Goal: Contribute content: Contribute content

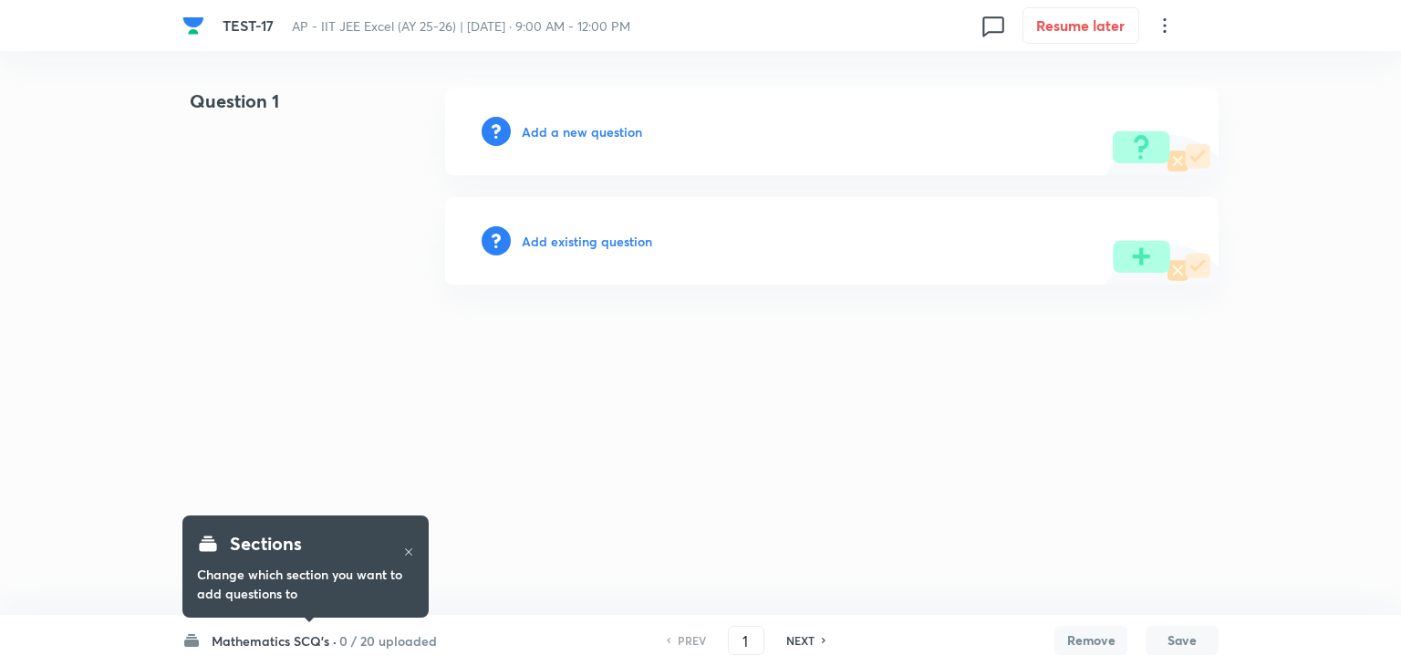
click at [564, 129] on h6 "Add a new question" at bounding box center [582, 131] width 120 height 19
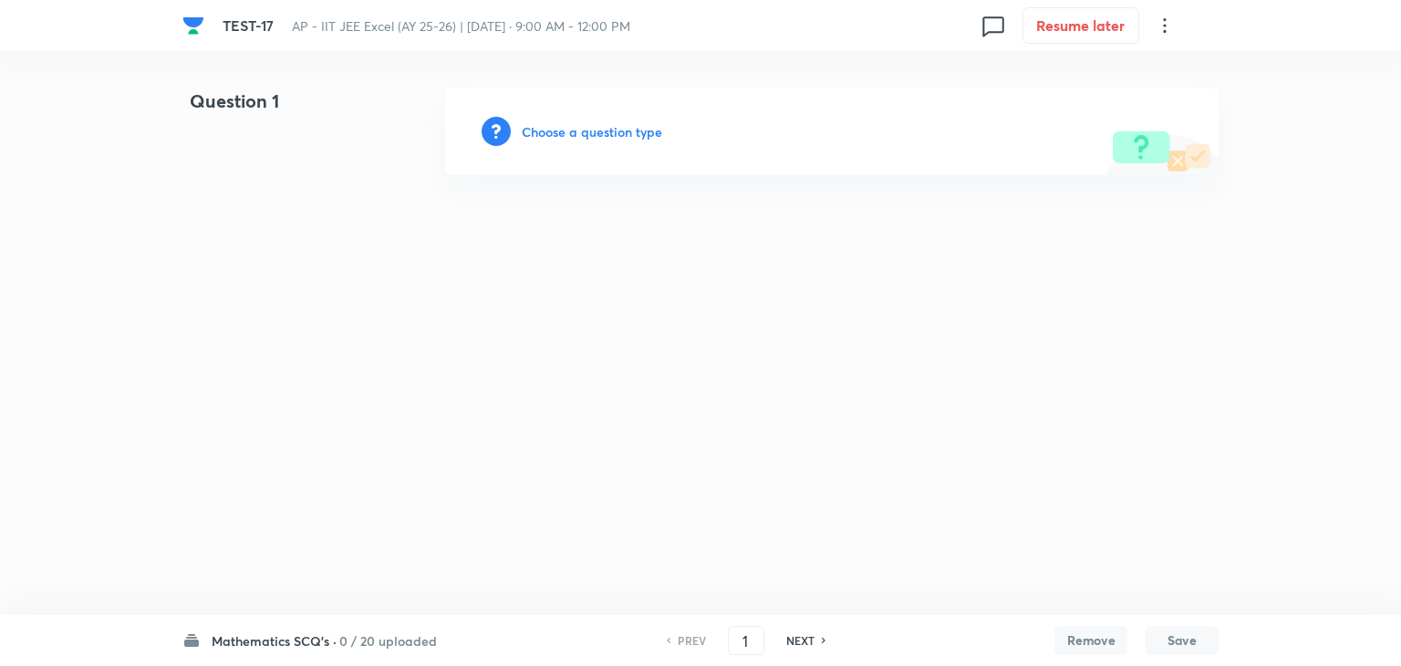
click at [564, 129] on h6 "Choose a question type" at bounding box center [592, 131] width 140 height 19
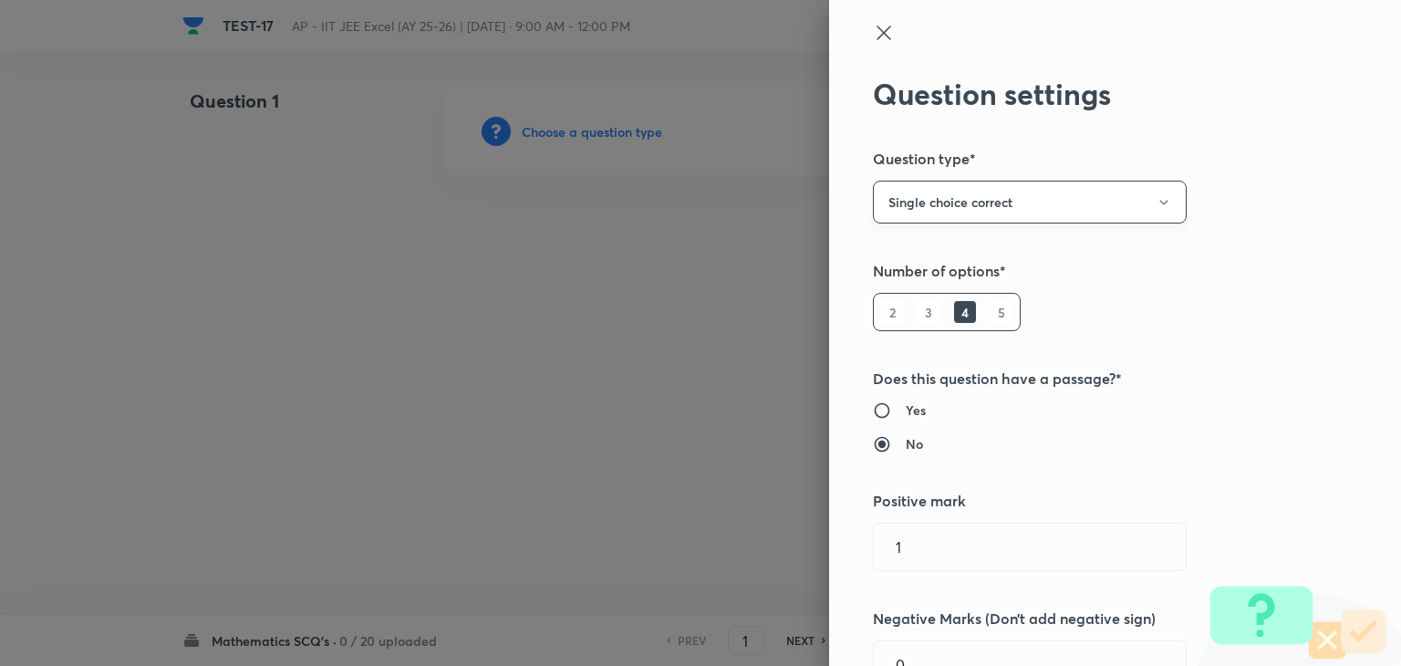
click at [926, 209] on button "Single choice correct" at bounding box center [1030, 202] width 314 height 43
click at [920, 262] on span "Single choice correct" at bounding box center [1016, 257] width 290 height 19
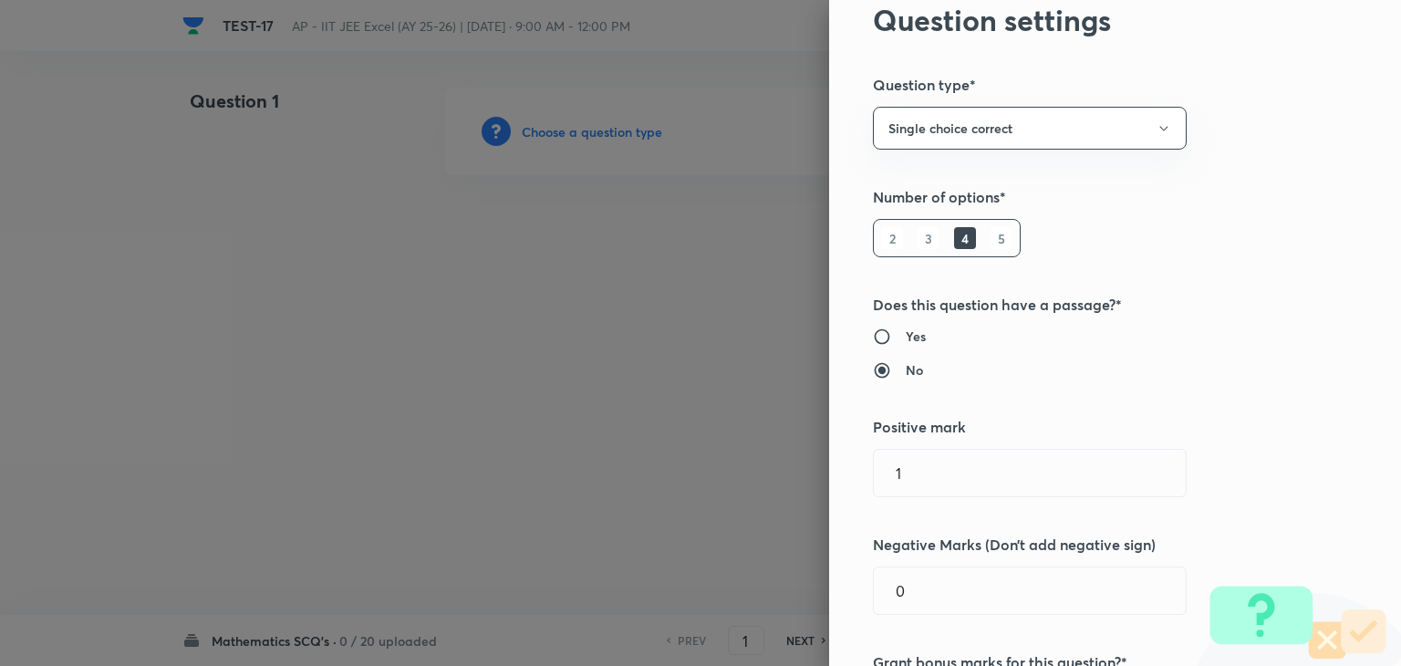
scroll to position [182, 0]
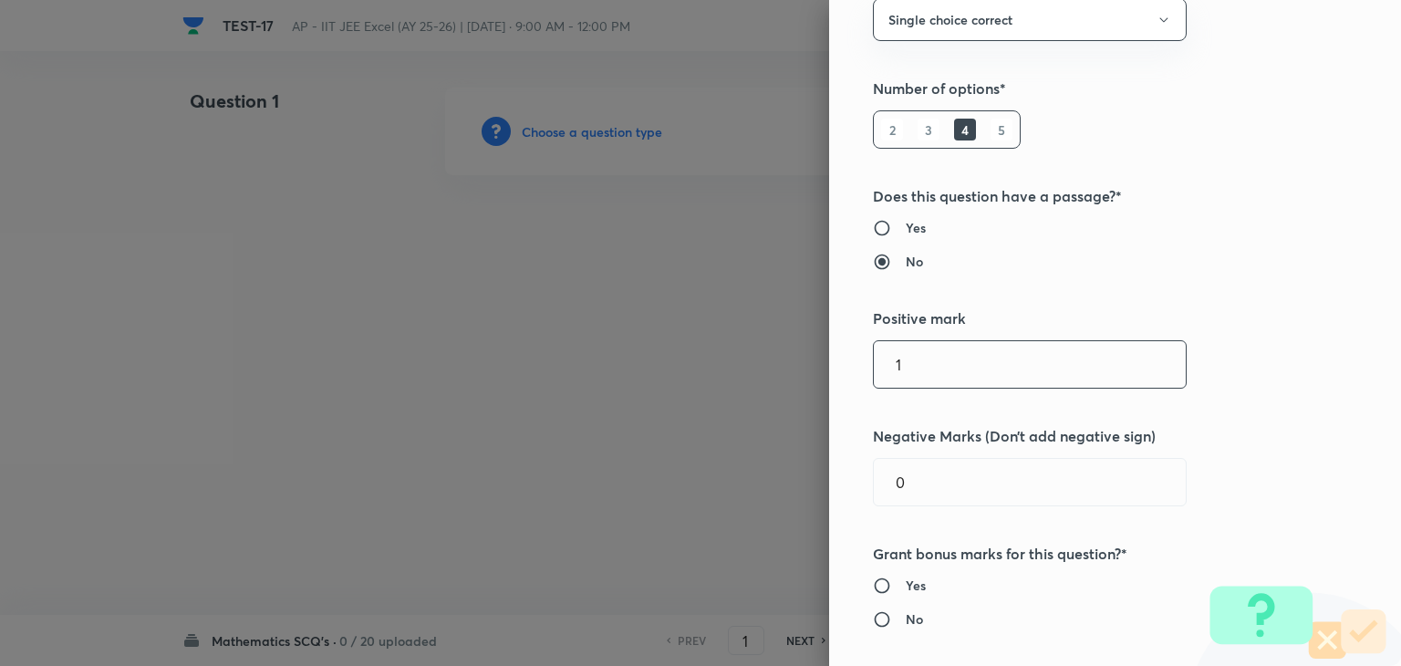
click at [888, 355] on input "1" at bounding box center [1030, 364] width 312 height 47
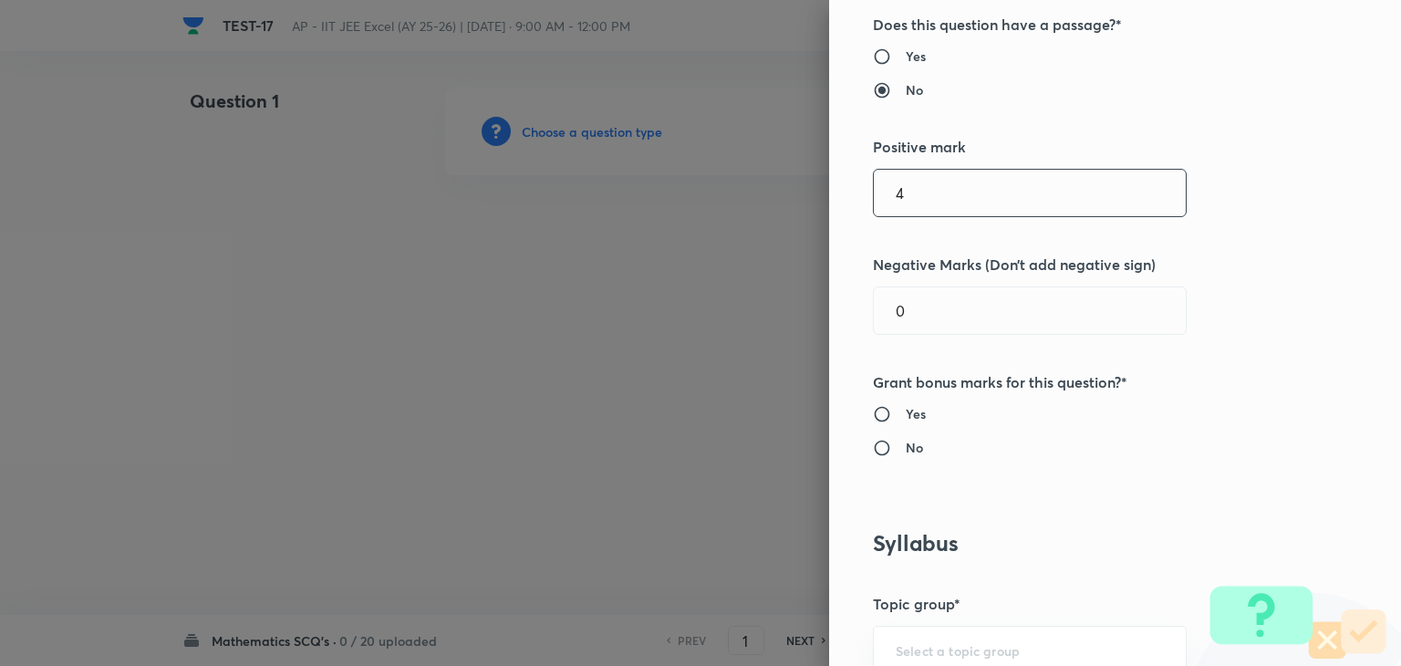
scroll to position [365, 0]
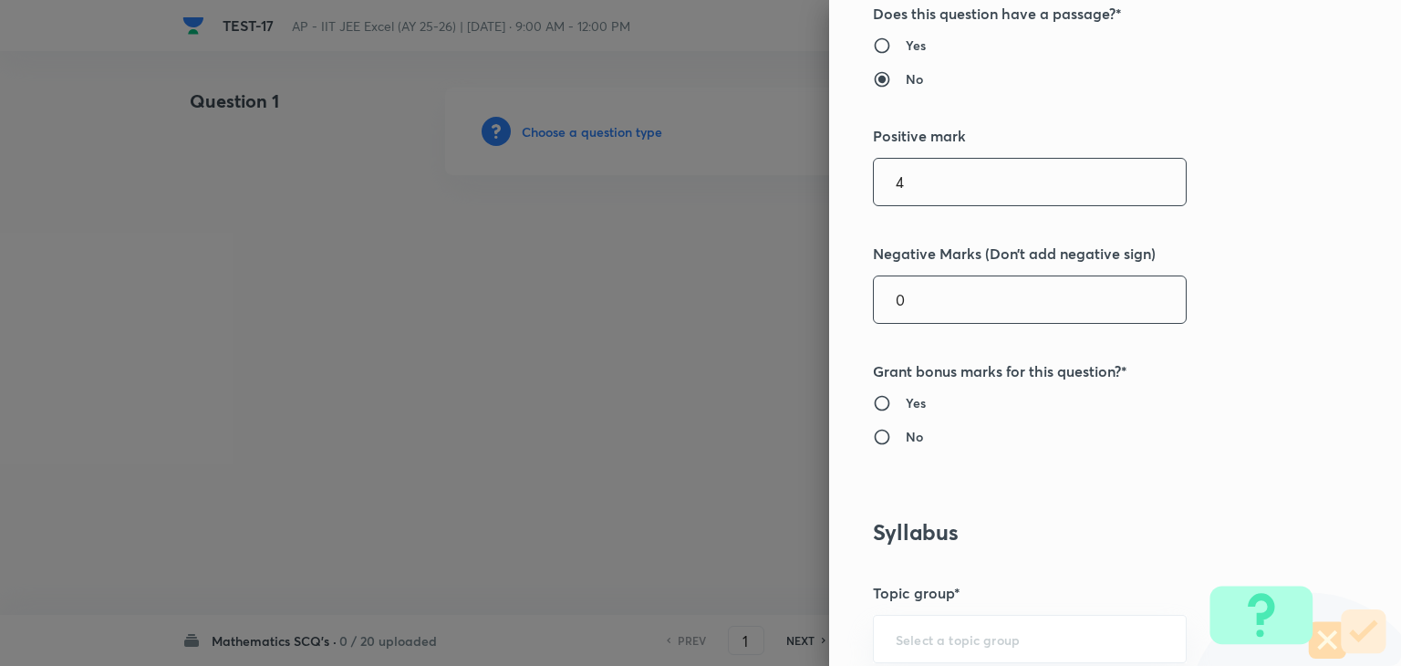
type input "4"
click at [925, 300] on input "0" at bounding box center [1030, 299] width 312 height 47
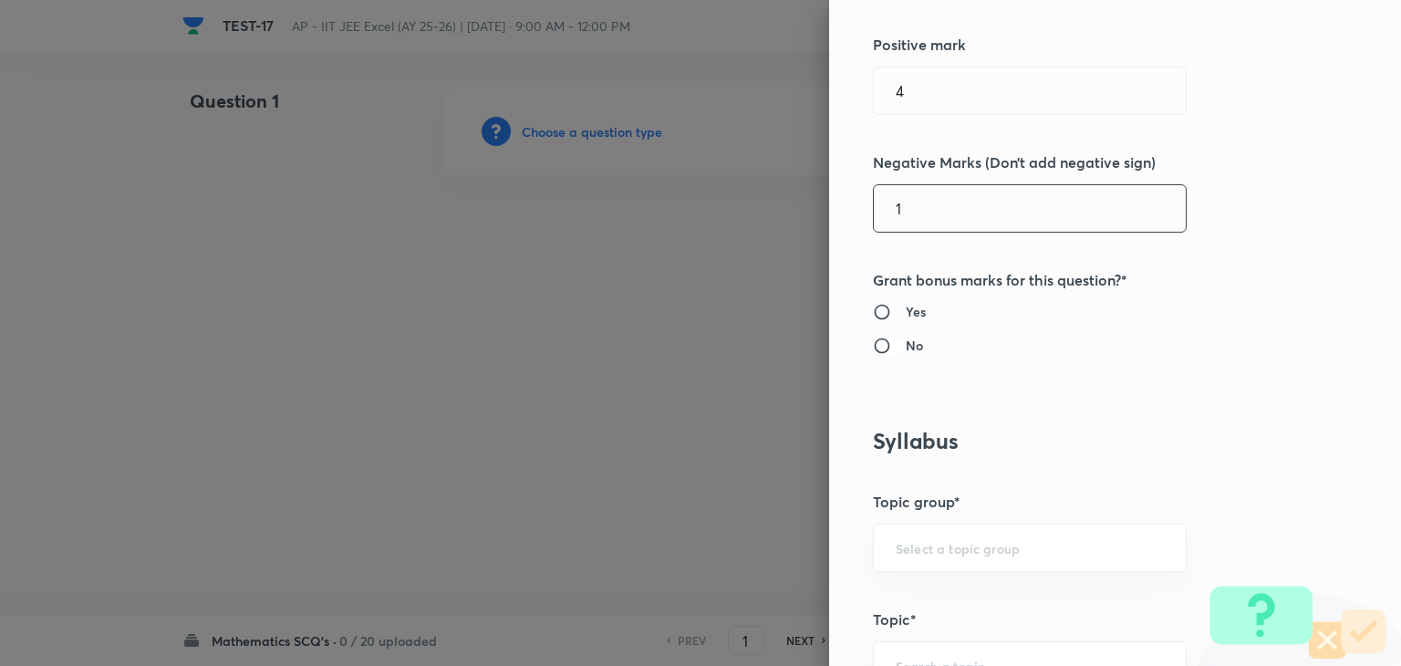
type input "1"
click at [875, 344] on input "No" at bounding box center [889, 346] width 33 height 18
radio input "true"
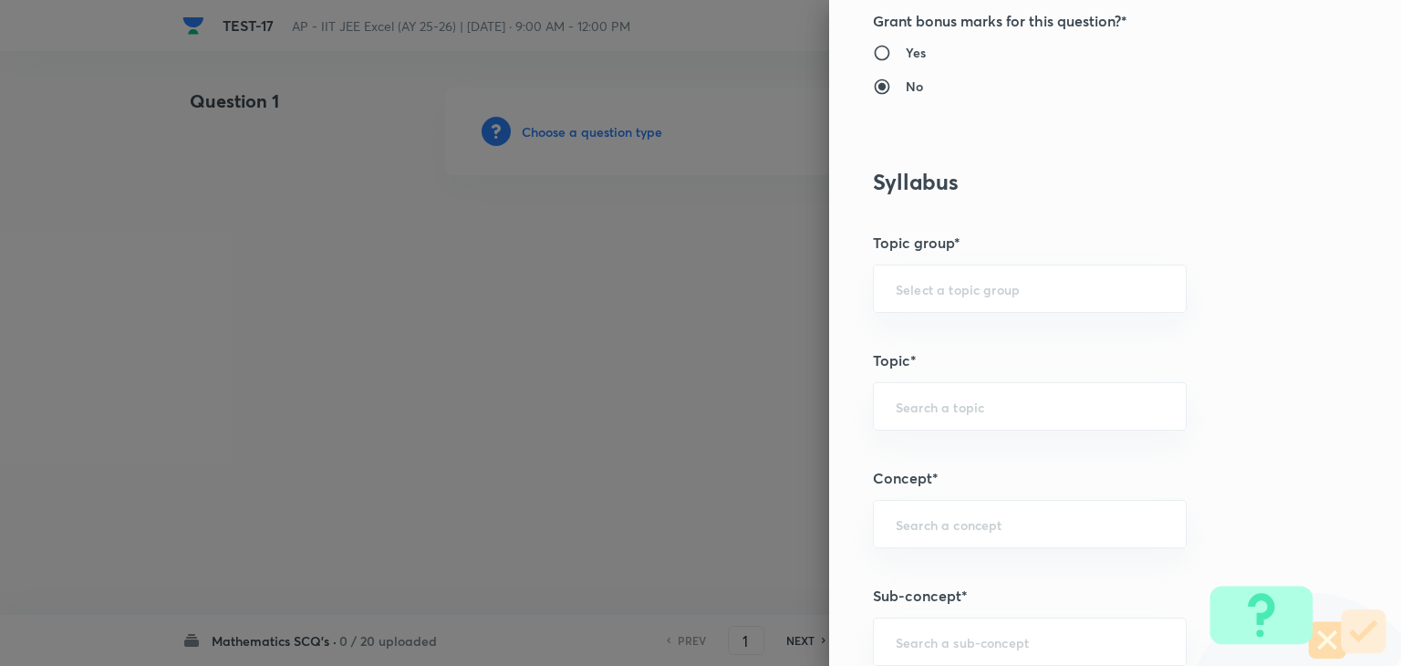
scroll to position [821, 0]
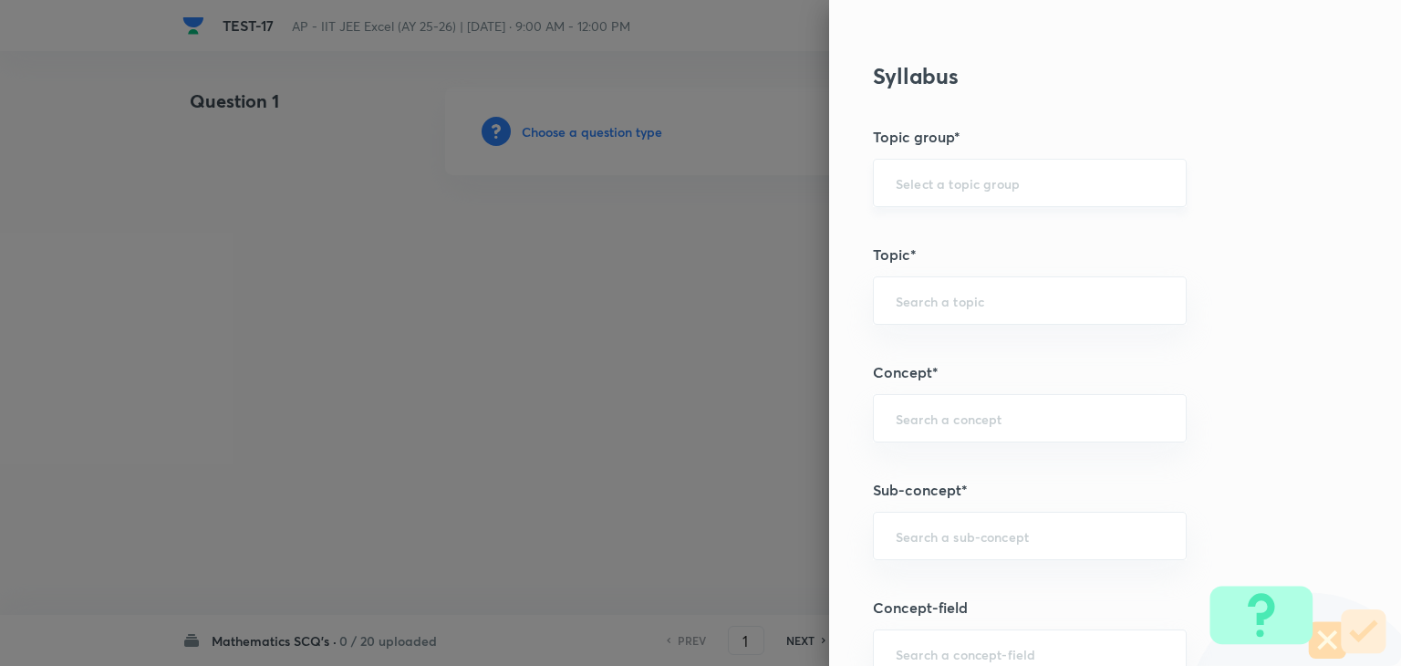
click at [967, 192] on div "​" at bounding box center [1030, 183] width 314 height 48
click at [937, 523] on div "​" at bounding box center [1030, 536] width 314 height 48
type input "S"
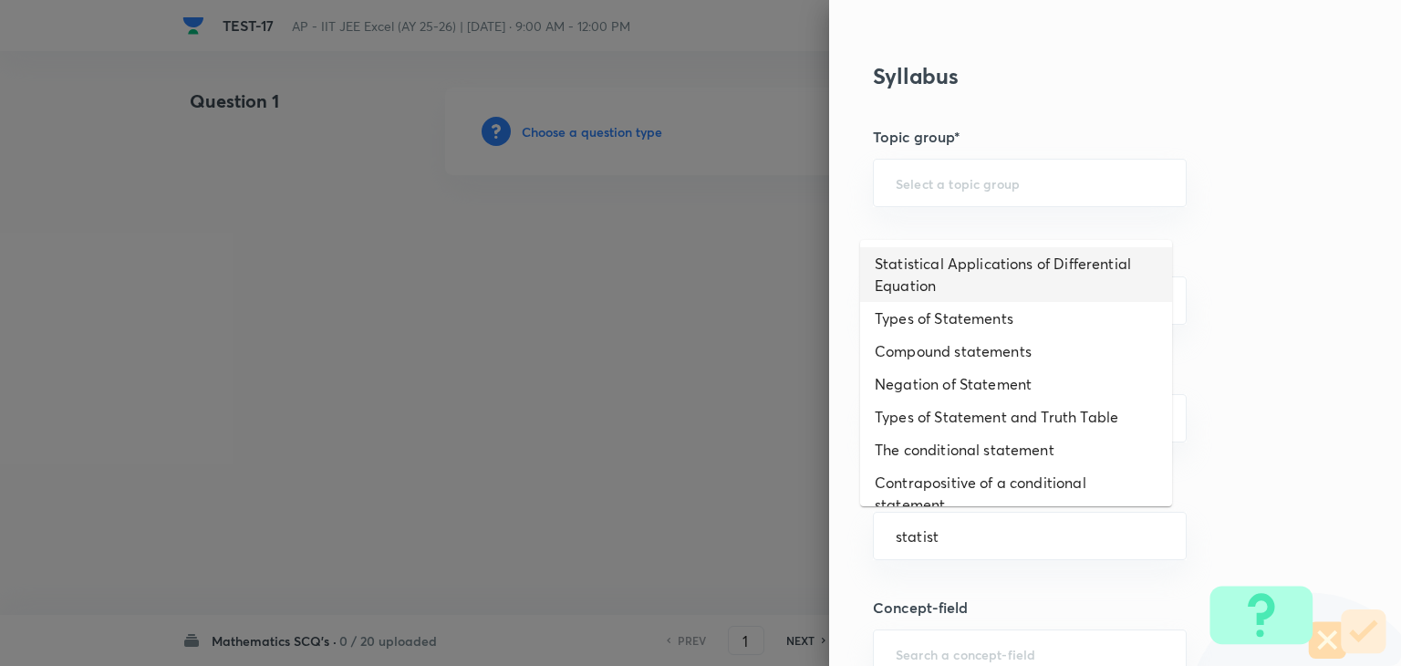
click at [1058, 278] on li "Statistical Applications of Differential Equation" at bounding box center [1016, 274] width 312 height 55
type input "Statistical Applications of Differential Equation"
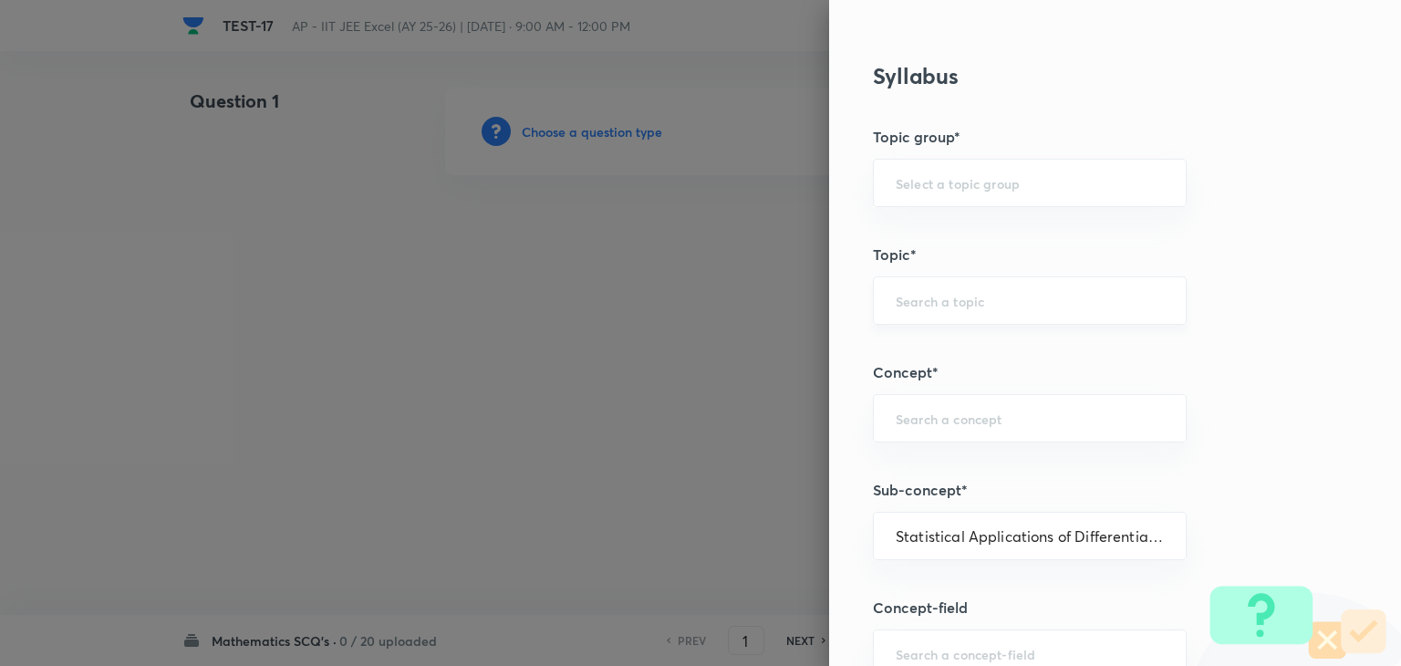
type input "Mathematics"
type input "Calculus"
type input "Differential Equations"
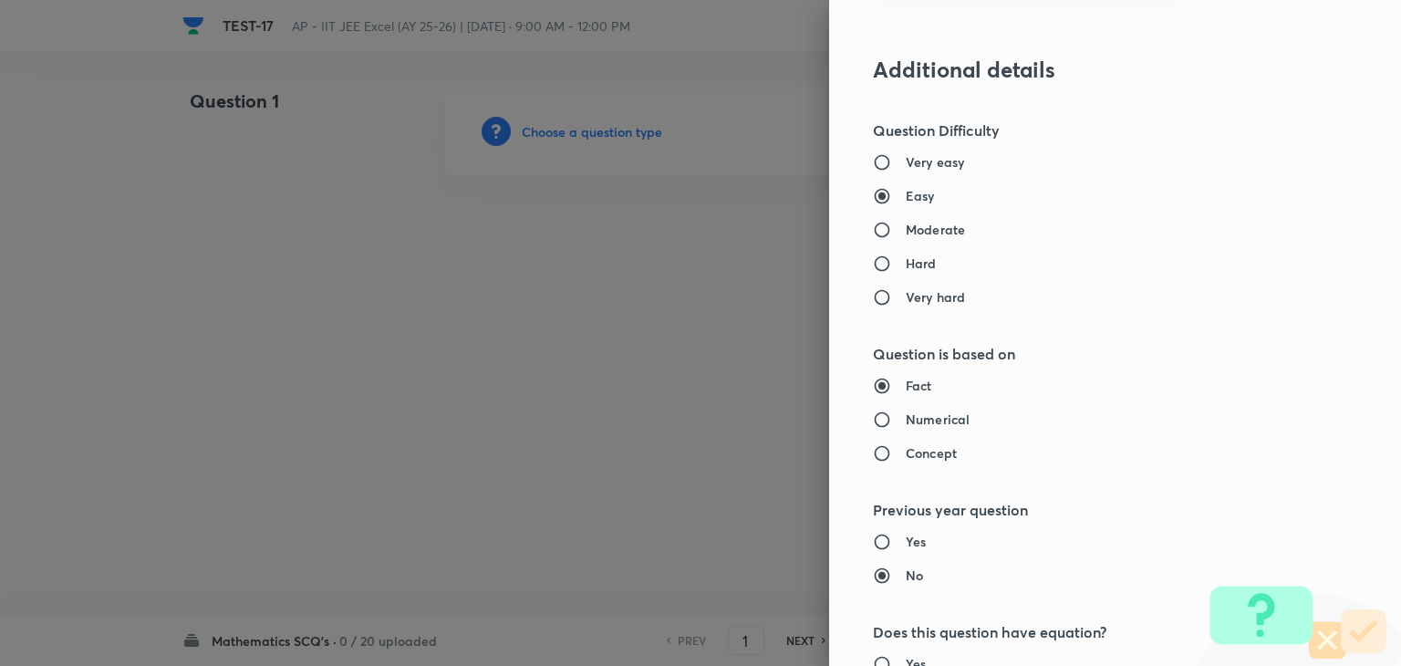
scroll to position [1484, 0]
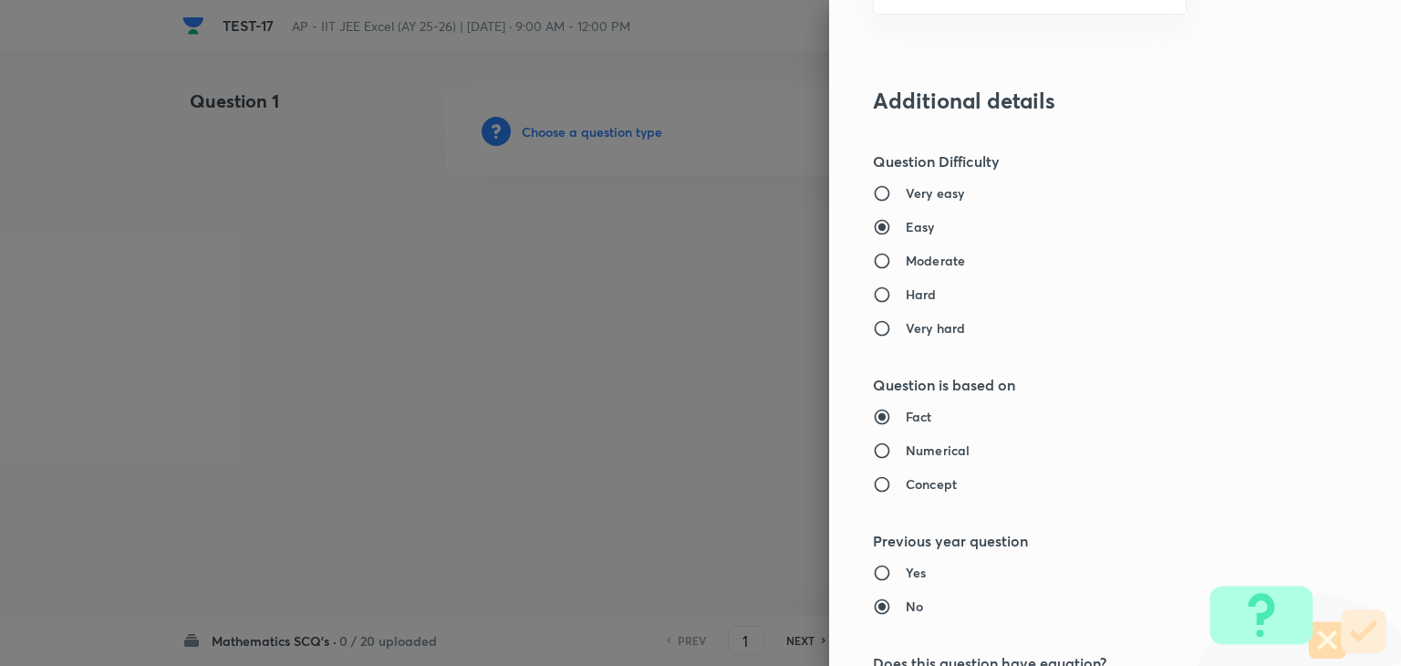
click at [906, 258] on h6 "Moderate" at bounding box center [935, 260] width 59 height 19
click at [900, 258] on input "Moderate" at bounding box center [889, 261] width 33 height 18
radio input "true"
radio input "false"
click at [906, 490] on h6 "Concept" at bounding box center [931, 483] width 51 height 19
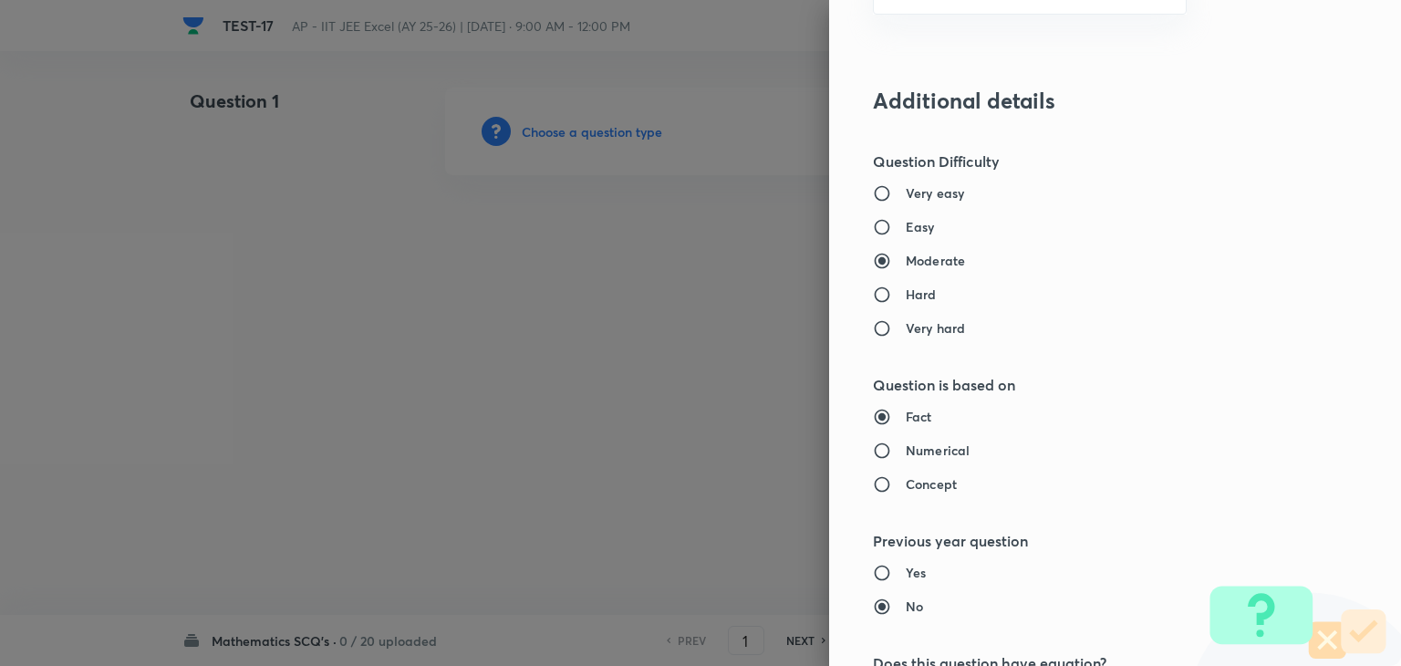
click at [893, 490] on input "Concept" at bounding box center [889, 484] width 33 height 18
radio input "true"
radio input "false"
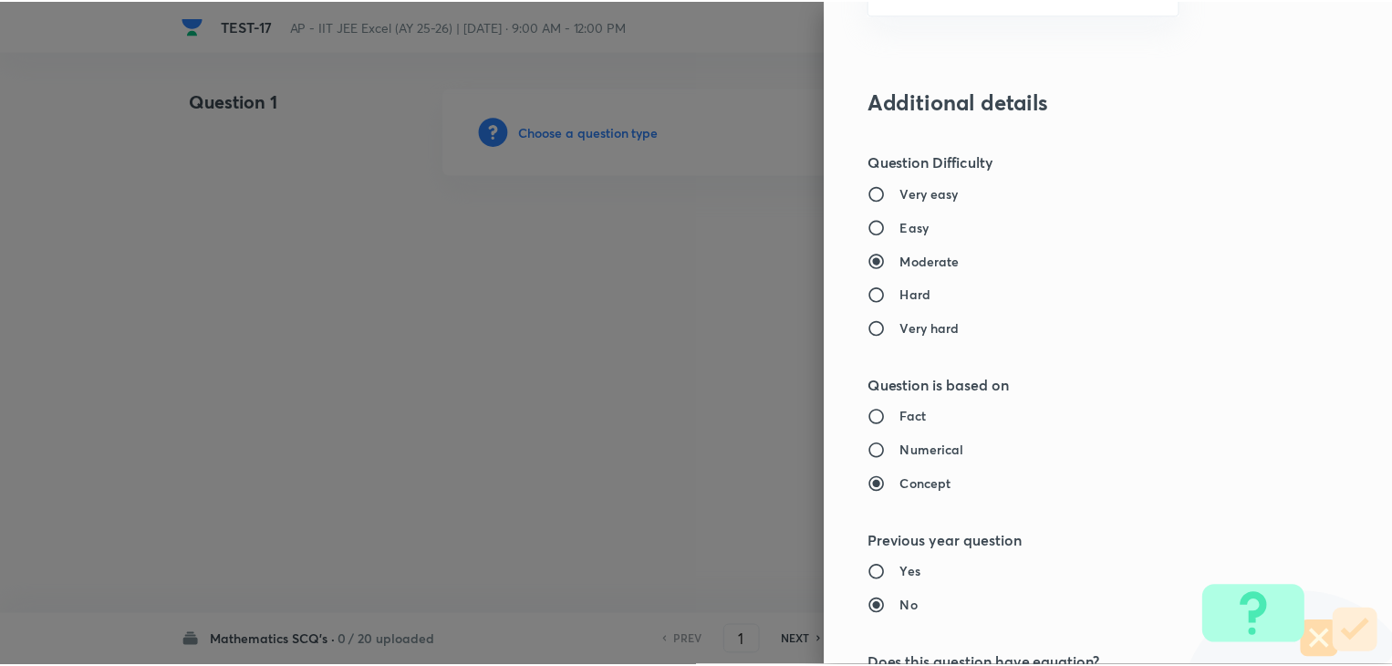
scroll to position [1940, 0]
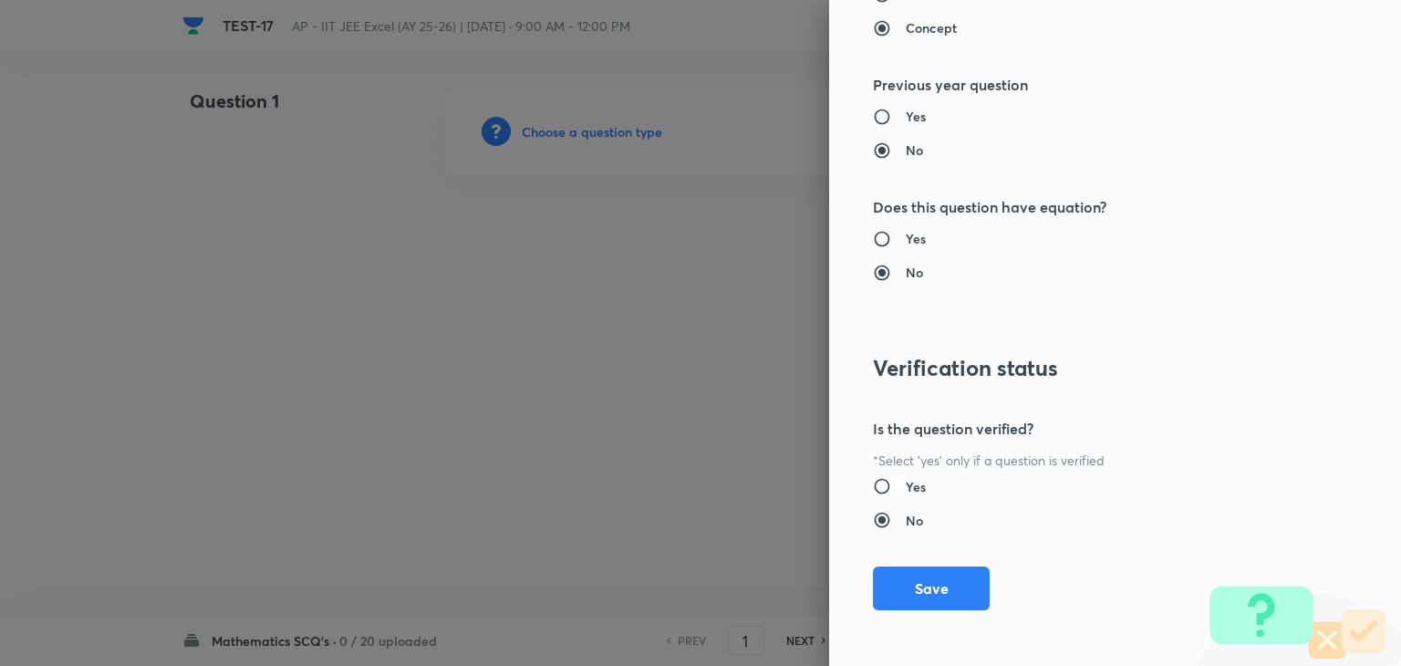
click at [879, 490] on input "Yes" at bounding box center [889, 486] width 33 height 18
radio input "true"
radio input "false"
click at [914, 594] on button "Save" at bounding box center [931, 587] width 117 height 44
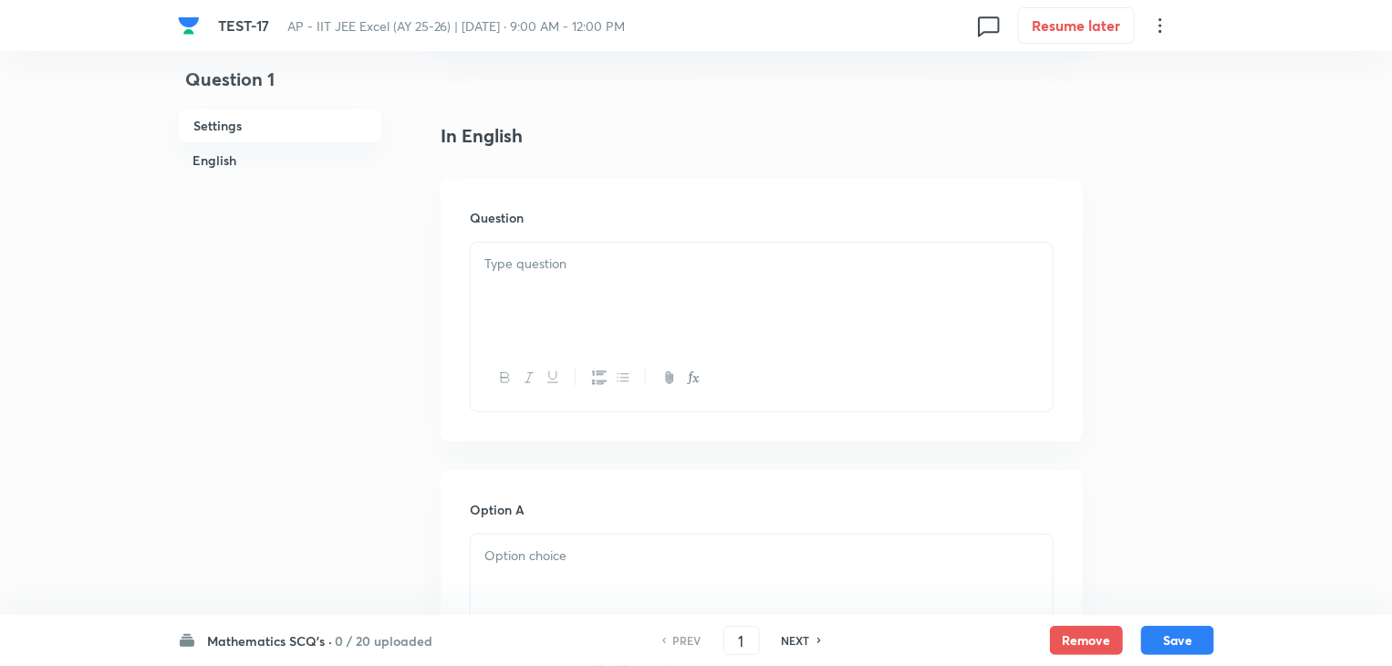
scroll to position [274, 0]
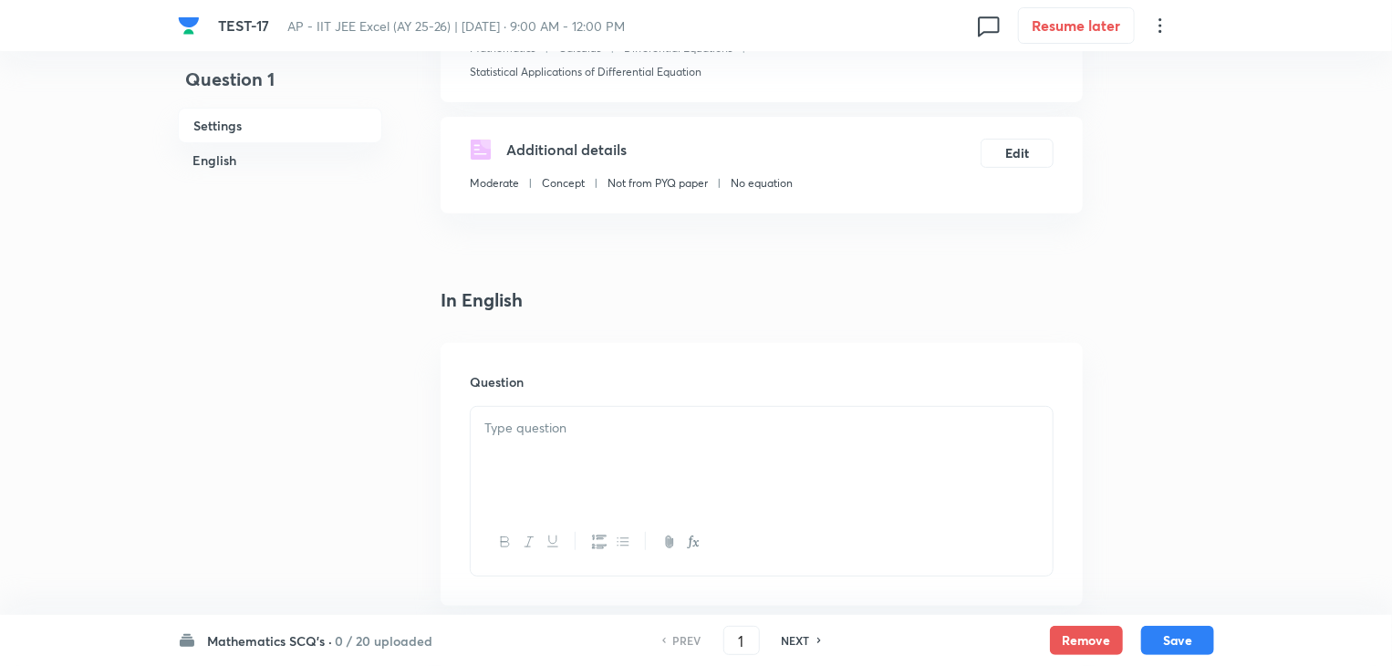
click at [606, 455] on div at bounding box center [762, 458] width 582 height 102
click at [556, 429] on p at bounding box center [761, 428] width 555 height 21
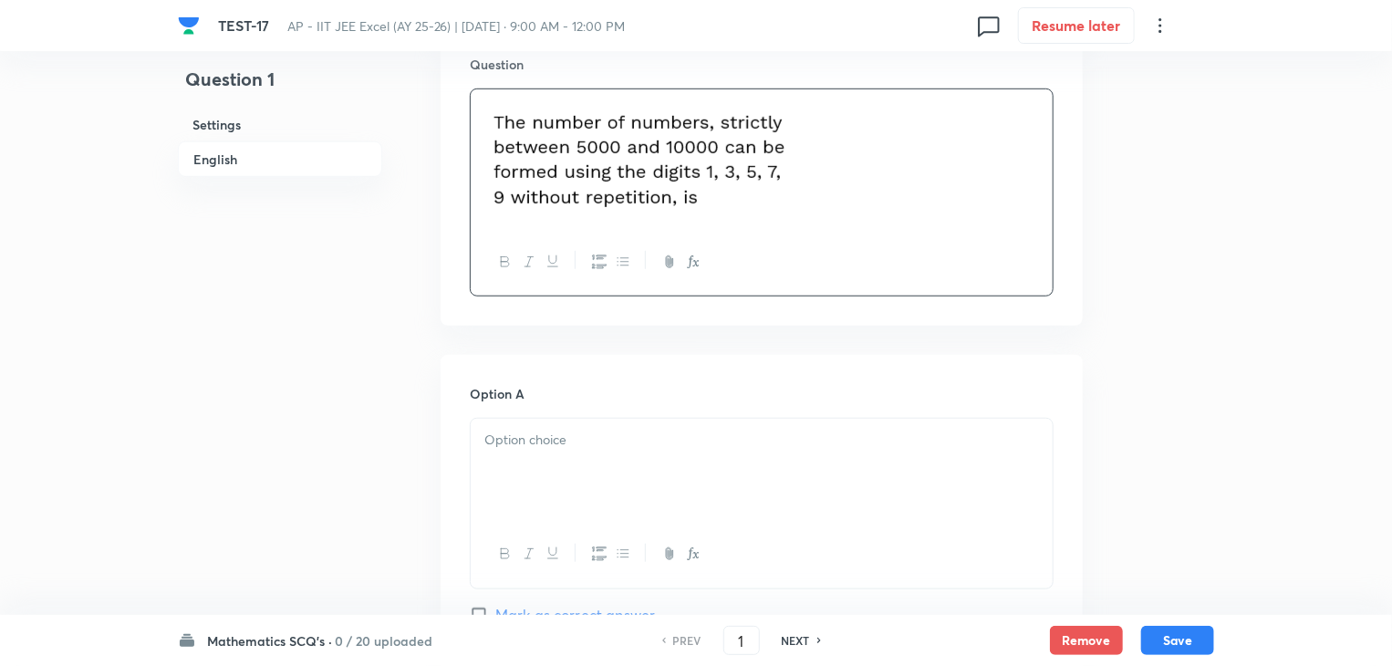
scroll to position [730, 0]
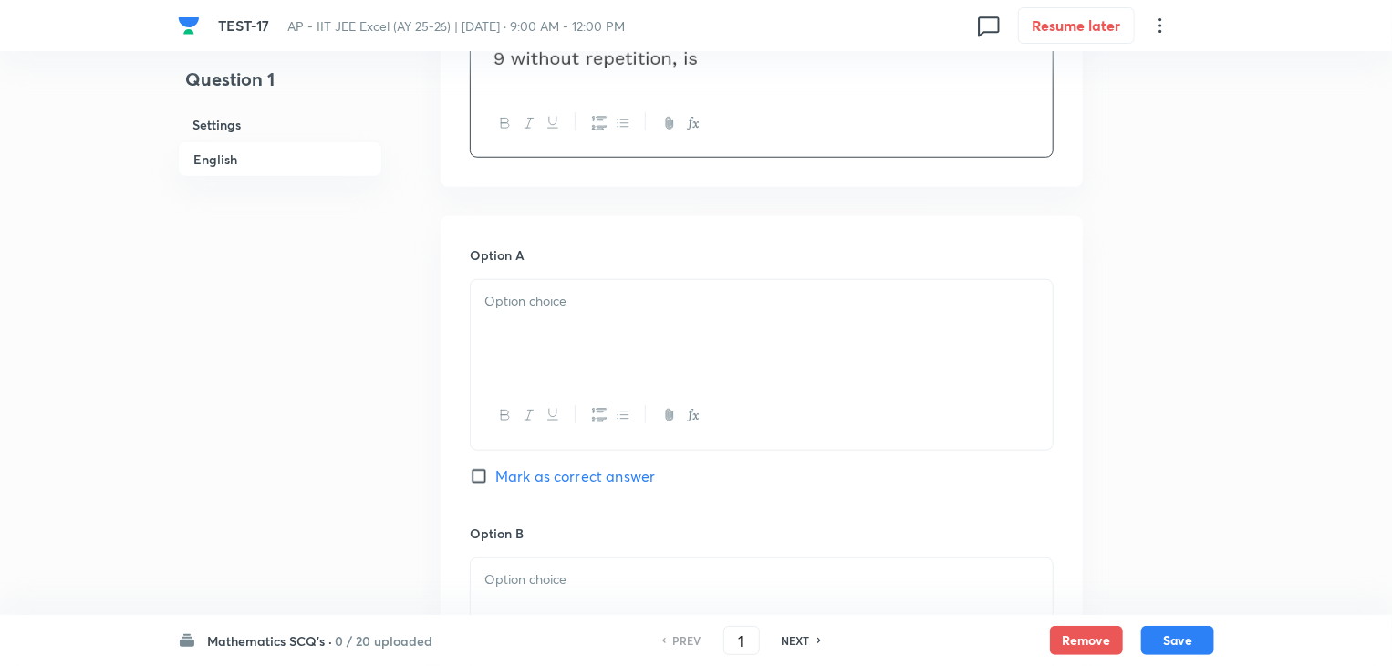
click at [560, 315] on div at bounding box center [762, 331] width 582 height 102
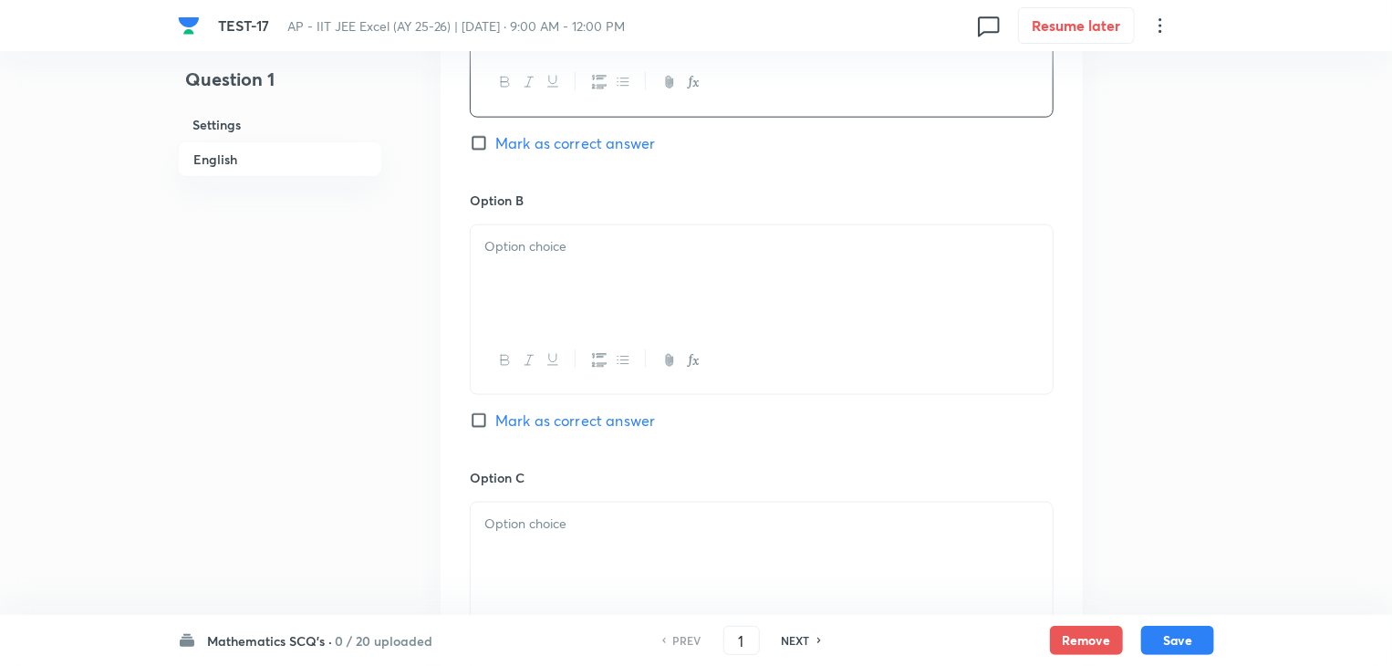
scroll to position [1095, 0]
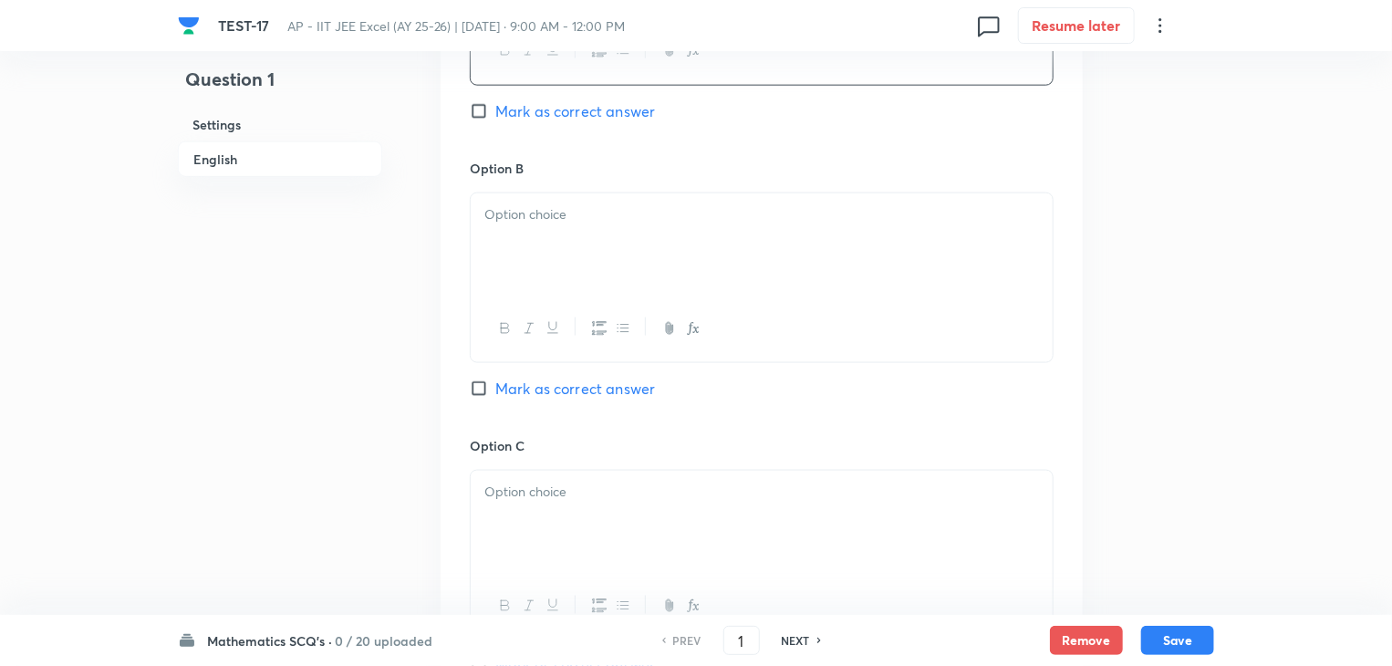
click at [577, 243] on div at bounding box center [762, 244] width 582 height 102
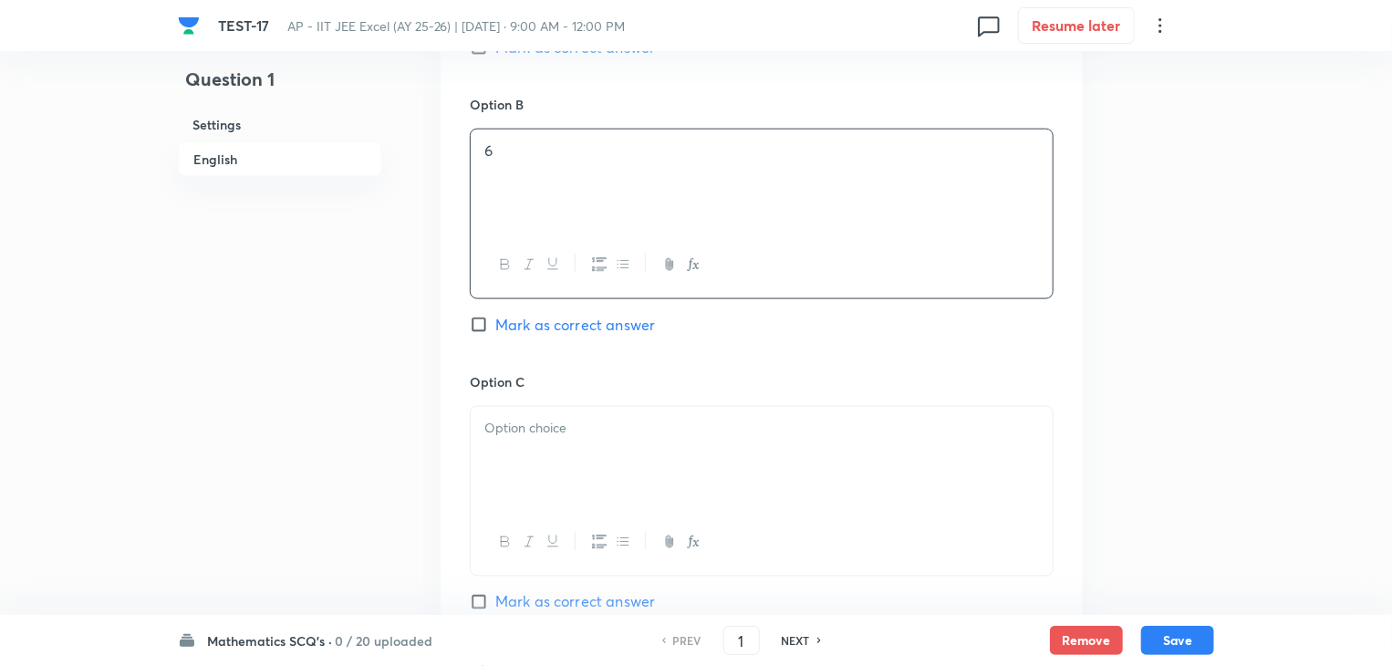
scroll to position [1186, 0]
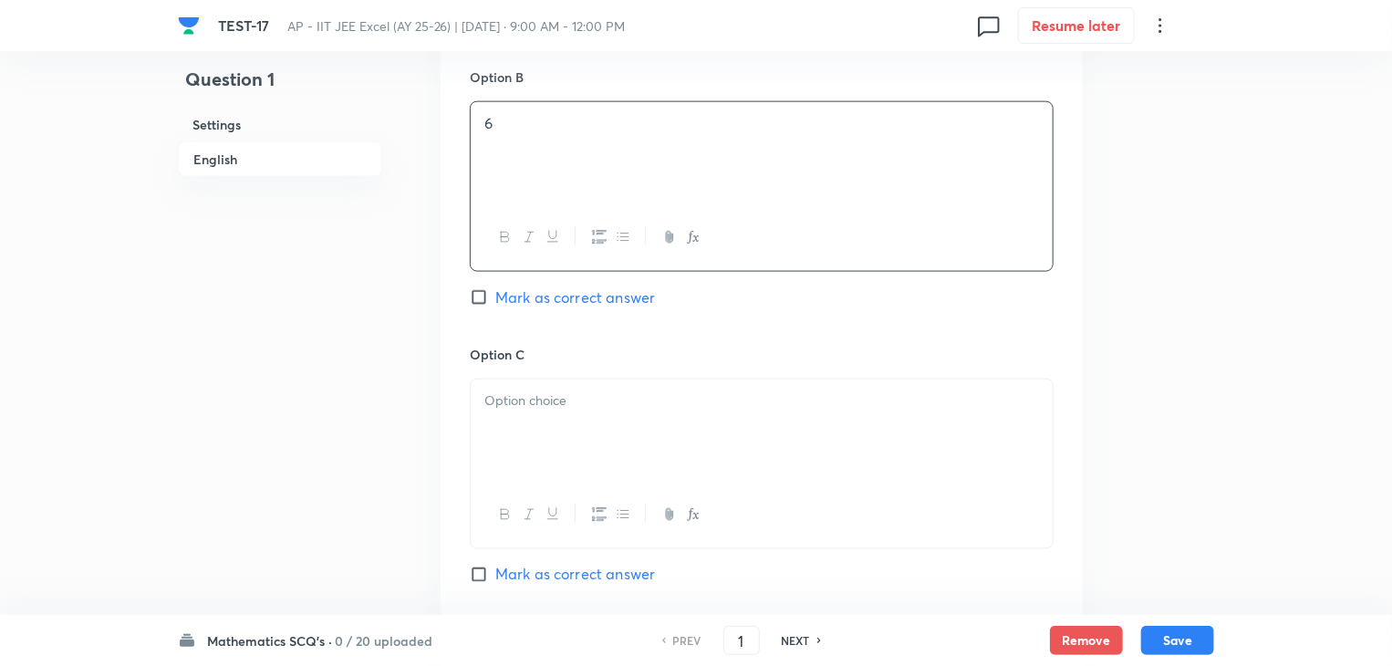
click at [598, 421] on div at bounding box center [762, 430] width 582 height 102
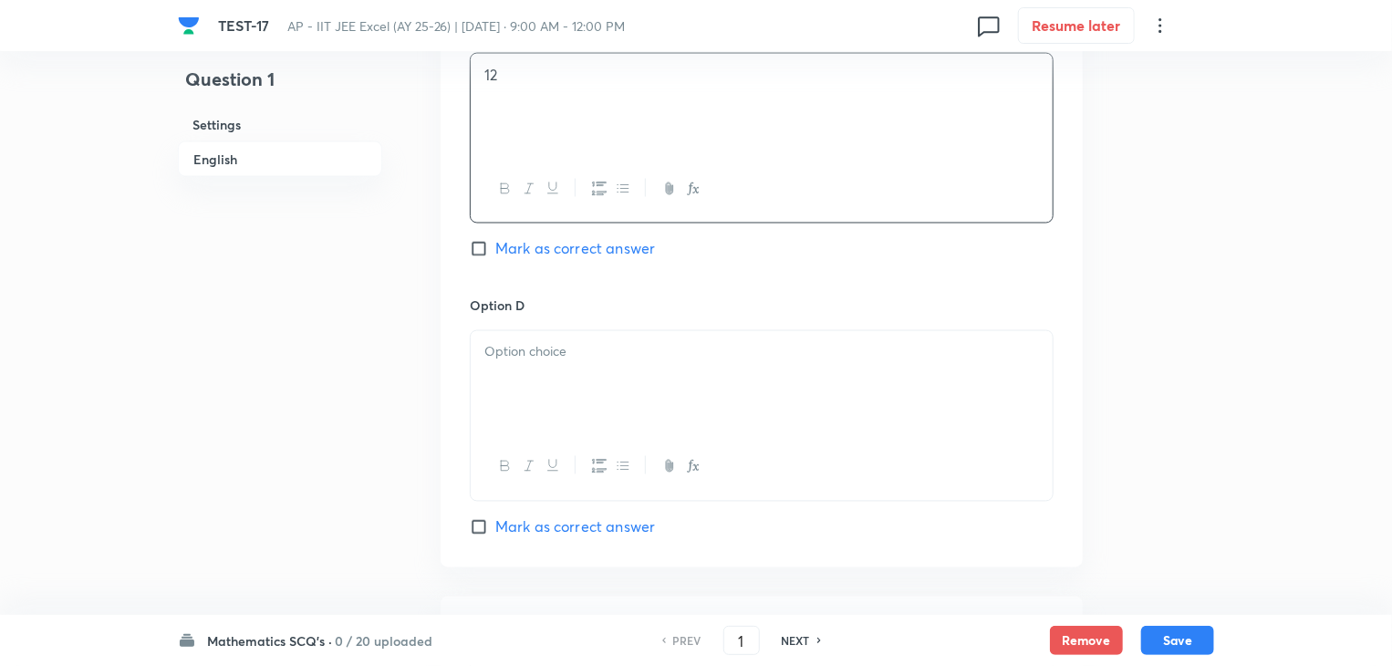
scroll to position [1551, 0]
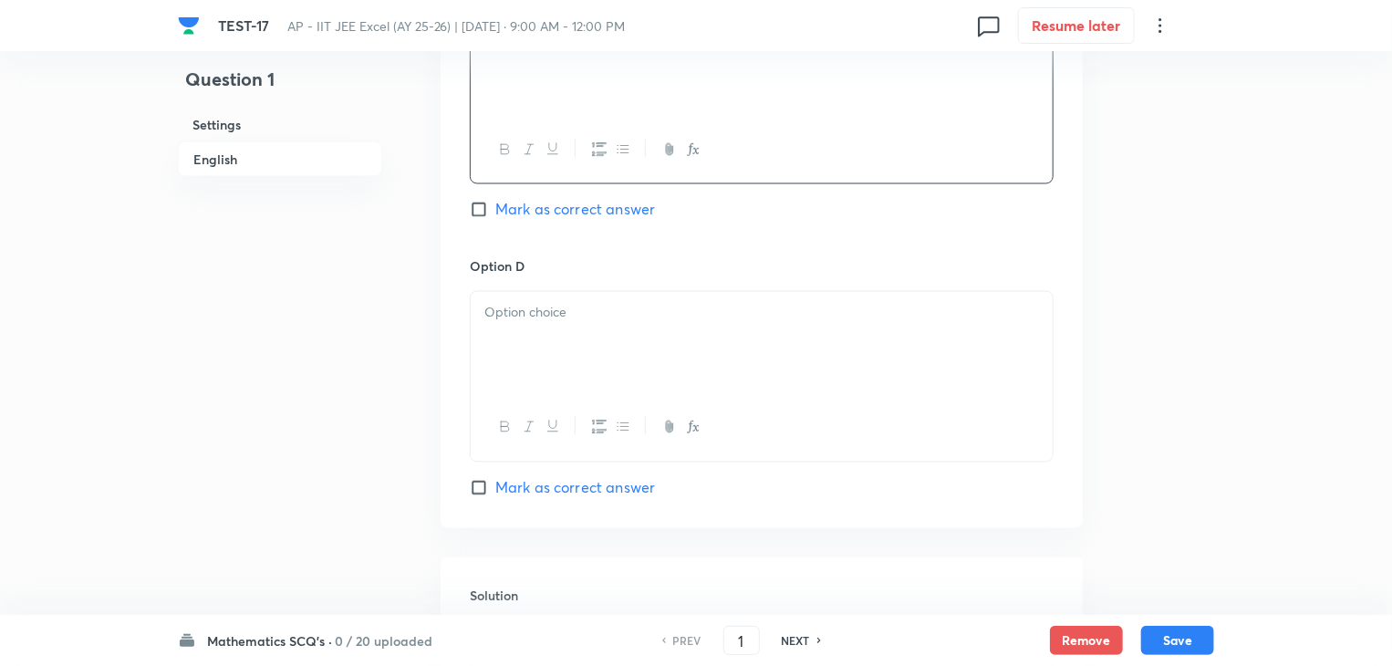
click at [682, 308] on p at bounding box center [761, 313] width 555 height 21
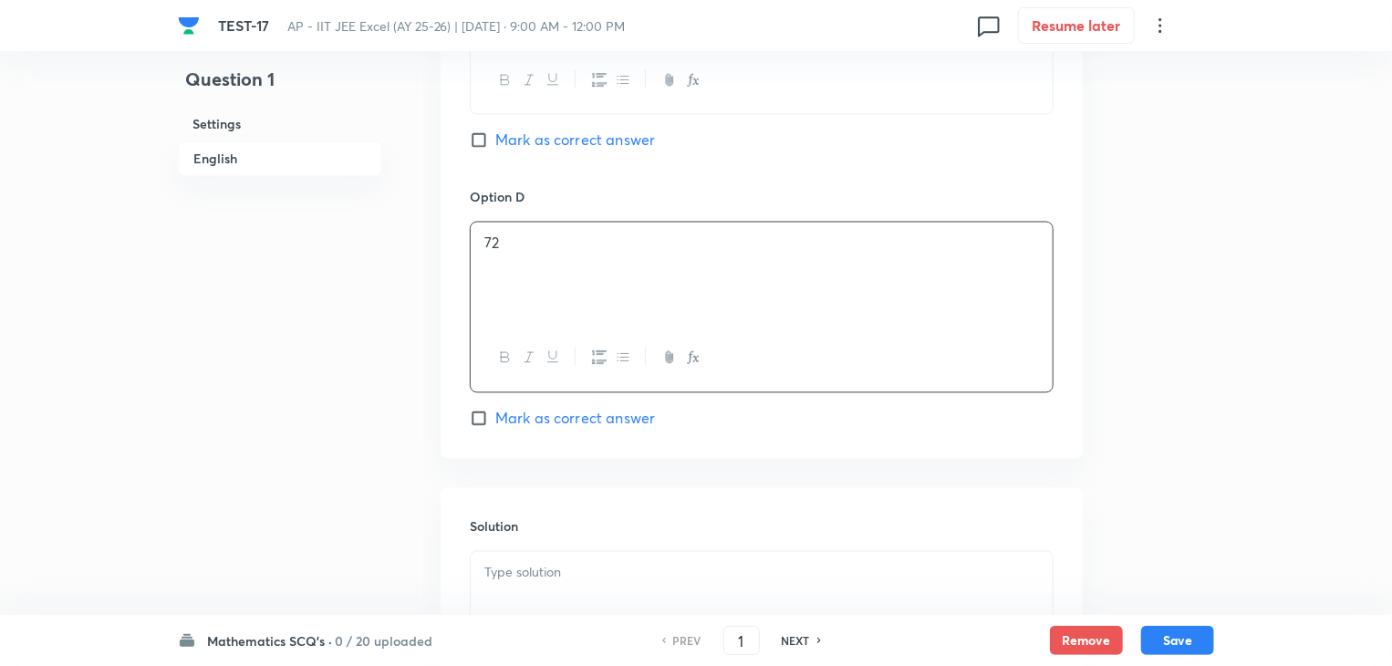
scroll to position [1733, 0]
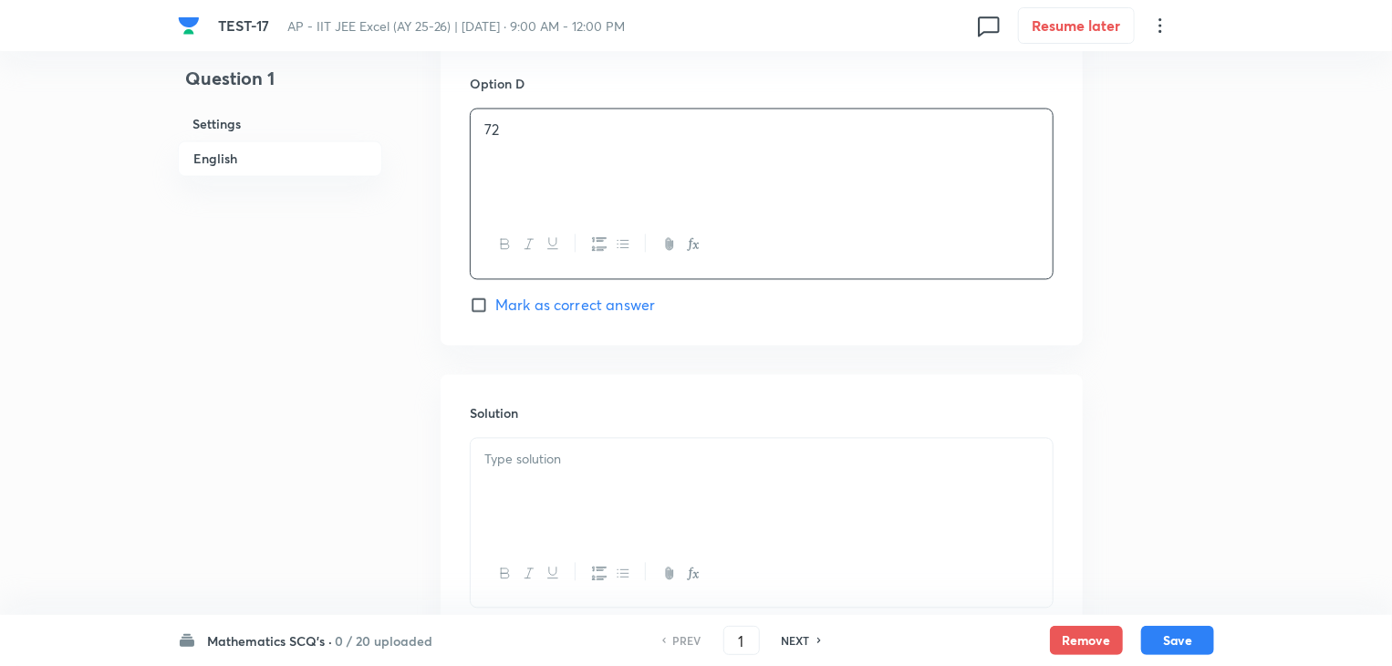
click at [672, 483] on div at bounding box center [762, 490] width 582 height 102
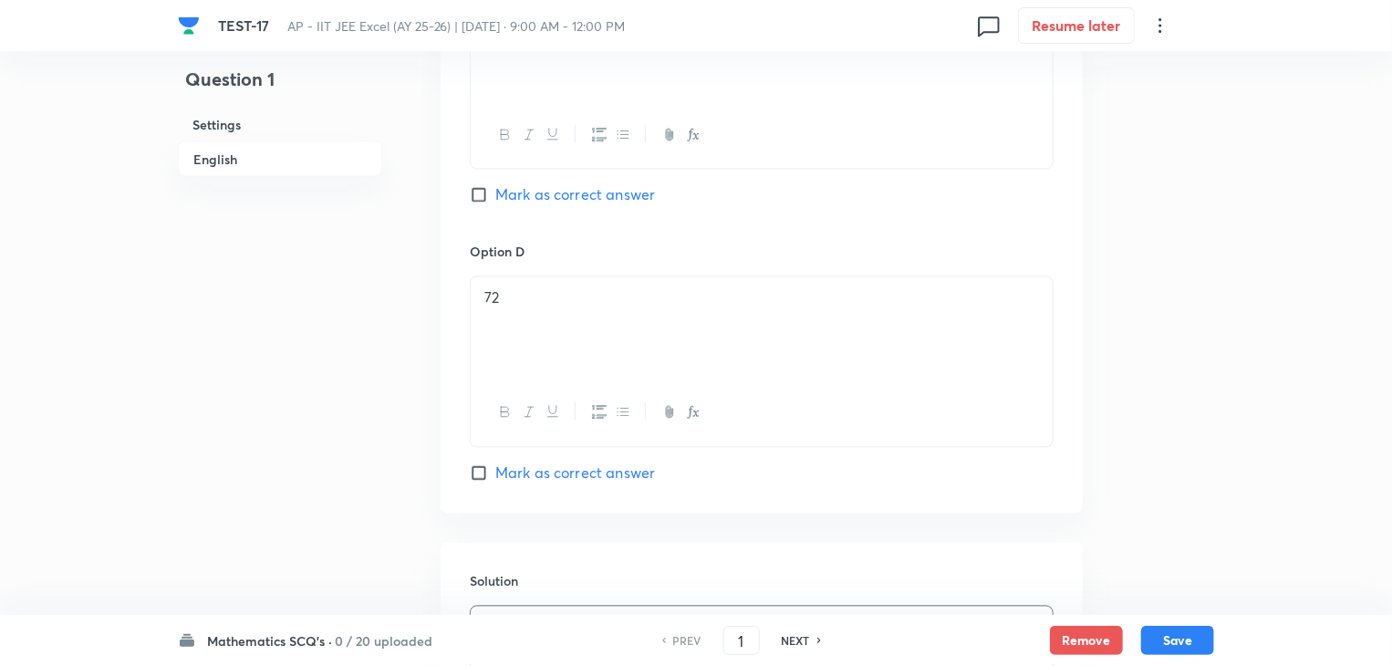
scroll to position [1551, 0]
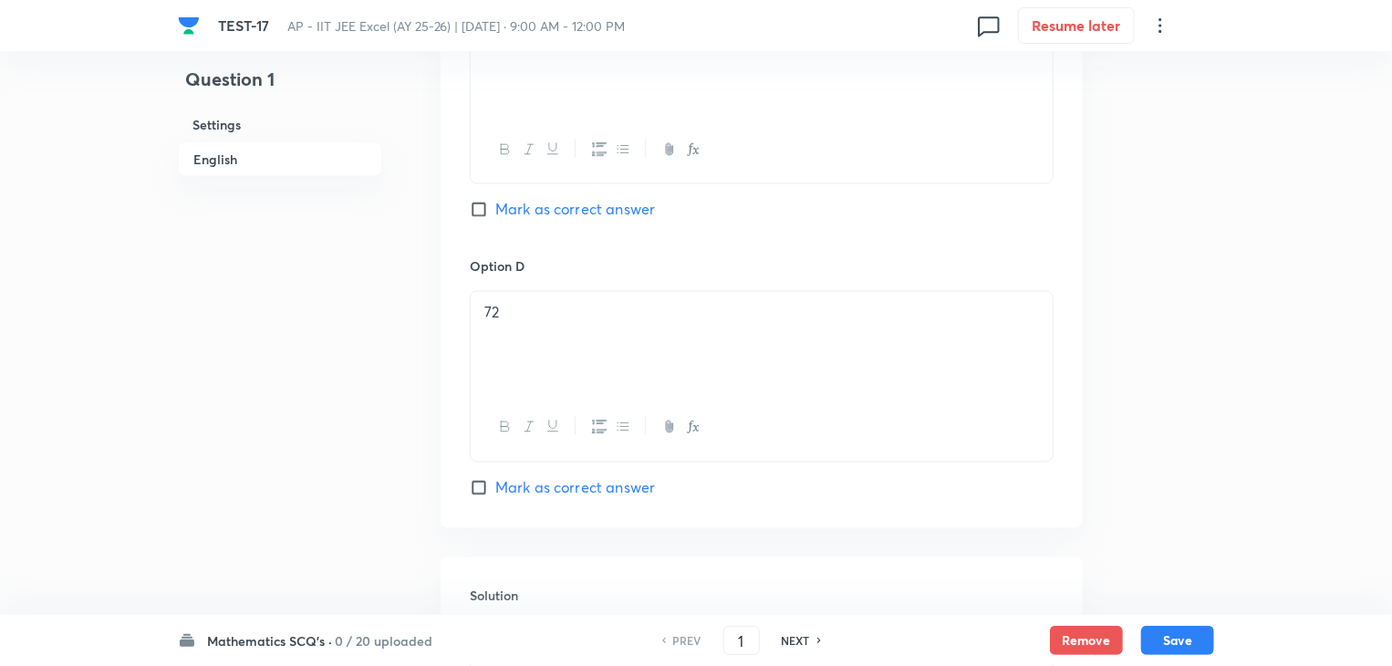
click at [478, 483] on input "Mark as correct answer" at bounding box center [483, 488] width 26 height 18
checkbox input "true"
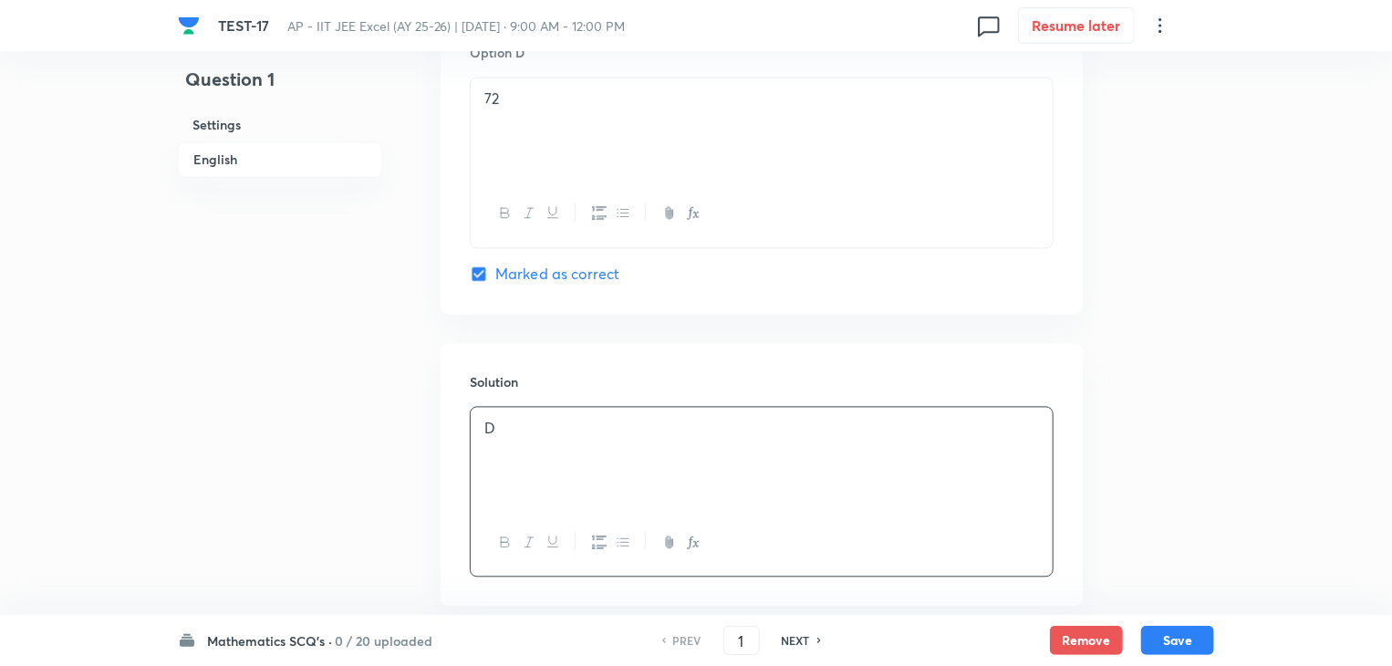
scroll to position [1863, 0]
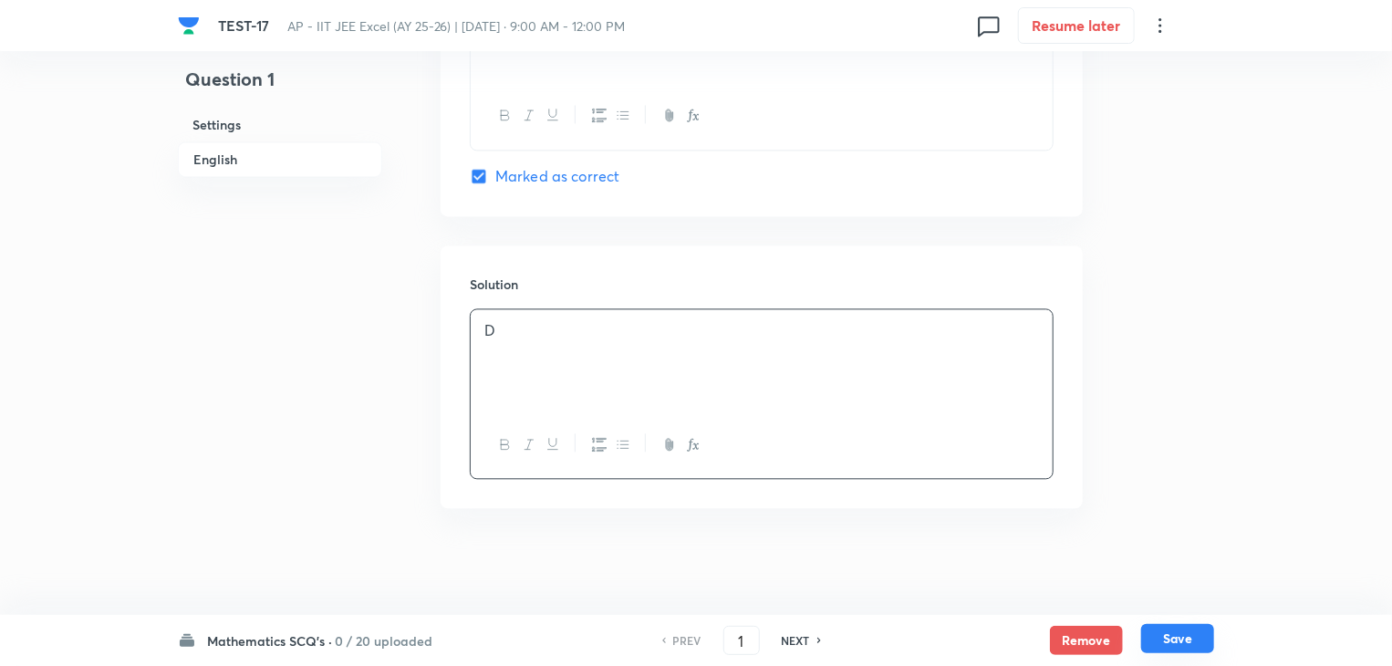
click at [1184, 638] on button "Save" at bounding box center [1177, 638] width 73 height 29
type input "2"
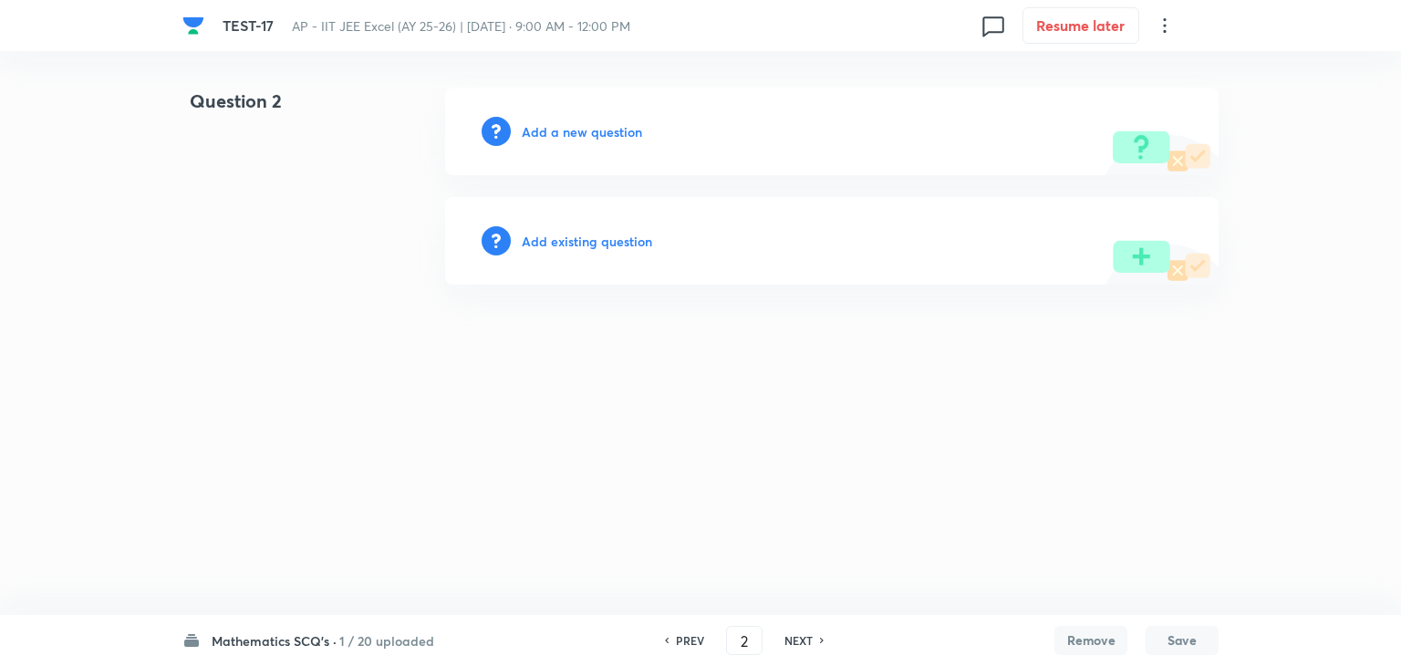
click at [587, 126] on h6 "Add a new question" at bounding box center [582, 131] width 120 height 19
click at [593, 135] on h6 "Choose a question type" at bounding box center [592, 131] width 140 height 19
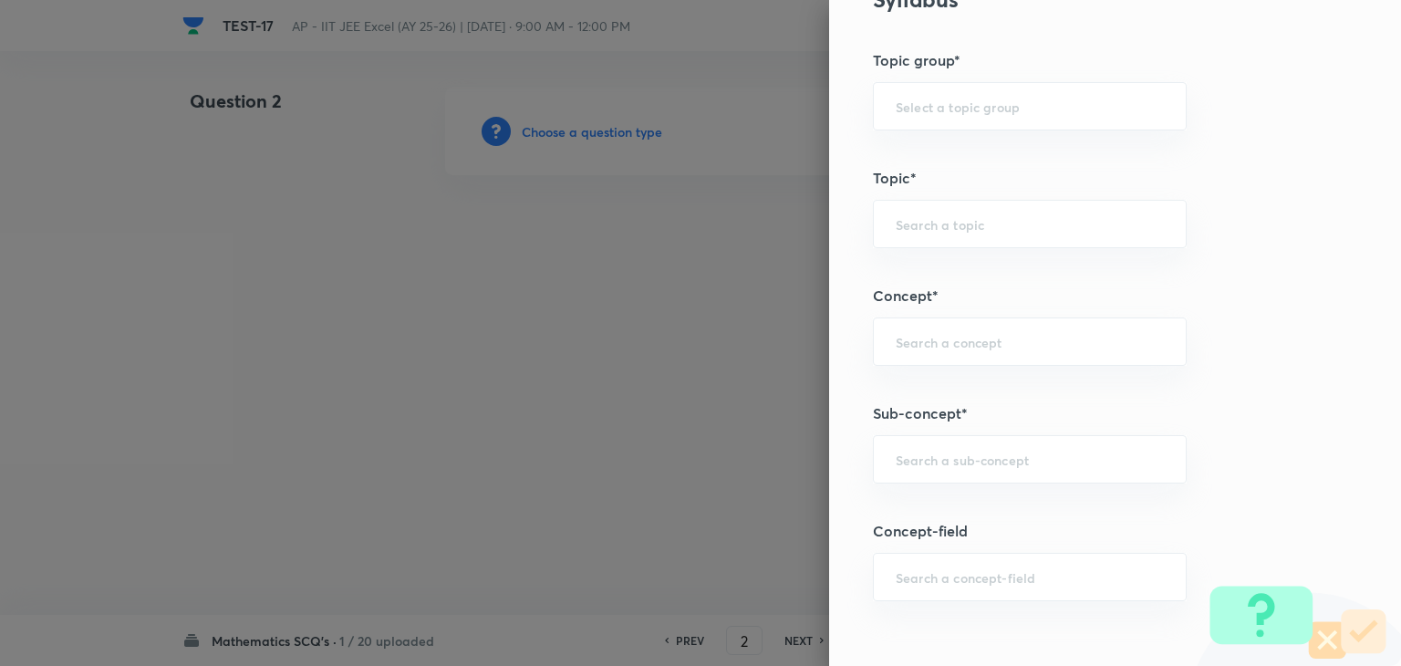
scroll to position [912, 0]
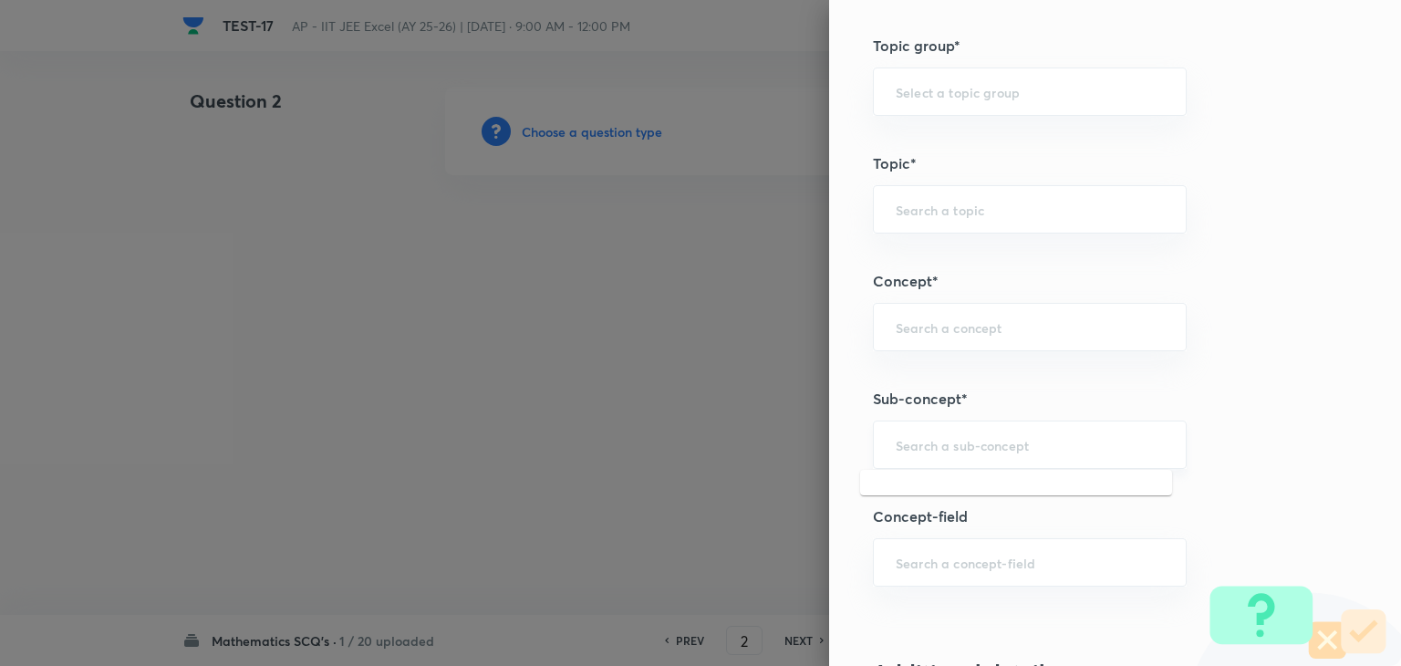
click at [904, 441] on input "text" at bounding box center [1030, 444] width 268 height 17
paste input "statistics"
click at [967, 484] on li "Statistics" at bounding box center [1016, 493] width 312 height 33
type input "Statistics"
type input "Mathematics"
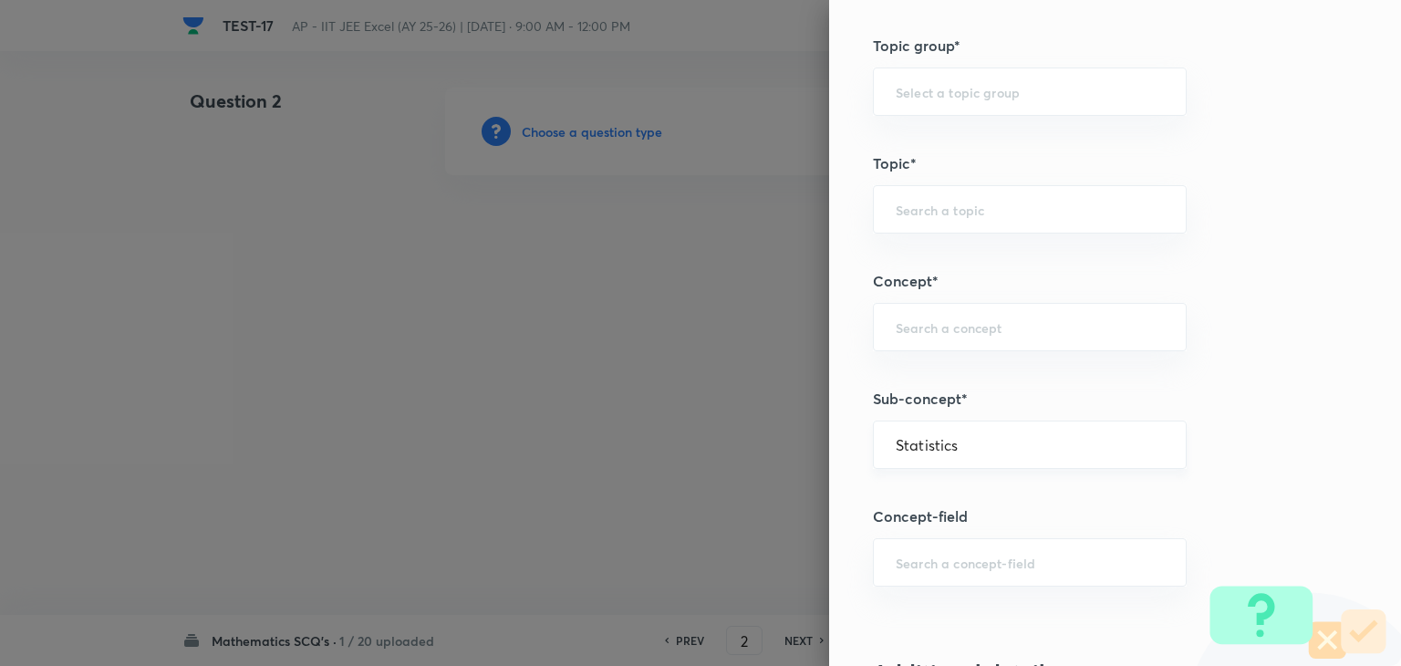
type input "Statistics"
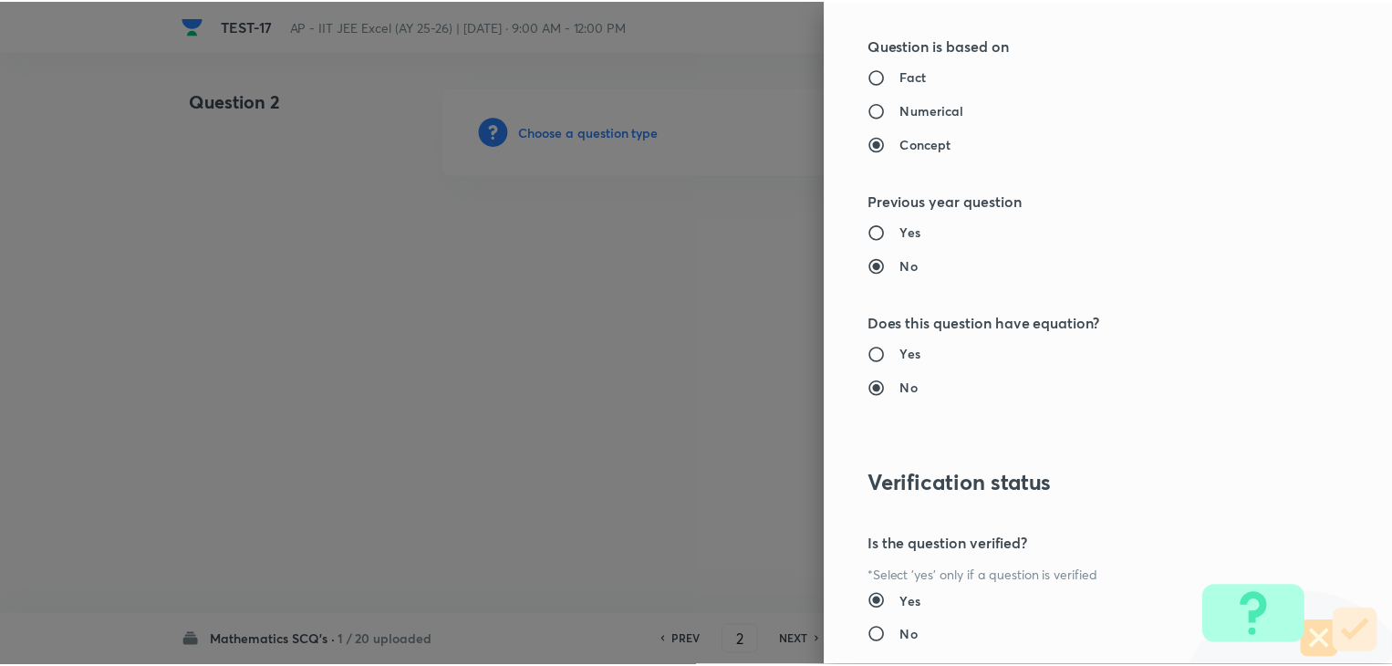
scroll to position [1940, 0]
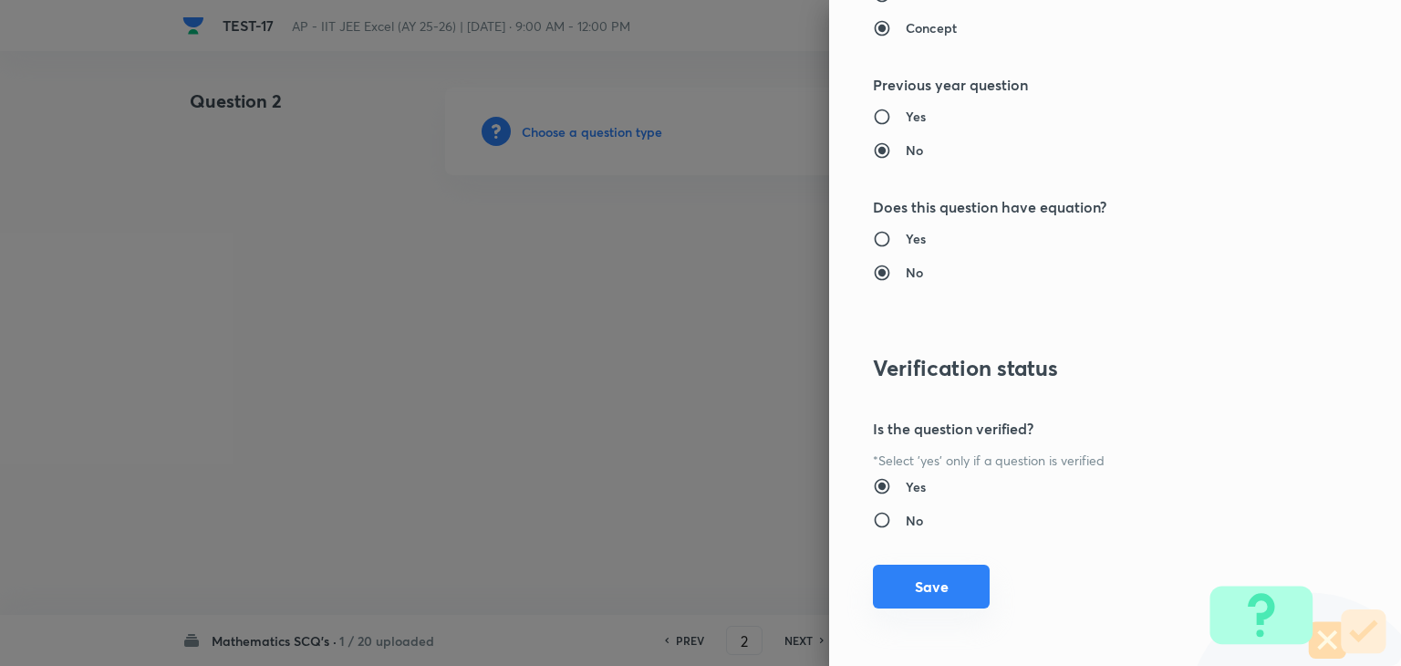
click at [927, 585] on button "Save" at bounding box center [931, 587] width 117 height 44
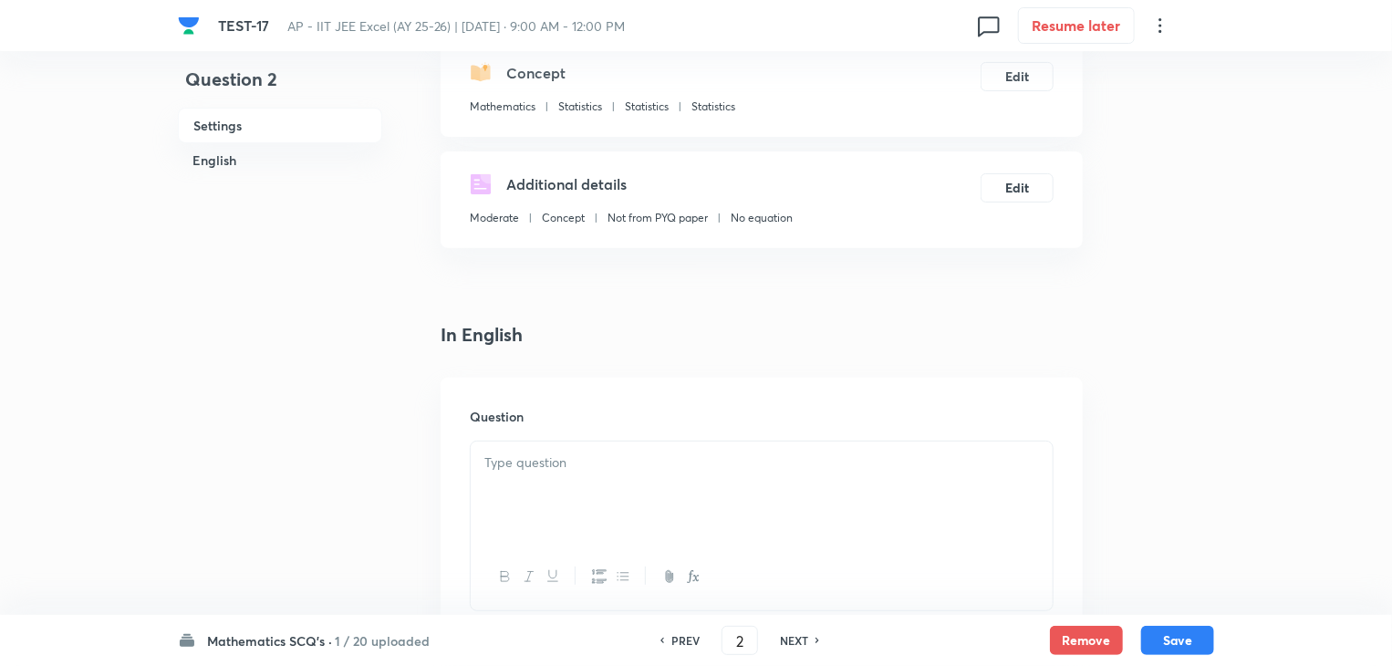
scroll to position [365, 0]
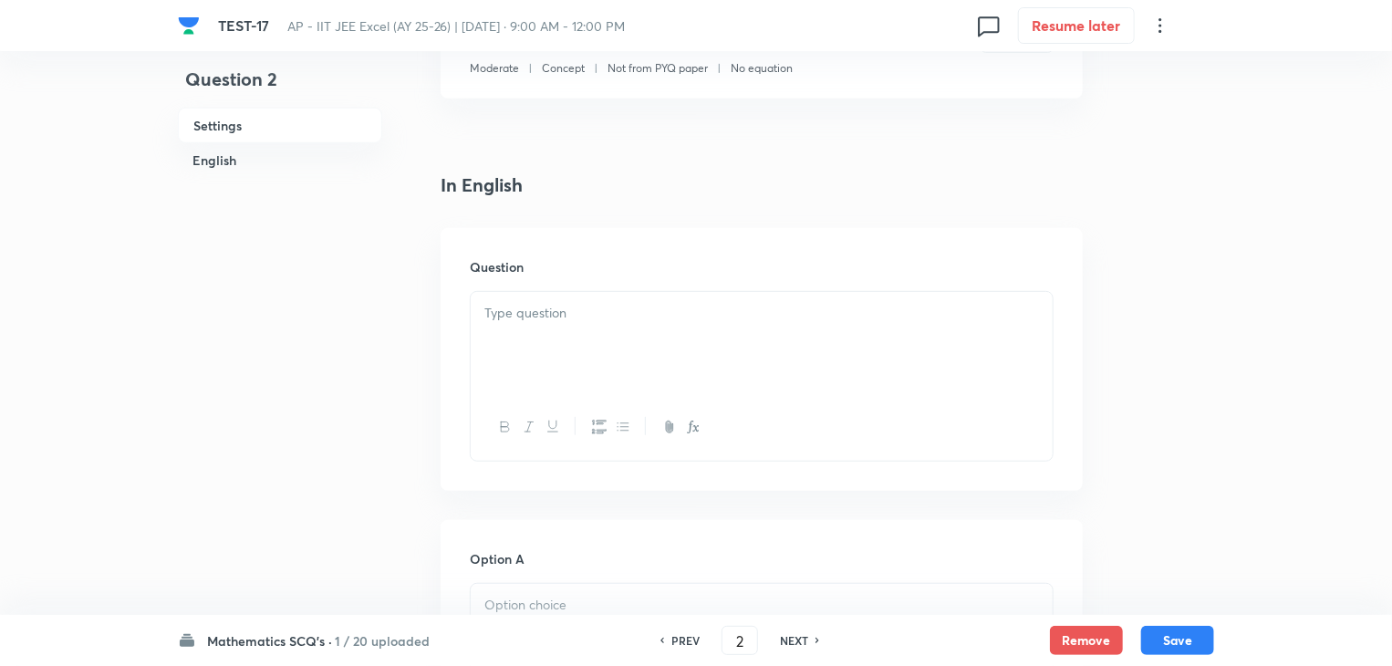
click at [587, 295] on div at bounding box center [762, 343] width 582 height 102
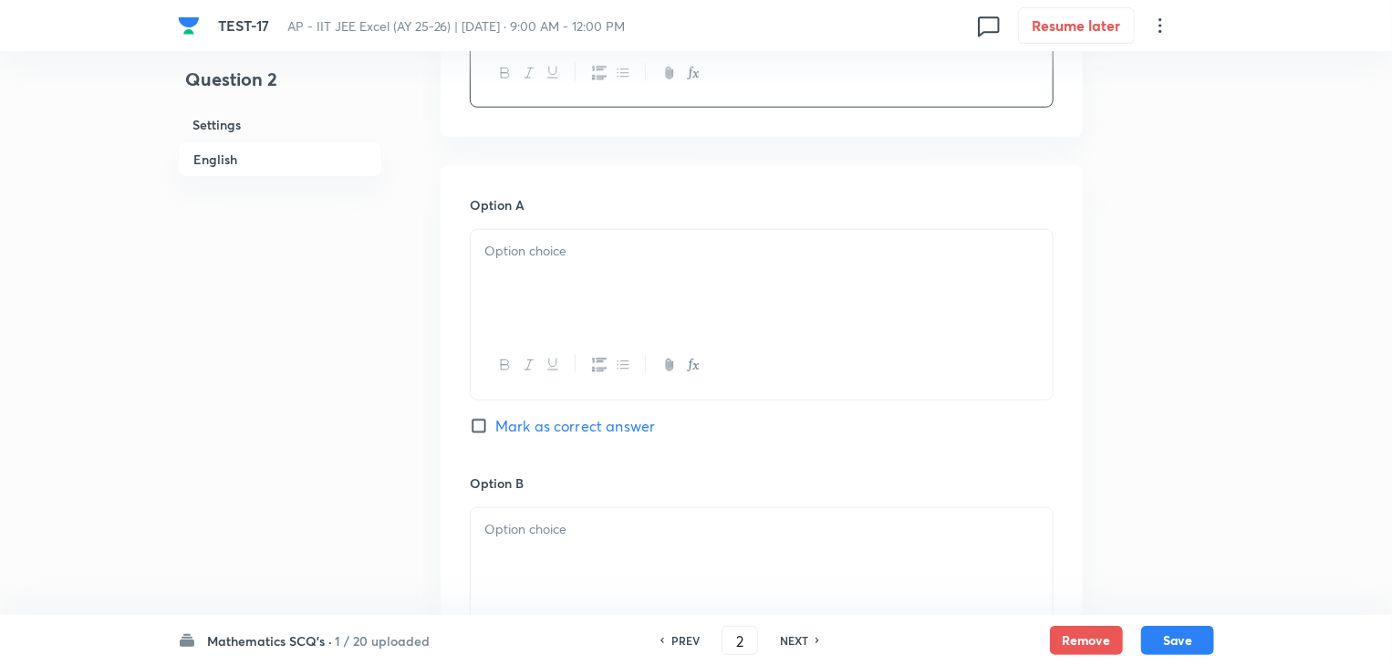
scroll to position [730, 0]
click at [624, 275] on div at bounding box center [762, 270] width 582 height 102
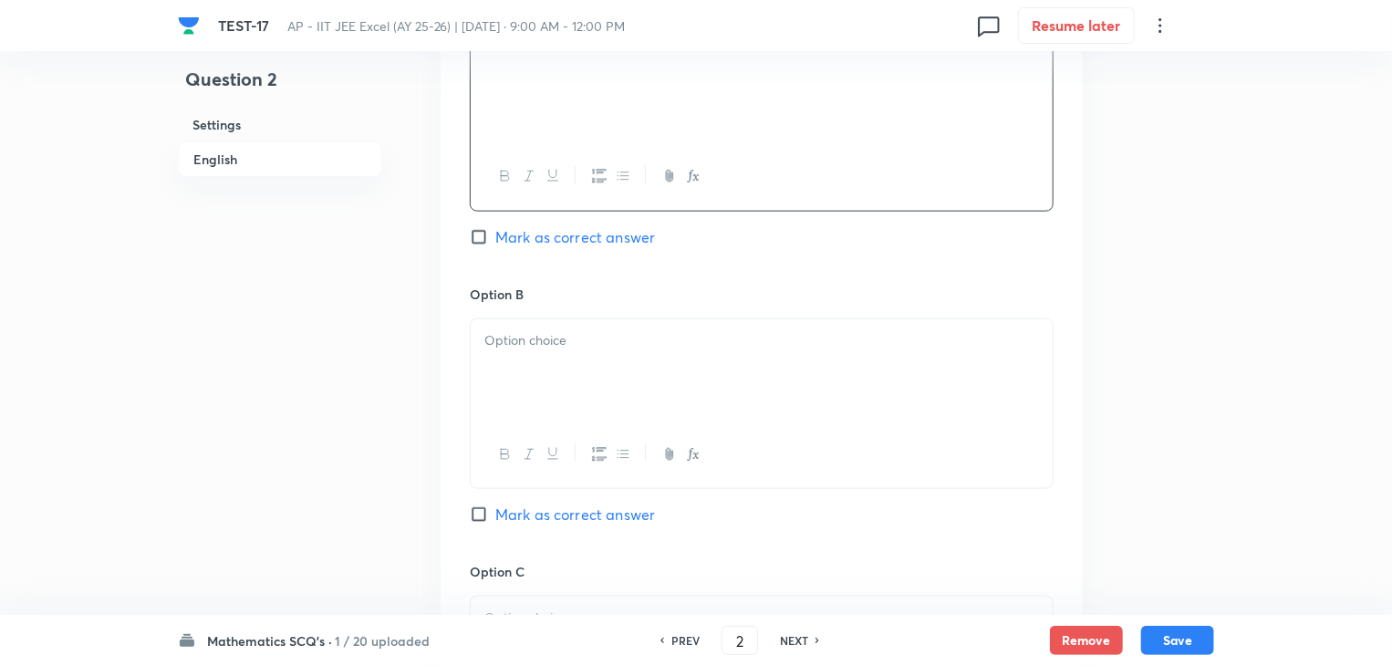
scroll to position [912, 0]
click at [537, 341] on p at bounding box center [761, 336] width 555 height 21
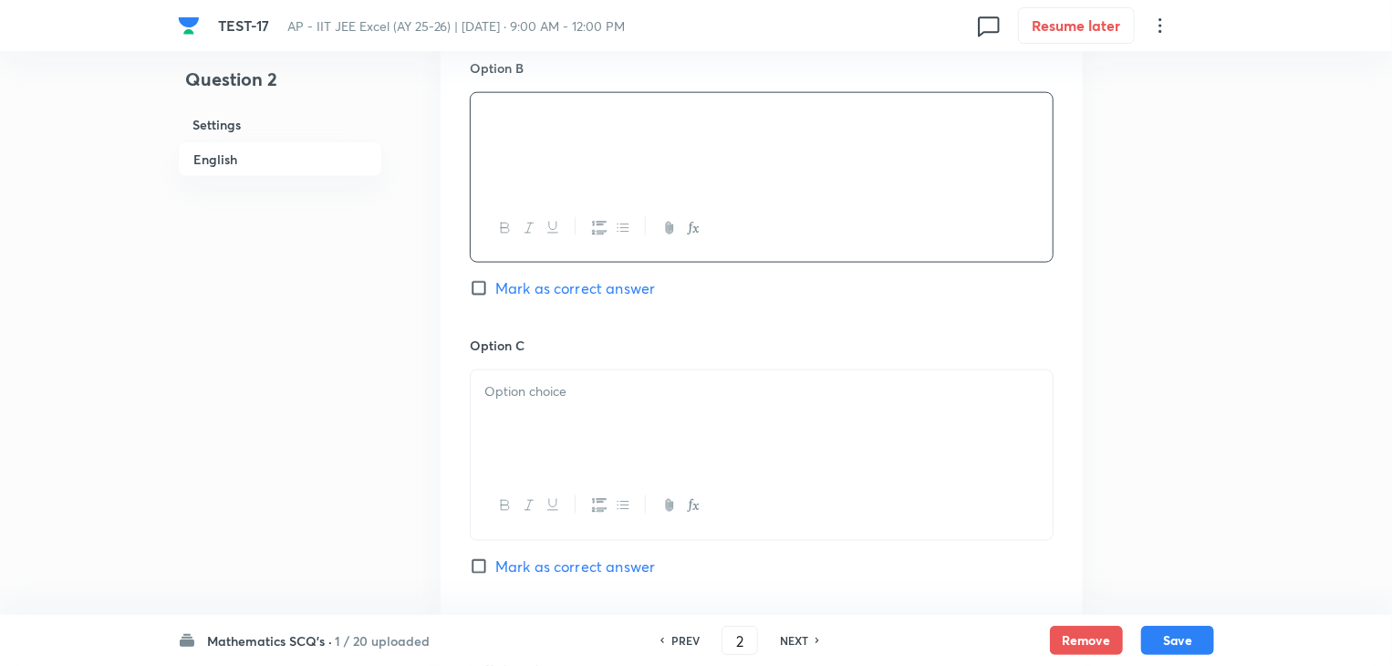
scroll to position [1186, 0]
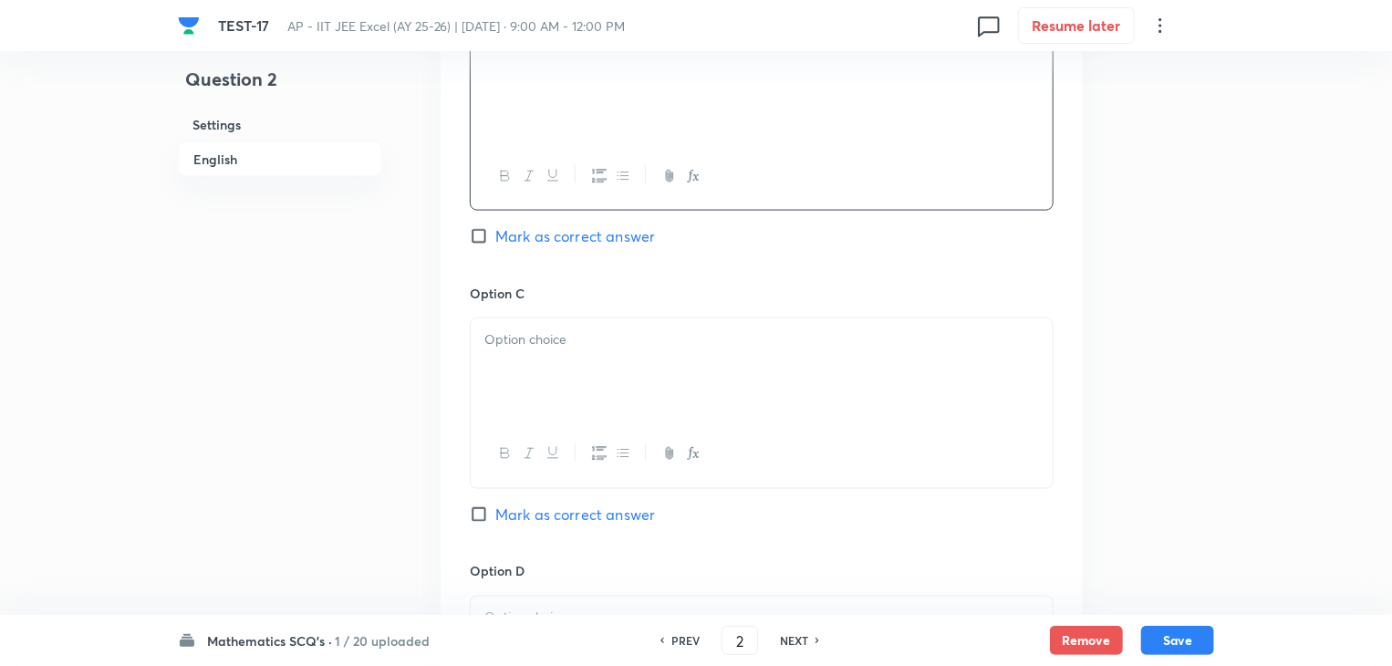
click at [514, 337] on p at bounding box center [761, 339] width 555 height 21
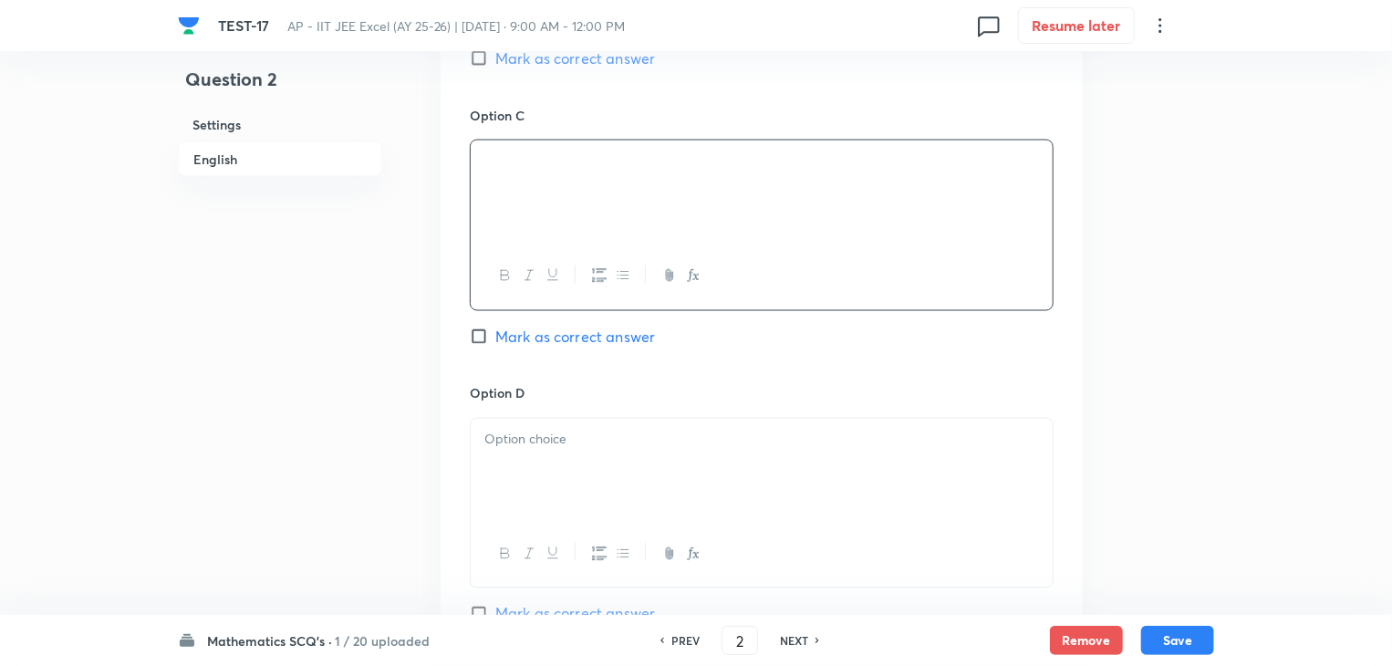
scroll to position [1368, 0]
click at [551, 431] on p at bounding box center [761, 435] width 555 height 21
click at [471, 333] on input "Mark as correct answer" at bounding box center [483, 336] width 26 height 18
checkbox input "true"
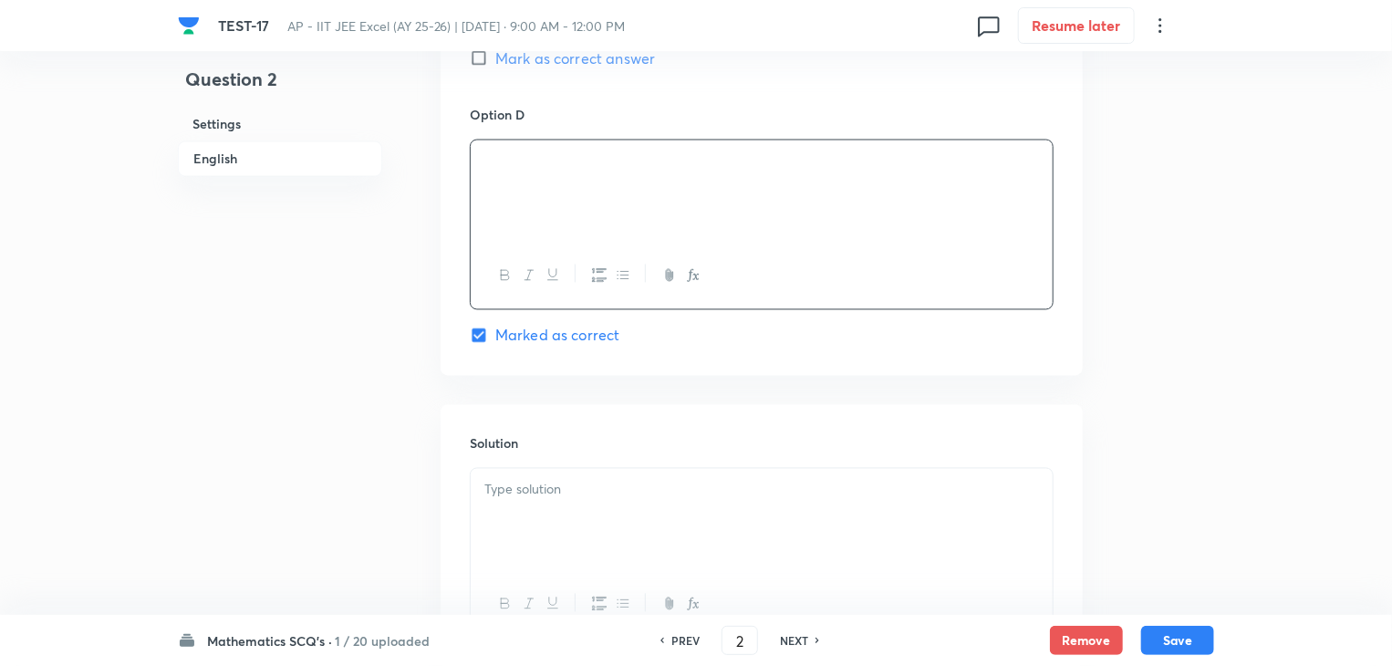
click at [508, 494] on p at bounding box center [761, 490] width 555 height 21
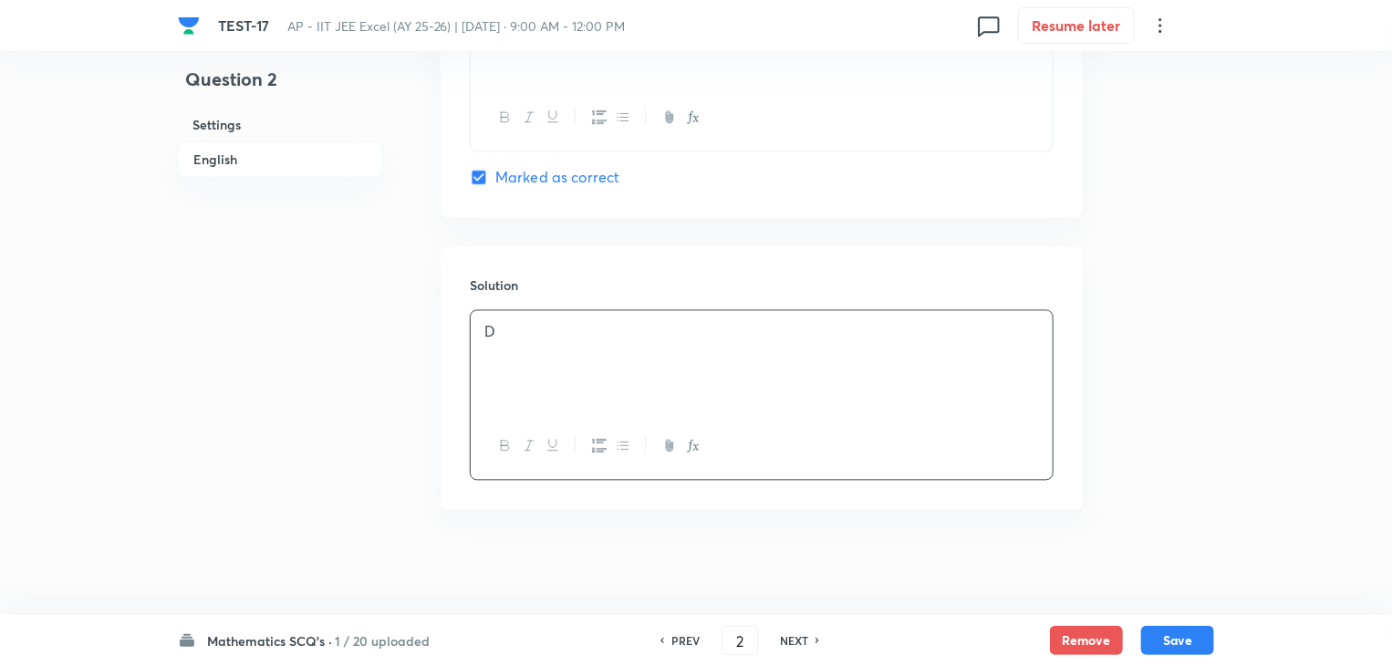
scroll to position [1802, 0]
click at [1197, 639] on button "Save" at bounding box center [1177, 638] width 73 height 29
type input "3"
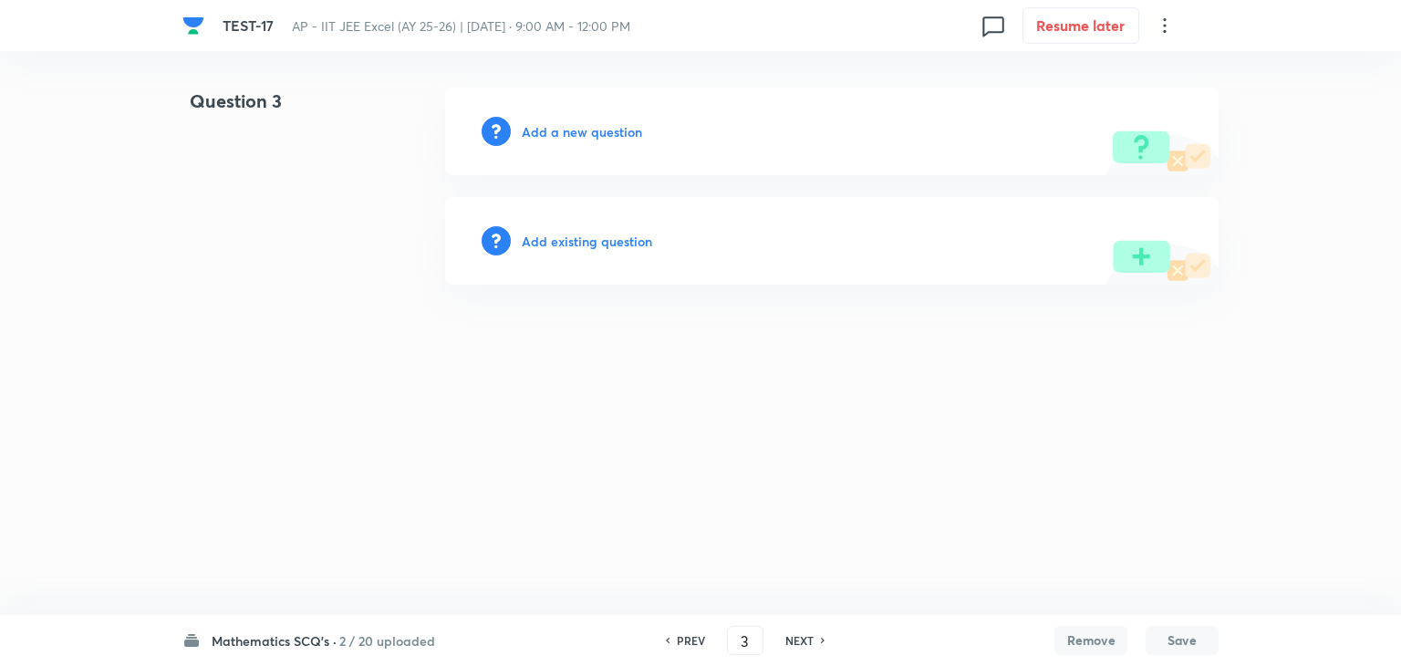
click at [536, 132] on h6 "Add a new question" at bounding box center [582, 131] width 120 height 19
click at [547, 134] on h6 "Choose a question type" at bounding box center [592, 131] width 140 height 19
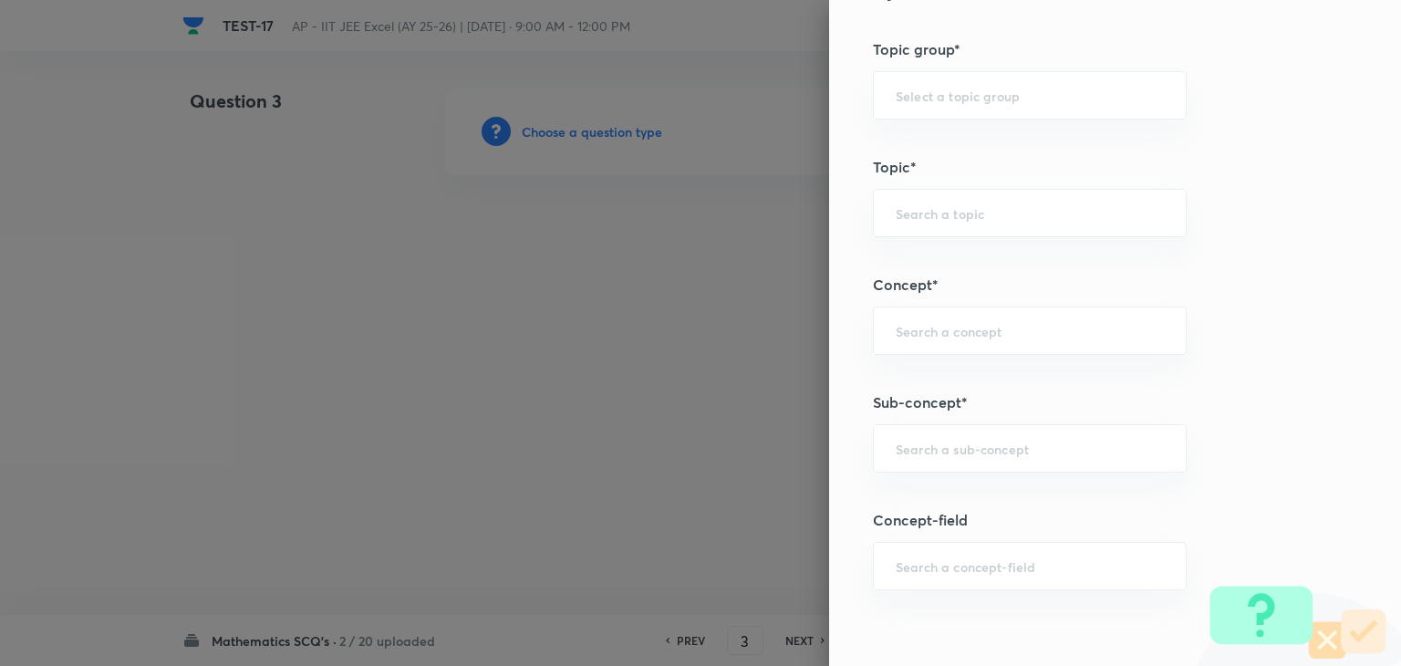
scroll to position [912, 0]
click at [986, 333] on div "​" at bounding box center [1030, 327] width 314 height 48
paste input "Probability"
click at [962, 385] on li "Probability" at bounding box center [1016, 375] width 312 height 33
type input "Probability"
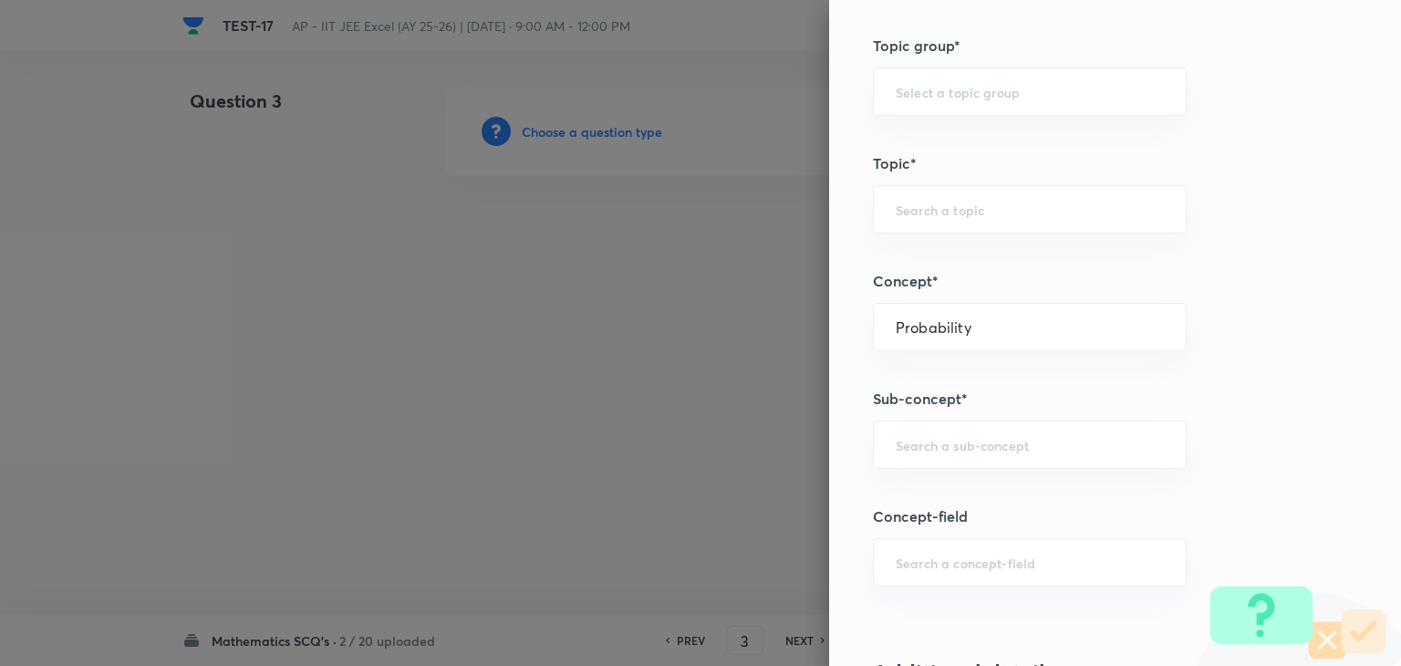
type input "Mathematics"
type input "Algebra"
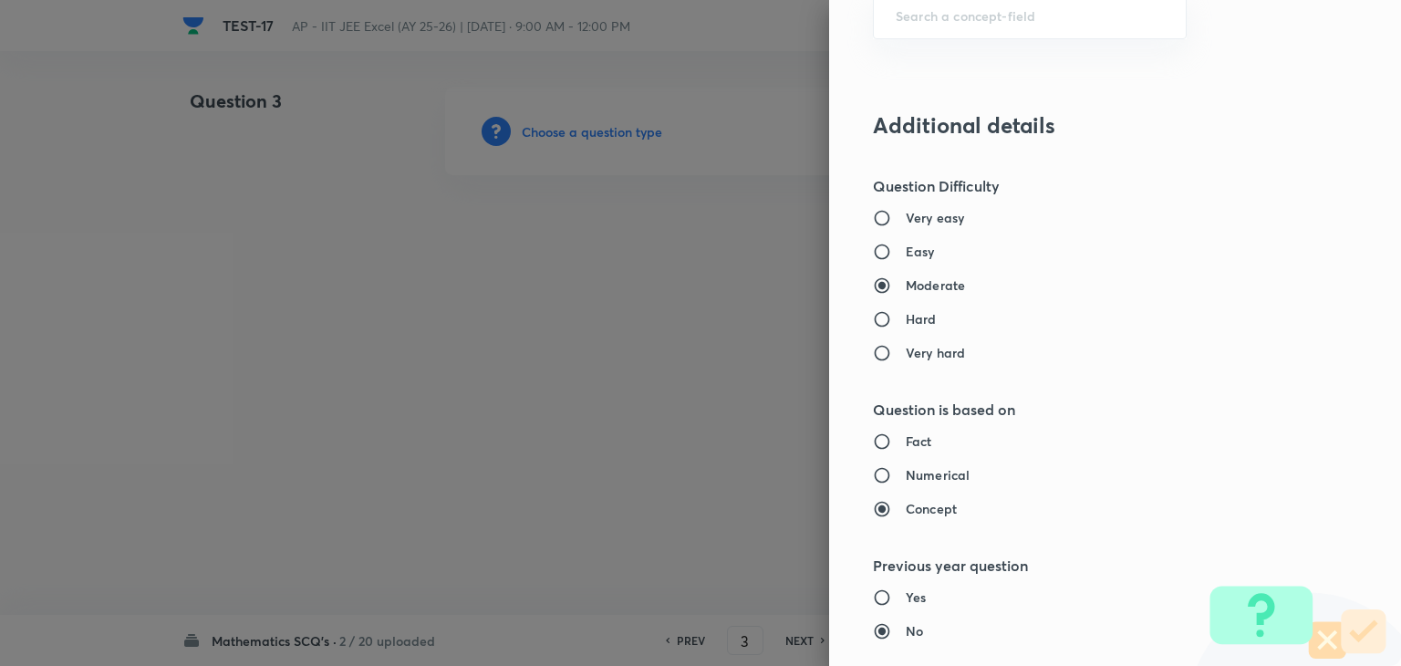
scroll to position [1940, 0]
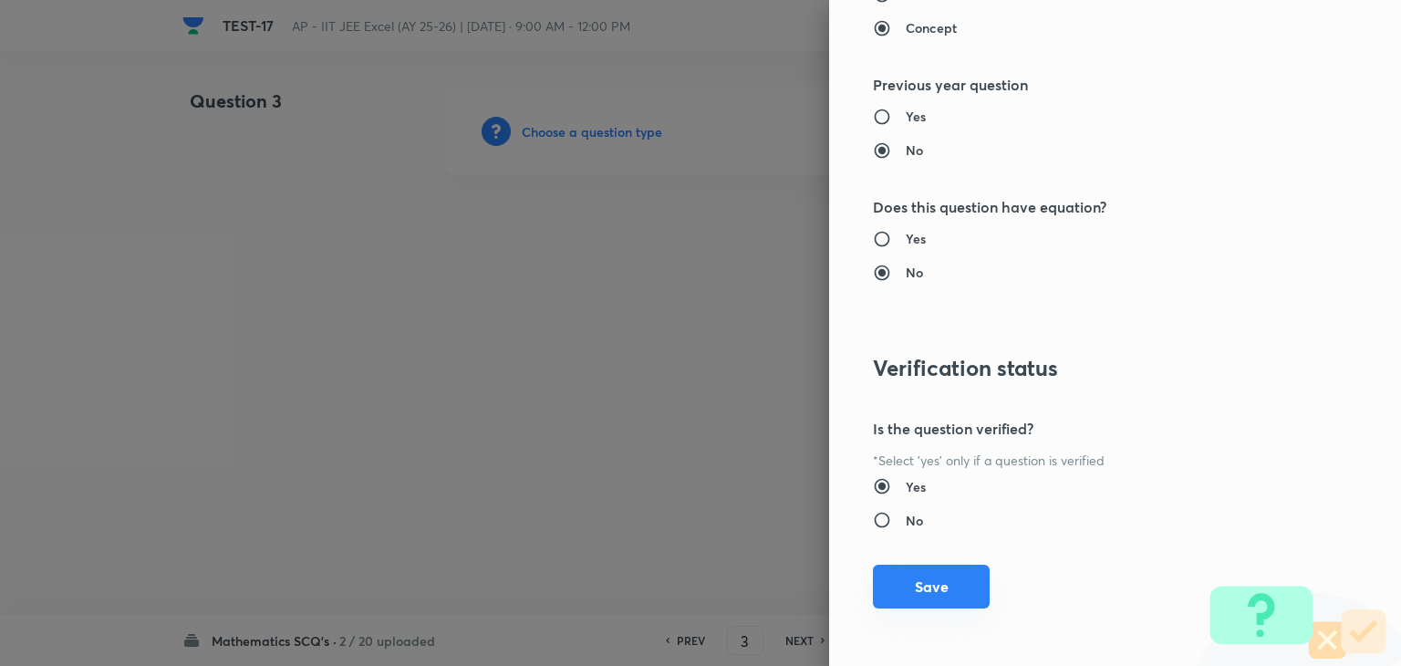
click at [901, 574] on button "Save" at bounding box center [931, 587] width 117 height 44
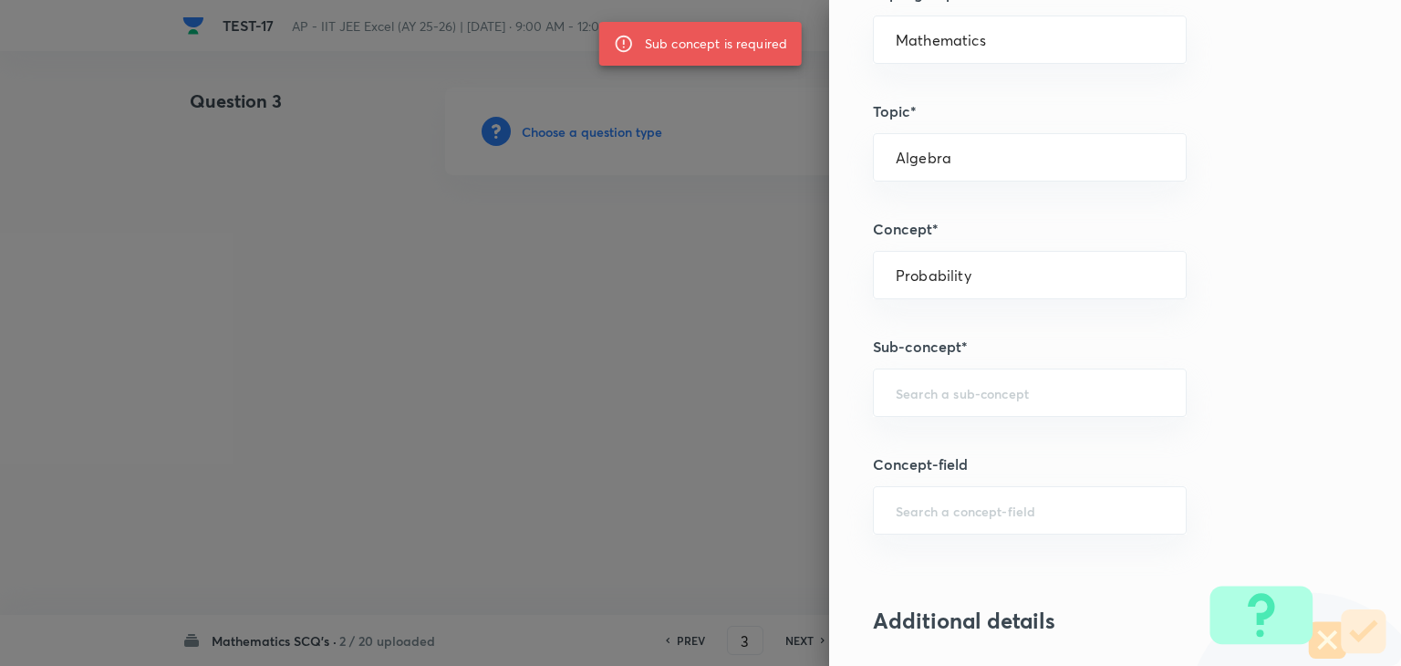
scroll to position [1003, 0]
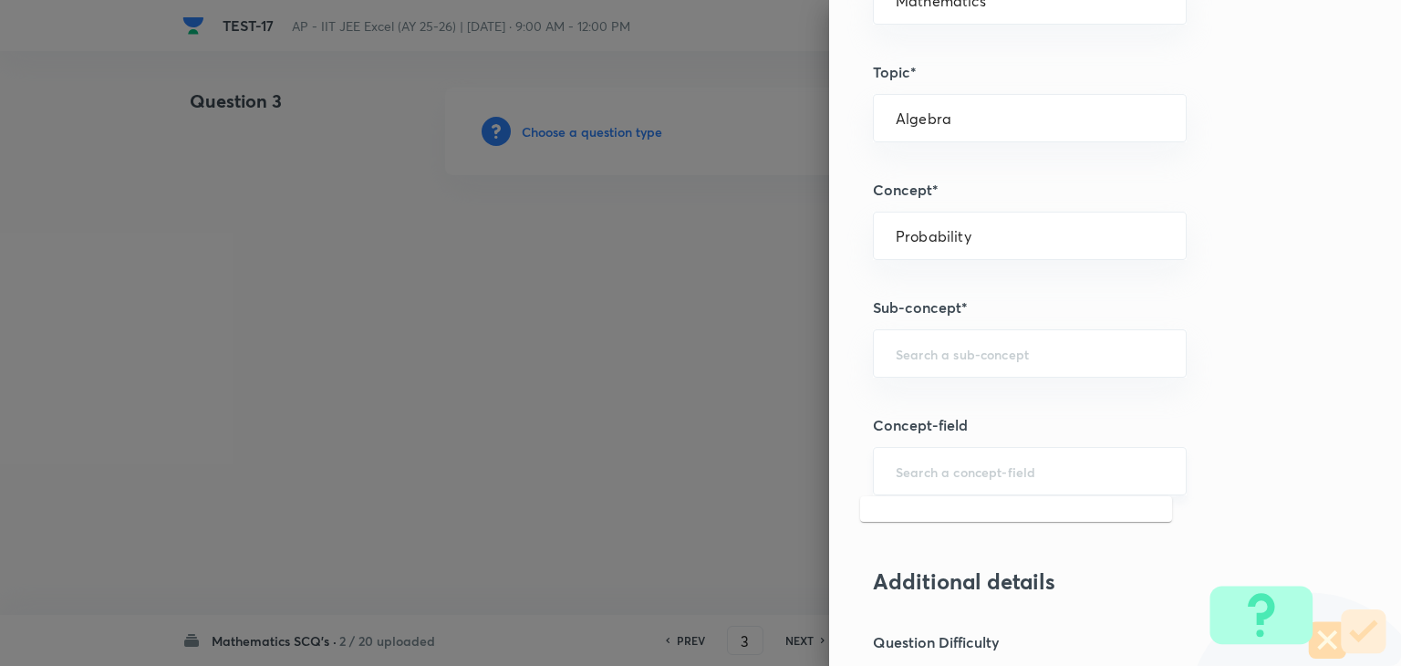
click at [905, 466] on input "text" at bounding box center [1030, 471] width 268 height 17
click at [926, 341] on div "​" at bounding box center [1030, 353] width 314 height 48
paste input "Probability"
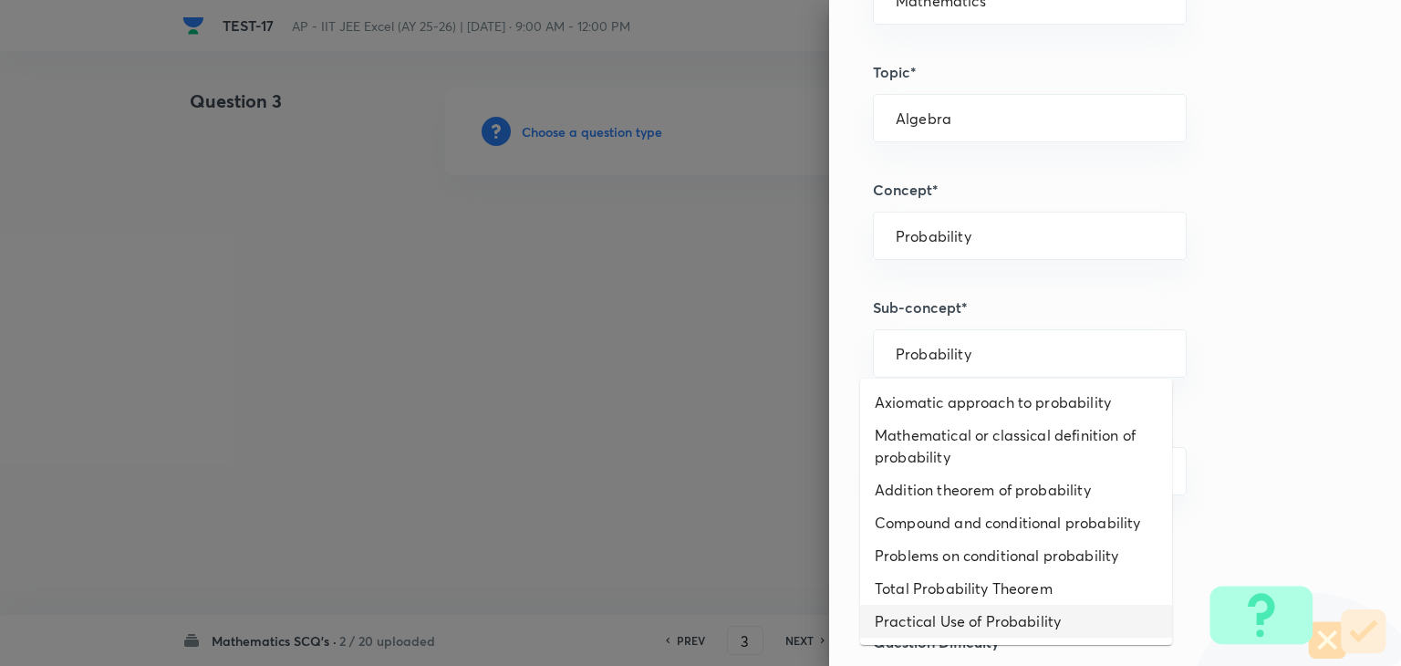
click at [956, 614] on li "Practical Use of Probability" at bounding box center [1016, 621] width 312 height 33
type input "Practical Use of Probability"
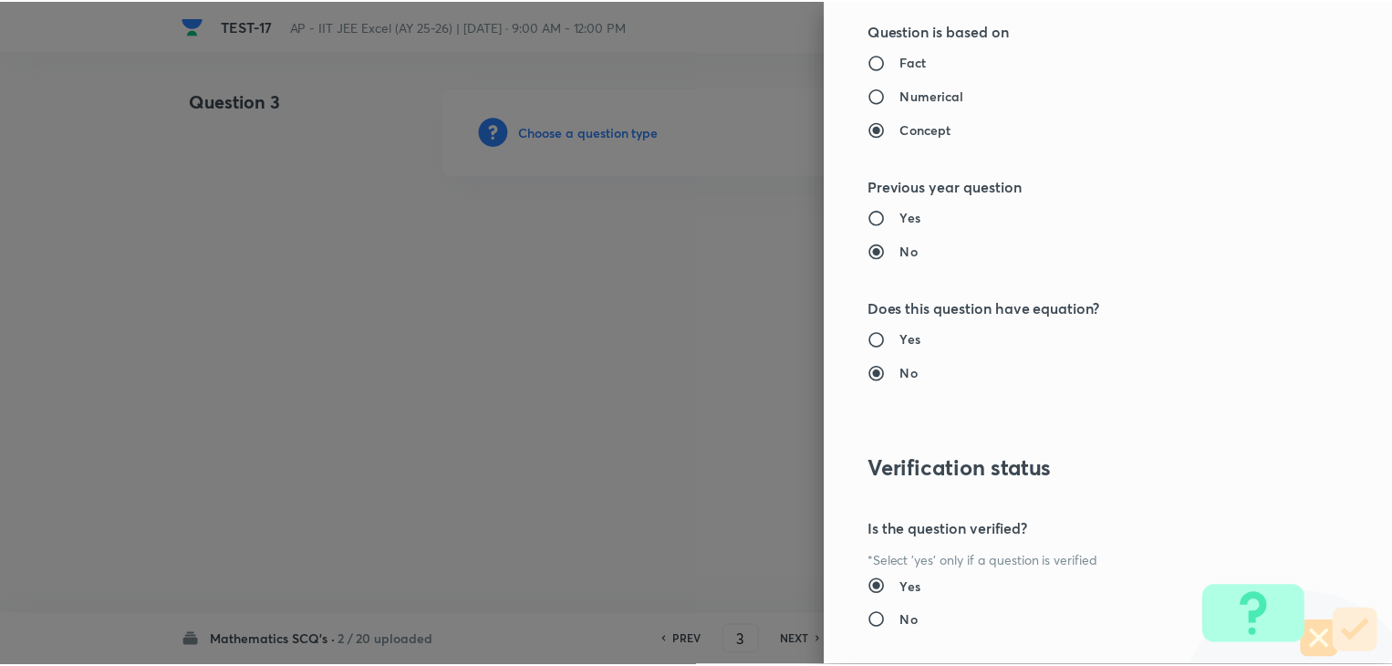
scroll to position [1940, 0]
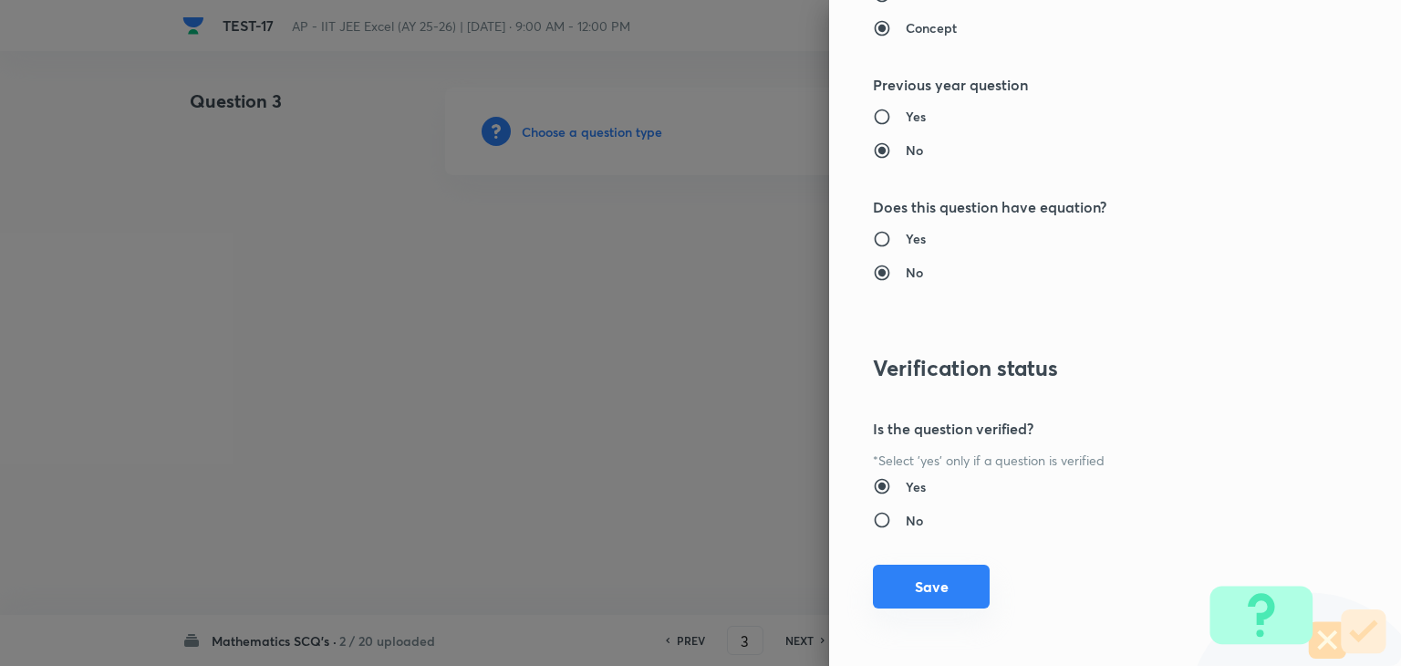
click at [887, 577] on button "Save" at bounding box center [931, 587] width 117 height 44
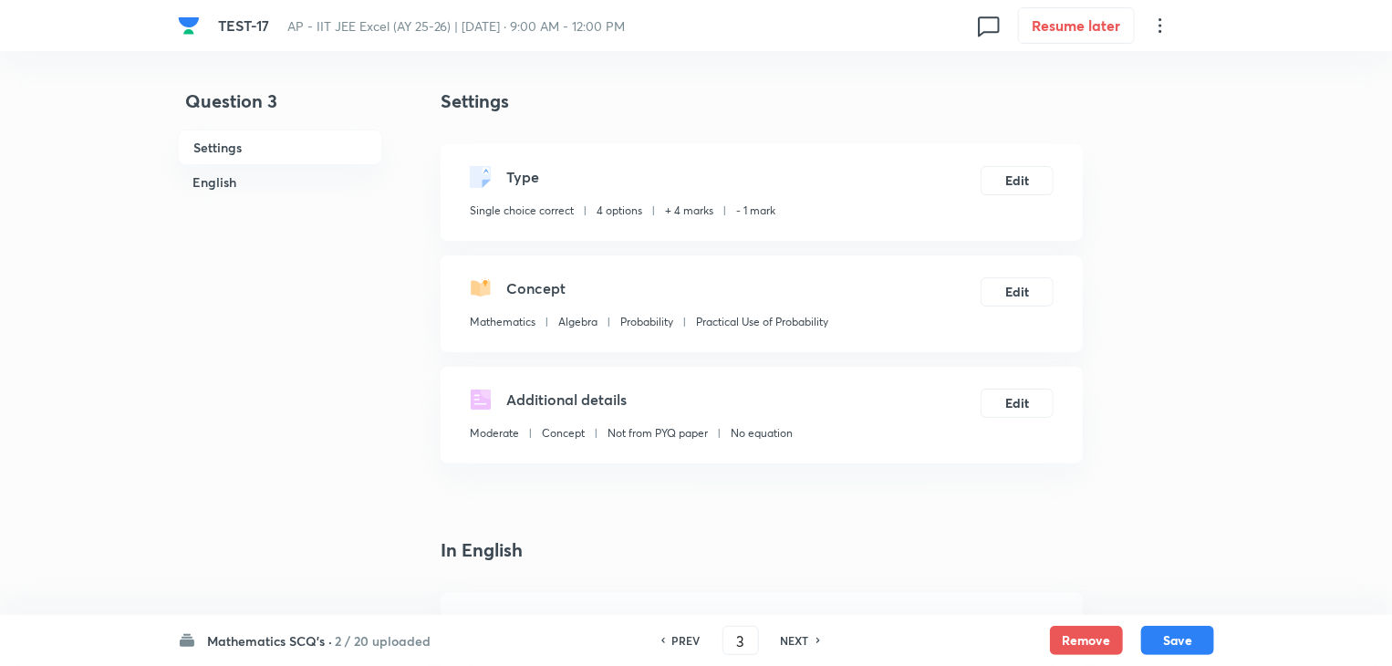
scroll to position [456, 0]
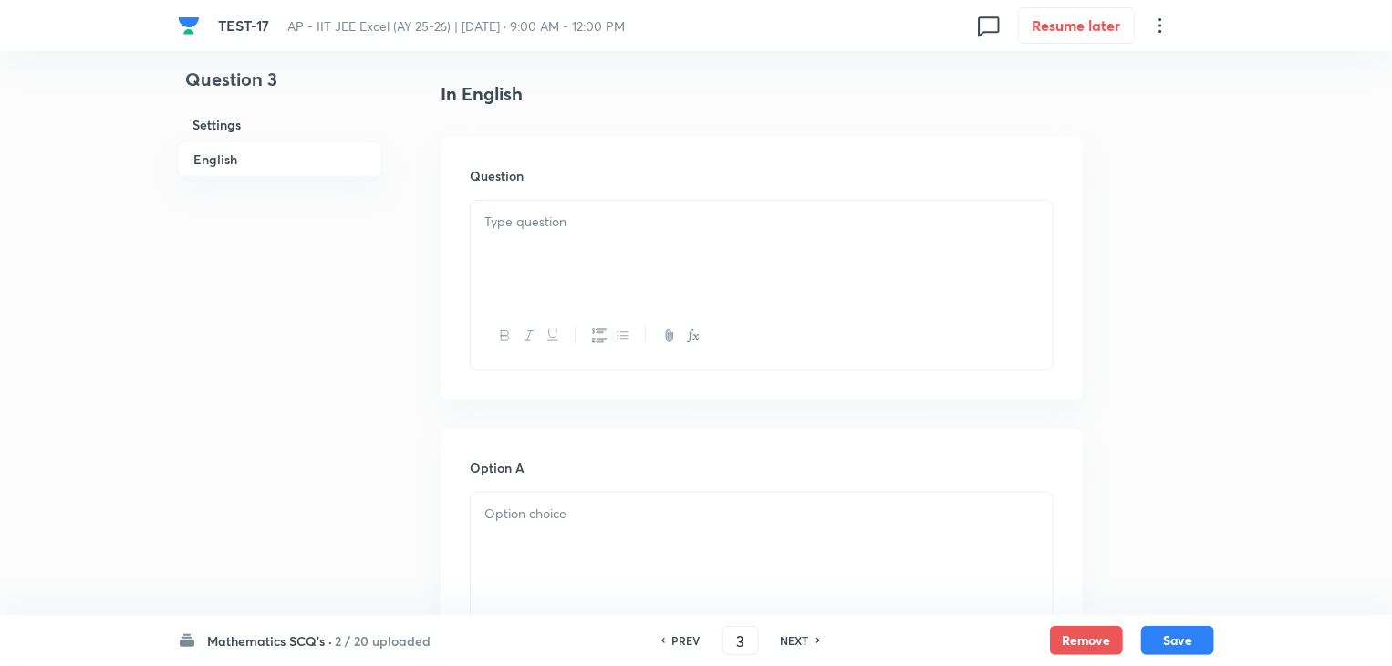
click at [591, 212] on p at bounding box center [761, 222] width 555 height 21
click at [578, 269] on div at bounding box center [762, 254] width 582 height 102
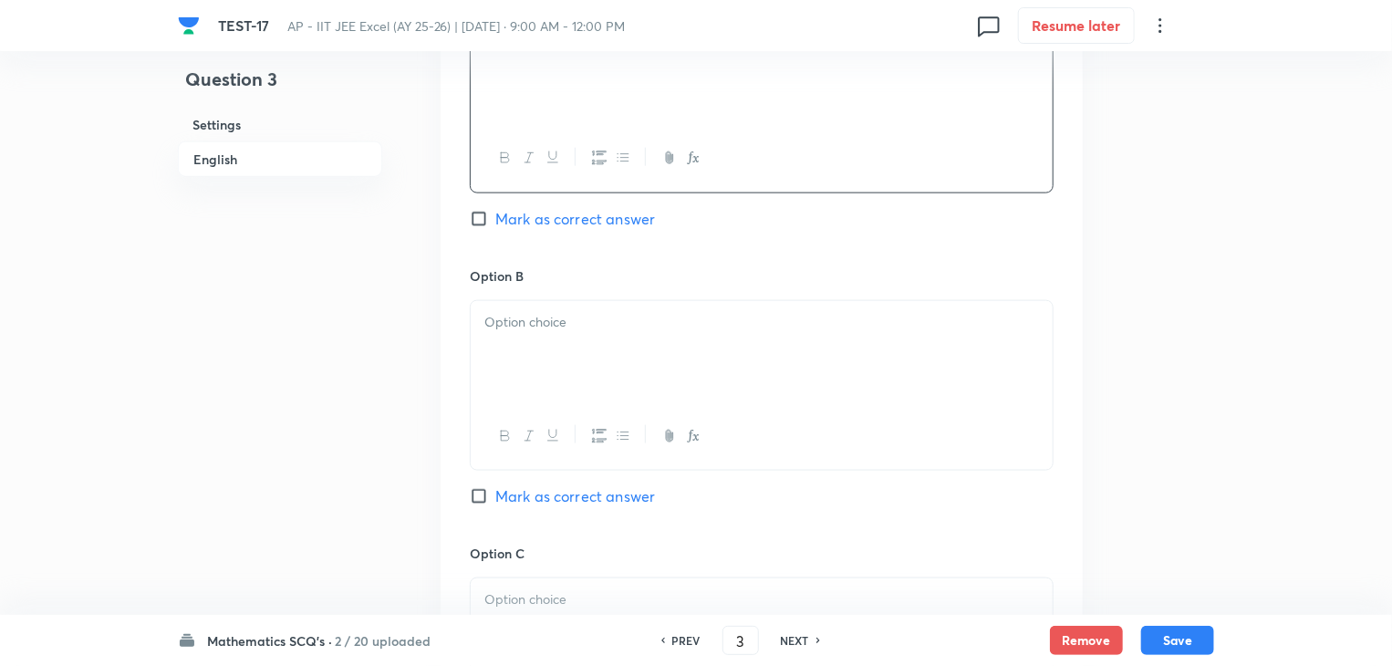
scroll to position [1095, 0]
click at [569, 321] on p at bounding box center [761, 319] width 555 height 21
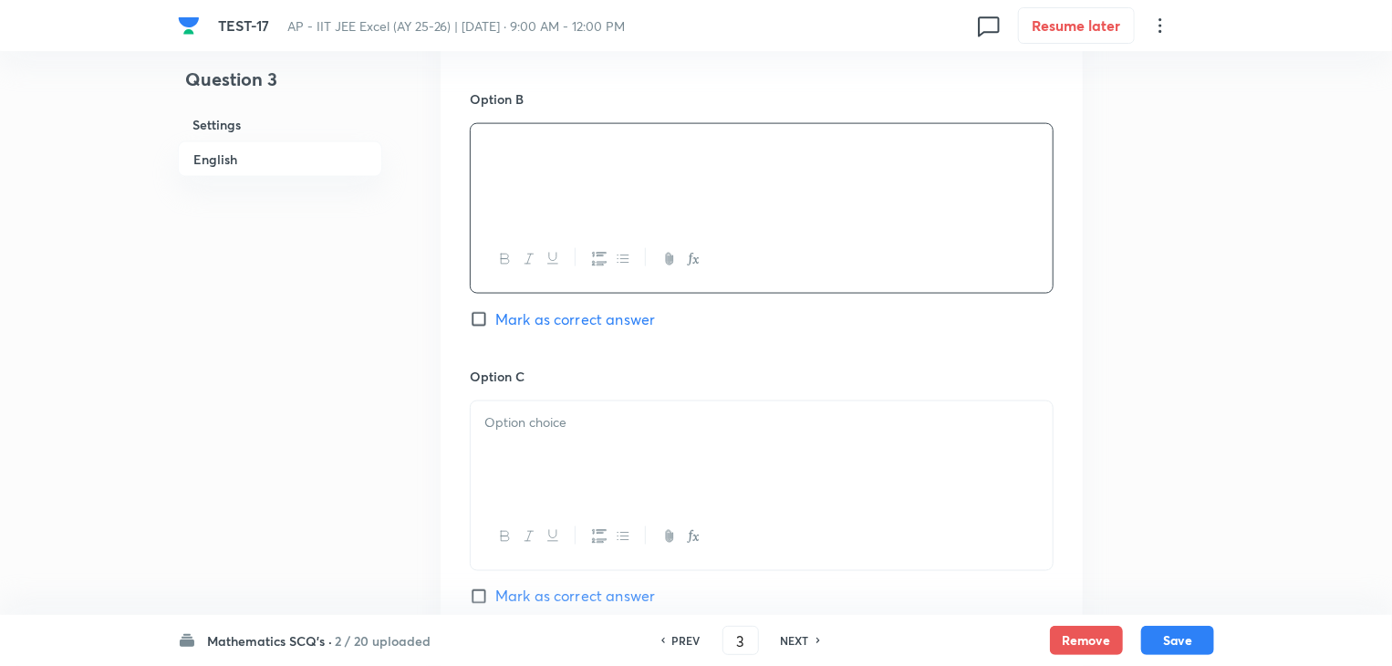
scroll to position [1277, 0]
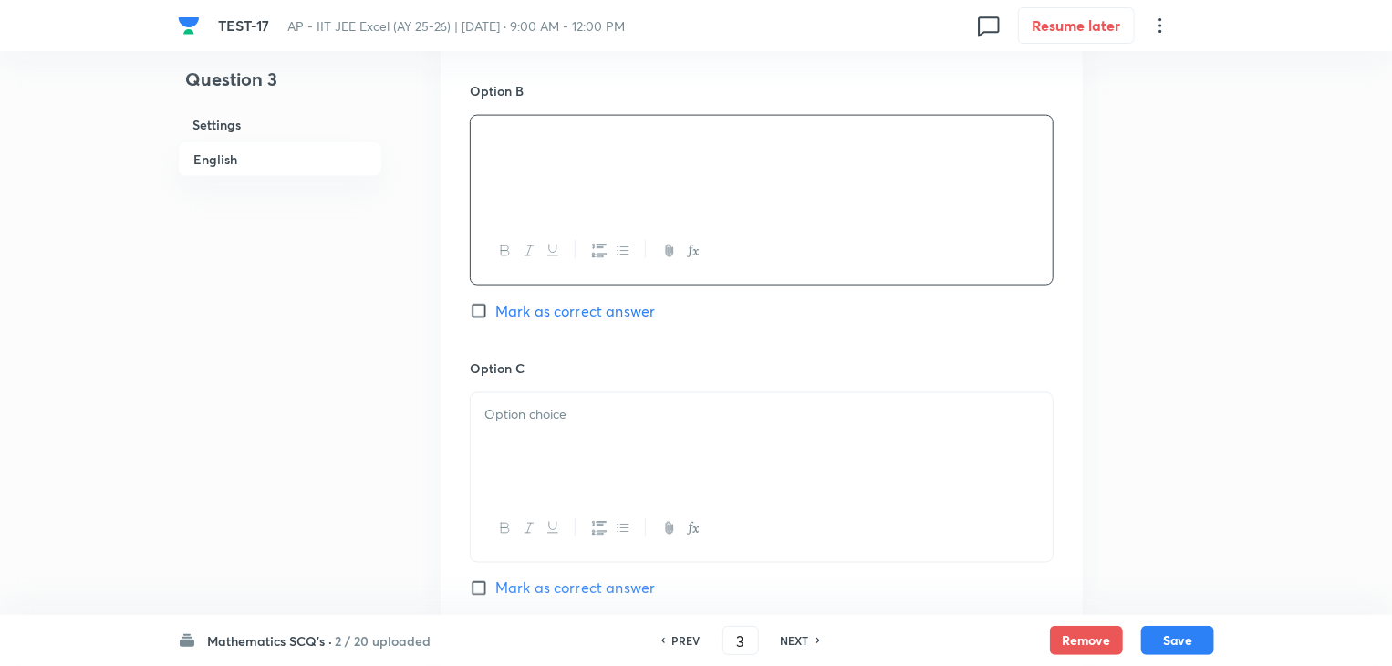
click at [577, 439] on div at bounding box center [762, 444] width 582 height 102
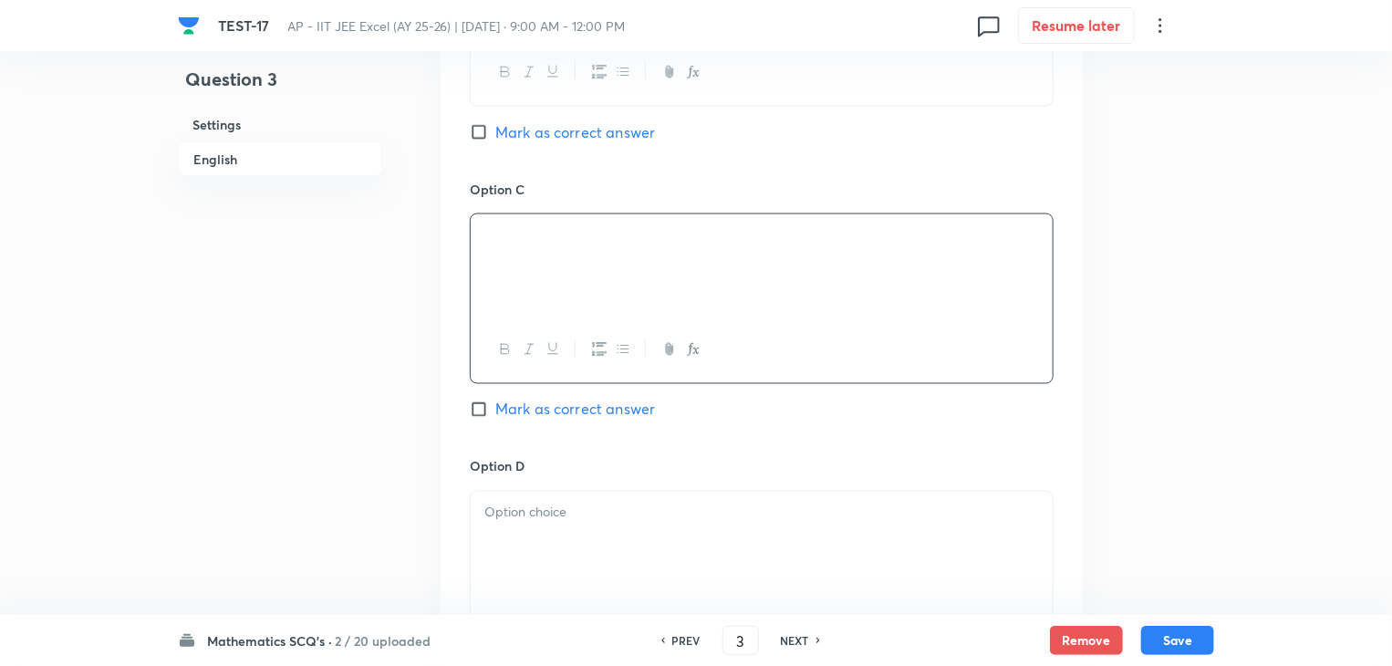
scroll to position [1460, 0]
click at [574, 525] on div at bounding box center [762, 539] width 582 height 102
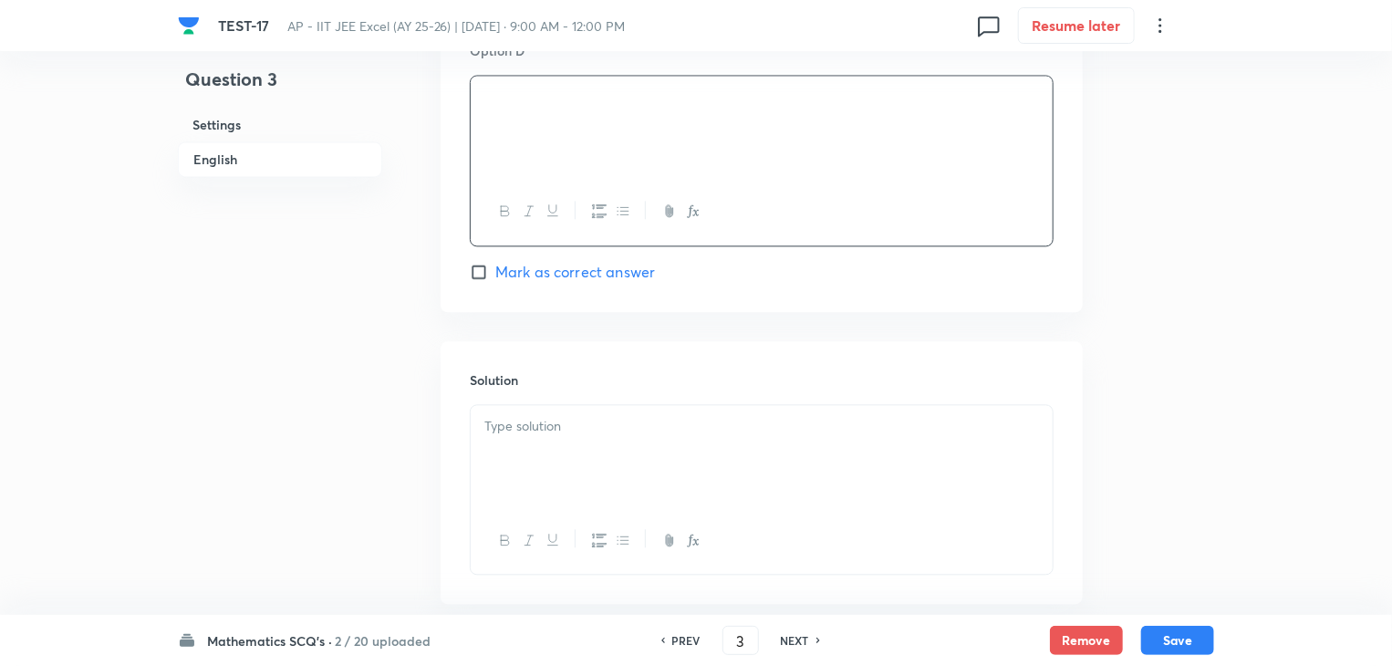
scroll to position [1916, 0]
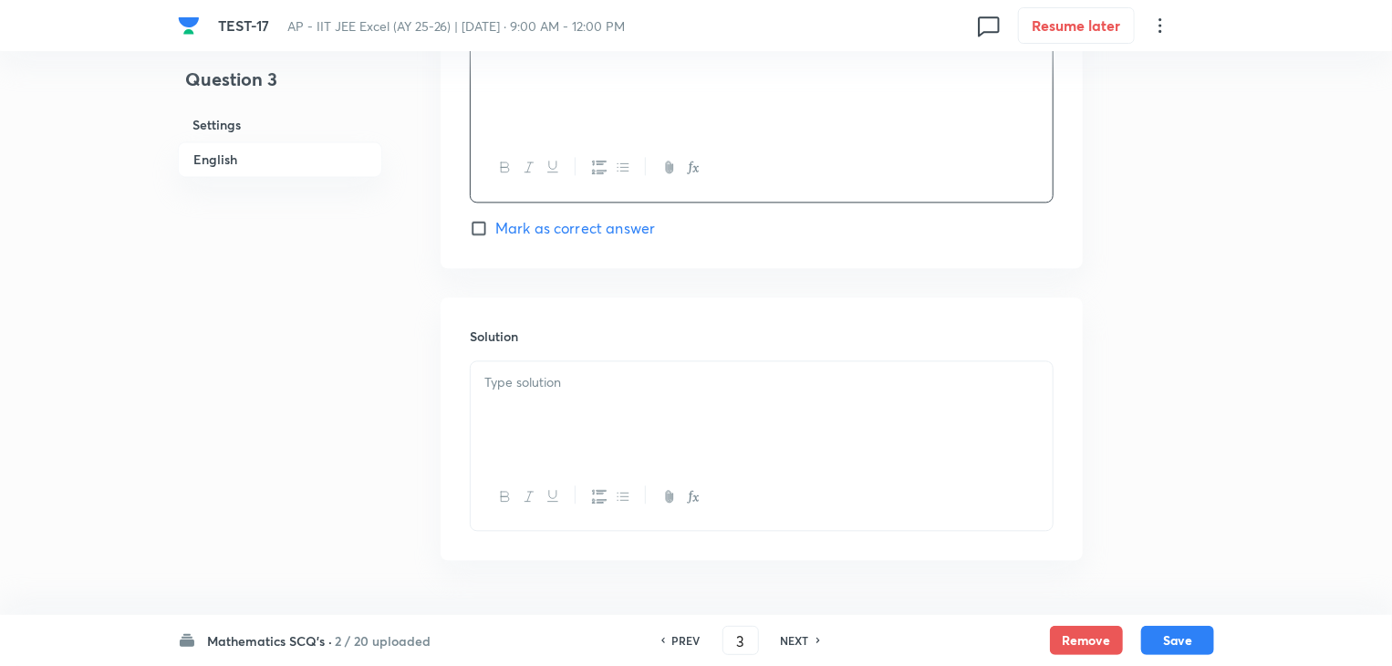
click at [518, 425] on div at bounding box center [762, 412] width 582 height 102
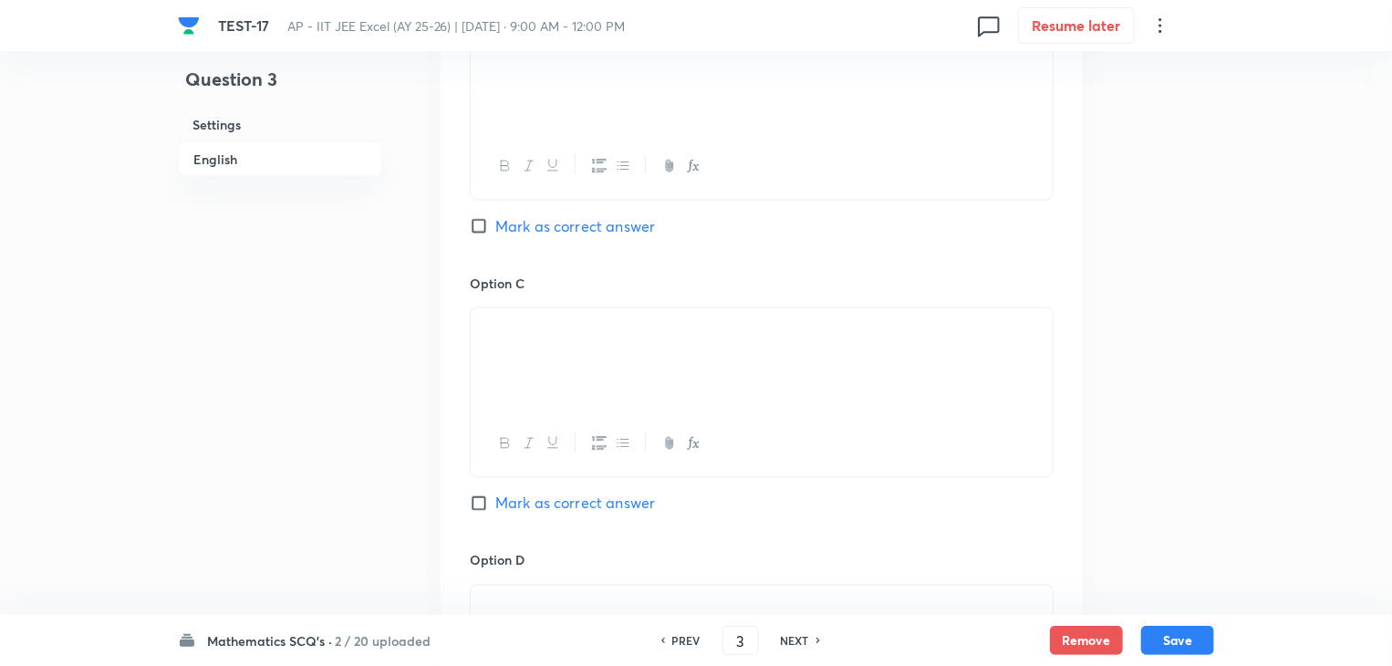
scroll to position [1186, 0]
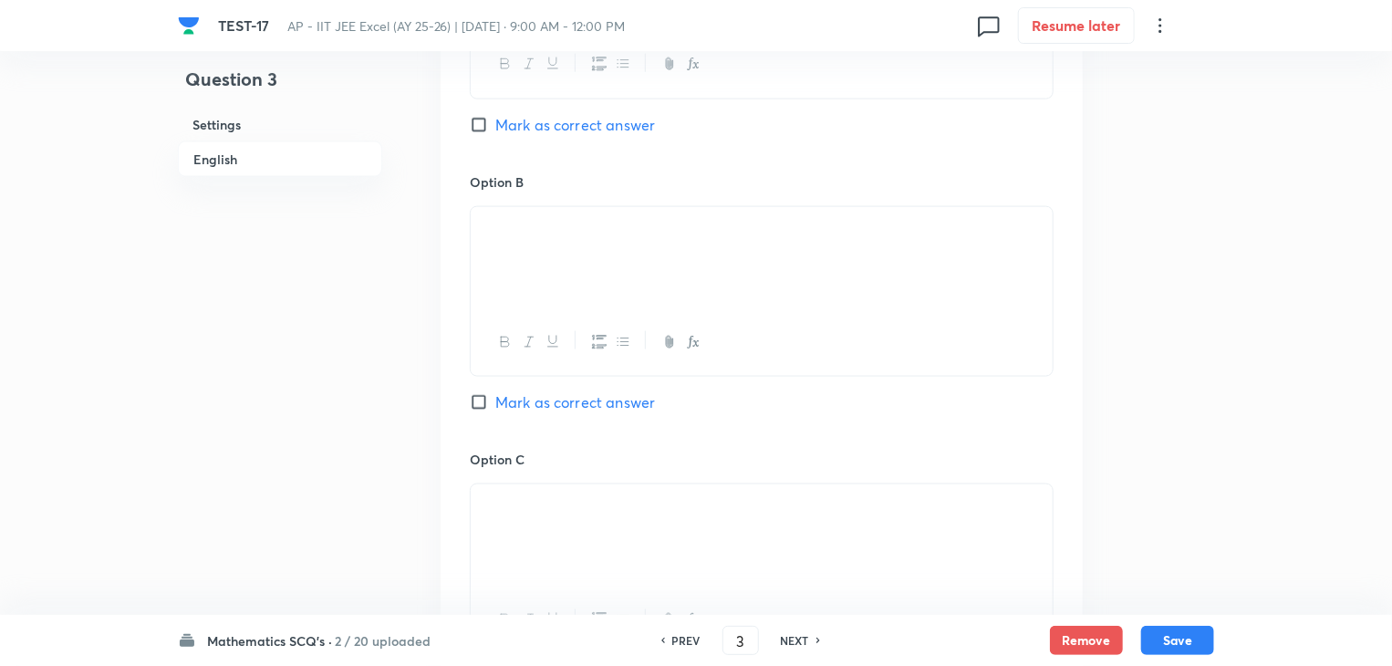
click at [484, 401] on input "Mark as correct answer" at bounding box center [483, 402] width 26 height 18
checkbox input "true"
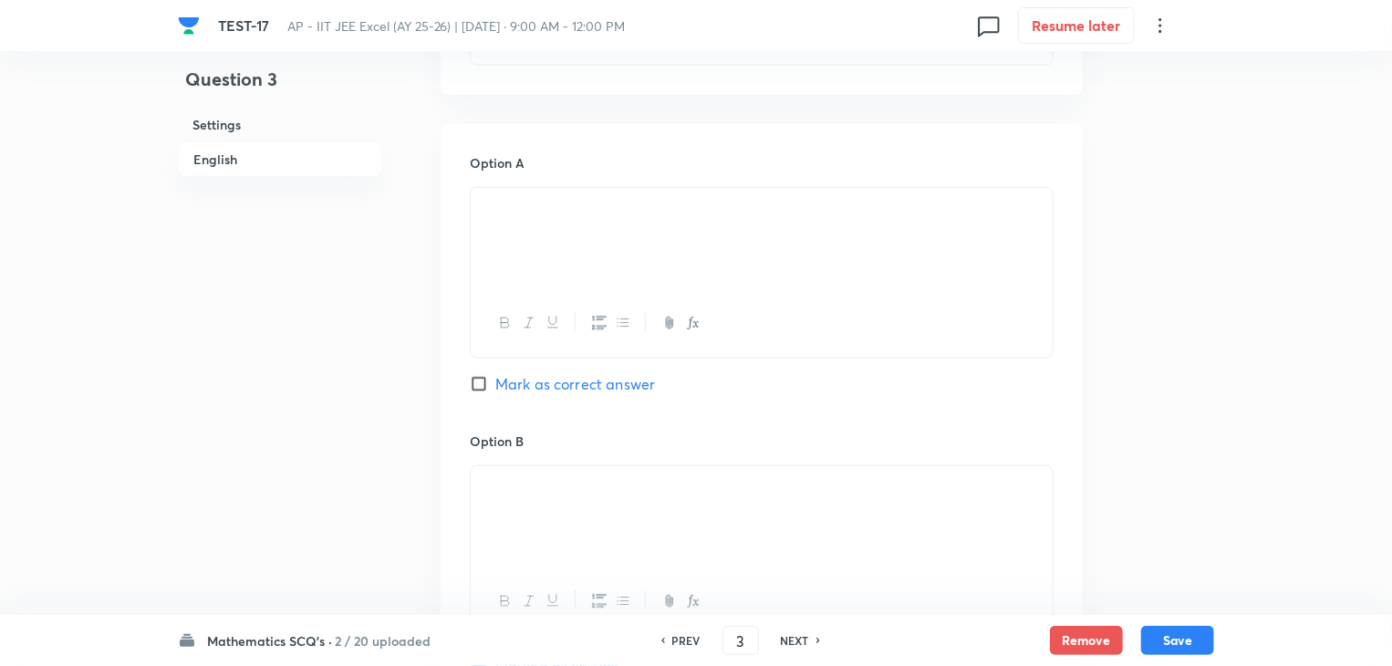
scroll to position [821, 0]
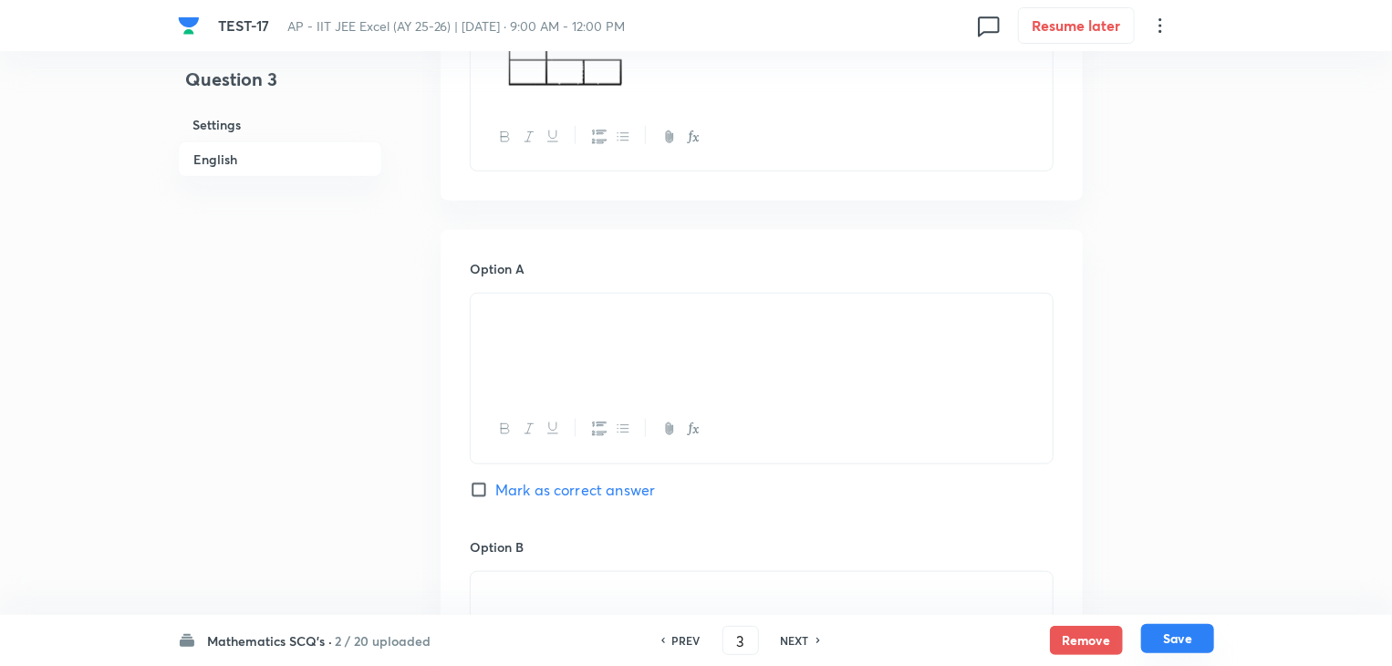
click at [1179, 649] on button "Save" at bounding box center [1177, 638] width 73 height 29
type input "4"
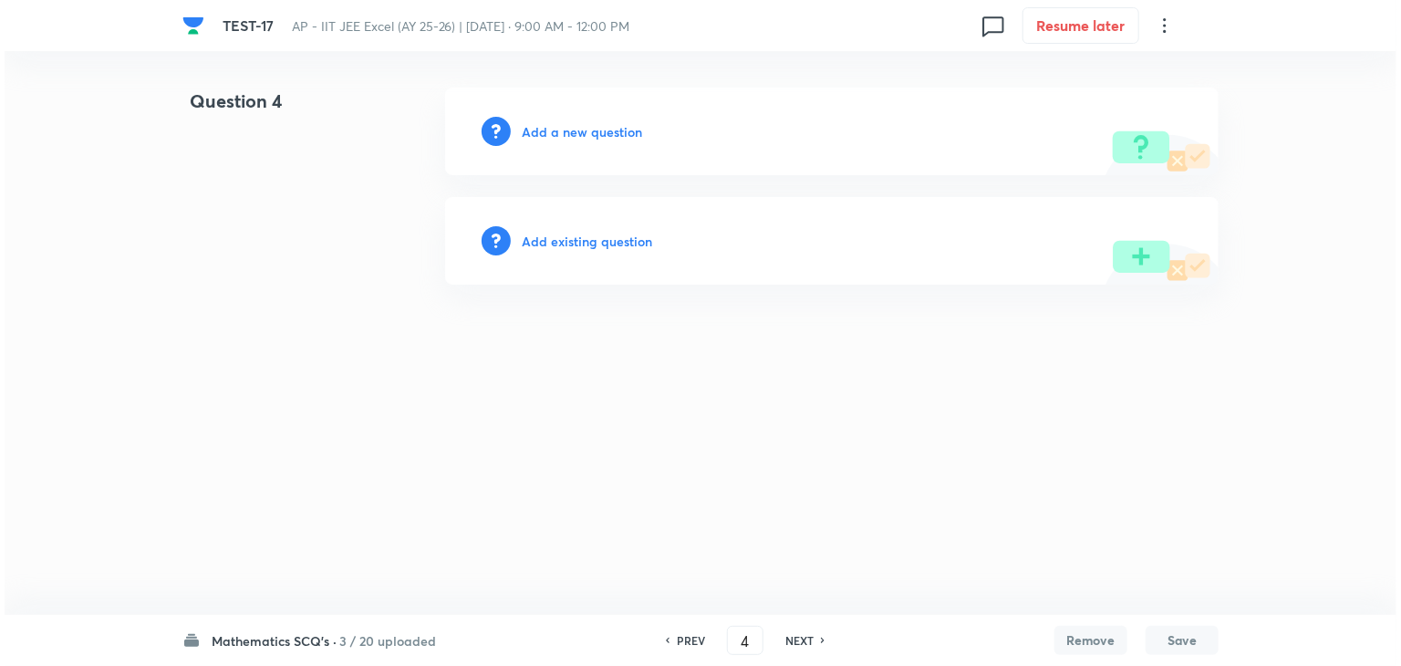
scroll to position [0, 0]
click at [546, 130] on h6 "Add a new question" at bounding box center [582, 131] width 120 height 19
click at [590, 118] on div "Choose a question type" at bounding box center [832, 132] width 774 height 88
click at [590, 129] on h6 "Choose a question type" at bounding box center [592, 131] width 140 height 19
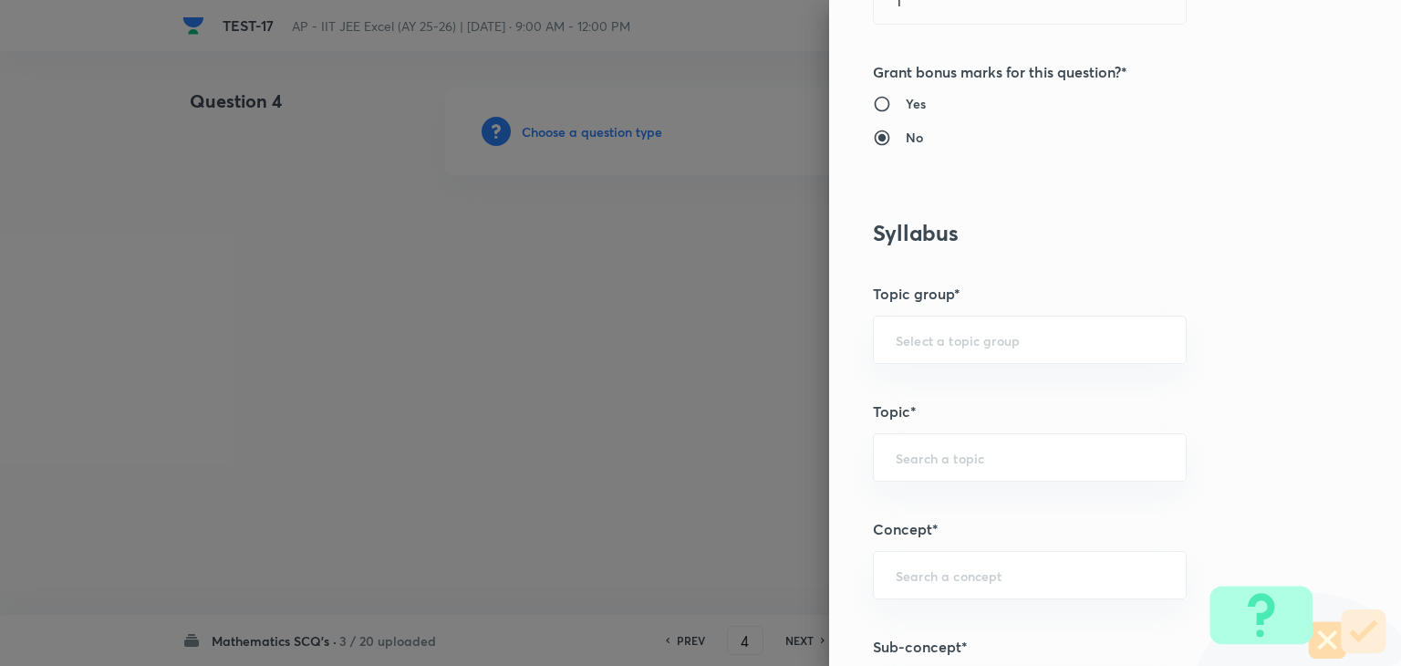
scroll to position [912, 0]
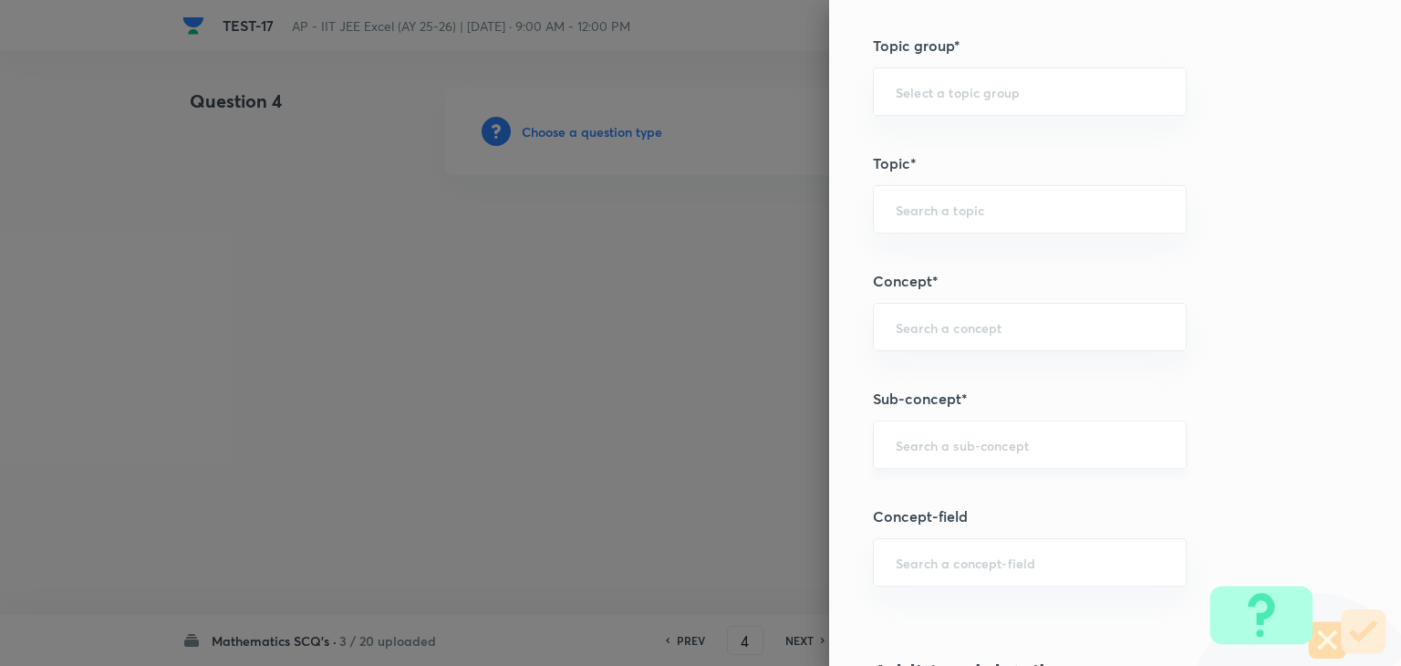
click at [927, 439] on input "text" at bounding box center [1030, 444] width 268 height 17
paste input "Probability"
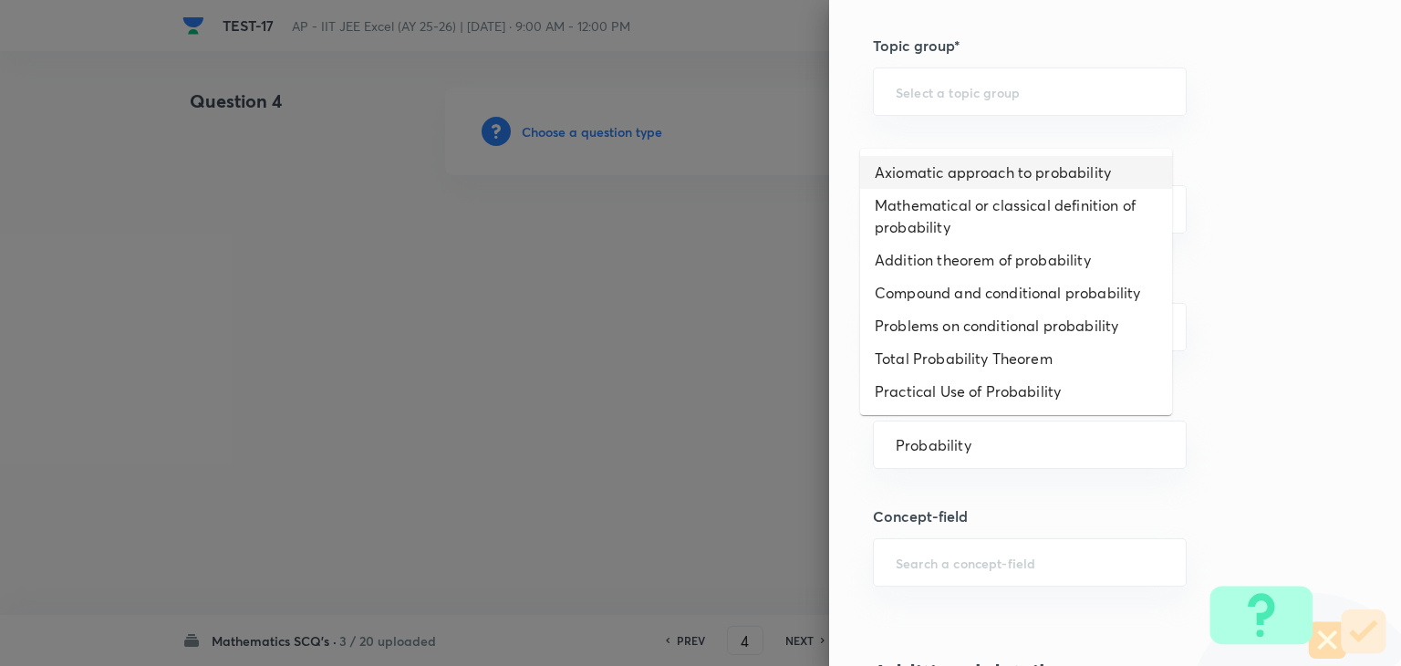
click at [1046, 173] on li "Axiomatic approach to probability" at bounding box center [1016, 172] width 312 height 33
type input "Axiomatic approach to probability"
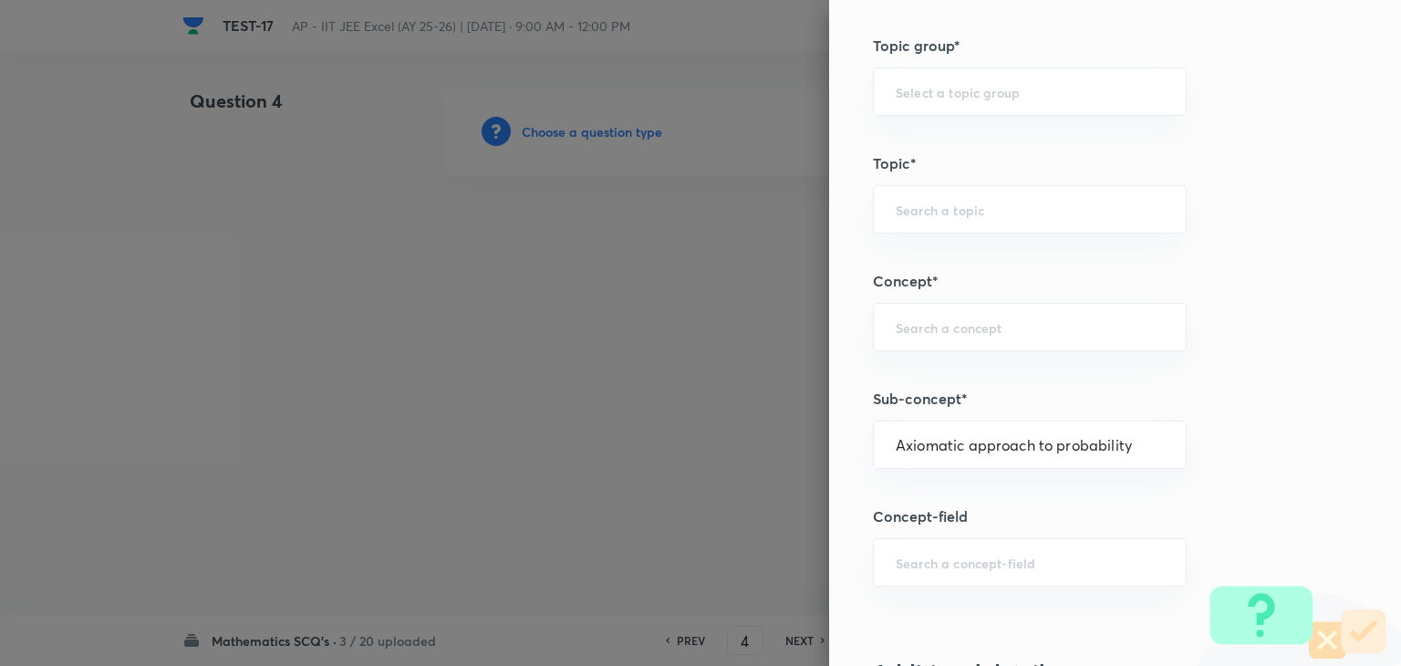
type input "Mathematics"
type input "Algebra"
type input "Probability"
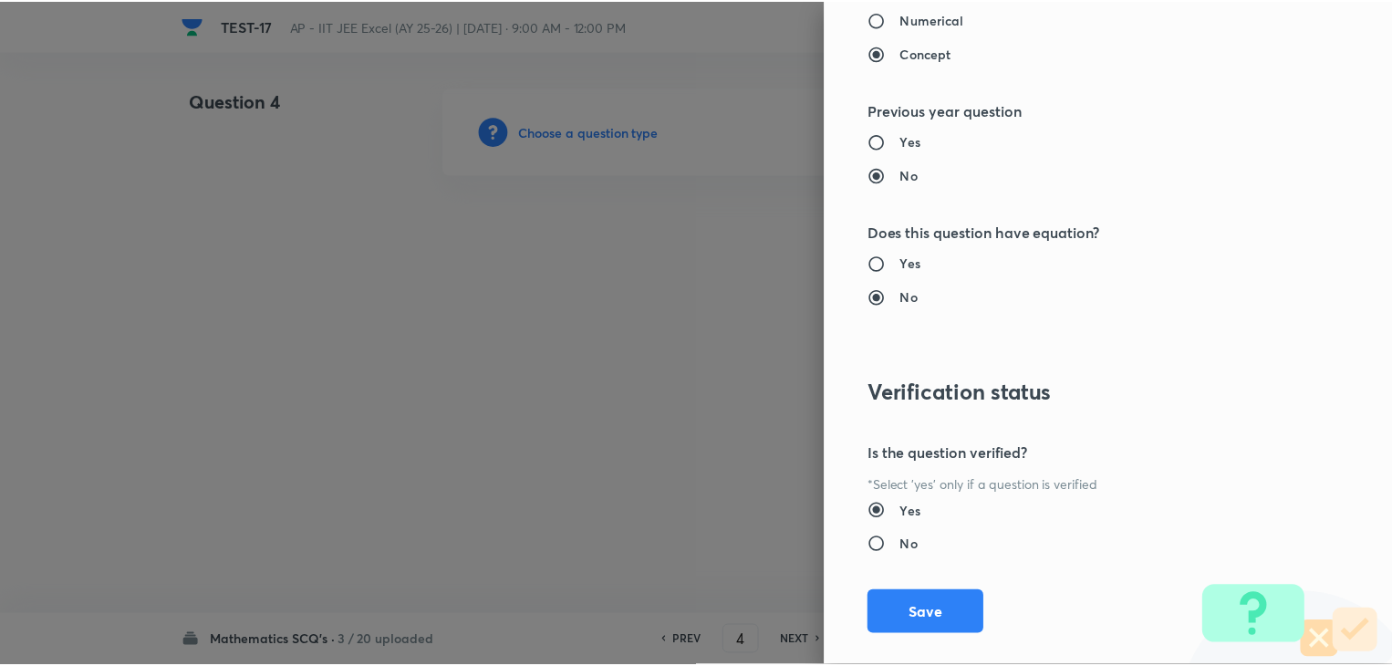
scroll to position [1940, 0]
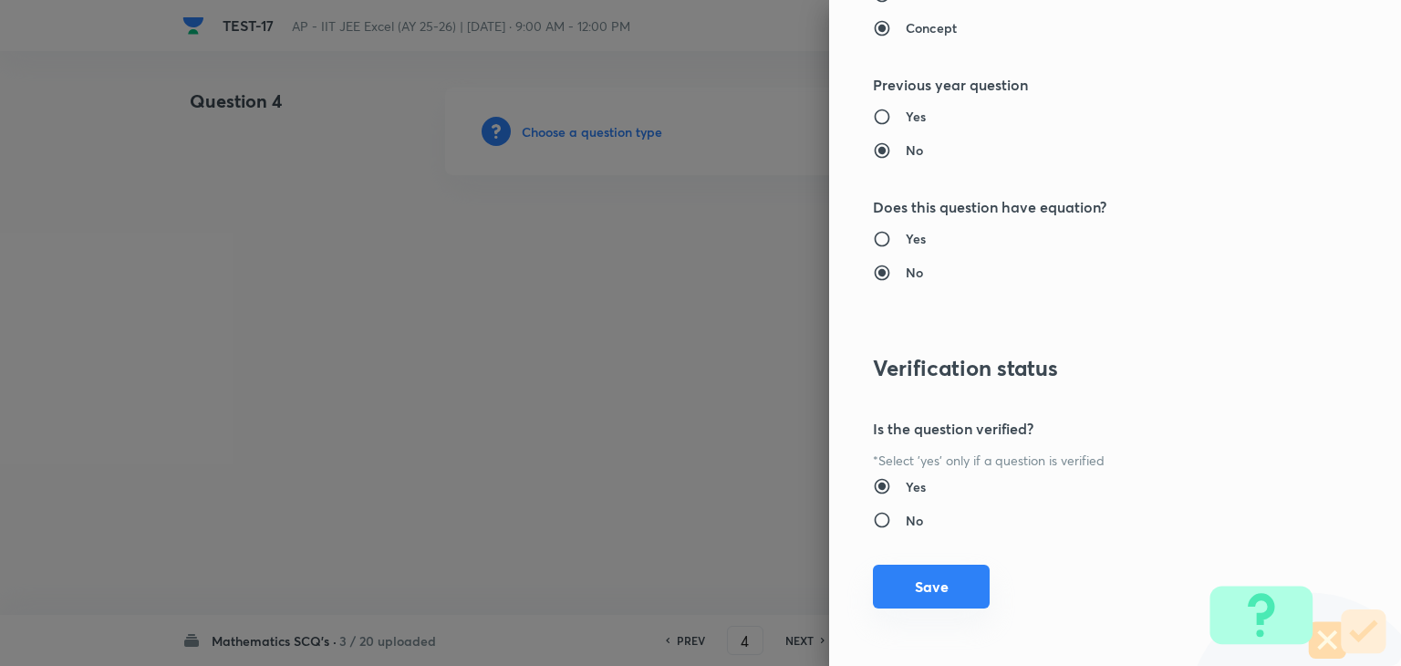
click at [921, 599] on button "Save" at bounding box center [931, 587] width 117 height 44
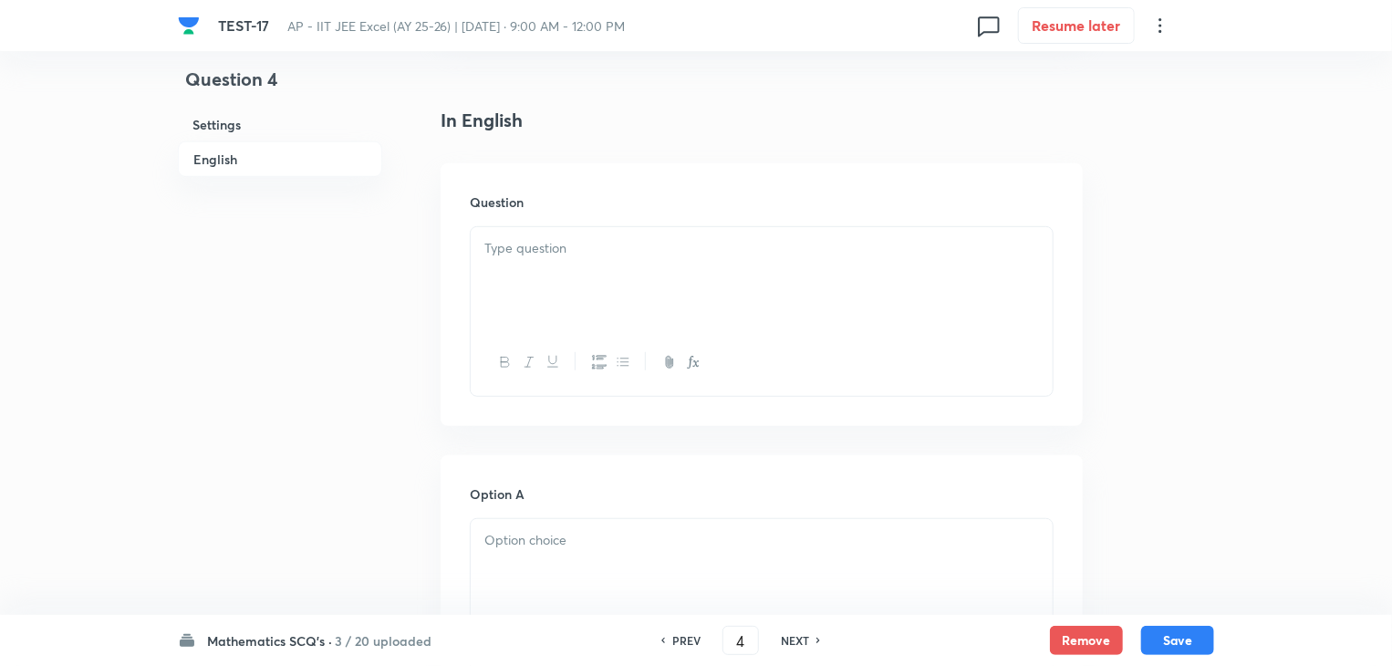
scroll to position [456, 0]
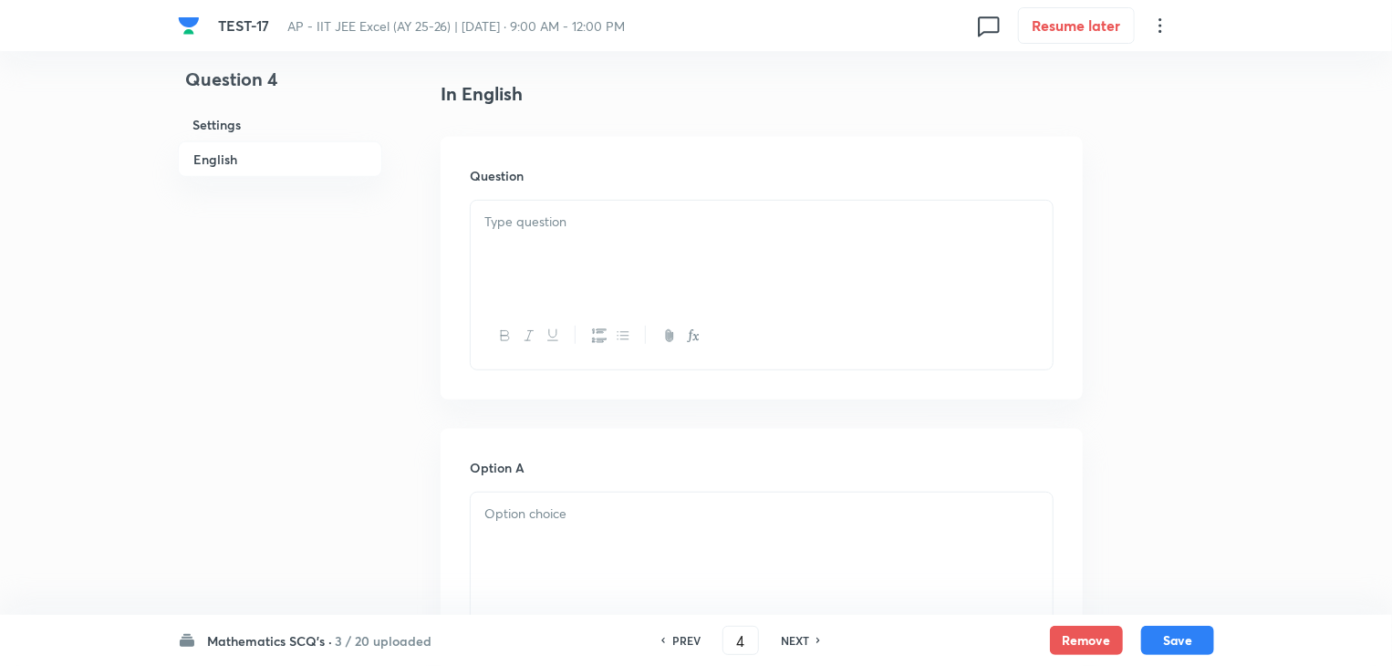
click at [643, 258] on div at bounding box center [762, 252] width 582 height 102
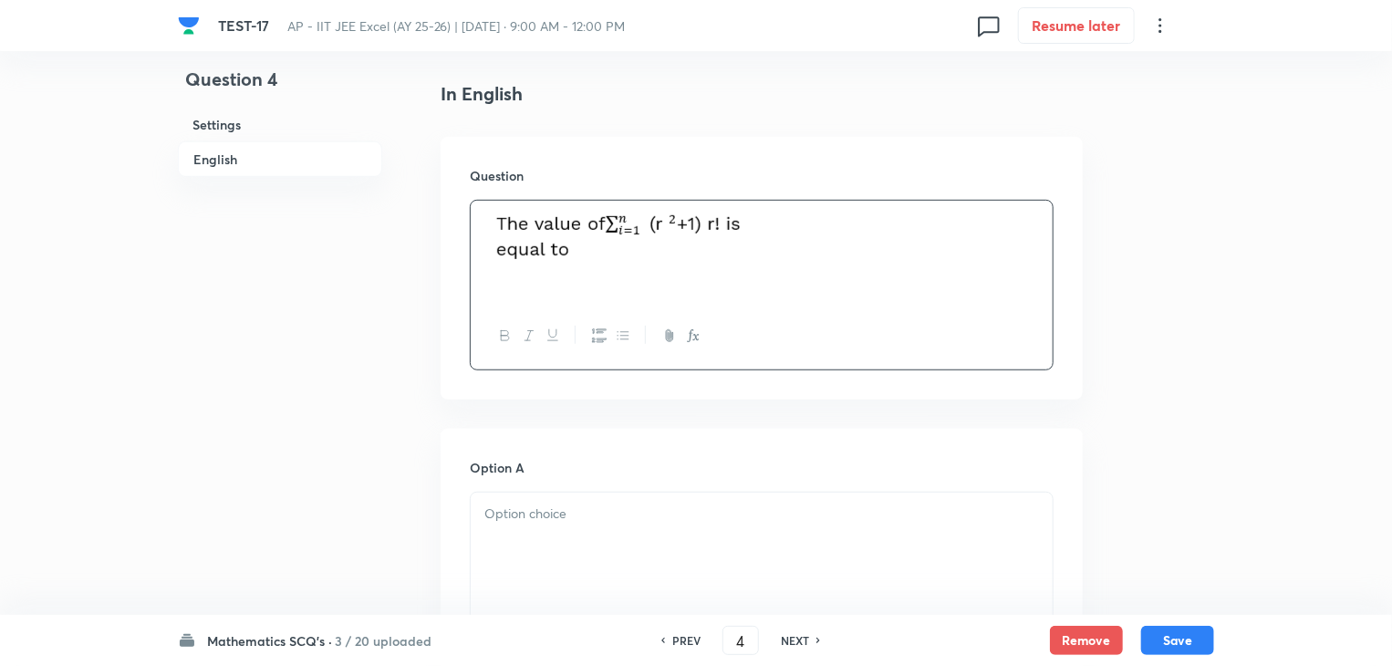
click at [558, 523] on p at bounding box center [761, 514] width 555 height 21
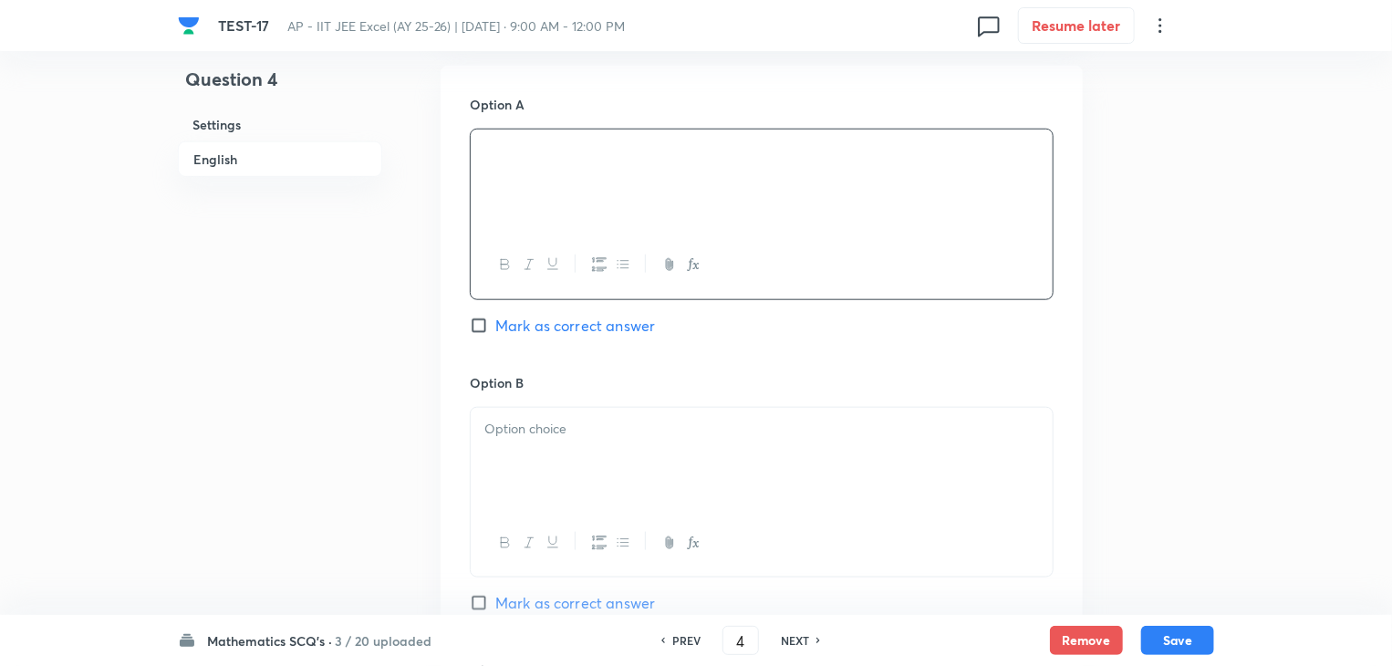
scroll to position [821, 0]
click at [579, 436] on div at bounding box center [762, 457] width 582 height 102
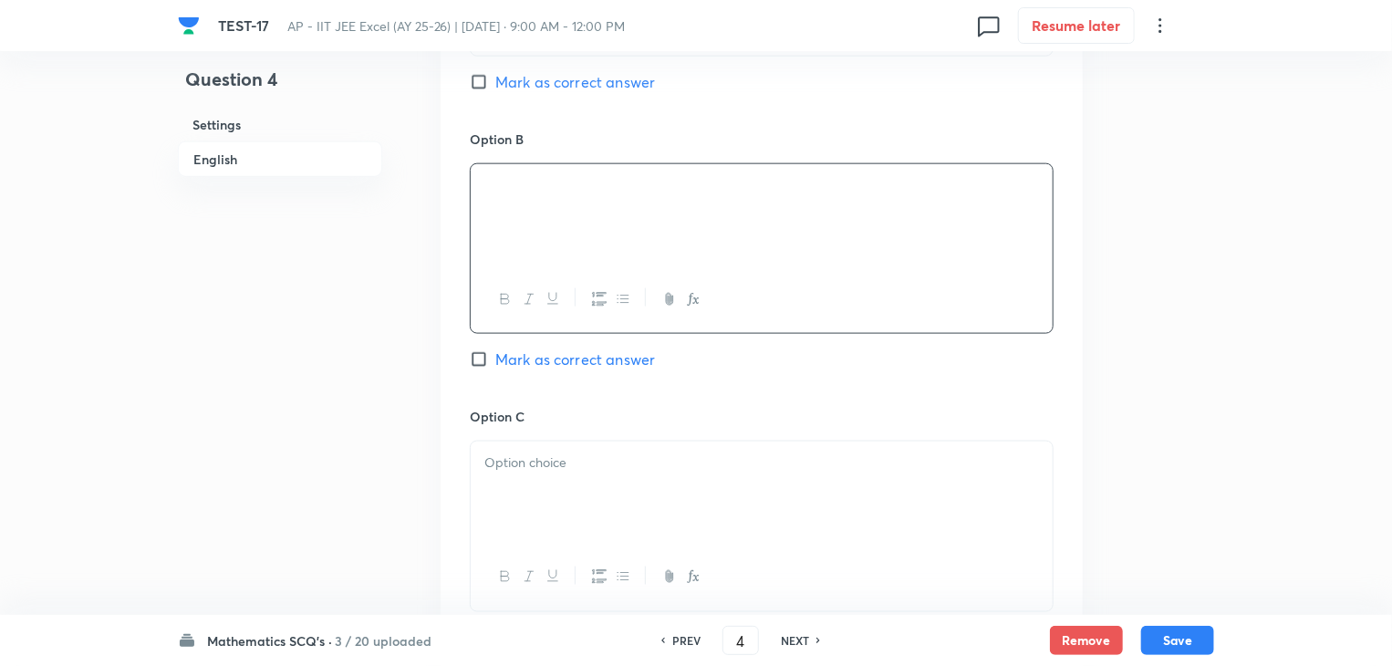
scroll to position [1095, 0]
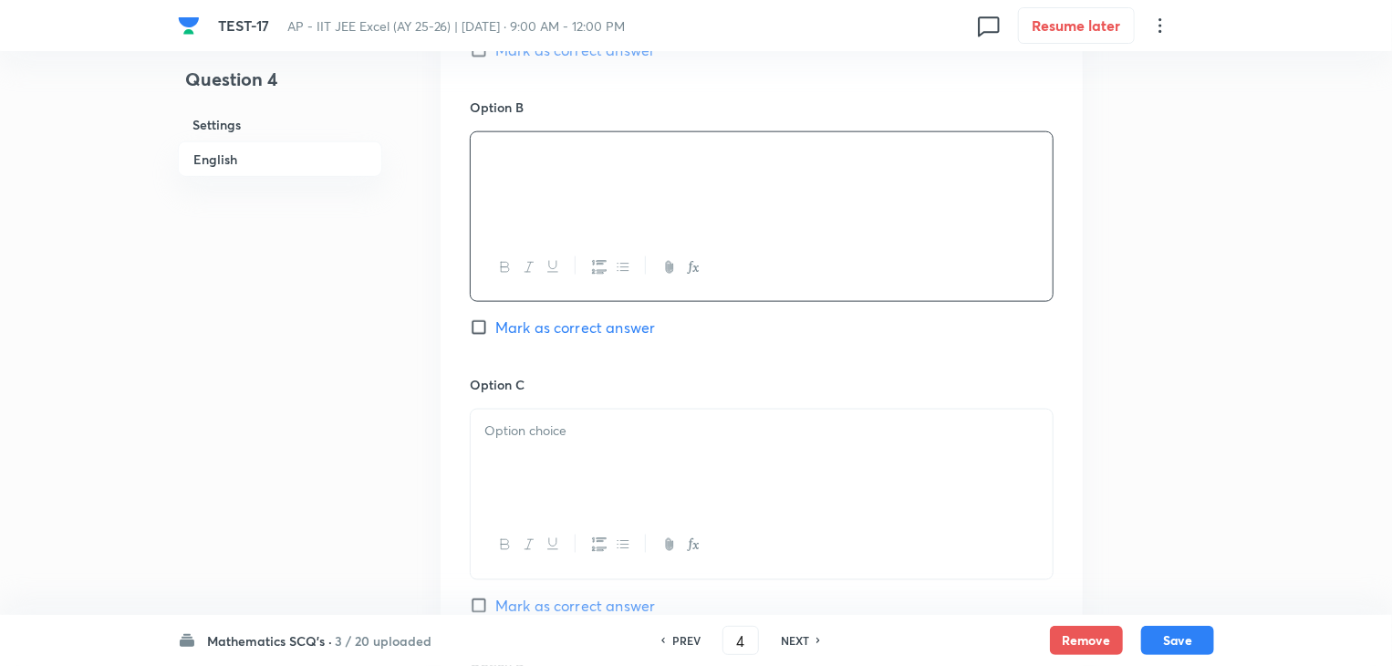
click at [603, 442] on div at bounding box center [762, 461] width 582 height 102
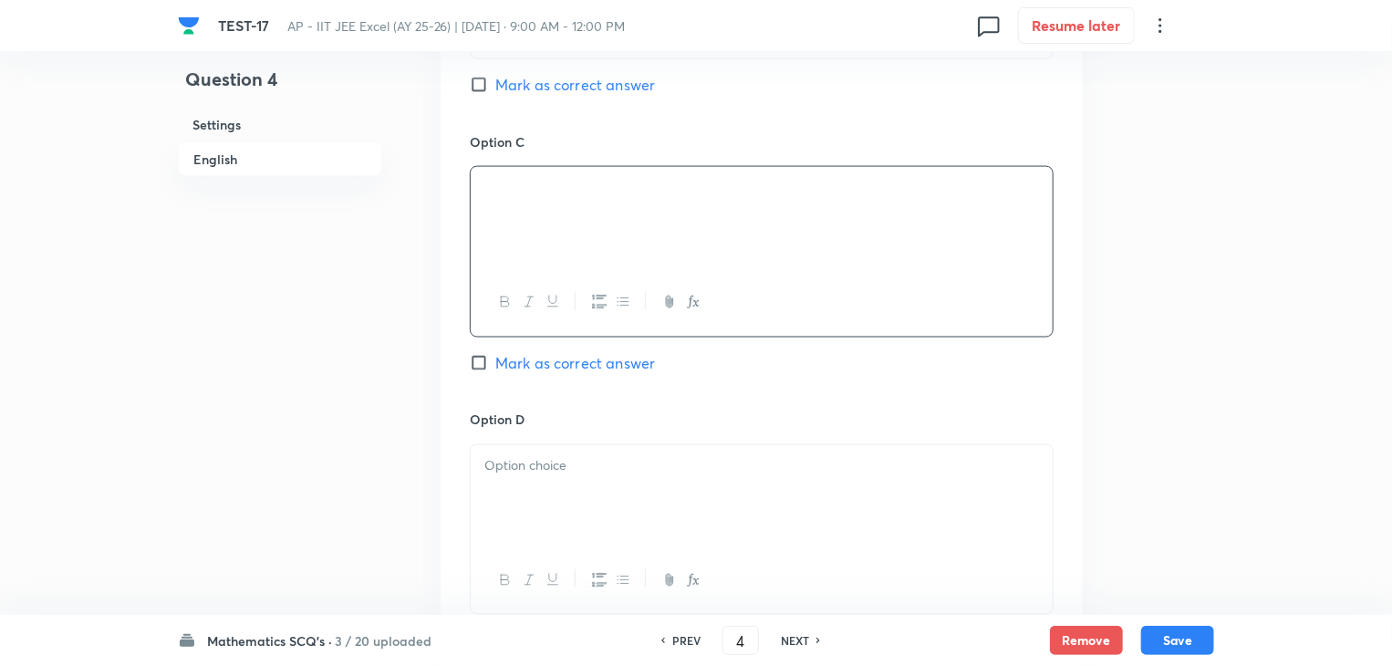
scroll to position [1368, 0]
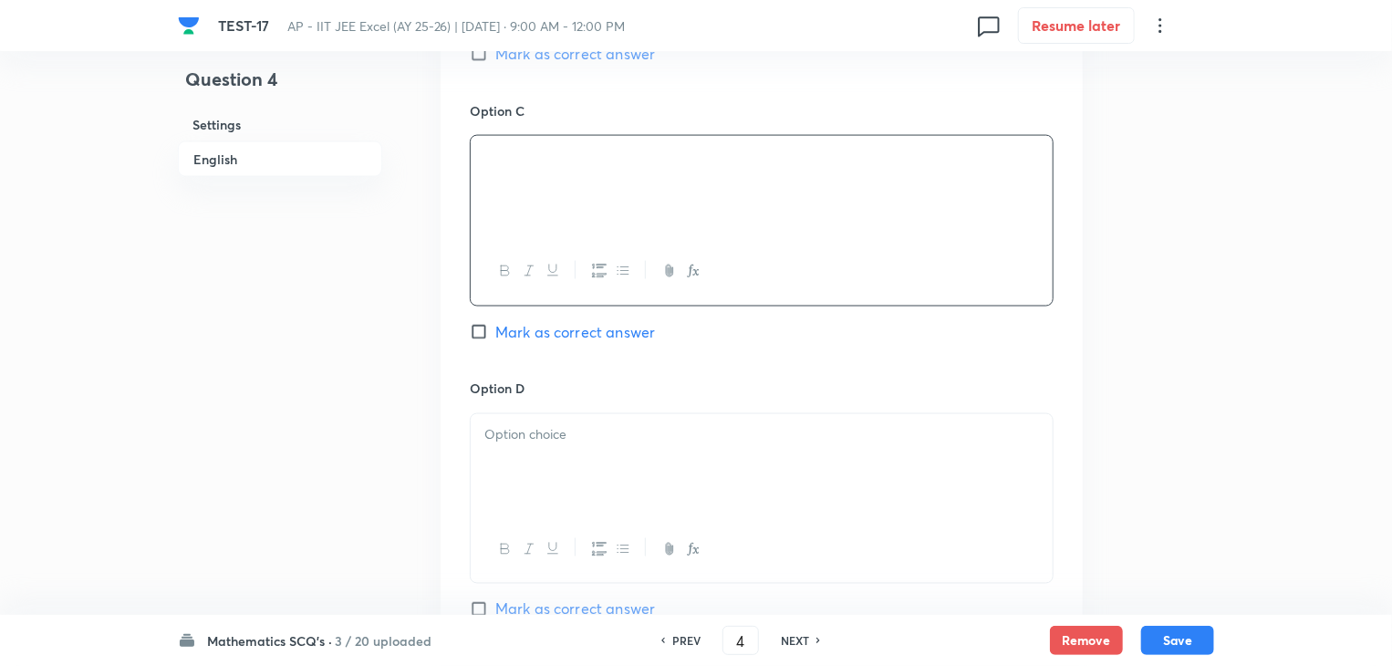
click at [602, 451] on div at bounding box center [762, 465] width 582 height 102
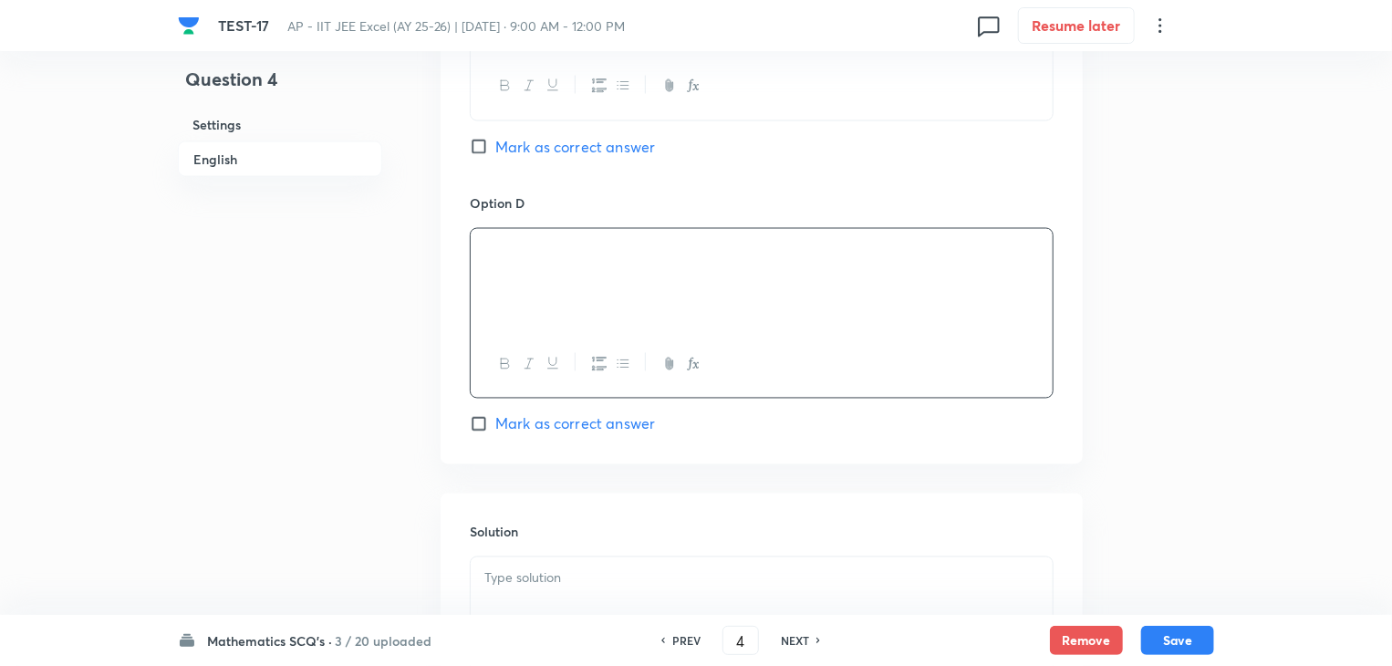
scroll to position [1642, 0]
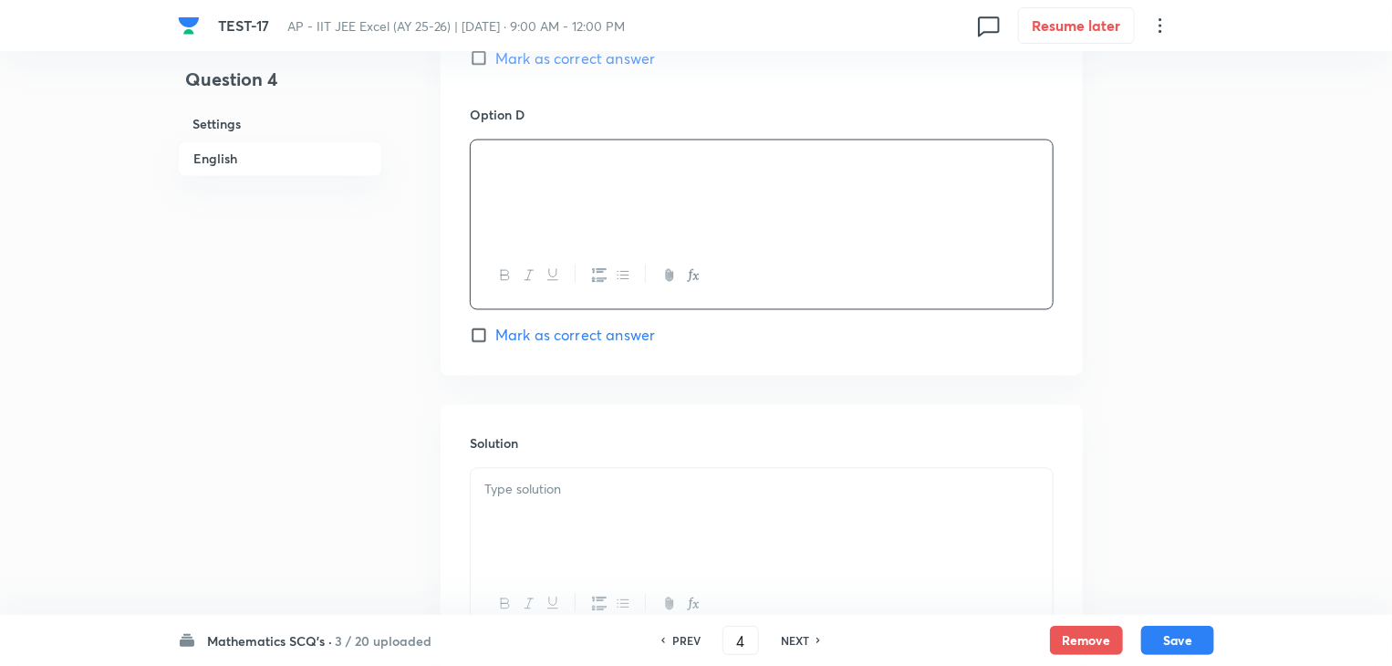
click at [613, 489] on p at bounding box center [761, 490] width 555 height 21
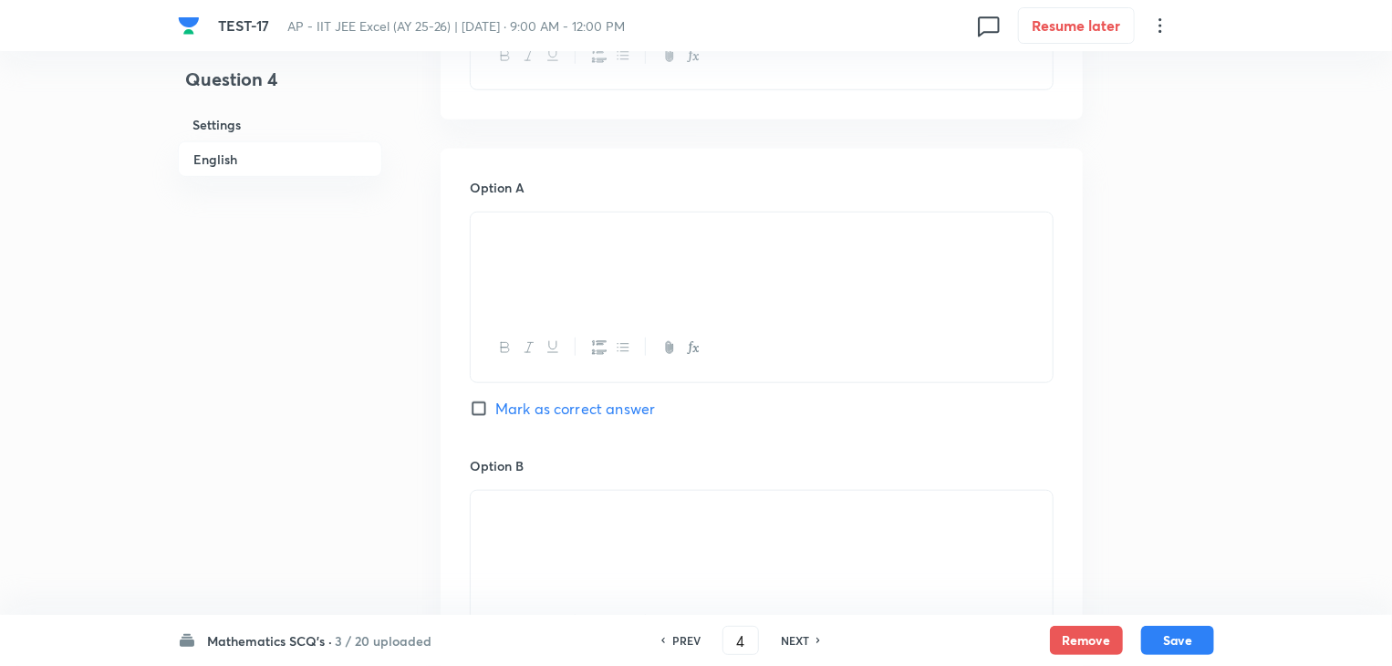
scroll to position [730, 0]
click at [483, 411] on input "Mark as correct answer" at bounding box center [483, 415] width 26 height 18
checkbox input "true"
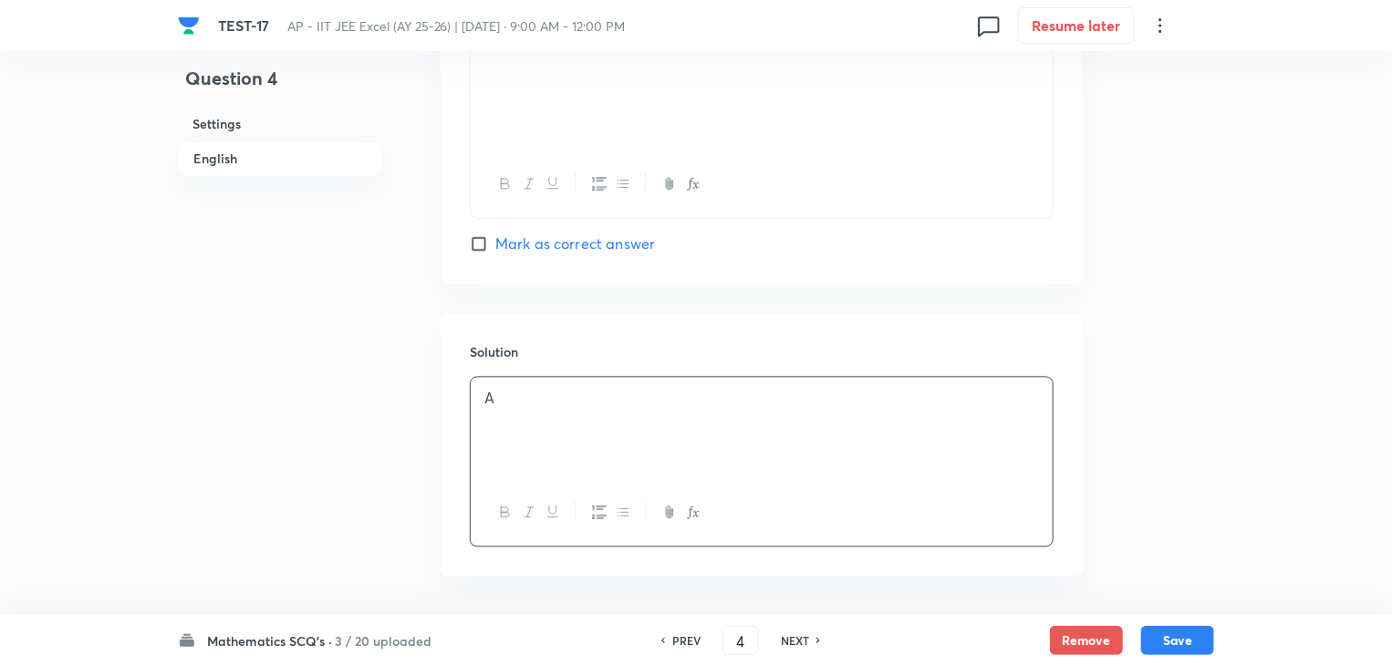
scroll to position [1802, 0]
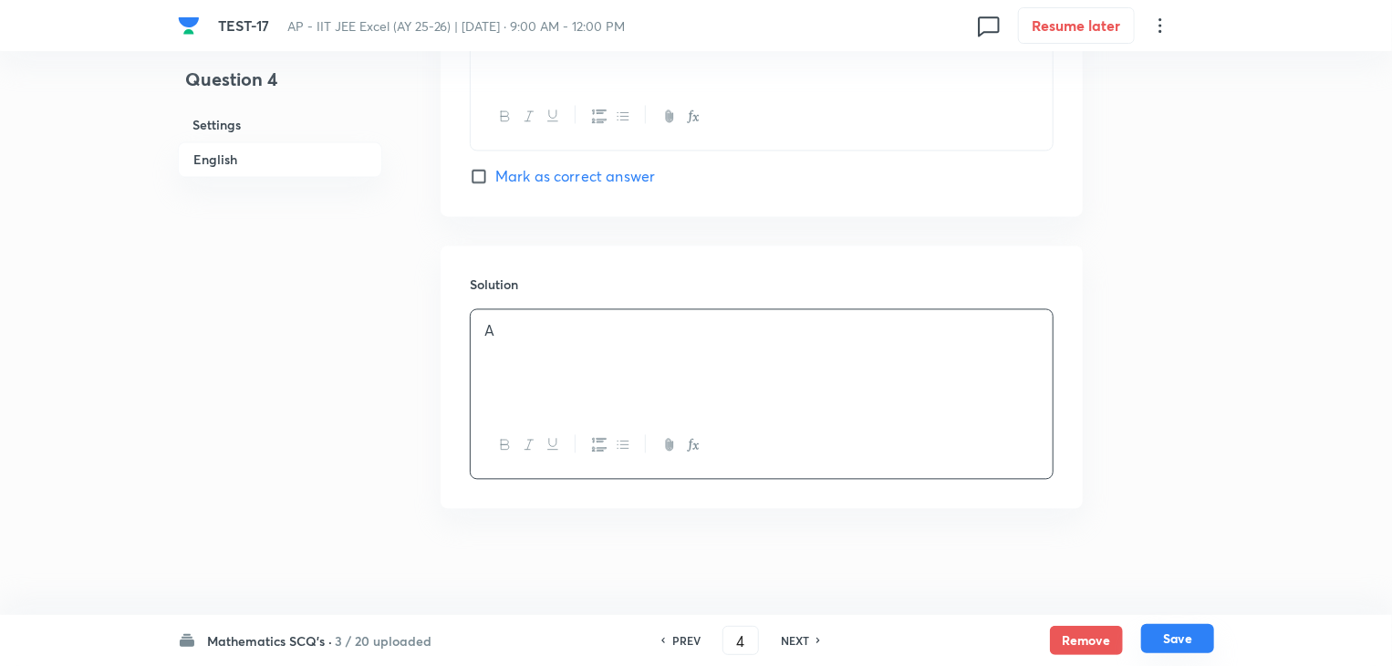
click at [1178, 640] on button "Save" at bounding box center [1177, 638] width 73 height 29
type input "5"
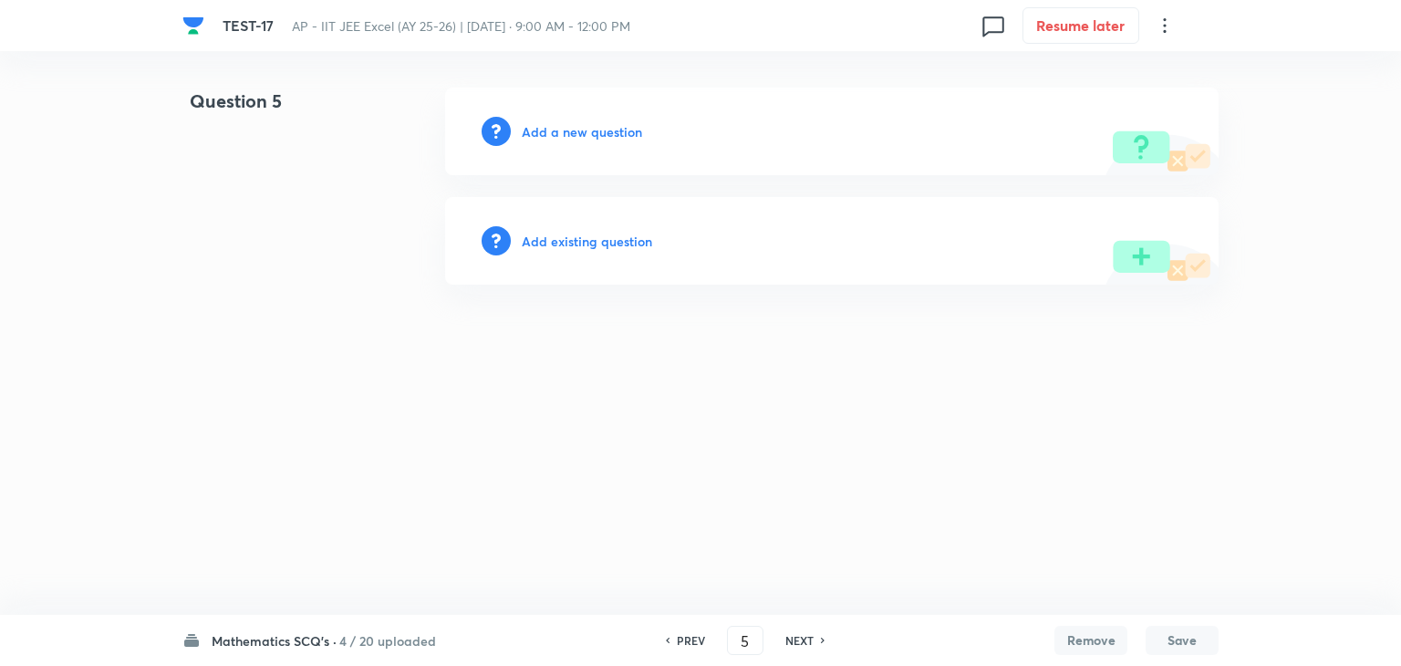
click at [531, 126] on h6 "Add a new question" at bounding box center [582, 131] width 120 height 19
click at [532, 129] on h6 "Choose a question type" at bounding box center [592, 131] width 140 height 19
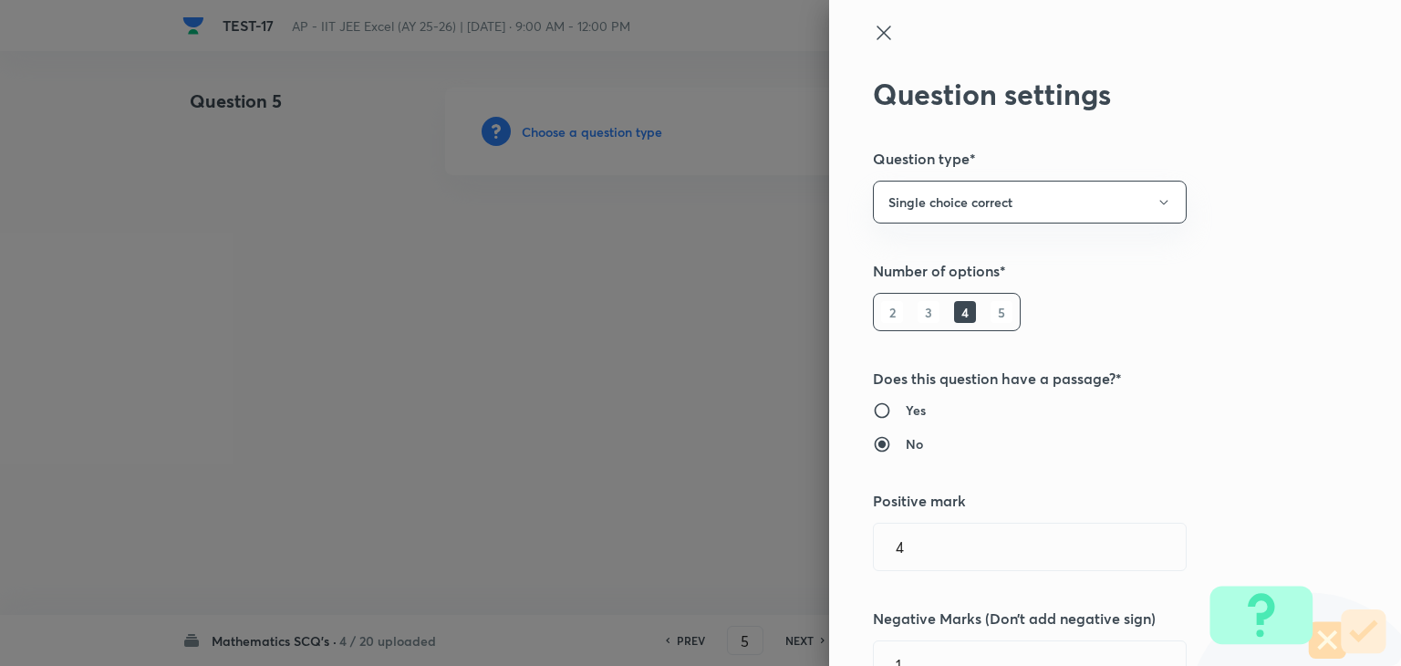
type input "Mathematics"
type input "Algebra"
type input "Probability"
type input "Axiomatic approach to probability"
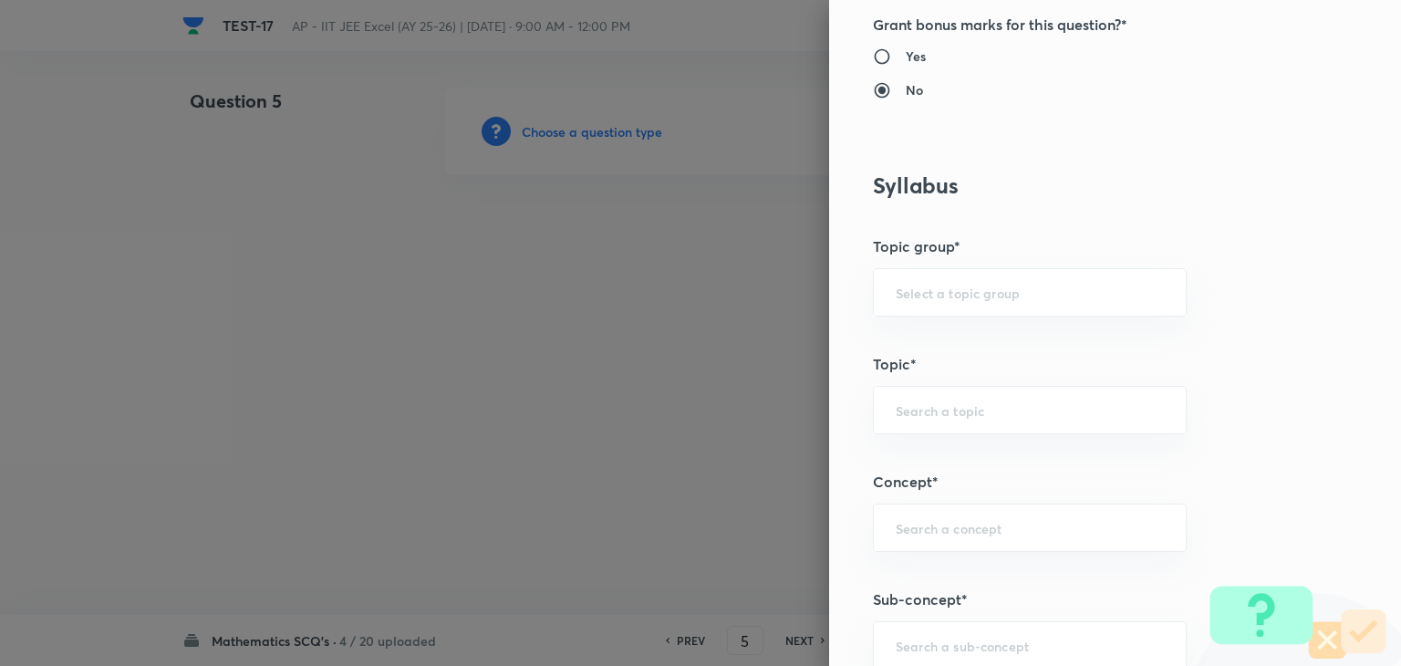
scroll to position [821, 0]
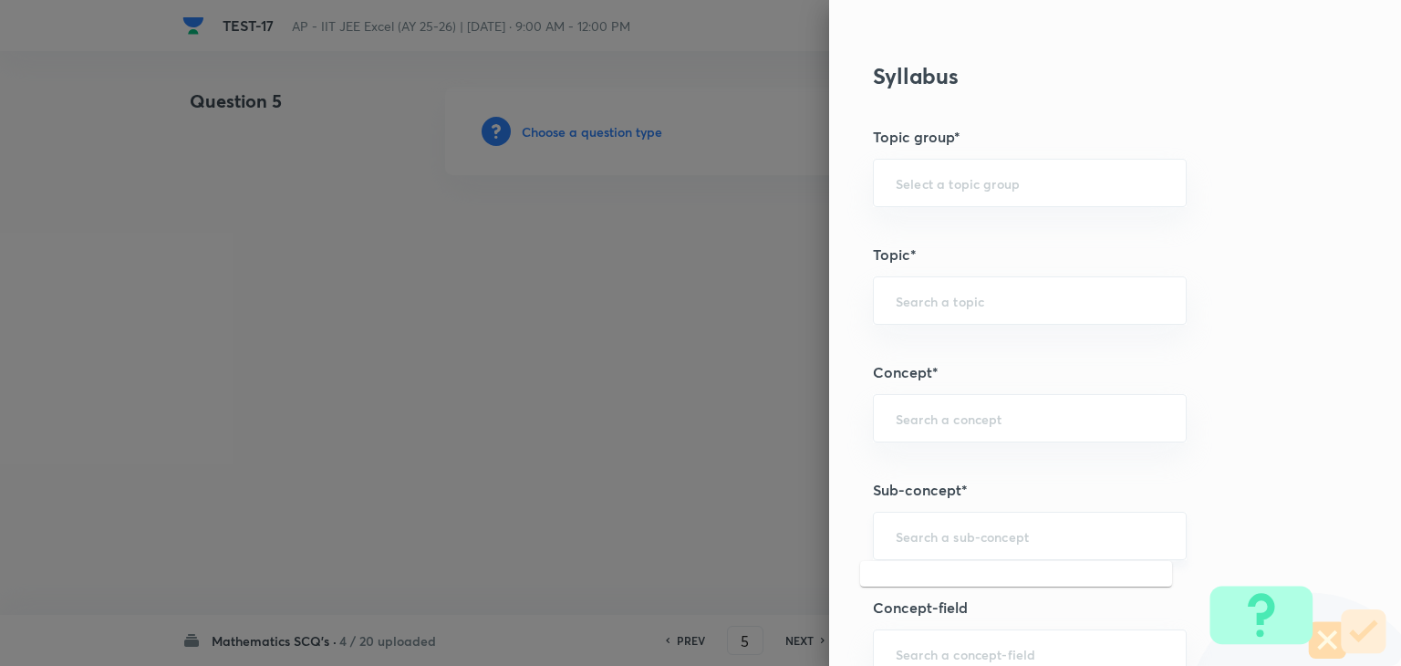
click at [1002, 533] on input "text" at bounding box center [1030, 535] width 268 height 17
paste input "Probability"
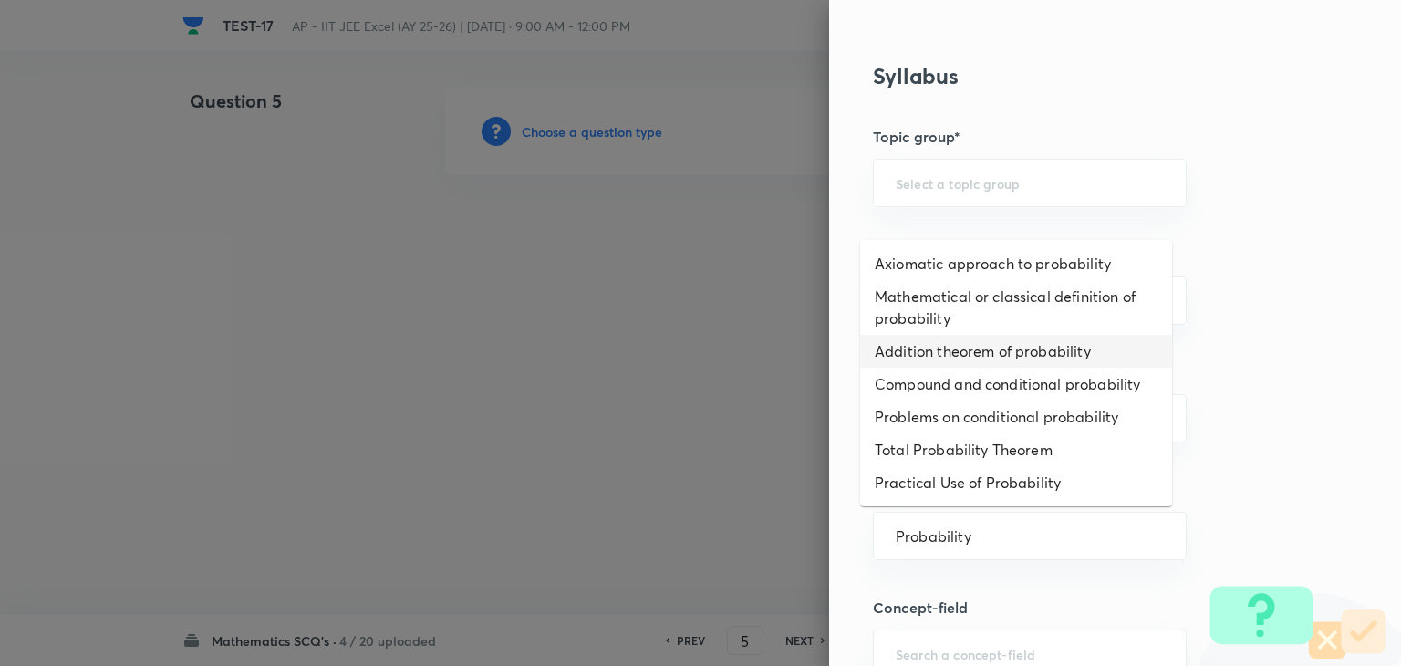
click at [1026, 357] on li "Addition theorem of probability" at bounding box center [1016, 351] width 312 height 33
type input "Addition theorem of probability"
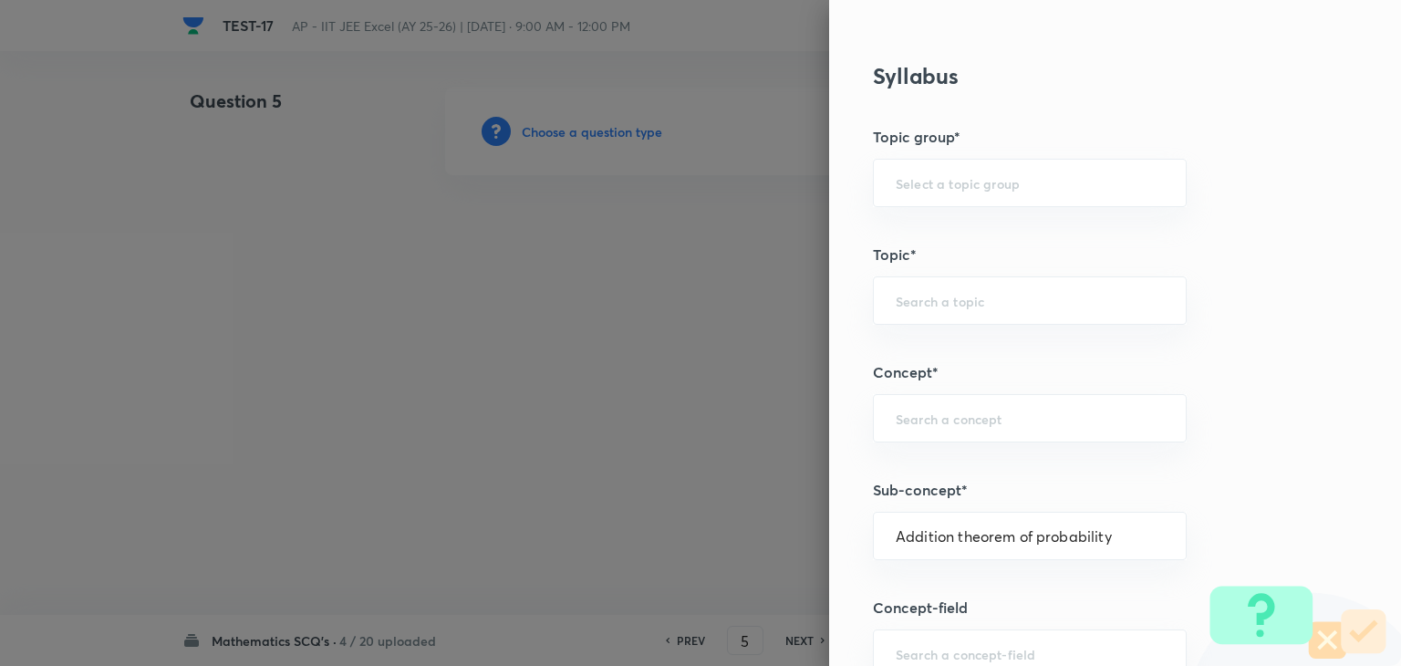
type input "Mathematics"
type input "Algebra"
type input "Probability"
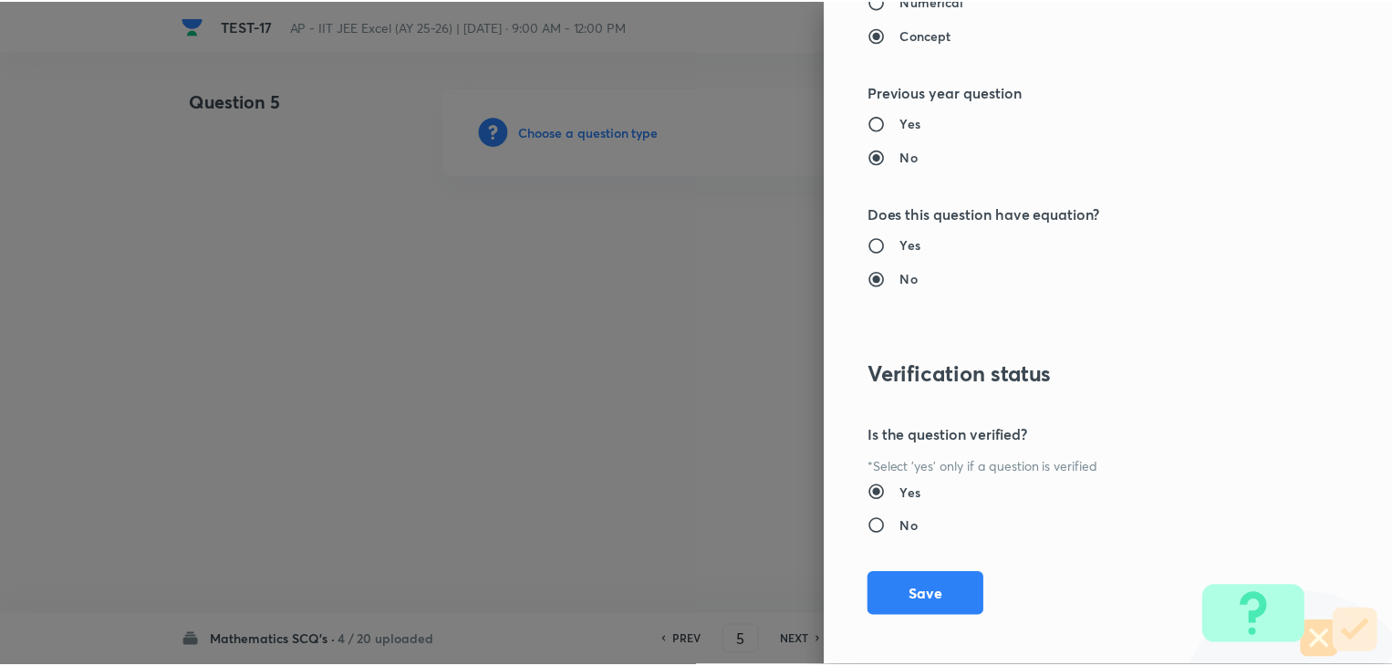
scroll to position [1940, 0]
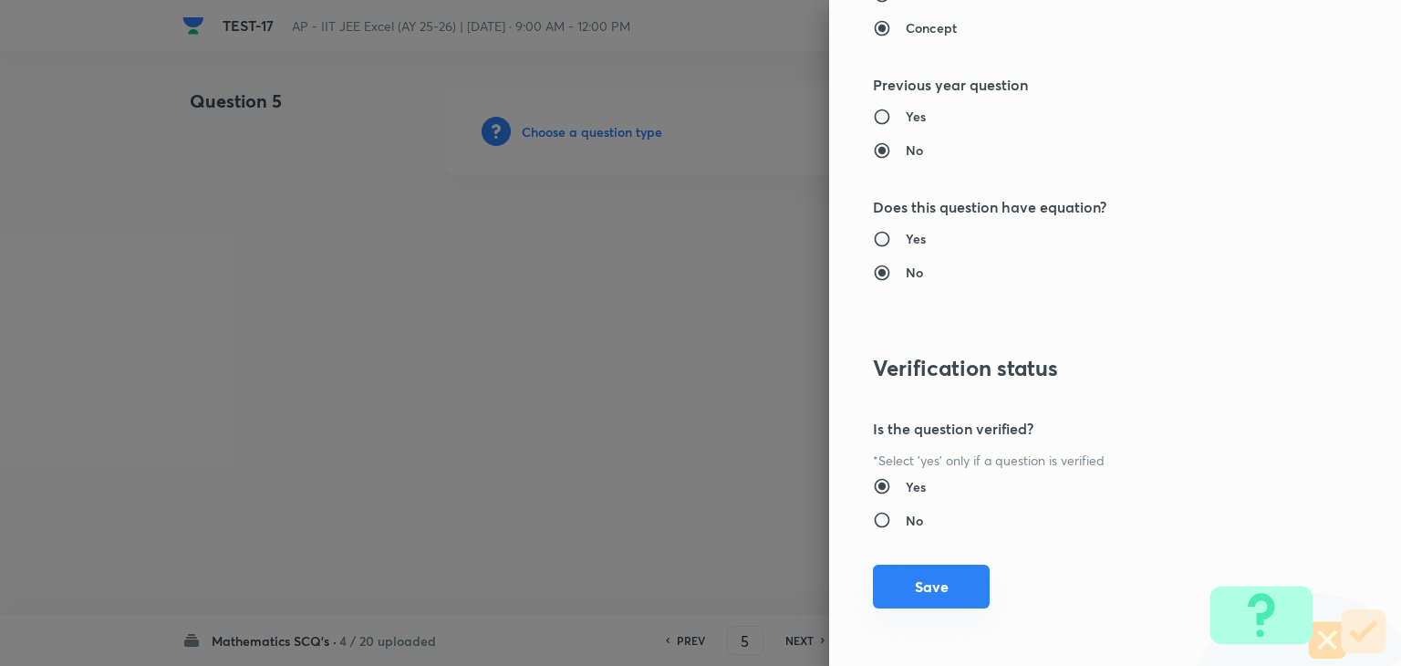
click at [902, 578] on button "Save" at bounding box center [931, 587] width 117 height 44
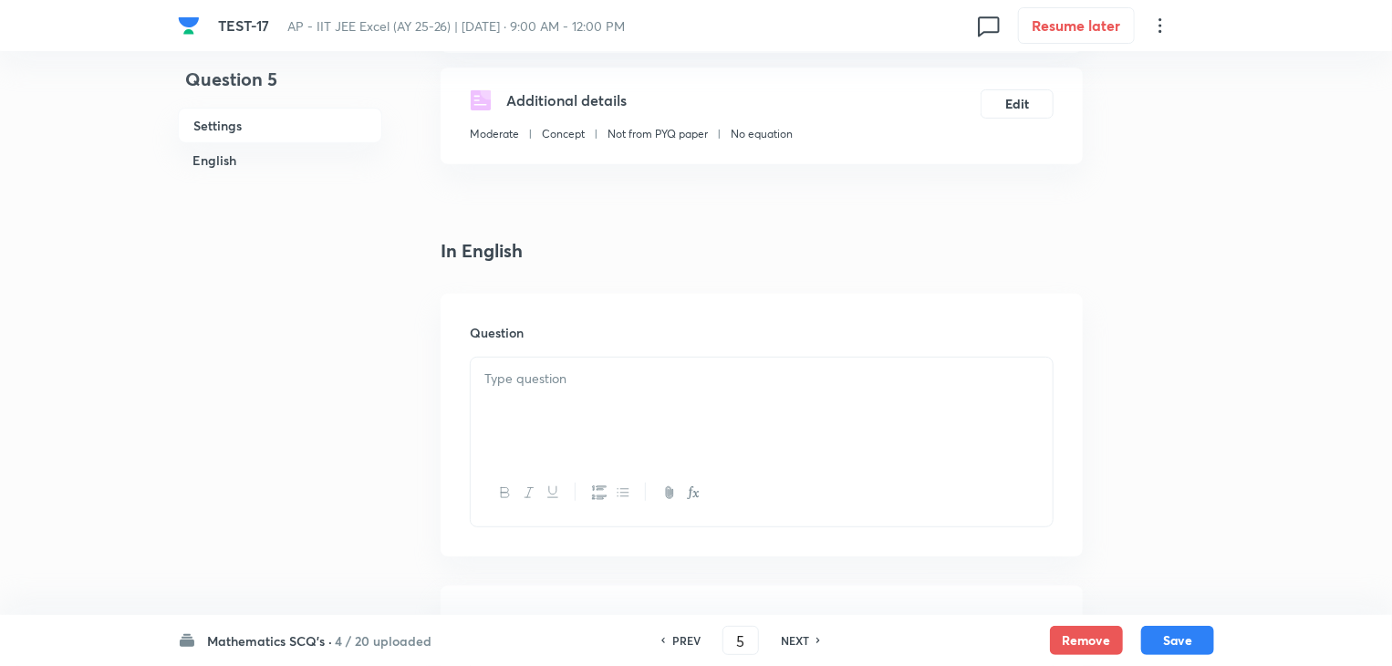
scroll to position [365, 0]
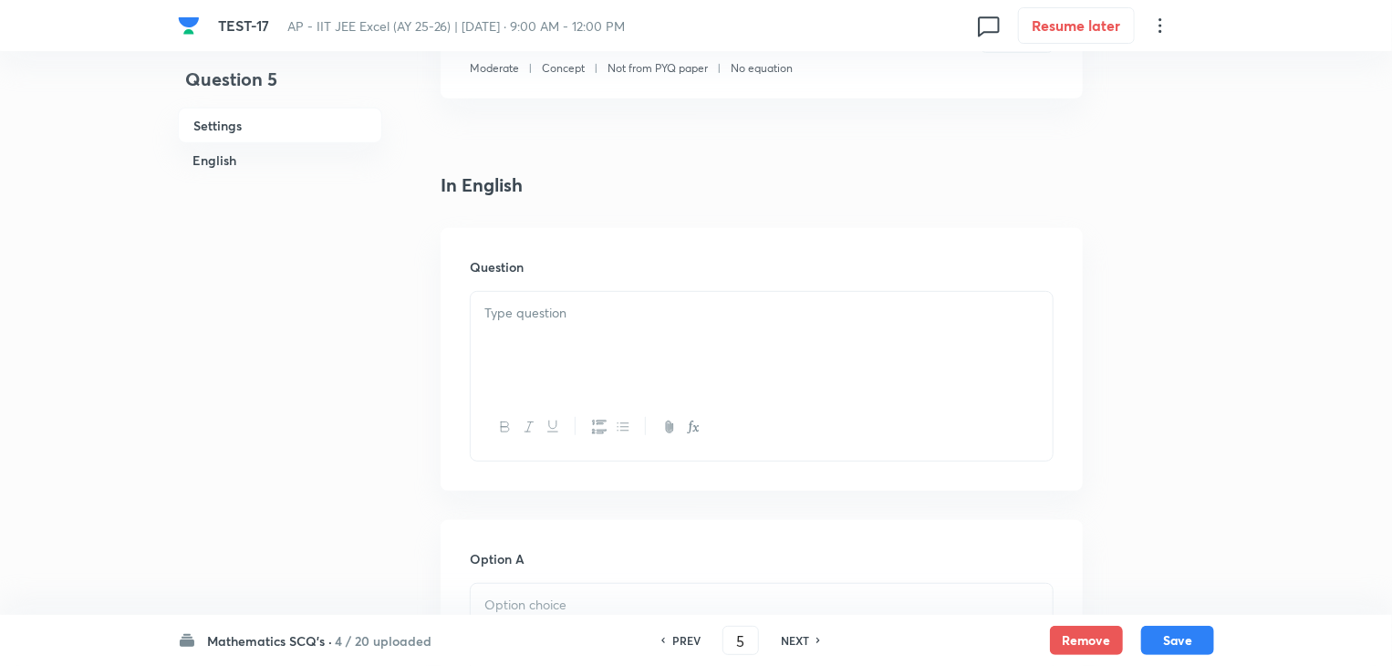
click at [525, 292] on div at bounding box center [762, 343] width 582 height 102
click at [611, 342] on div at bounding box center [762, 343] width 582 height 102
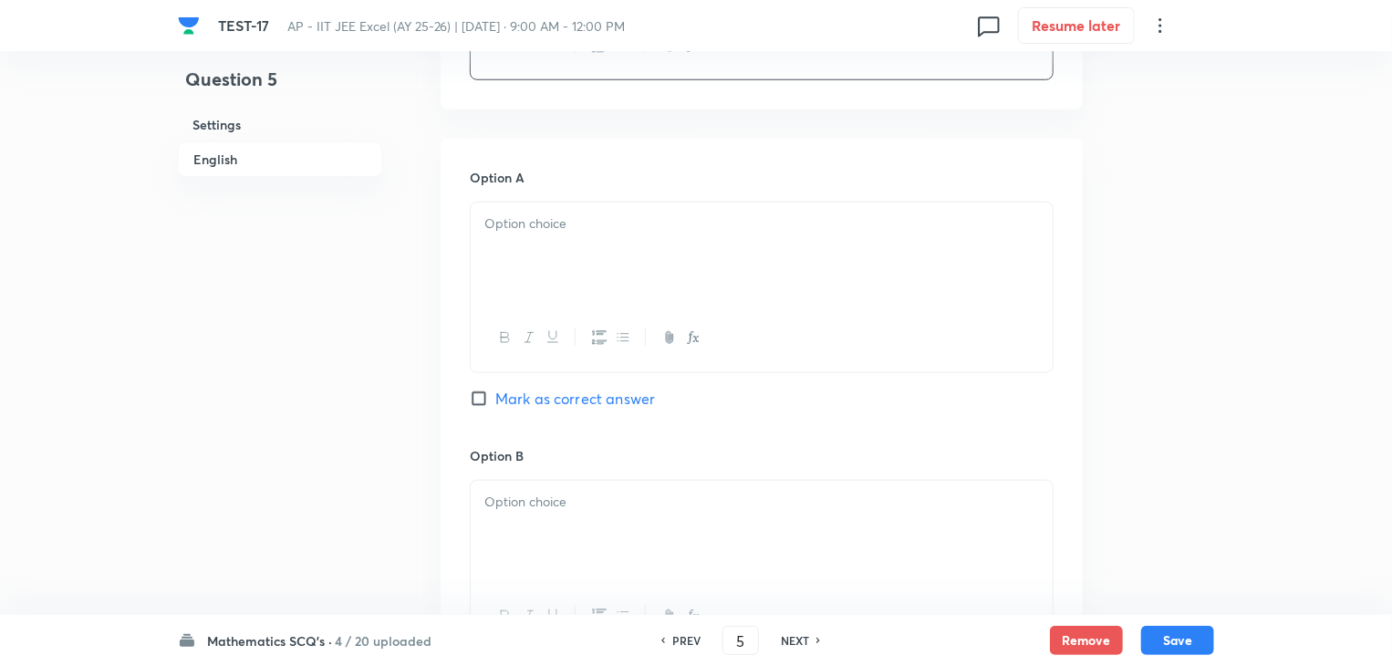
scroll to position [821, 0]
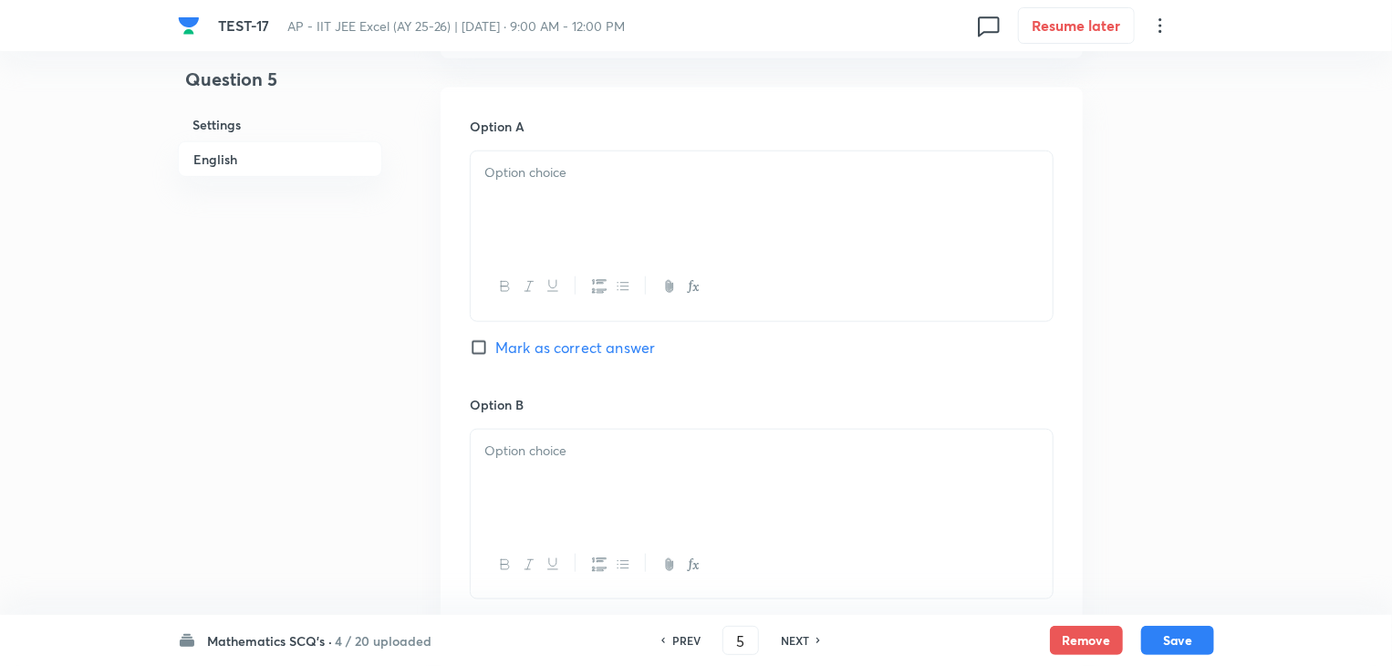
drag, startPoint x: 609, startPoint y: 227, endPoint x: 619, endPoint y: 231, distance: 10.7
click at [619, 231] on div at bounding box center [762, 202] width 582 height 102
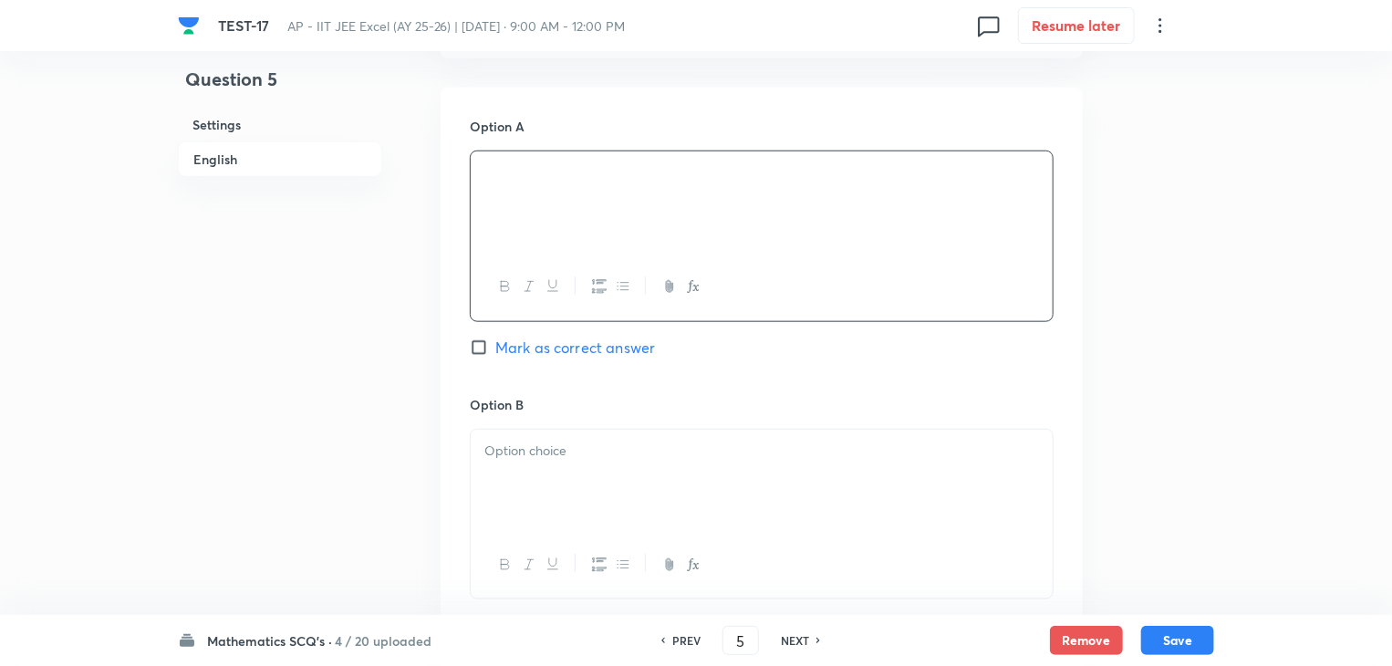
click at [609, 477] on div at bounding box center [762, 481] width 582 height 102
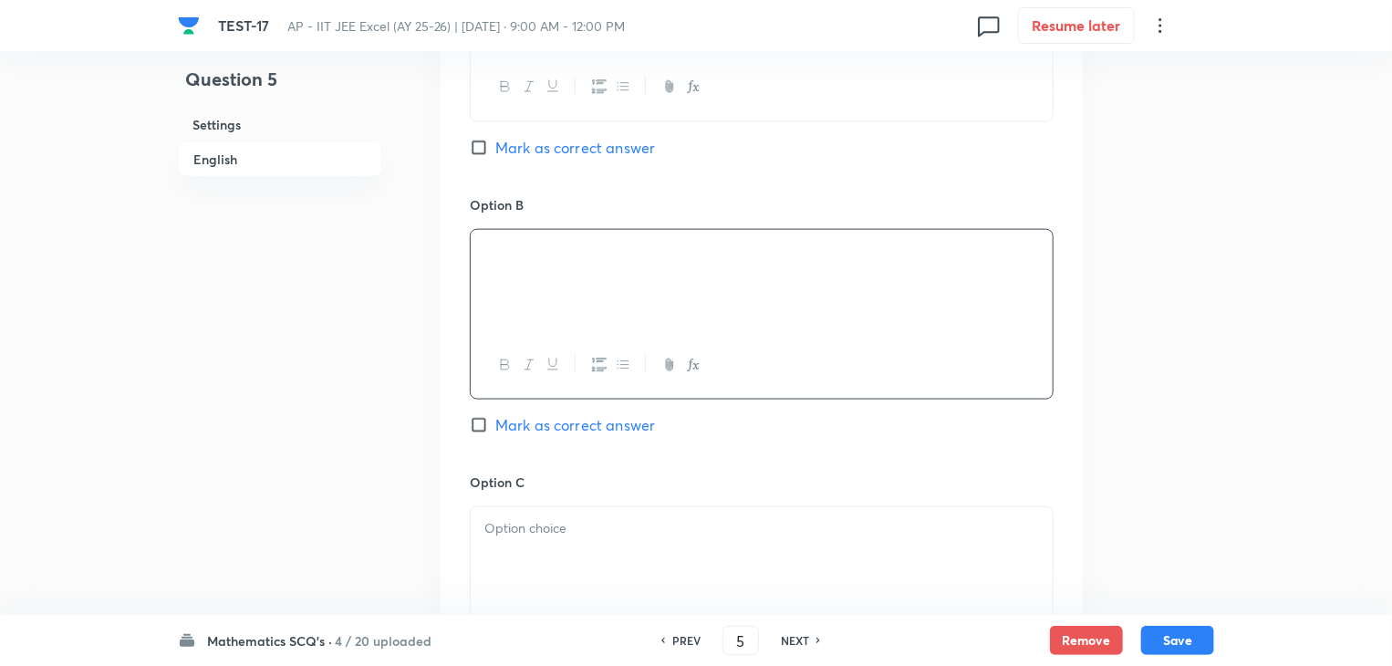
scroll to position [1095, 0]
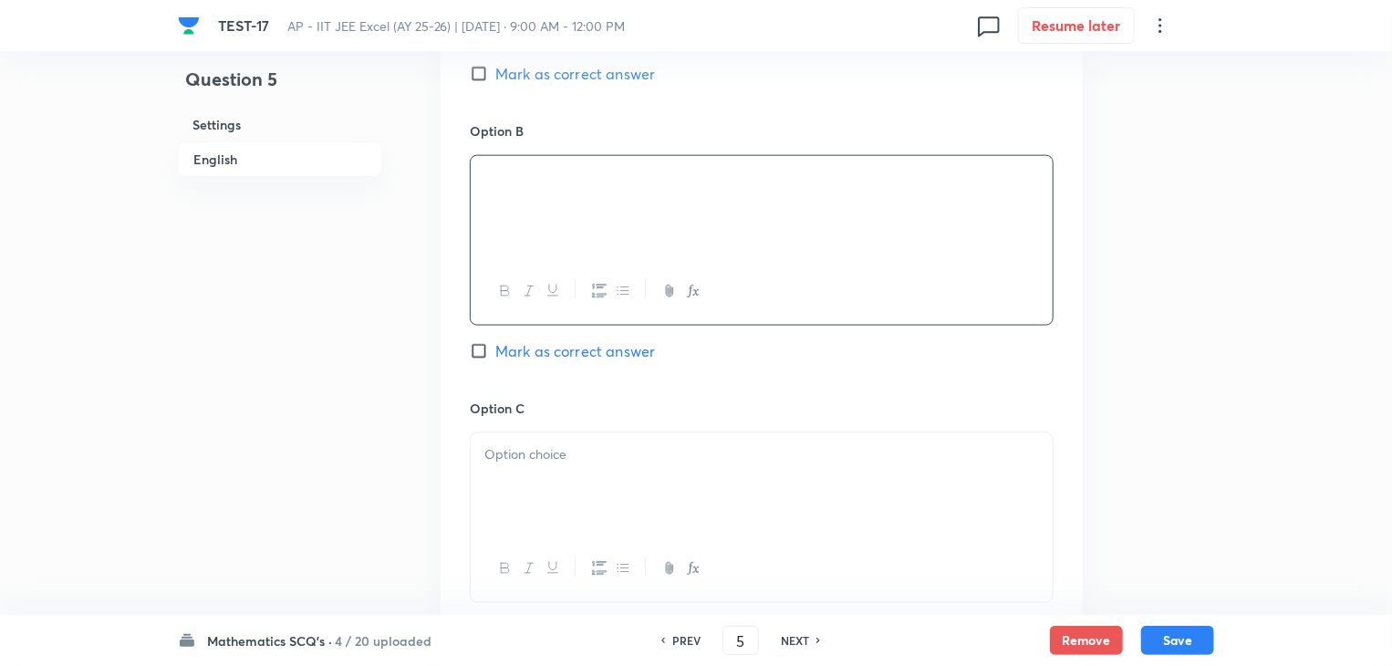
click at [647, 488] on div at bounding box center [762, 484] width 582 height 102
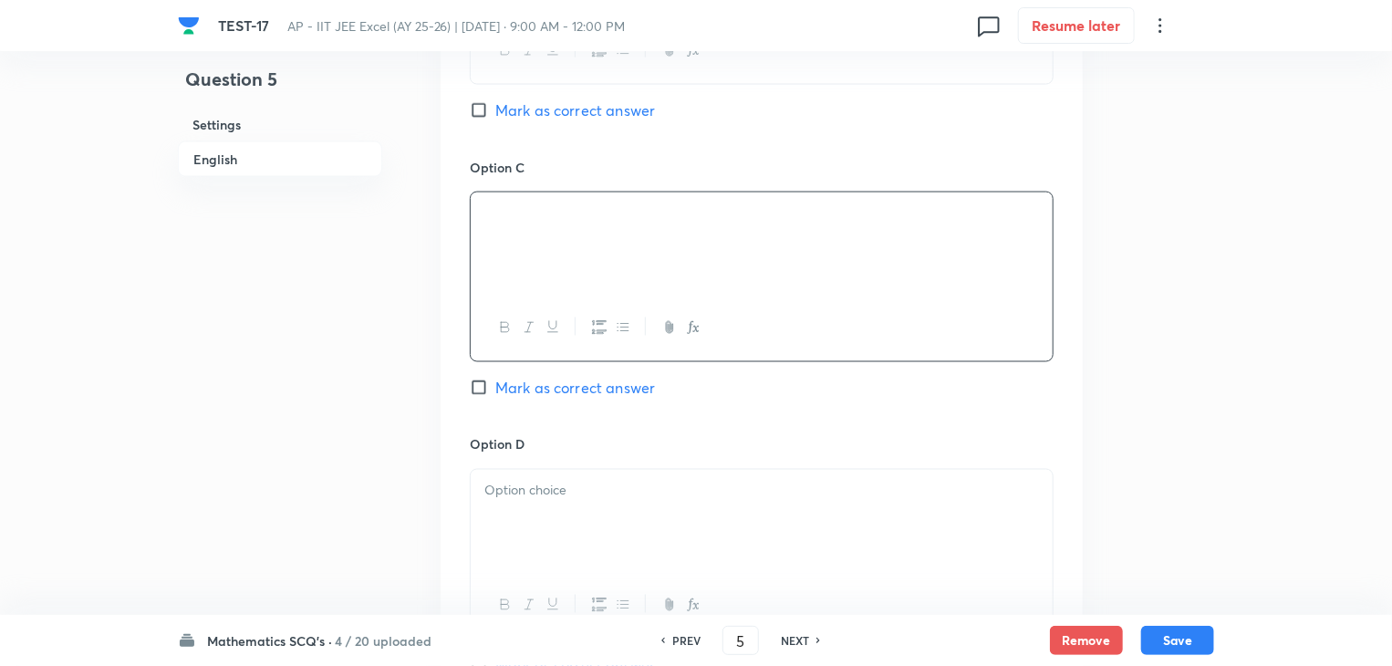
scroll to position [1368, 0]
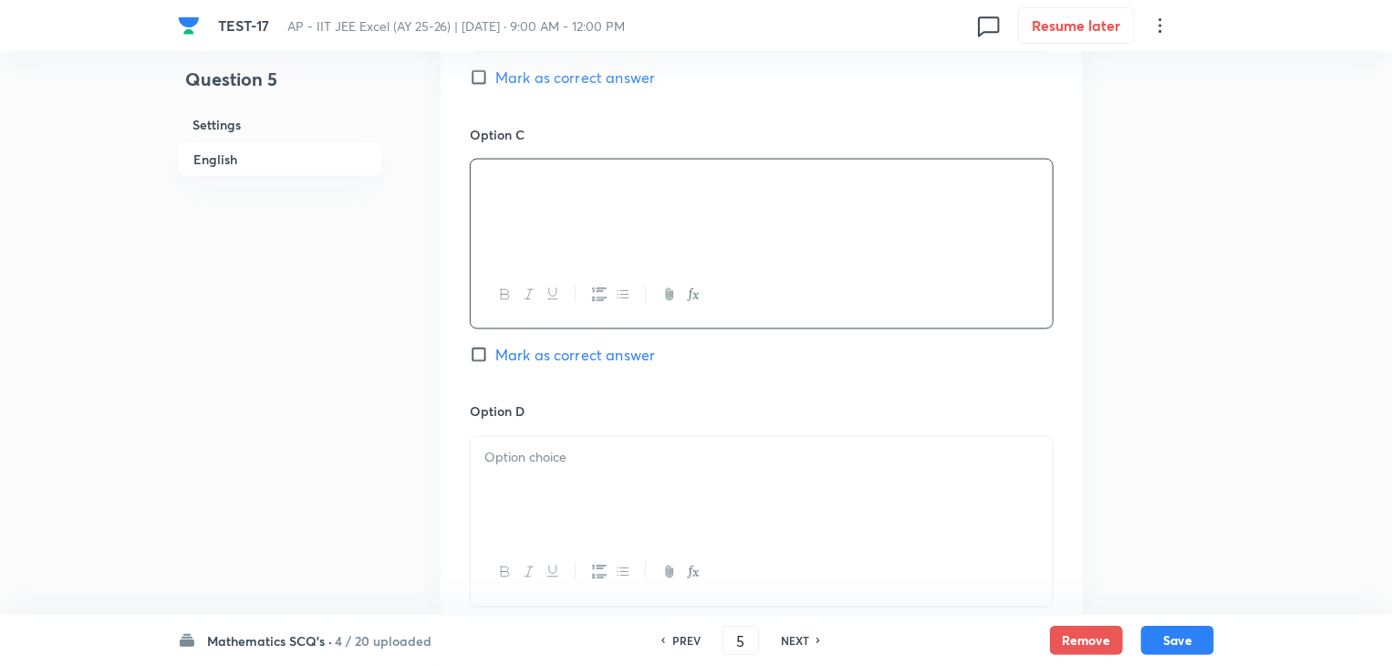
click at [582, 466] on p at bounding box center [761, 458] width 555 height 21
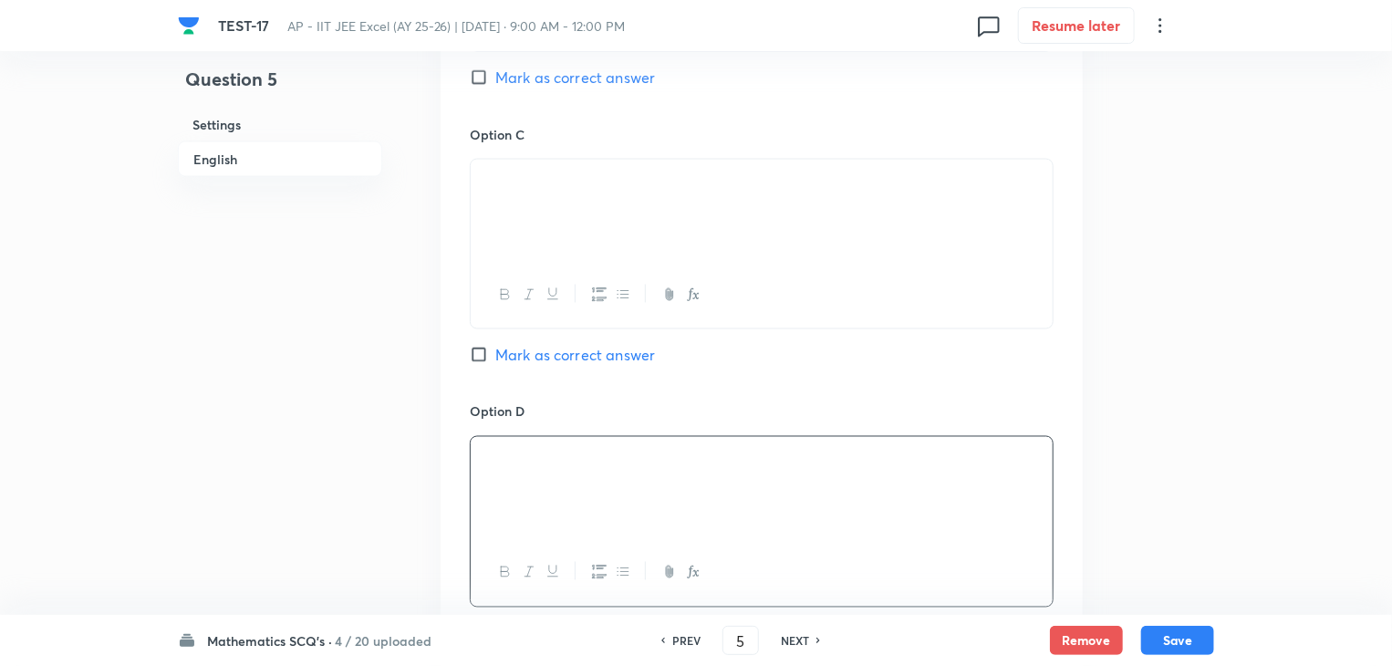
click at [471, 357] on input "Mark as correct answer" at bounding box center [483, 355] width 26 height 18
checkbox input "true"
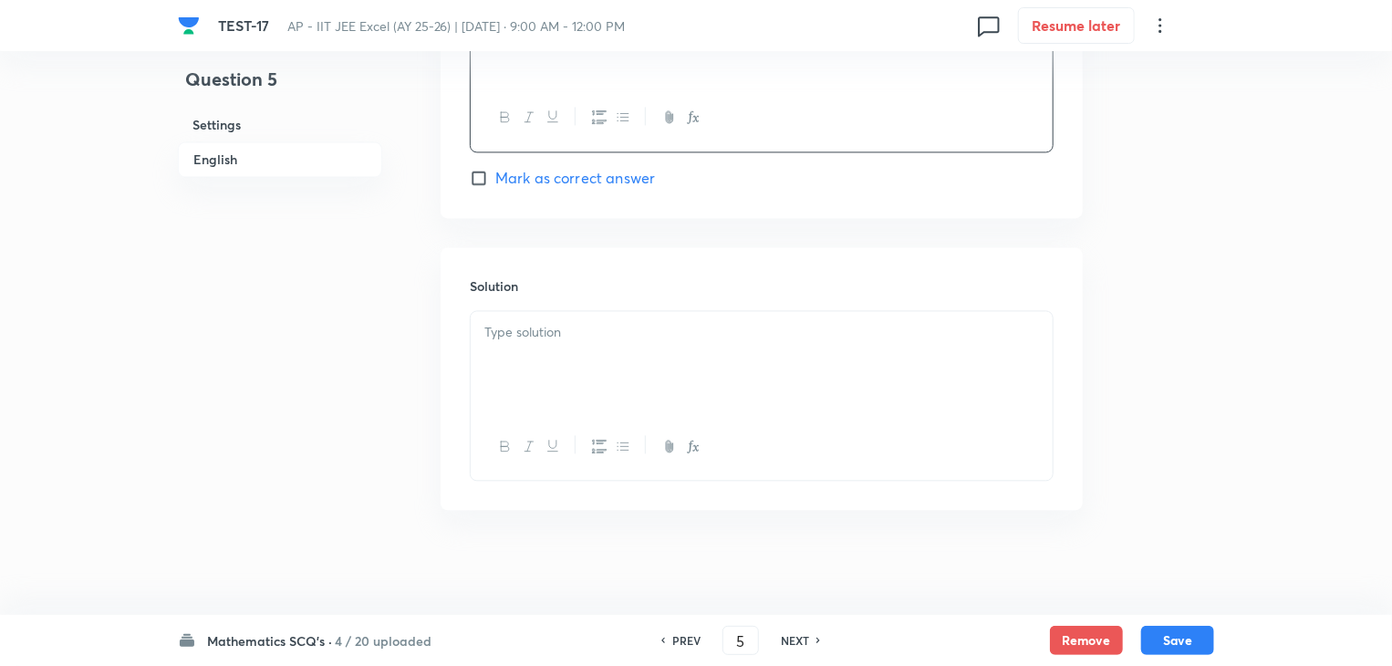
scroll to position [1824, 0]
click at [529, 328] on p at bounding box center [761, 331] width 555 height 21
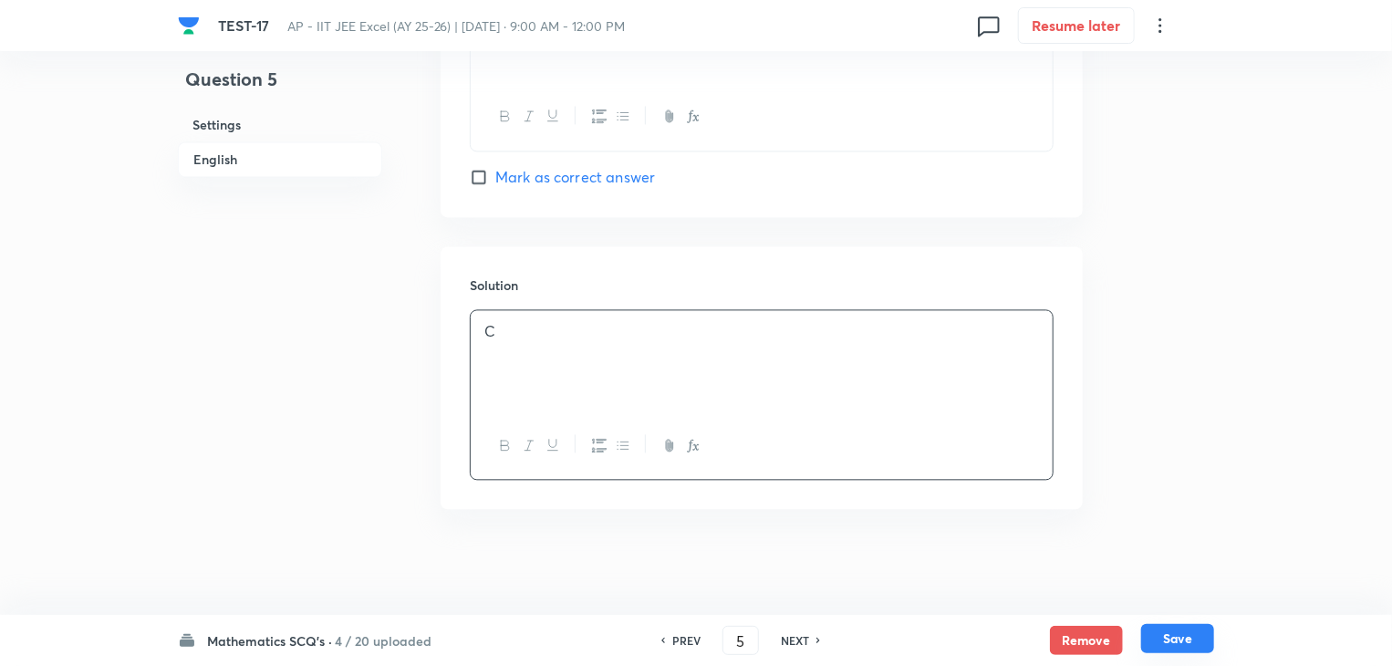
click at [1190, 636] on button "Save" at bounding box center [1177, 638] width 73 height 29
type input "6"
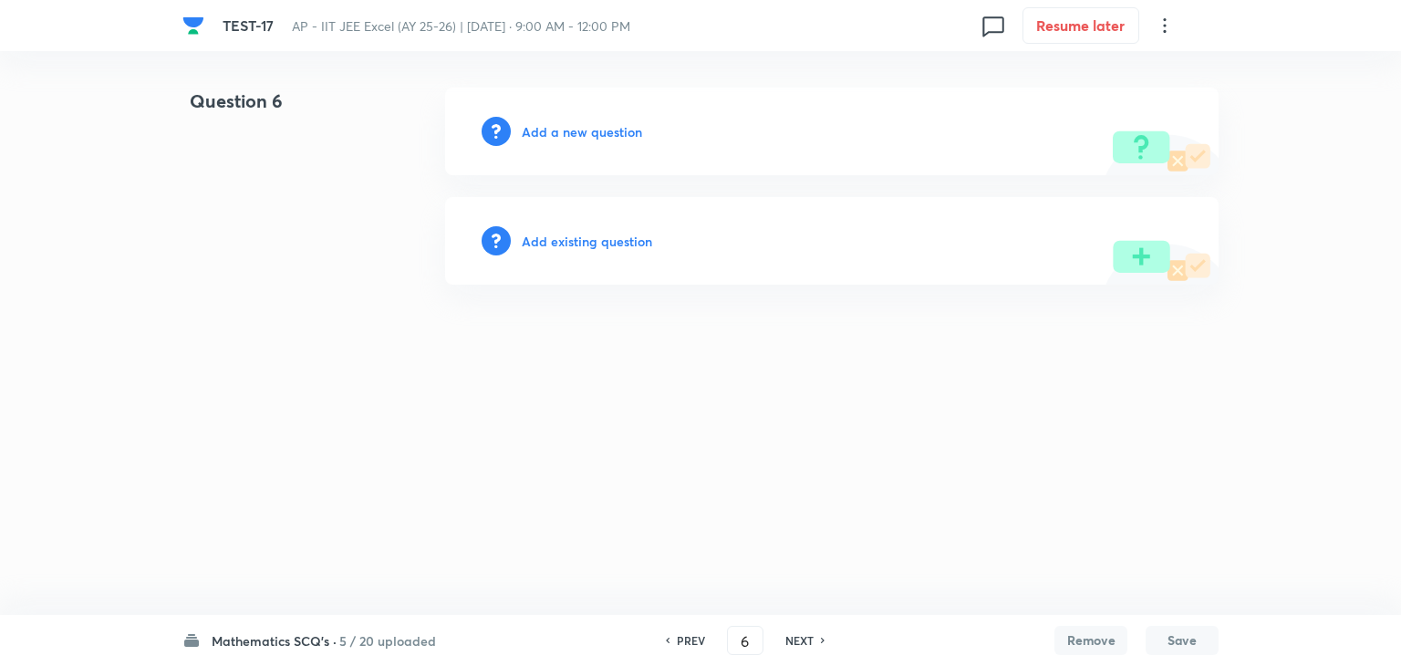
click at [602, 132] on h6 "Add a new question" at bounding box center [582, 131] width 120 height 19
click at [602, 132] on h6 "Choose a question type" at bounding box center [592, 131] width 140 height 19
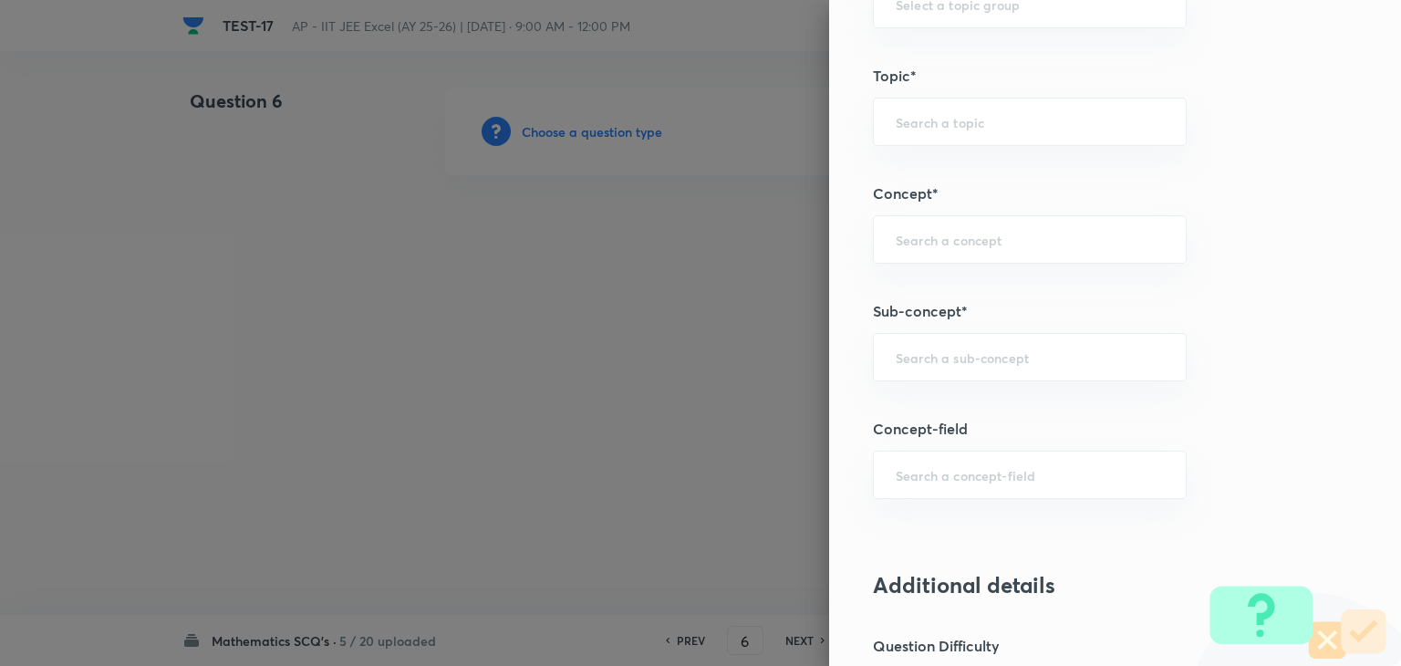
scroll to position [1003, 0]
click at [941, 348] on input "text" at bounding box center [1030, 353] width 268 height 17
paste input "statistics"
click at [920, 422] on ul "Statistics" at bounding box center [1016, 402] width 312 height 47
click at [920, 402] on li "Statistics" at bounding box center [1016, 402] width 312 height 33
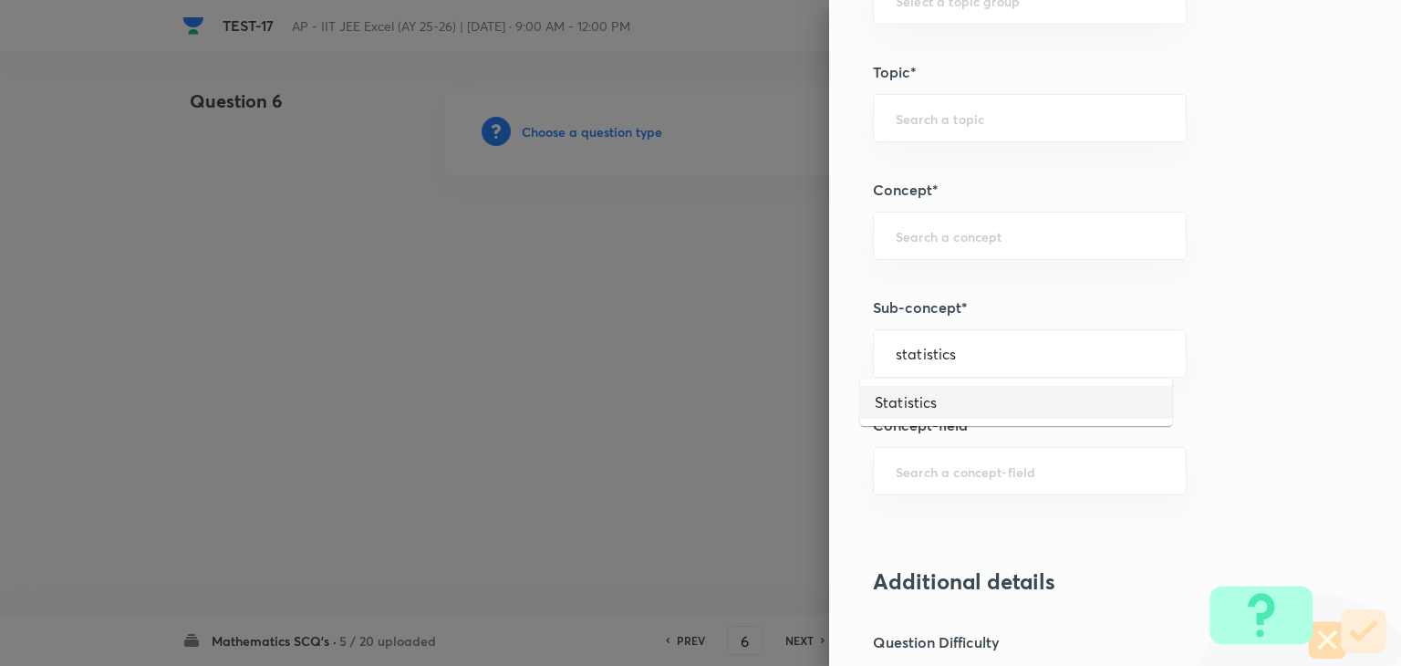
type input "Statistics"
type input "Mathematics"
type input "Statistics"
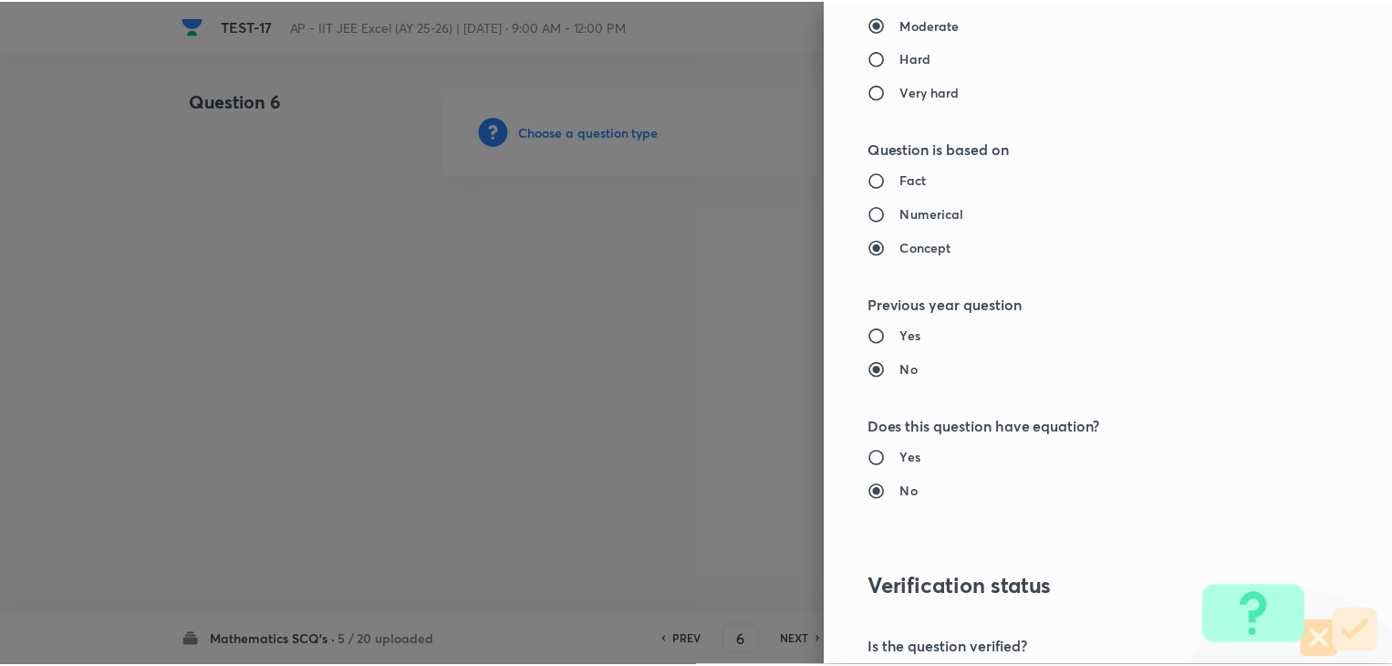
scroll to position [1940, 0]
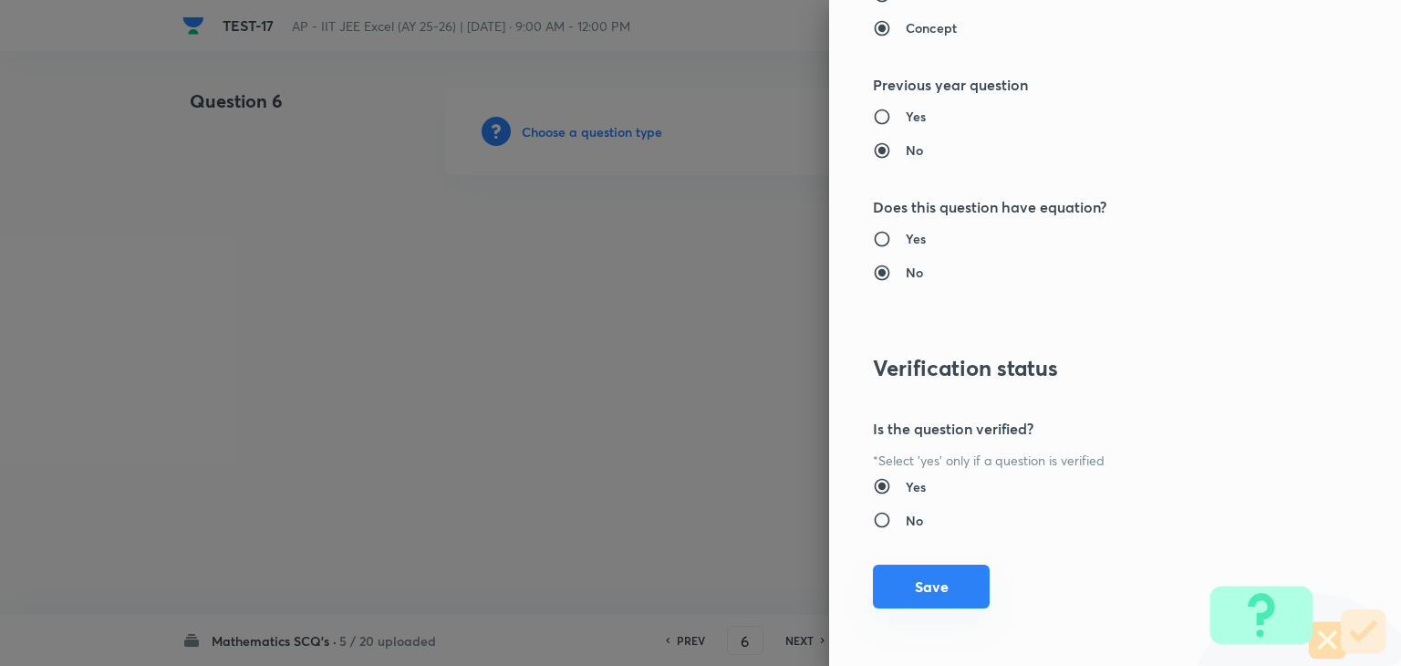
click at [875, 590] on button "Save" at bounding box center [931, 587] width 117 height 44
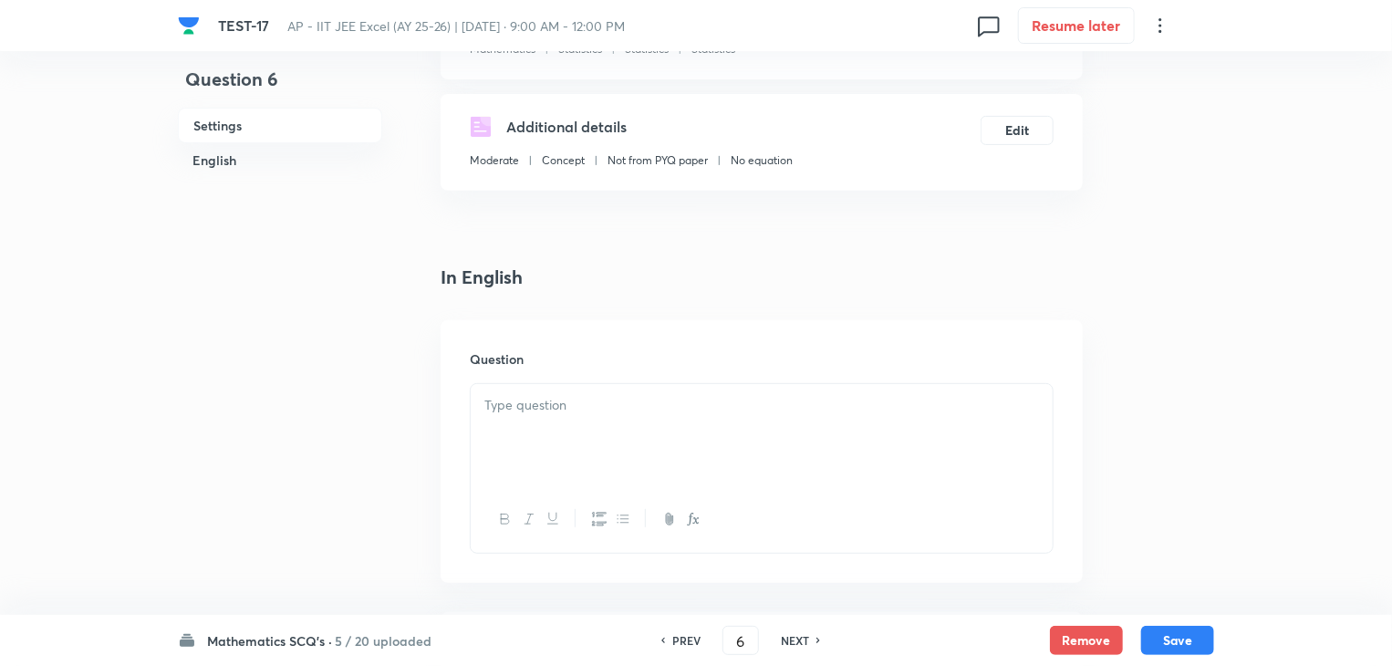
scroll to position [274, 0]
click at [708, 427] on div at bounding box center [762, 434] width 582 height 102
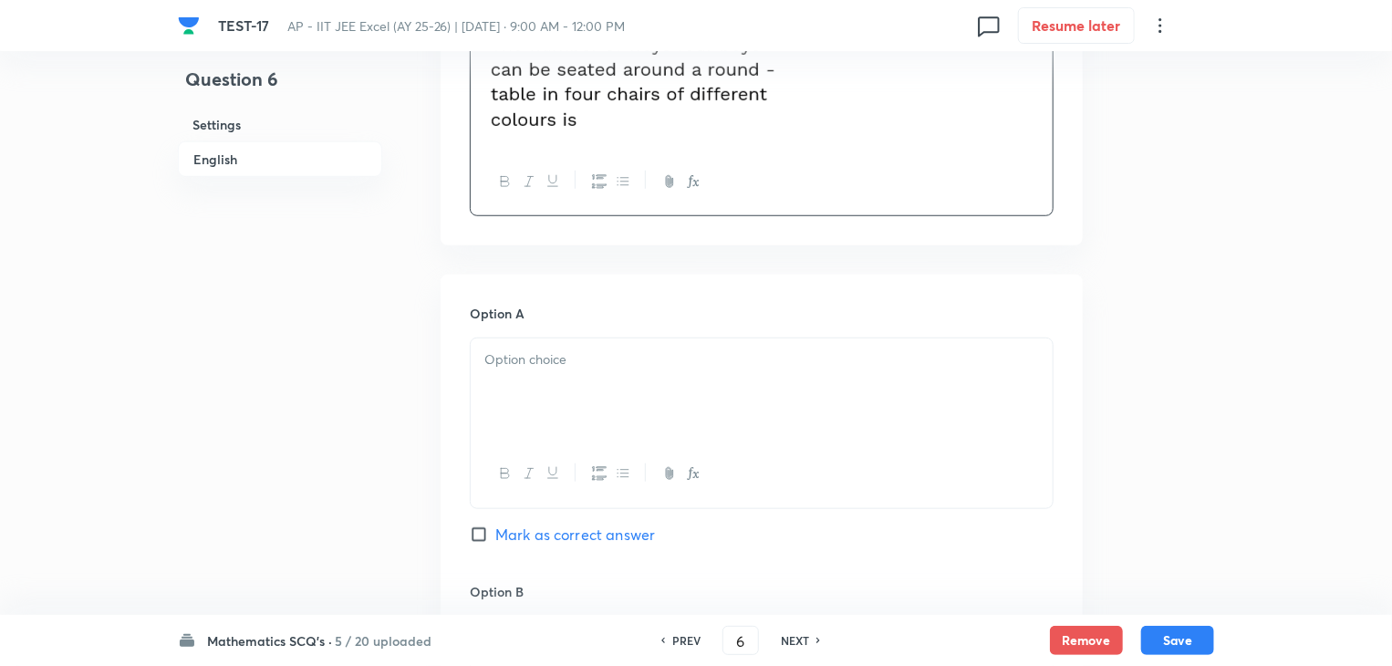
scroll to position [639, 0]
click at [702, 380] on div at bounding box center [762, 385] width 582 height 102
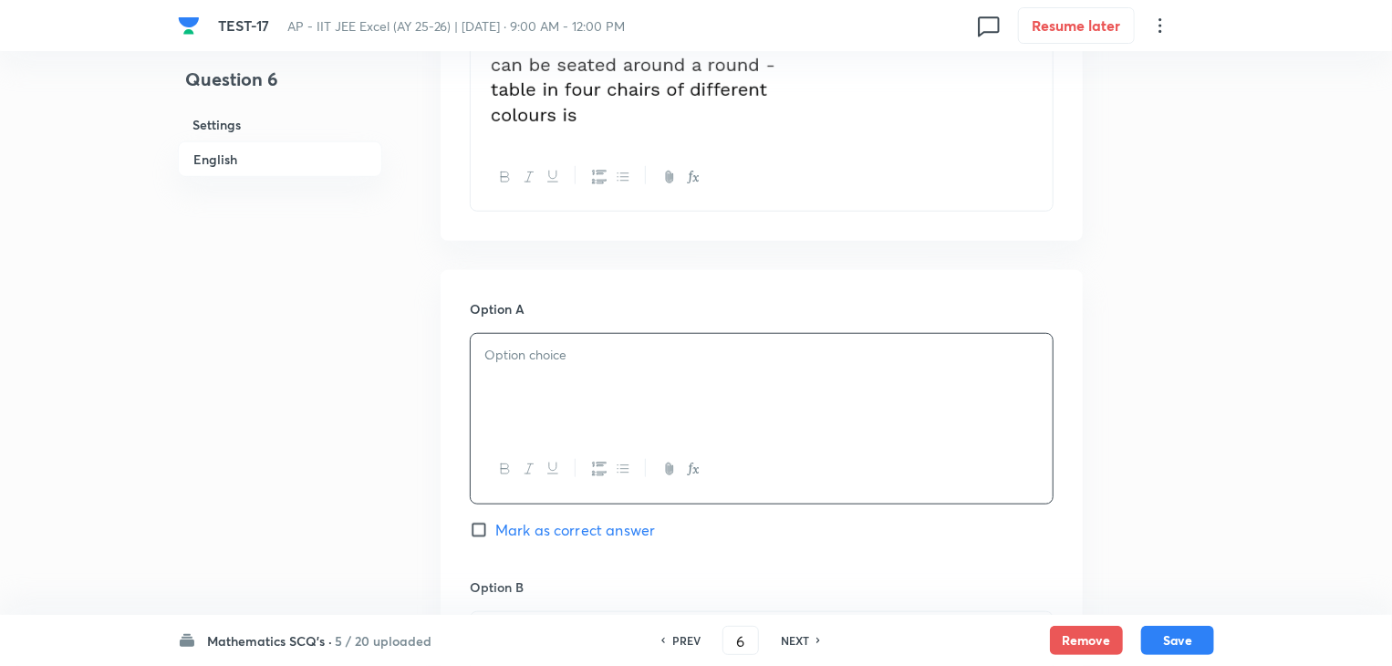
click at [690, 387] on div at bounding box center [762, 385] width 582 height 102
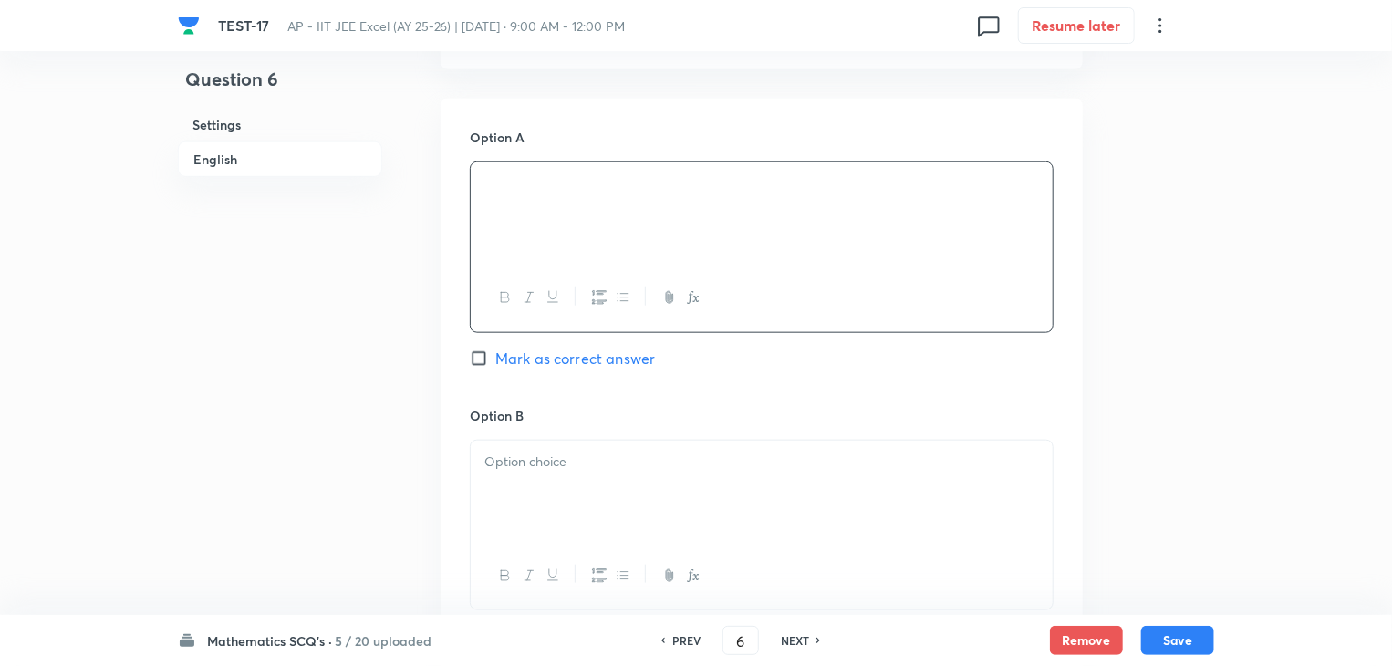
scroll to position [821, 0]
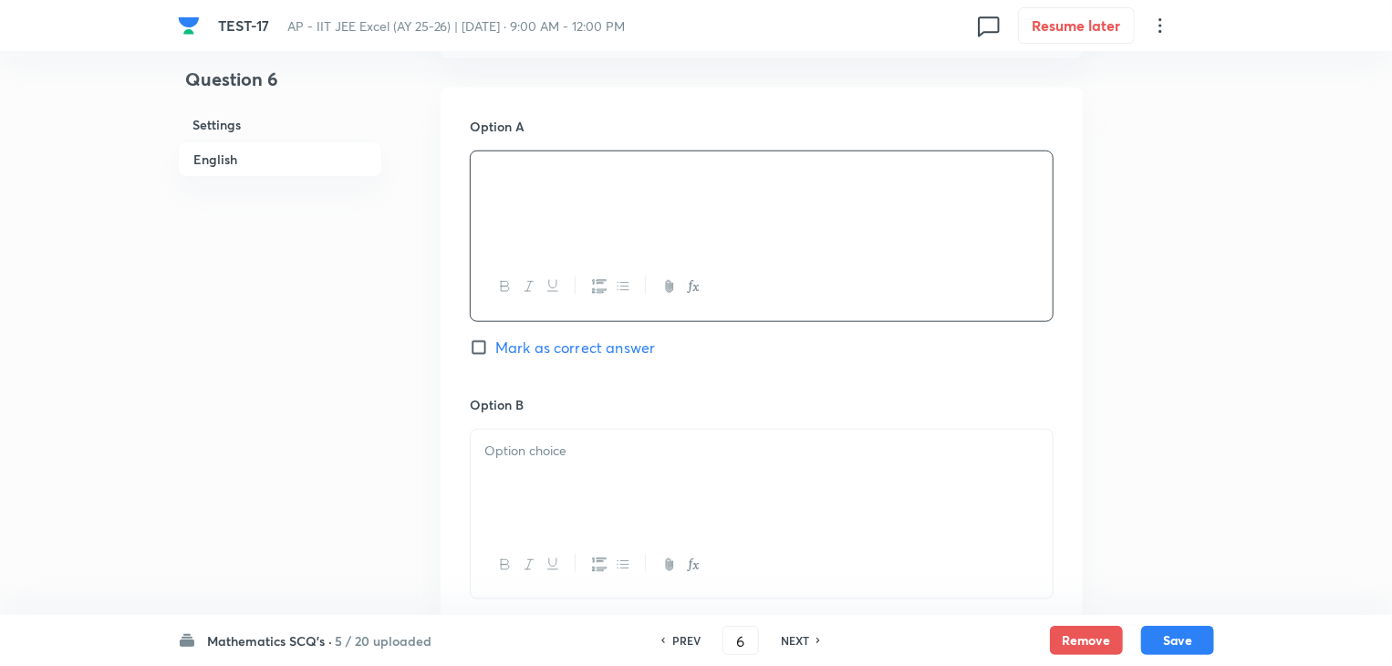
click at [625, 473] on div at bounding box center [762, 481] width 582 height 102
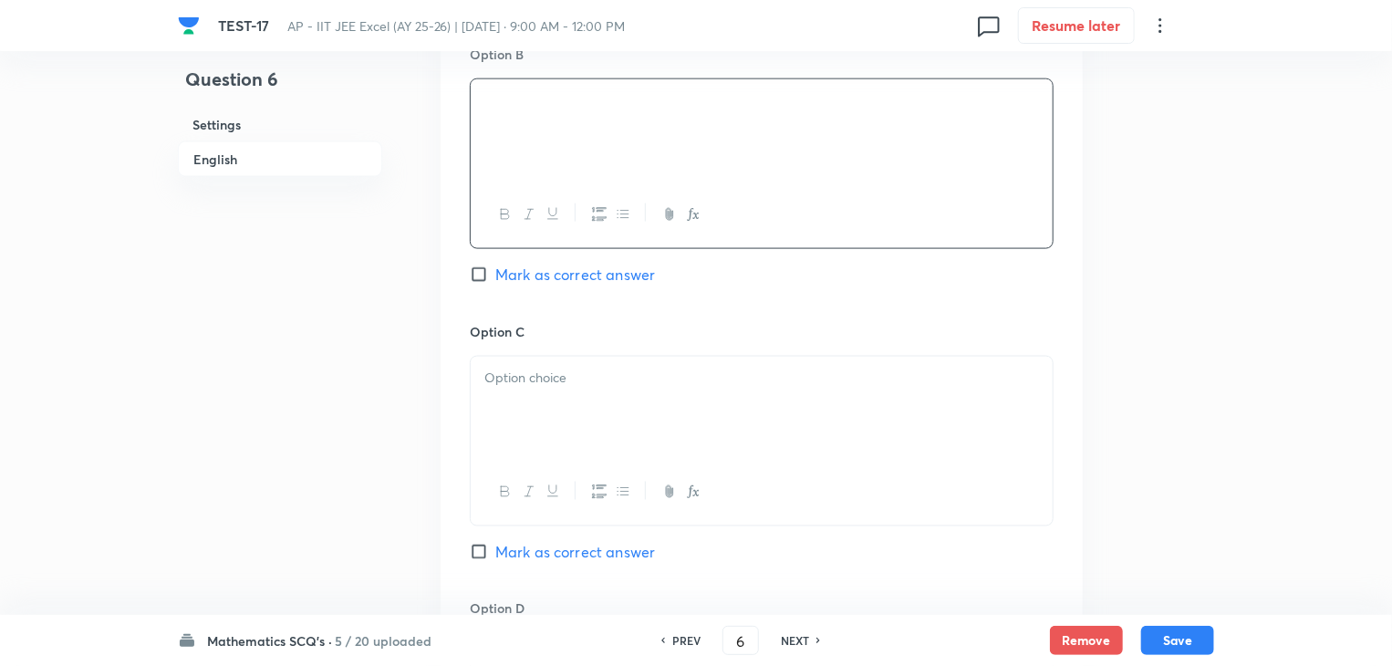
scroll to position [1277, 0]
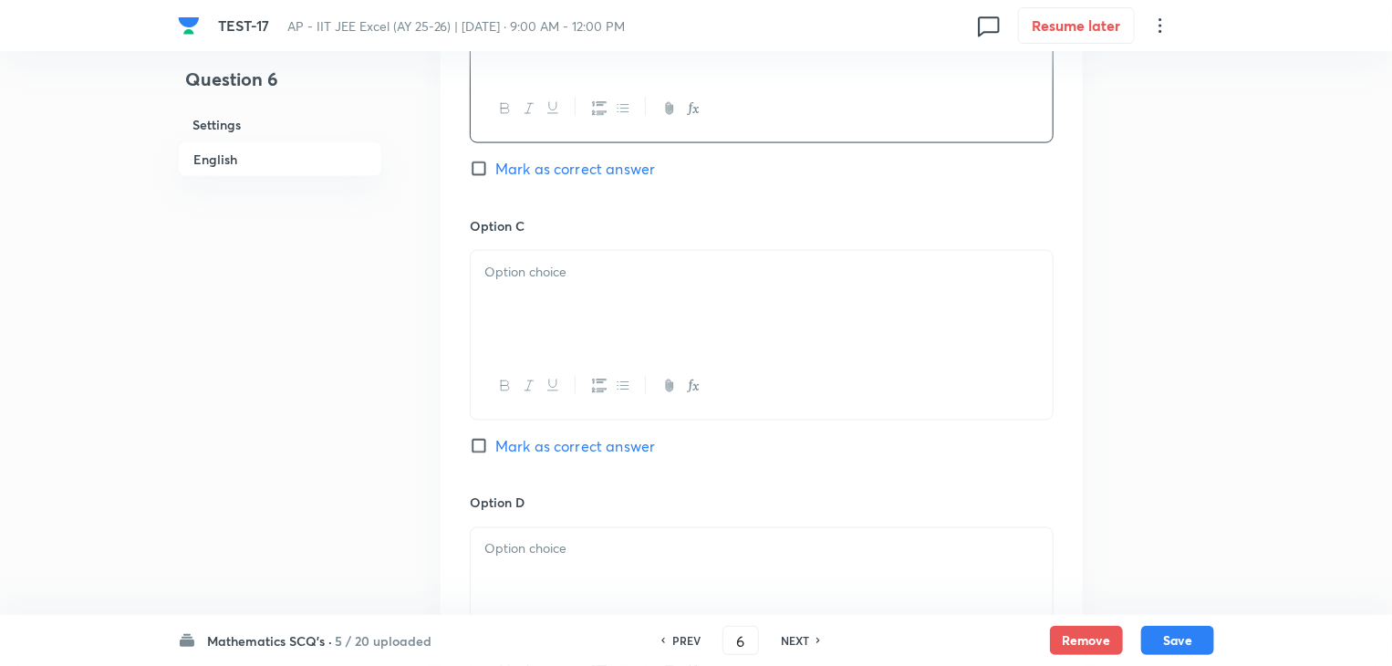
click at [641, 315] on div at bounding box center [762, 302] width 582 height 102
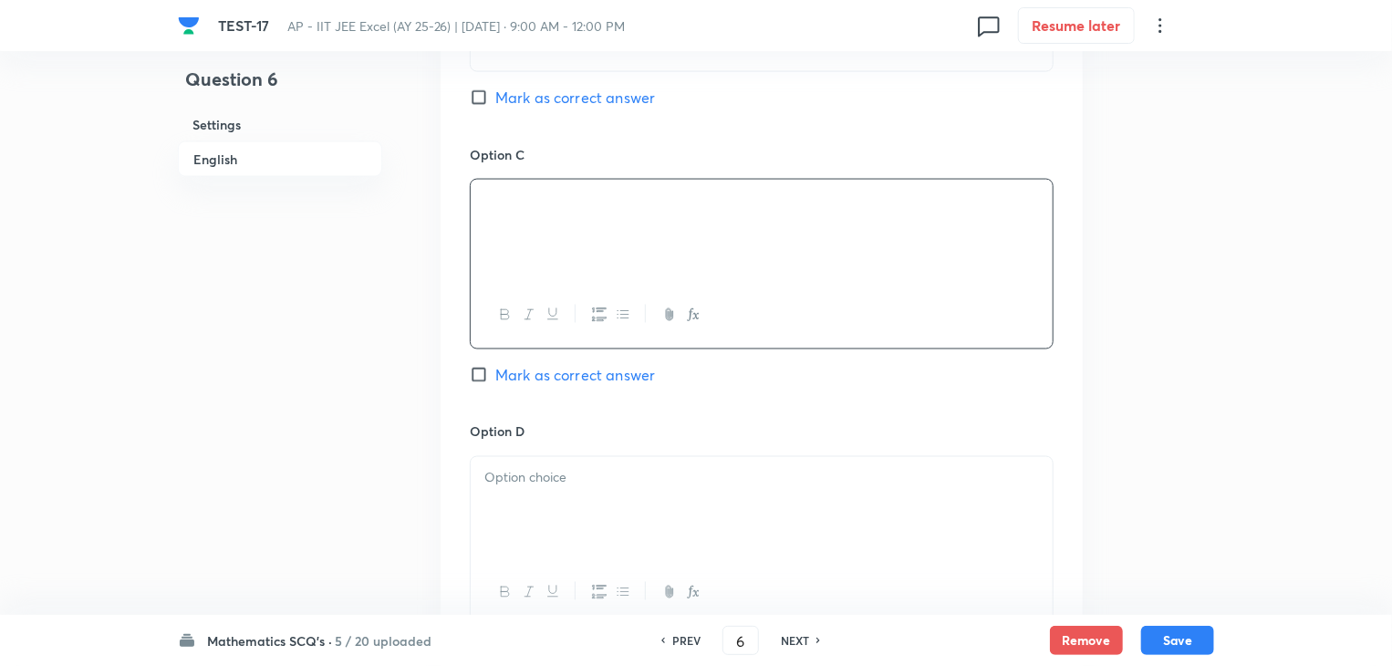
scroll to position [1460, 0]
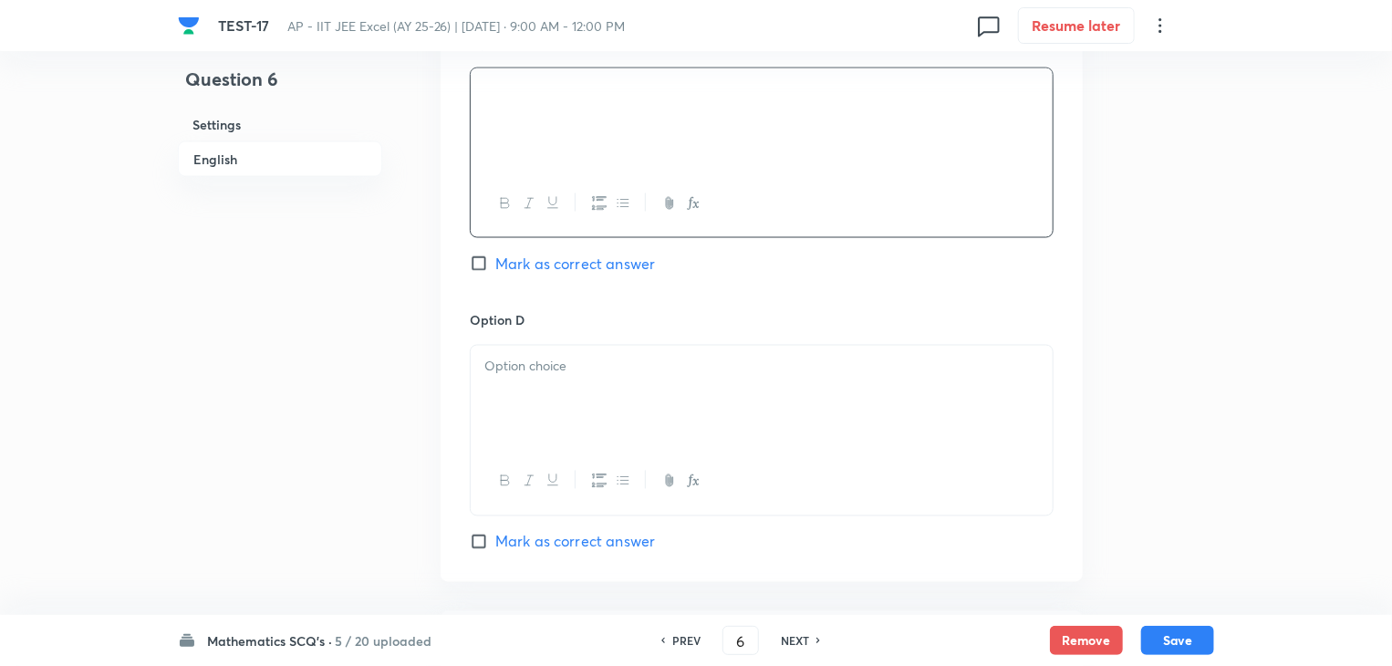
click at [644, 357] on p at bounding box center [761, 367] width 555 height 21
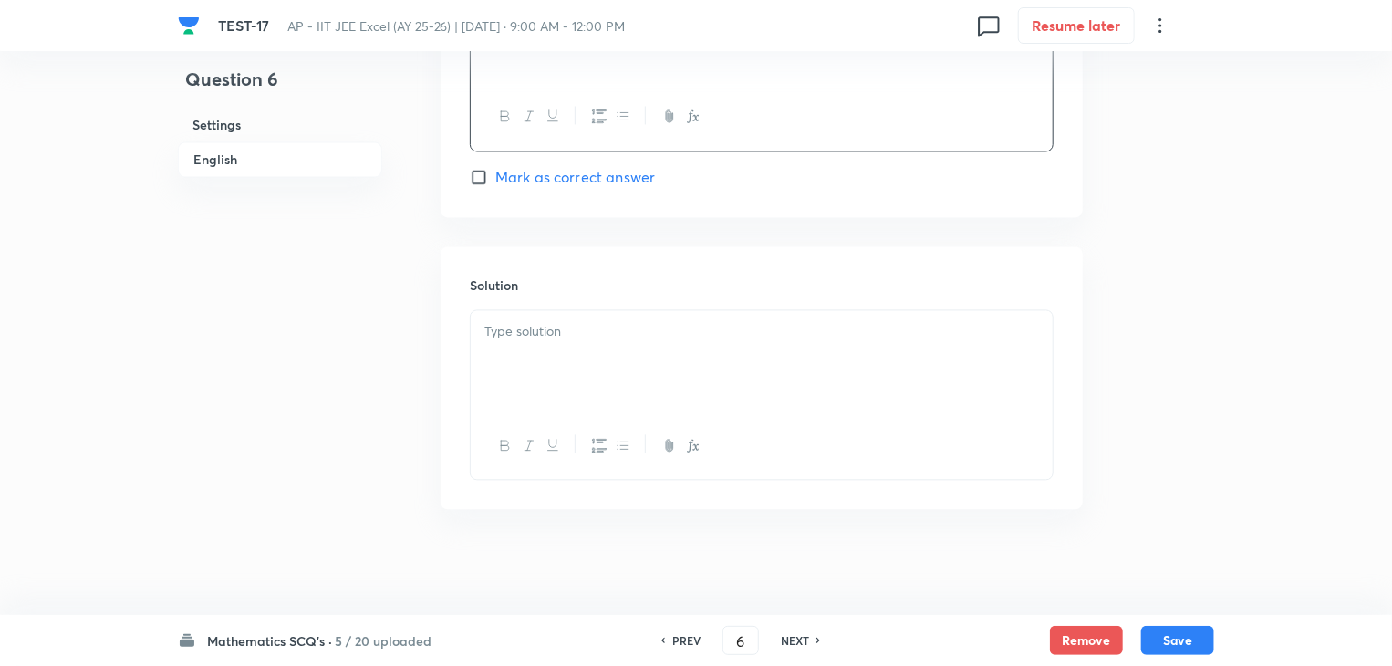
click at [695, 359] on div at bounding box center [762, 361] width 582 height 102
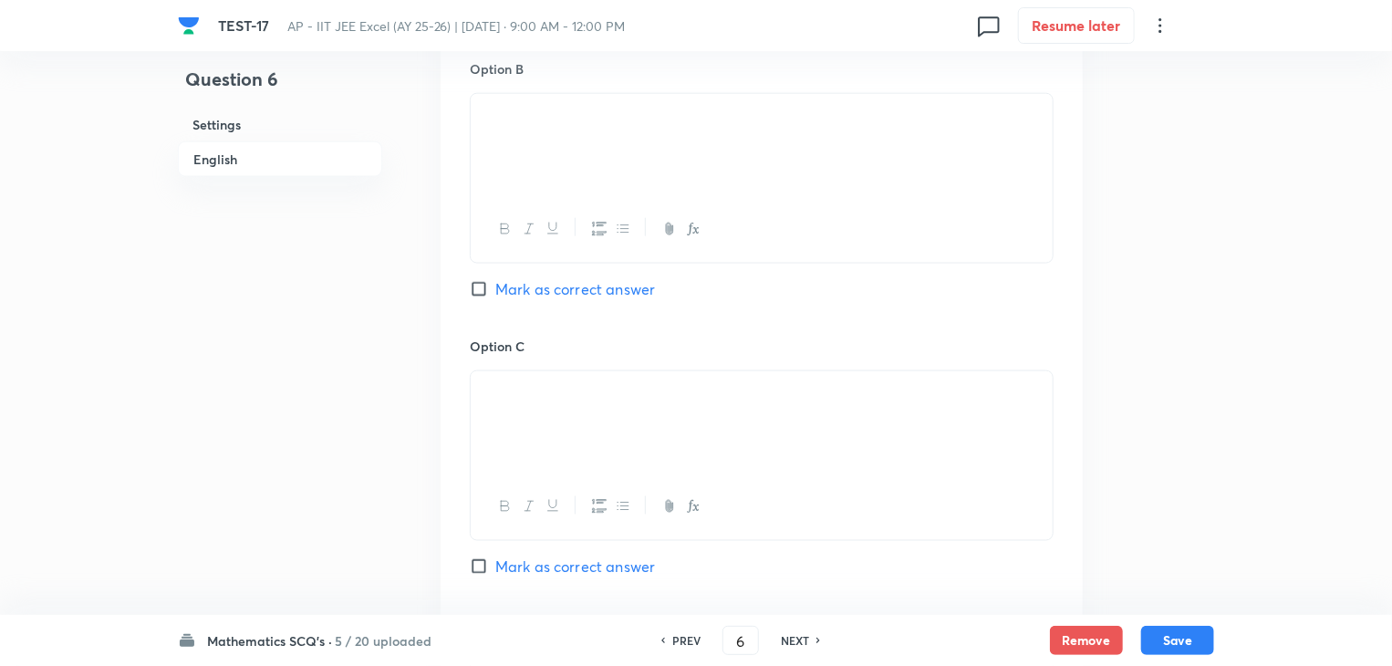
scroll to position [1186, 0]
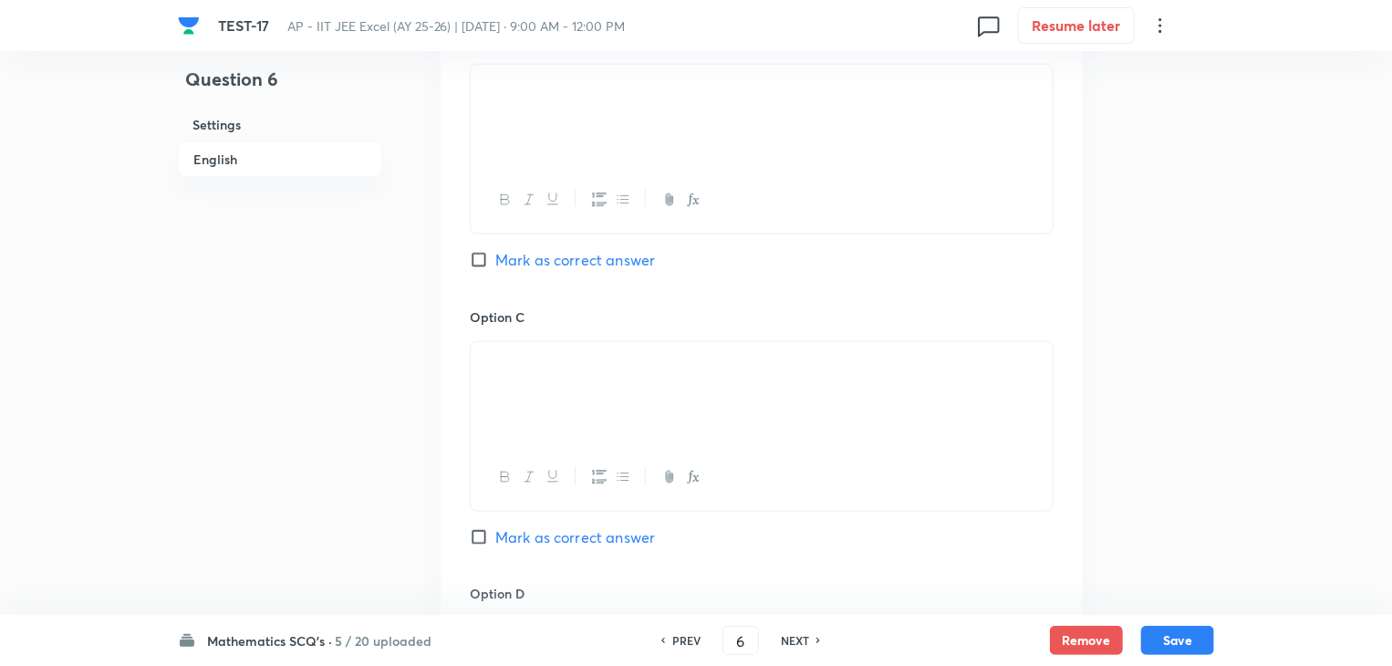
click at [487, 532] on input "Mark as correct answer" at bounding box center [483, 537] width 26 height 18
checkbox input "true"
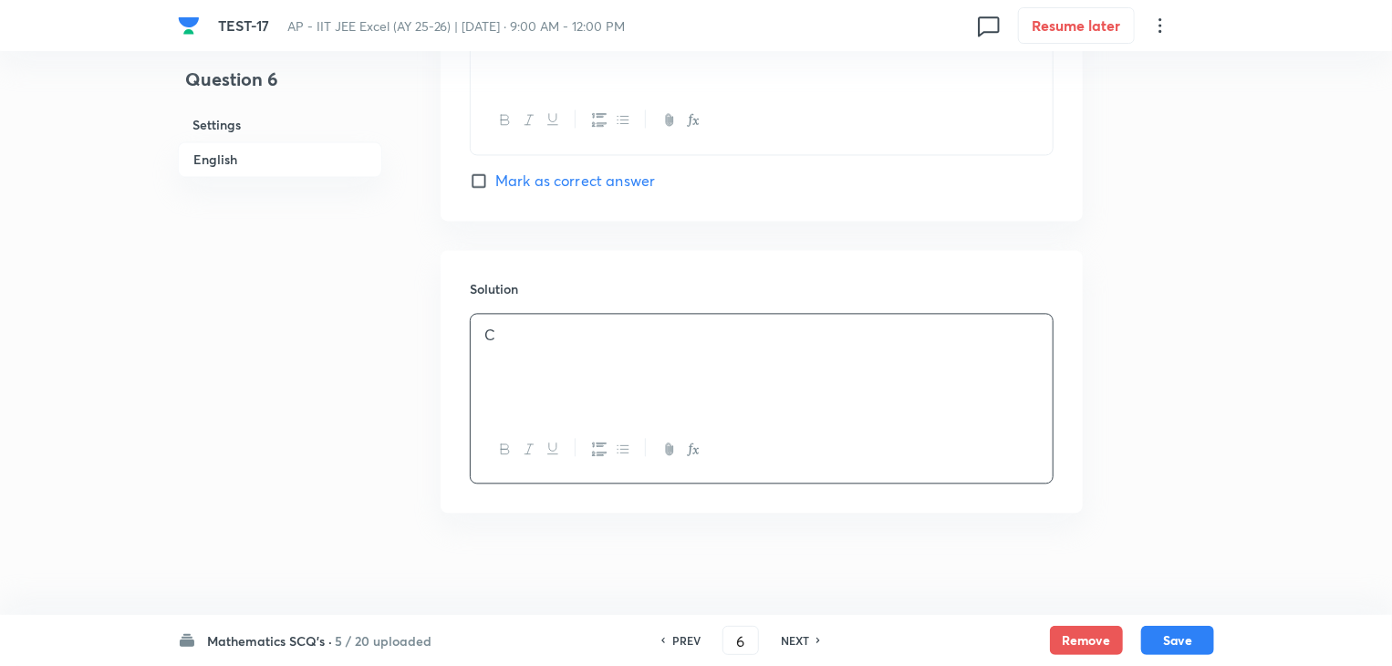
scroll to position [1824, 0]
click at [1179, 643] on button "Save" at bounding box center [1177, 638] width 73 height 29
type input "7"
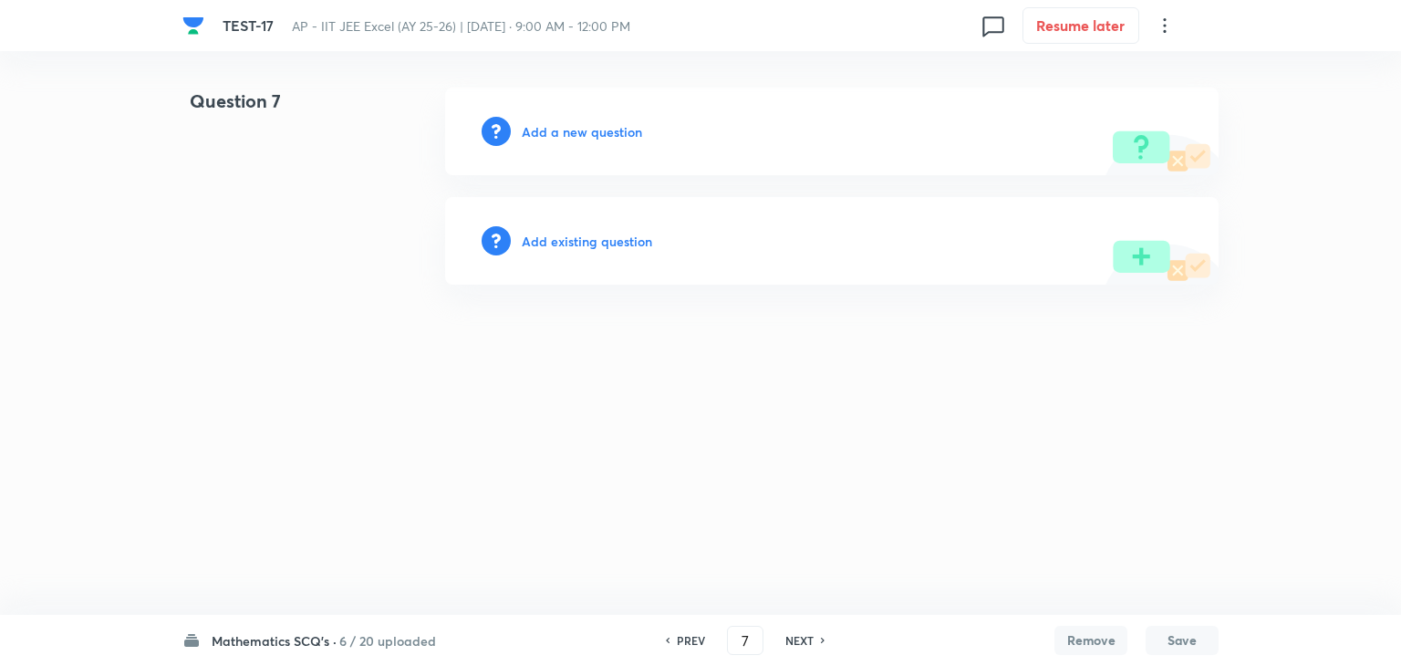
click at [533, 127] on h6 "Add a new question" at bounding box center [582, 131] width 120 height 19
click at [530, 124] on h6 "Choose a question type" at bounding box center [592, 131] width 140 height 19
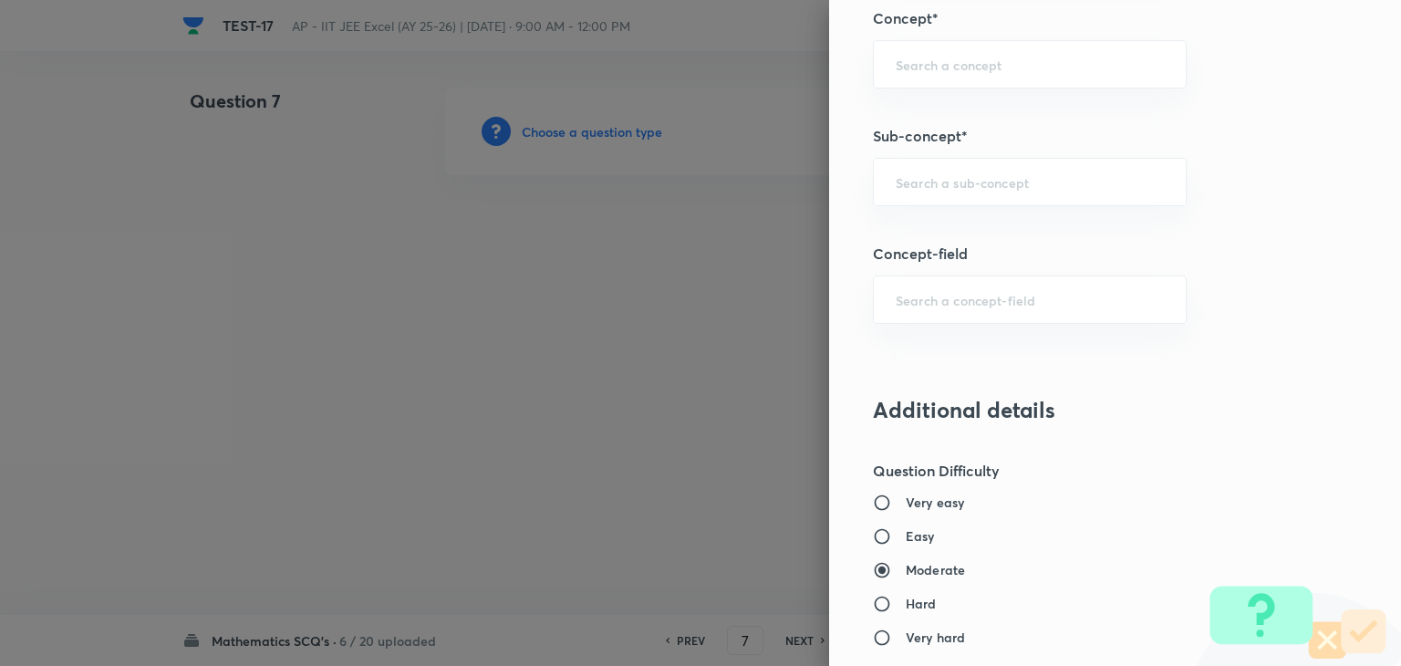
scroll to position [1186, 0]
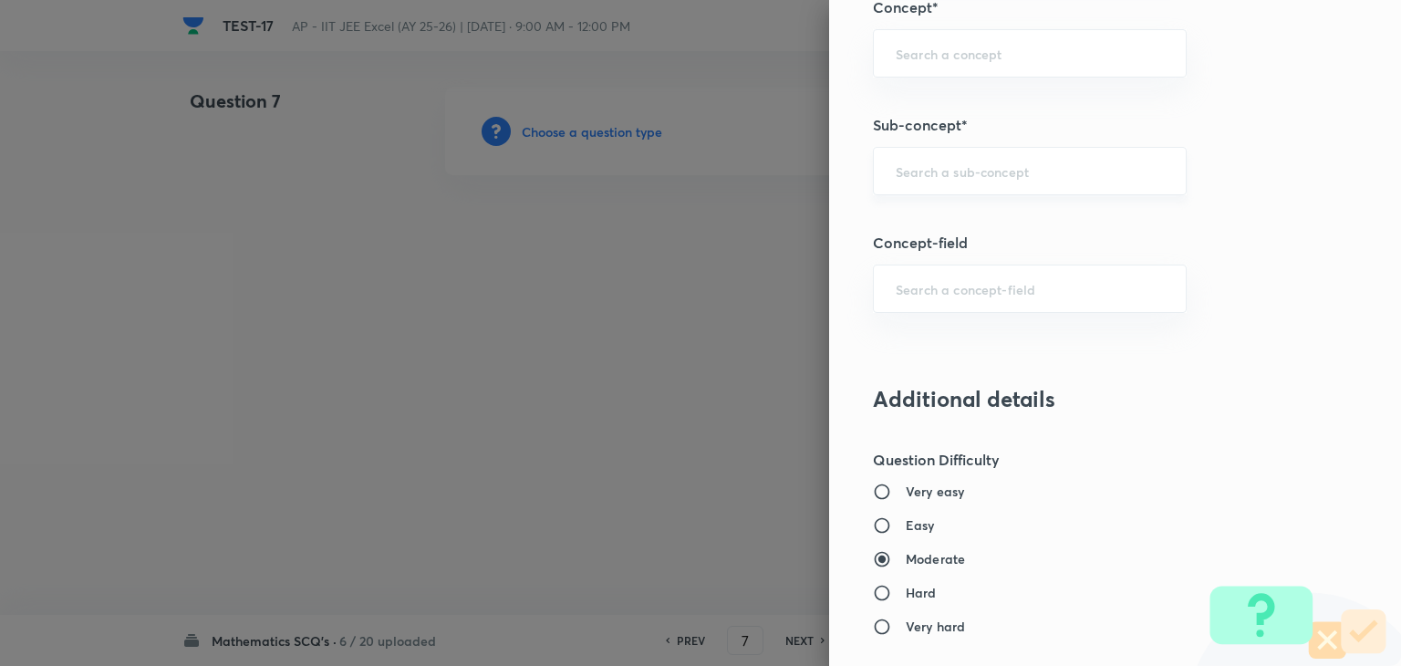
click at [930, 169] on input "text" at bounding box center [1030, 170] width 268 height 17
click at [947, 176] on div "​" at bounding box center [1030, 171] width 314 height 48
paste input "Probability"
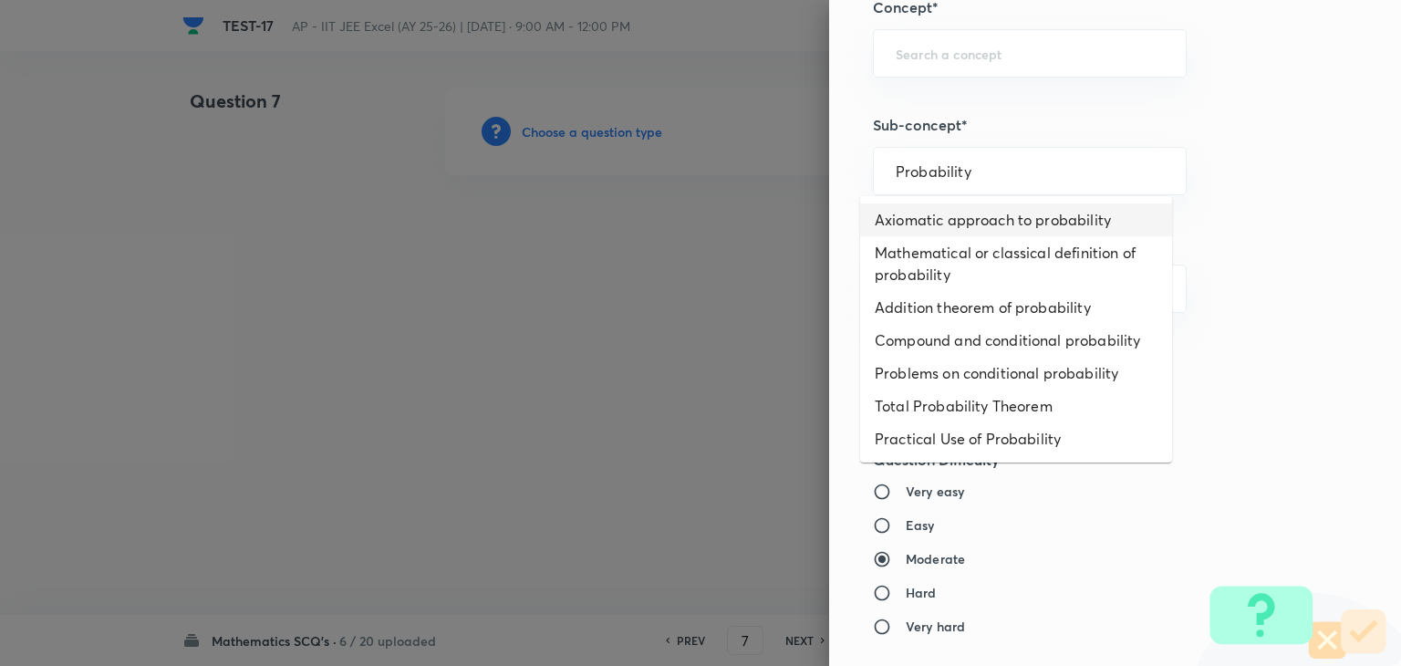
click at [949, 224] on li "Axiomatic approach to probability" at bounding box center [1016, 219] width 312 height 33
type input "Axiomatic approach to probability"
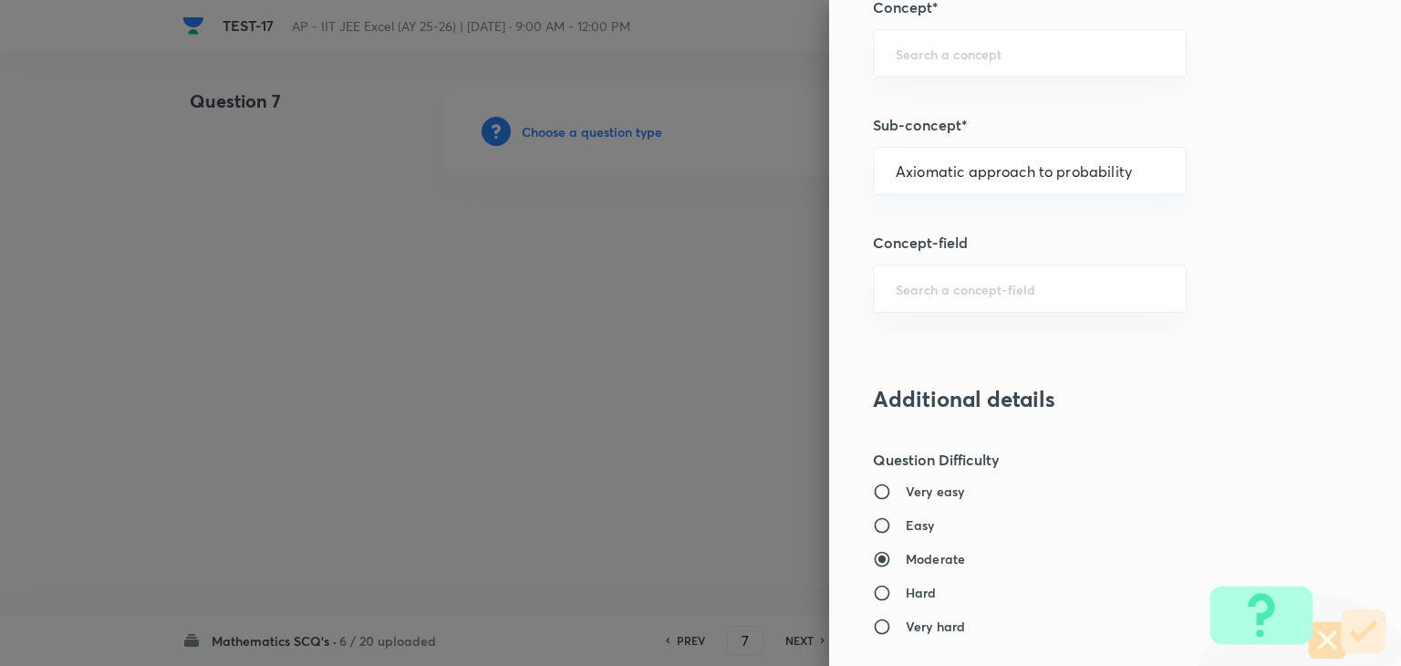
type input "Mathematics"
type input "Algebra"
type input "Probability"
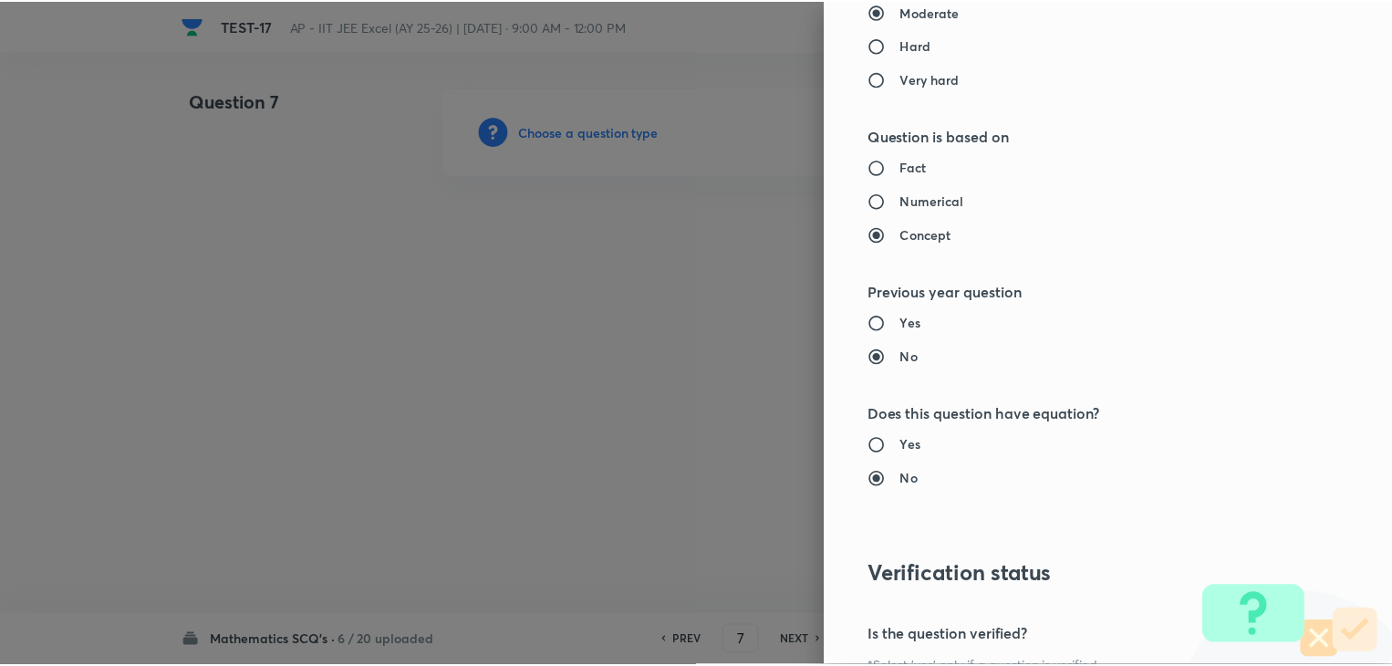
scroll to position [1940, 0]
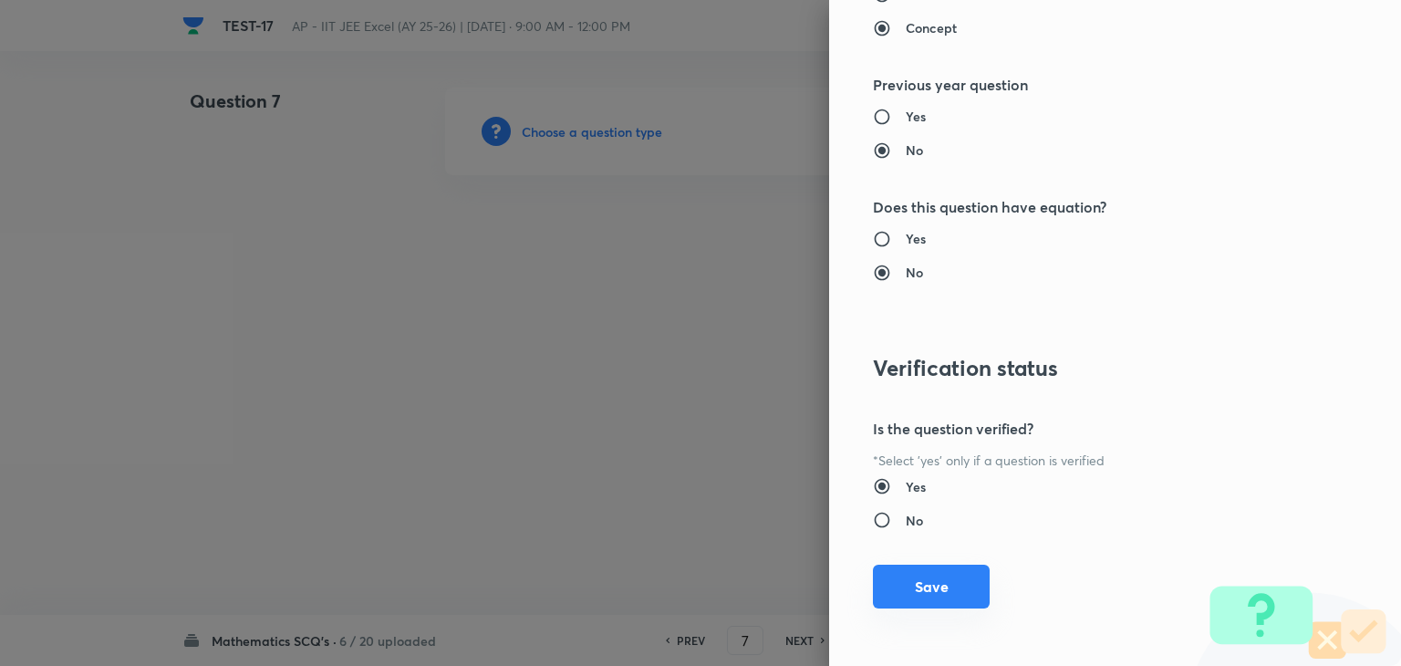
click at [909, 571] on button "Save" at bounding box center [931, 587] width 117 height 44
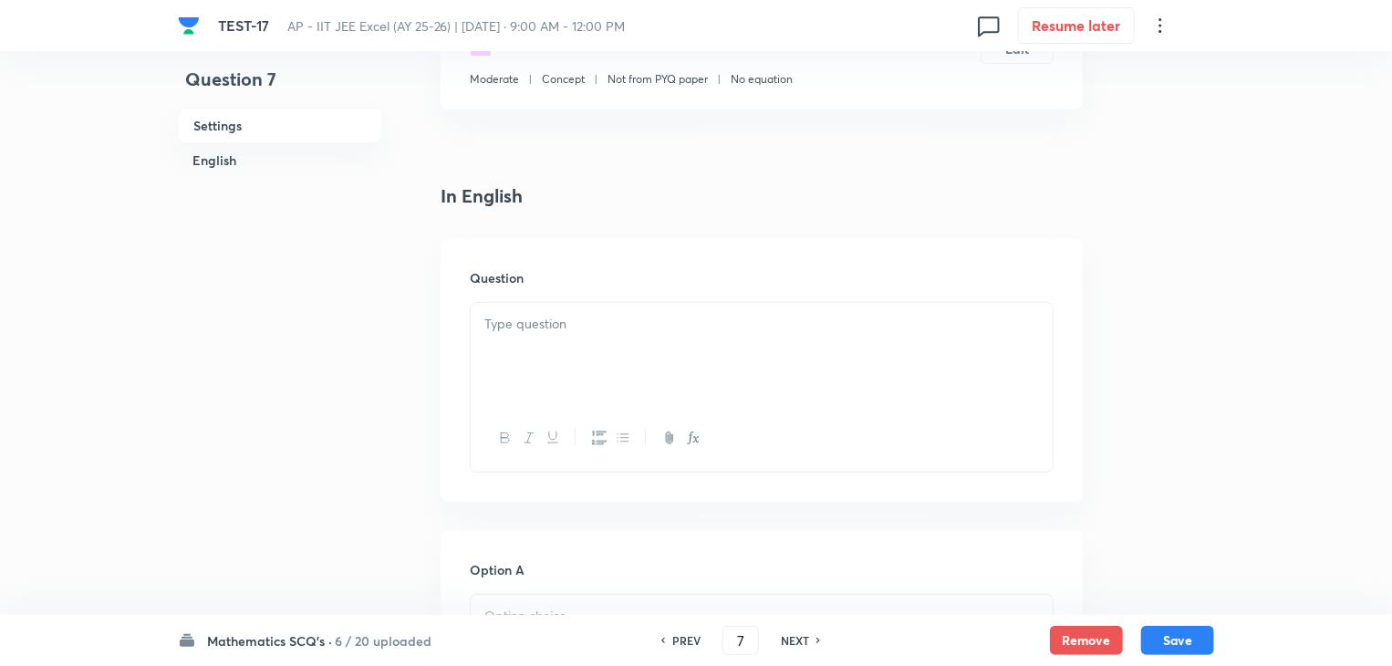
scroll to position [274, 0]
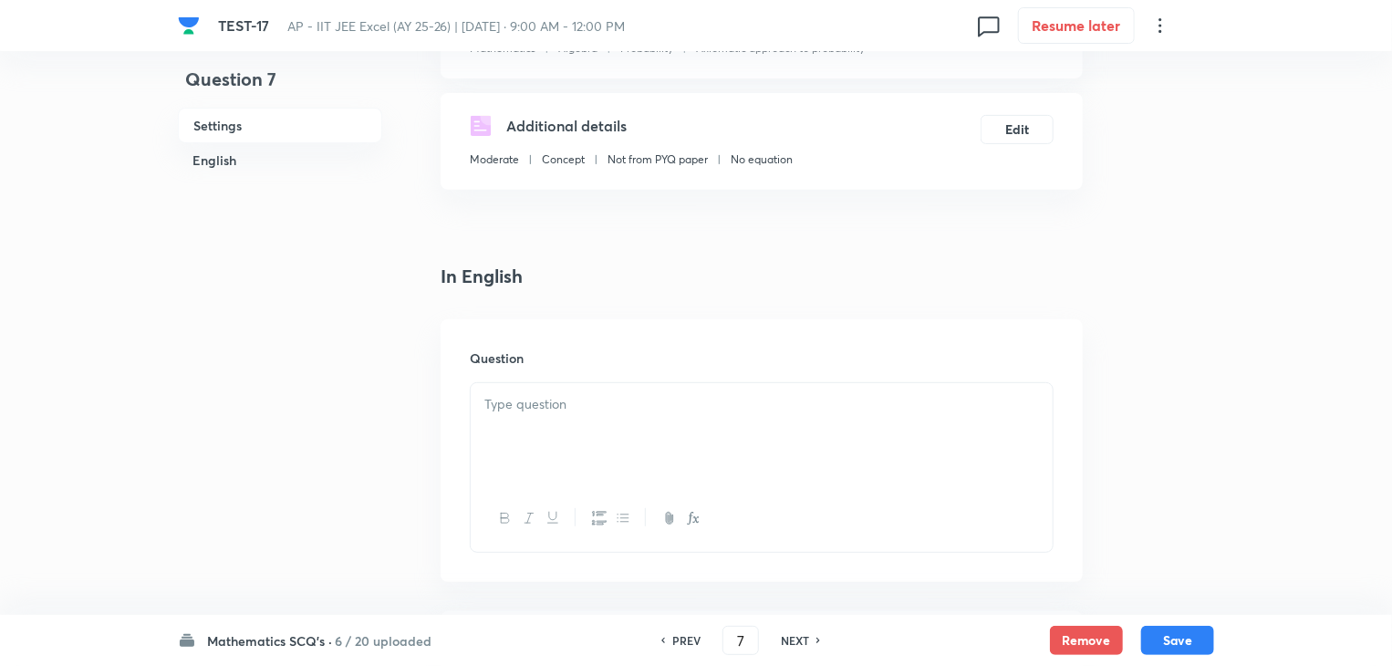
click at [586, 427] on div at bounding box center [762, 434] width 582 height 102
click at [681, 422] on div at bounding box center [762, 434] width 582 height 102
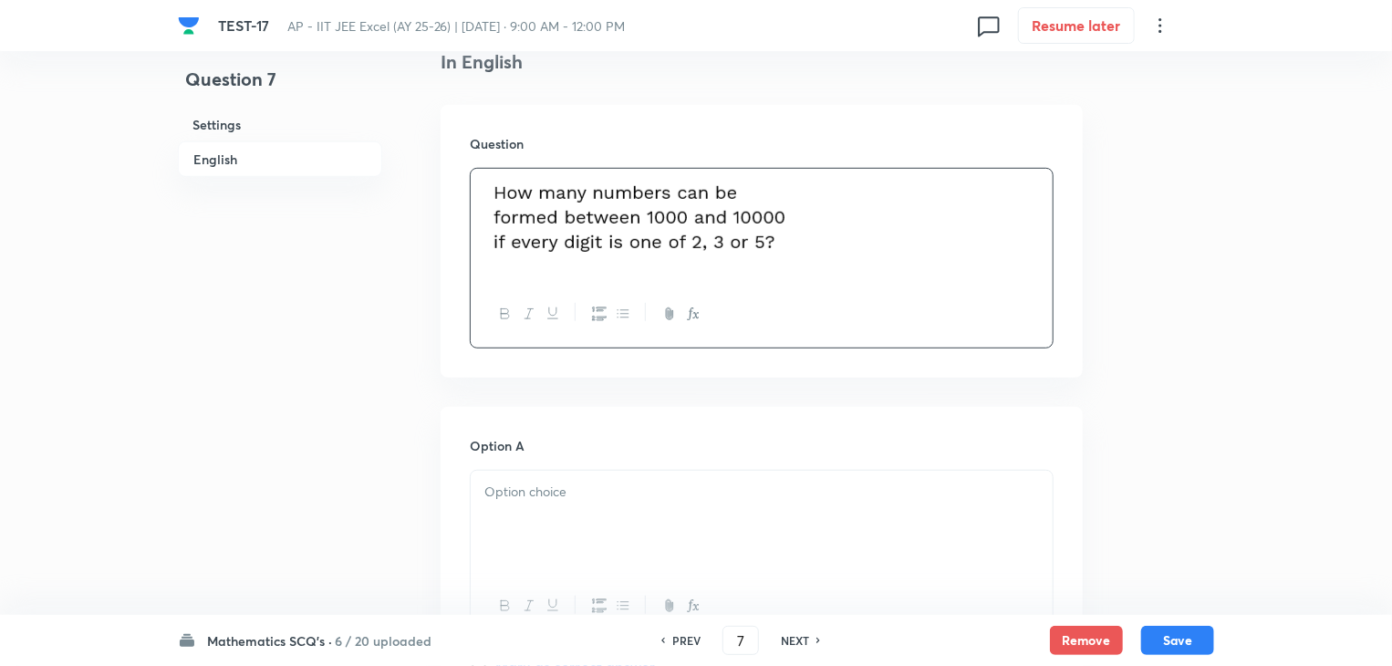
scroll to position [547, 0]
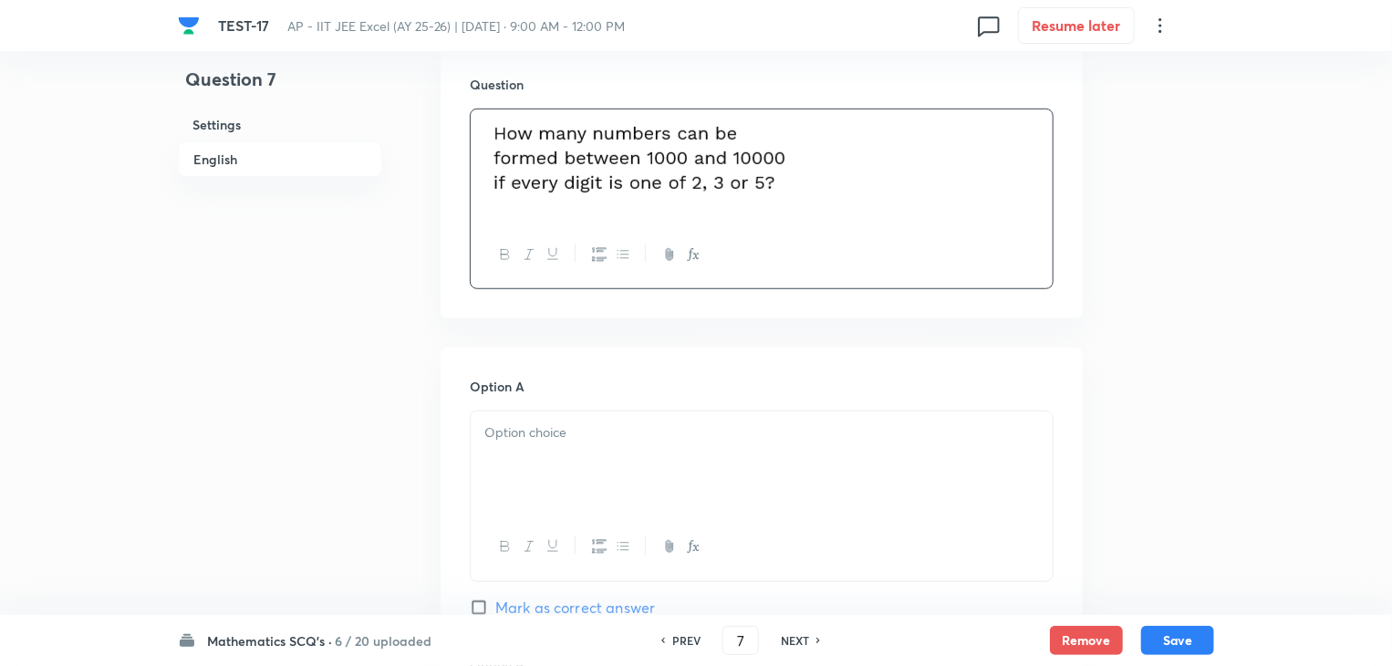
click at [585, 422] on p at bounding box center [761, 432] width 555 height 21
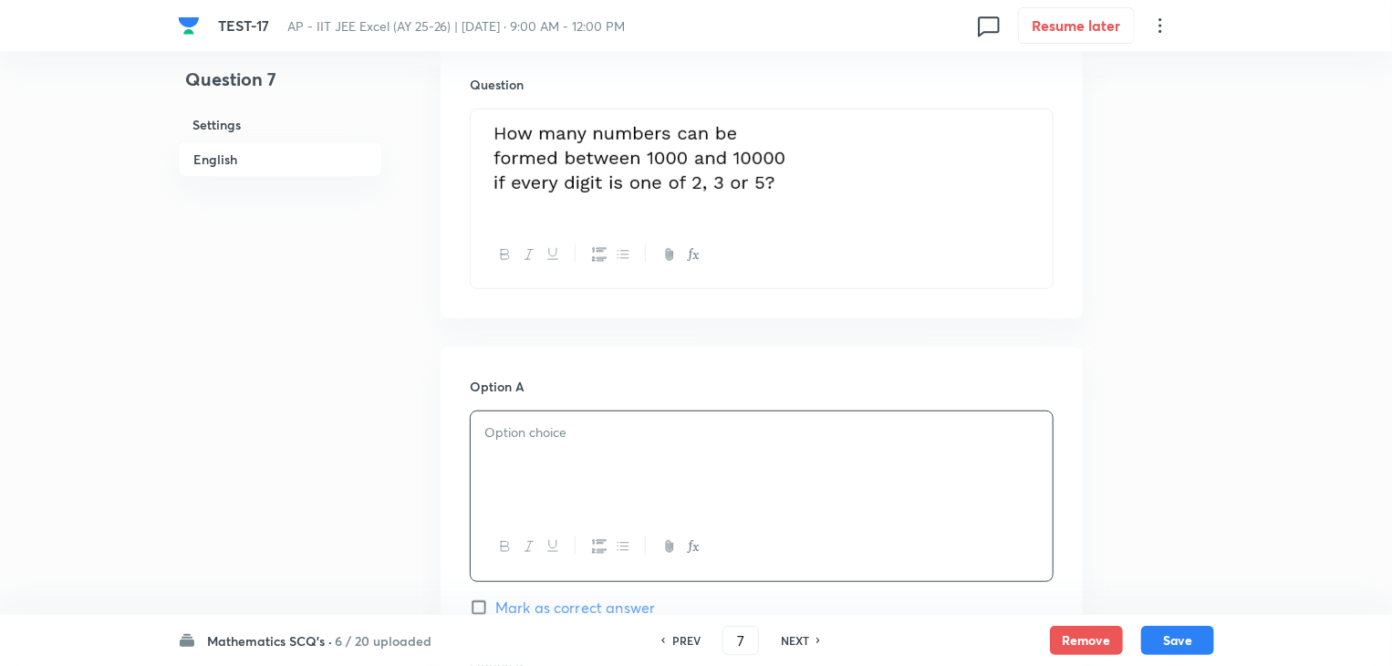
click at [664, 468] on div at bounding box center [762, 462] width 582 height 102
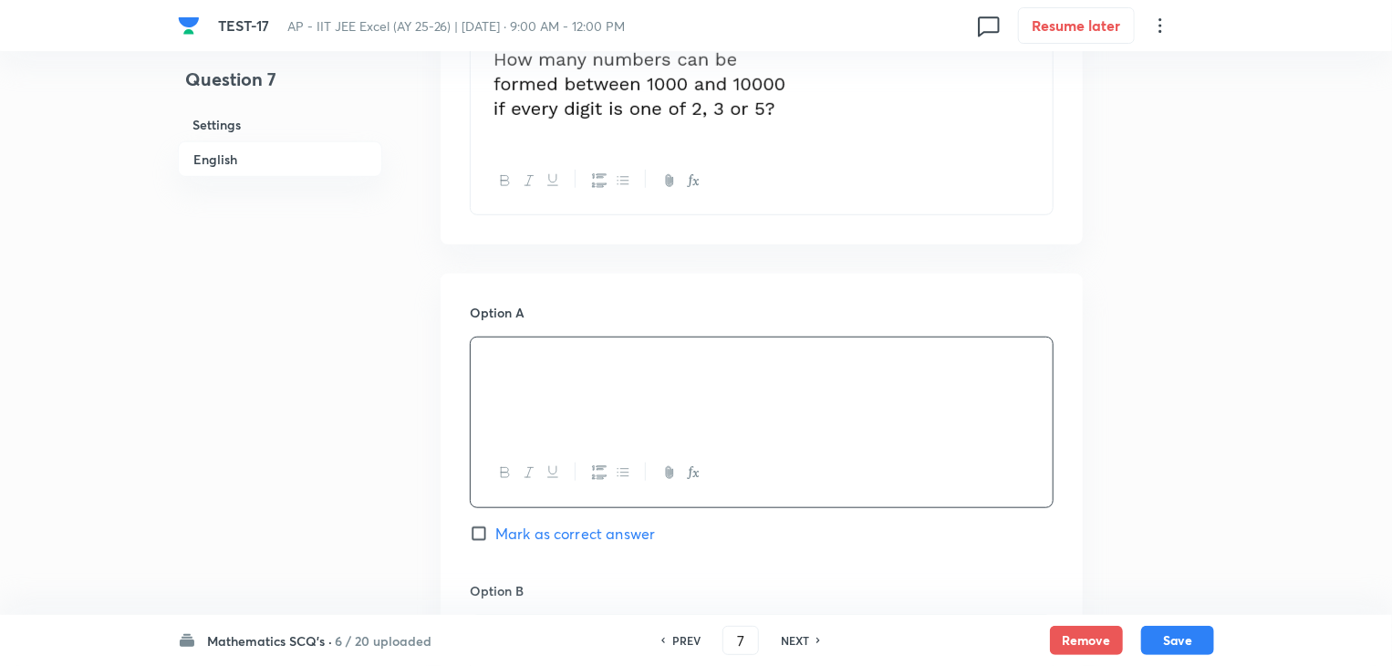
scroll to position [730, 0]
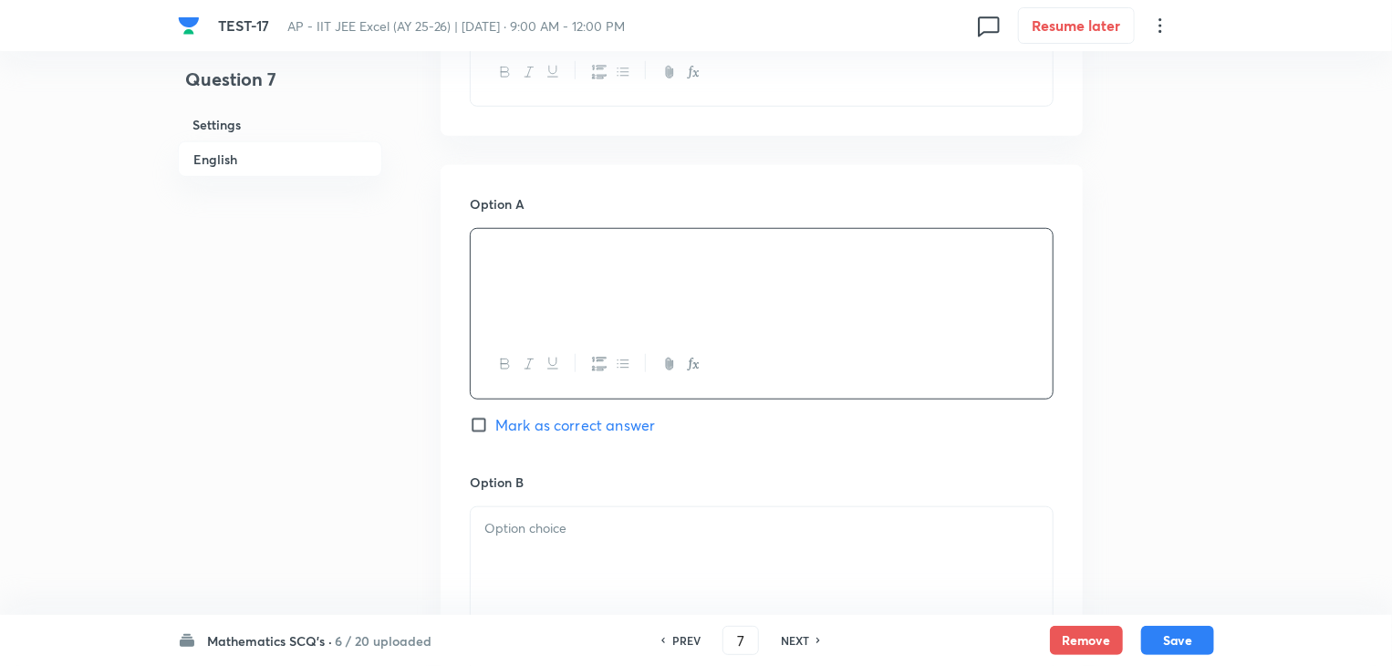
click at [557, 546] on div at bounding box center [762, 558] width 582 height 102
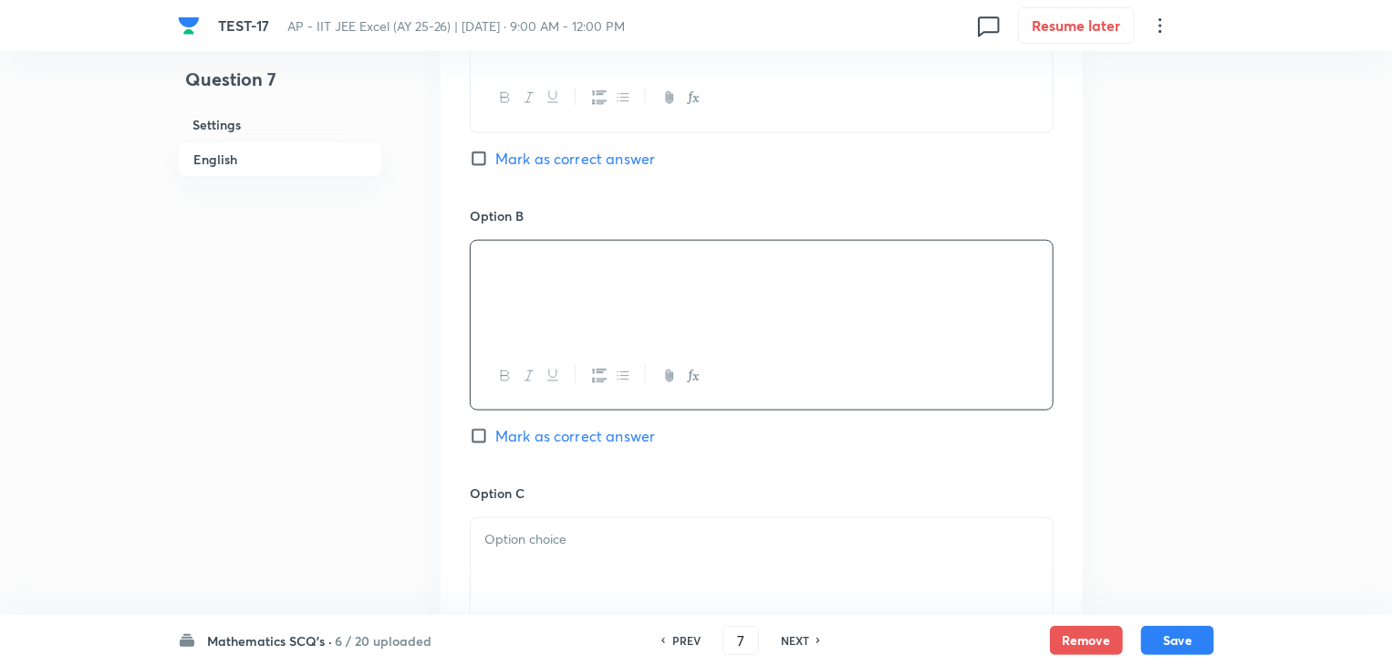
scroll to position [1003, 0]
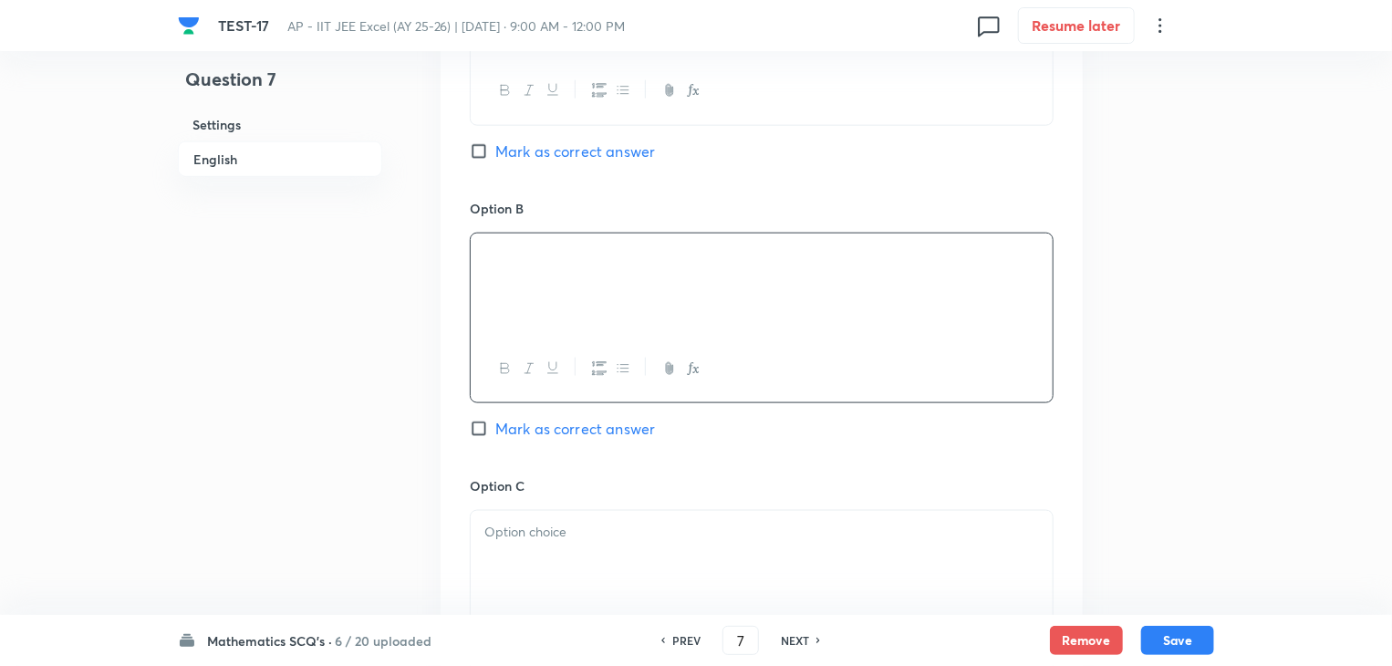
click at [631, 560] on div at bounding box center [762, 562] width 582 height 102
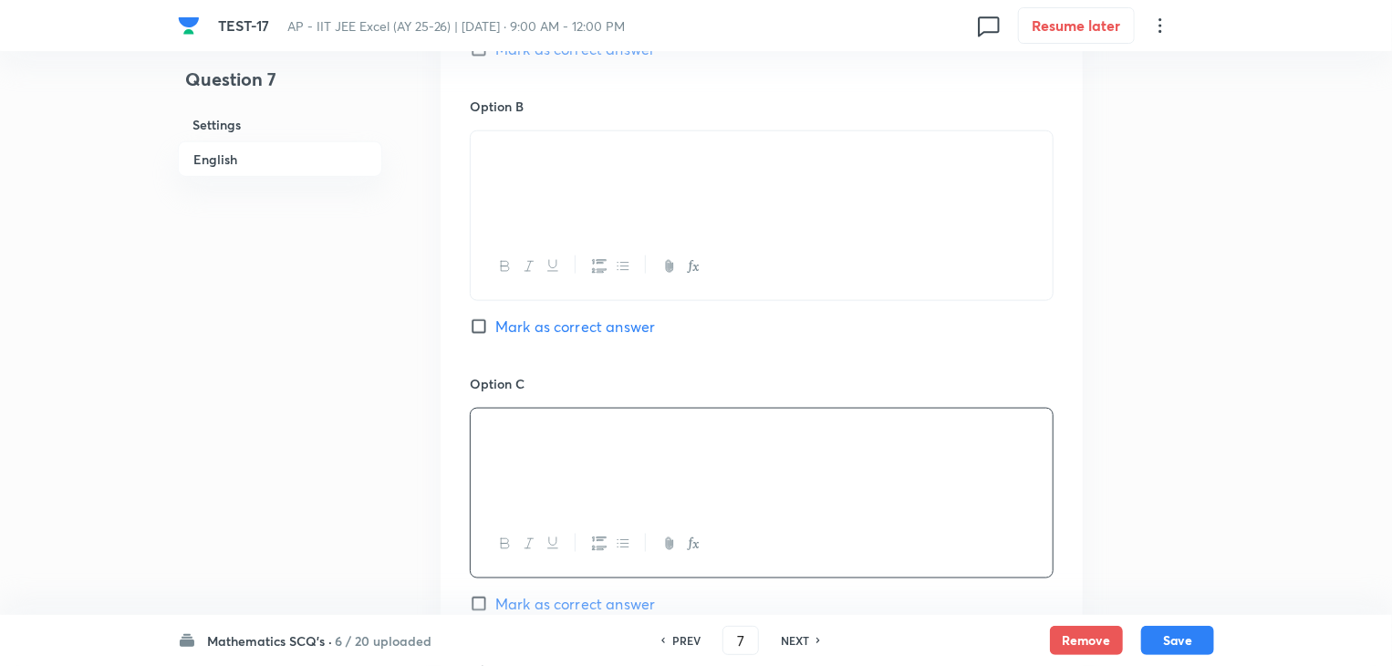
scroll to position [1277, 0]
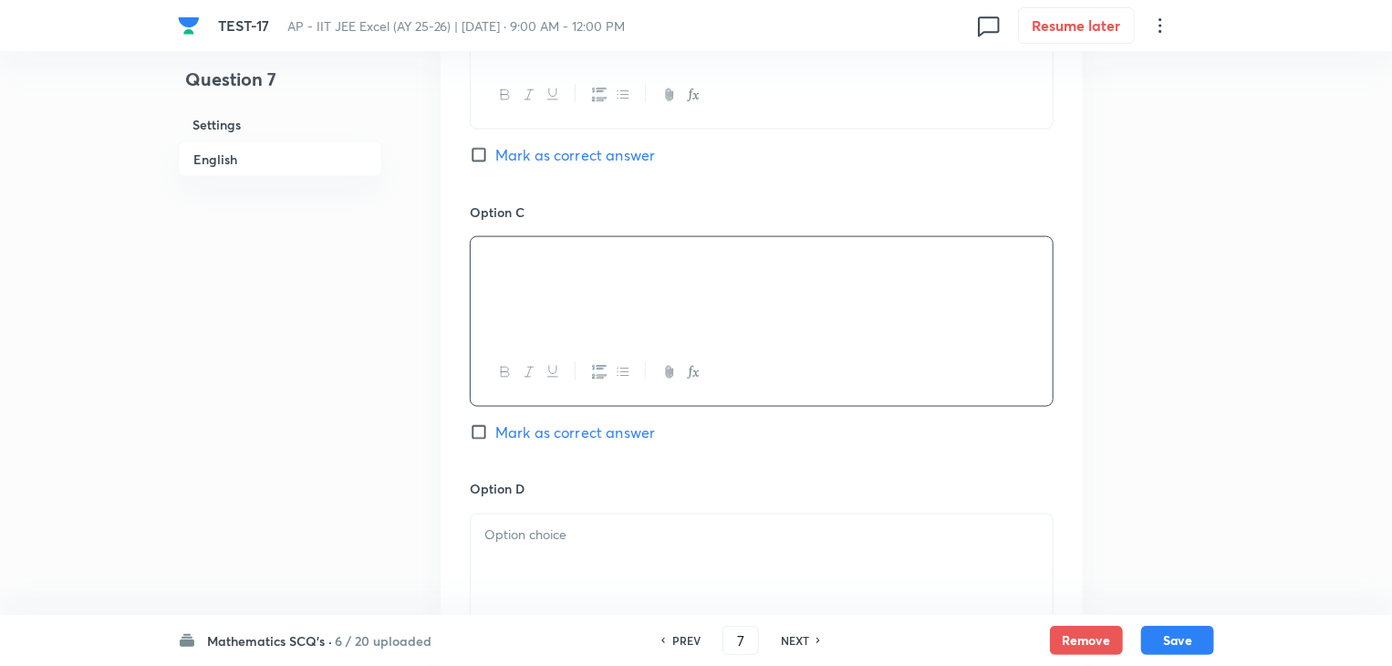
click at [667, 585] on div at bounding box center [762, 566] width 582 height 102
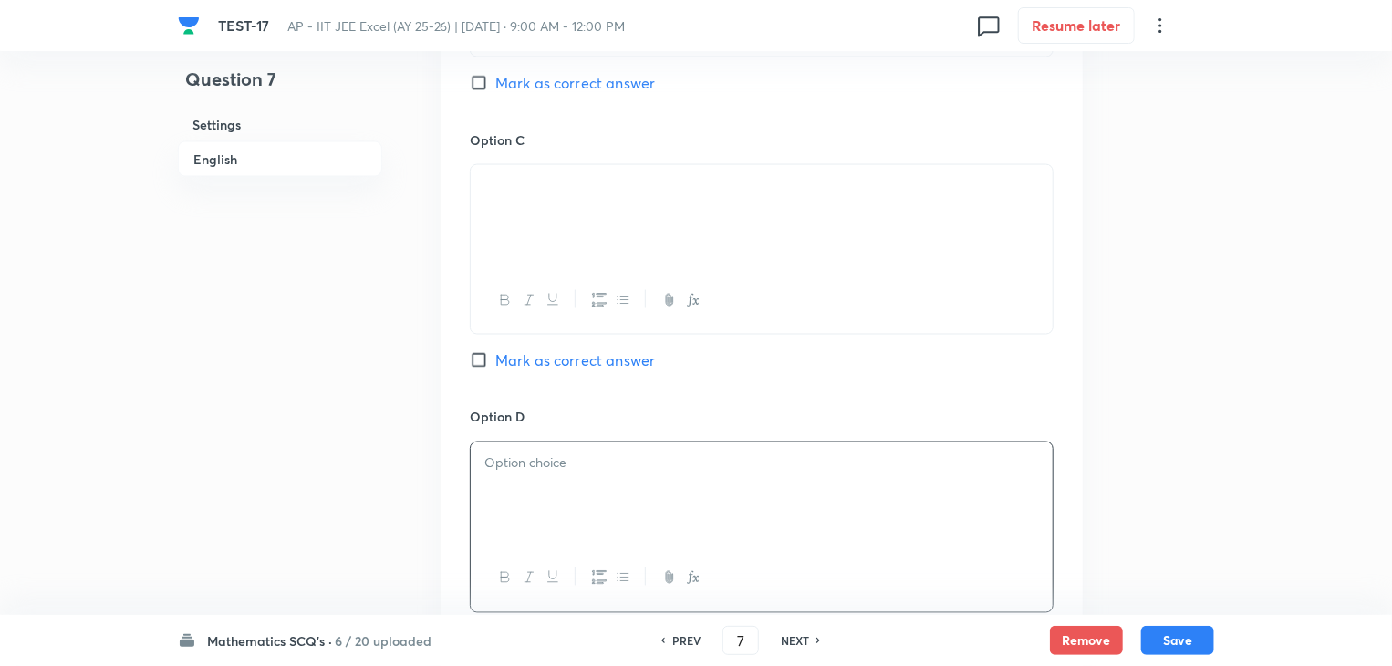
scroll to position [1460, 0]
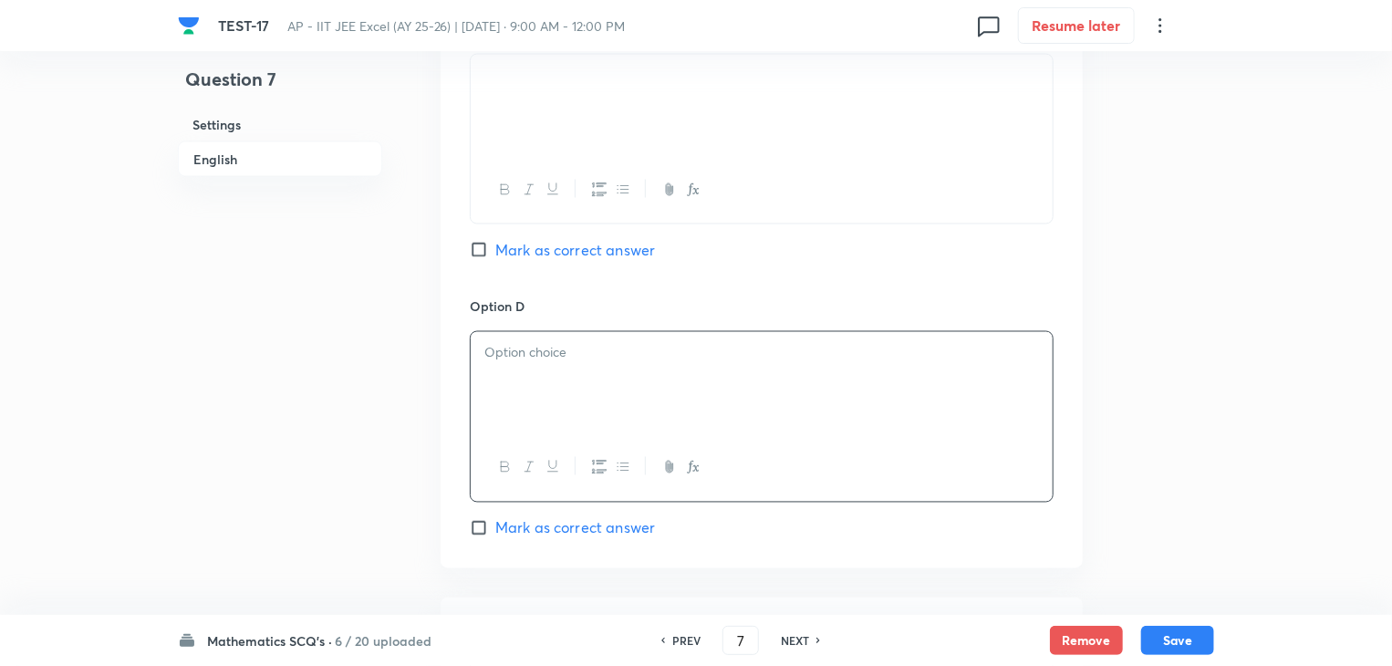
click at [656, 373] on div at bounding box center [762, 383] width 582 height 102
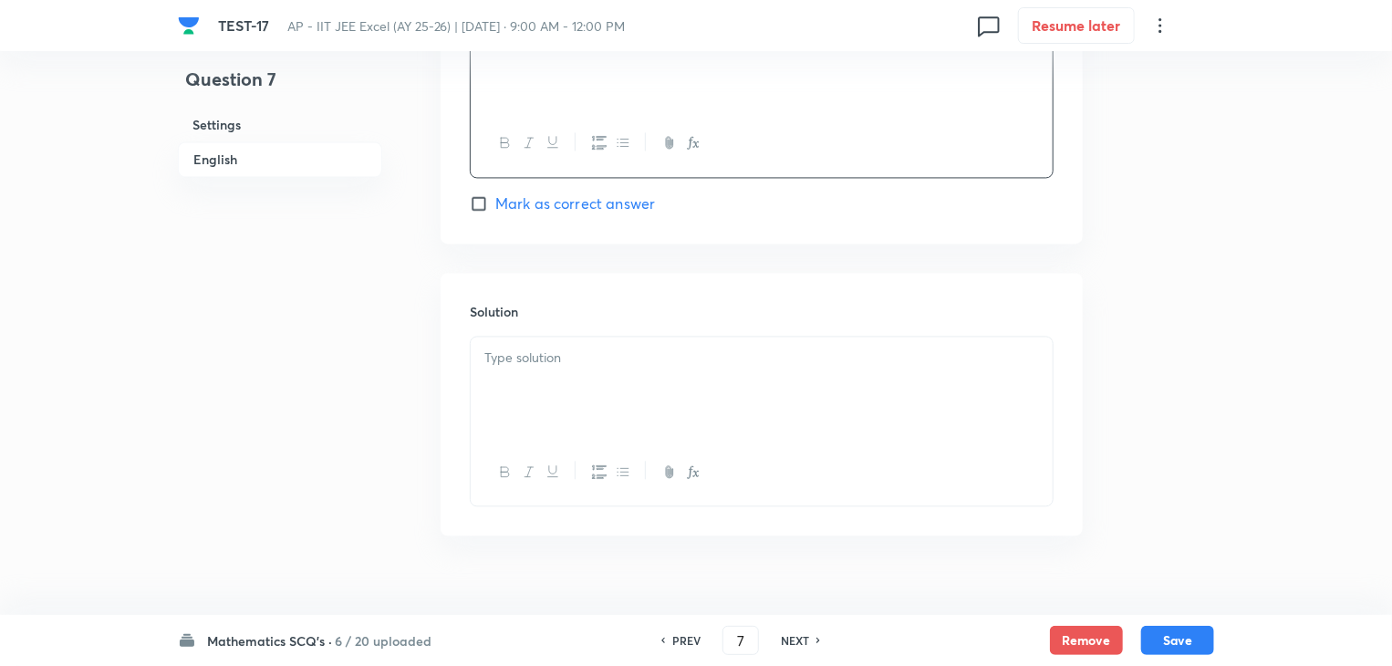
scroll to position [1812, 0]
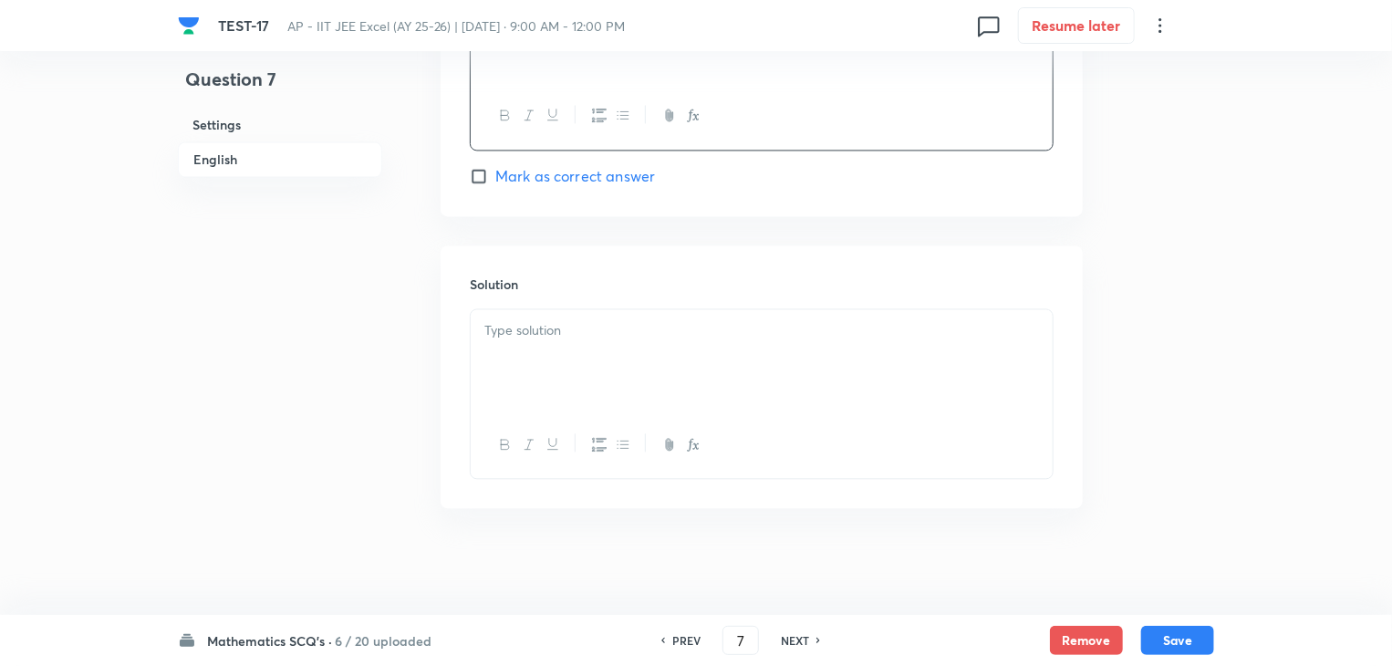
click at [657, 373] on div at bounding box center [762, 360] width 582 height 102
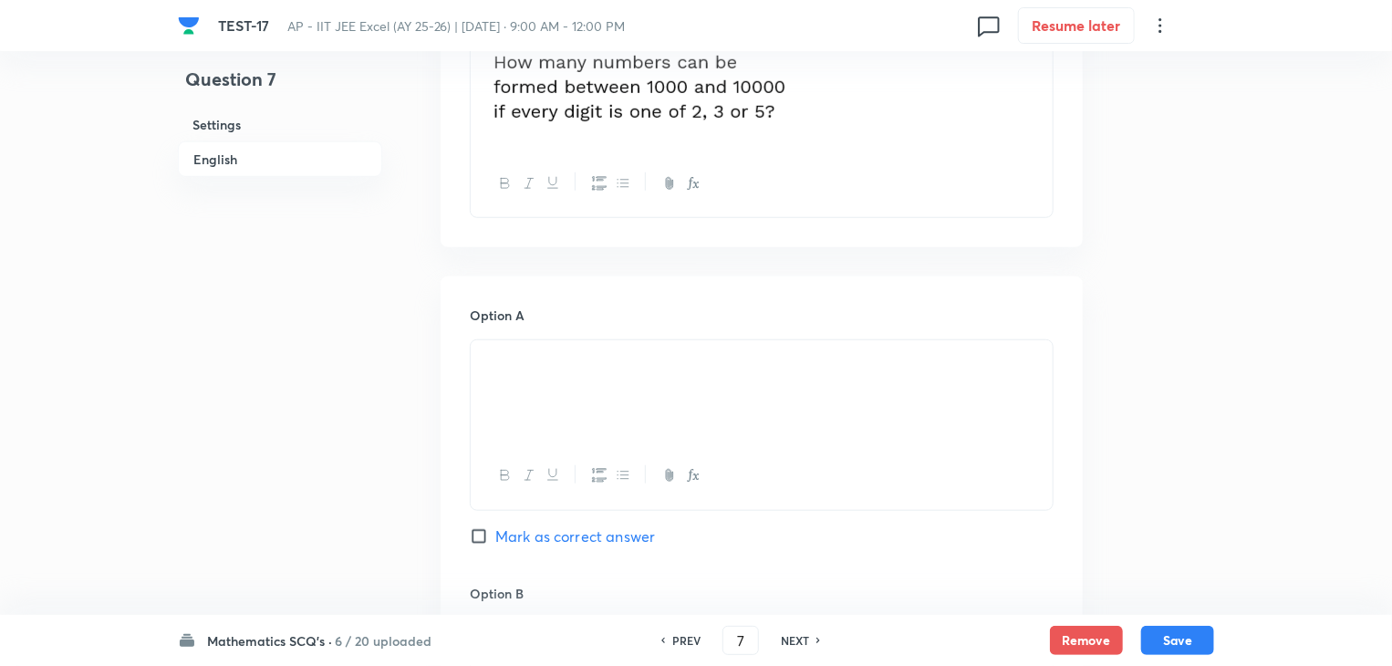
scroll to position [626, 0]
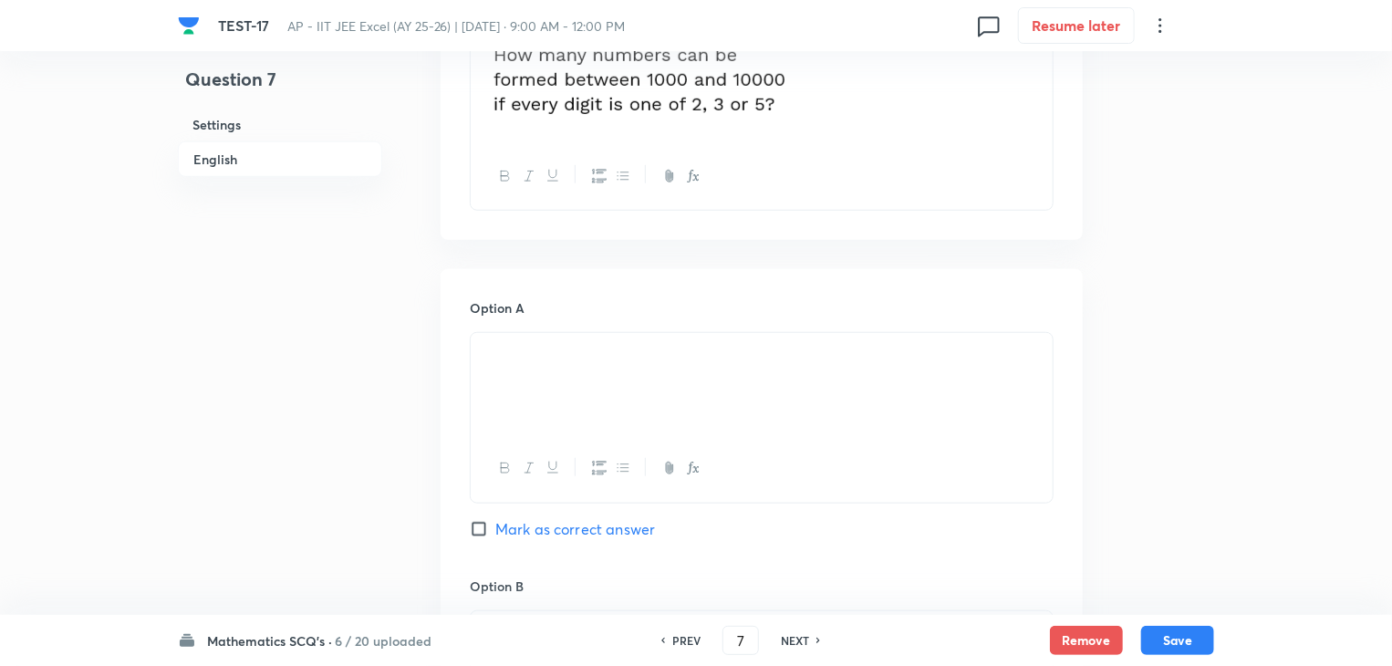
click at [478, 525] on input "Mark as correct answer" at bounding box center [483, 529] width 26 height 18
checkbox input "true"
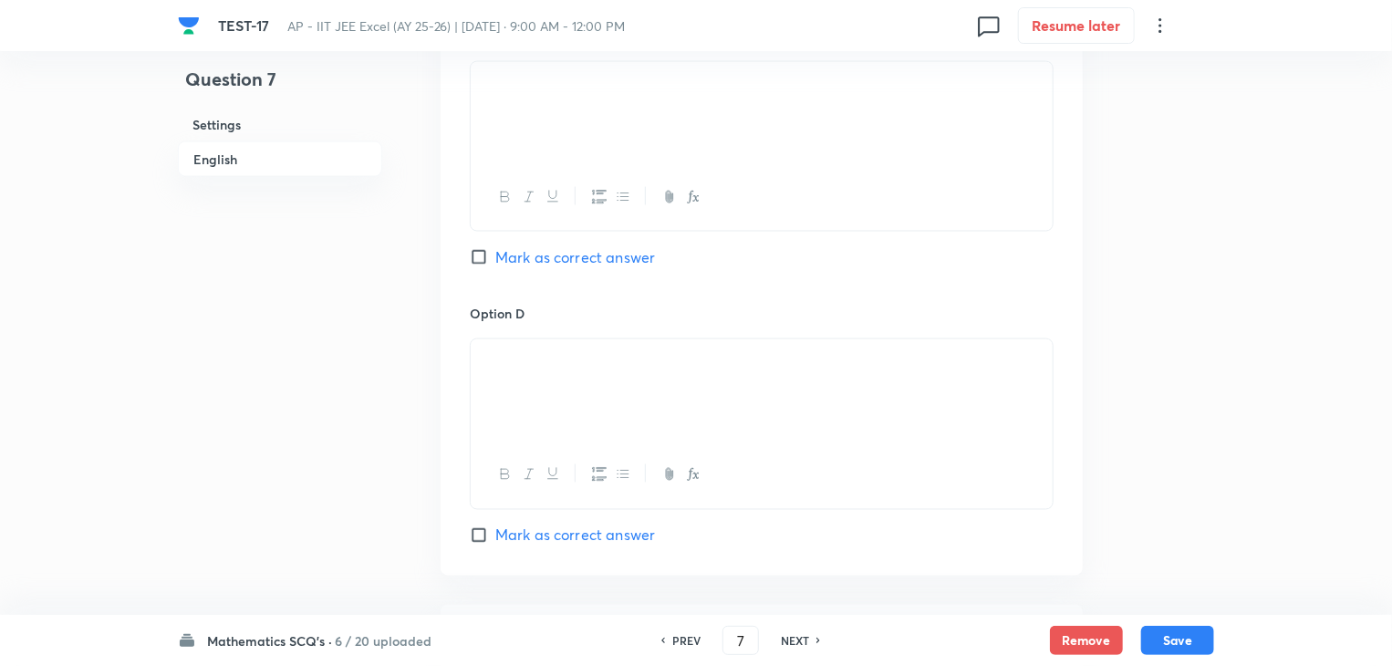
scroll to position [1812, 0]
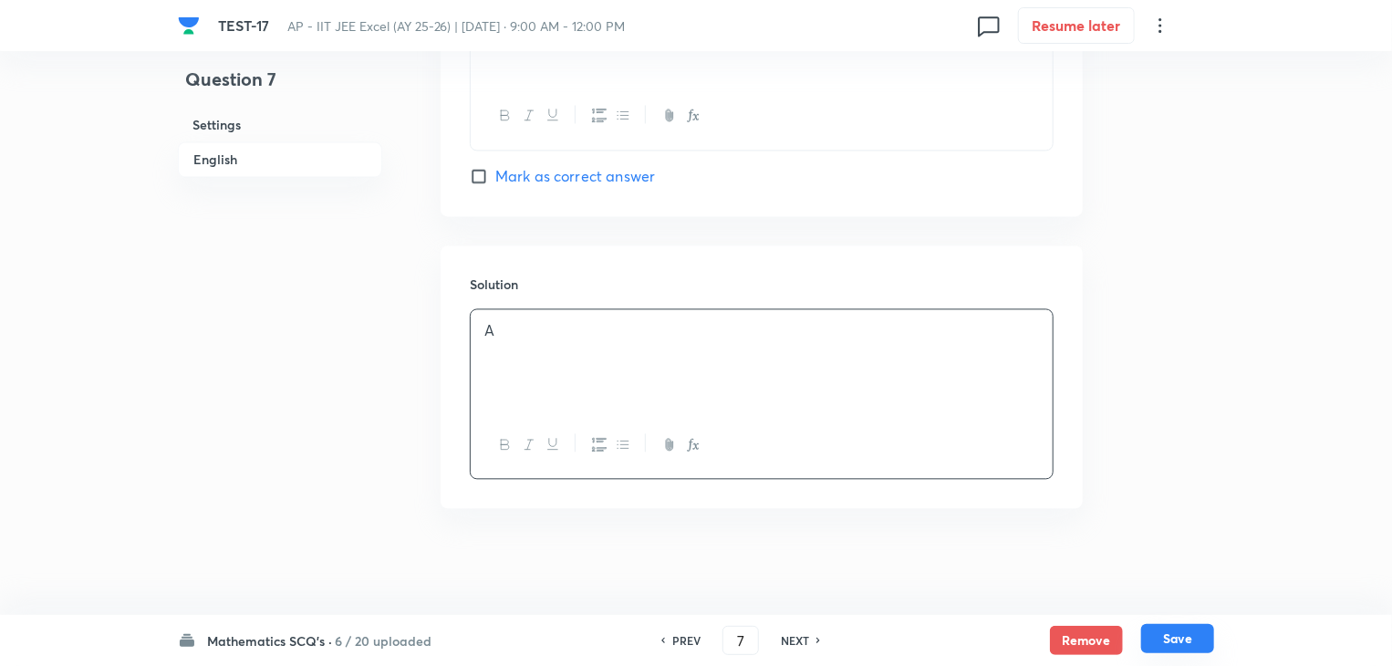
click at [1174, 633] on button "Save" at bounding box center [1177, 638] width 73 height 29
type input "8"
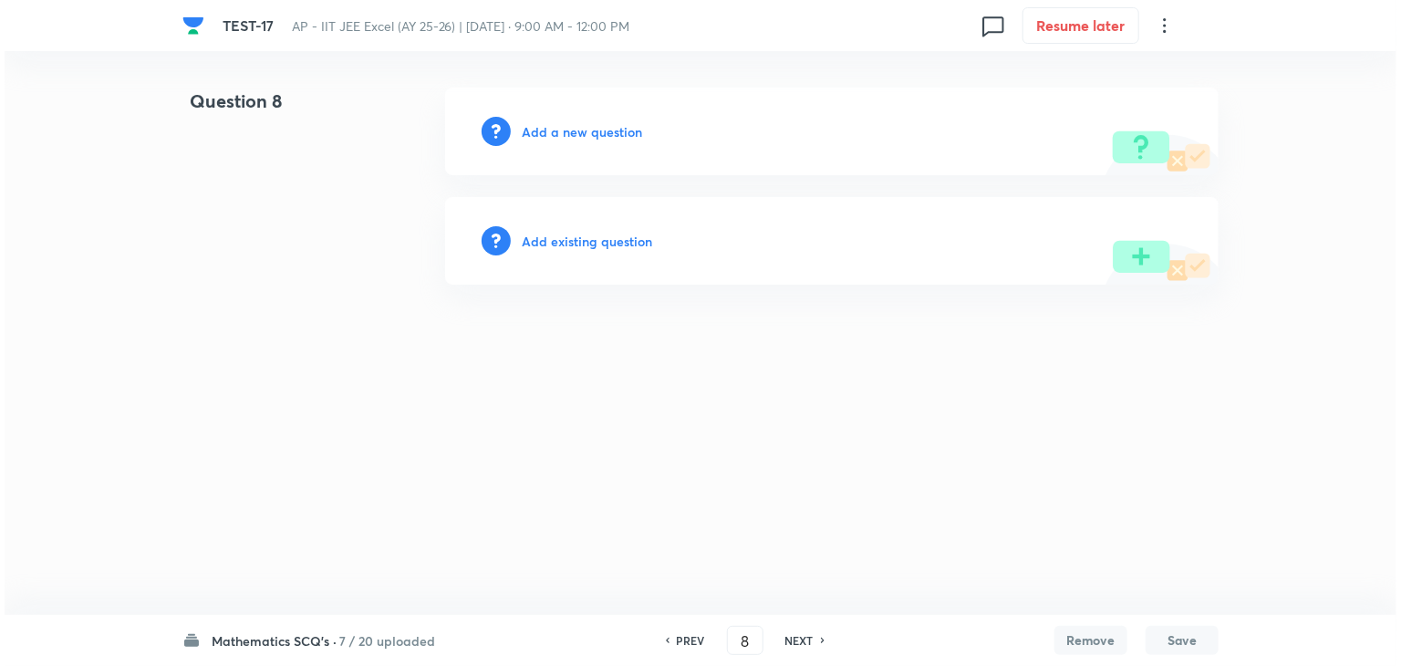
scroll to position [0, 0]
click at [594, 129] on h6 "Add a new question" at bounding box center [582, 131] width 120 height 19
click at [594, 129] on h6 "Choose a question type" at bounding box center [592, 131] width 140 height 19
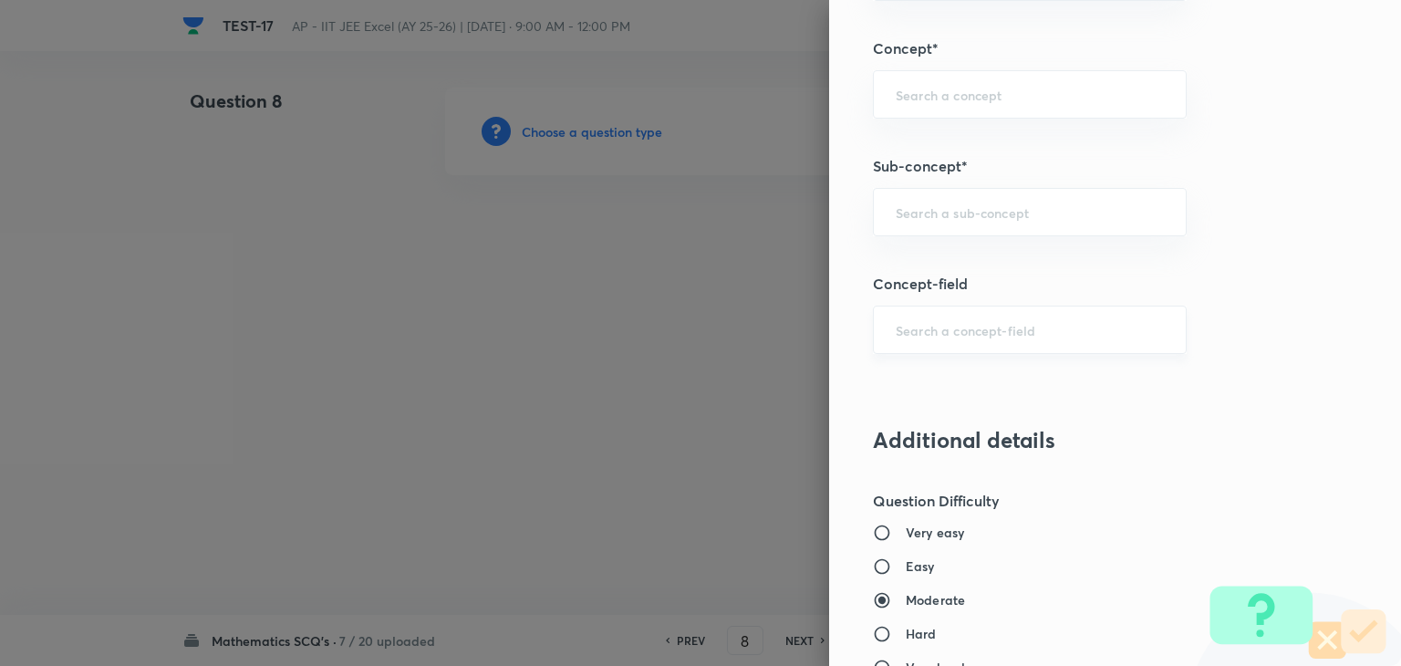
scroll to position [1095, 0]
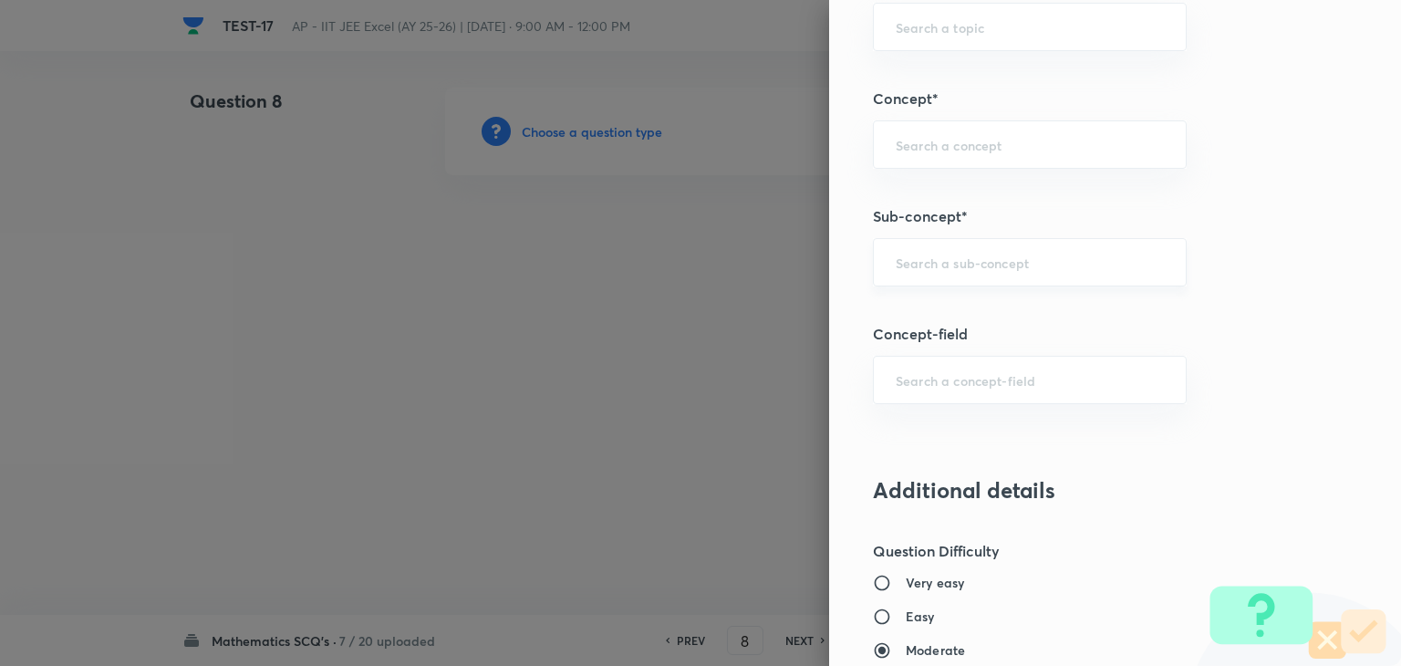
click at [956, 266] on input "text" at bounding box center [1030, 262] width 268 height 17
paste input "Probability"
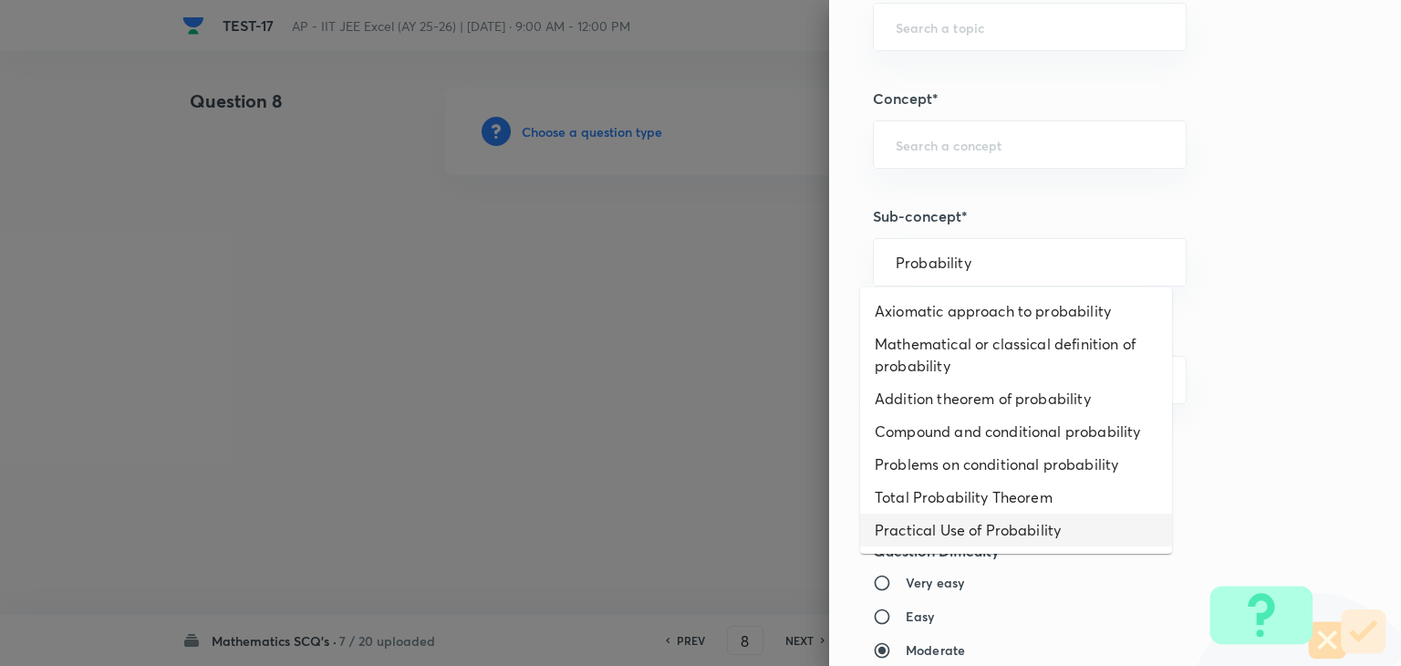
click at [963, 521] on li "Practical Use of Probability" at bounding box center [1016, 530] width 312 height 33
type input "Practical Use of Probability"
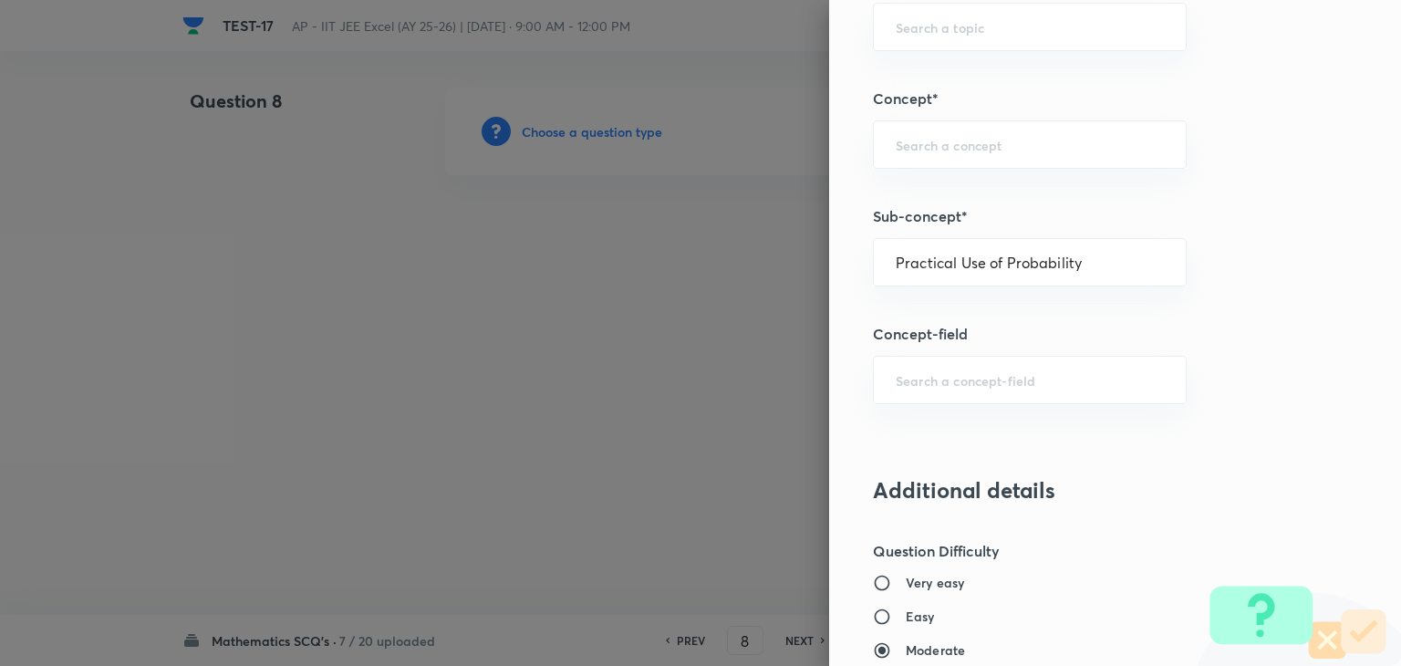
type input "Mathematics"
type input "Algebra"
type input "Probability"
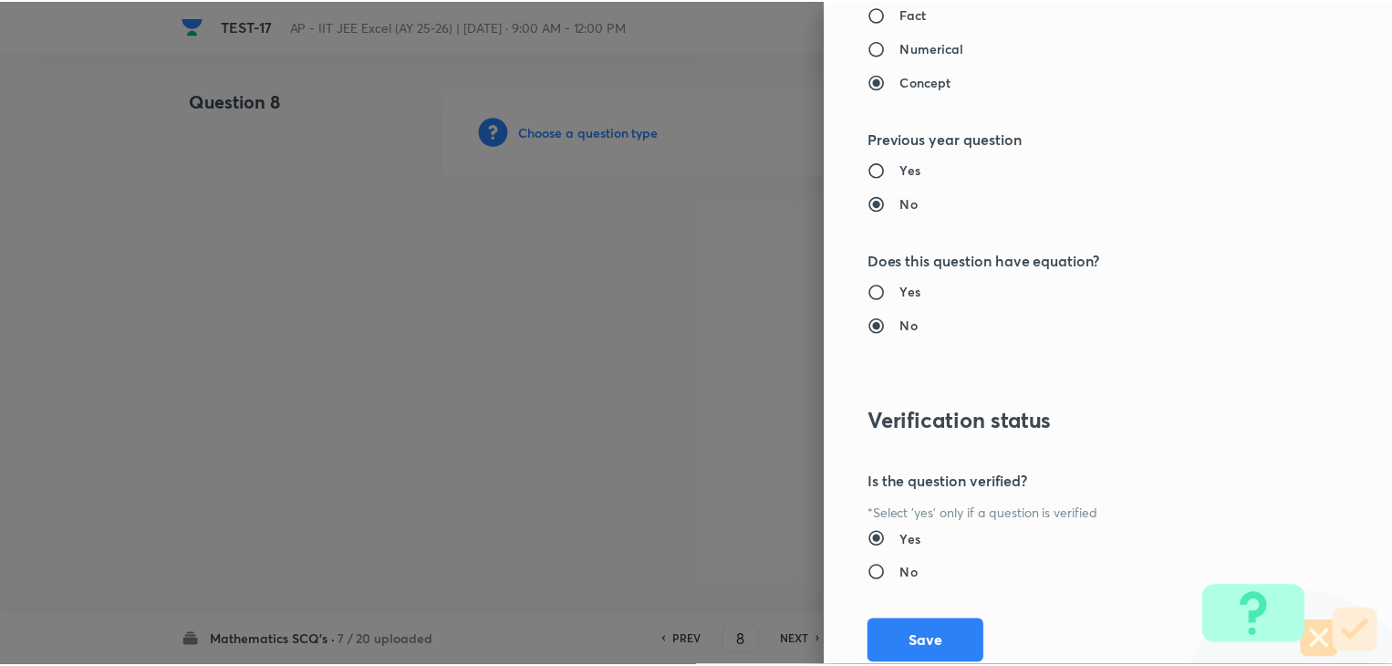
scroll to position [1940, 0]
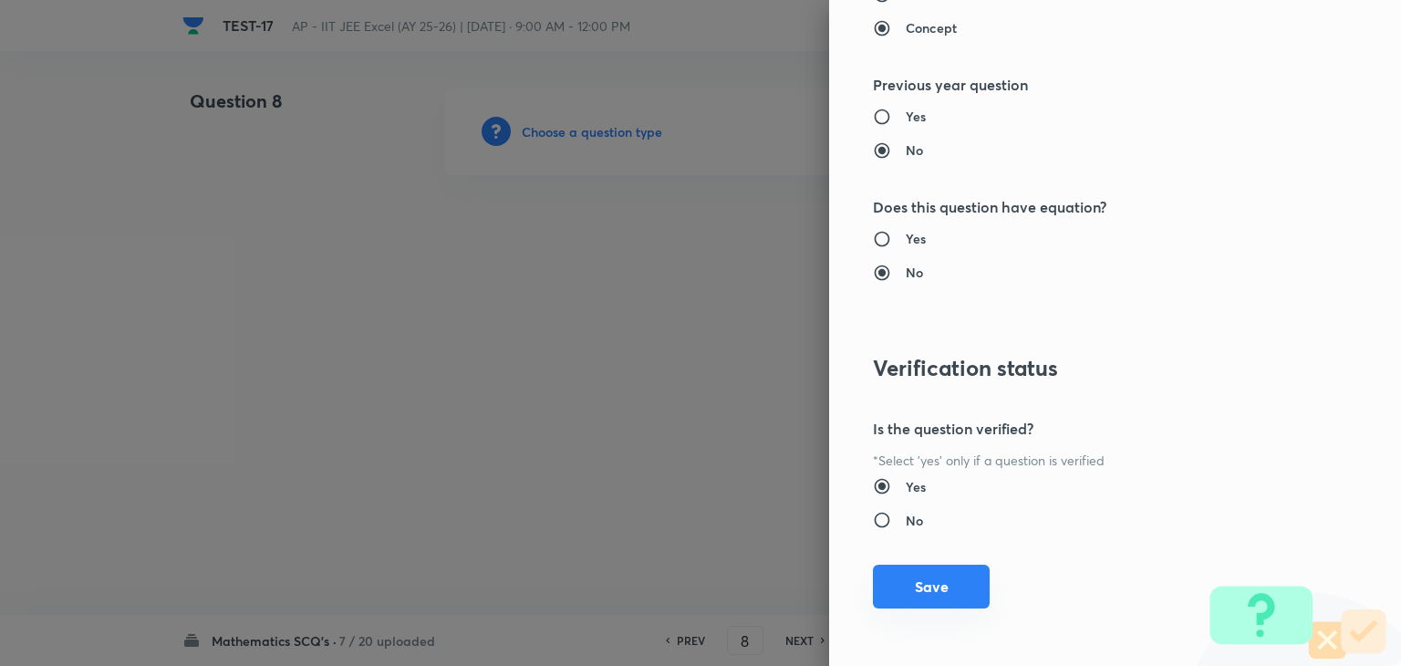
click at [891, 579] on button "Save" at bounding box center [931, 587] width 117 height 44
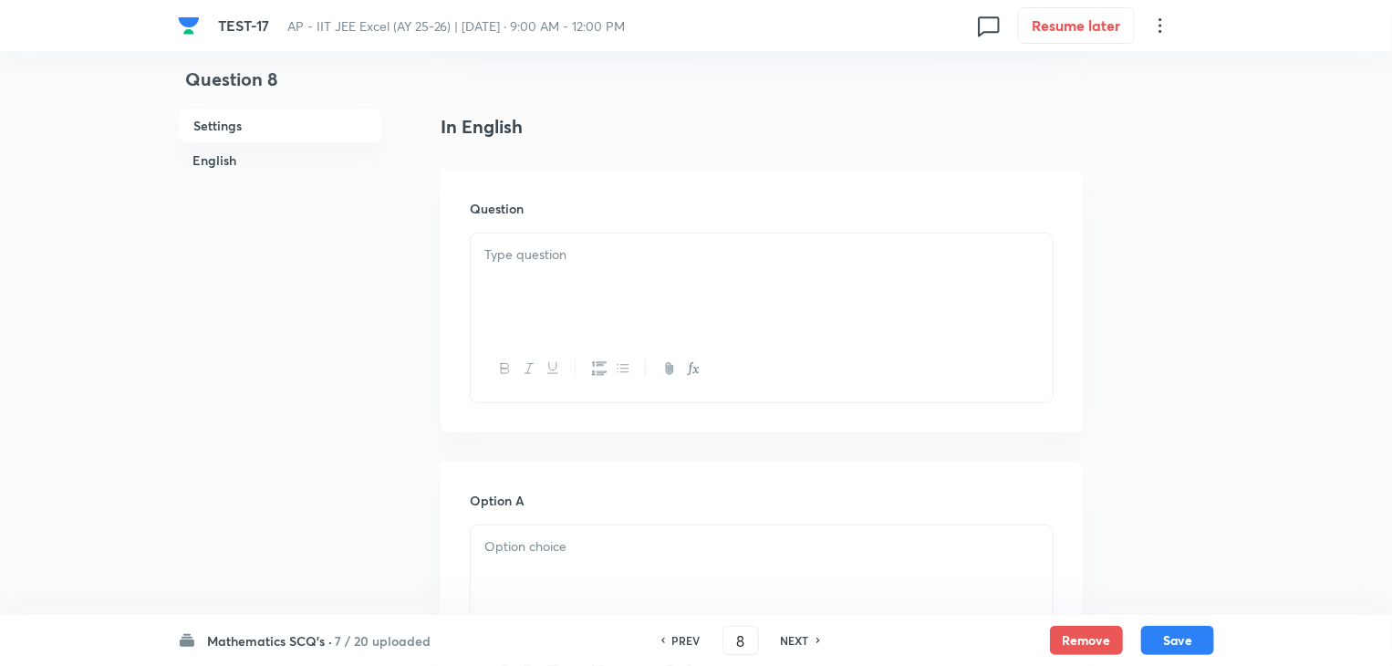
scroll to position [456, 0]
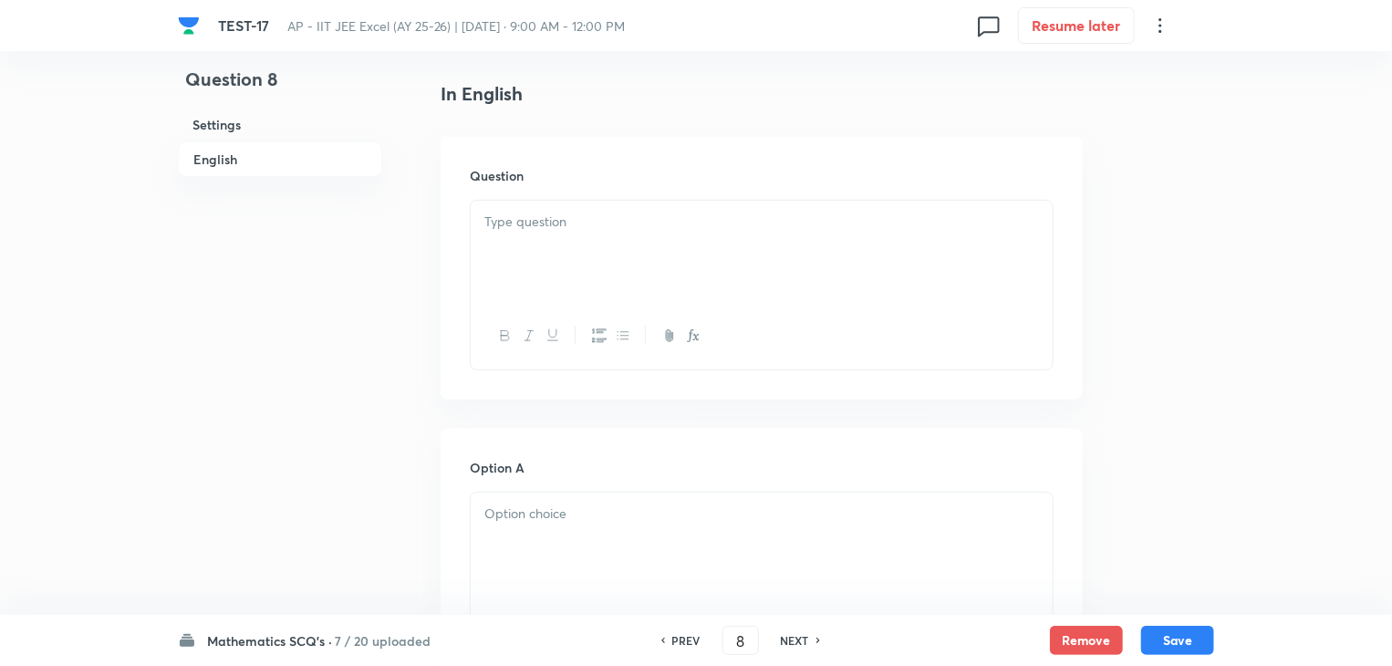
click at [651, 255] on div at bounding box center [762, 252] width 582 height 102
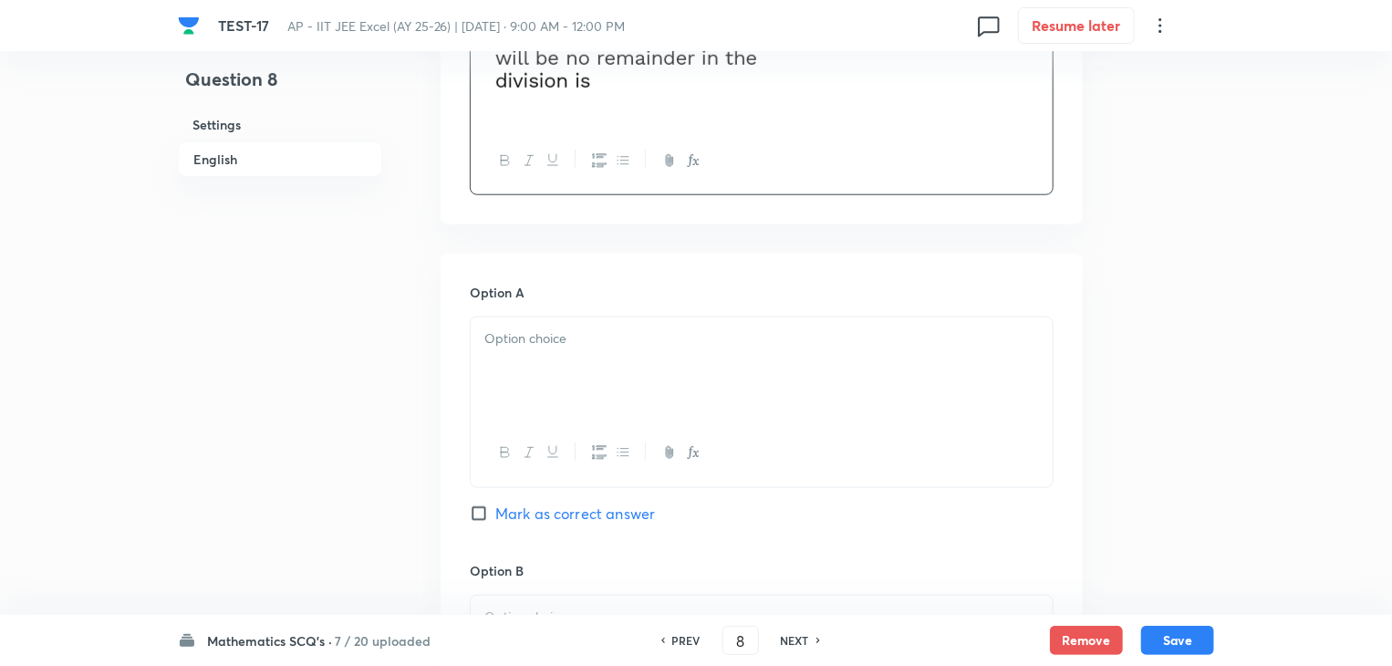
scroll to position [821, 0]
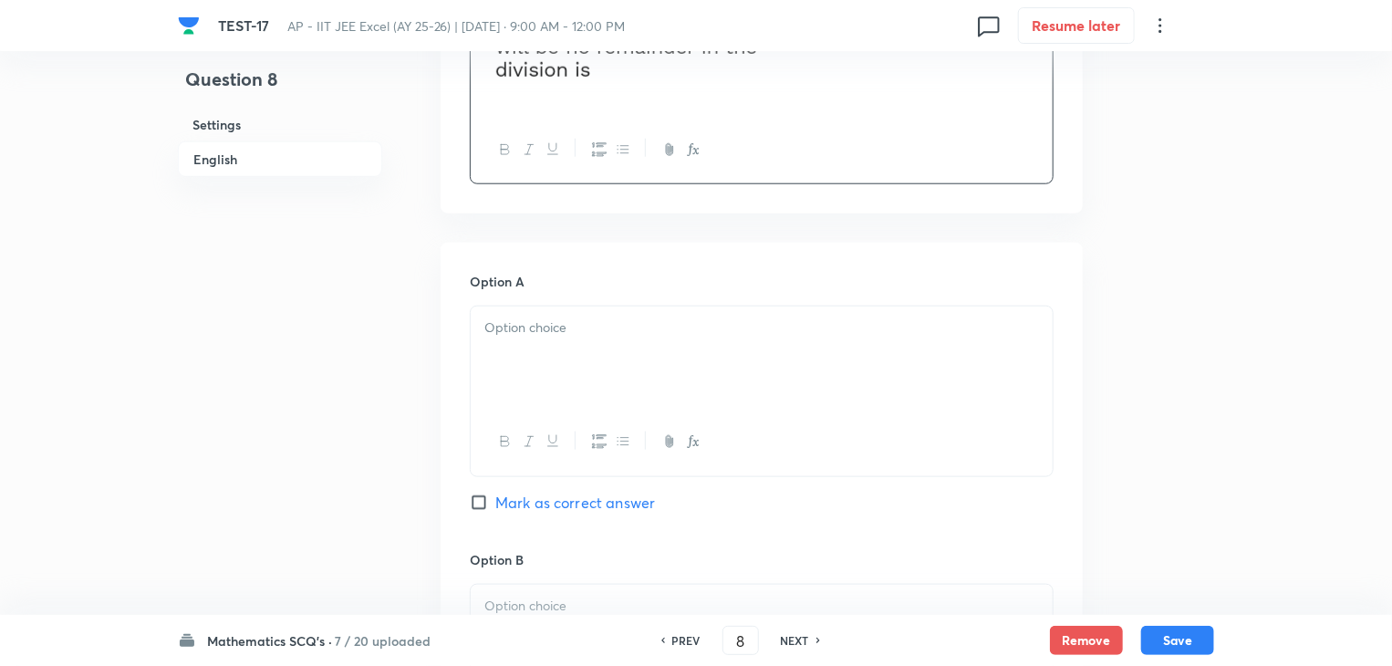
click at [639, 341] on div at bounding box center [762, 358] width 582 height 102
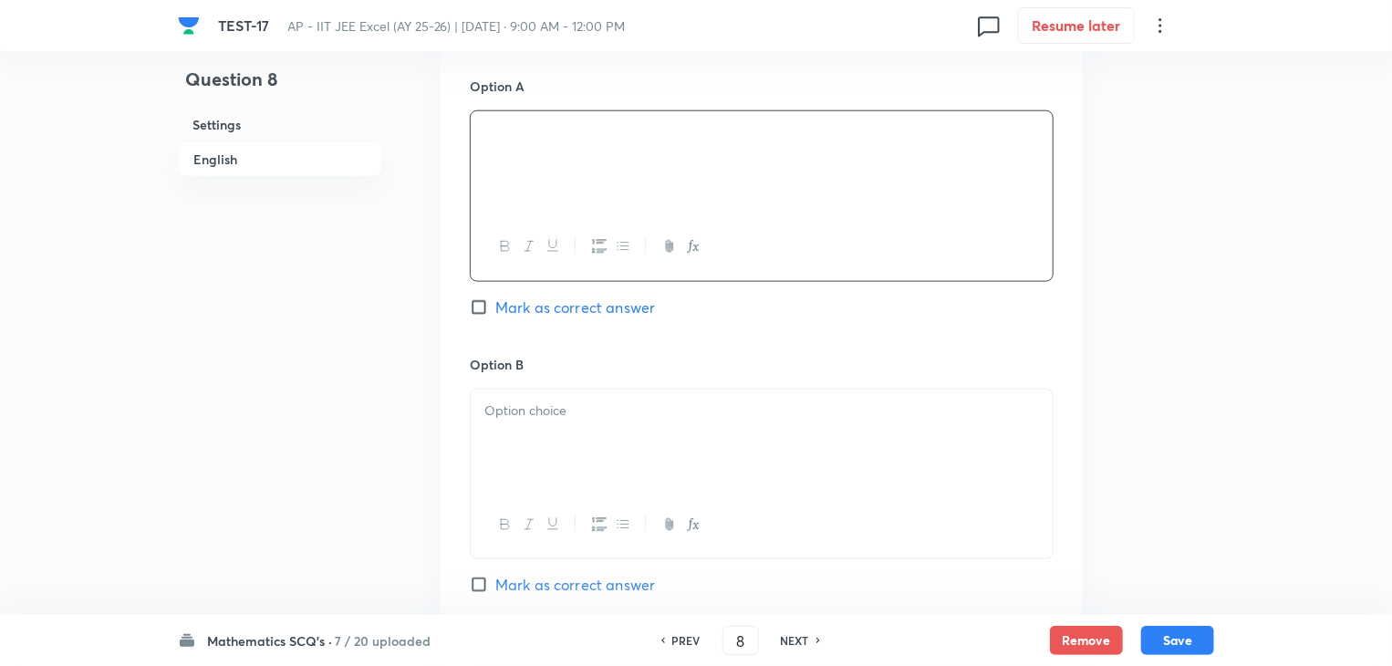
scroll to position [1186, 0]
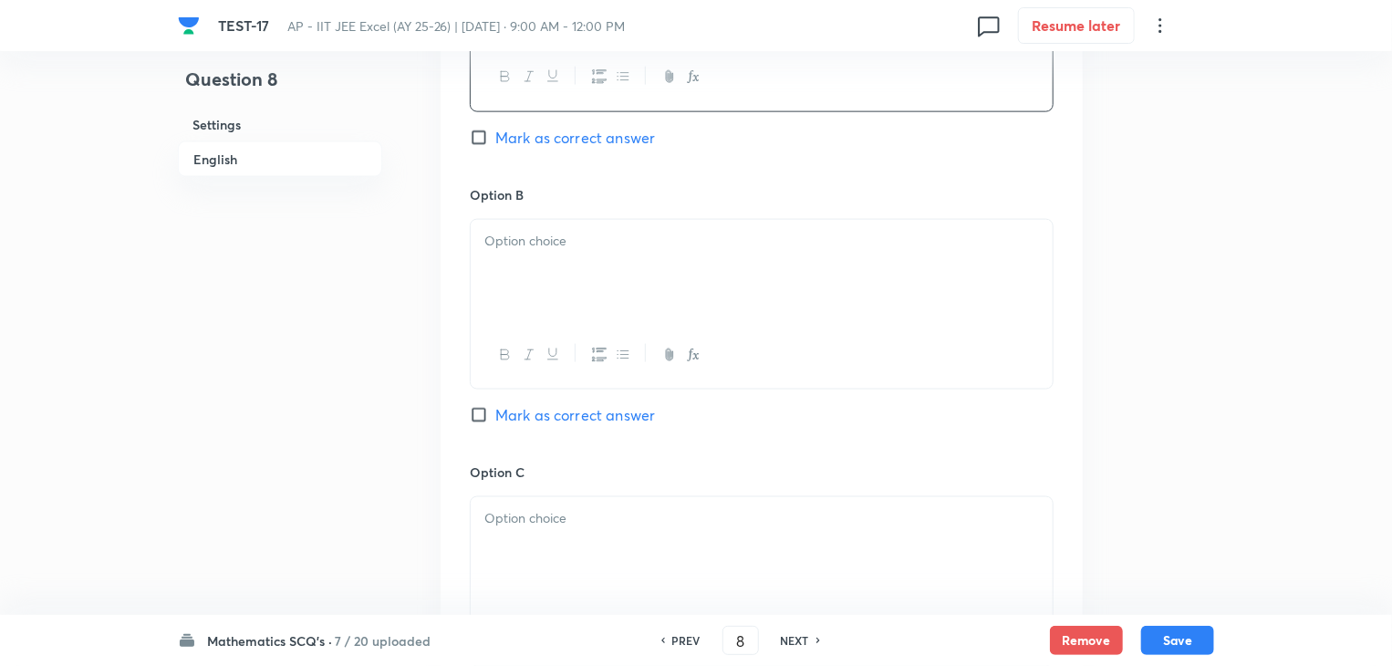
click at [617, 285] on div at bounding box center [762, 271] width 582 height 102
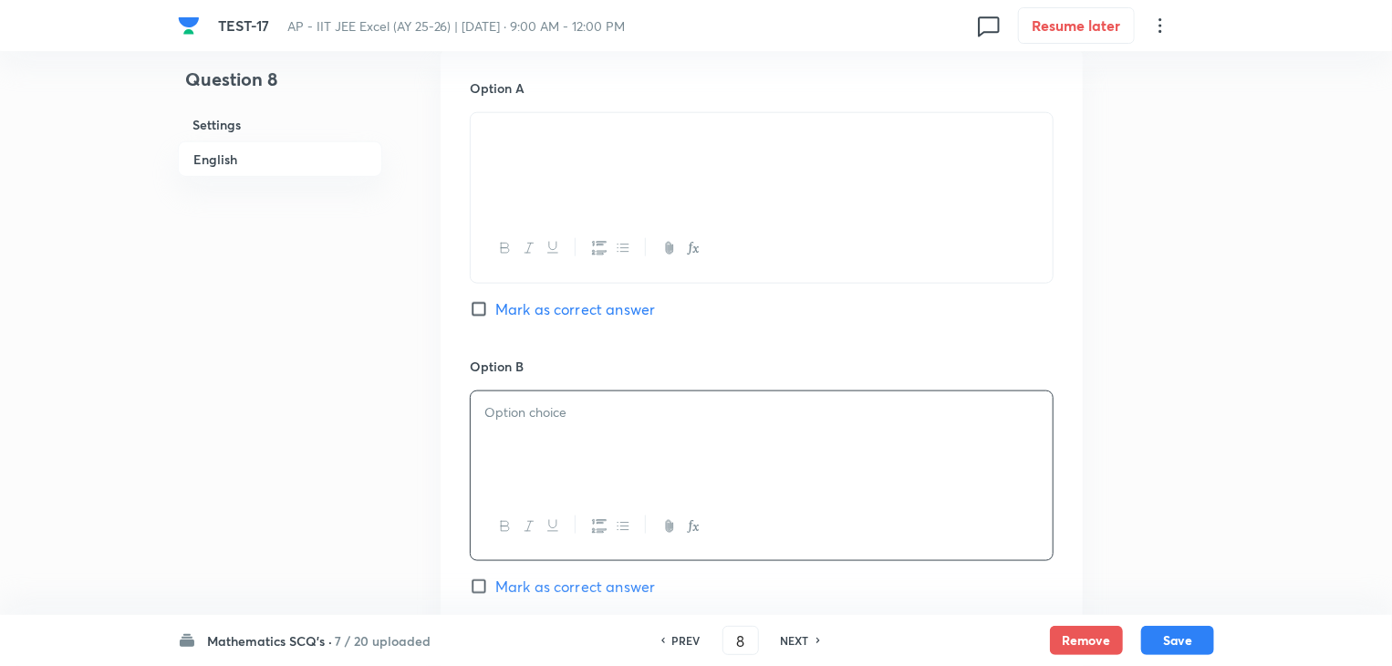
scroll to position [1003, 0]
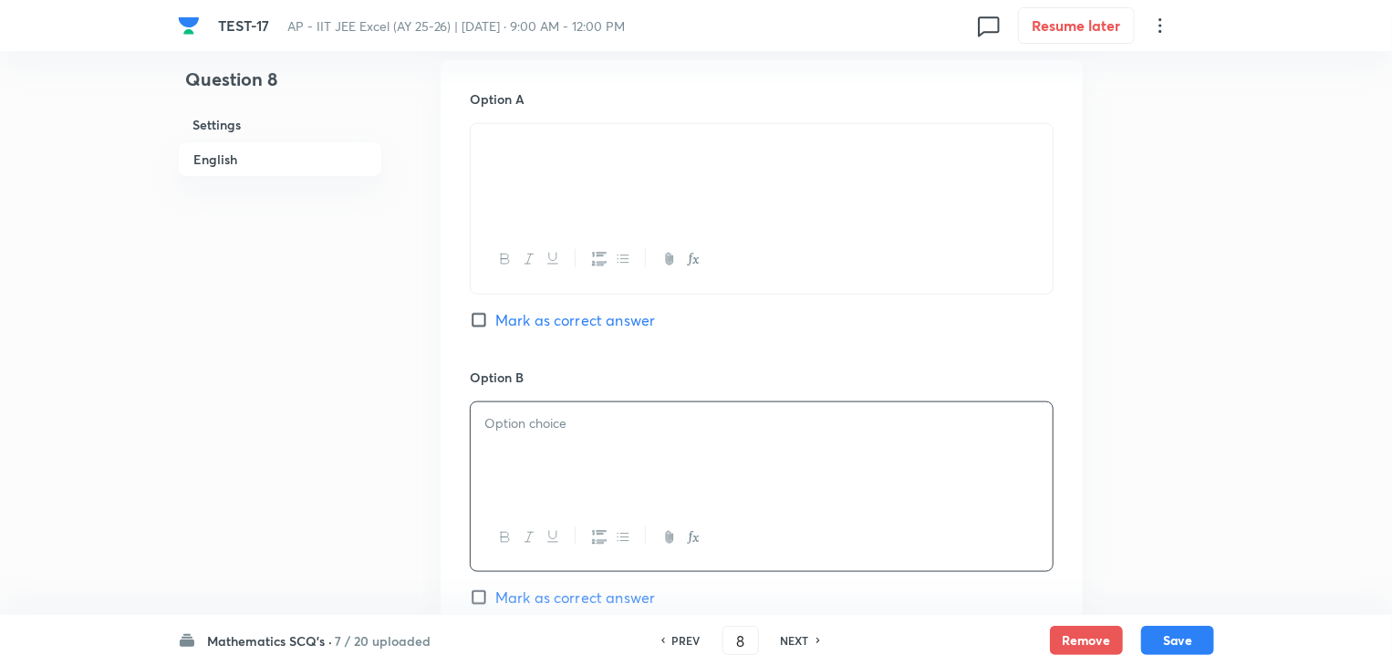
click at [679, 449] on div at bounding box center [762, 453] width 582 height 102
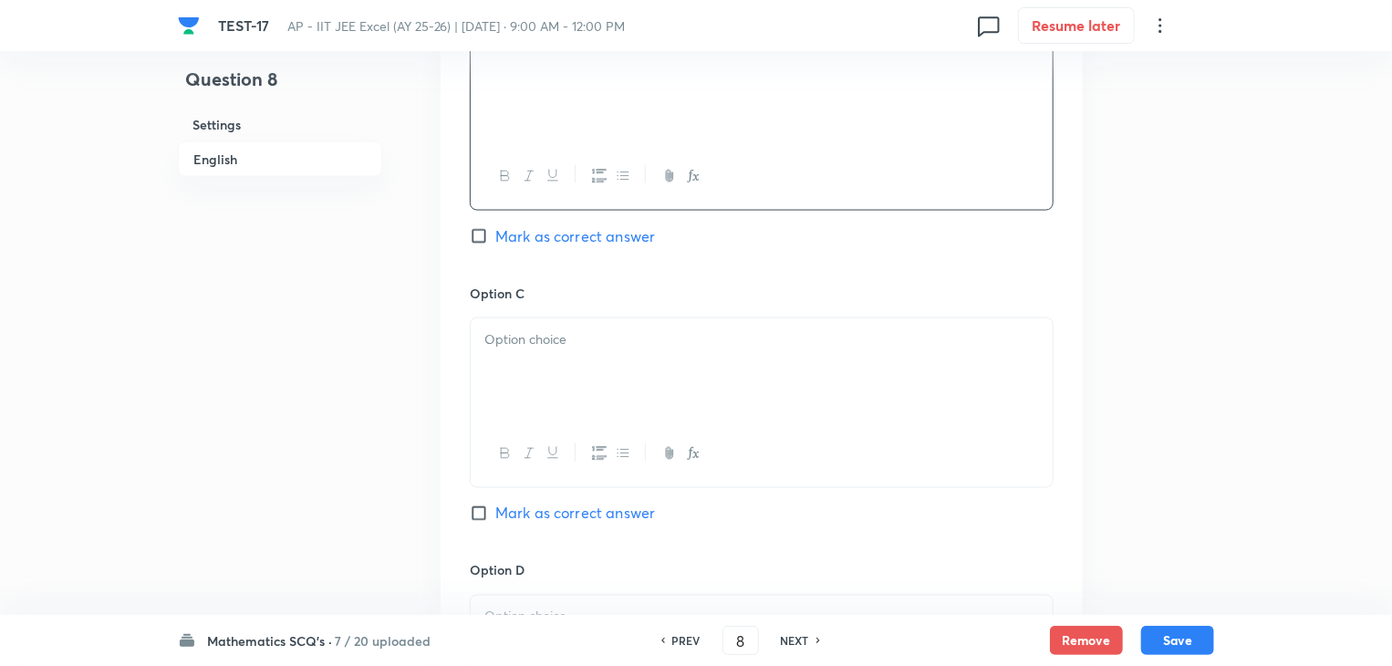
scroll to position [1368, 0]
click at [651, 390] on div at bounding box center [762, 366] width 582 height 102
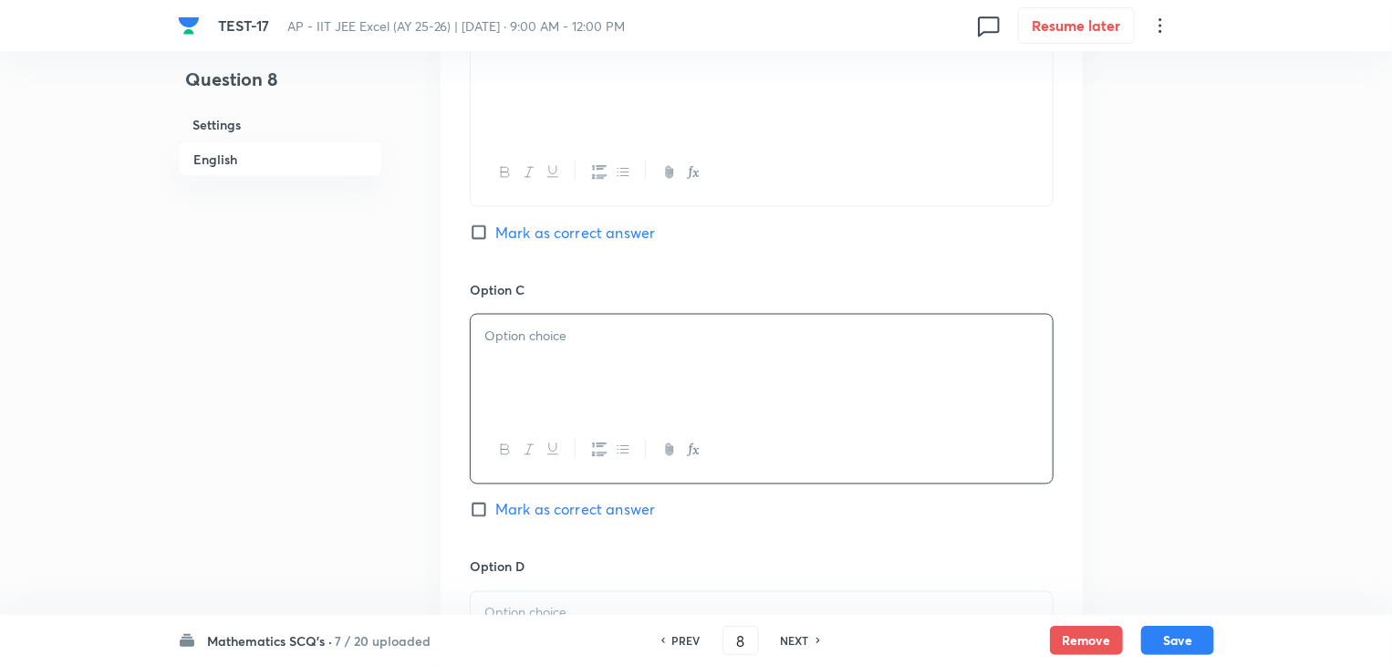
click at [678, 358] on div at bounding box center [762, 366] width 582 height 102
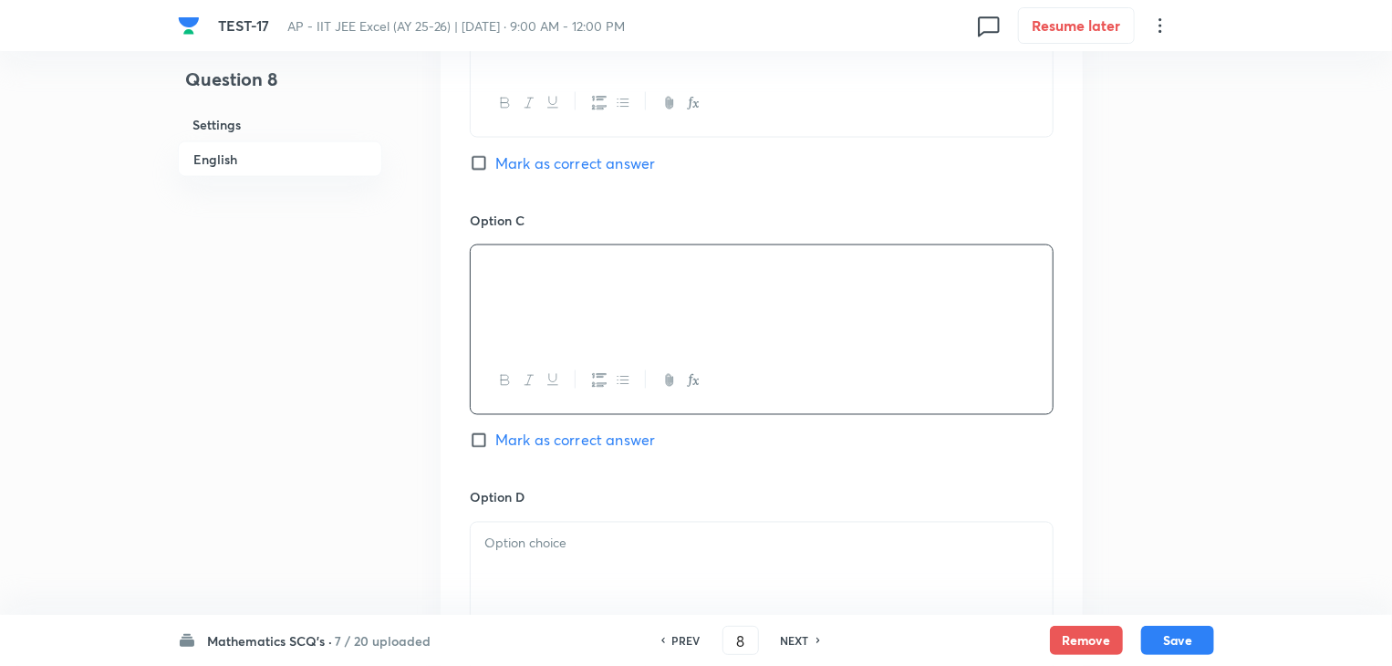
scroll to position [1642, 0]
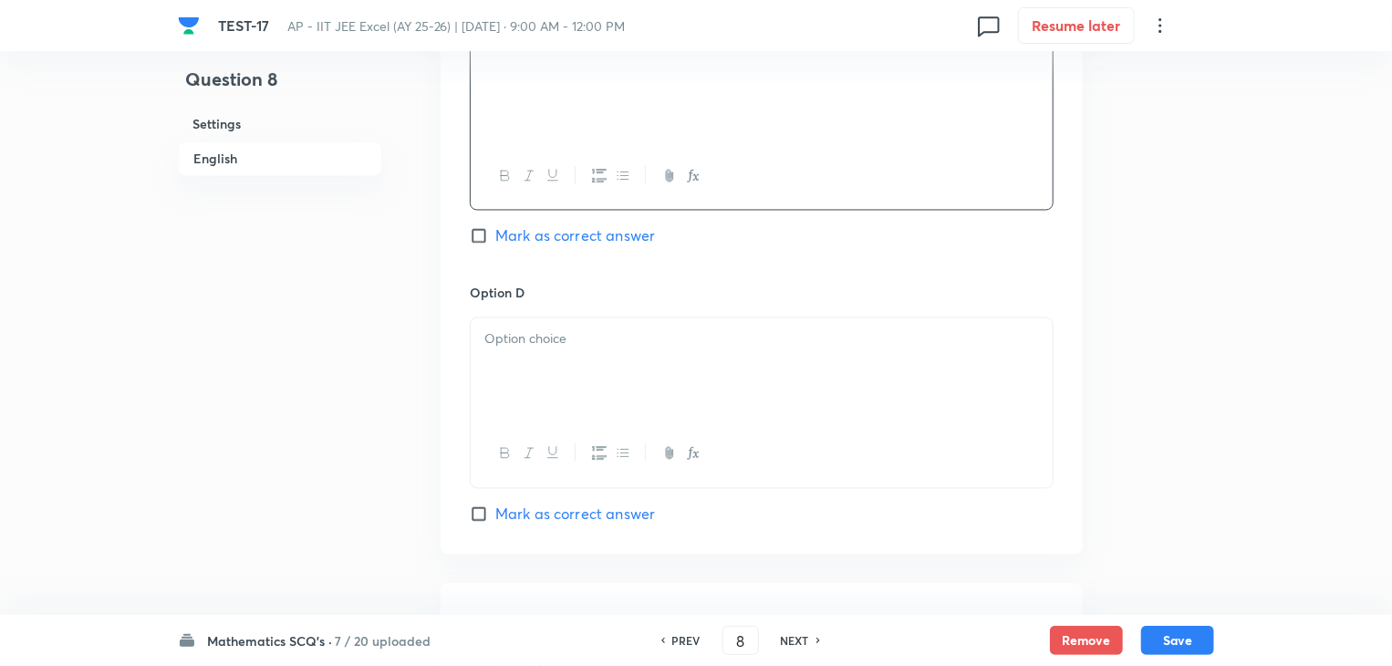
click at [620, 365] on div at bounding box center [762, 369] width 582 height 102
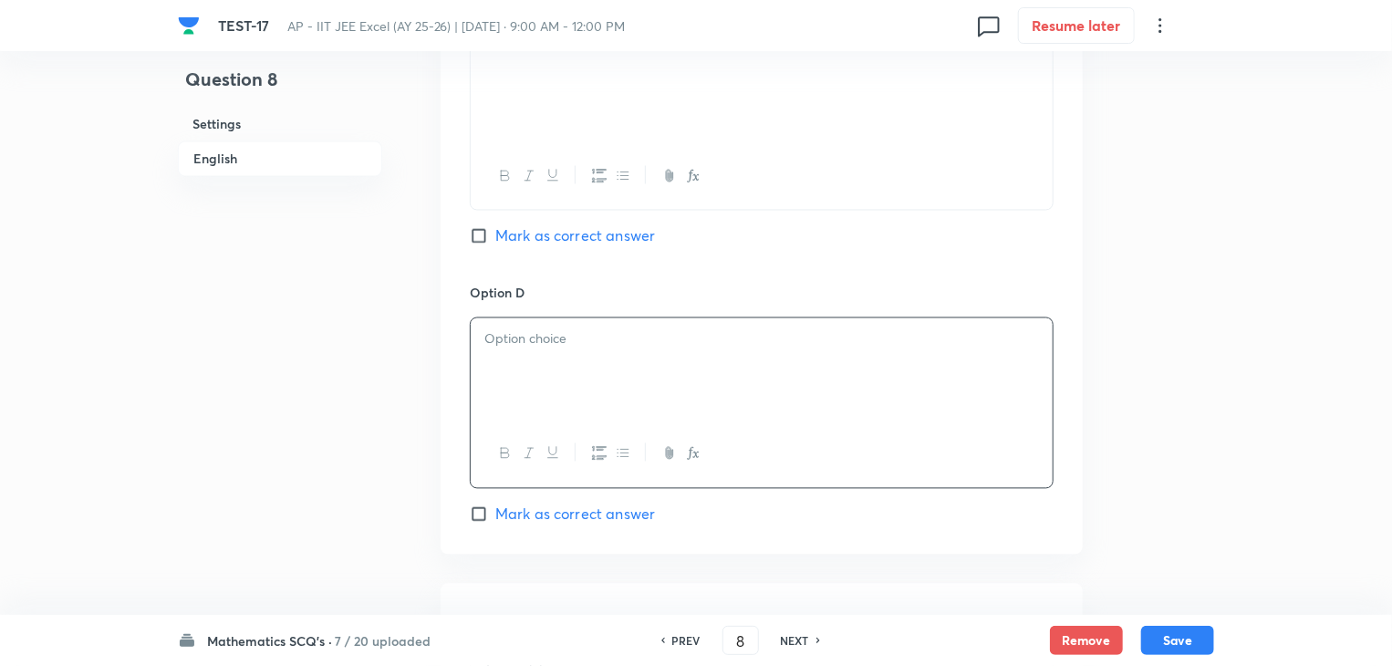
click at [744, 367] on div at bounding box center [762, 369] width 582 height 102
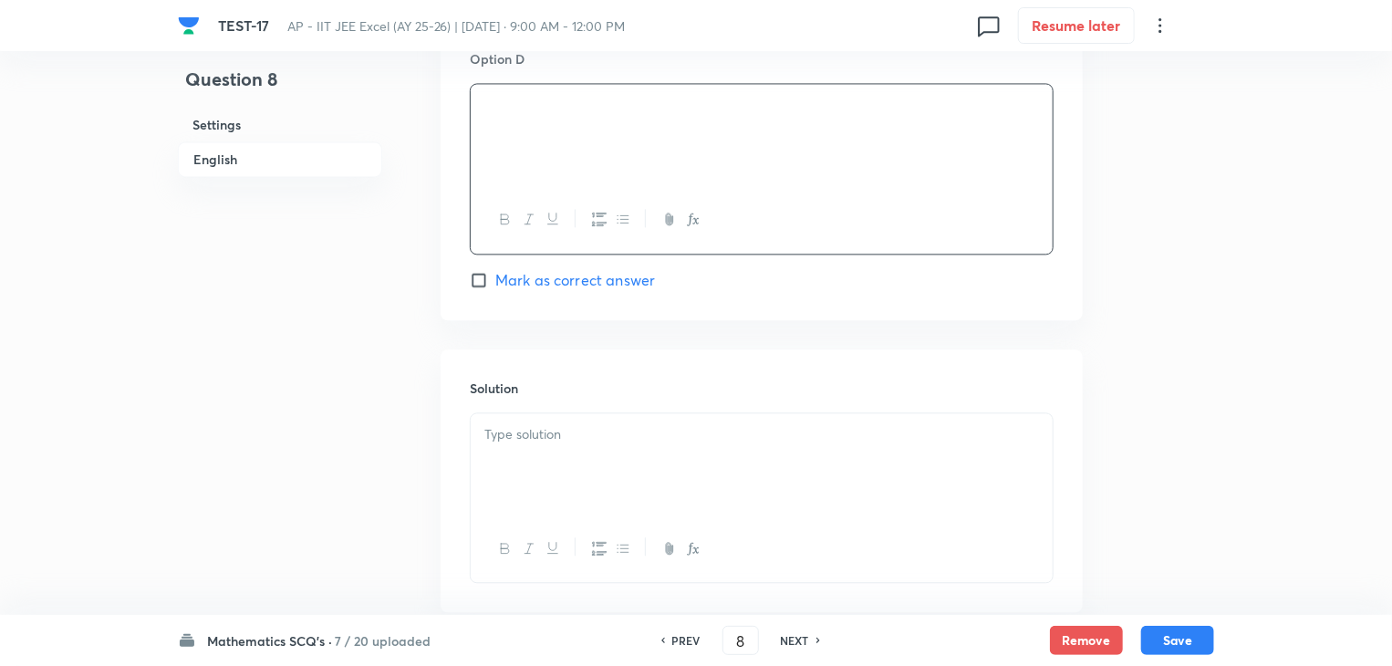
scroll to position [1798, 0]
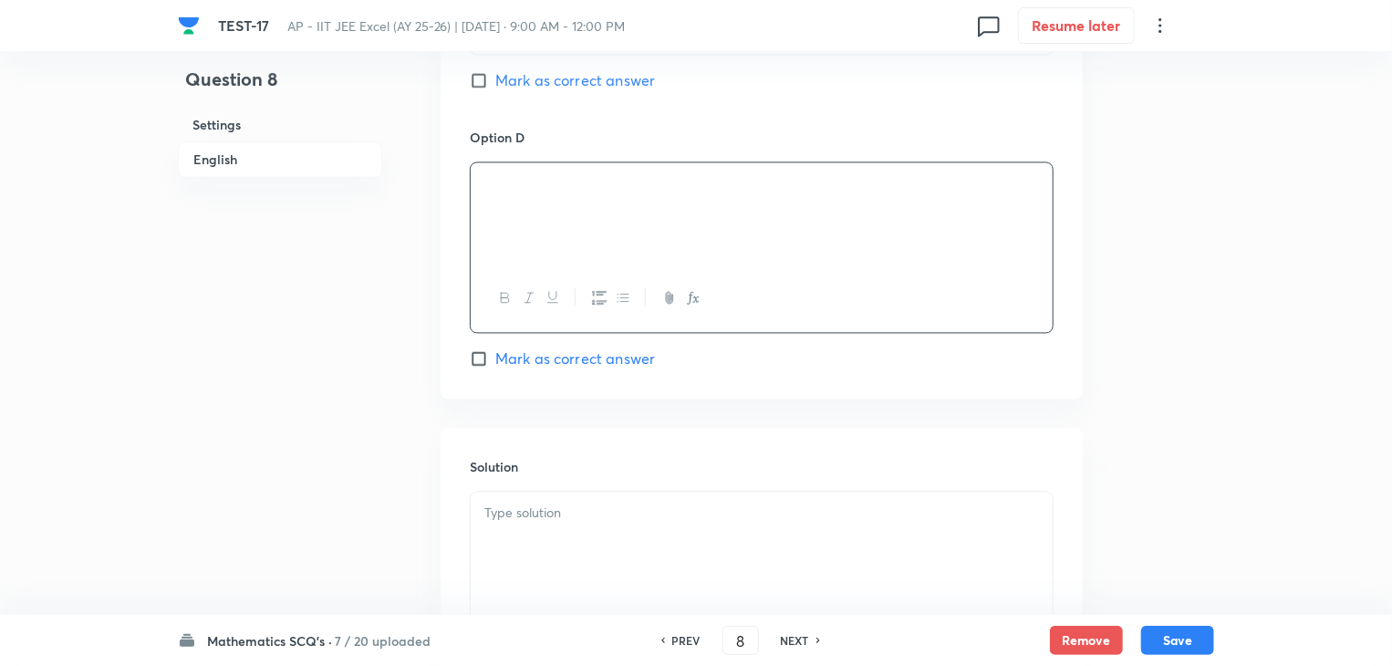
click at [482, 361] on input "Mark as correct answer" at bounding box center [483, 358] width 26 height 18
checkbox input "true"
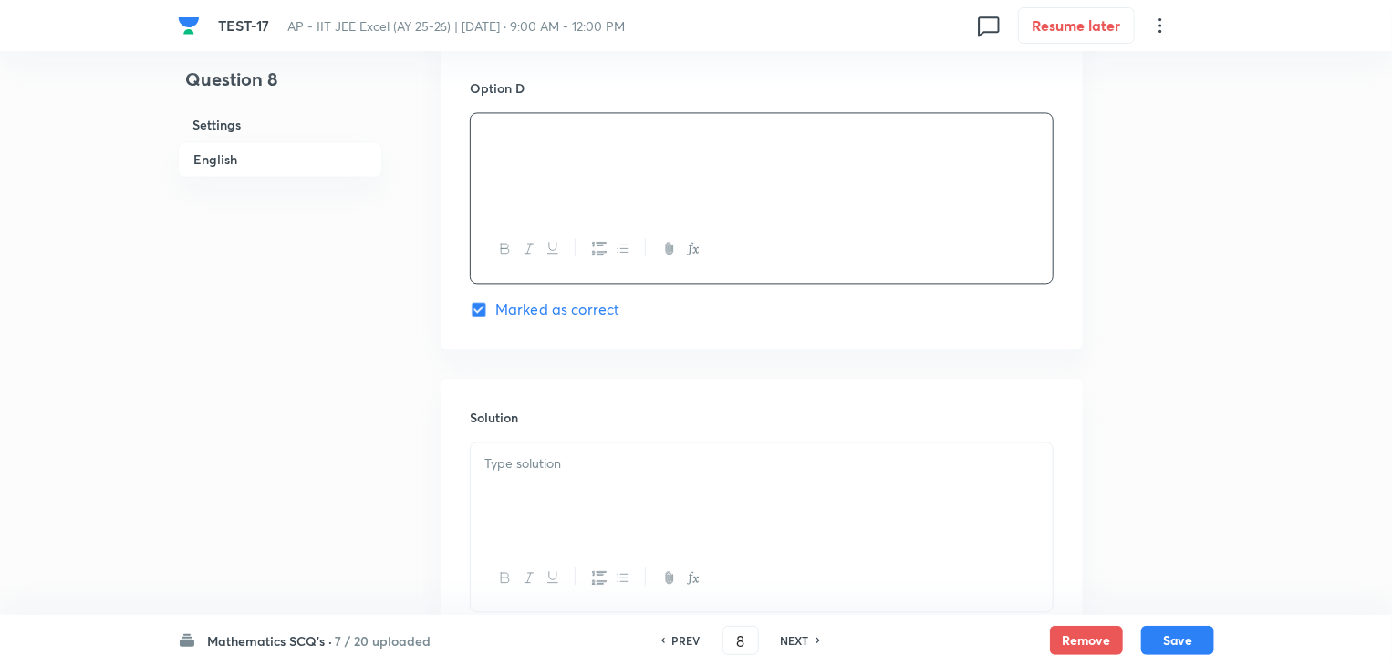
scroll to position [1889, 0]
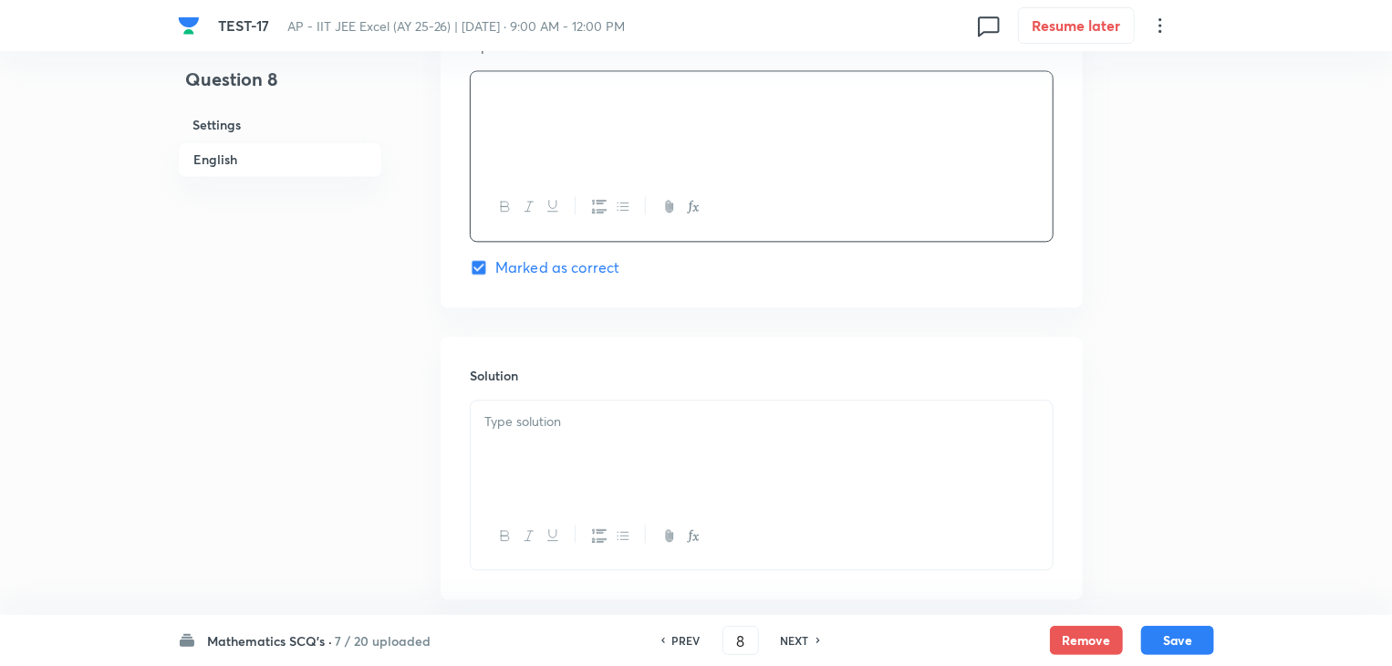
click at [536, 424] on p at bounding box center [761, 421] width 555 height 21
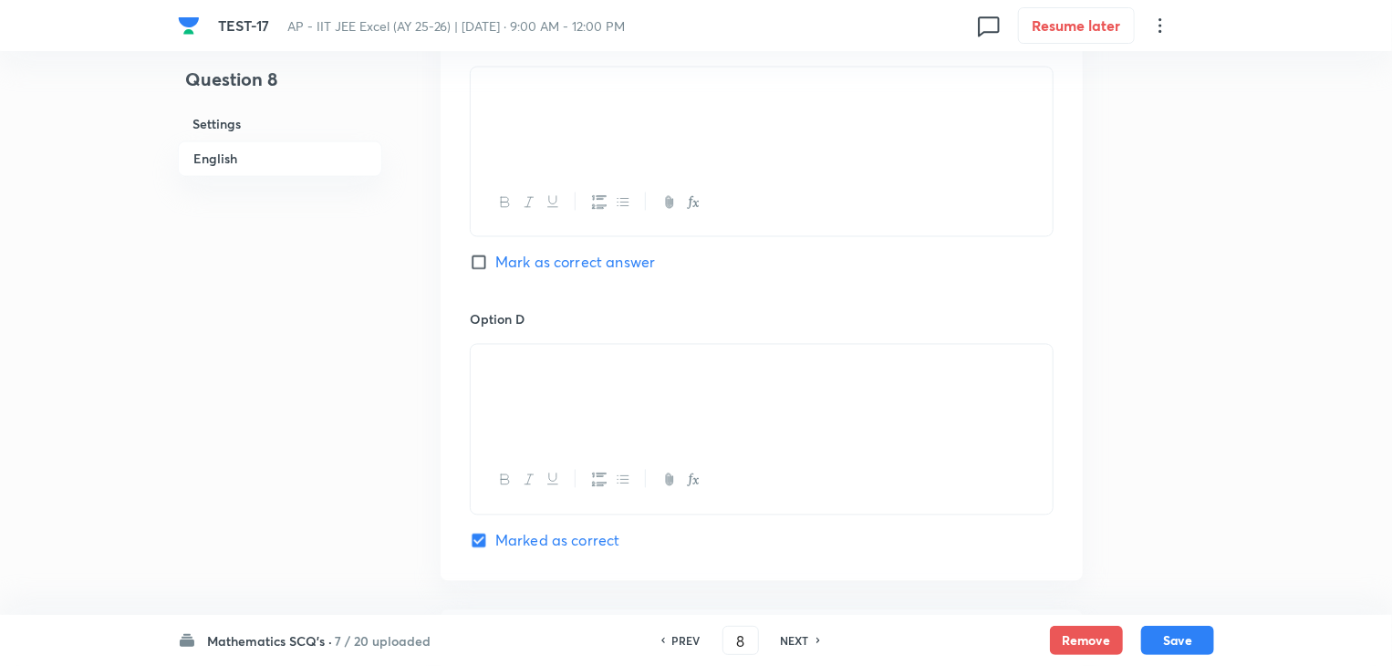
scroll to position [1980, 0]
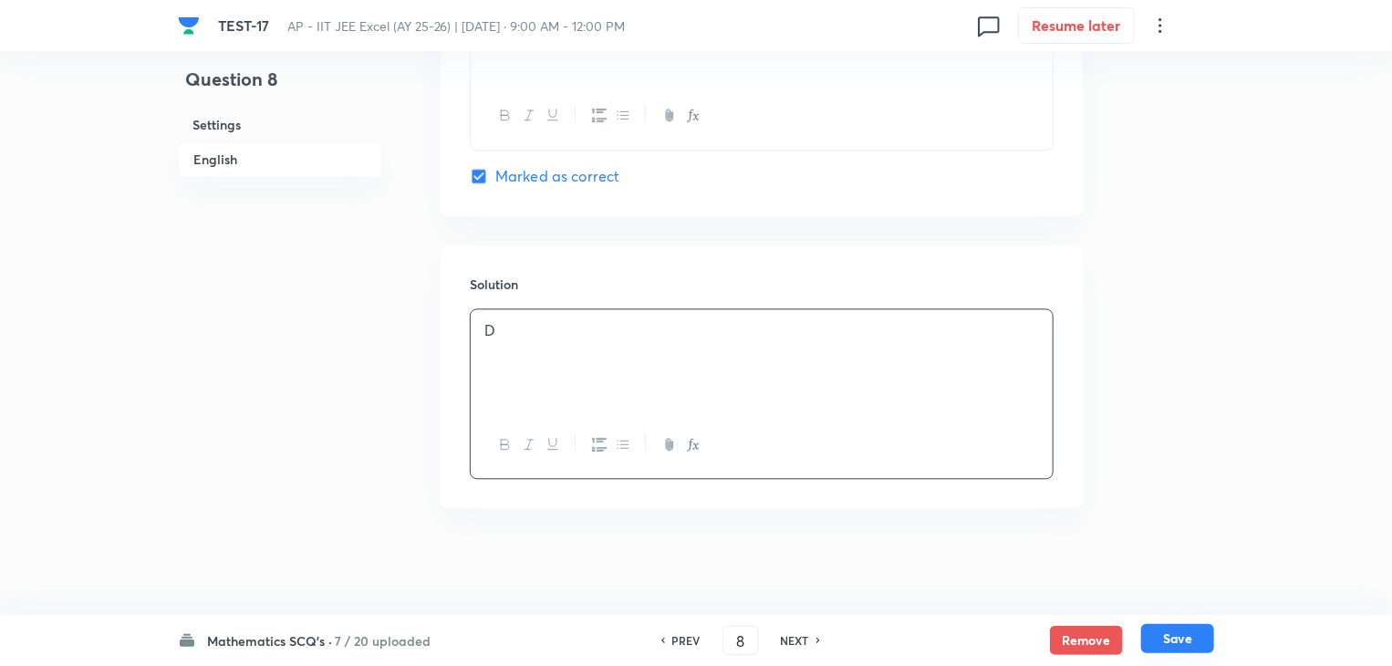
click at [1190, 635] on button "Save" at bounding box center [1177, 638] width 73 height 29
type input "9"
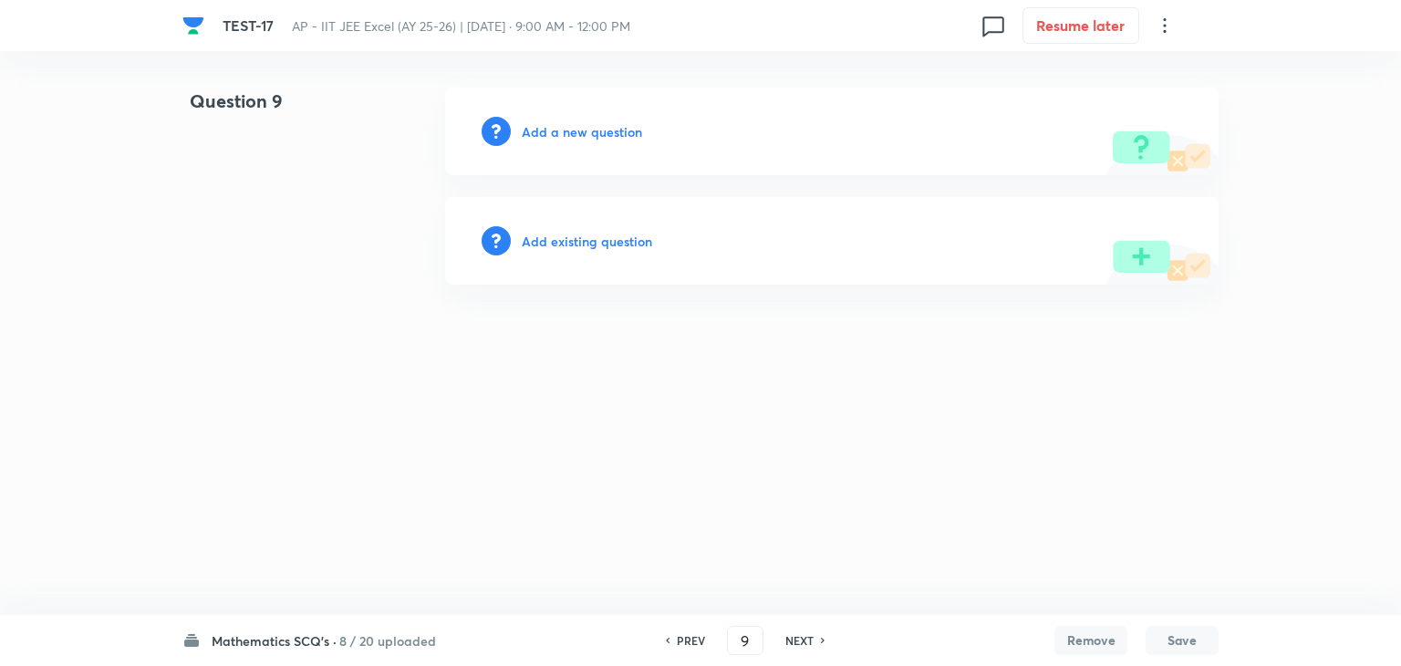
click at [572, 120] on div "Add a new question" at bounding box center [832, 132] width 774 height 88
click at [577, 137] on h6 "Add a new question" at bounding box center [582, 131] width 120 height 19
click at [584, 135] on h6 "Choose a question type" at bounding box center [592, 131] width 140 height 19
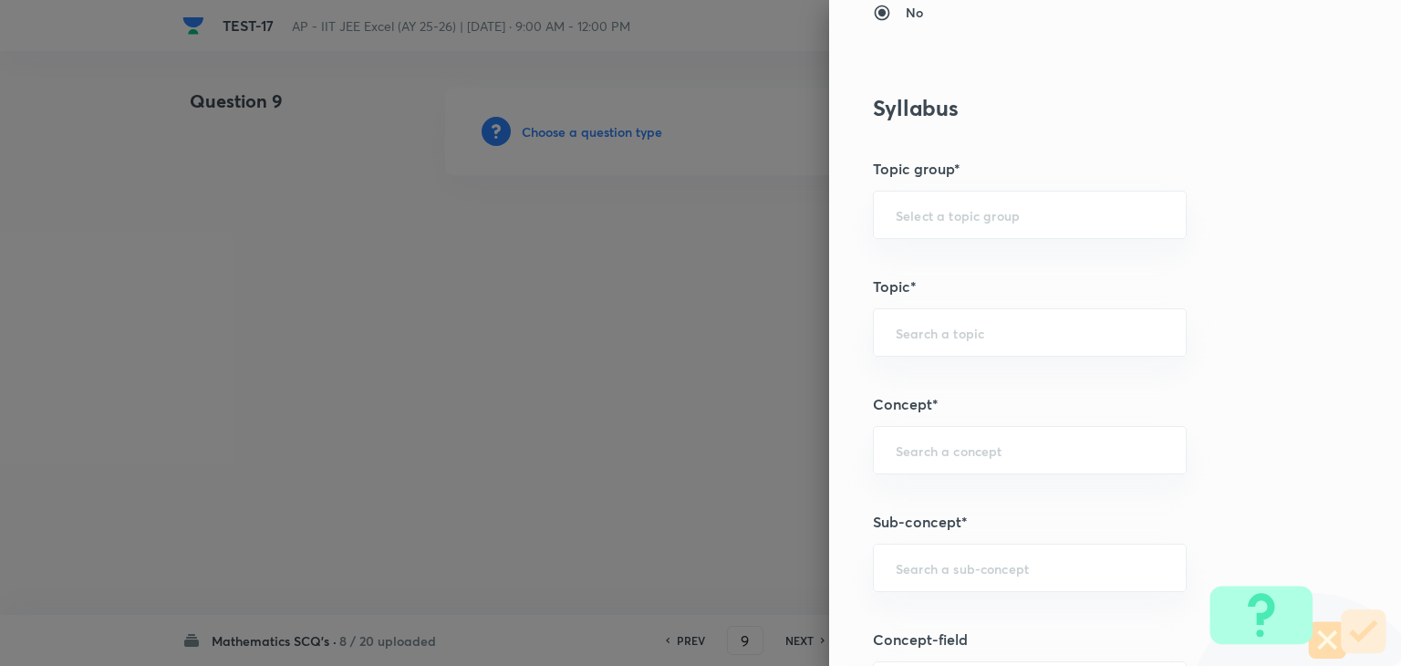
scroll to position [821, 0]
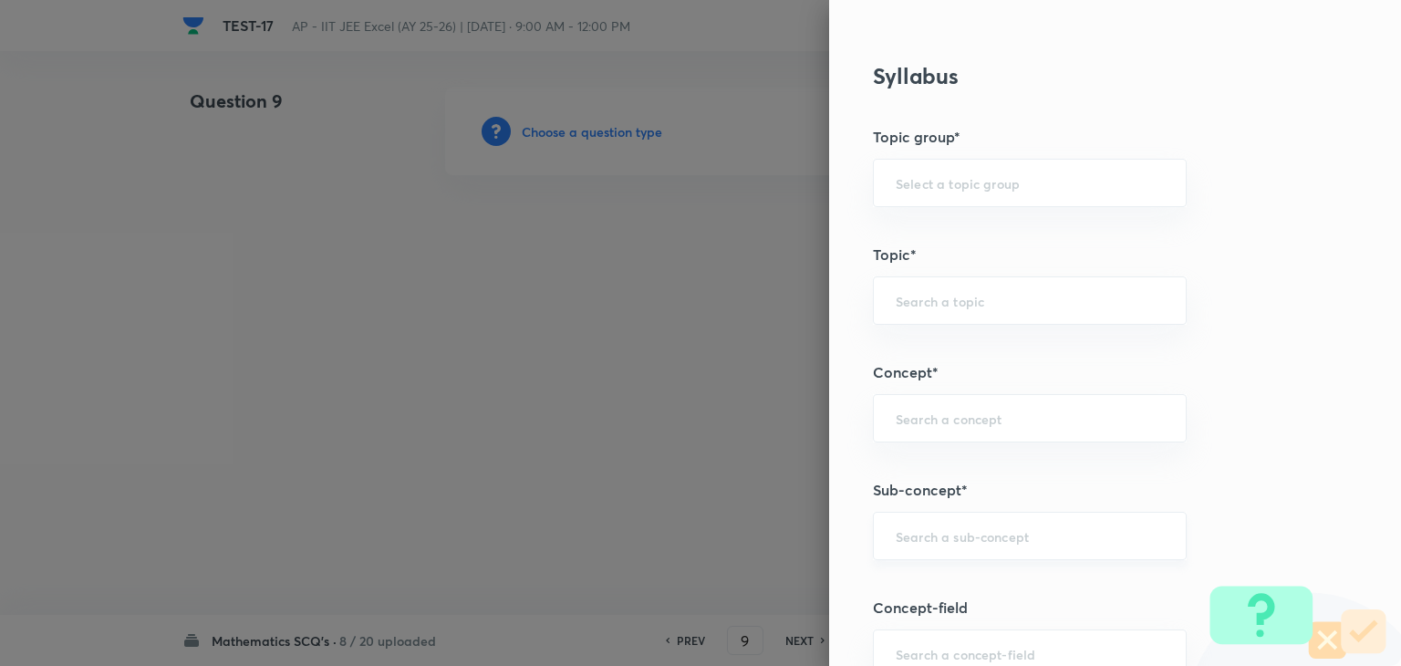
click at [917, 514] on div "​" at bounding box center [1030, 536] width 314 height 48
click at [946, 521] on div "​" at bounding box center [1030, 536] width 314 height 48
click at [922, 541] on input "text" at bounding box center [1030, 535] width 268 height 17
click at [978, 523] on div "​" at bounding box center [1030, 536] width 314 height 48
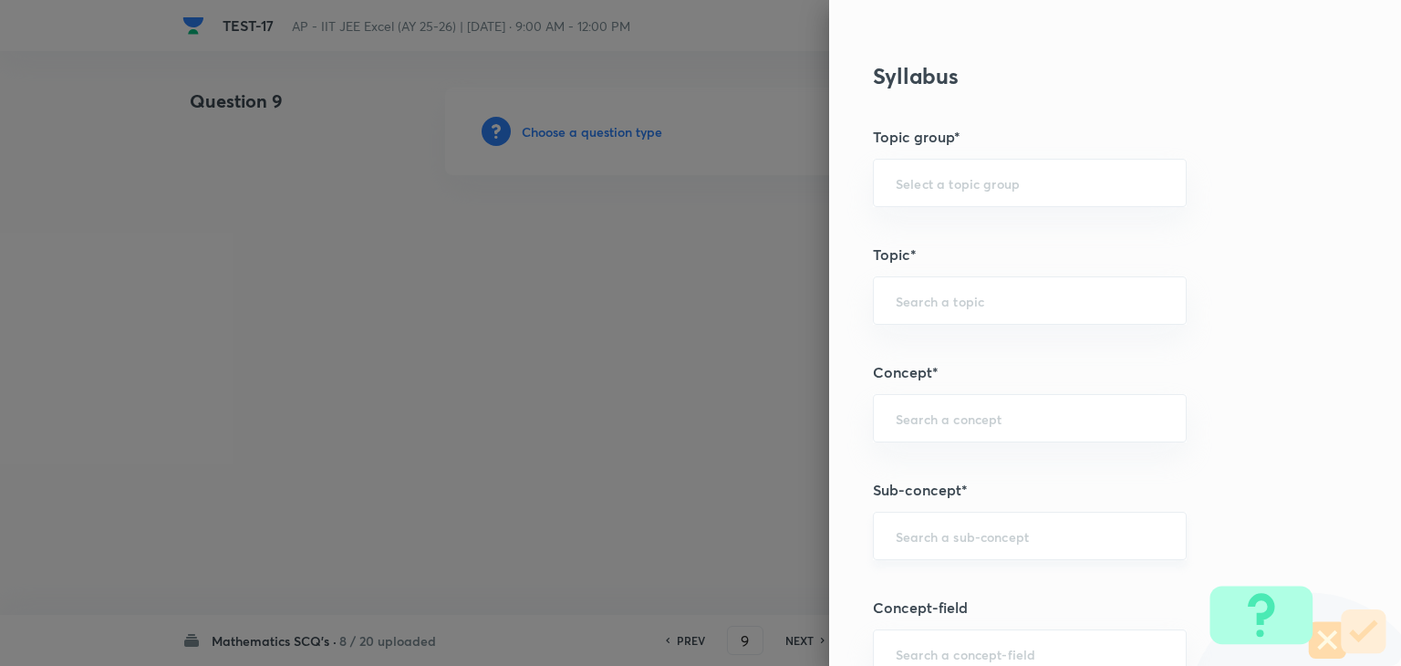
paste input "Probability,"
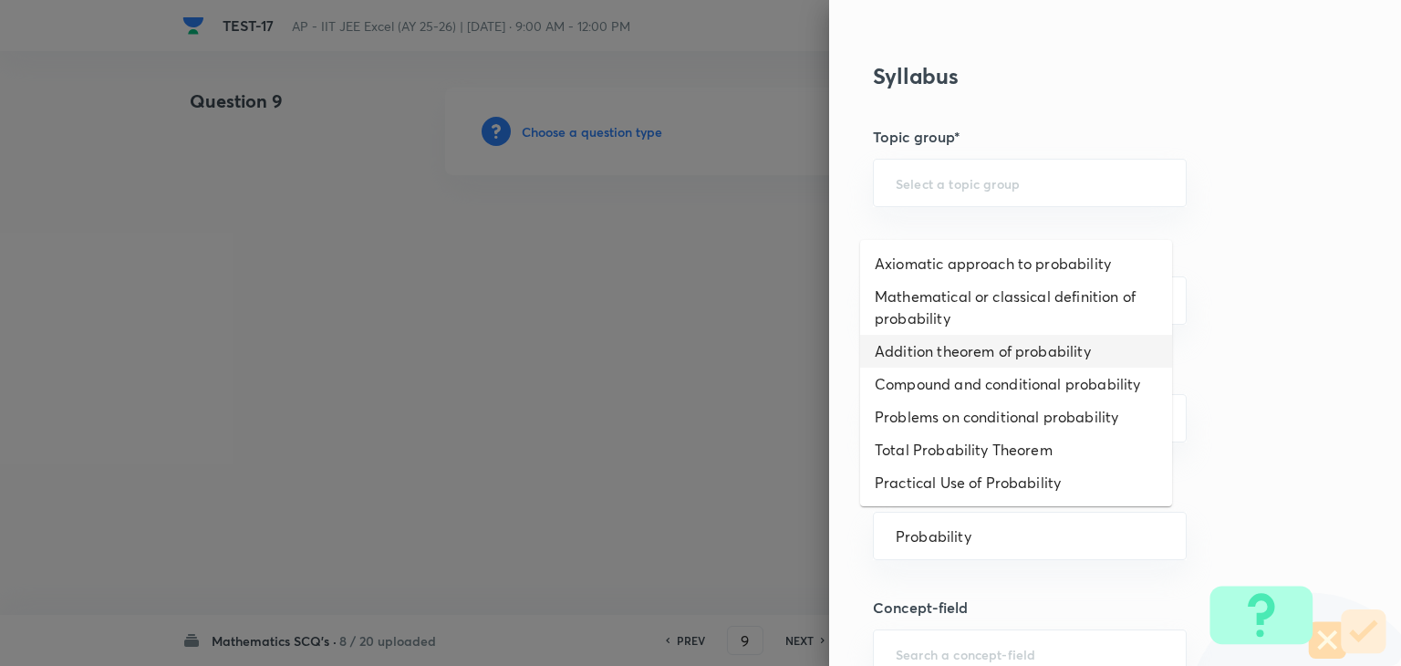
click at [1058, 331] on li "Mathematical or classical definition of probability" at bounding box center [1016, 307] width 312 height 55
type input "Mathematical or classical definition of probability"
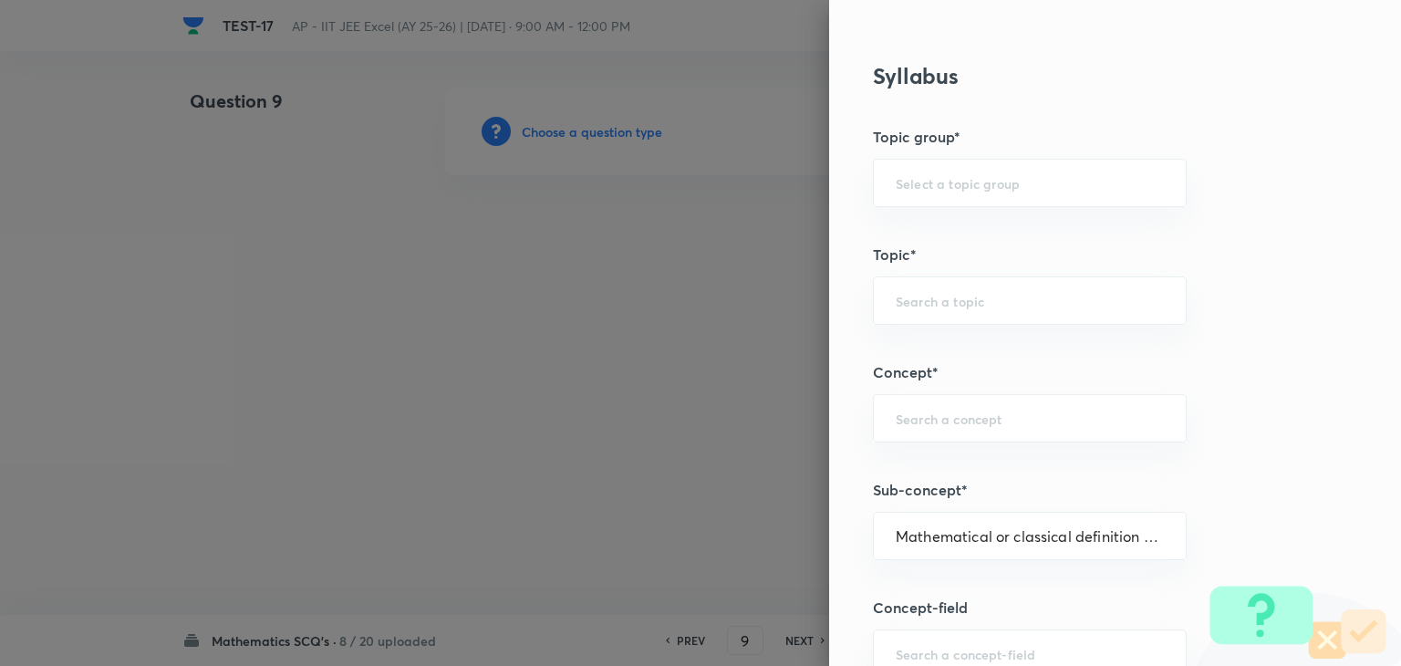
type input "Mathematics"
type input "Algebra"
type input "Probability"
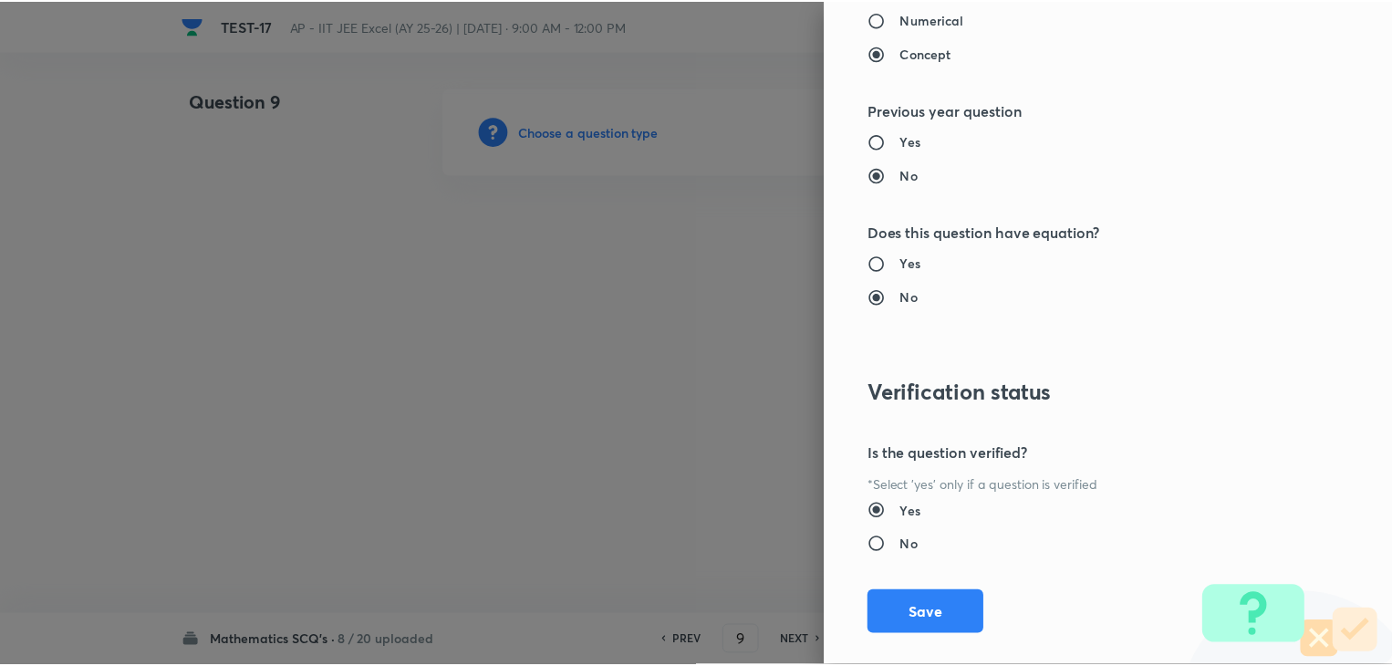
scroll to position [1940, 0]
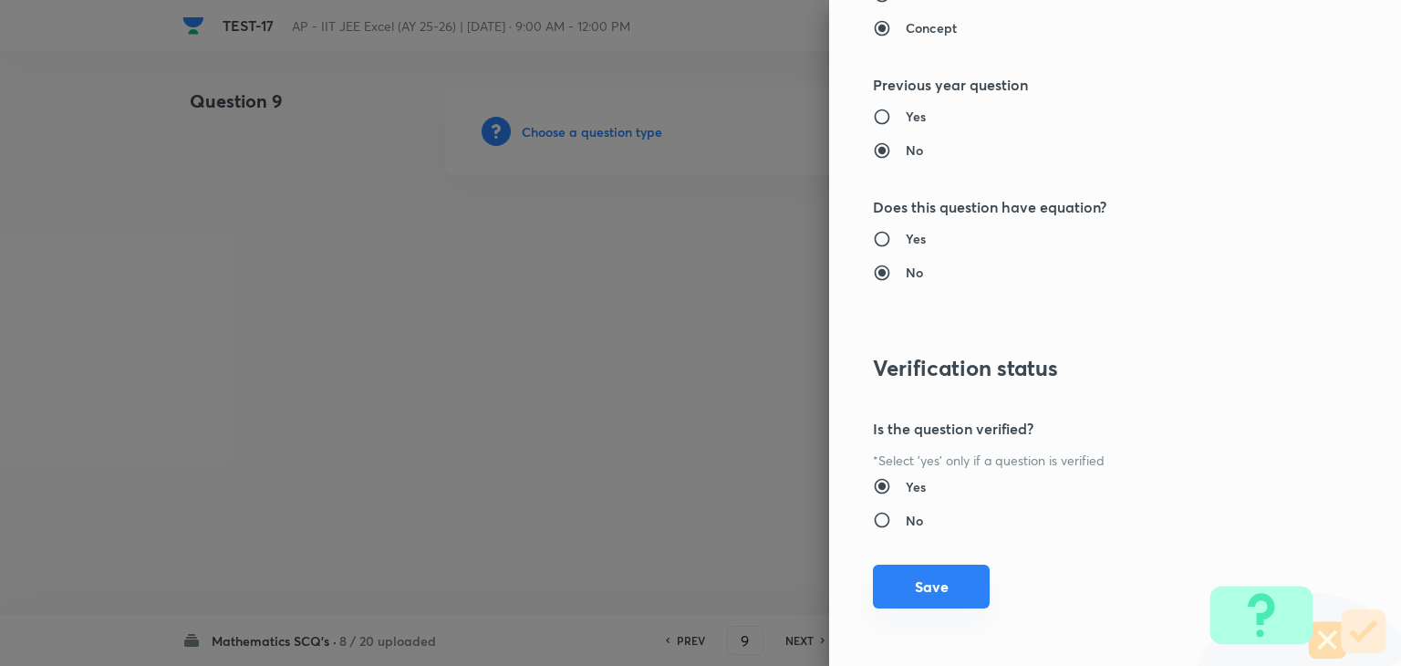
click at [905, 567] on button "Save" at bounding box center [931, 587] width 117 height 44
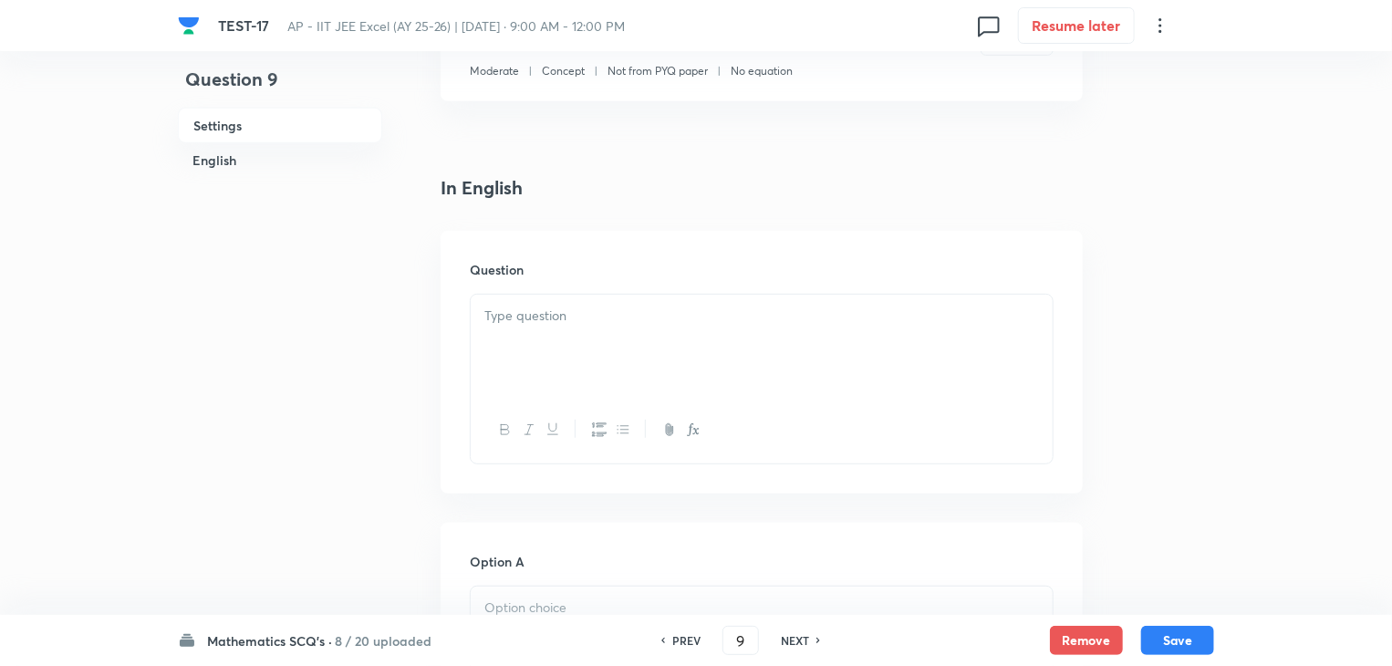
scroll to position [365, 0]
click at [699, 319] on p at bounding box center [761, 313] width 555 height 21
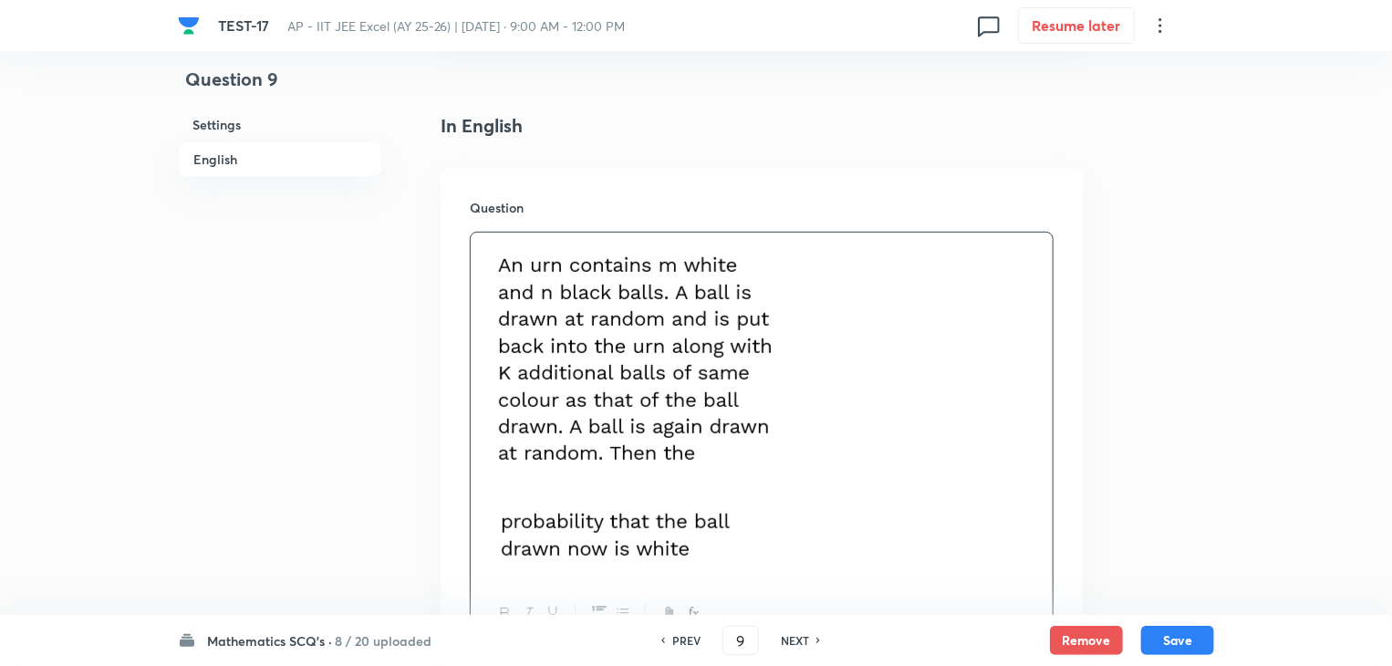
scroll to position [547, 0]
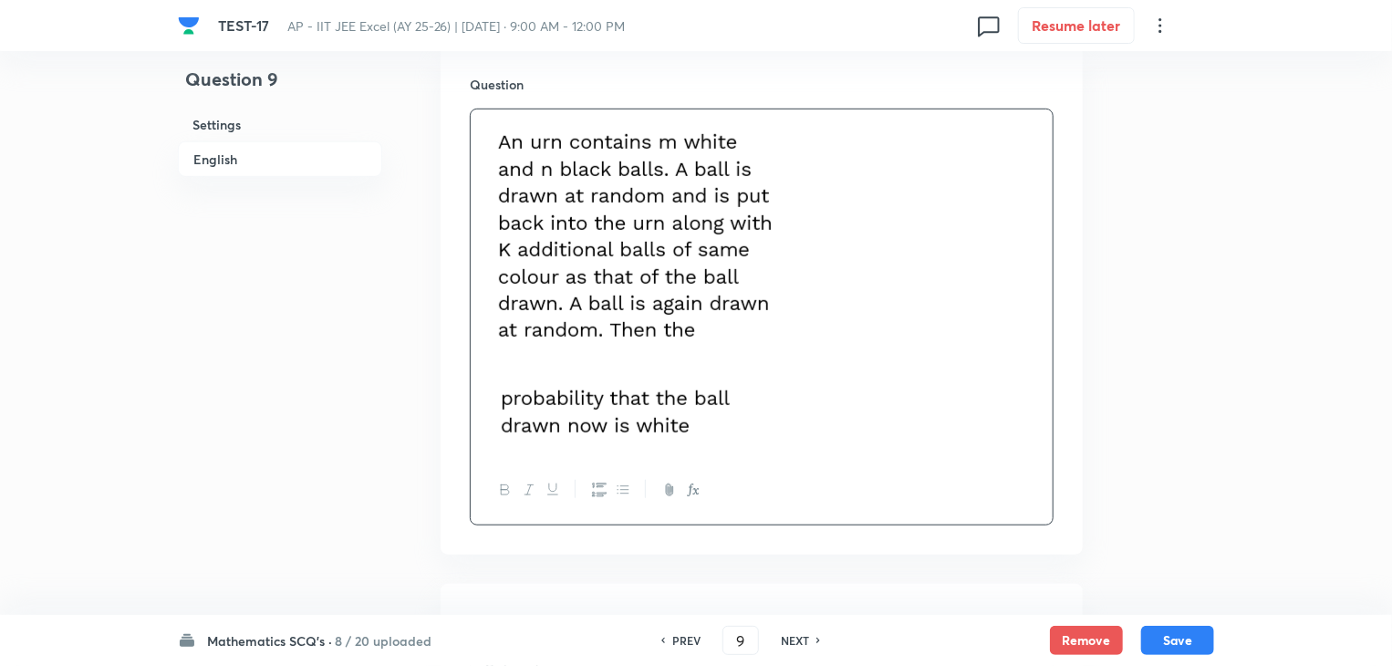
click at [508, 375] on p at bounding box center [761, 283] width 555 height 326
click at [504, 375] on p at bounding box center [761, 283] width 555 height 326
click at [494, 400] on img at bounding box center [612, 410] width 257 height 64
click at [496, 420] on img at bounding box center [612, 410] width 257 height 64
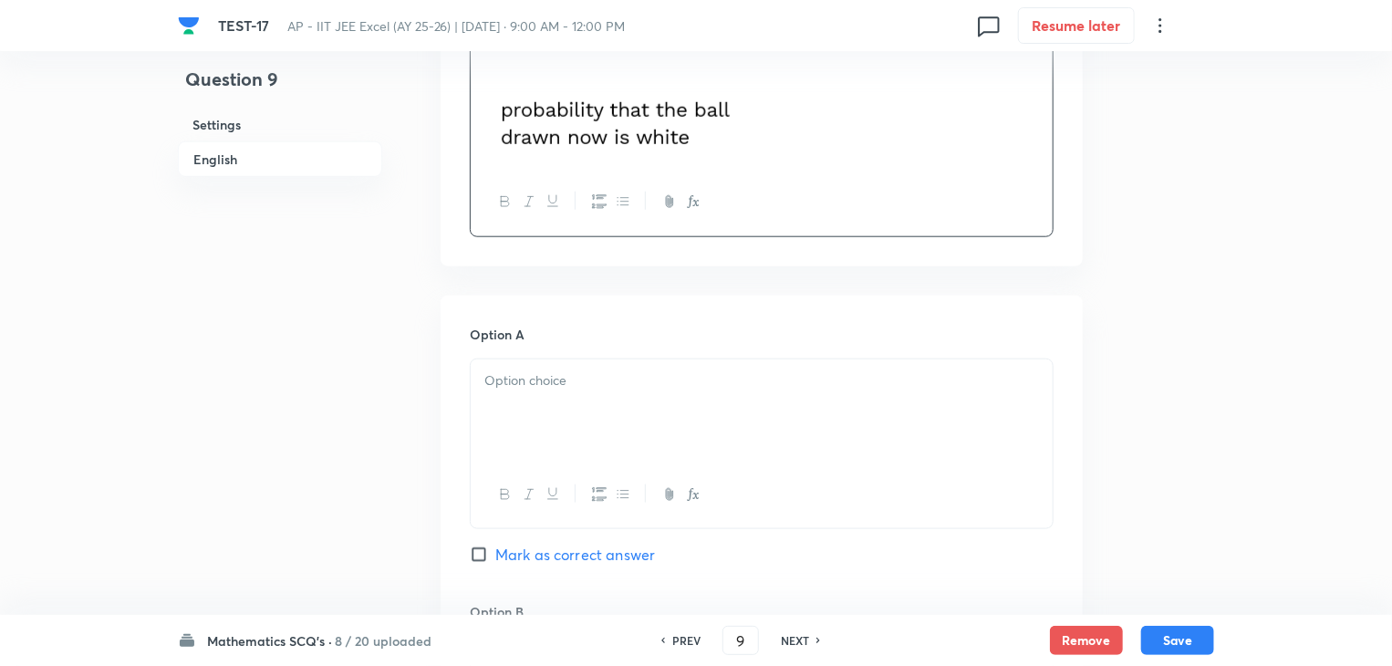
scroll to position [912, 0]
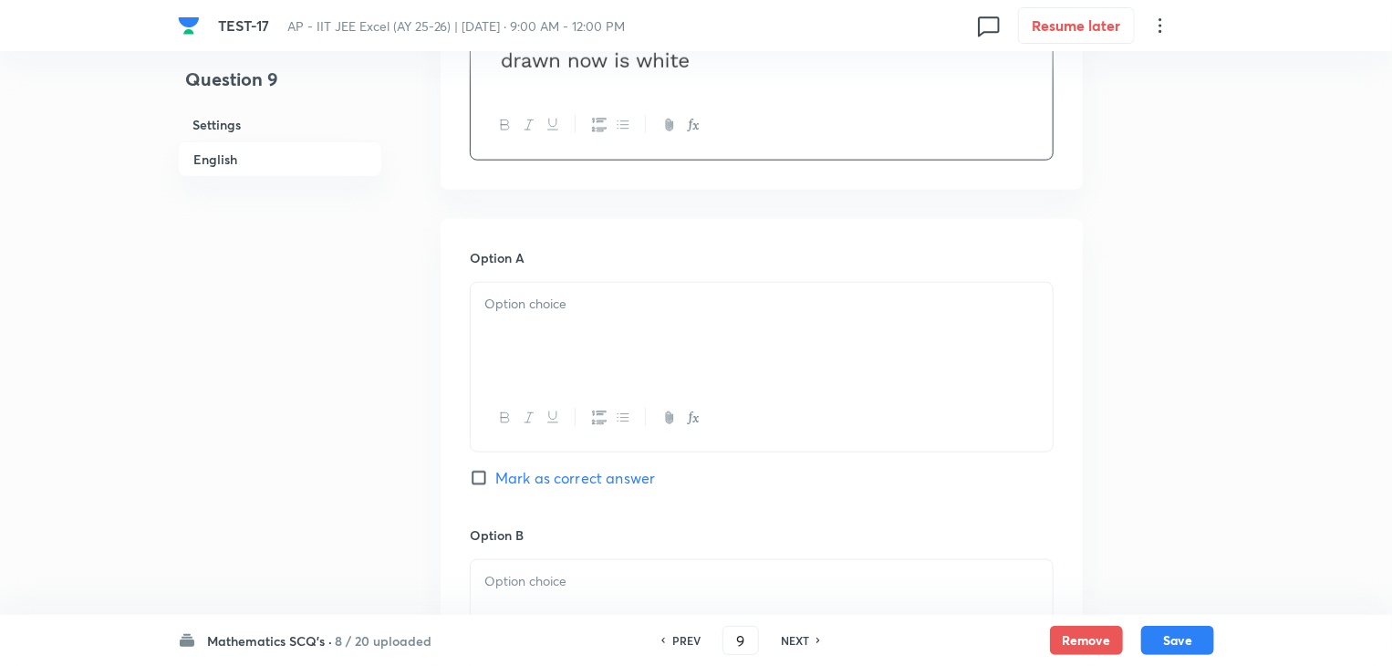
click at [620, 321] on div at bounding box center [762, 334] width 582 height 102
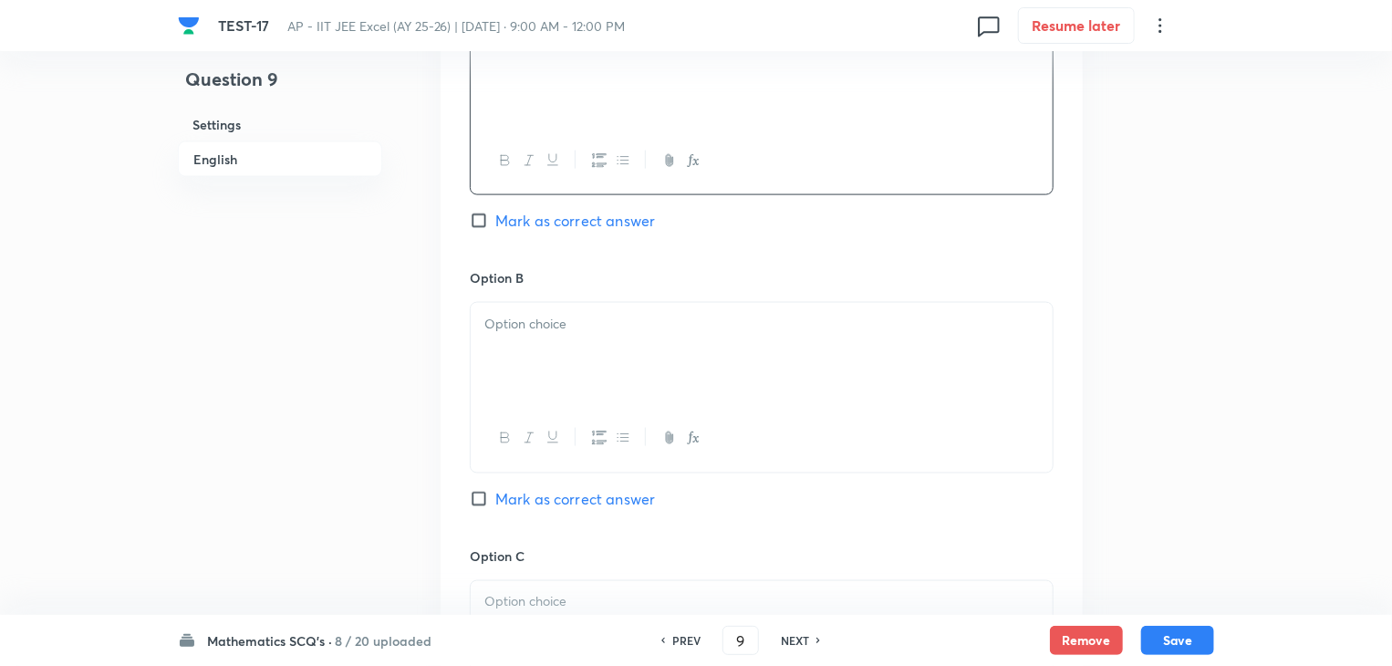
scroll to position [1186, 0]
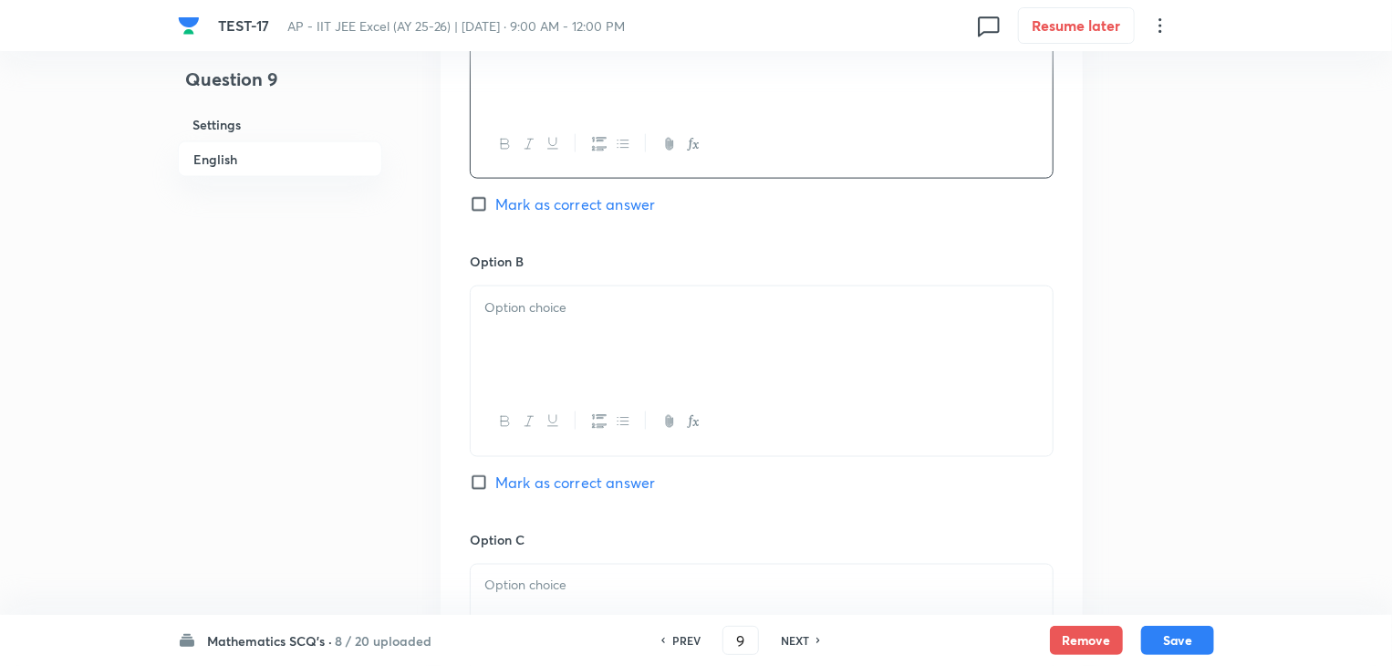
click at [660, 307] on p at bounding box center [761, 307] width 555 height 21
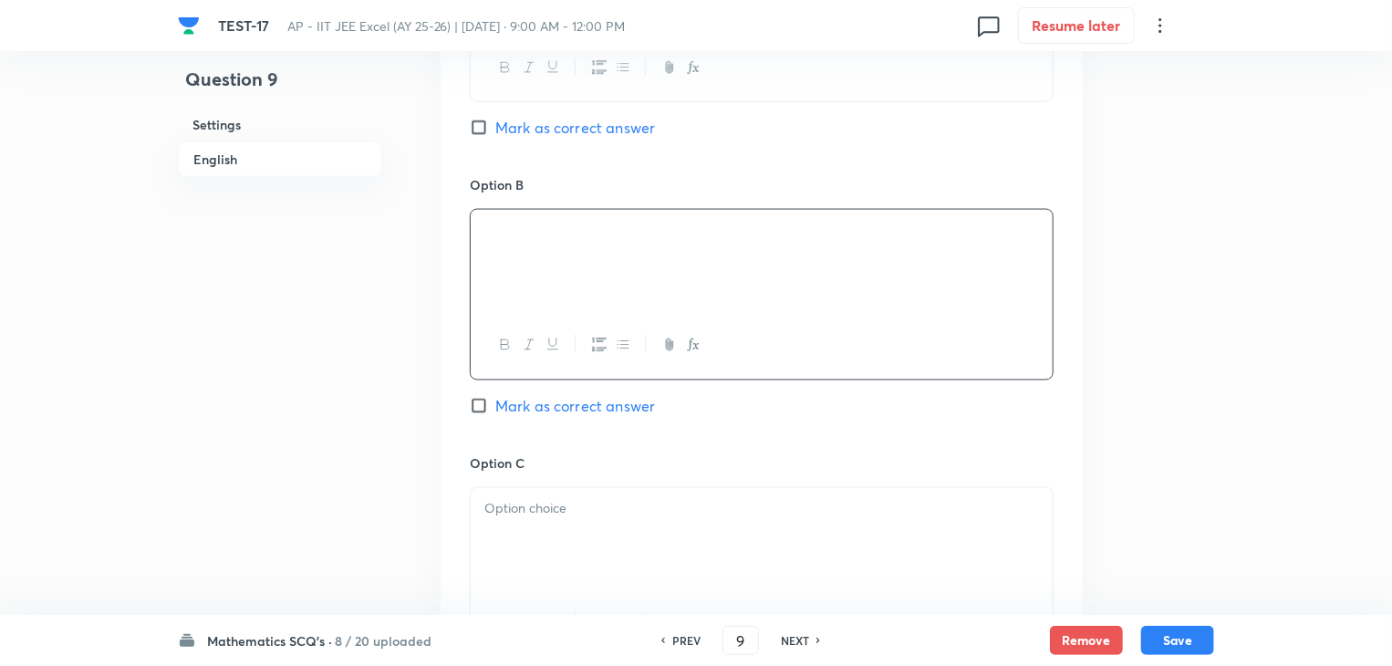
scroll to position [1368, 0]
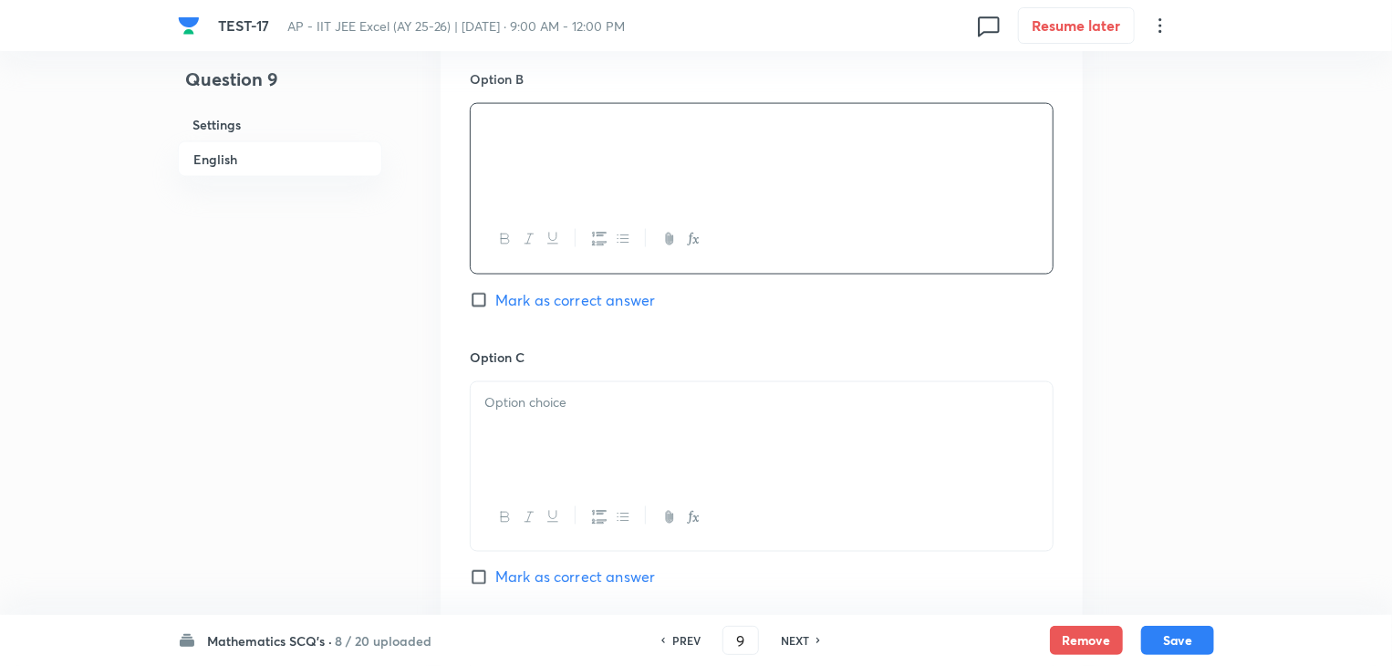
click at [639, 410] on p at bounding box center [761, 403] width 555 height 21
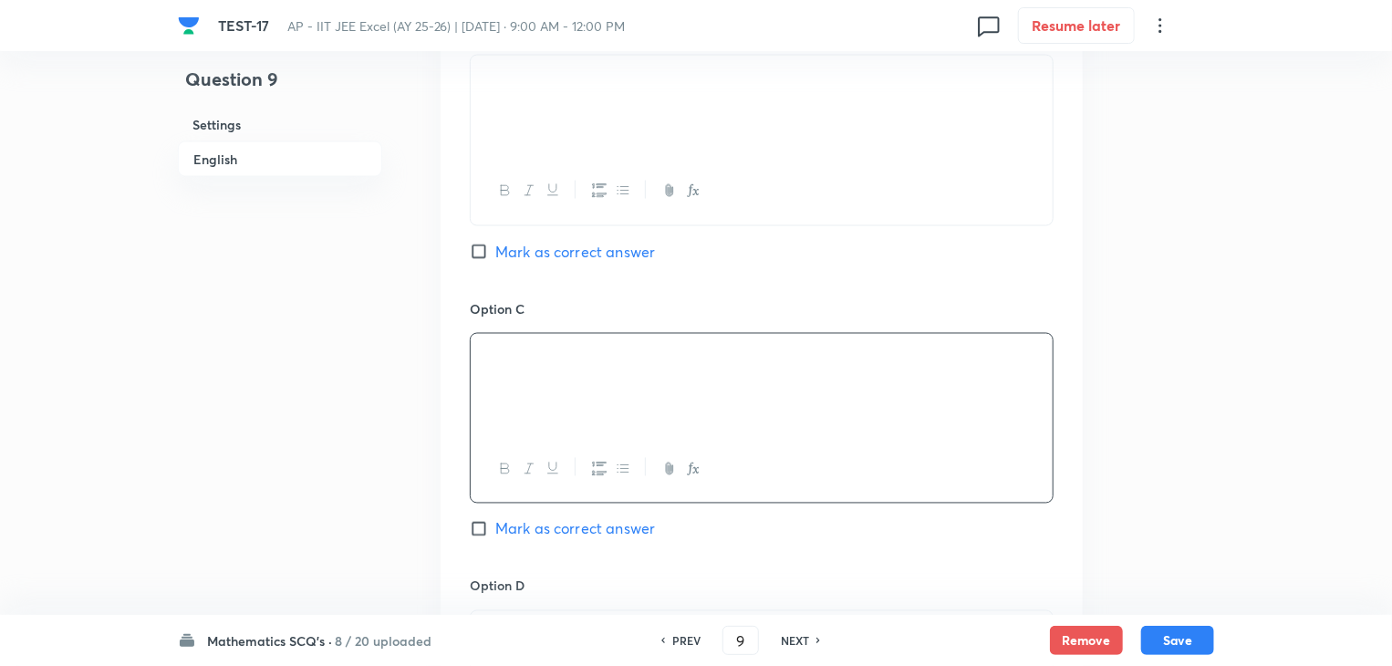
scroll to position [1733, 0]
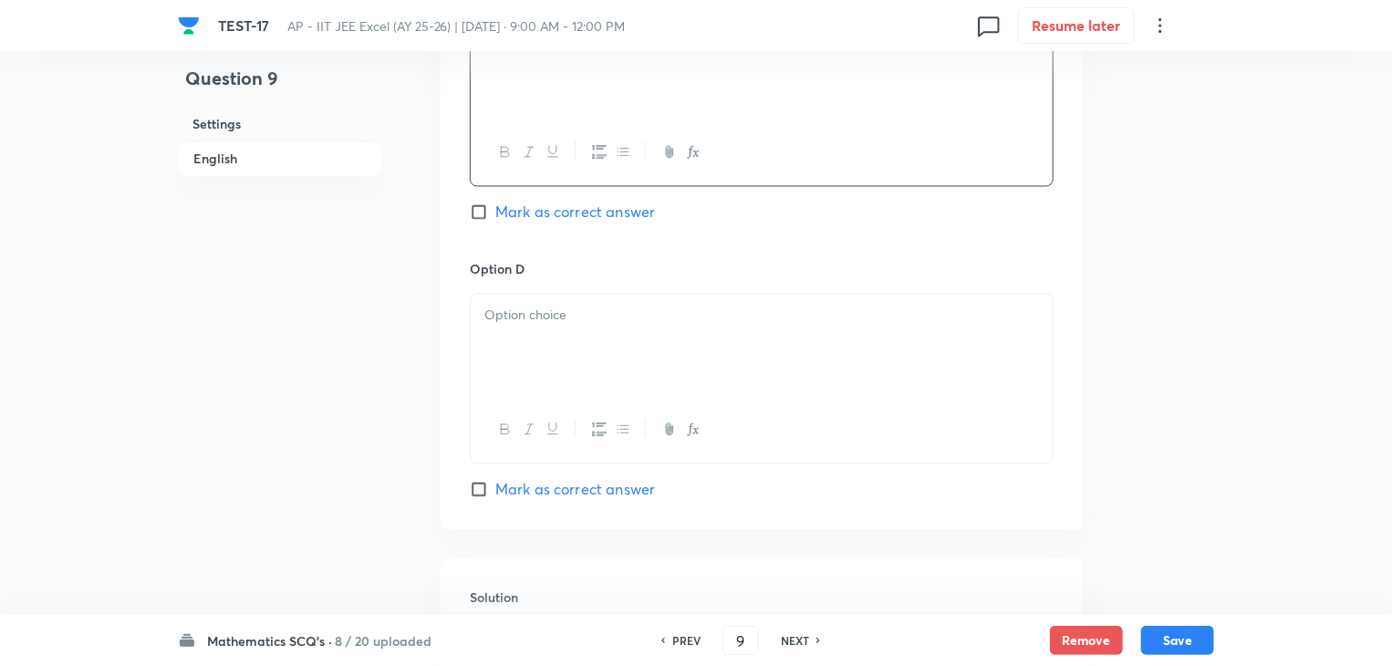
click at [679, 348] on div at bounding box center [762, 346] width 582 height 102
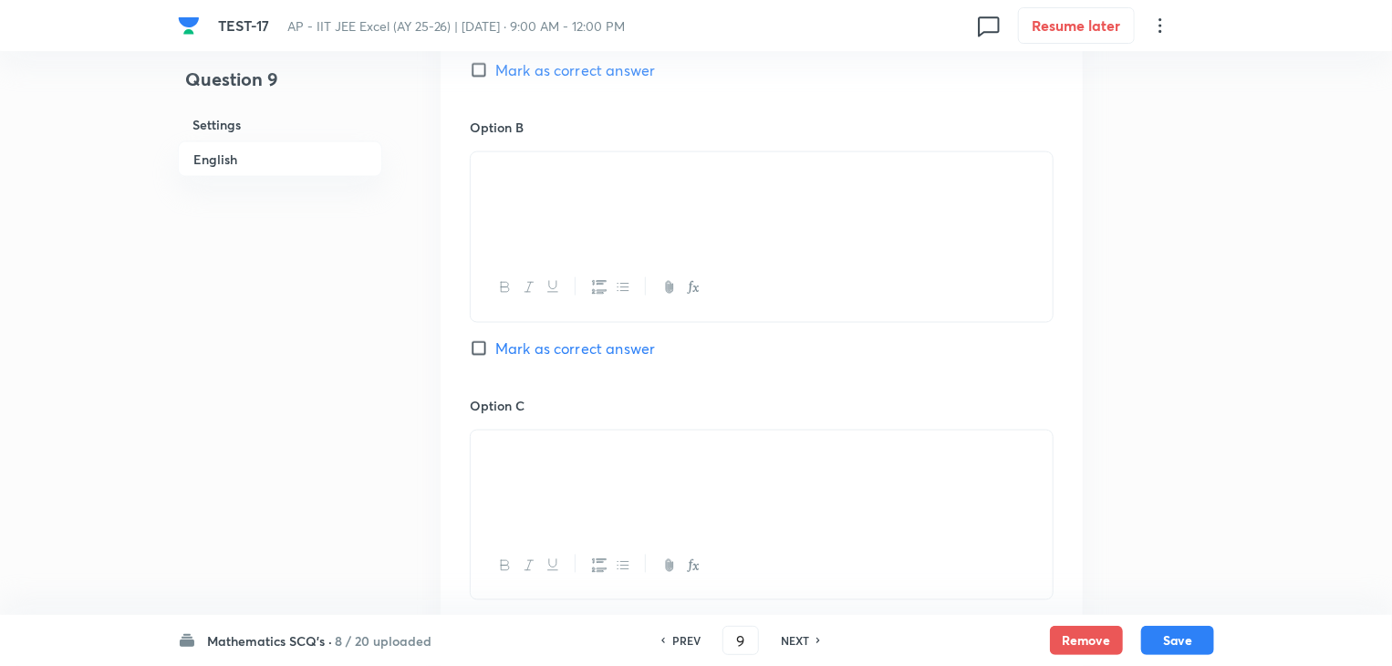
scroll to position [1186, 0]
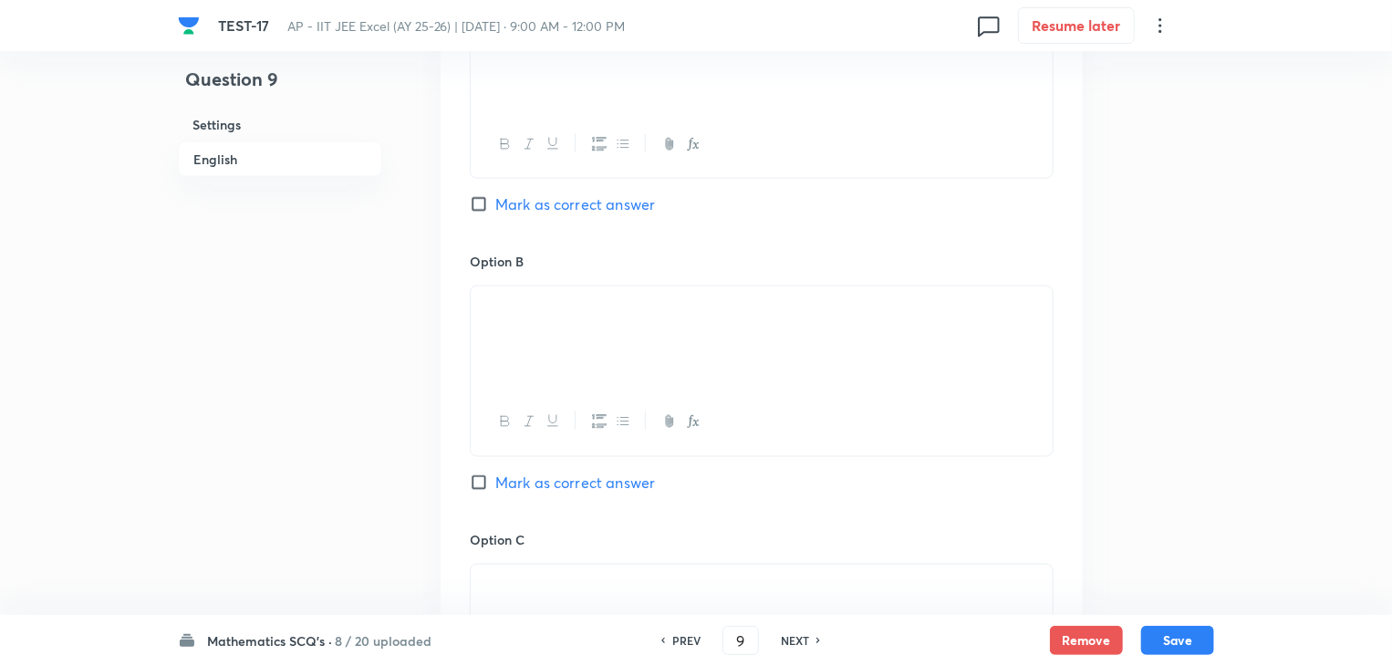
click at [479, 479] on input "Mark as correct answer" at bounding box center [483, 482] width 26 height 18
checkbox input "true"
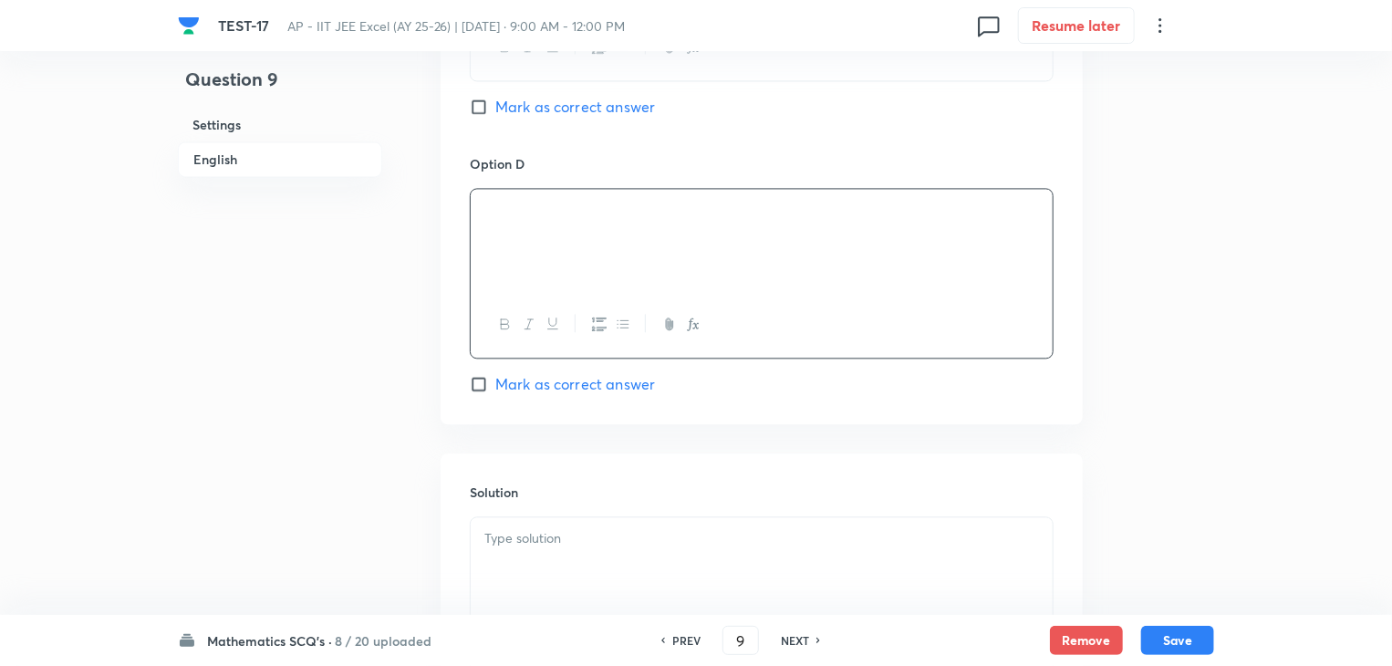
scroll to position [2007, 0]
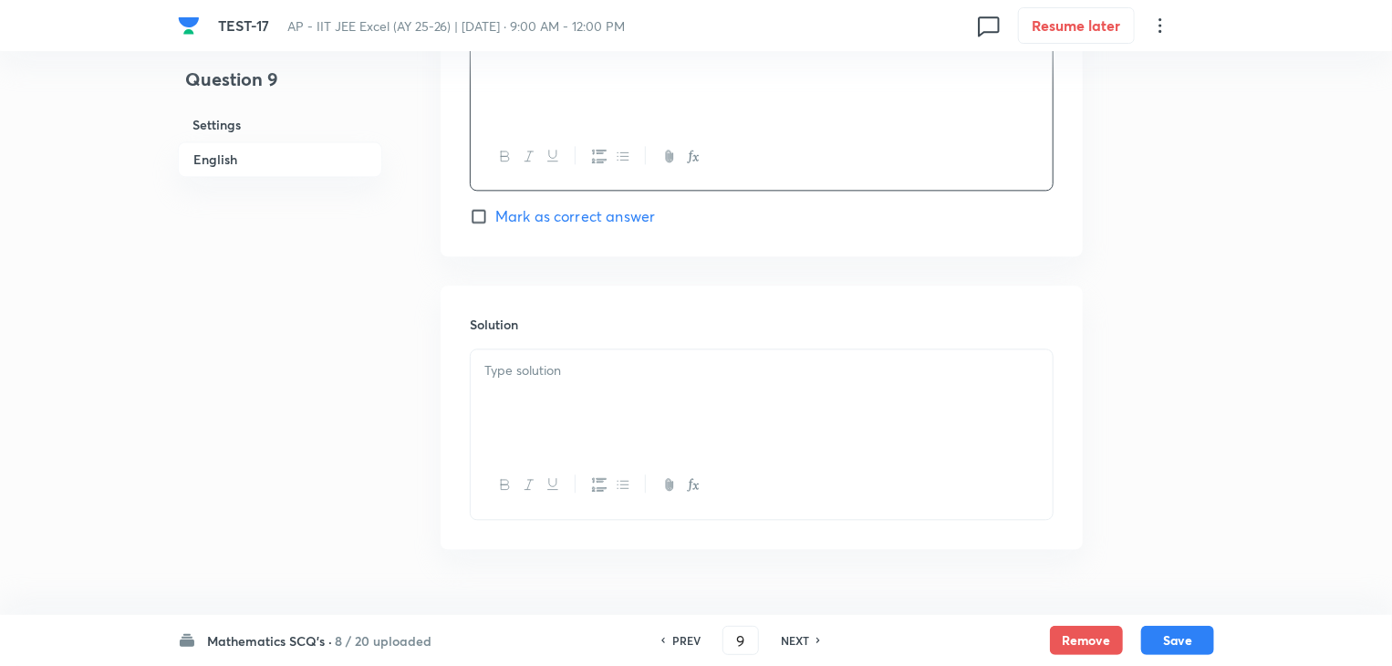
click at [550, 395] on div at bounding box center [762, 400] width 582 height 102
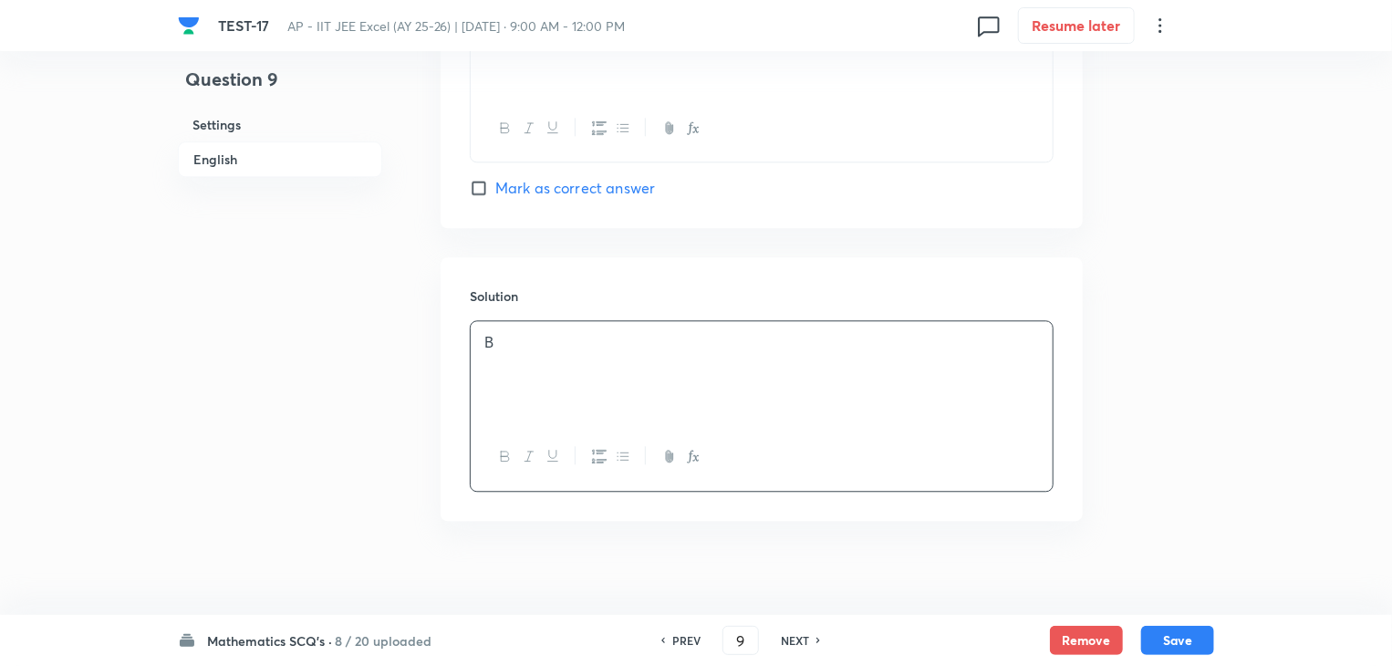
scroll to position [2047, 0]
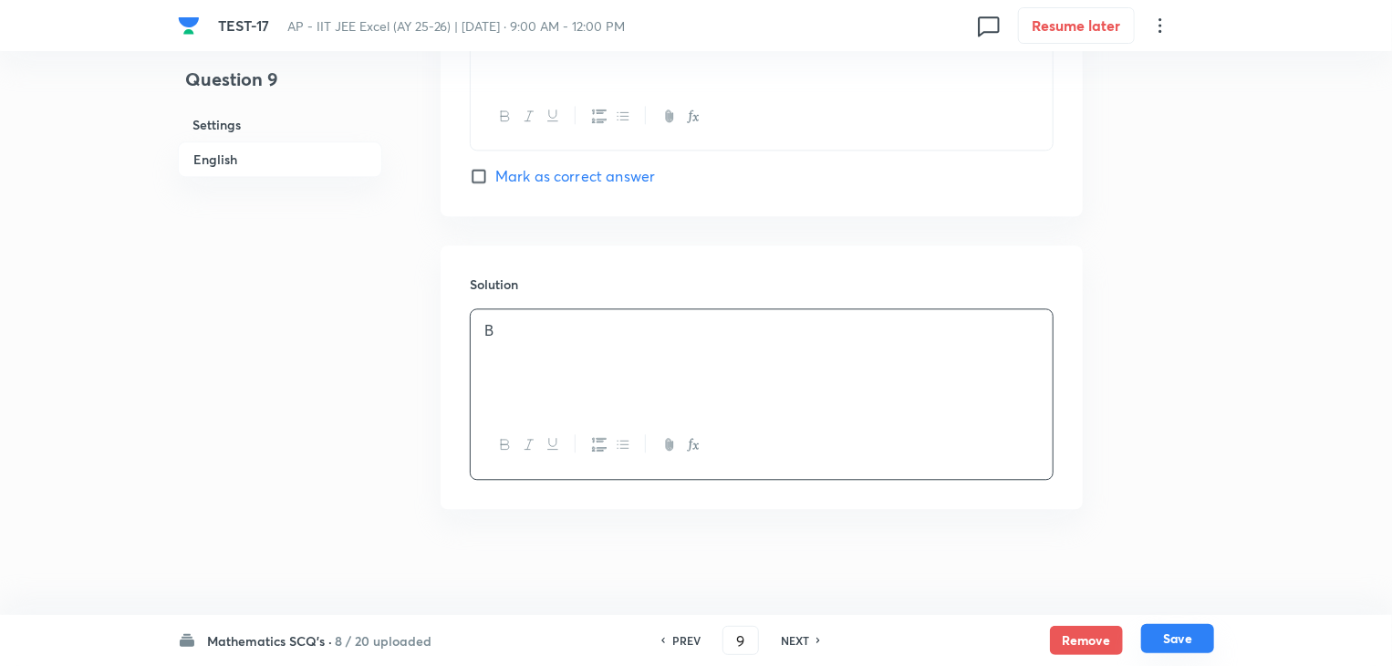
click at [1183, 637] on button "Save" at bounding box center [1177, 638] width 73 height 29
type input "10"
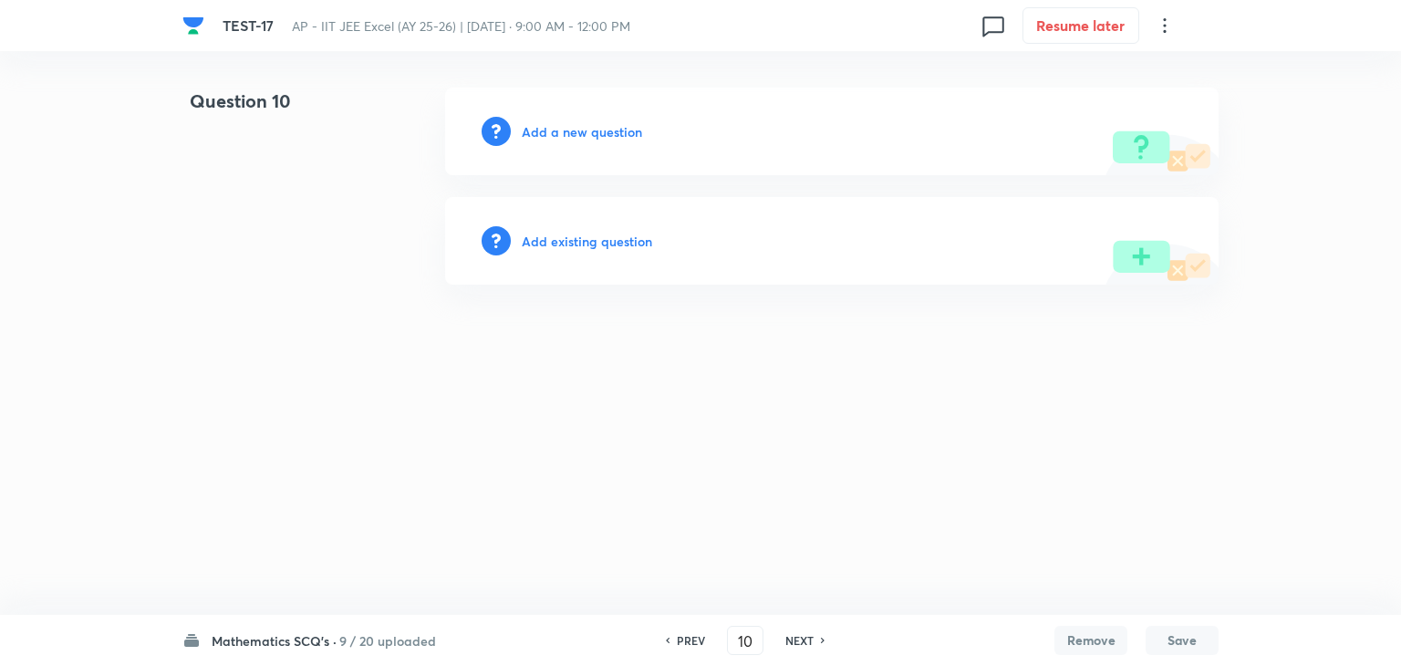
click at [587, 118] on div "Add a new question" at bounding box center [832, 132] width 774 height 88
click at [591, 131] on h6 "Add a new question" at bounding box center [582, 131] width 120 height 19
click at [591, 132] on h6 "Choose a question type" at bounding box center [592, 131] width 140 height 19
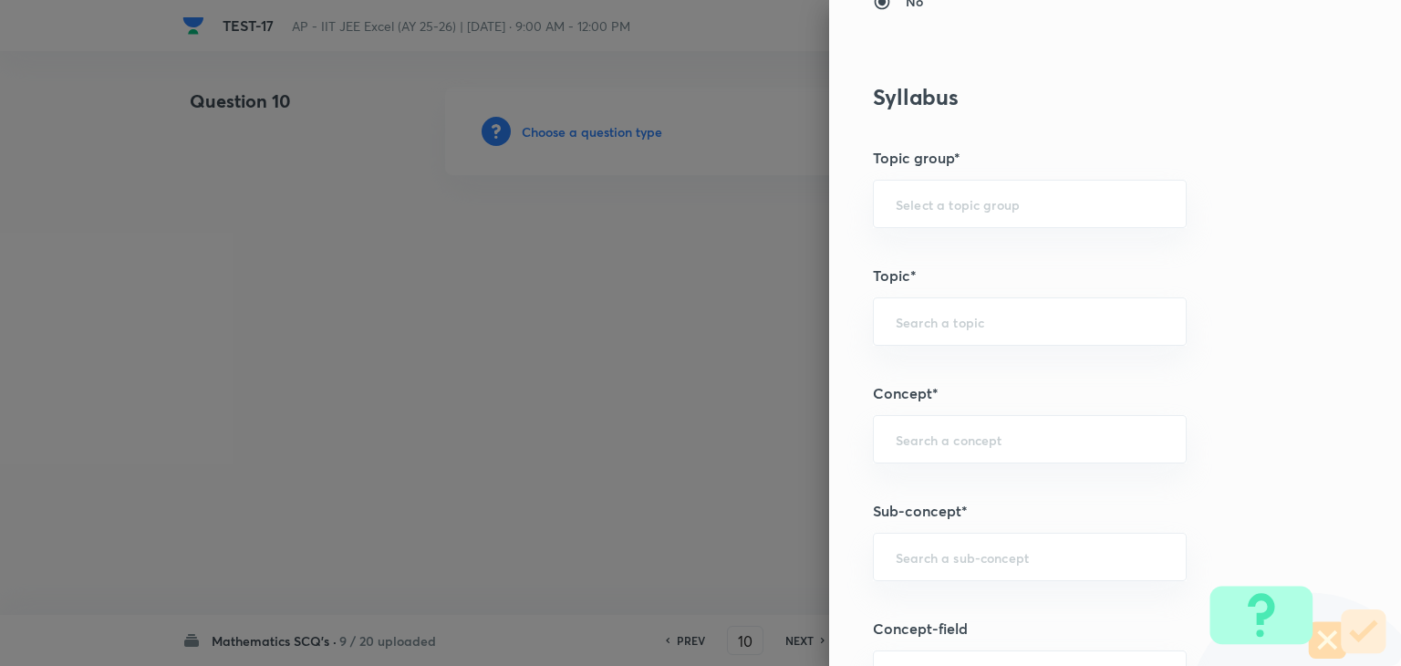
scroll to position [912, 0]
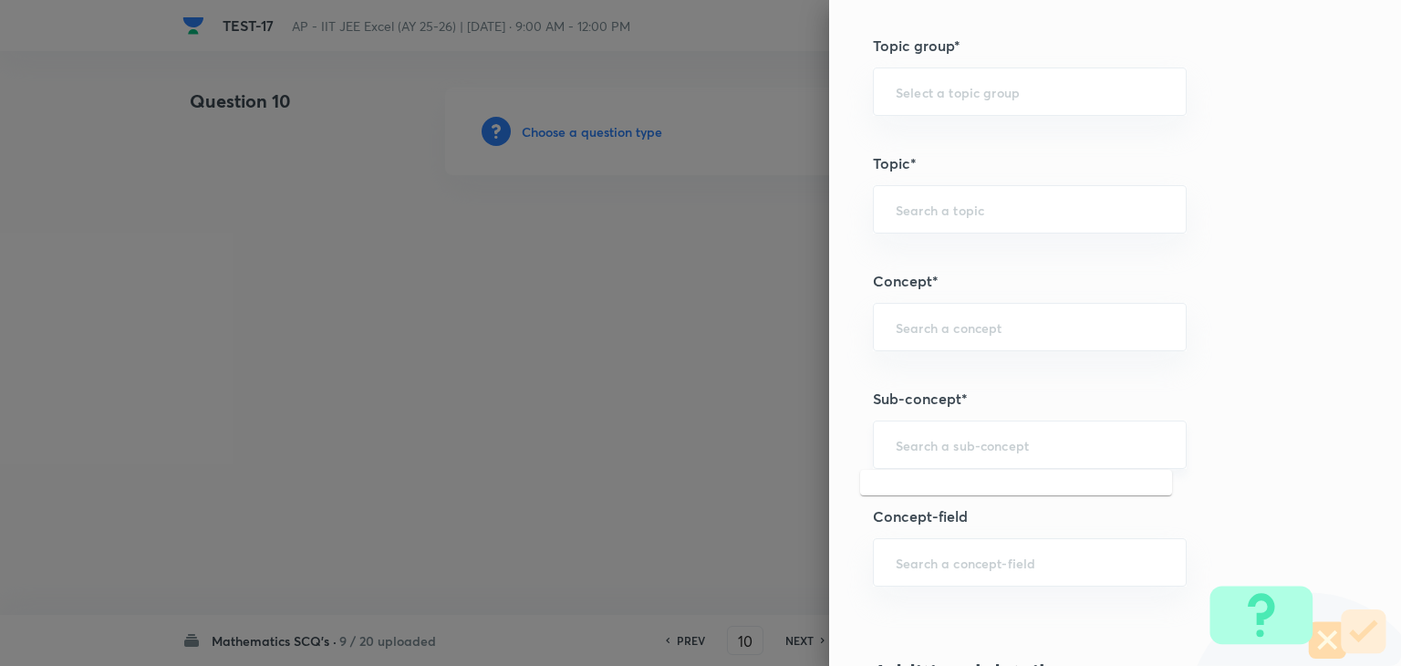
click at [953, 449] on input "text" at bounding box center [1030, 444] width 268 height 17
paste input "statistics"
click at [923, 488] on li "Statistics" at bounding box center [1016, 493] width 312 height 33
type input "Statistics"
type input "Mathematics"
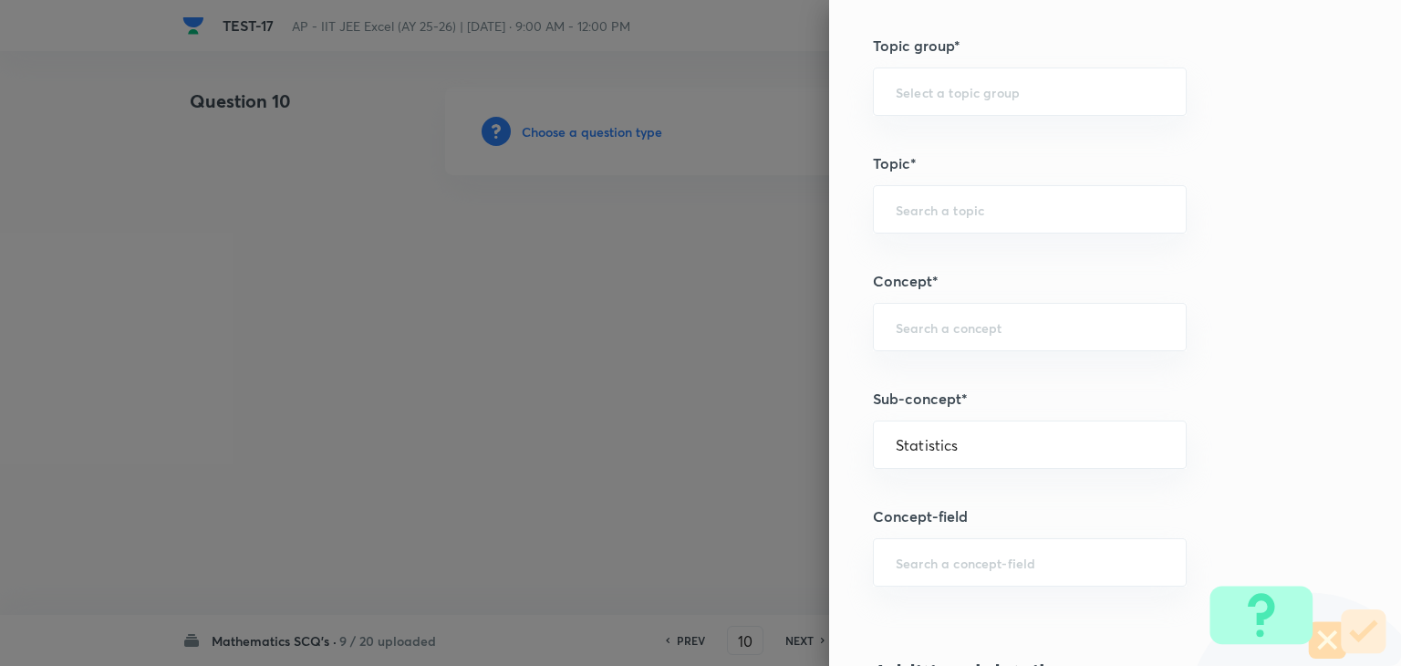
type input "Statistics"
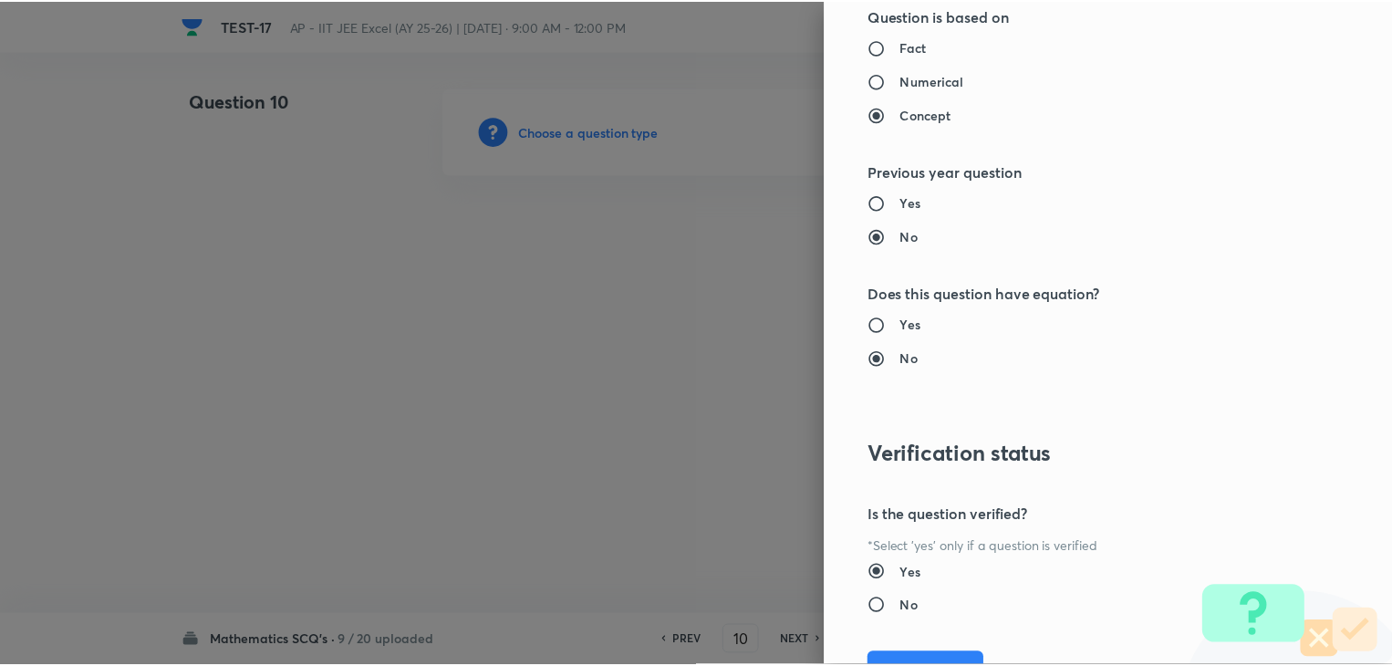
scroll to position [1940, 0]
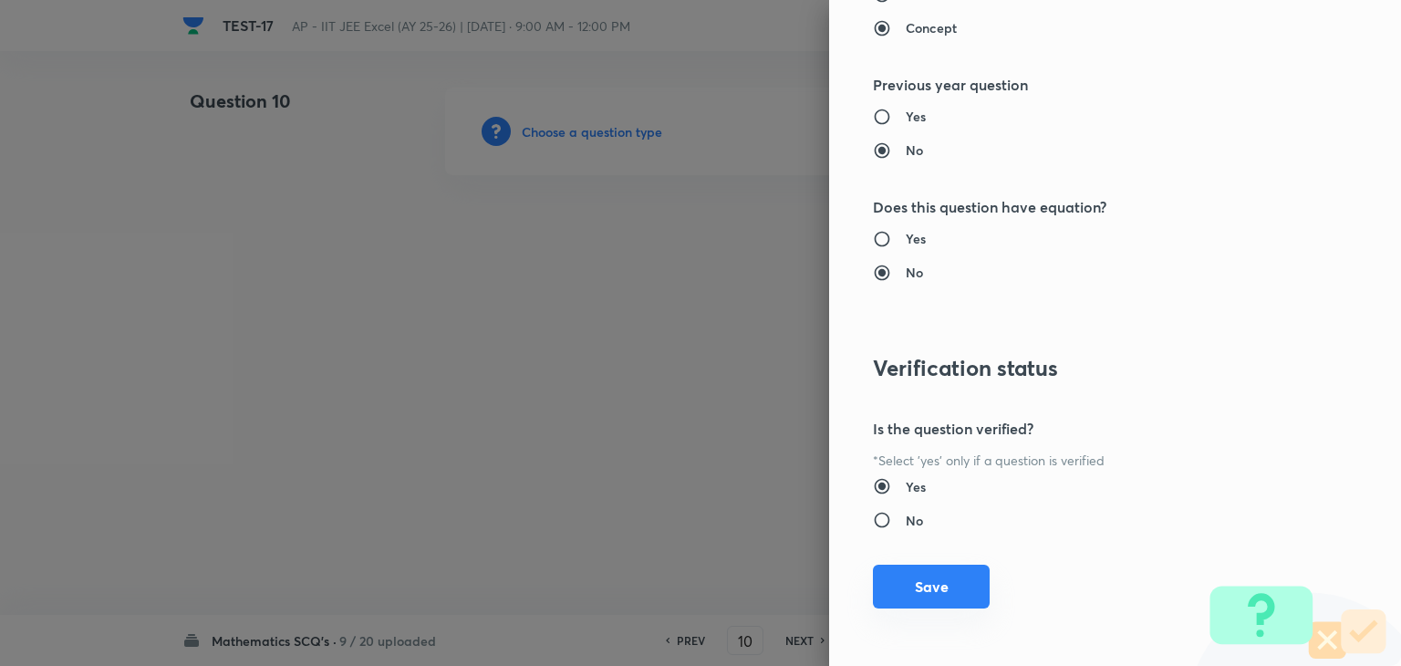
click at [938, 599] on button "Save" at bounding box center [931, 587] width 117 height 44
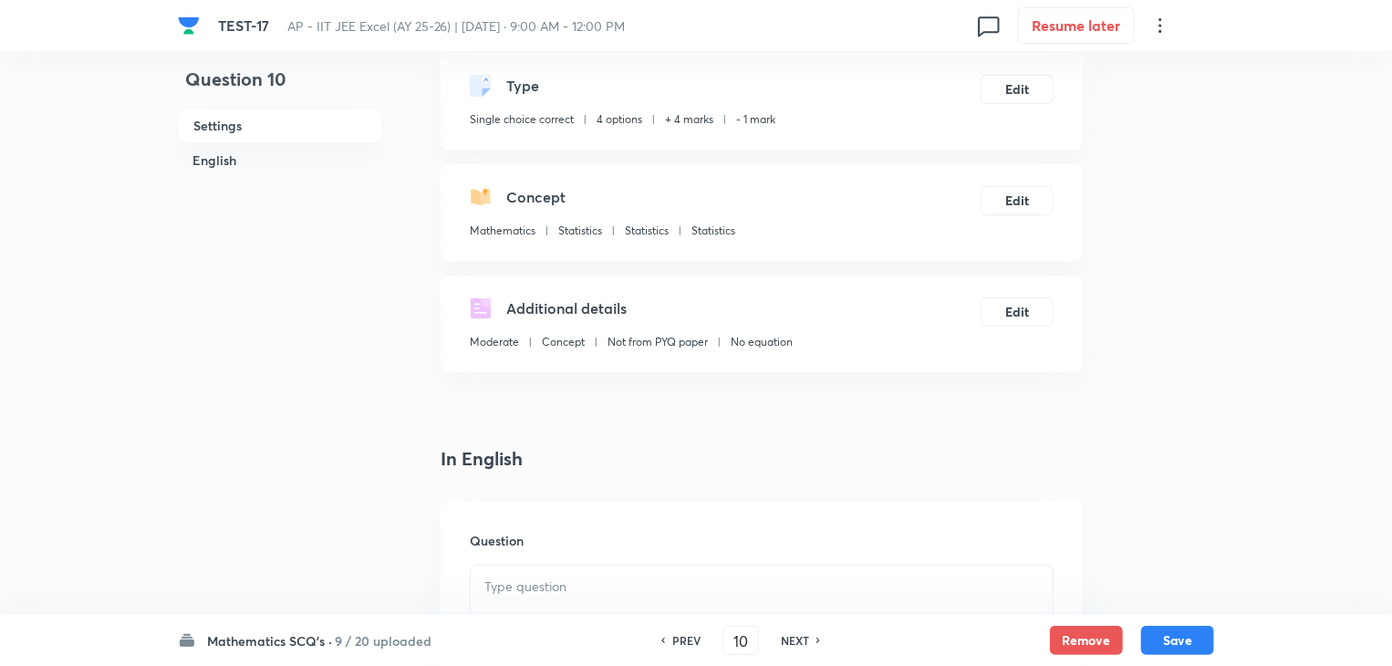
scroll to position [365, 0]
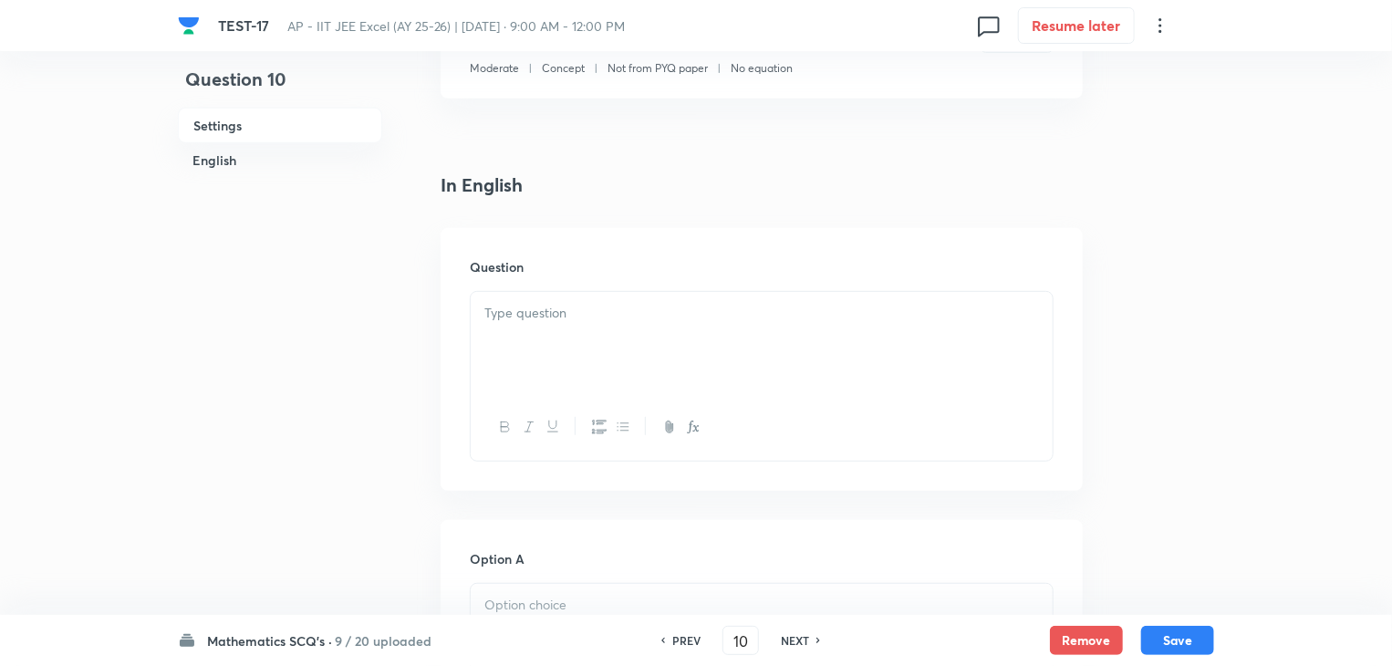
click at [779, 363] on div at bounding box center [762, 343] width 582 height 102
click at [669, 643] on div "PREV" at bounding box center [684, 640] width 48 height 16
type input "9"
checkbox input "true"
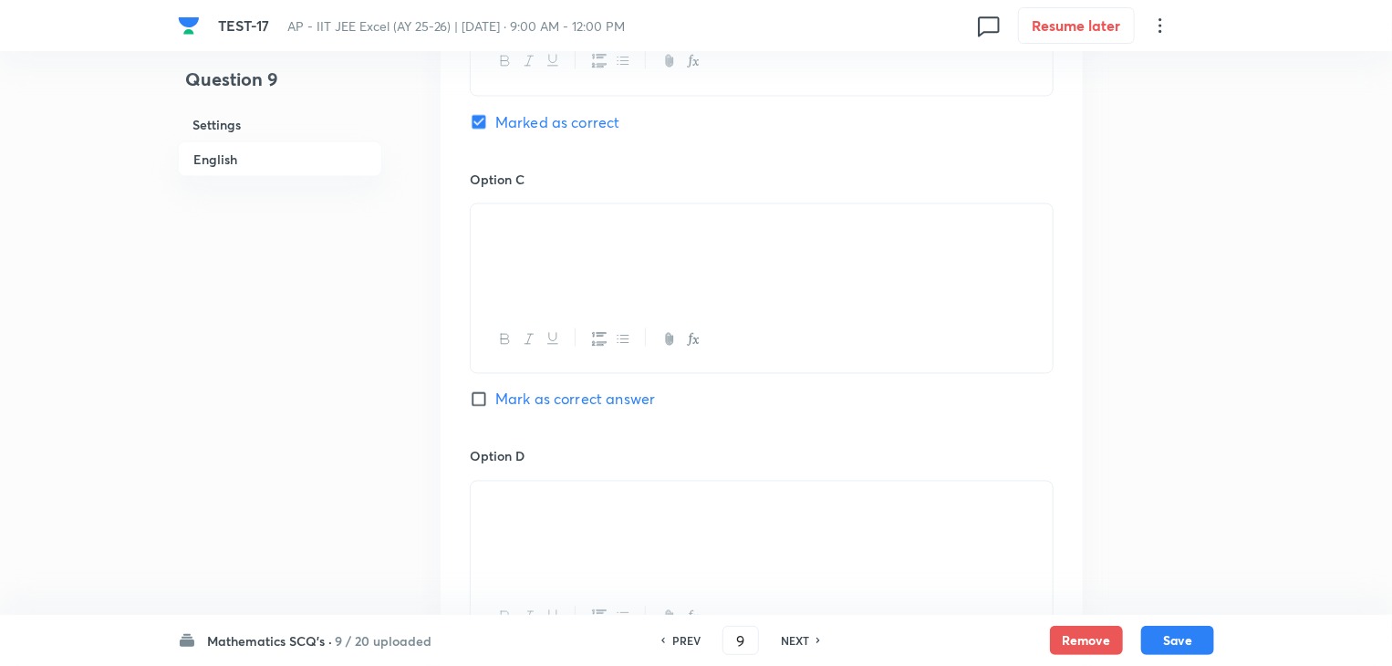
scroll to position [1551, 0]
click at [474, 389] on input "Mark as correct answer" at bounding box center [483, 395] width 26 height 18
checkbox input "true"
checkbox input "false"
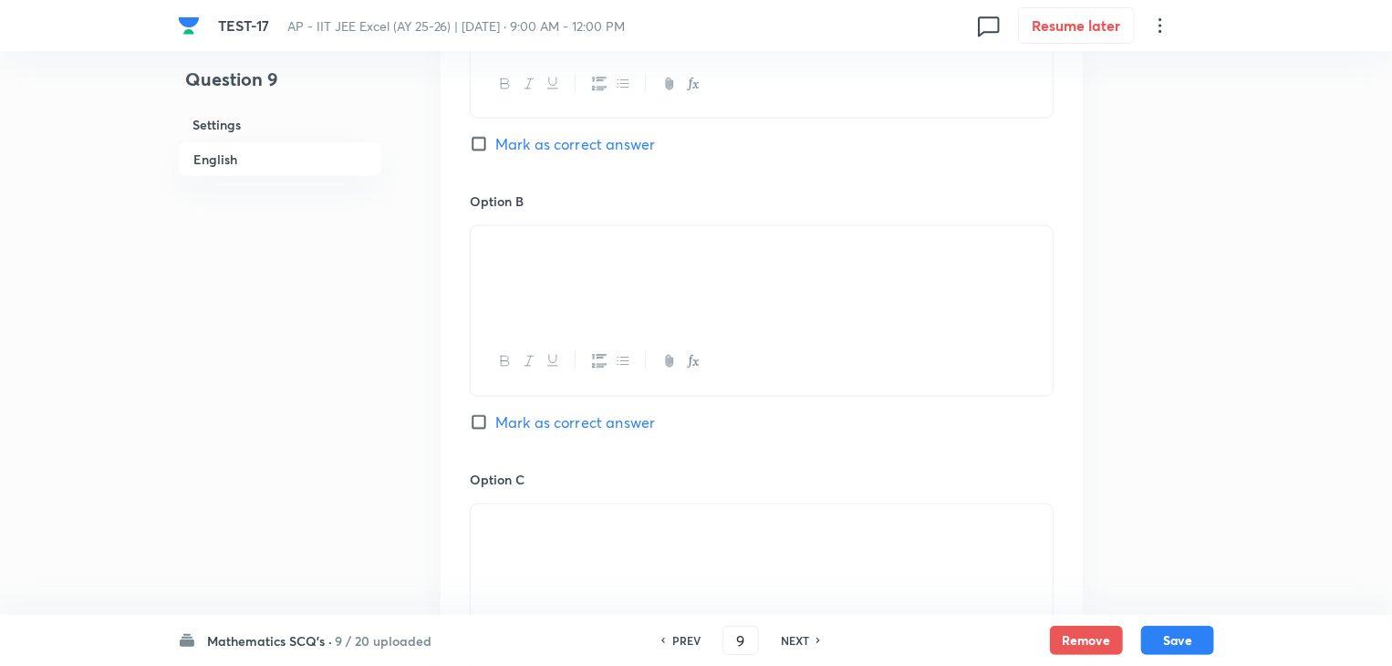
scroll to position [1409, 0]
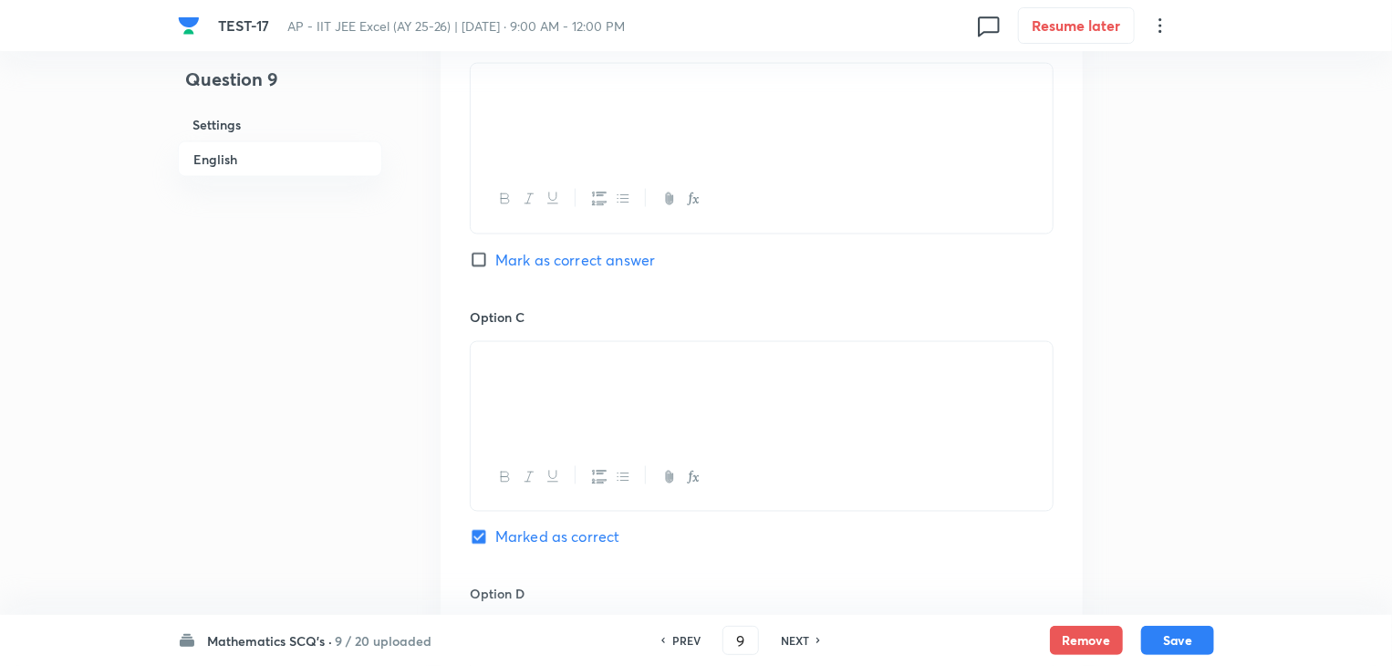
click at [476, 539] on input "Marked as correct" at bounding box center [483, 537] width 26 height 18
click at [478, 535] on input "Marked as correct" at bounding box center [483, 537] width 26 height 18
checkbox input "true"
click at [486, 256] on input "Mark as correct answer" at bounding box center [483, 260] width 26 height 18
checkbox input "true"
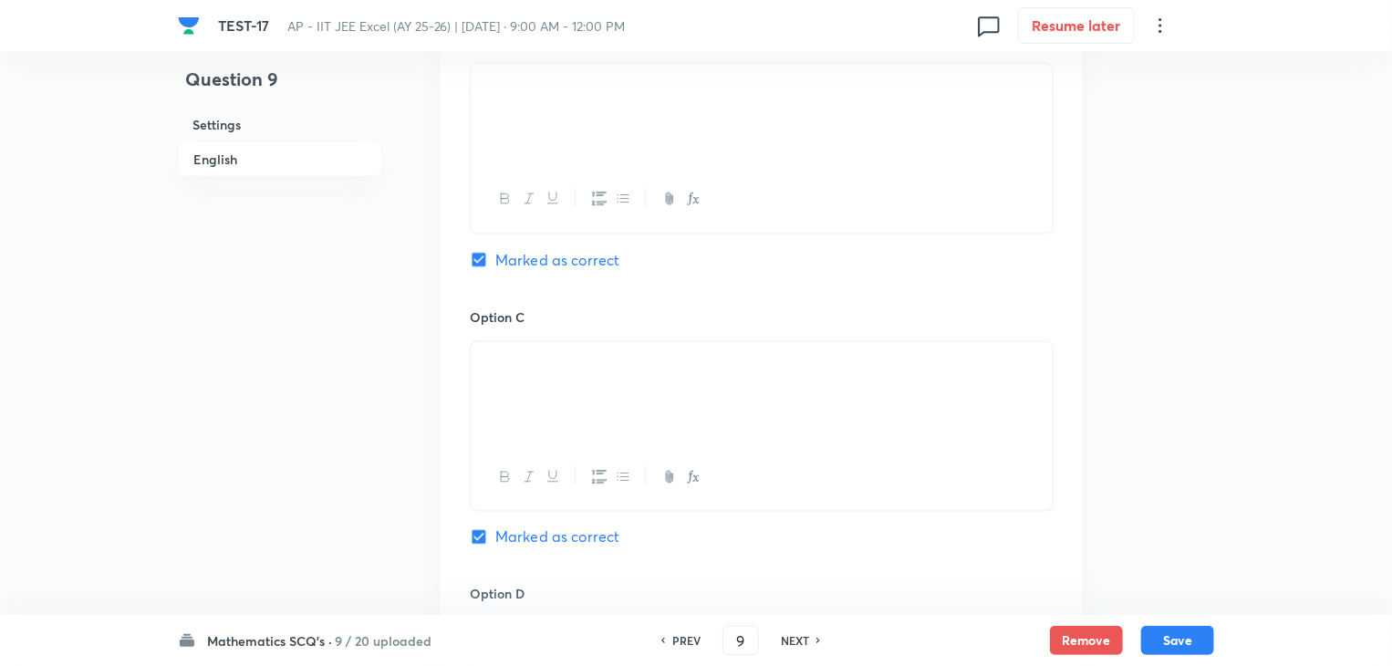
checkbox input "false"
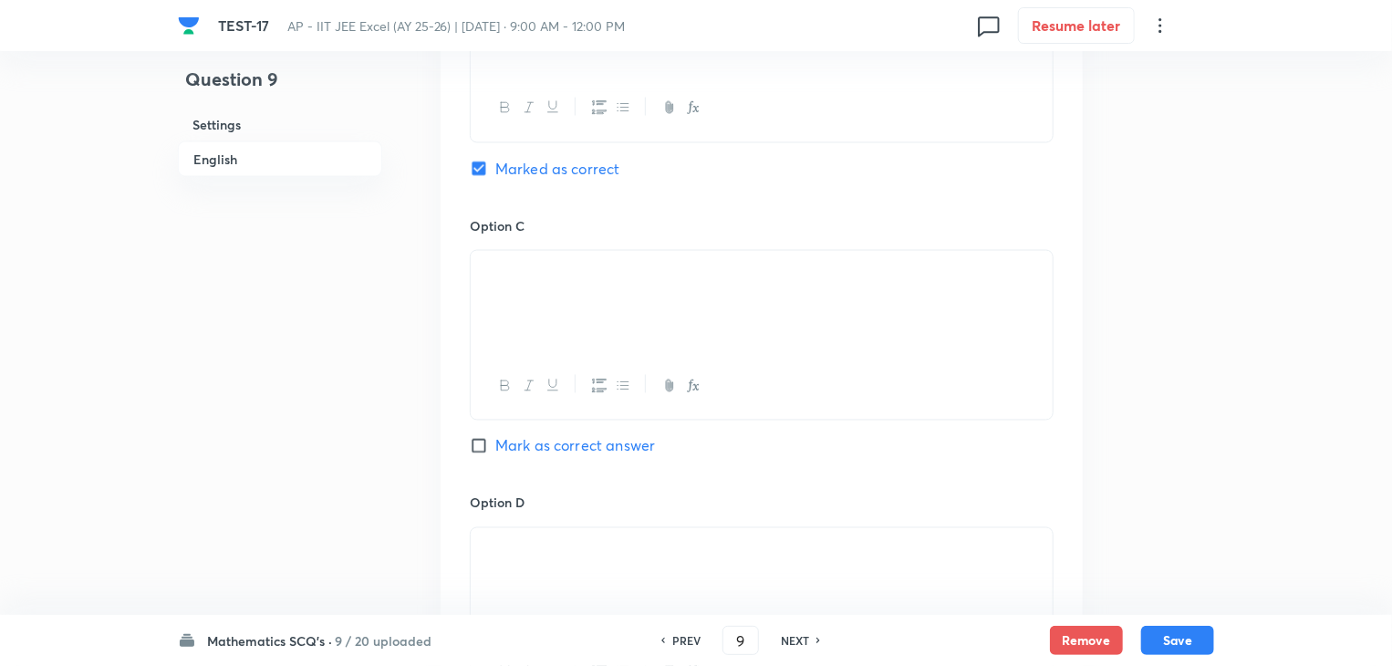
scroll to position [2047, 0]
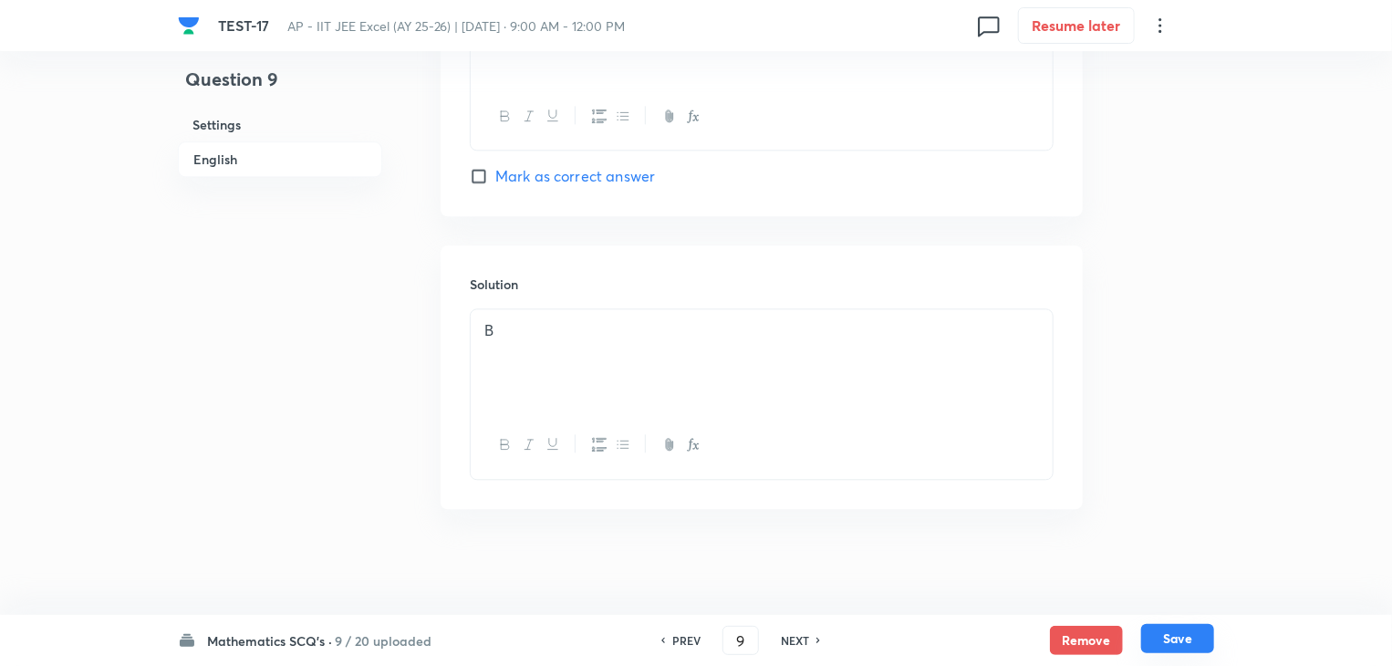
click at [1190, 641] on button "Save" at bounding box center [1177, 638] width 73 height 29
type input "10"
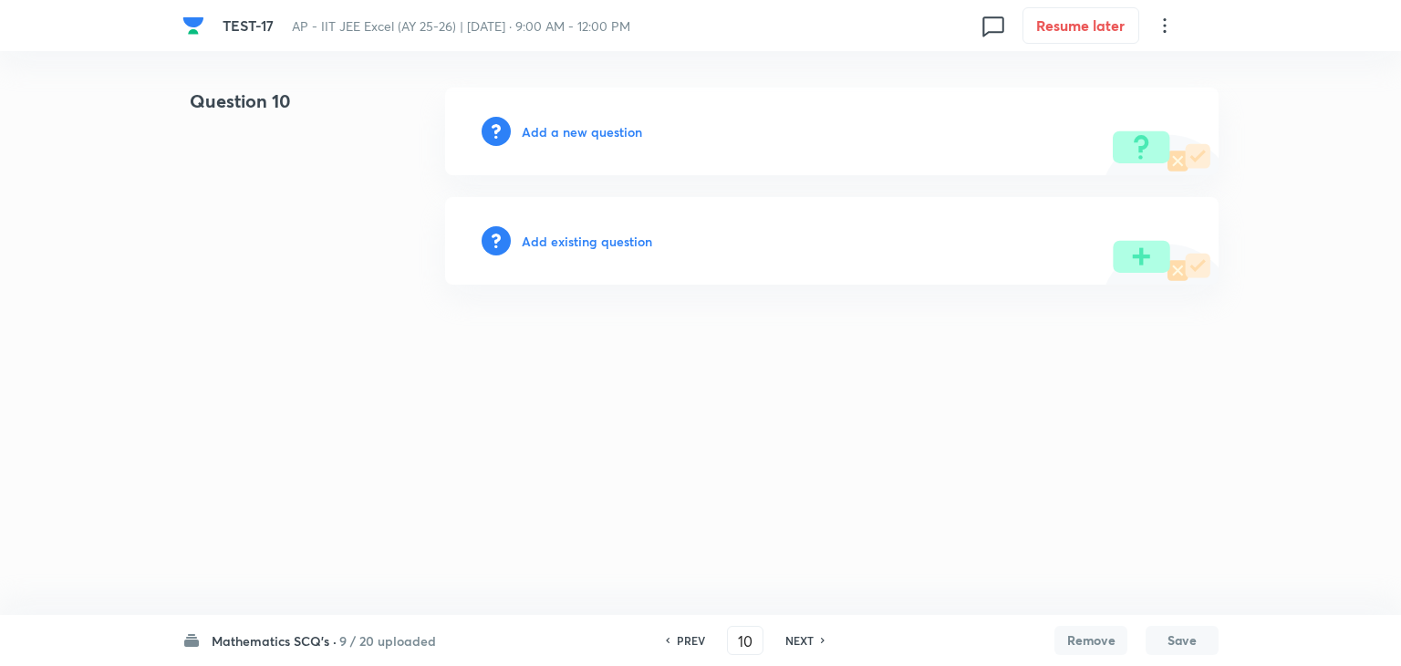
click at [553, 136] on h6 "Add a new question" at bounding box center [582, 131] width 120 height 19
click at [578, 132] on h6 "Choose a question type" at bounding box center [592, 131] width 140 height 19
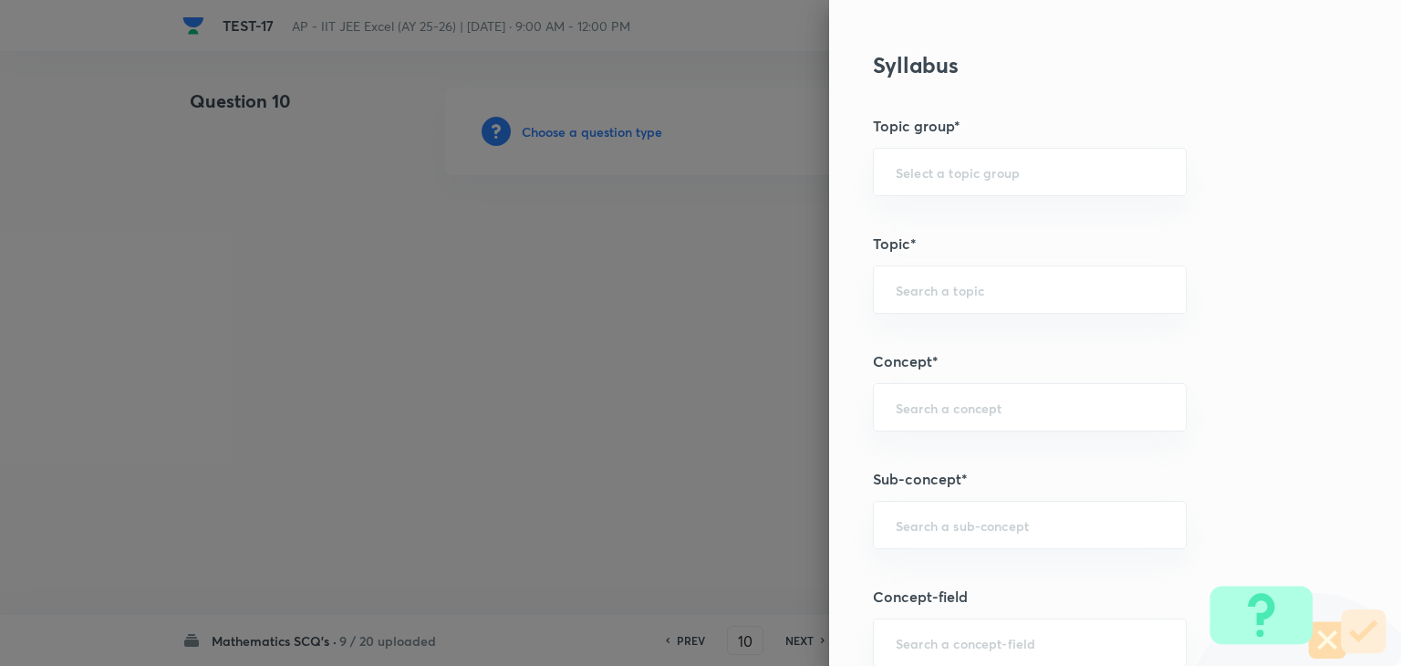
scroll to position [912, 0]
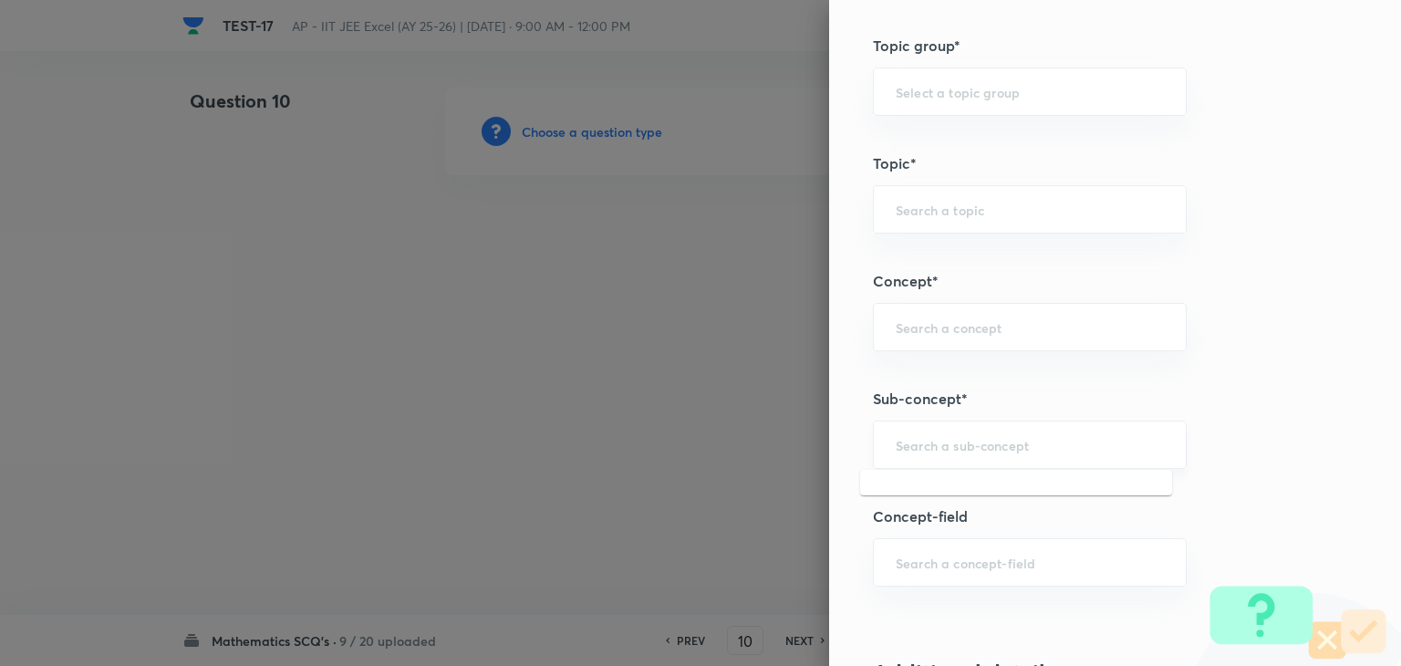
click at [896, 437] on input "text" at bounding box center [1030, 444] width 268 height 17
click at [982, 441] on input "text" at bounding box center [1030, 444] width 268 height 17
paste input "statistics"
click at [967, 482] on li "Statistics" at bounding box center [1016, 493] width 312 height 33
type input "Statistics"
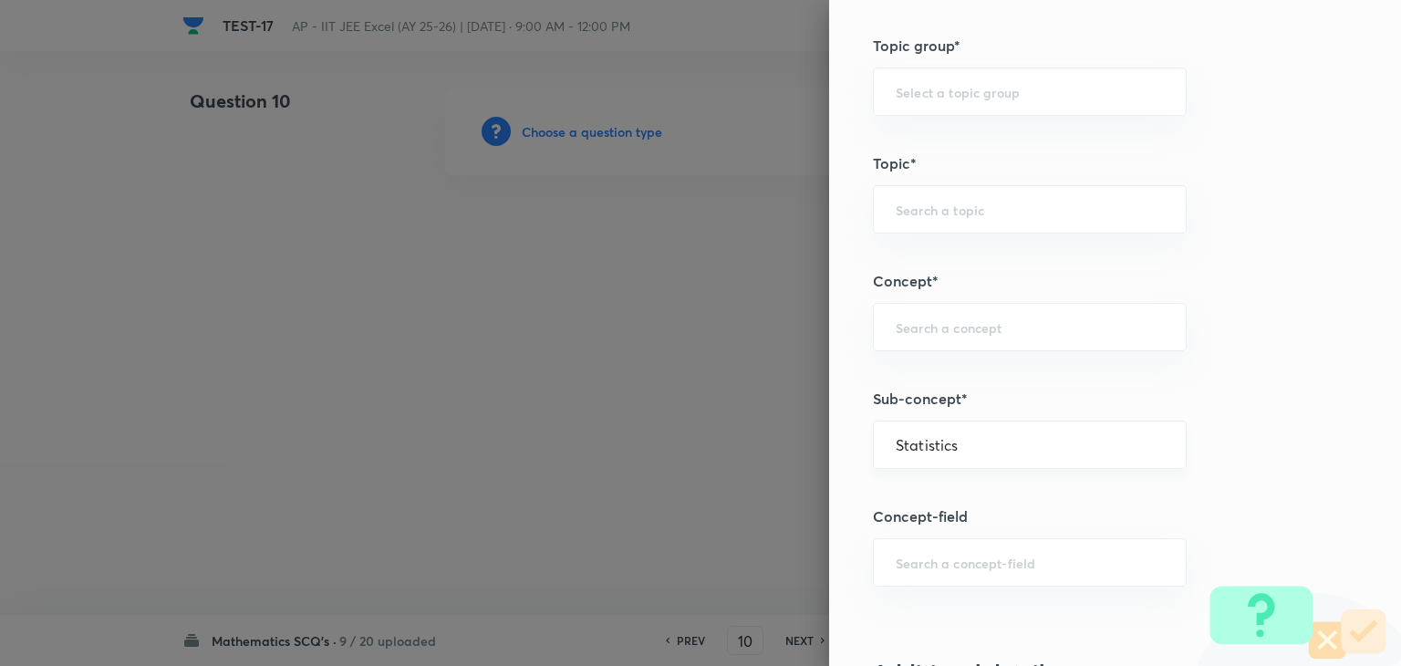
type input "Mathematics"
type input "Statistics"
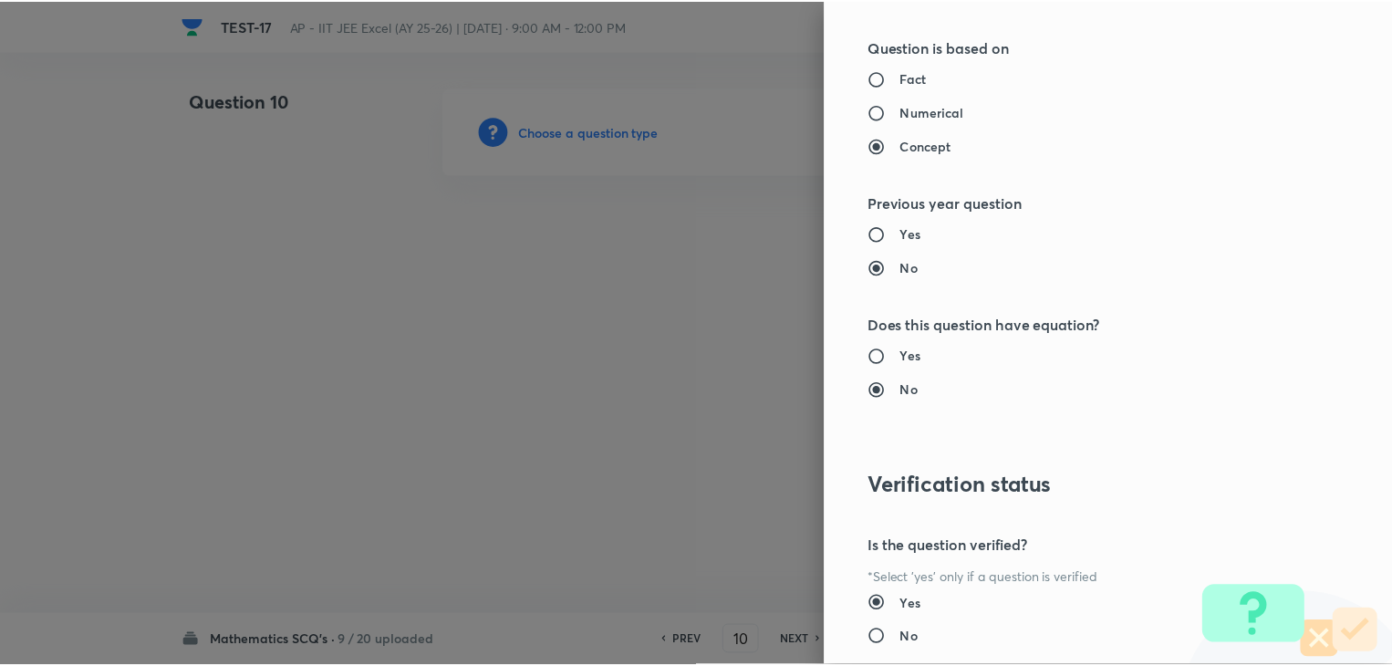
scroll to position [1940, 0]
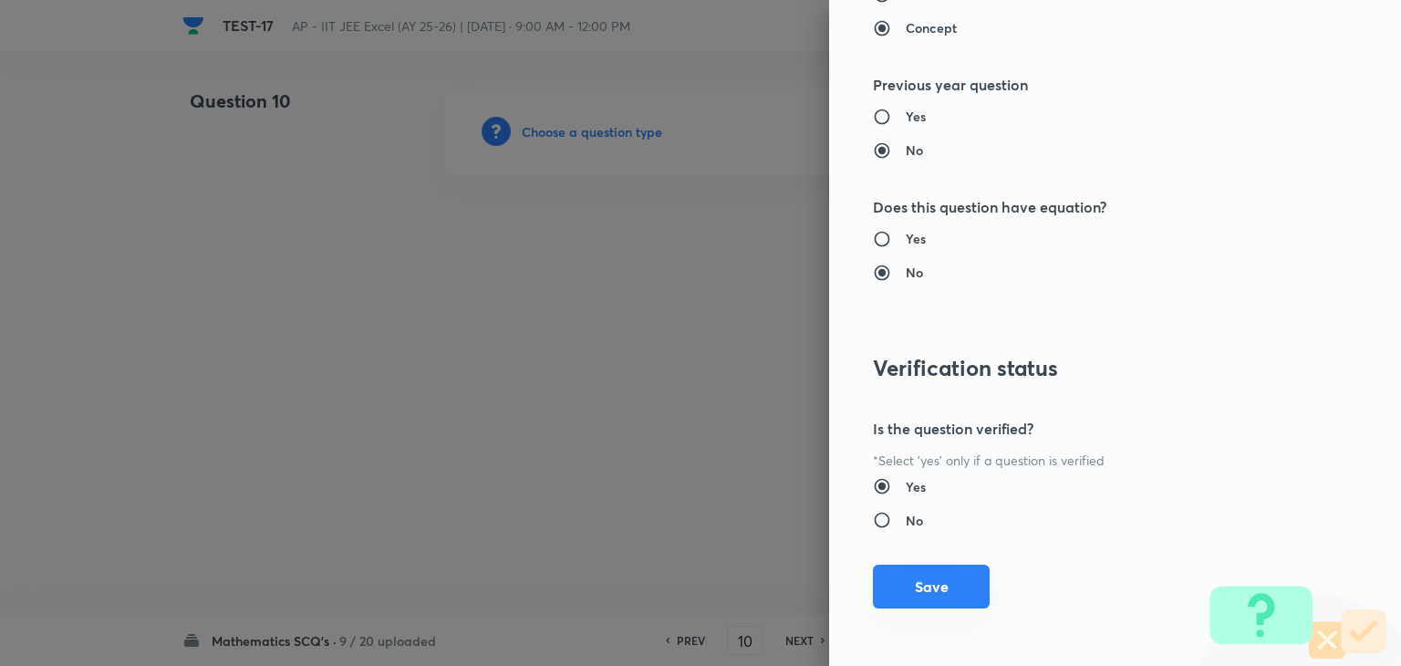
click at [873, 588] on button "Save" at bounding box center [931, 587] width 117 height 44
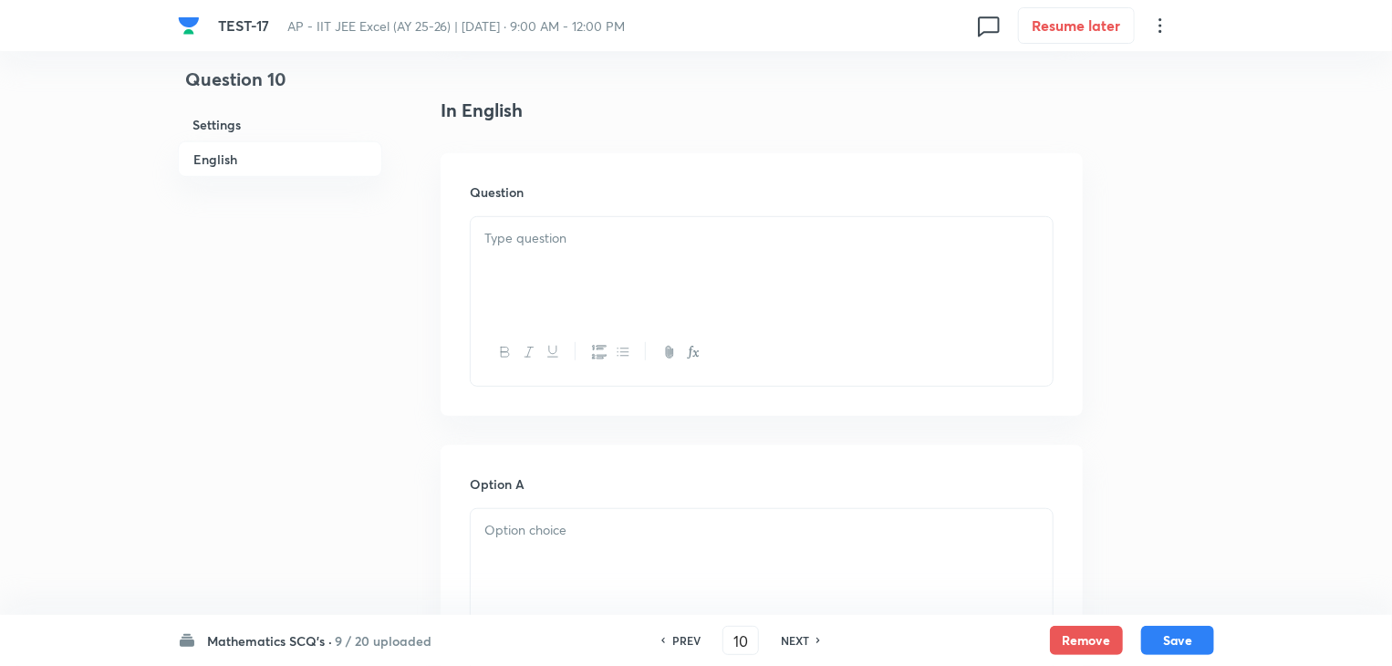
scroll to position [456, 0]
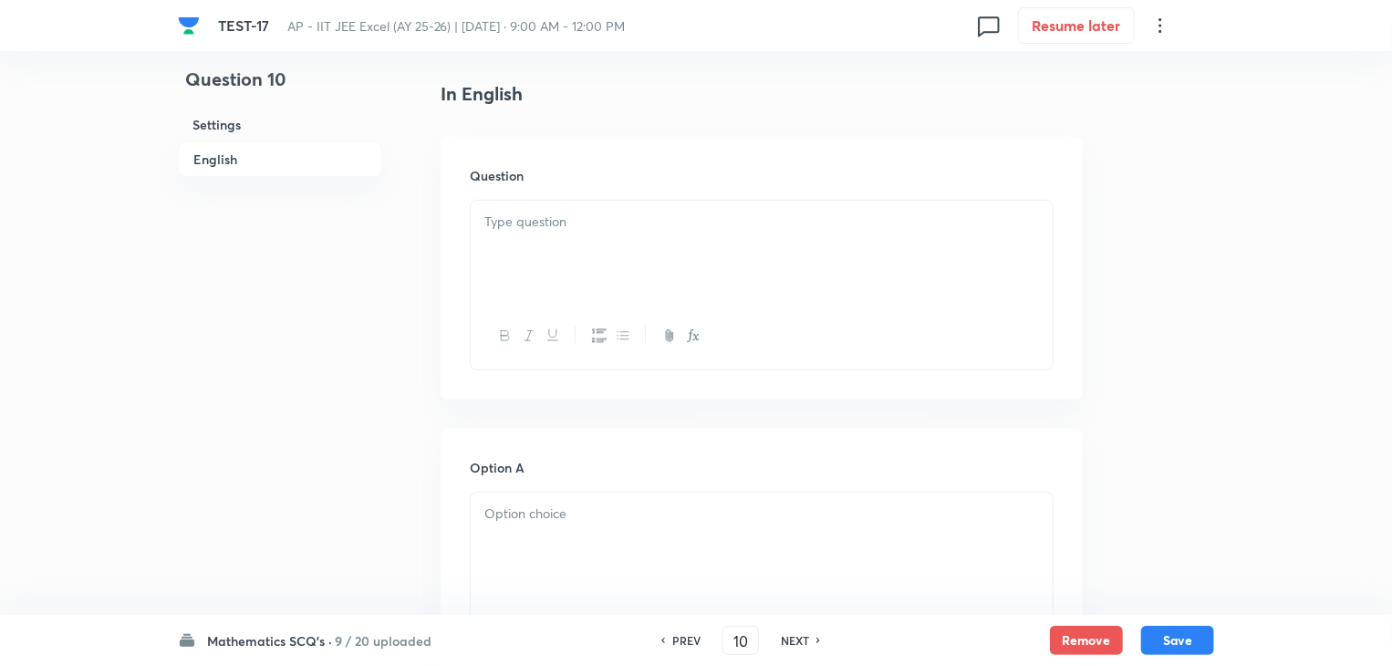
click at [559, 202] on div at bounding box center [762, 252] width 582 height 102
click at [655, 242] on div at bounding box center [762, 252] width 582 height 102
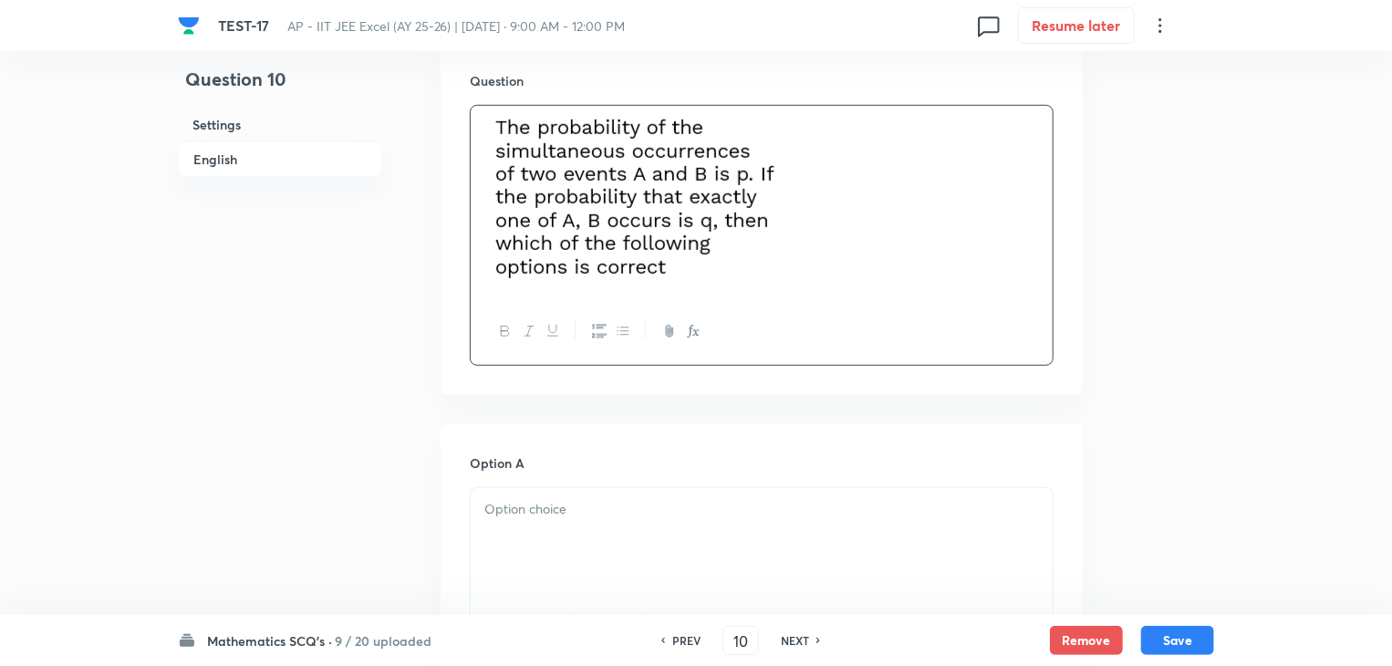
scroll to position [730, 0]
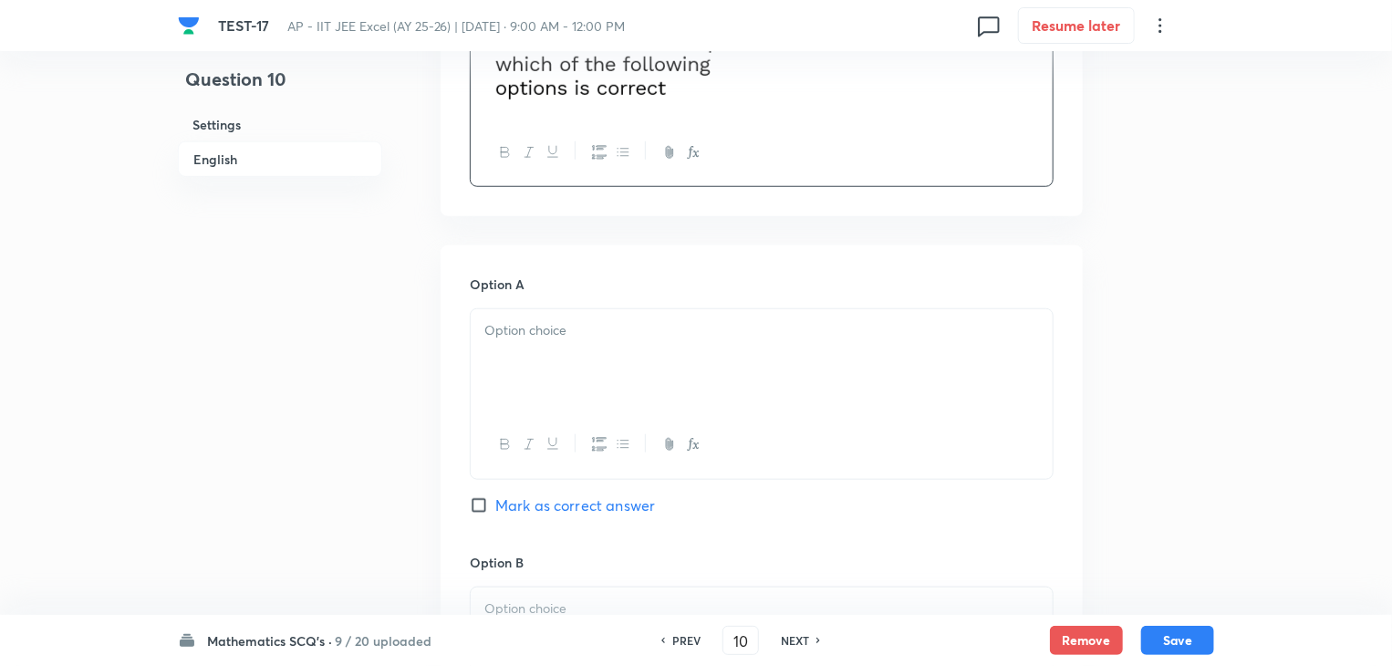
click at [626, 364] on div at bounding box center [762, 360] width 582 height 102
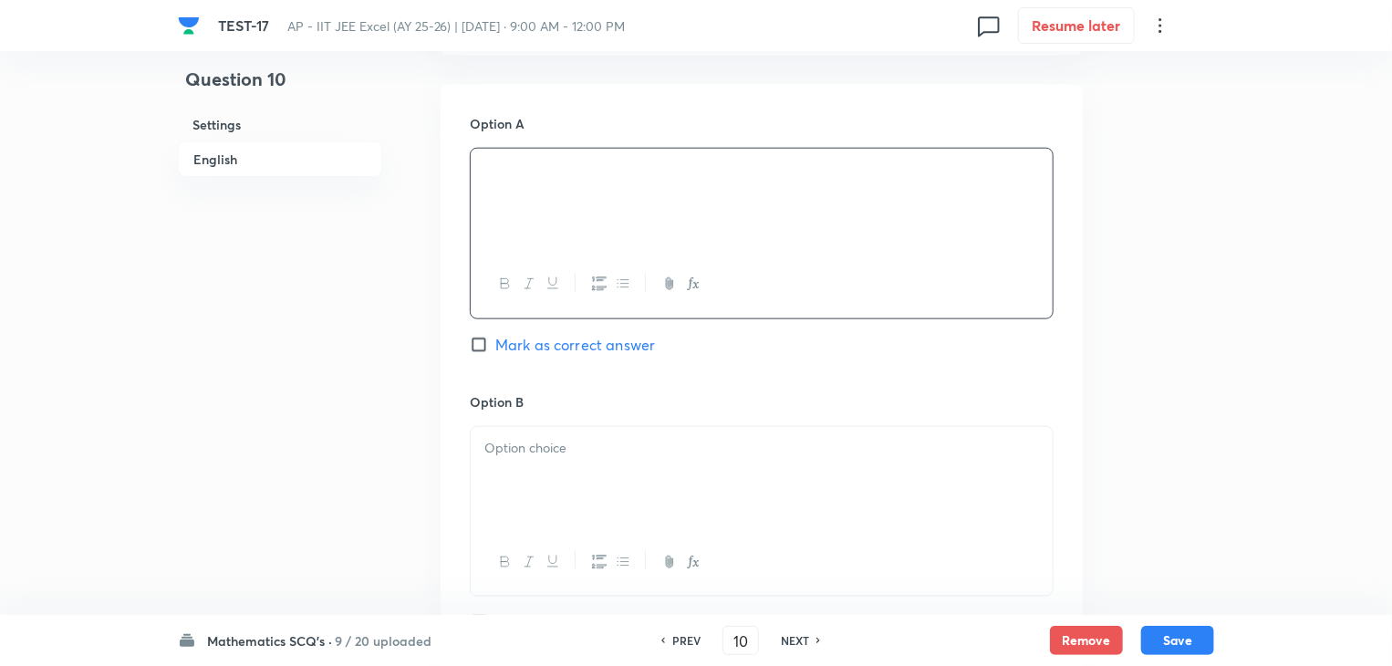
scroll to position [1095, 0]
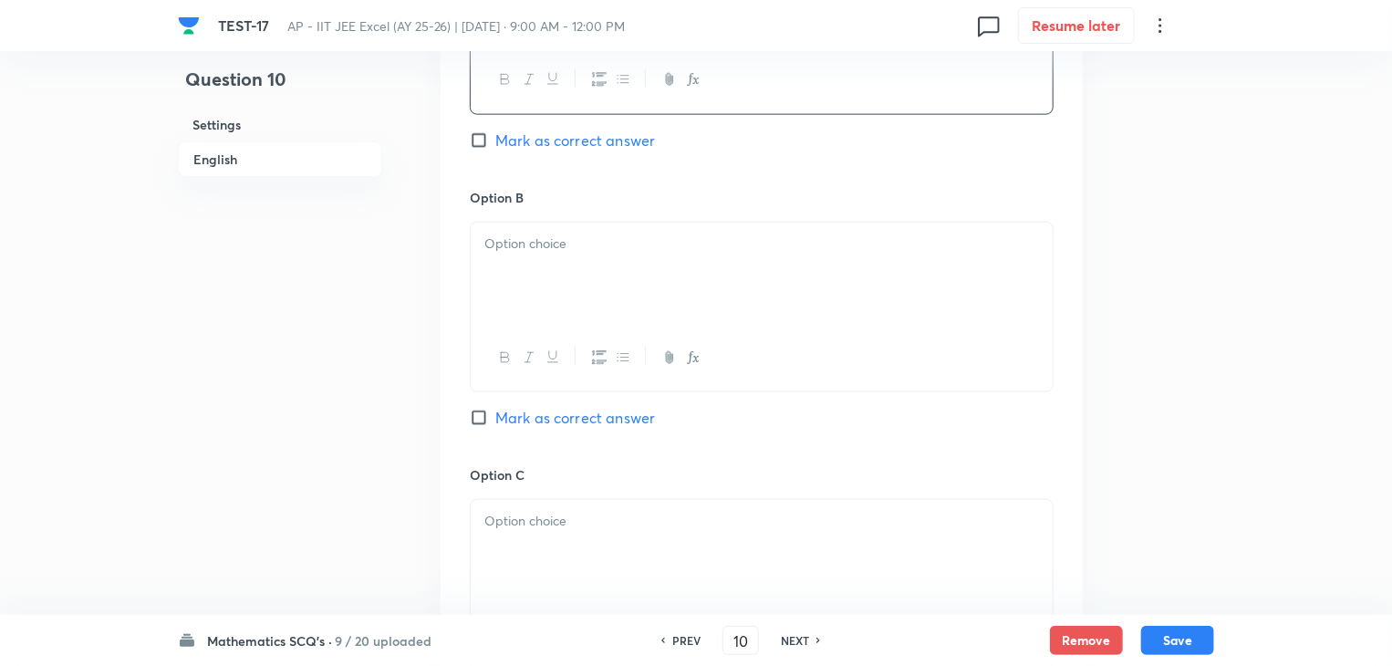
click at [614, 267] on div at bounding box center [762, 274] width 582 height 102
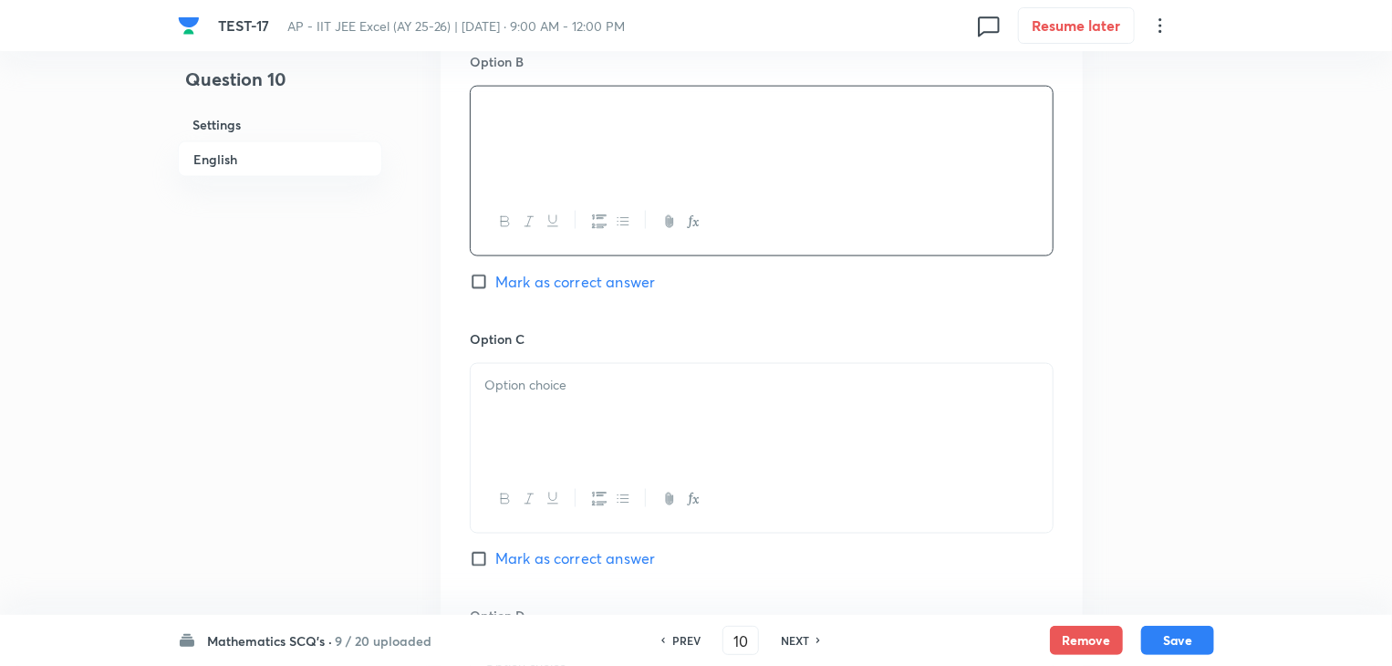
scroll to position [1277, 0]
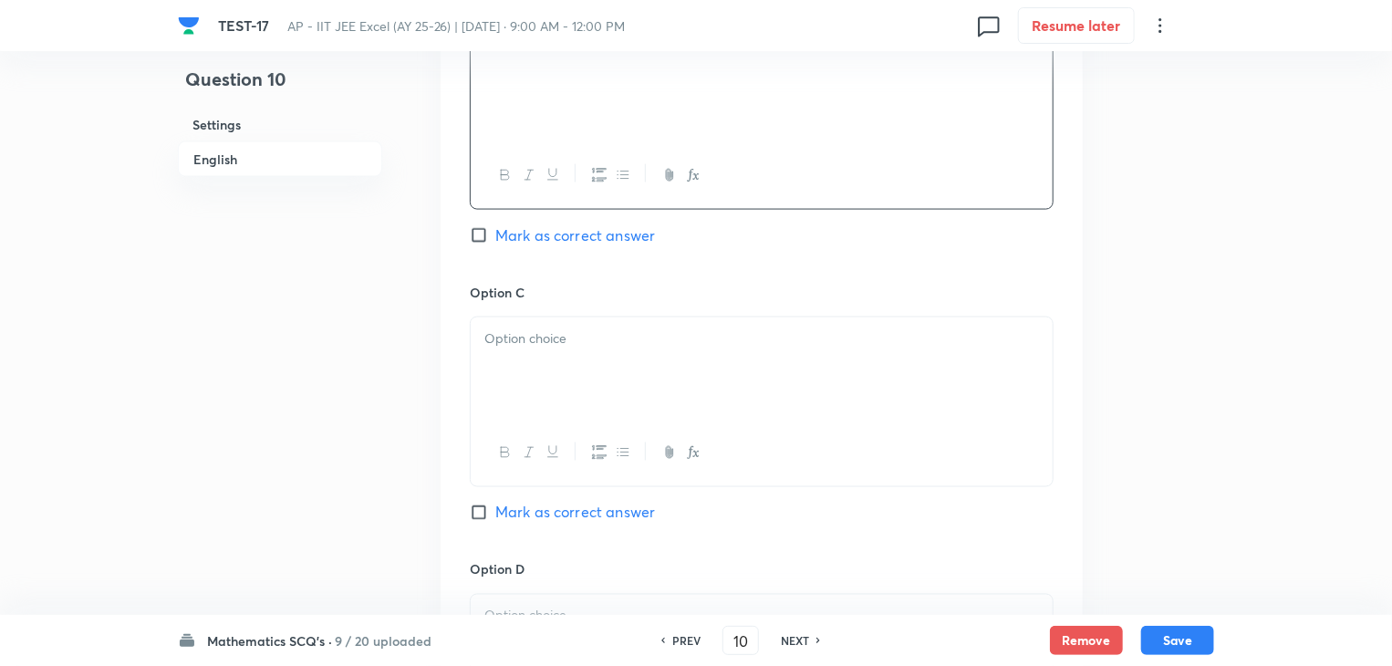
click at [562, 333] on p at bounding box center [761, 338] width 555 height 21
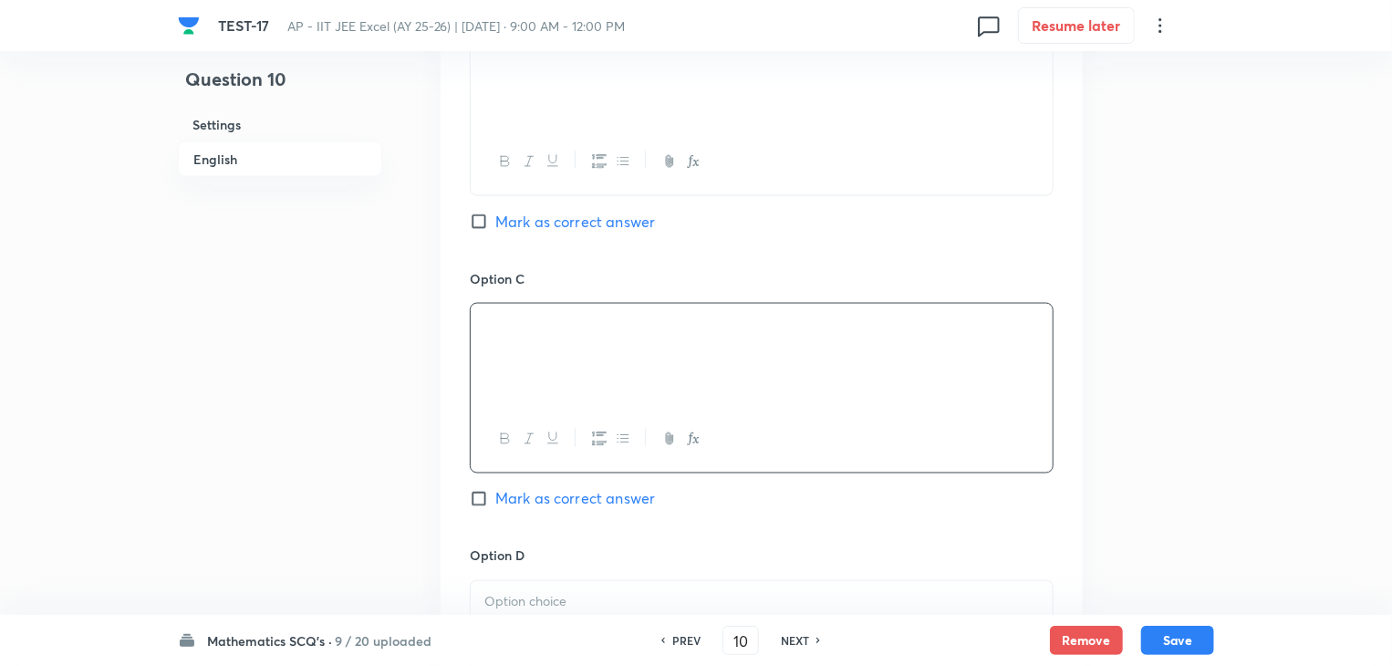
scroll to position [1460, 0]
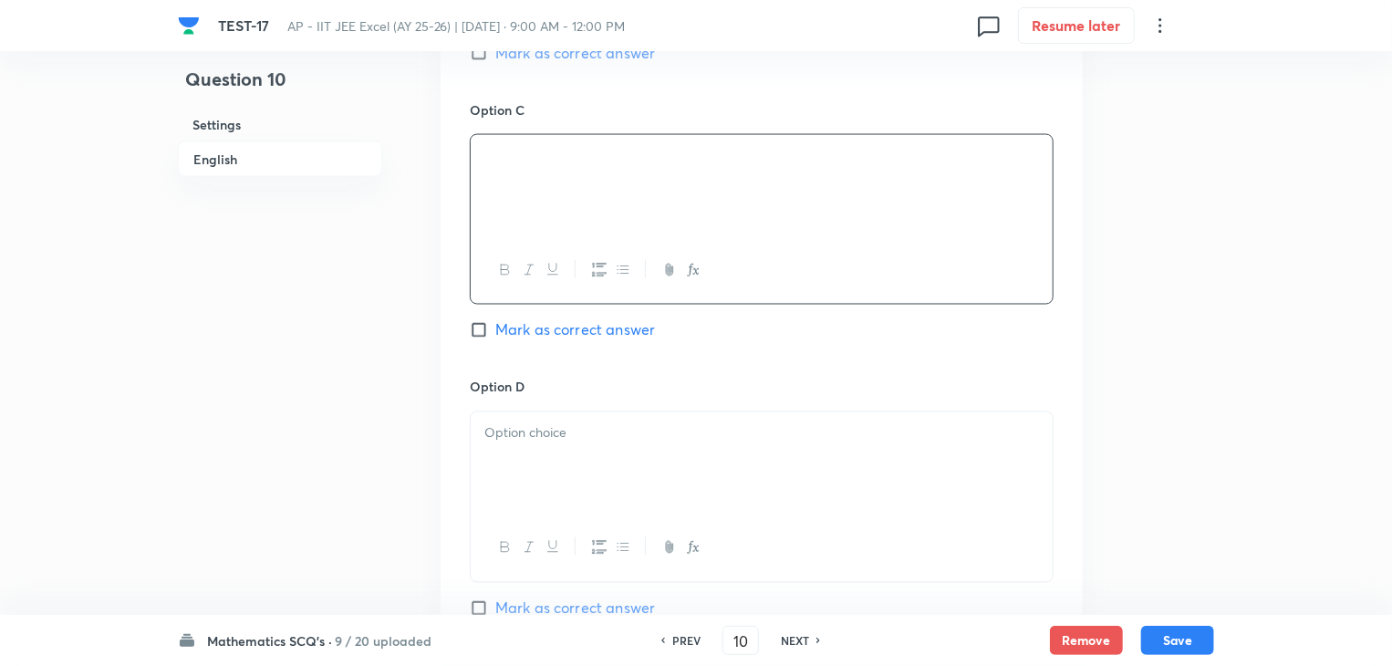
click at [572, 464] on div at bounding box center [762, 463] width 582 height 102
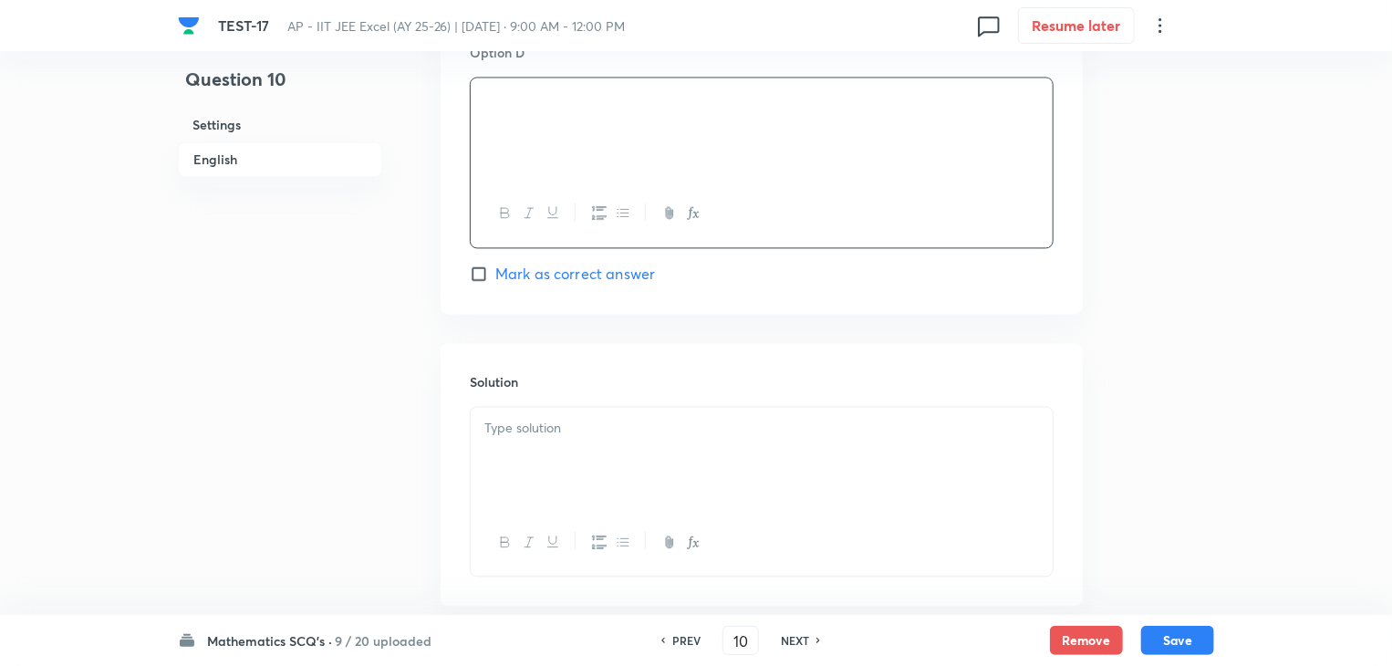
scroll to position [1824, 0]
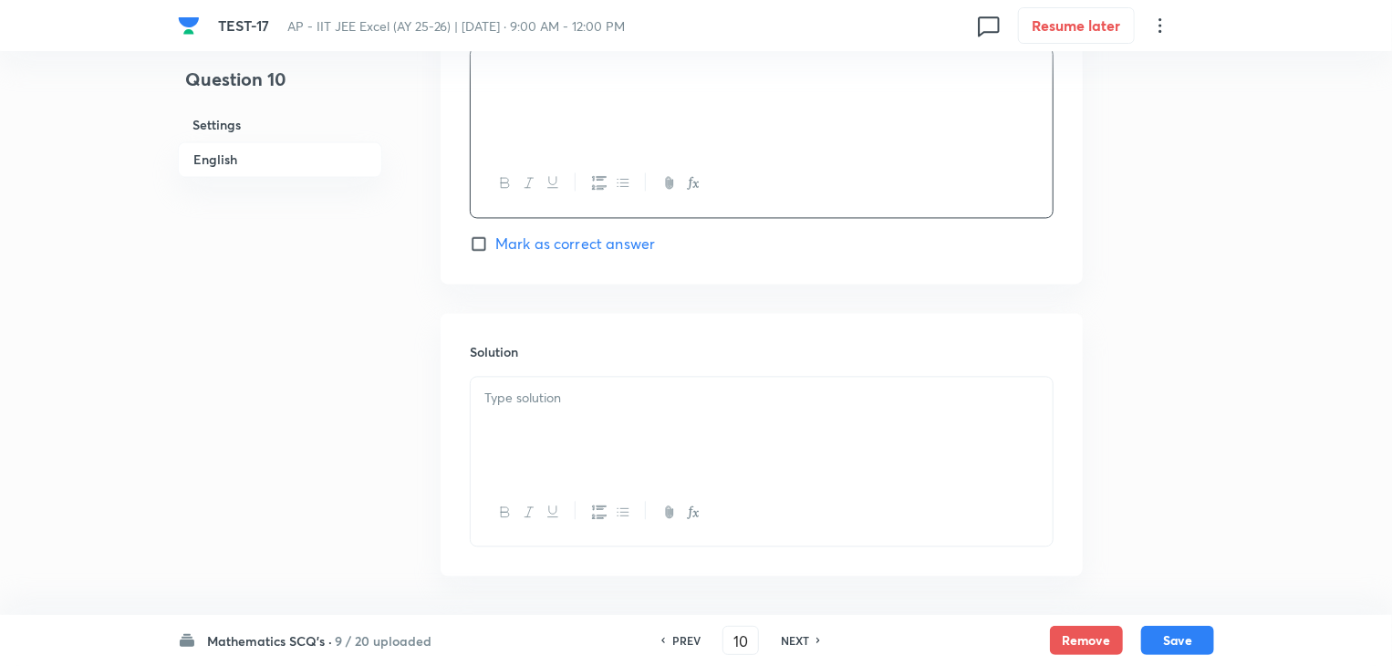
click at [629, 421] on div at bounding box center [762, 428] width 582 height 102
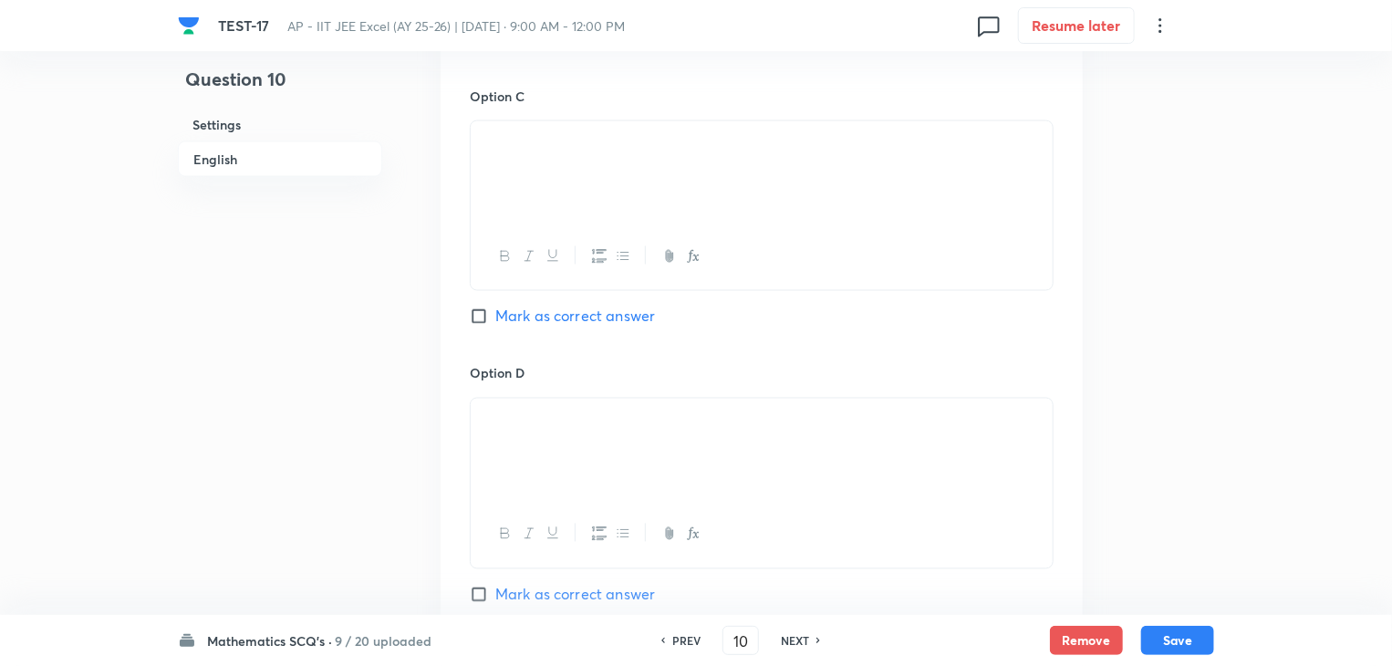
scroll to position [1460, 0]
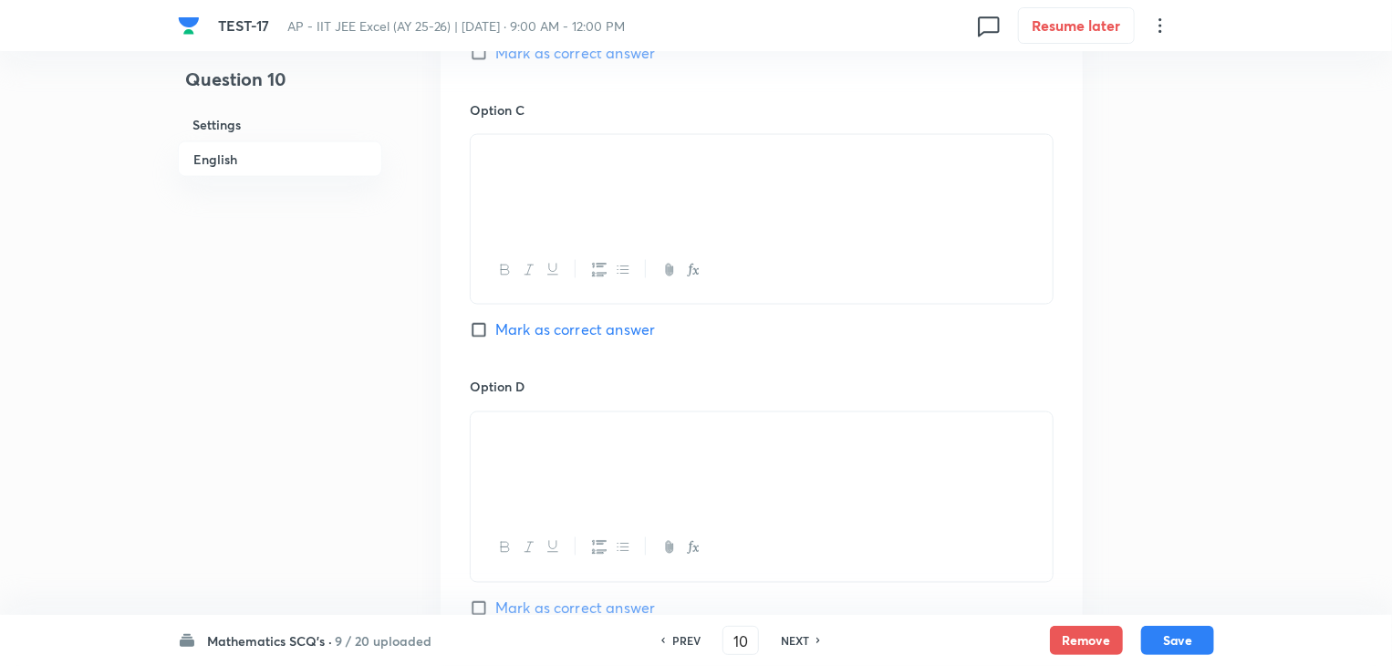
click at [472, 327] on input "Mark as correct answer" at bounding box center [483, 330] width 26 height 18
checkbox input "true"
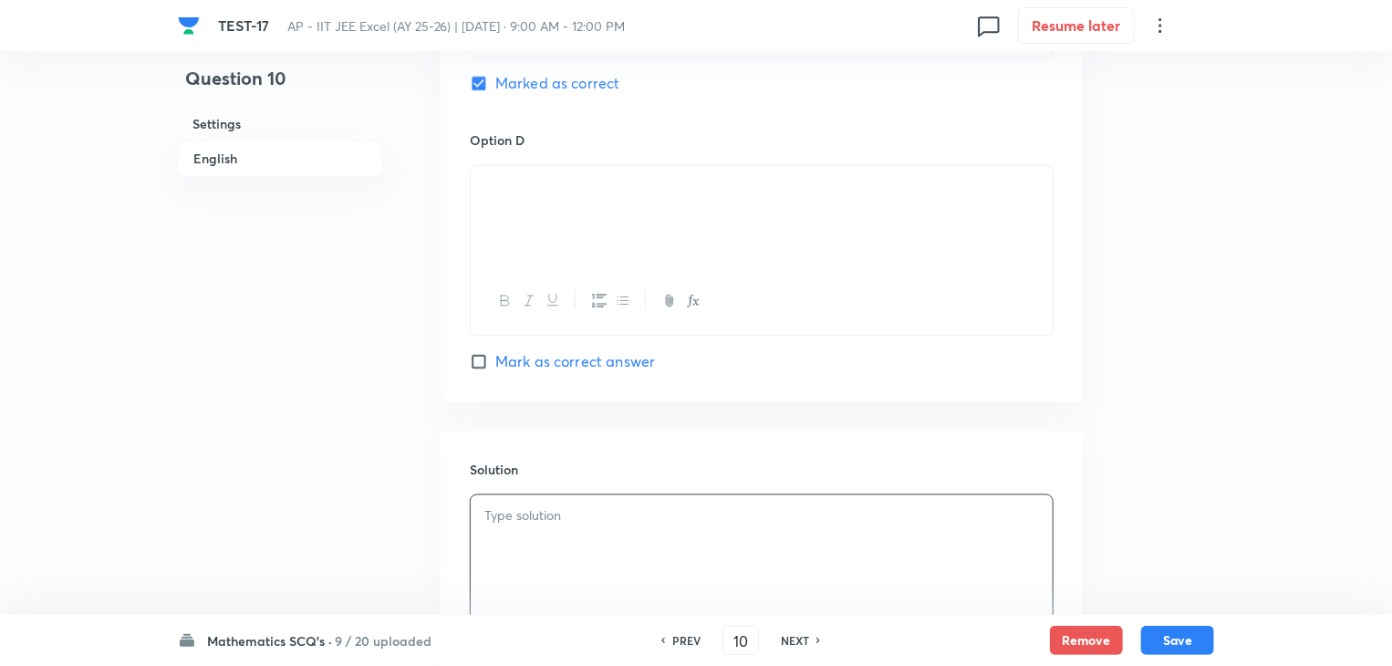
scroll to position [1892, 0]
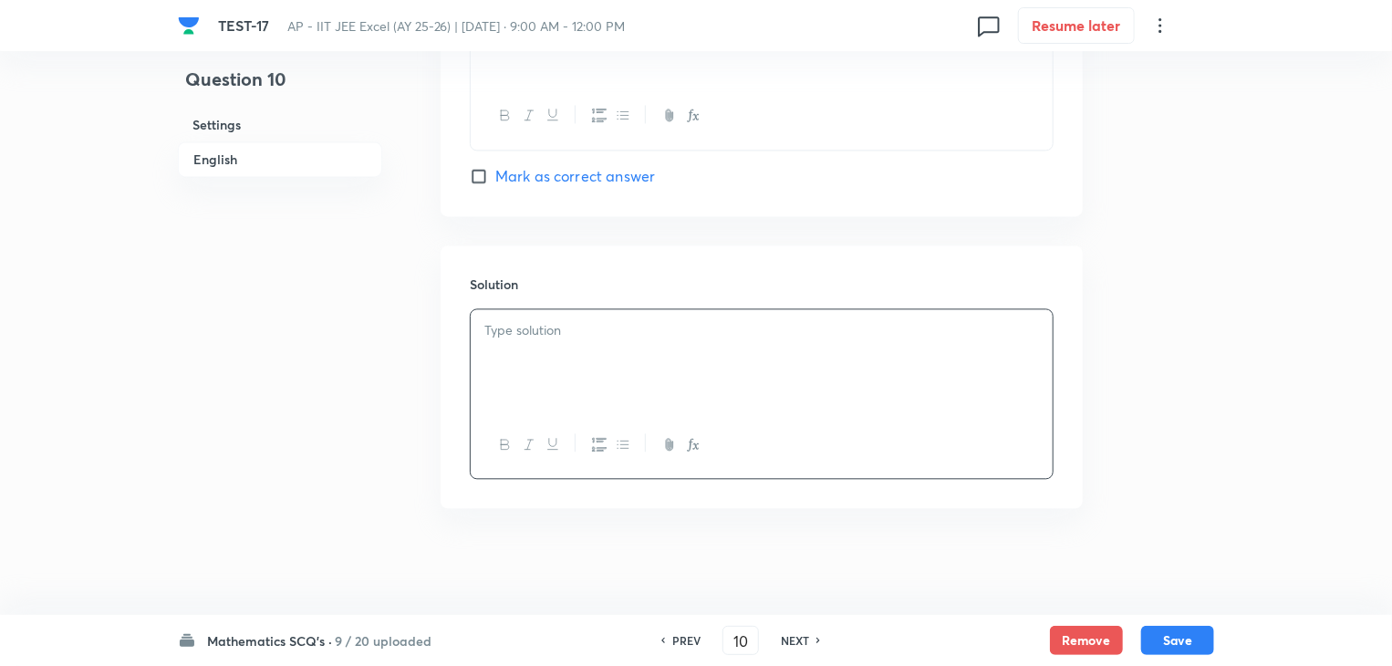
click at [528, 332] on p at bounding box center [761, 330] width 555 height 21
click at [1158, 630] on button "Save" at bounding box center [1177, 638] width 73 height 29
type input "11"
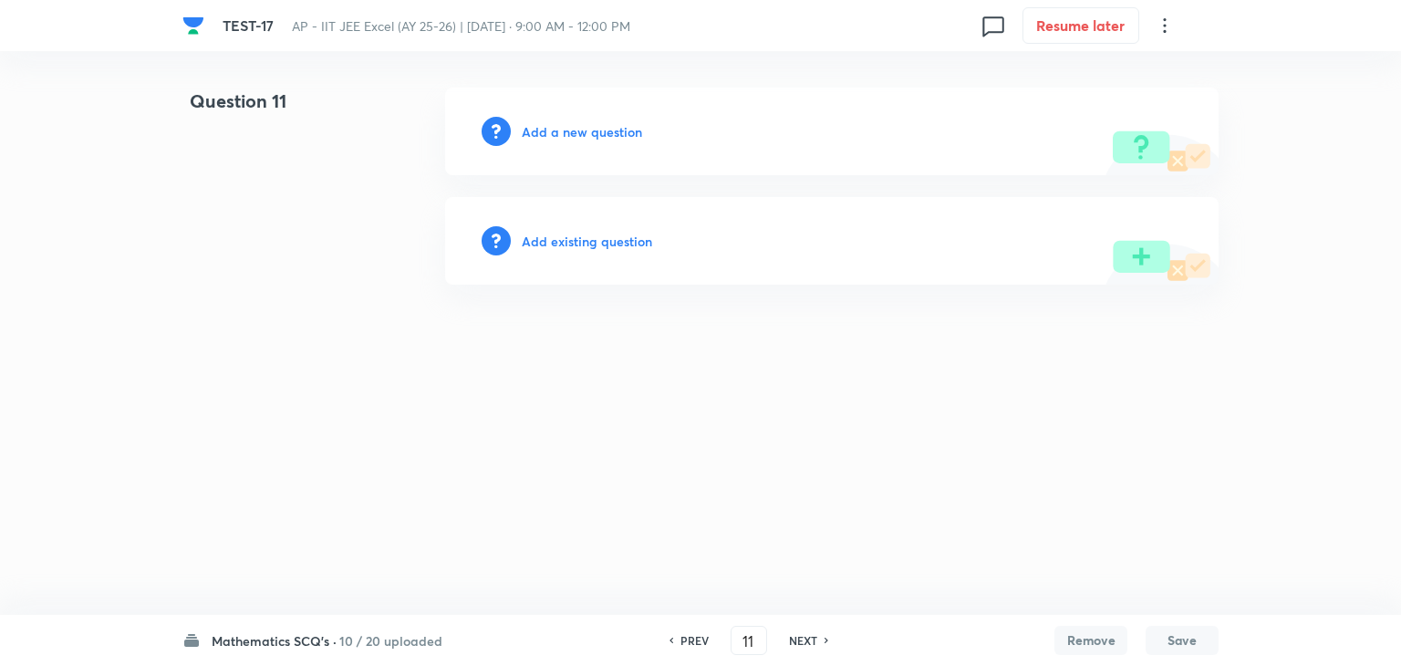
click at [559, 129] on h6 "Add a new question" at bounding box center [582, 131] width 120 height 19
click at [559, 129] on h6 "Choose a question type" at bounding box center [592, 131] width 140 height 19
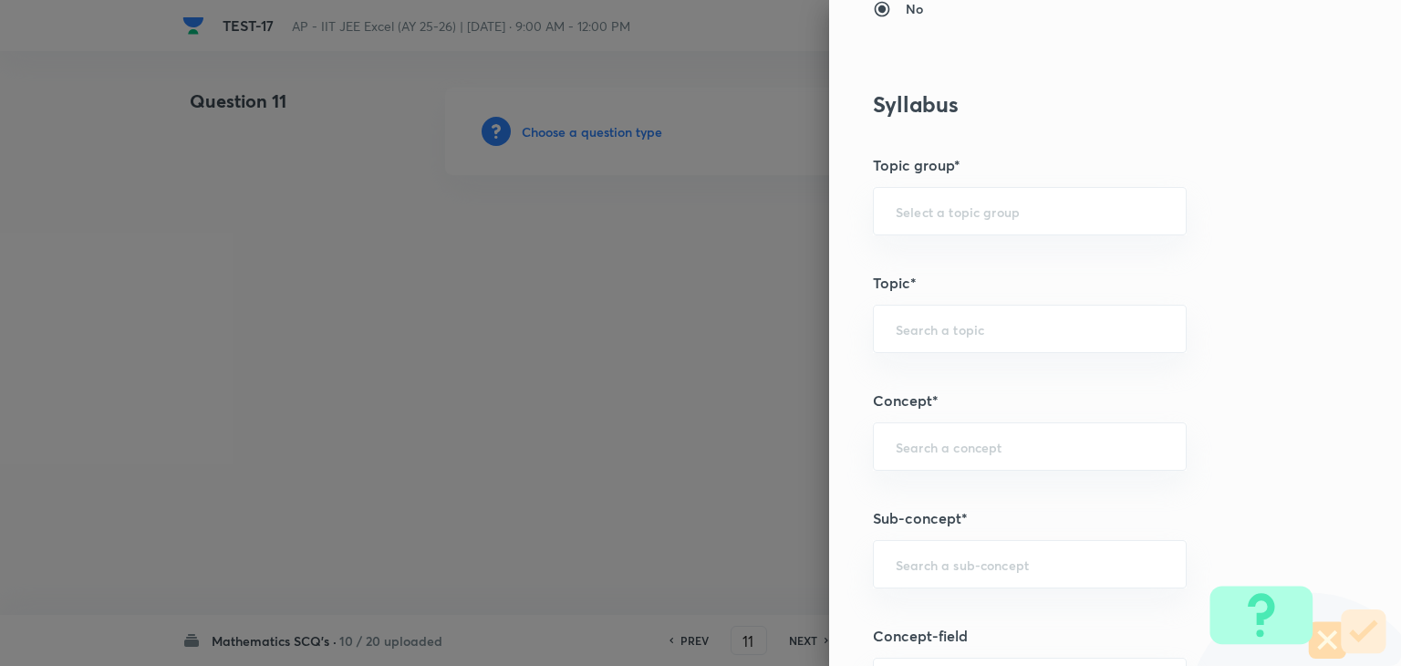
scroll to position [821, 0]
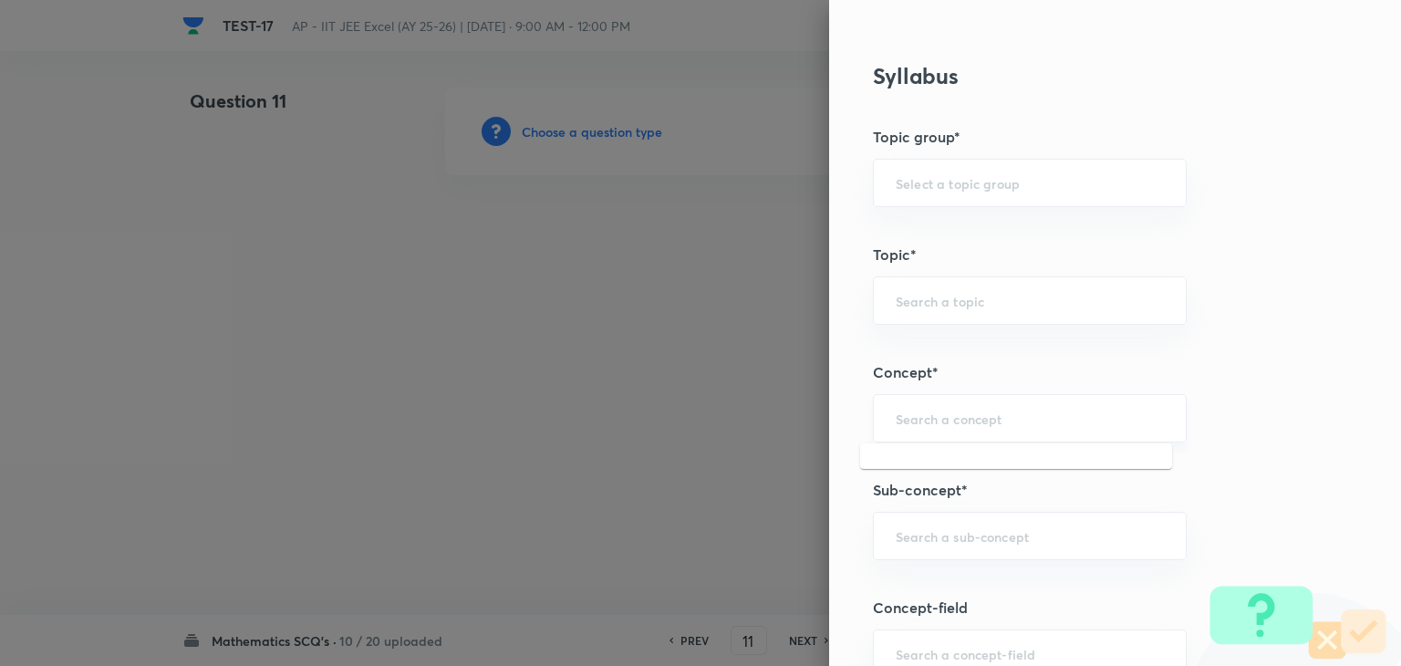
click at [974, 413] on input "text" at bounding box center [1030, 418] width 268 height 17
paste input "statistics"
click at [974, 473] on li "Statistics" at bounding box center [1016, 467] width 312 height 33
type input "Statistics"
type input "Mathematics"
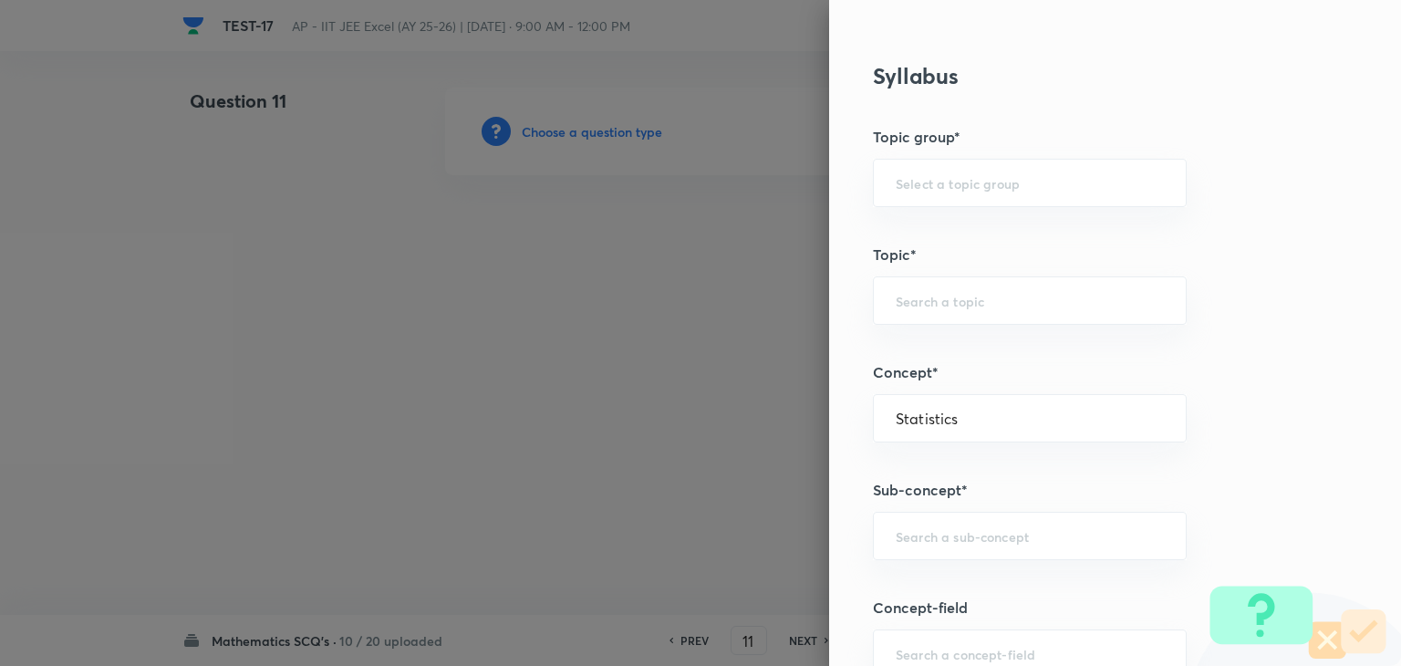
type input "Algebra"
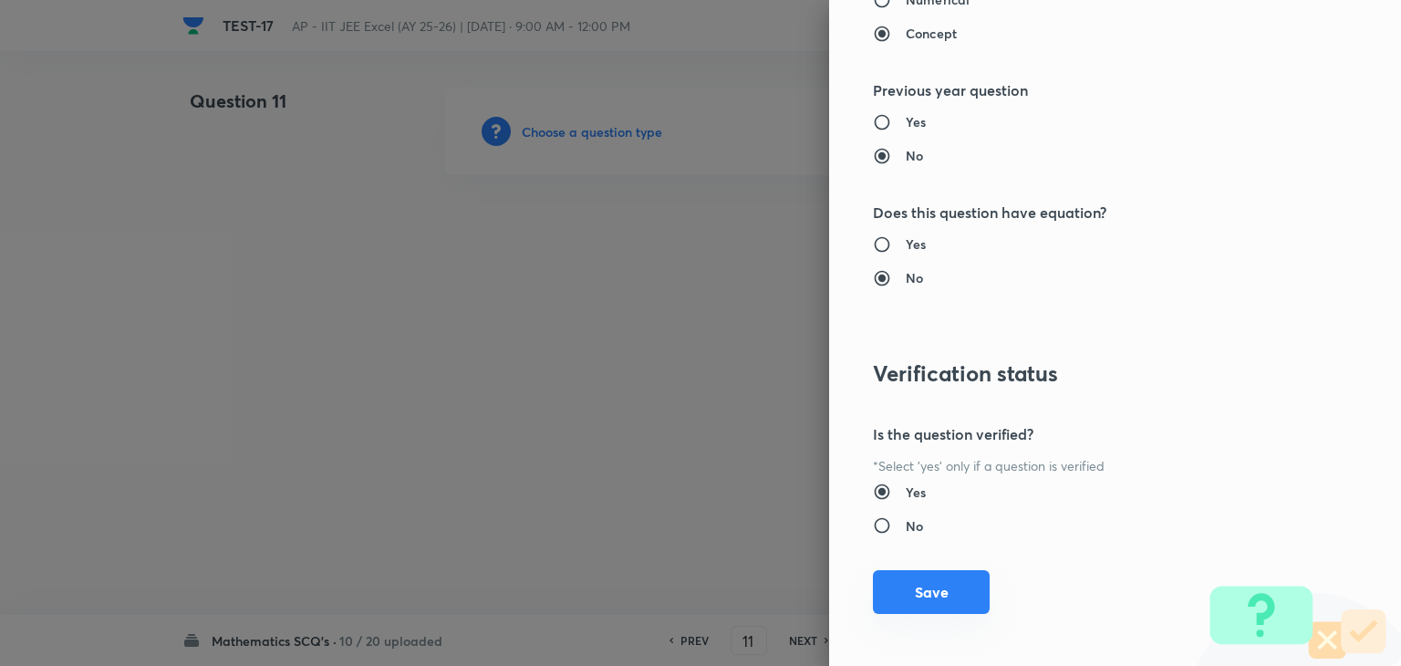
scroll to position [1940, 0]
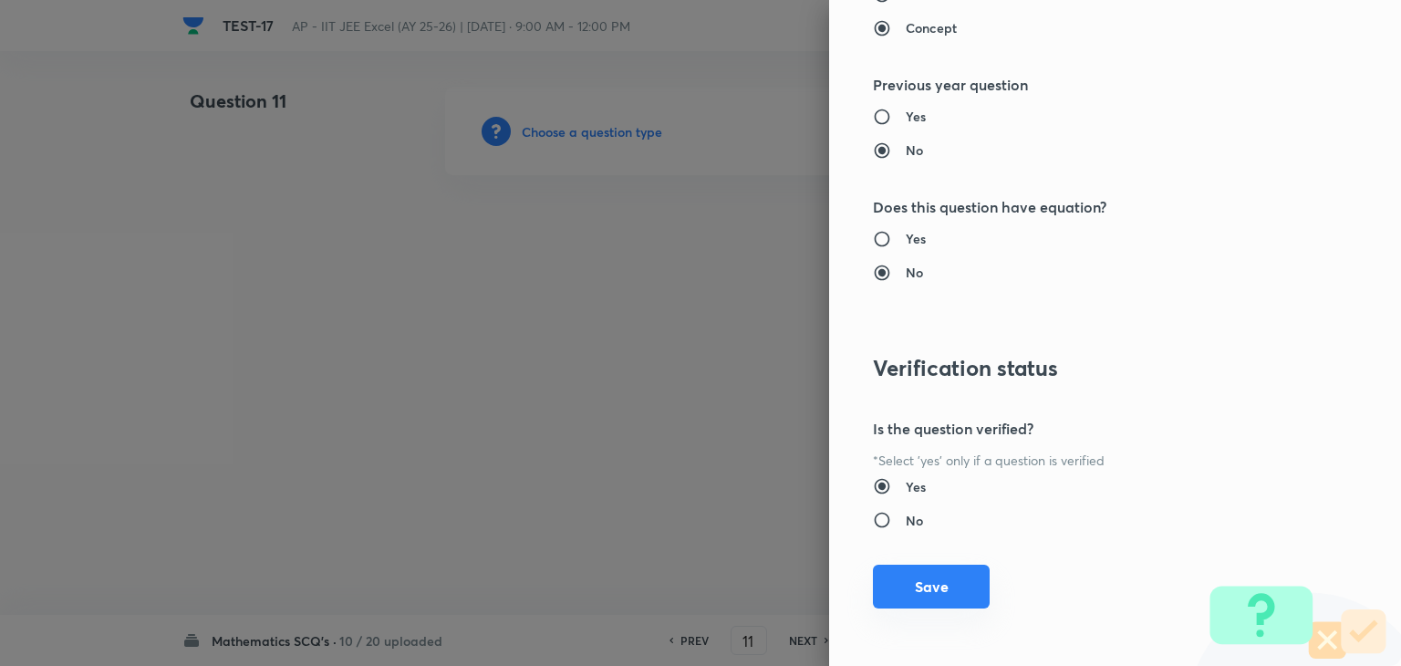
click at [931, 576] on button "Save" at bounding box center [931, 587] width 117 height 44
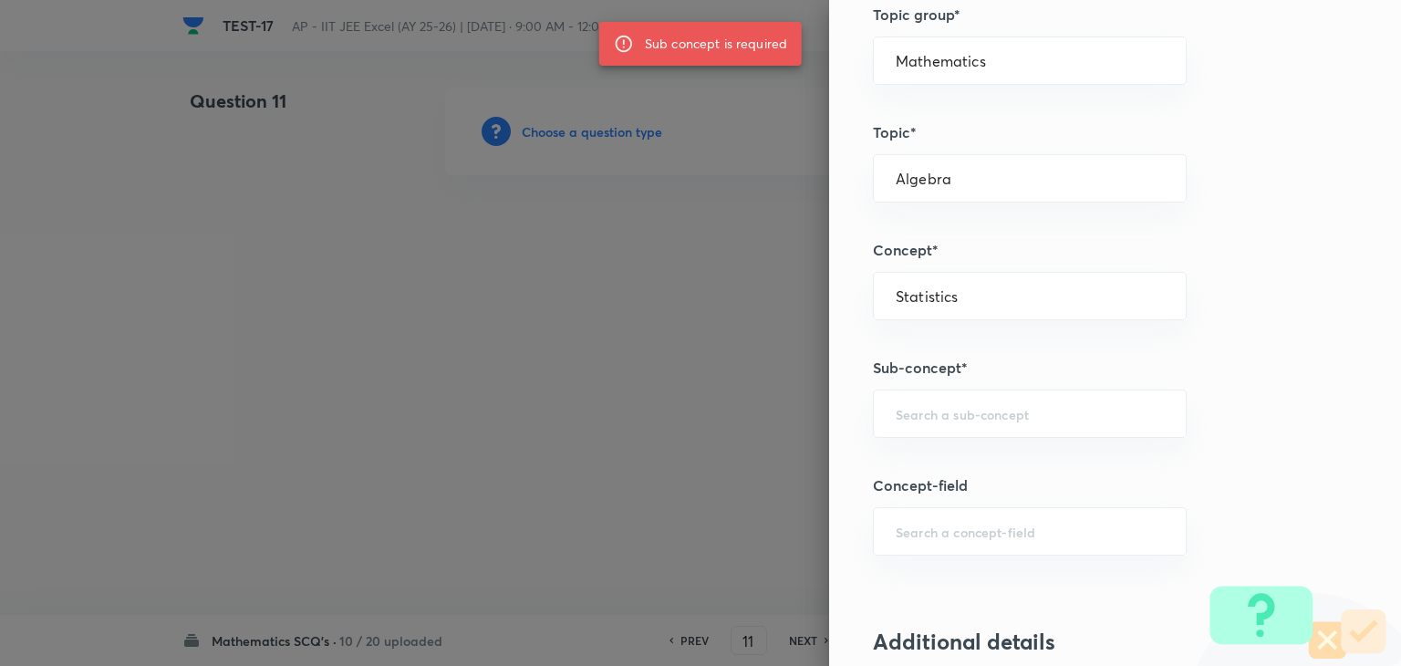
scroll to position [937, 0]
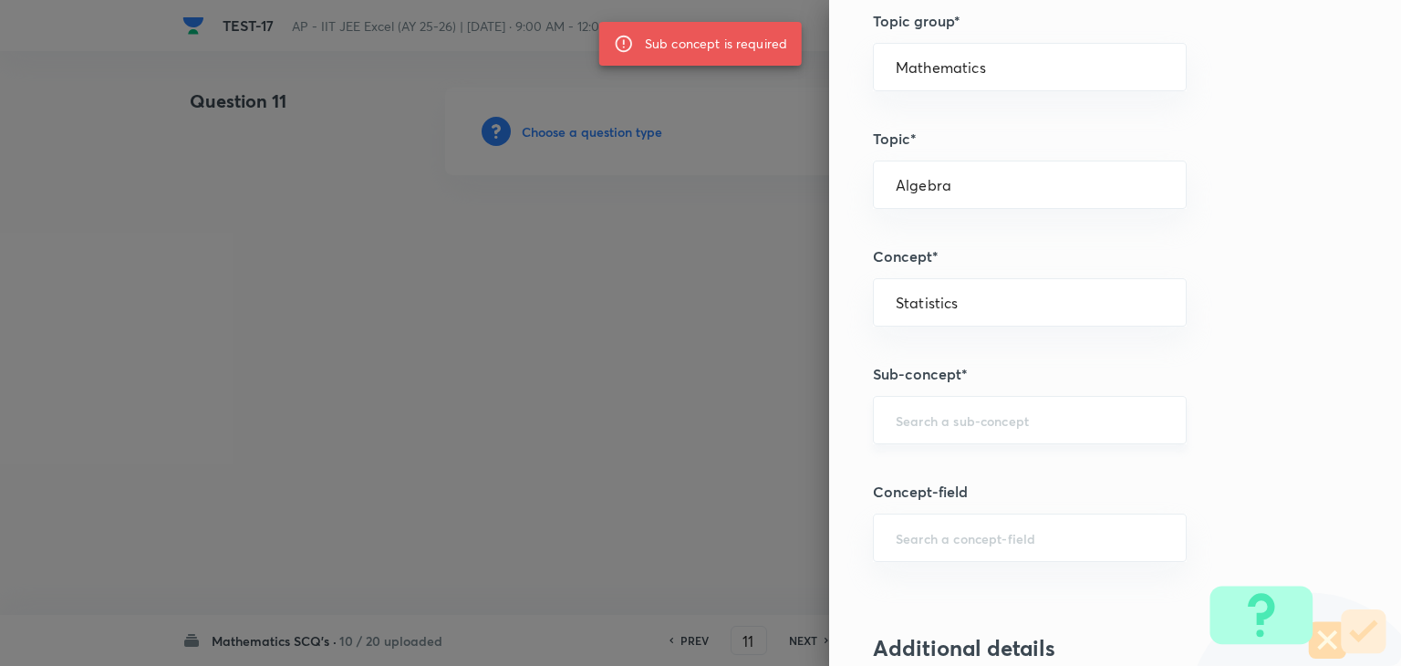
click at [930, 428] on div "​" at bounding box center [1030, 420] width 314 height 48
paste input "statistics"
click at [933, 555] on div "​" at bounding box center [1030, 538] width 314 height 48
type input "statistics"
click at [930, 433] on div "​" at bounding box center [1030, 420] width 314 height 48
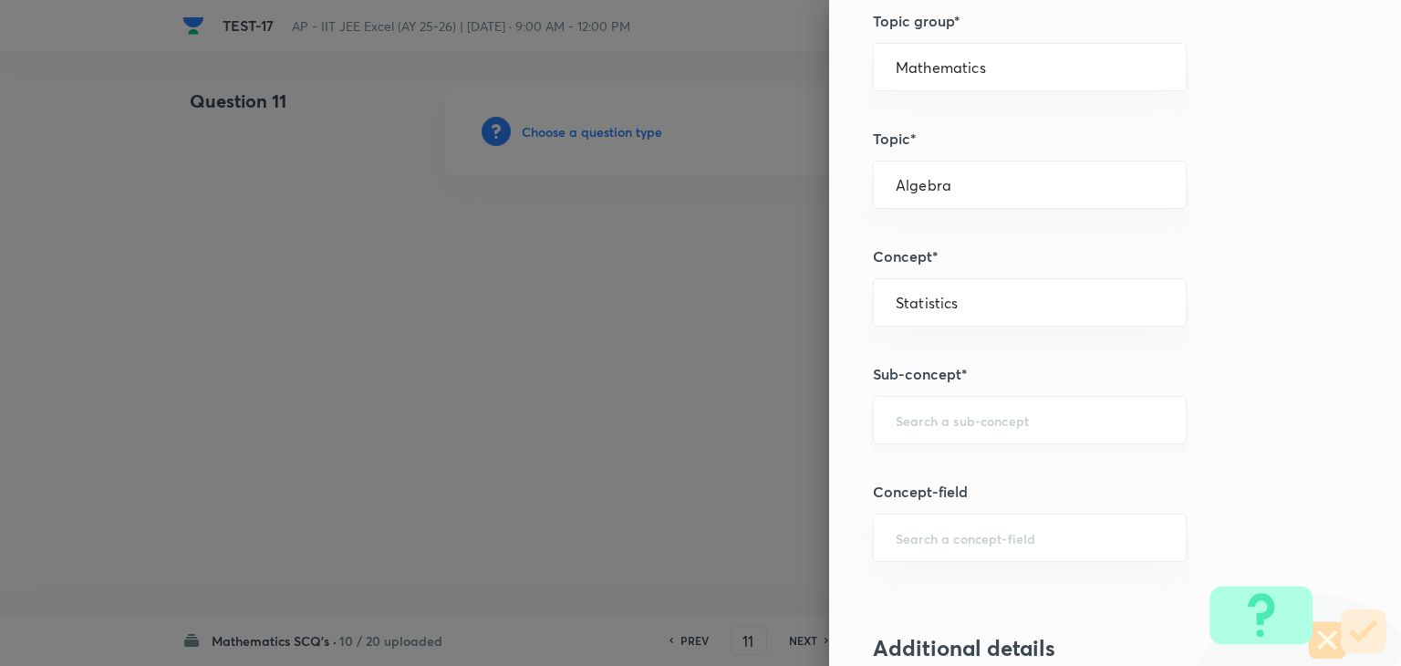
click at [930, 433] on div "​" at bounding box center [1030, 420] width 314 height 48
click at [999, 304] on input "Statistics" at bounding box center [1030, 302] width 268 height 17
click at [924, 427] on div "​" at bounding box center [1030, 420] width 314 height 48
type input "Statistics"
paste input "statistics"
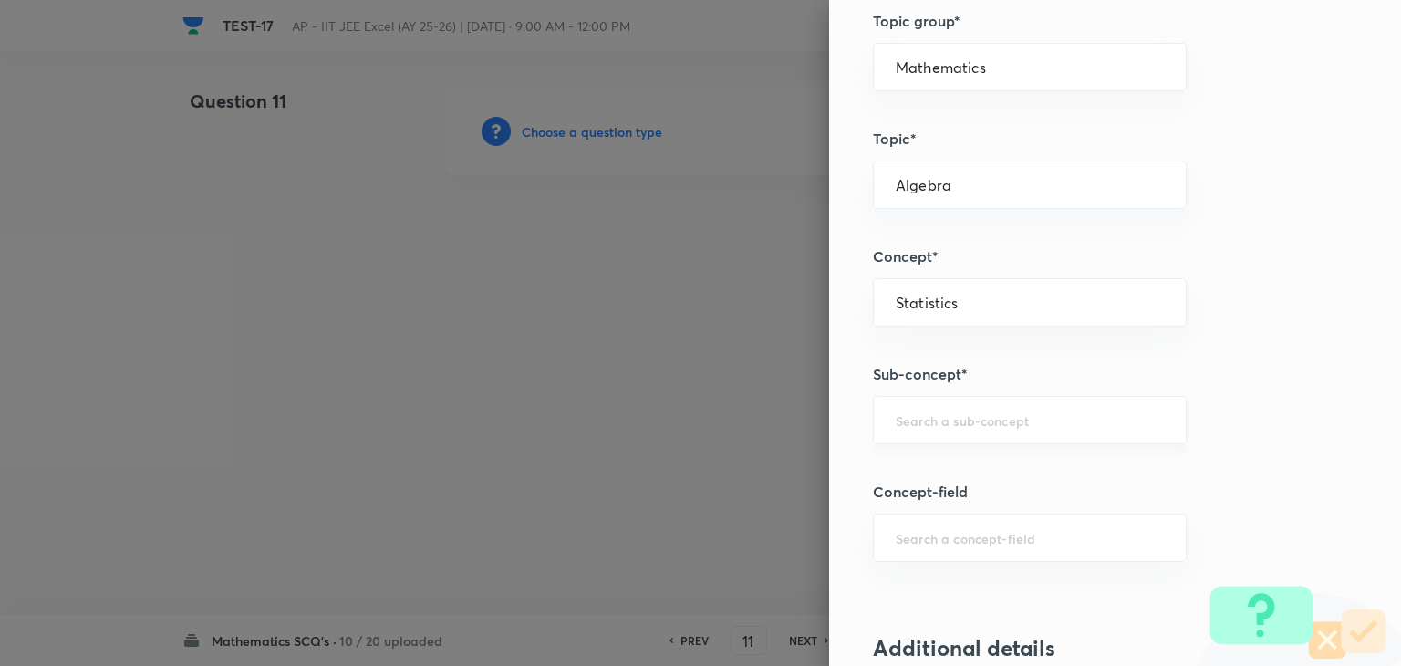
type input "statistics"
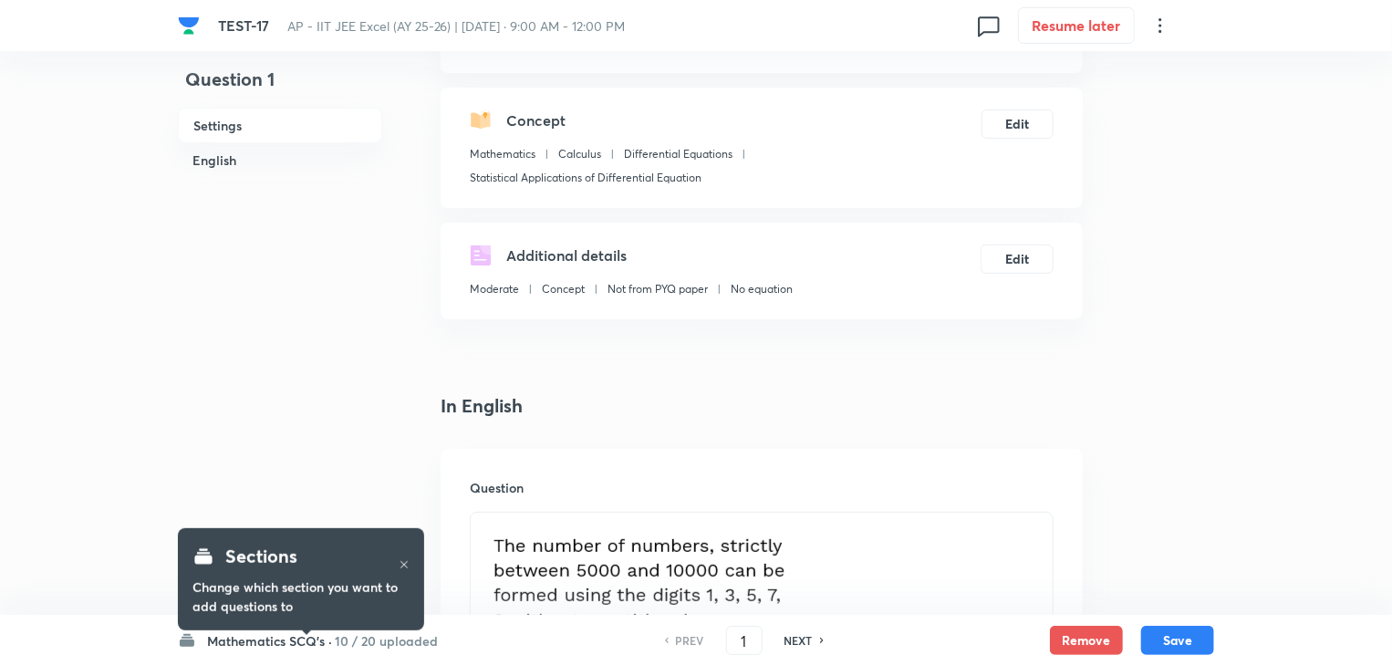
scroll to position [182, 0]
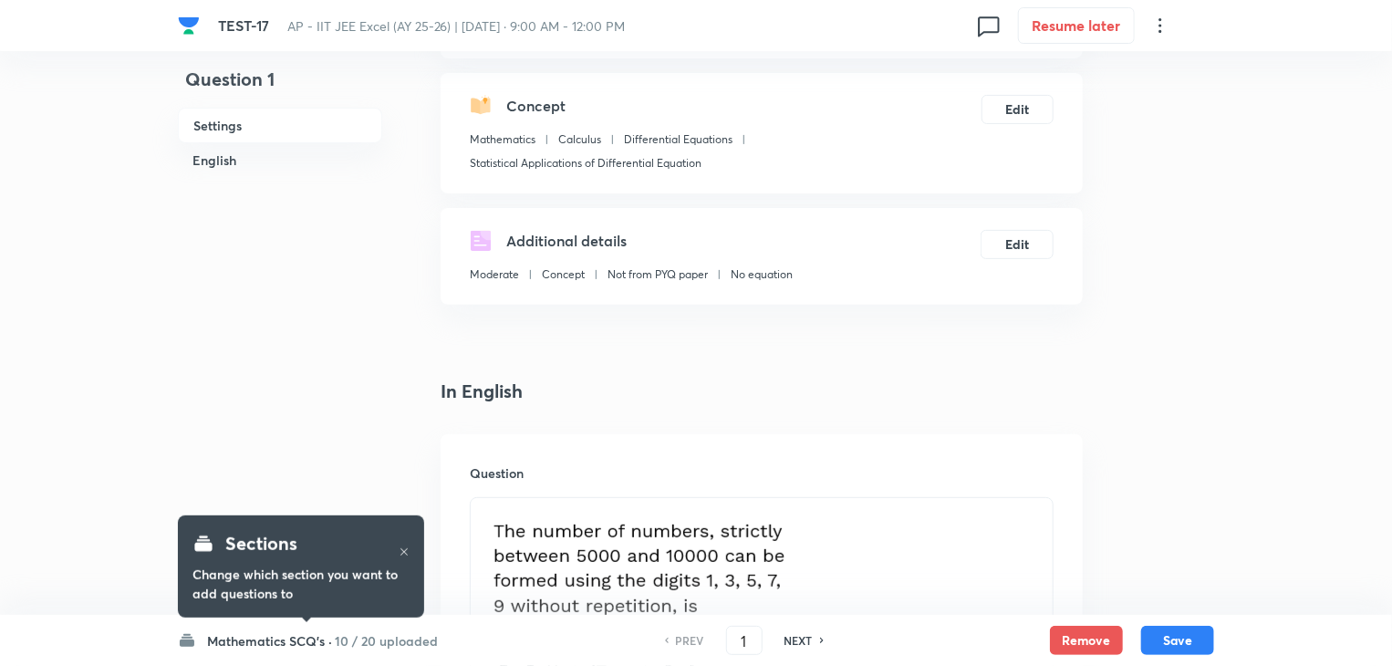
click at [820, 639] on icon at bounding box center [822, 640] width 5 height 9
type input "2"
checkbox input "true"
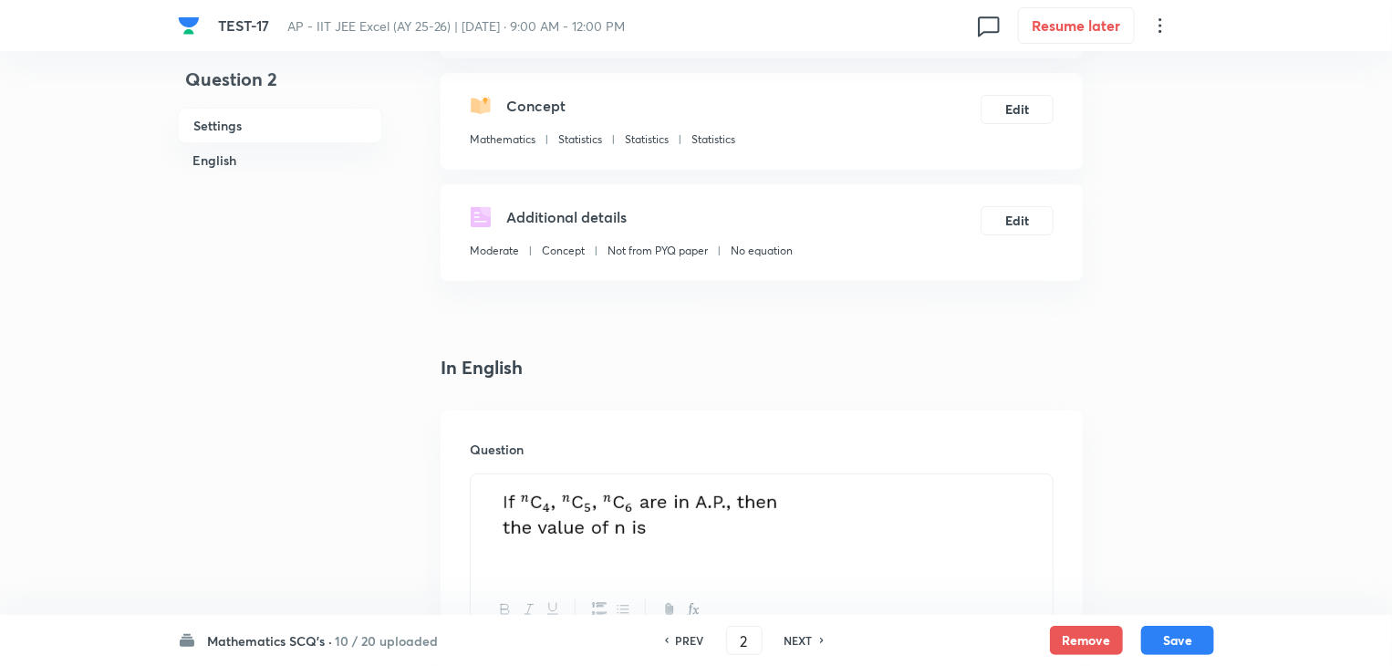
click at [820, 639] on icon at bounding box center [822, 640] width 5 height 9
type input "3"
checkbox input "true"
checkbox input "false"
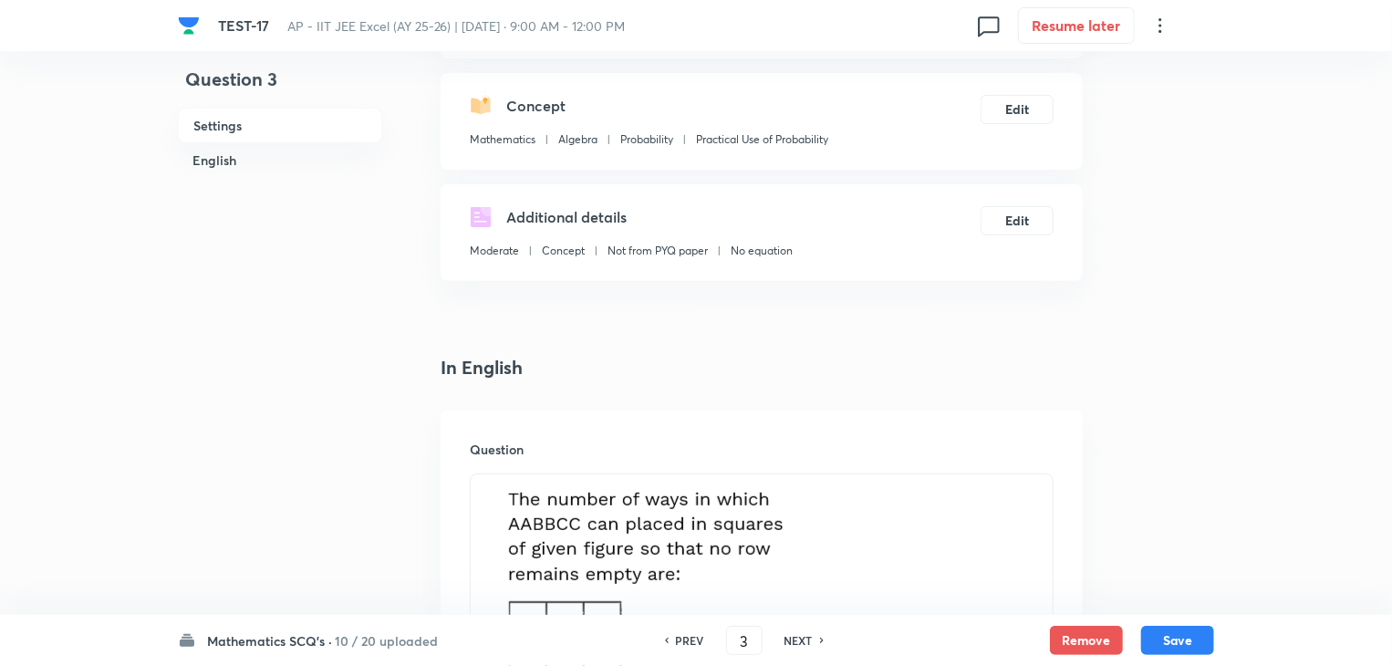
click at [820, 639] on icon at bounding box center [822, 640] width 5 height 9
type input "4"
checkbox input "true"
checkbox input "false"
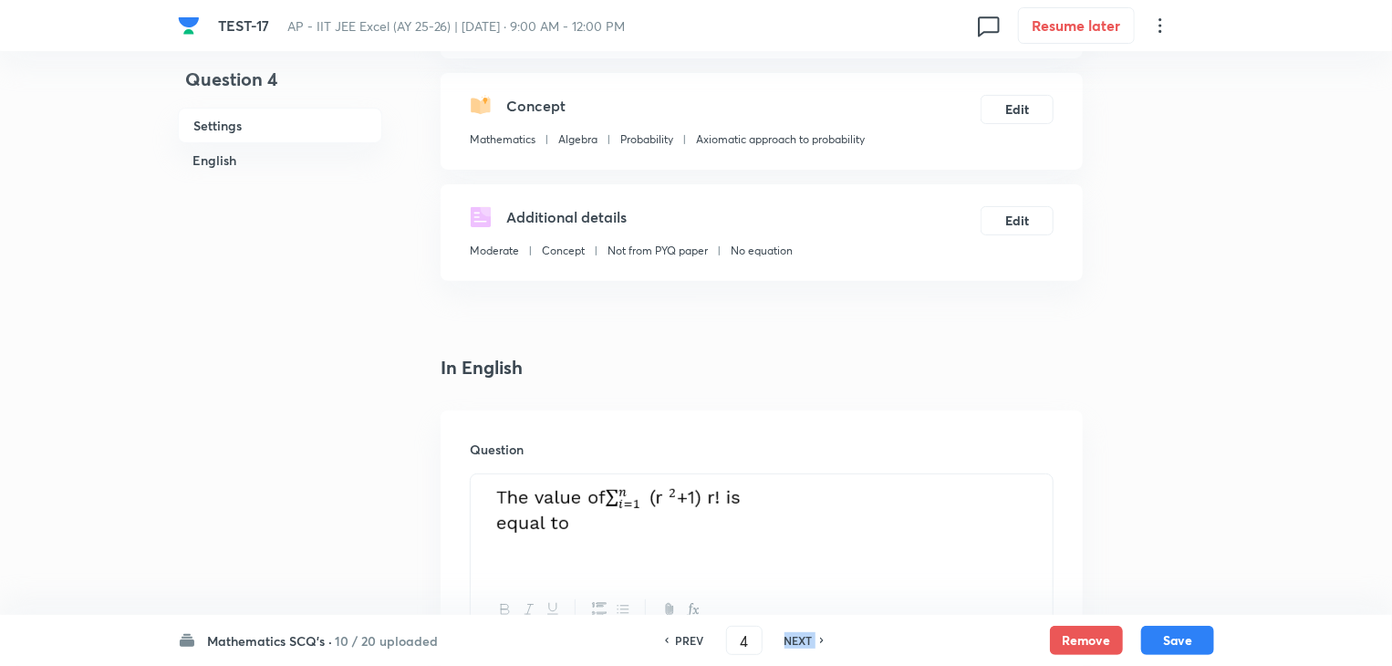
click at [820, 639] on icon at bounding box center [822, 640] width 5 height 9
type input "5"
checkbox input "false"
checkbox input "true"
click at [820, 639] on icon at bounding box center [822, 640] width 5 height 9
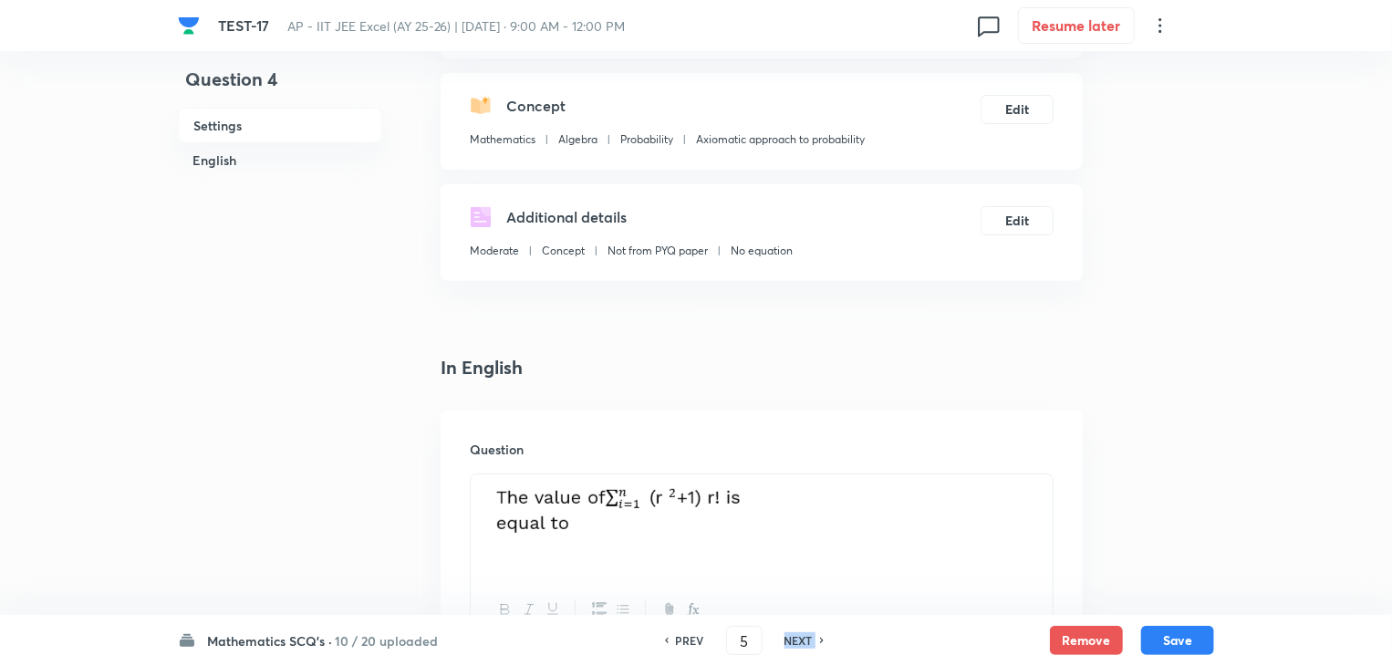
type input "6"
checkbox input "true"
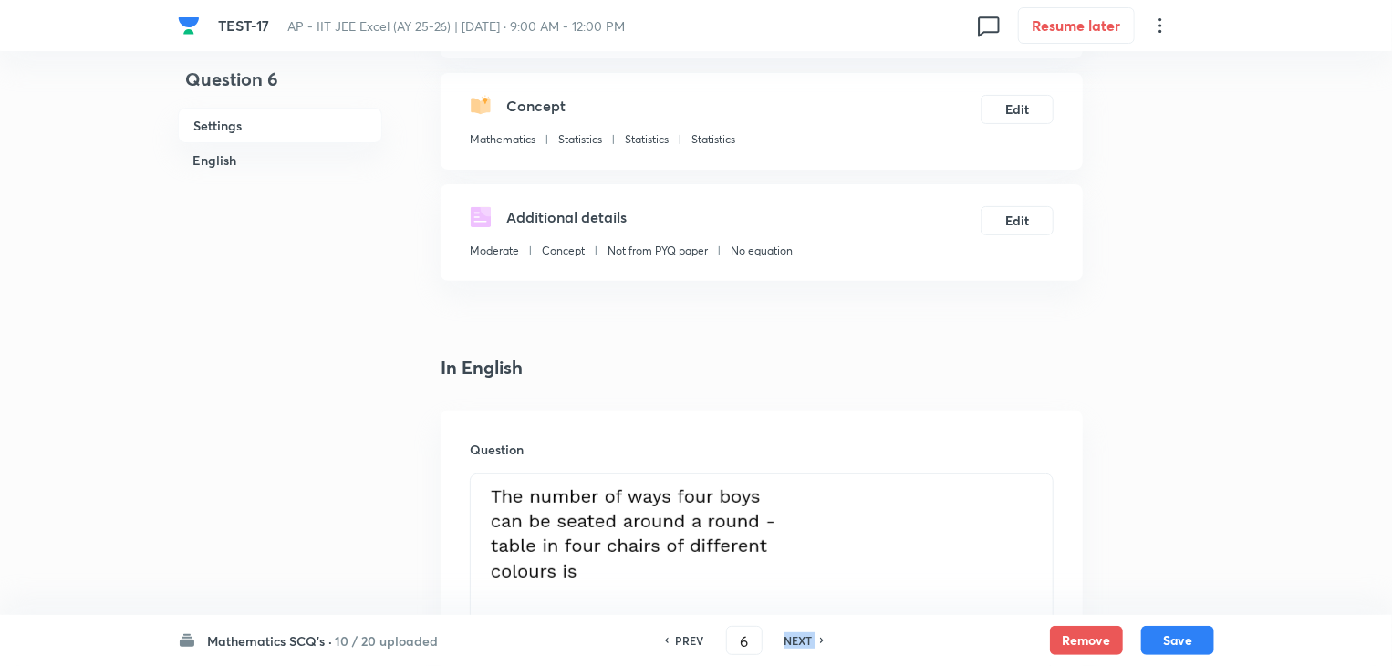
click at [820, 639] on icon at bounding box center [822, 640] width 5 height 9
type input "7"
checkbox input "true"
checkbox input "false"
click at [820, 639] on icon at bounding box center [822, 640] width 5 height 9
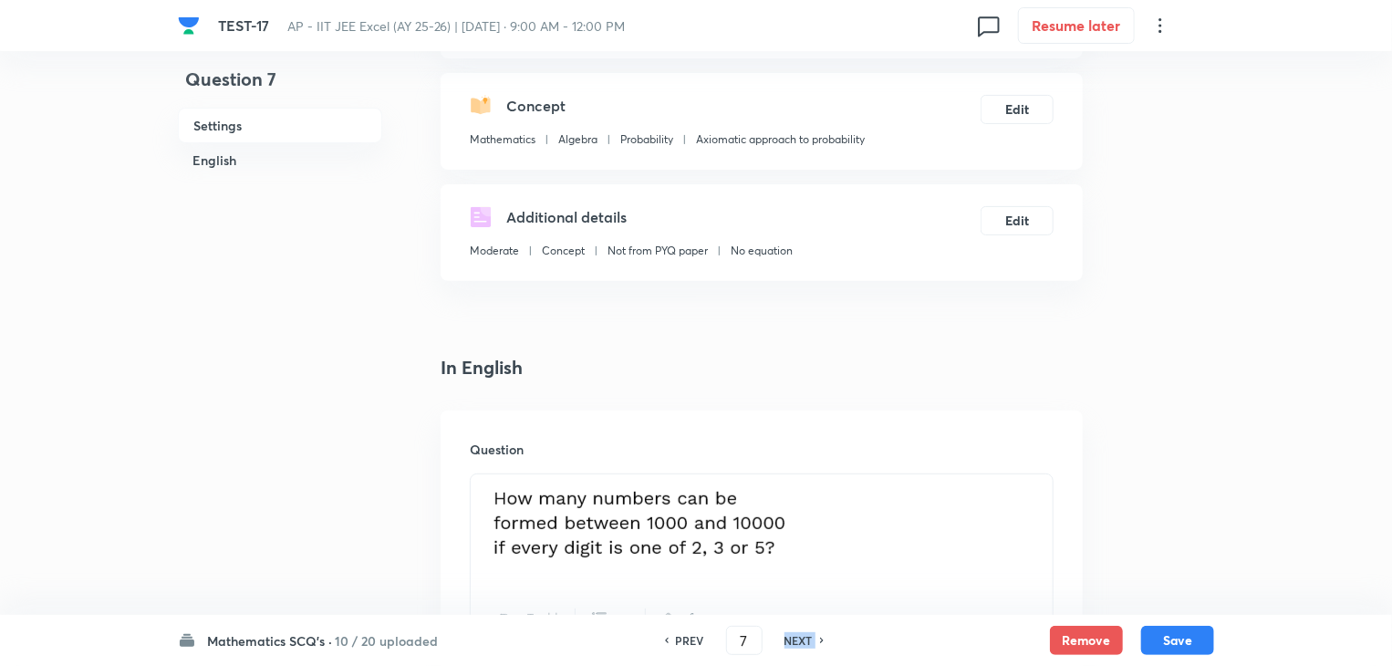
type input "8"
checkbox input "false"
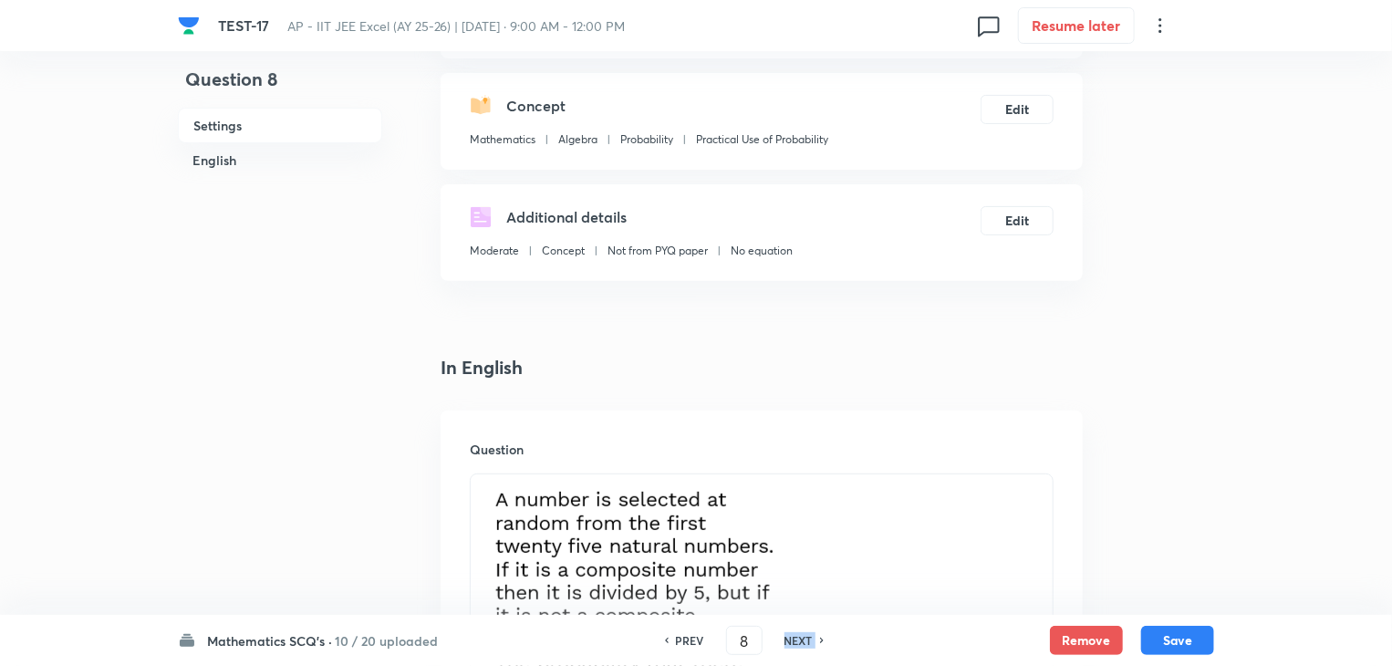
click at [820, 639] on icon at bounding box center [822, 640] width 5 height 9
checkbox input "false"
type input "9"
checkbox input "true"
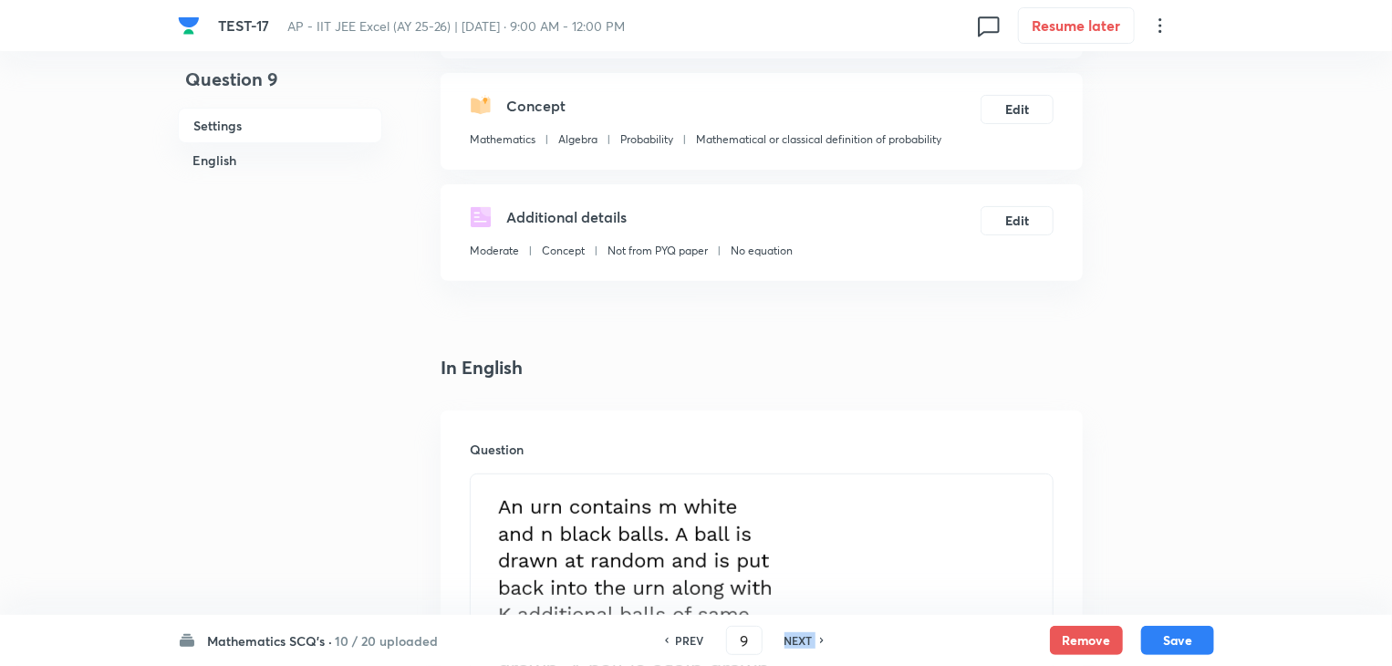
click at [820, 639] on icon at bounding box center [822, 640] width 5 height 9
type input "10"
checkbox input "false"
checkbox input "true"
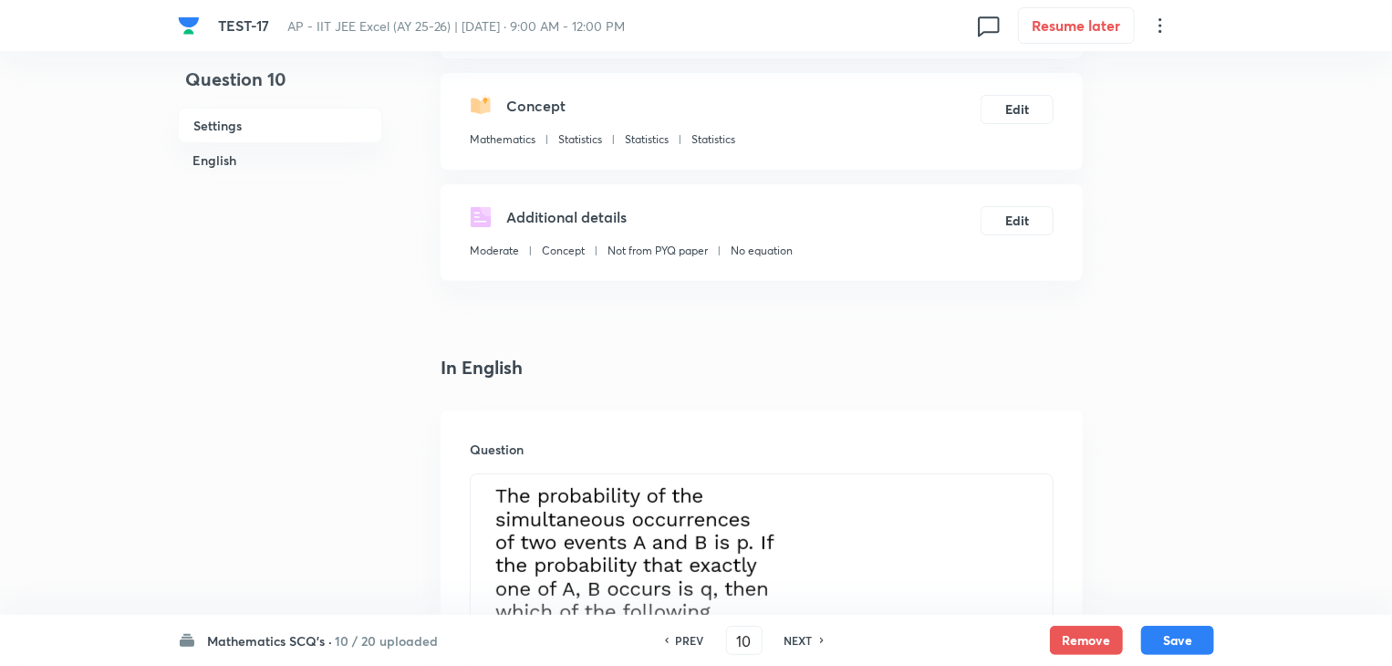
click at [820, 639] on icon at bounding box center [822, 640] width 5 height 9
type input "11"
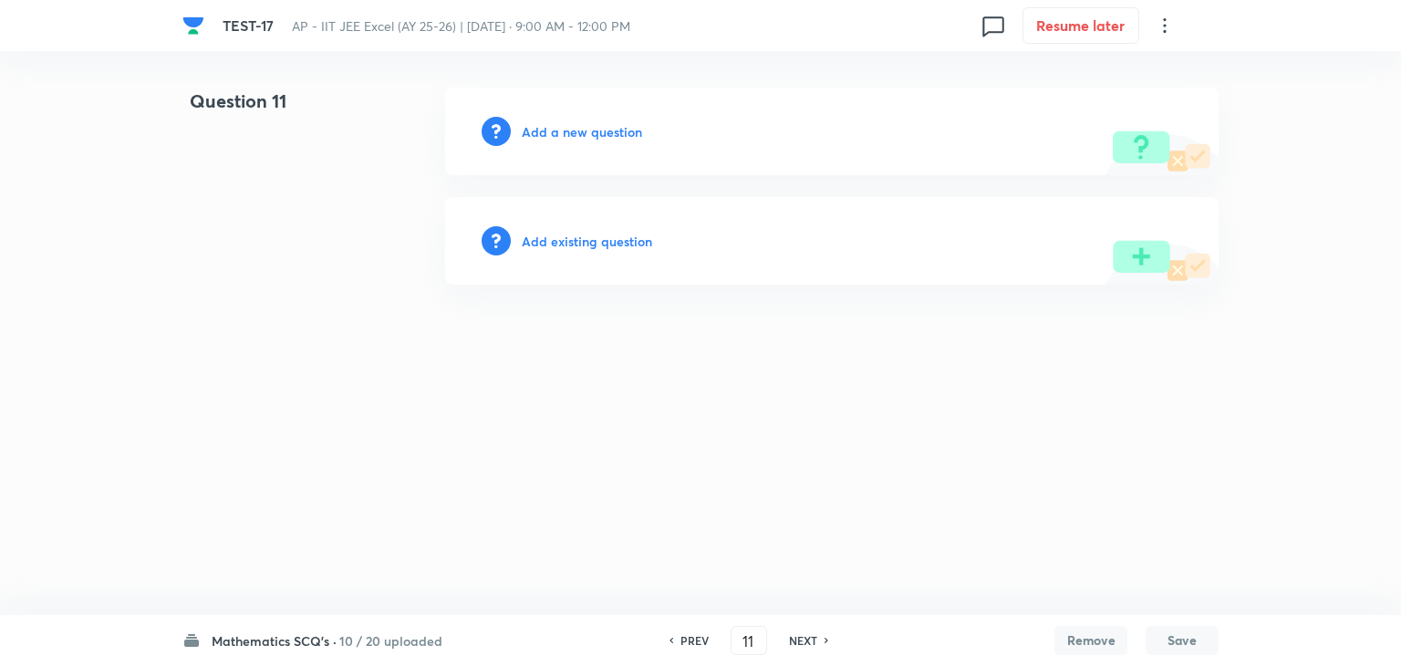
click at [598, 125] on h6 "Add a new question" at bounding box center [582, 131] width 120 height 19
click at [542, 131] on h6 "Choose a question type" at bounding box center [592, 131] width 140 height 19
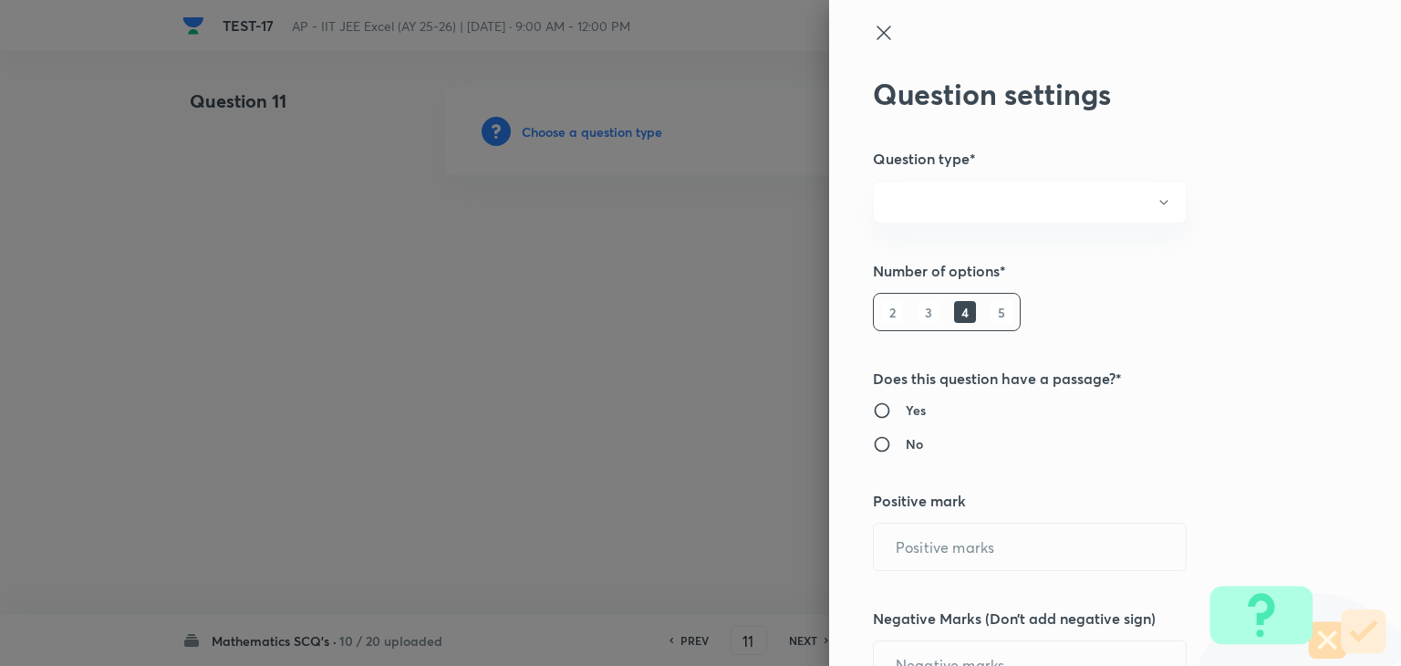
radio input "true"
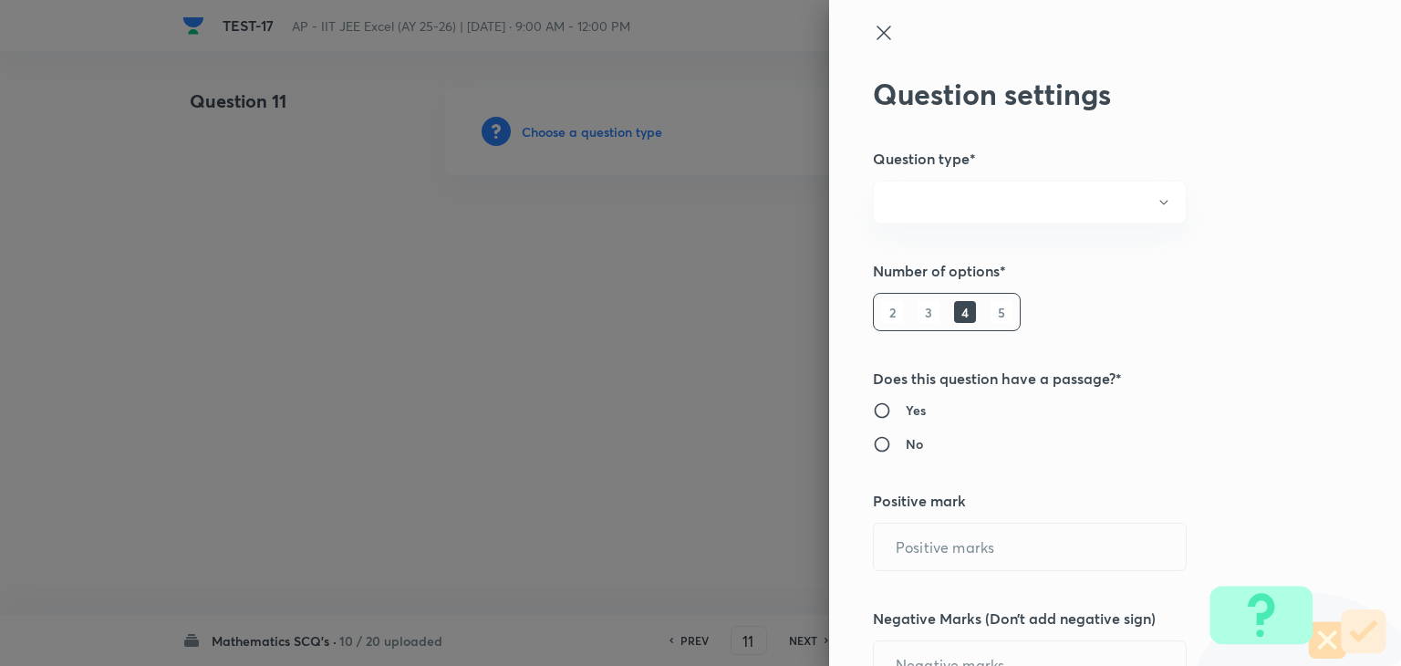
radio input "true"
type input "4"
type input "1"
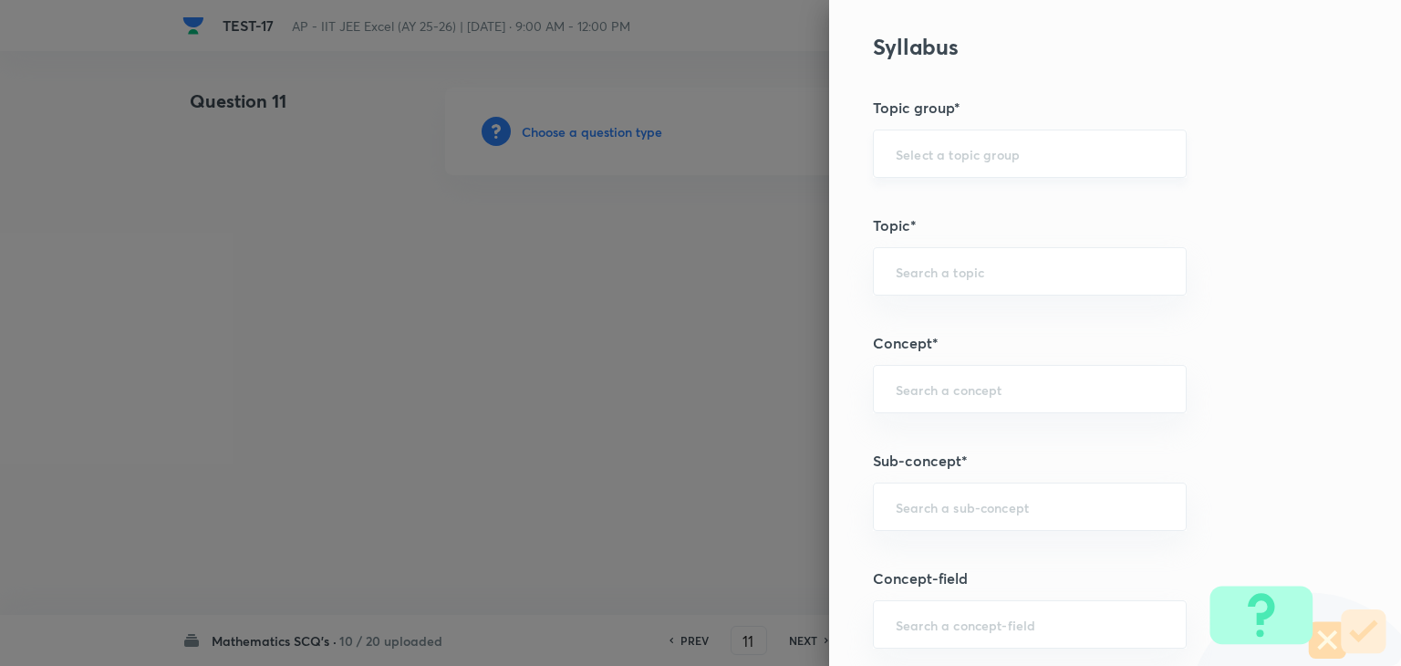
scroll to position [1003, 0]
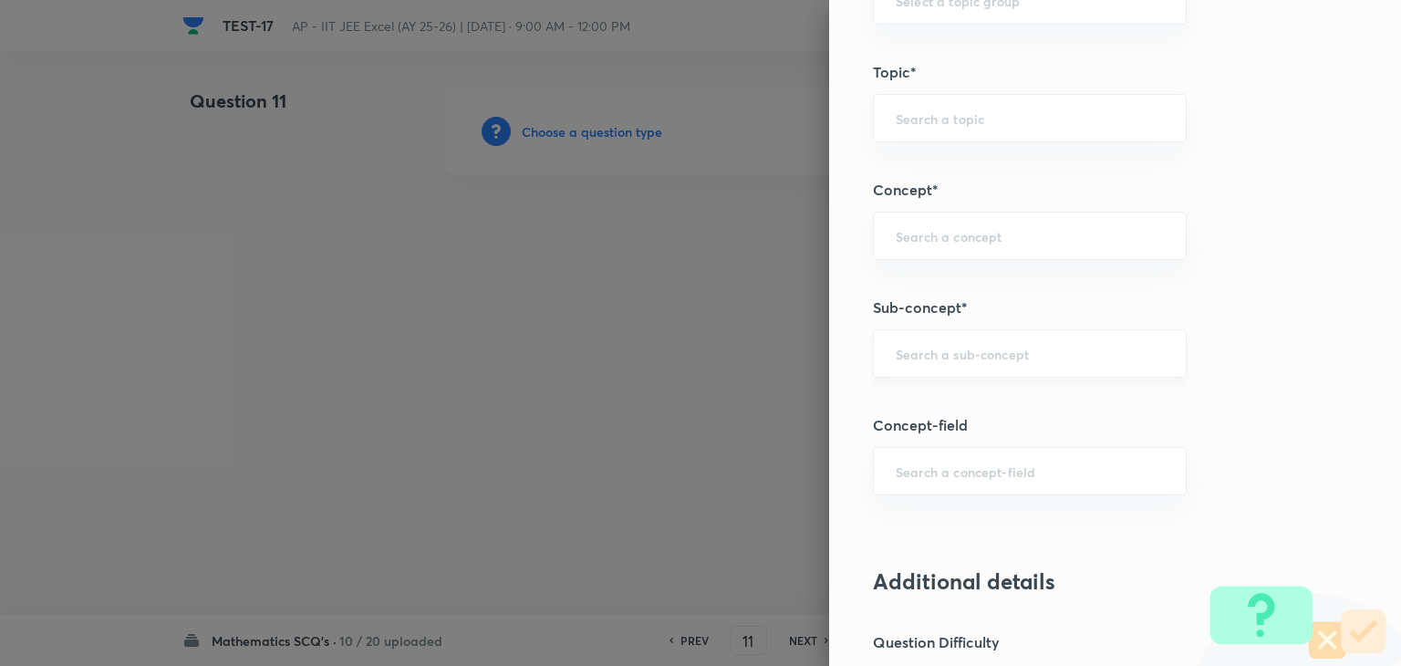
click at [968, 351] on input "text" at bounding box center [1030, 353] width 268 height 17
paste input "statistics"
click at [950, 404] on li "Statistics" at bounding box center [1016, 402] width 312 height 33
type input "Statistics"
type input "Mathematics"
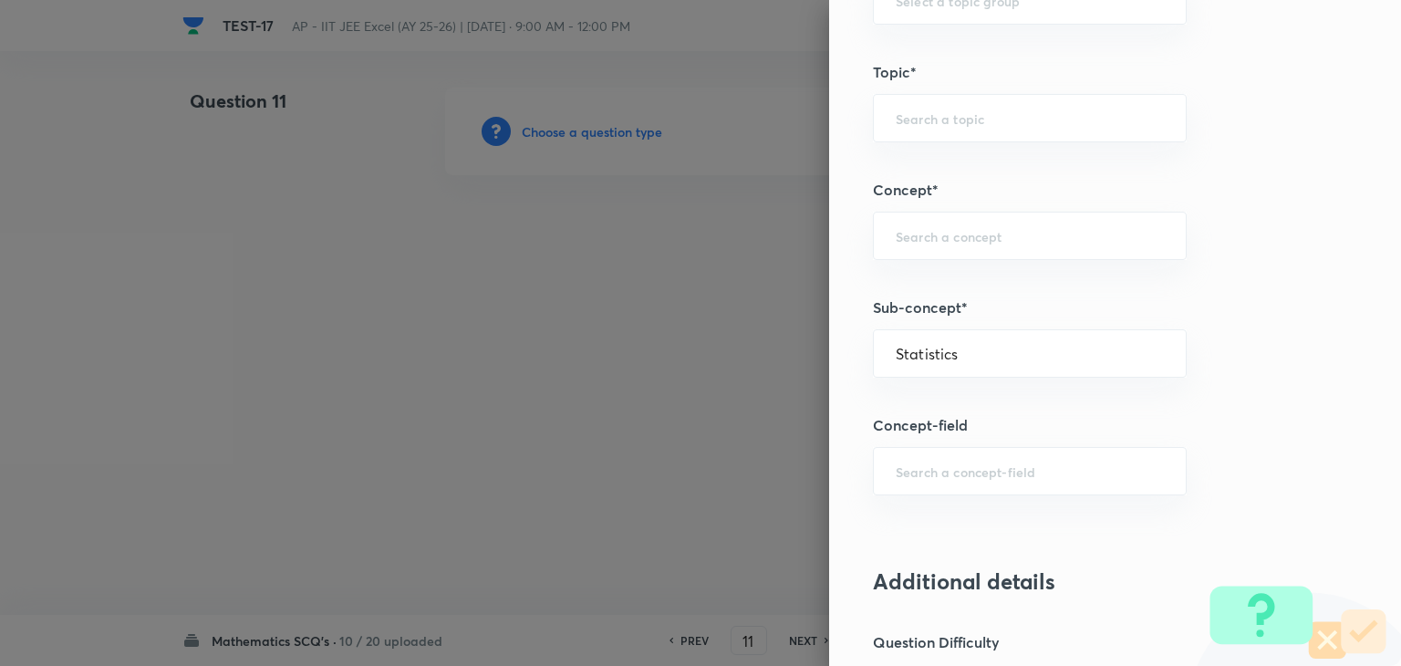
type input "Statistics"
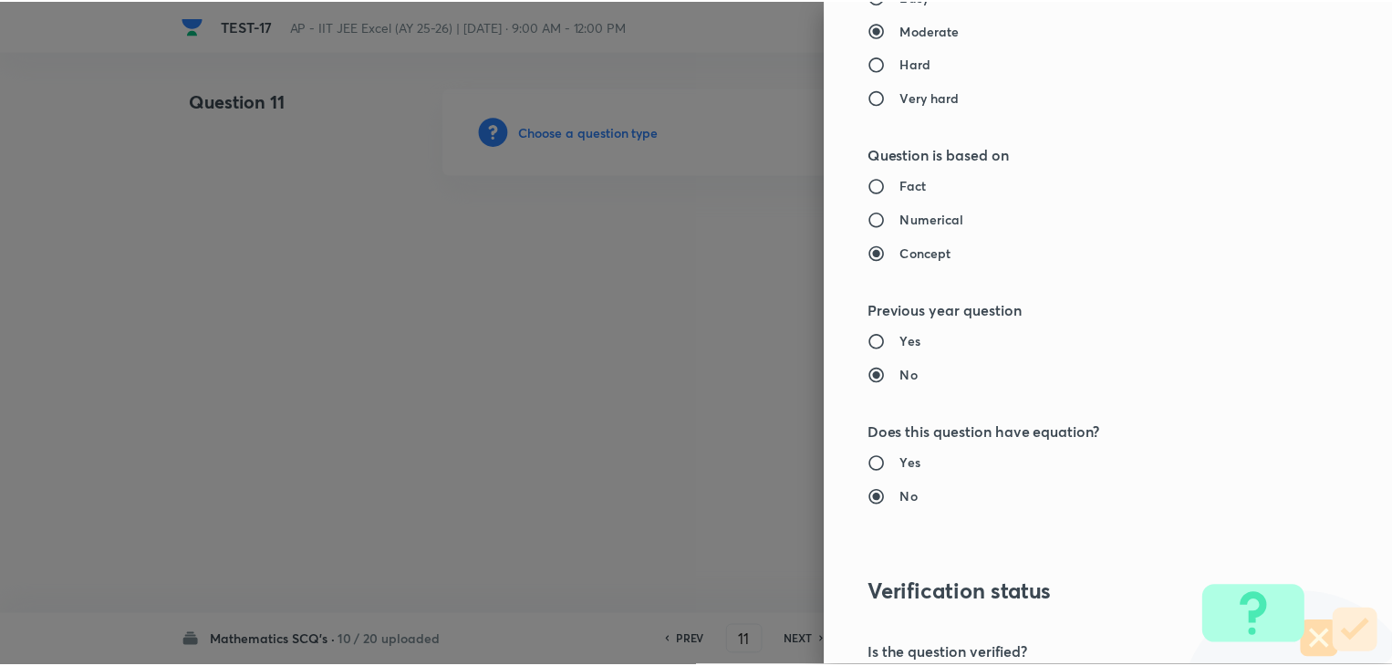
scroll to position [1940, 0]
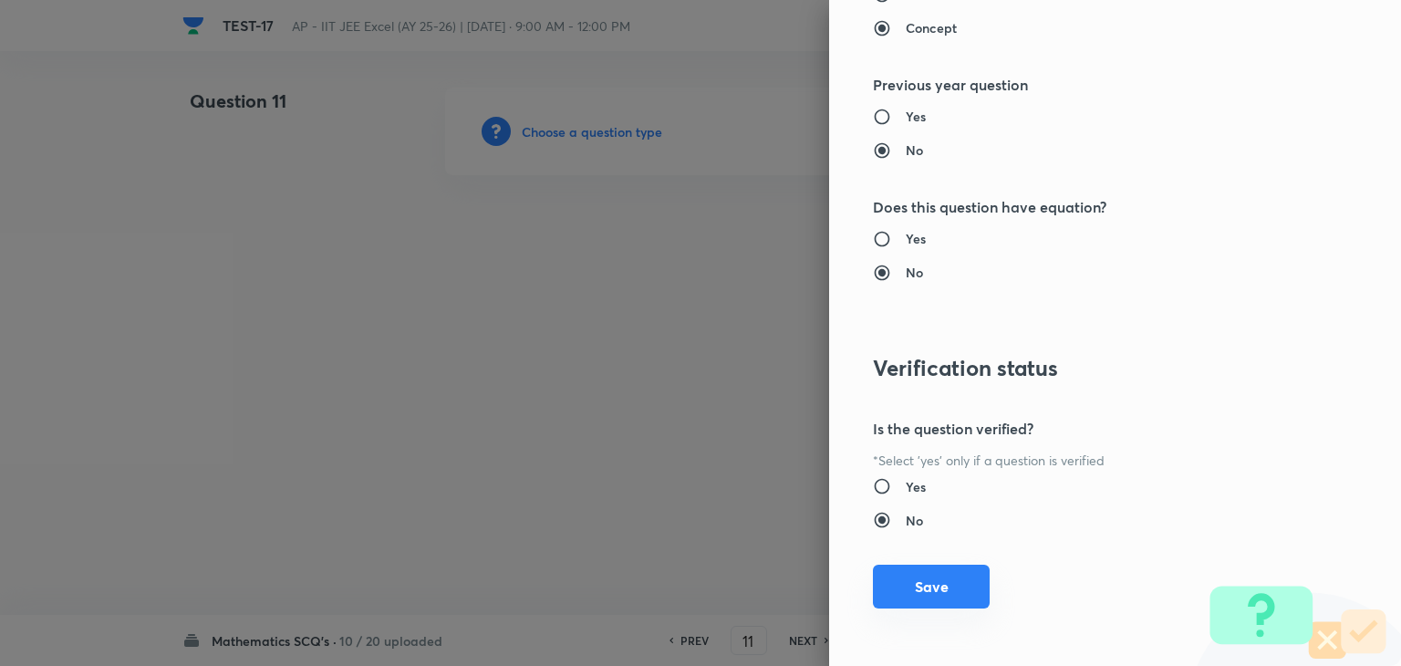
click at [952, 580] on button "Save" at bounding box center [931, 587] width 117 height 44
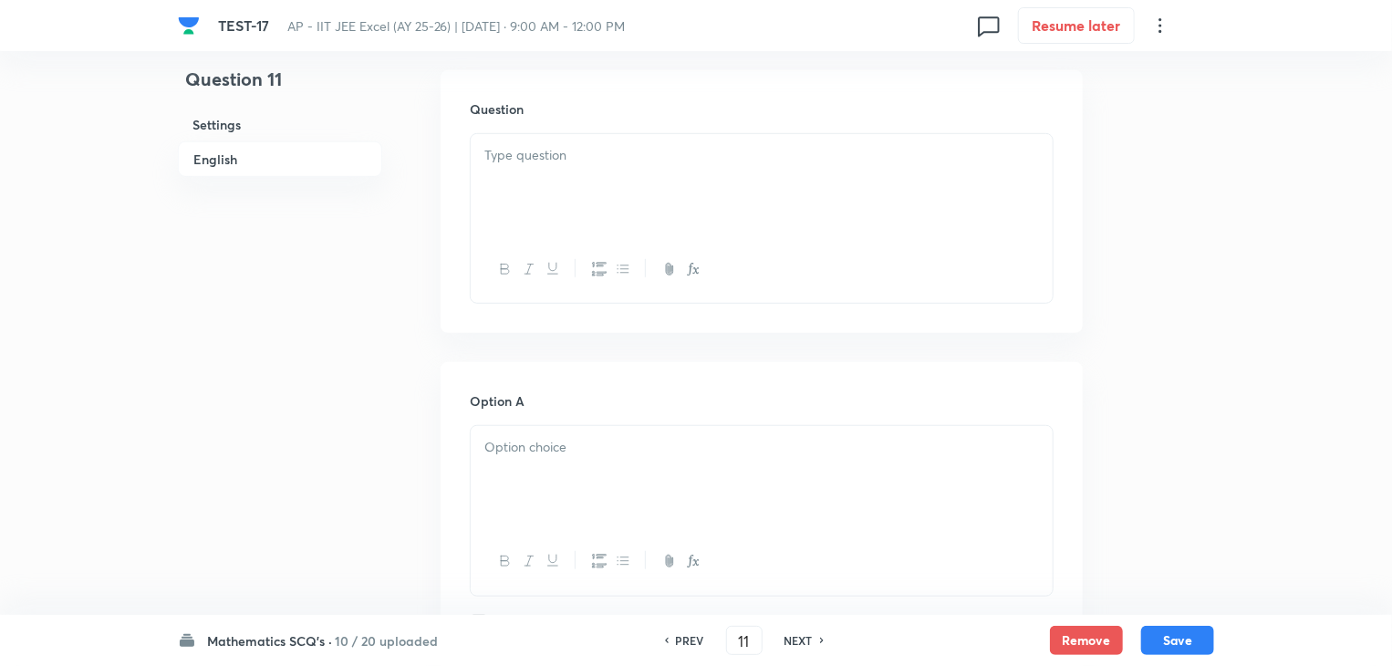
scroll to position [730, 0]
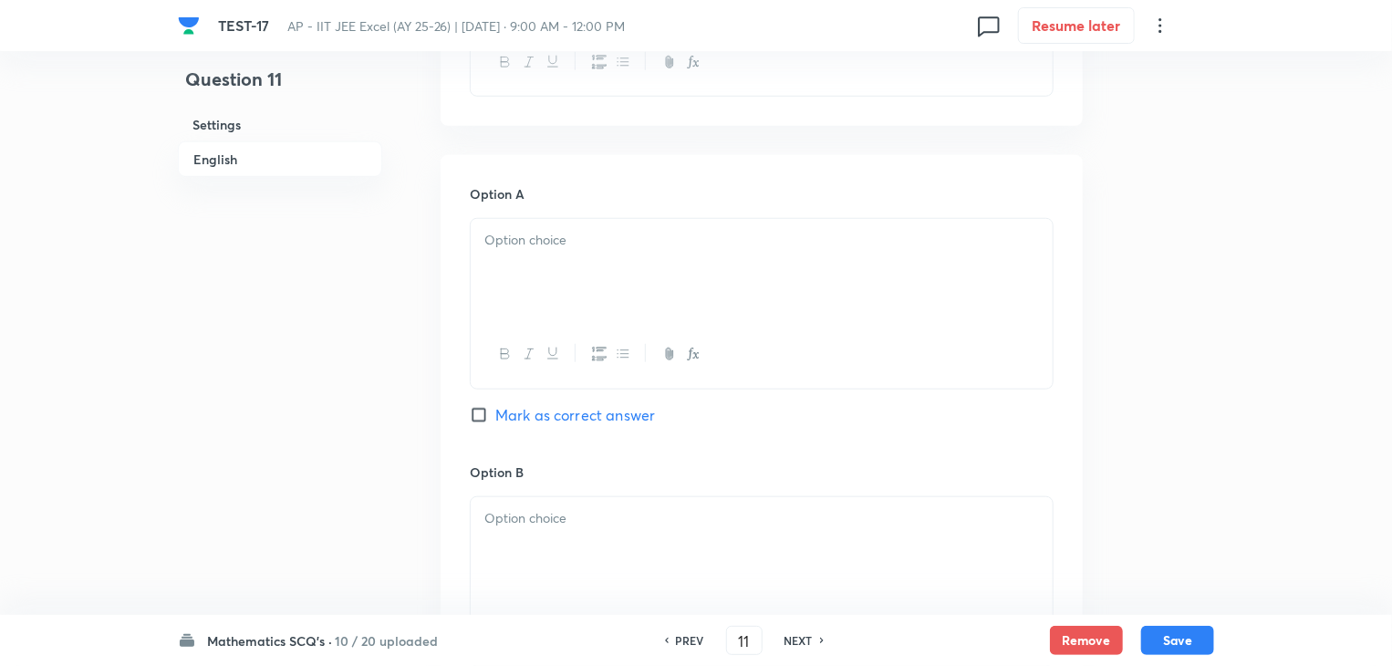
click at [628, 272] on div at bounding box center [762, 270] width 582 height 102
click at [629, 249] on p at bounding box center [761, 240] width 555 height 21
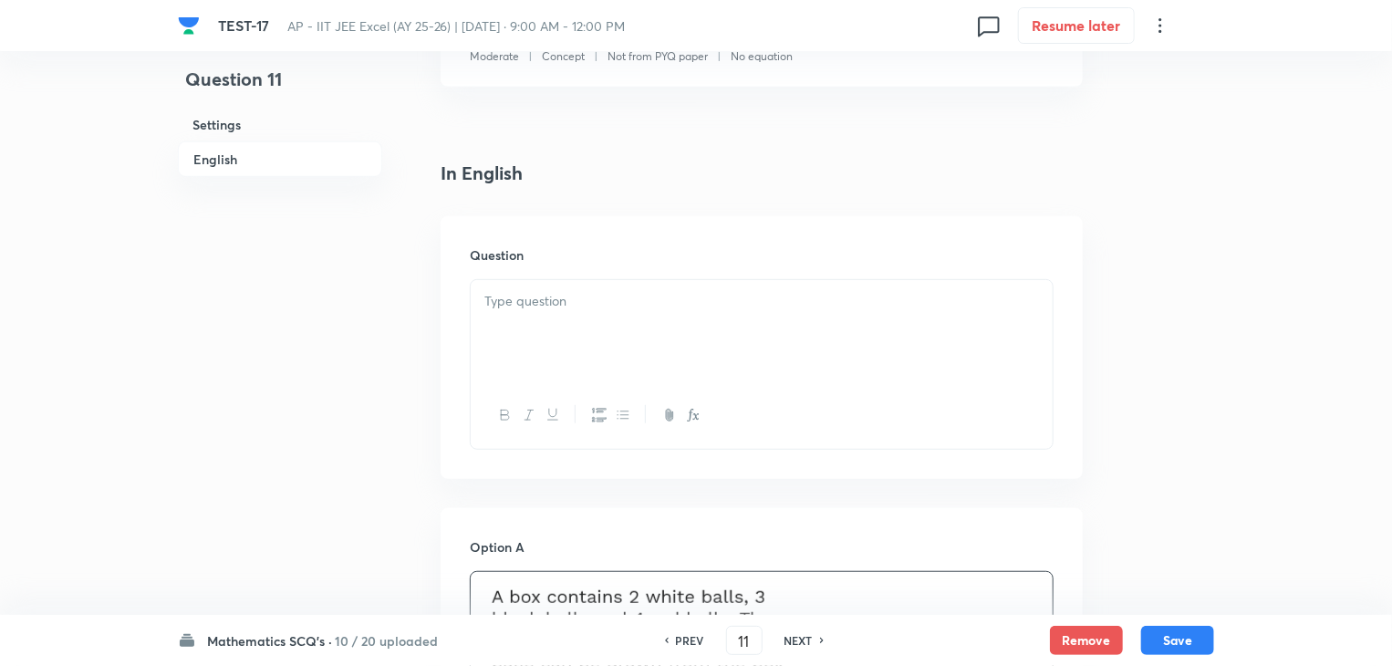
scroll to position [365, 0]
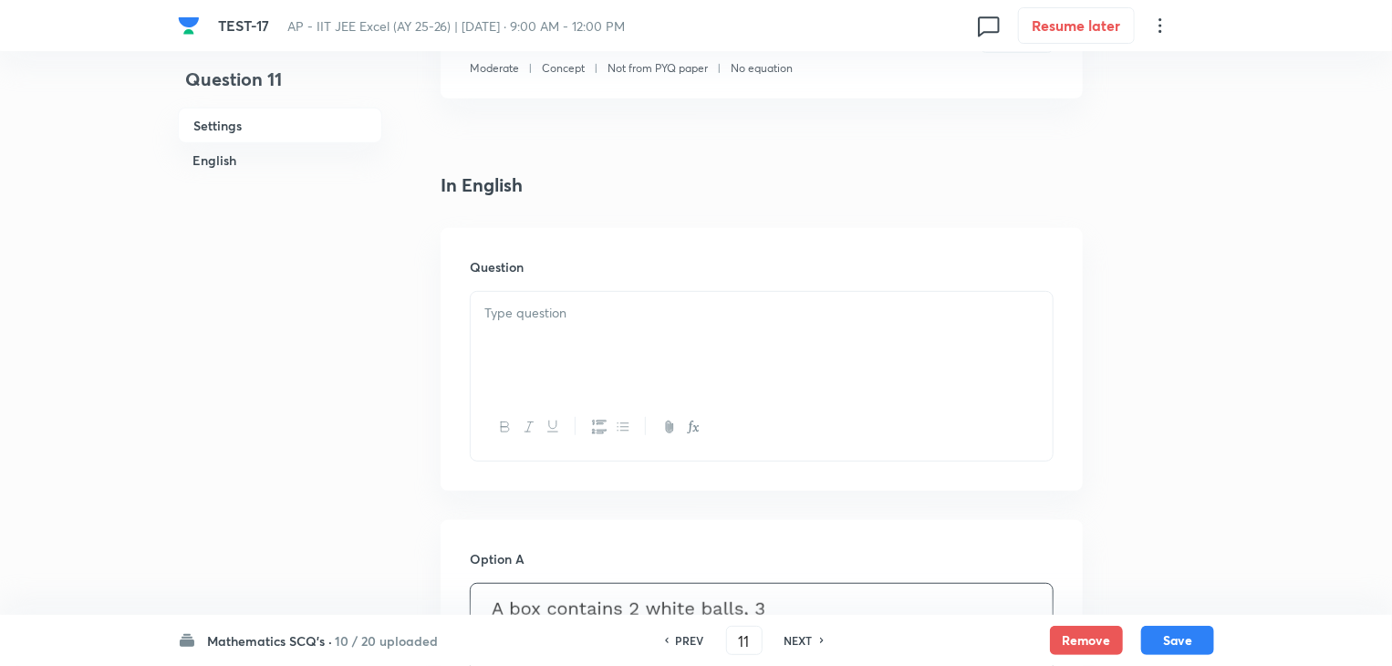
click at [544, 313] on p at bounding box center [761, 313] width 555 height 21
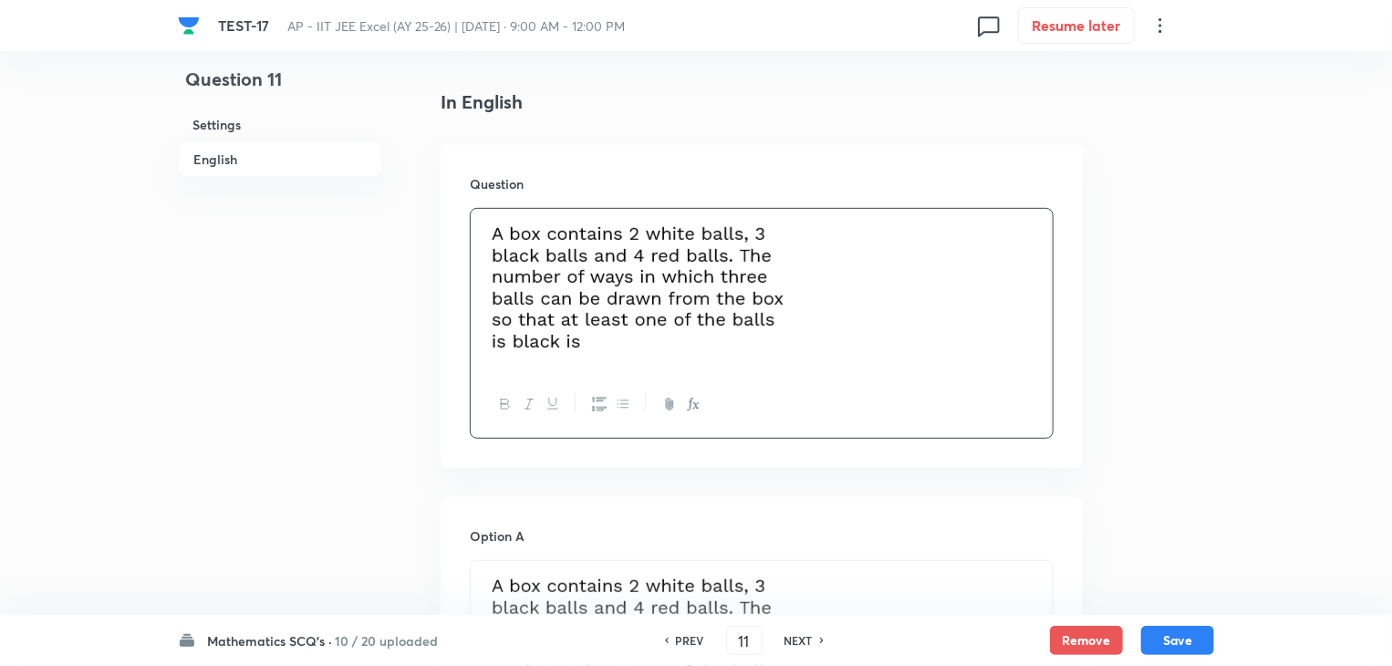
scroll to position [730, 0]
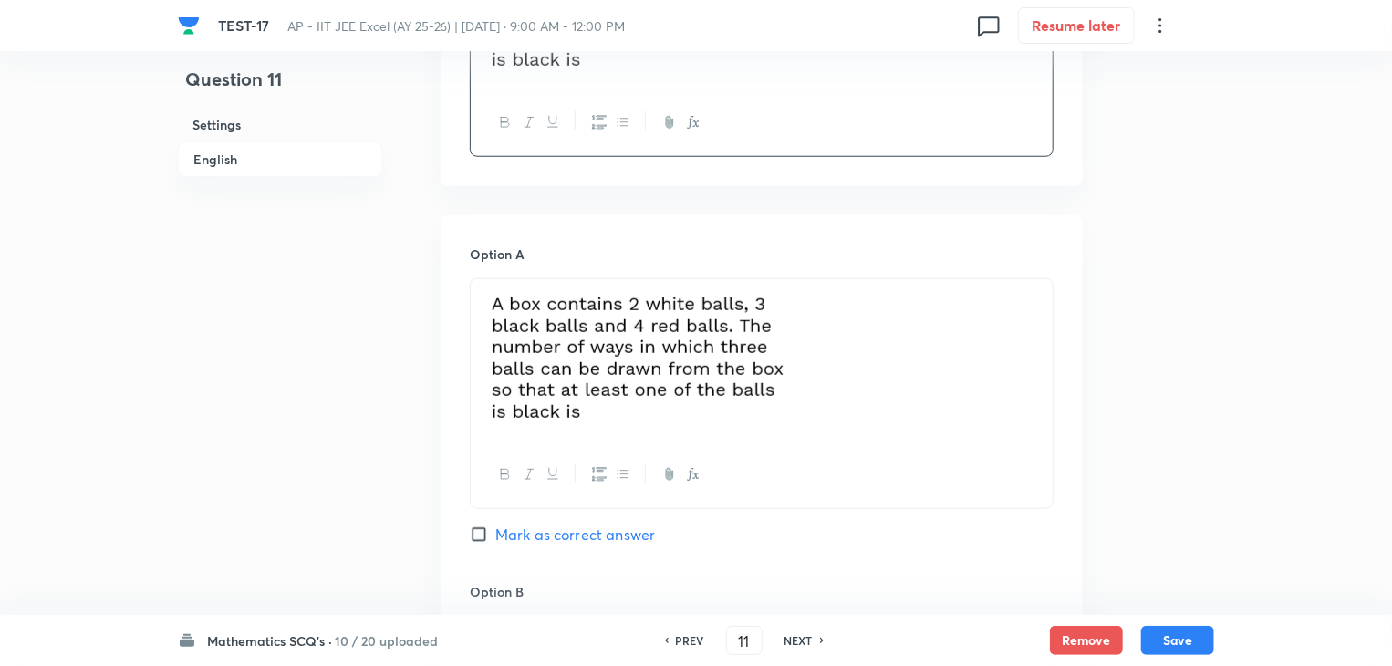
click at [627, 372] on img at bounding box center [640, 357] width 312 height 135
click at [650, 359] on img at bounding box center [640, 357] width 312 height 135
click at [687, 350] on img at bounding box center [640, 357] width 312 height 135
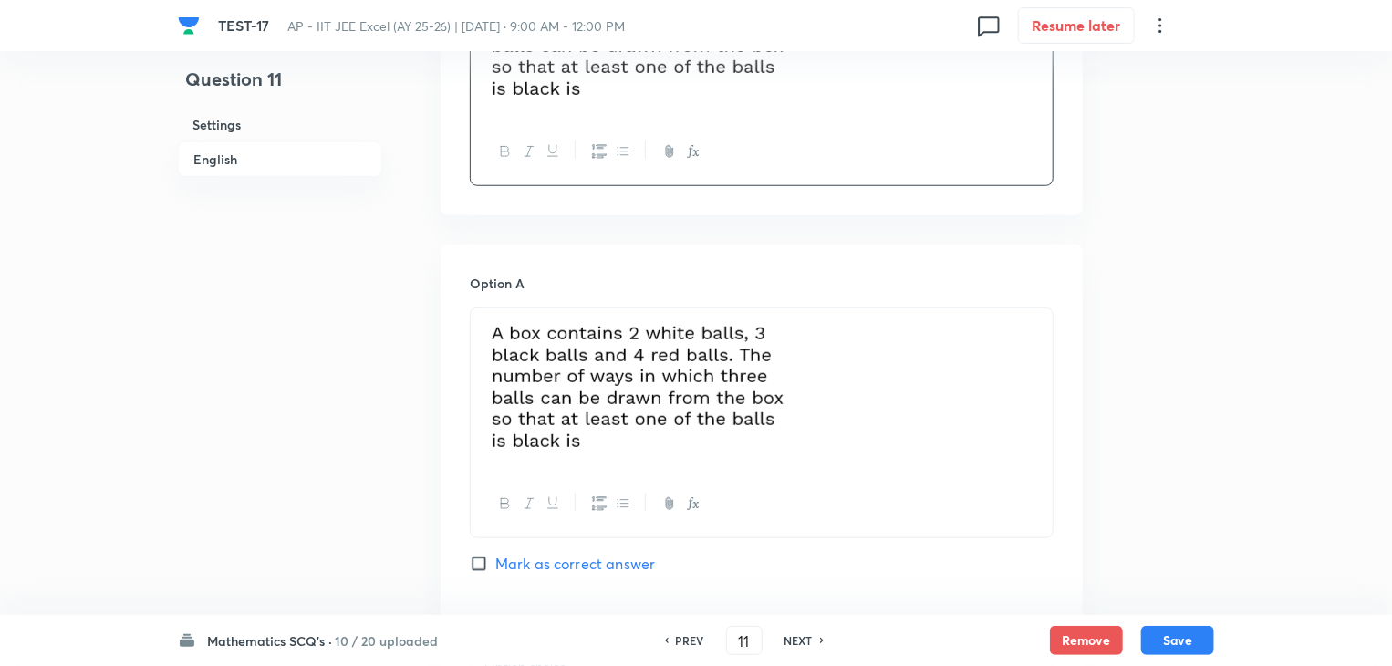
scroll to position [912, 0]
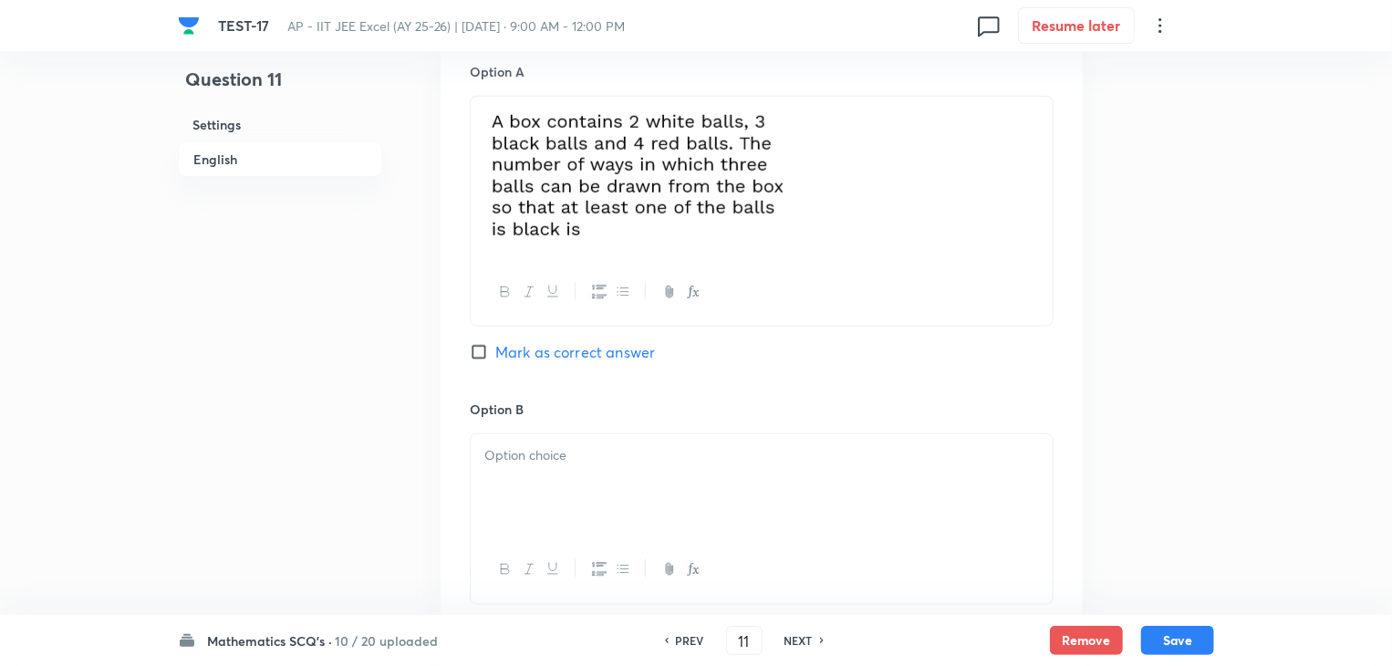
click at [660, 167] on img at bounding box center [640, 175] width 312 height 135
drag, startPoint x: 843, startPoint y: 213, endPoint x: 776, endPoint y: 215, distance: 66.7
click at [776, 215] on p at bounding box center [761, 178] width 555 height 140
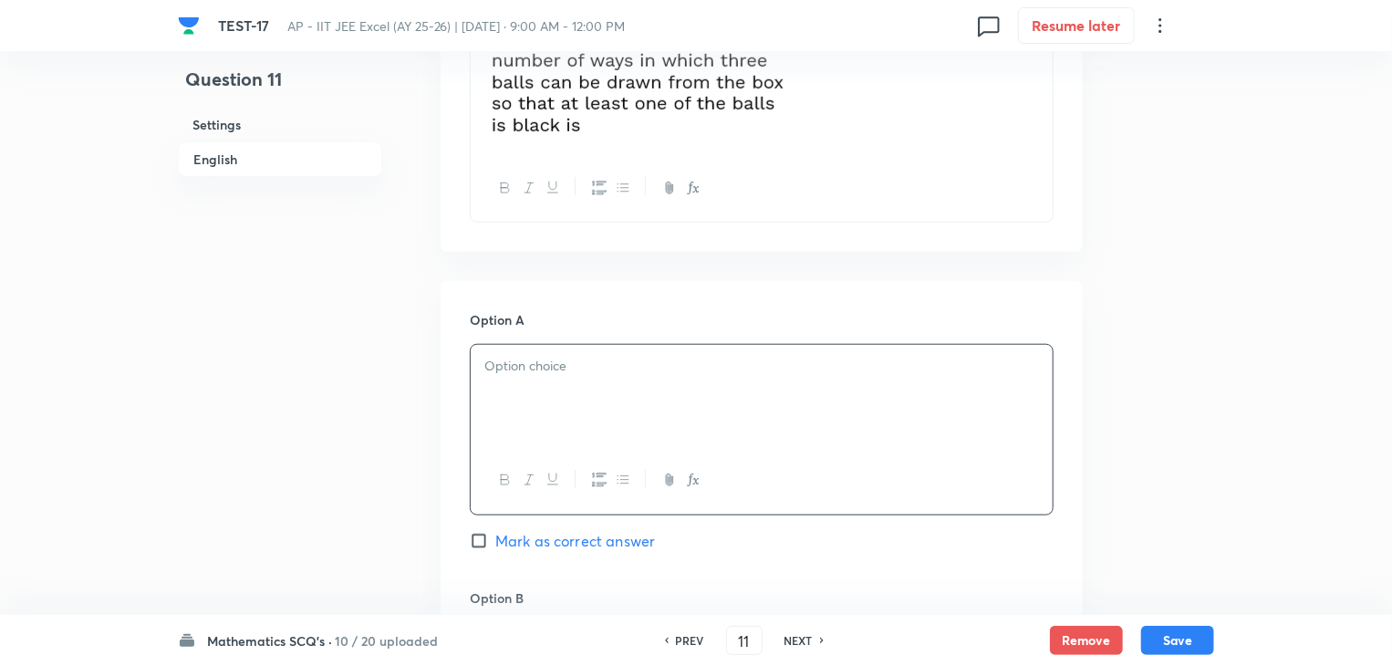
scroll to position [730, 0]
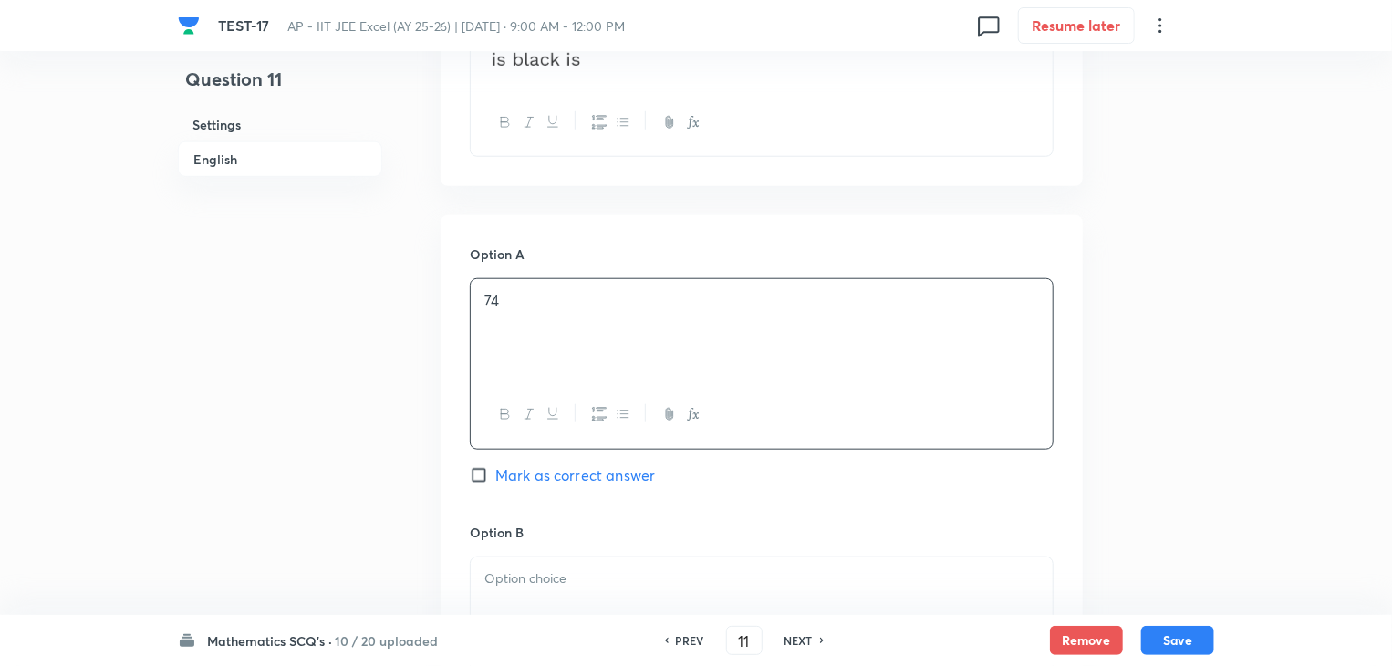
click at [647, 580] on p at bounding box center [761, 578] width 555 height 21
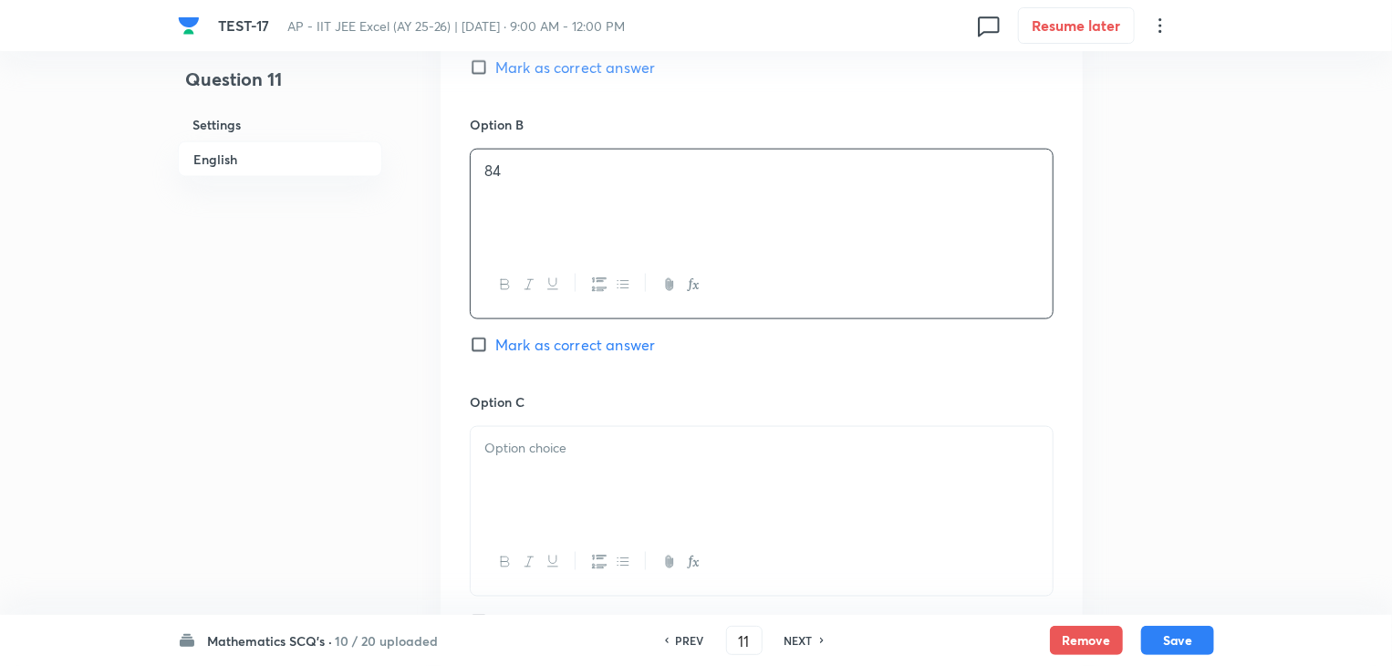
scroll to position [1186, 0]
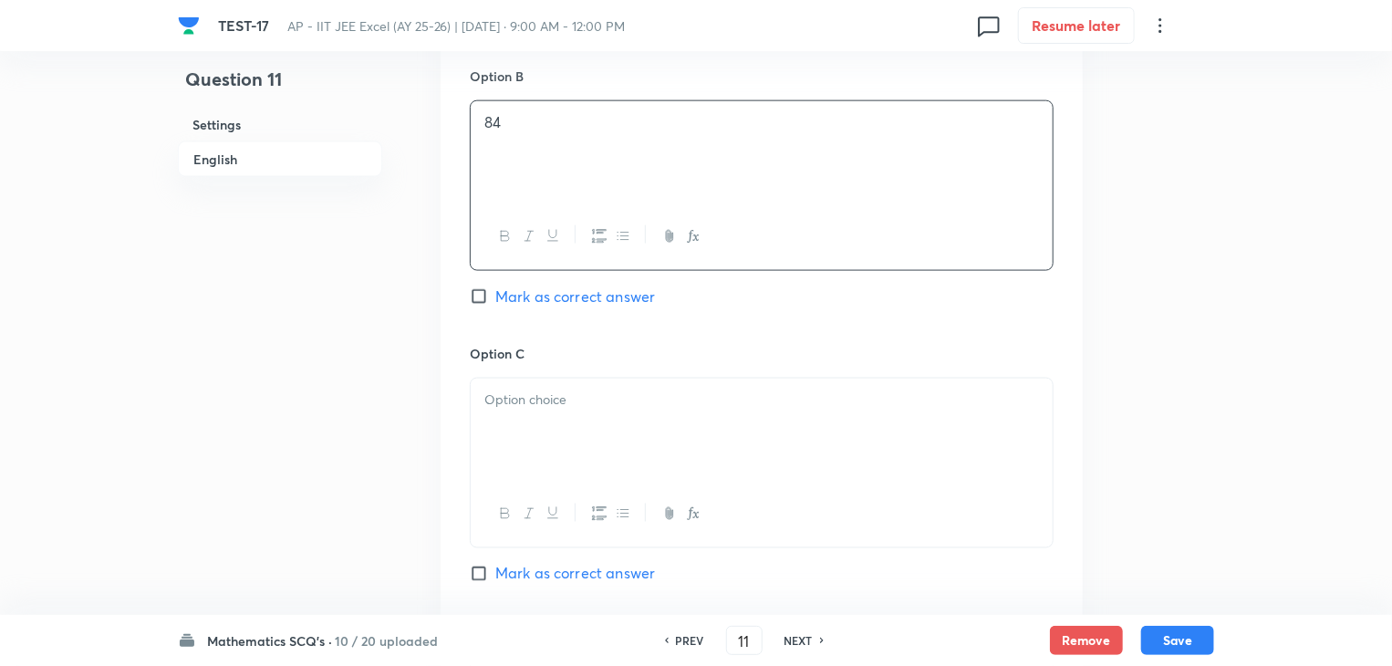
click at [732, 439] on div at bounding box center [762, 430] width 582 height 102
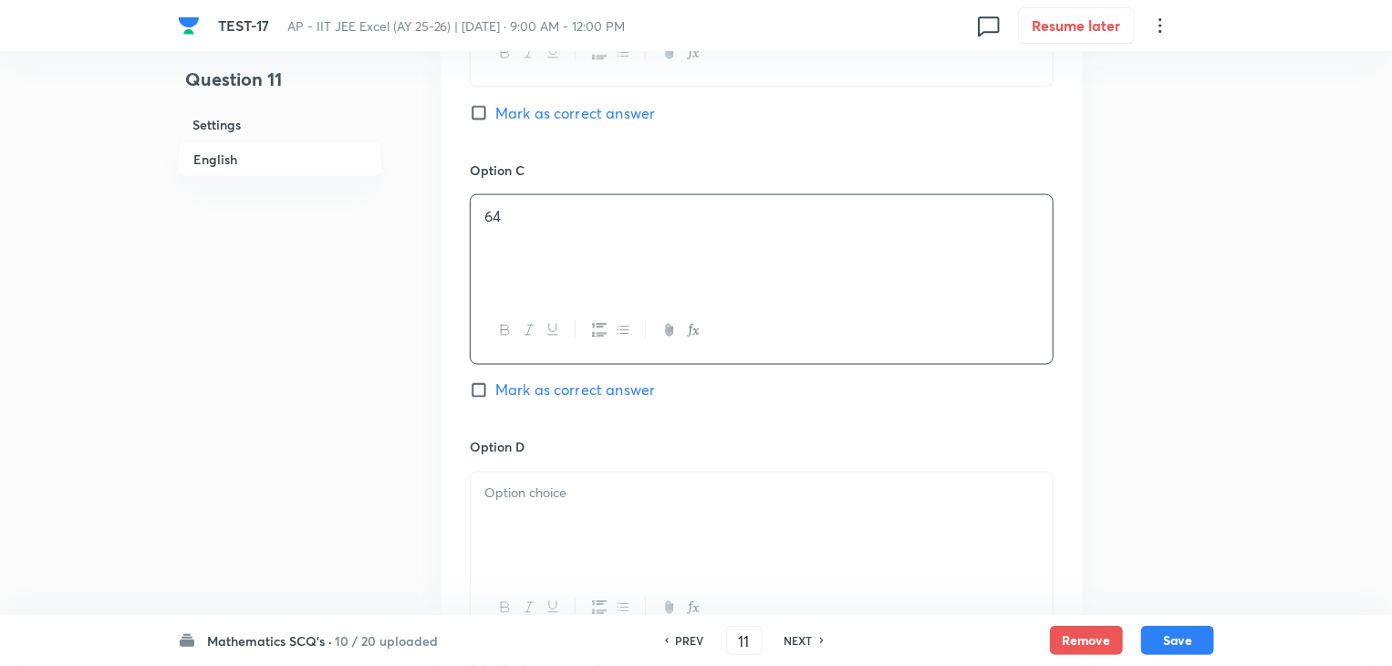
scroll to position [1551, 0]
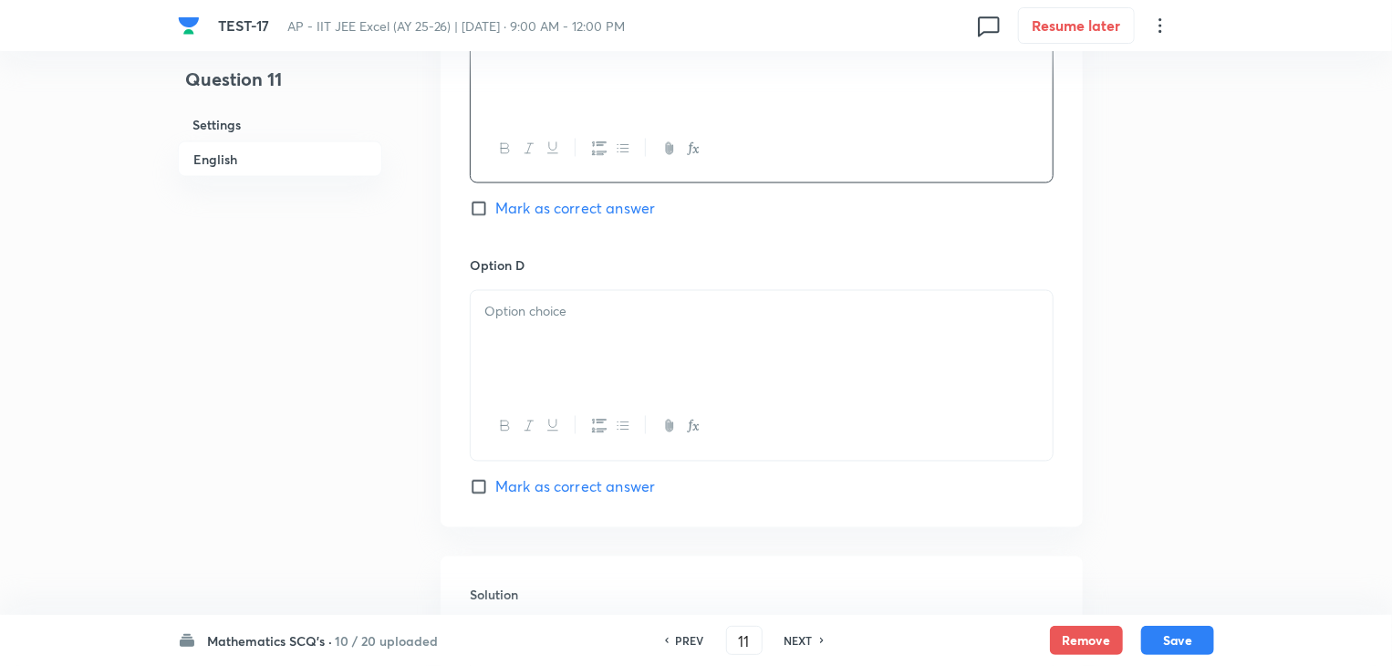
click at [653, 309] on p at bounding box center [761, 312] width 555 height 21
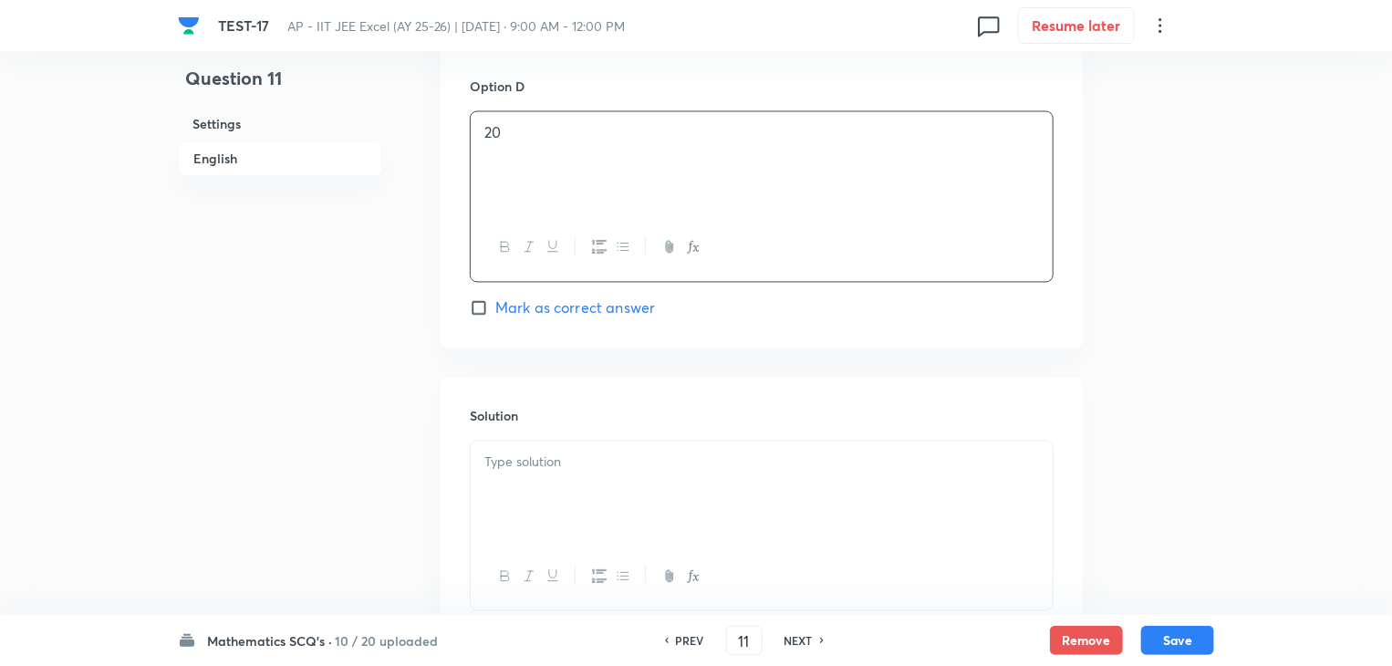
scroll to position [1733, 0]
click at [562, 481] on div at bounding box center [762, 489] width 582 height 102
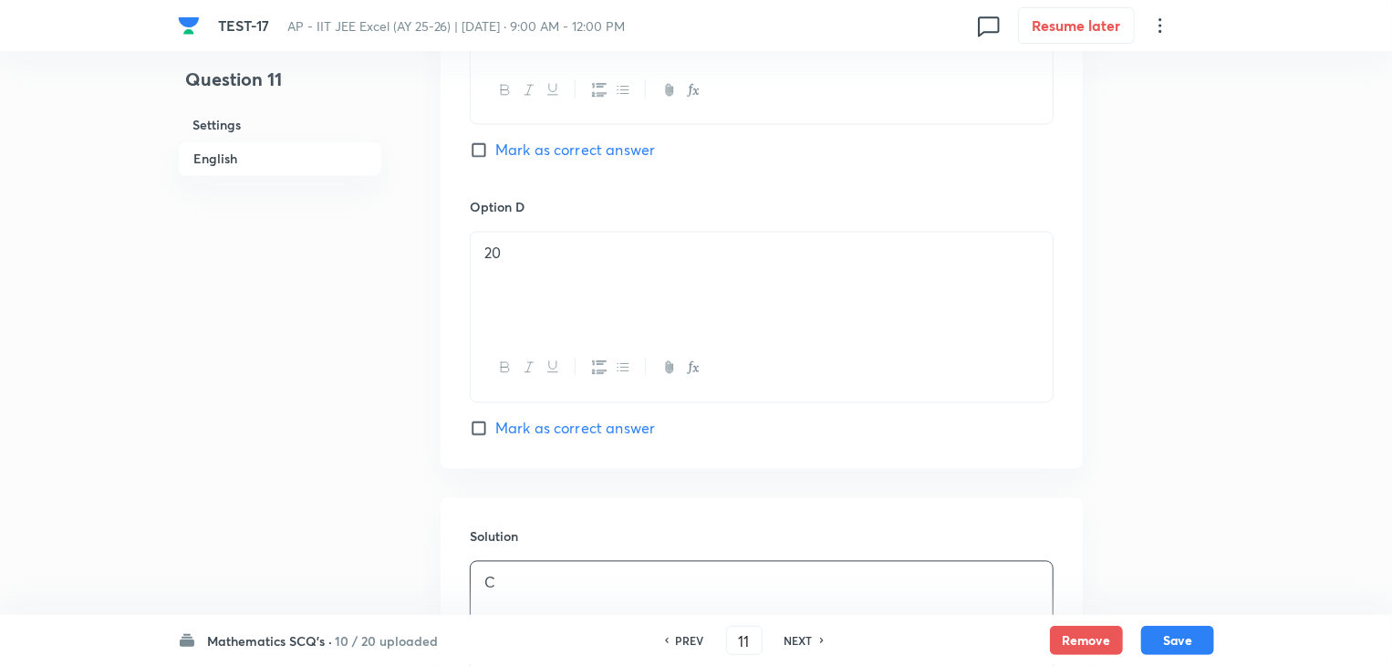
scroll to position [1368, 0]
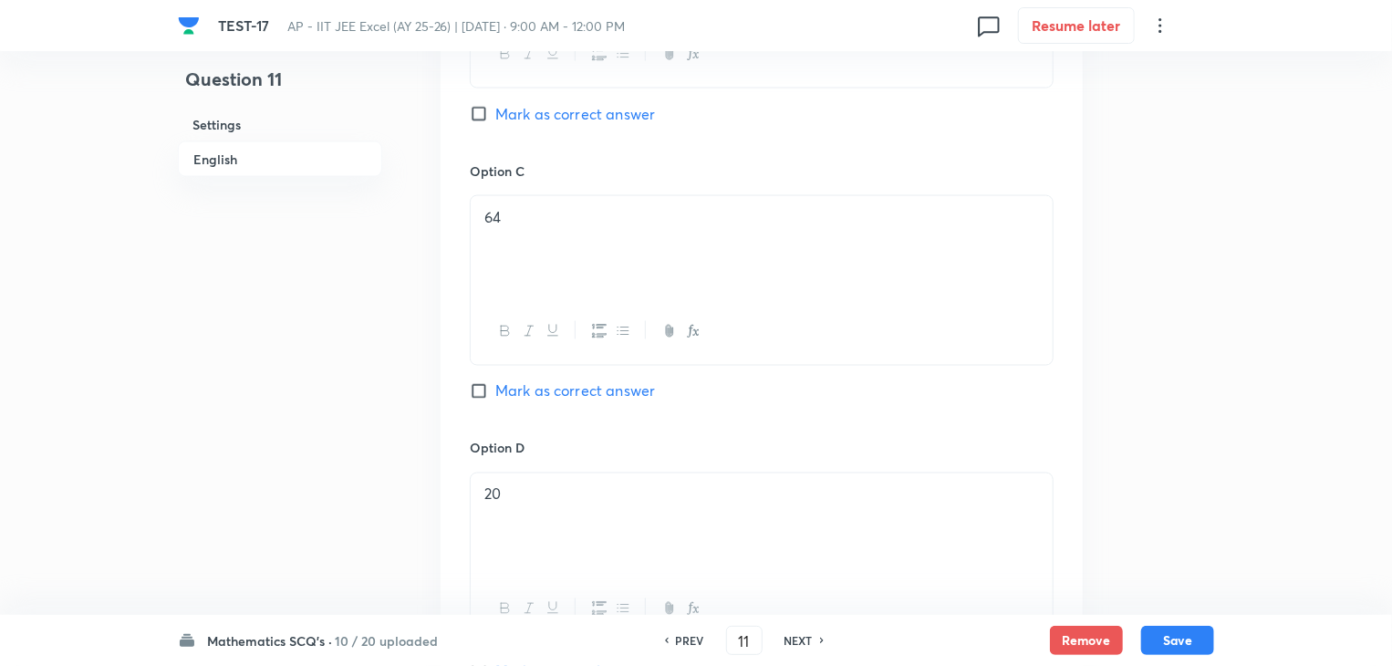
click at [480, 384] on input "Mark as correct answer" at bounding box center [483, 391] width 26 height 18
checkbox input "true"
click at [1188, 631] on button "Save" at bounding box center [1177, 638] width 73 height 29
type input "12"
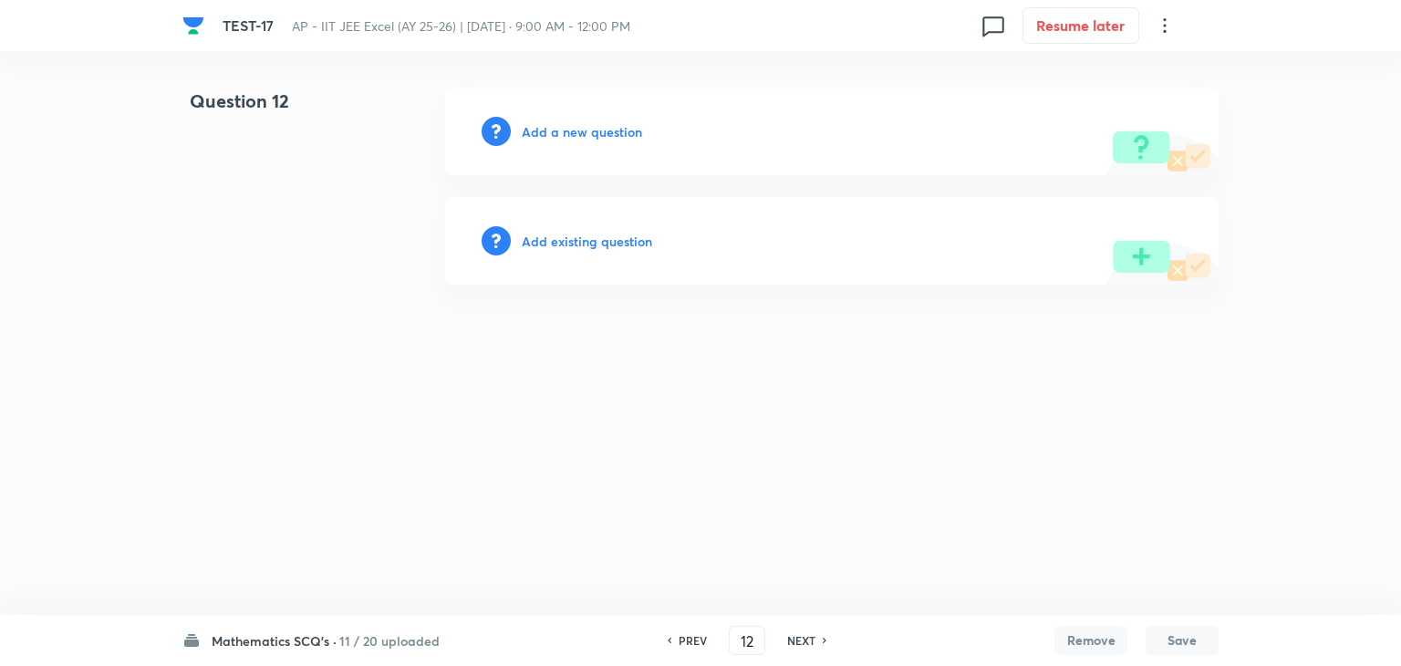
click at [589, 127] on h6 "Add a new question" at bounding box center [582, 131] width 120 height 19
click at [521, 114] on div "Choose a question type" at bounding box center [832, 132] width 774 height 88
click at [546, 133] on h6 "Choose a question type" at bounding box center [592, 131] width 140 height 19
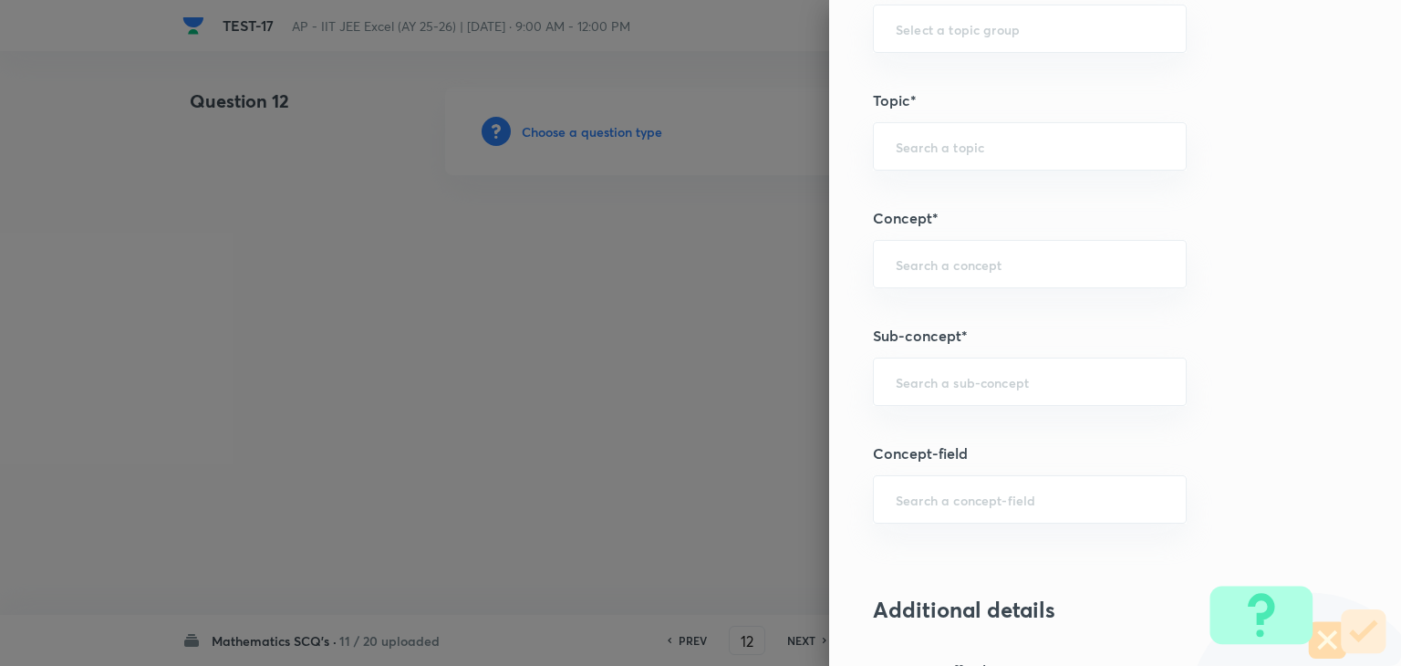
scroll to position [1095, 0]
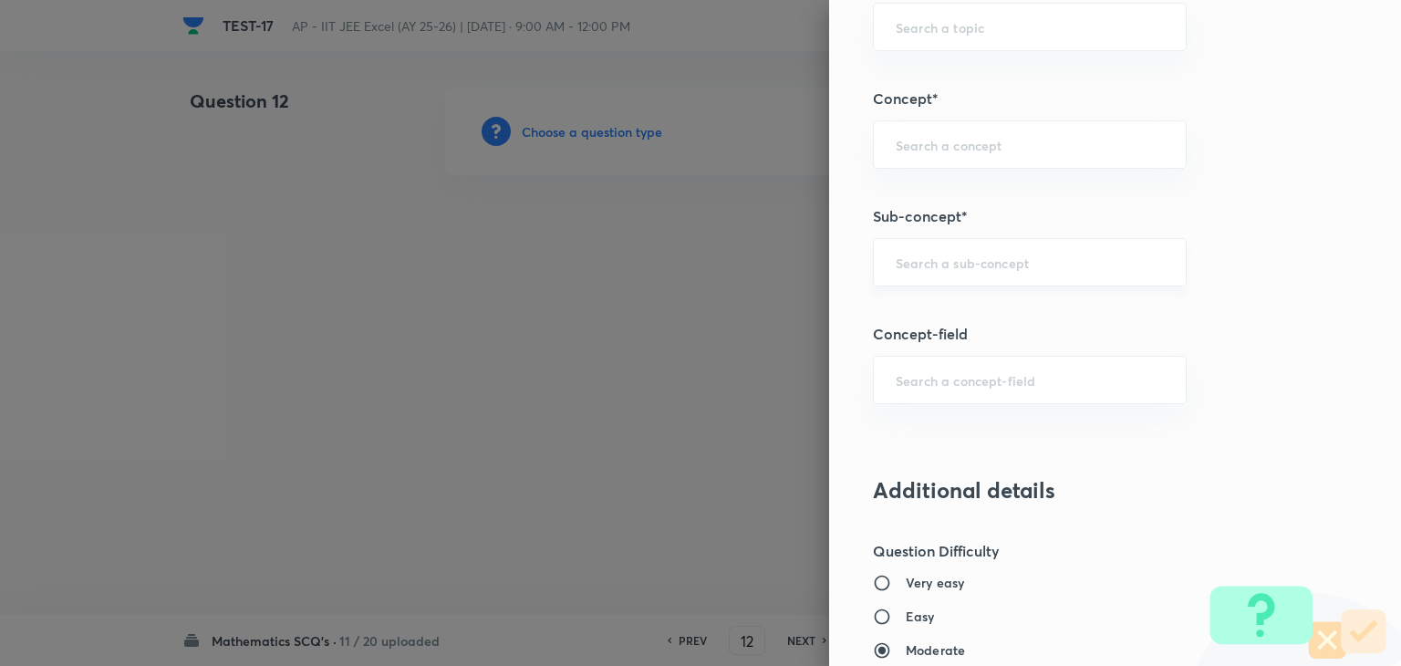
click at [982, 264] on input "text" at bounding box center [1030, 262] width 268 height 17
paste input "Probability"
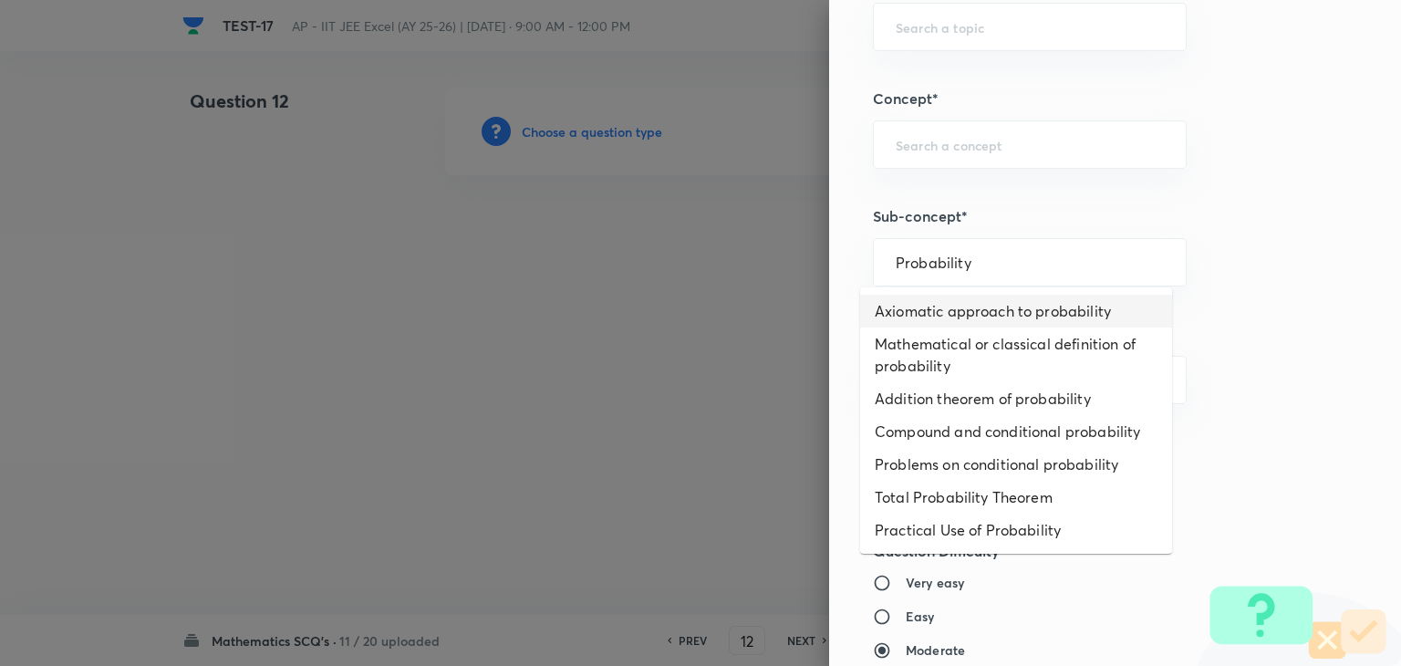
click at [985, 322] on li "Axiomatic approach to probability" at bounding box center [1016, 311] width 312 height 33
type input "Axiomatic approach to probability"
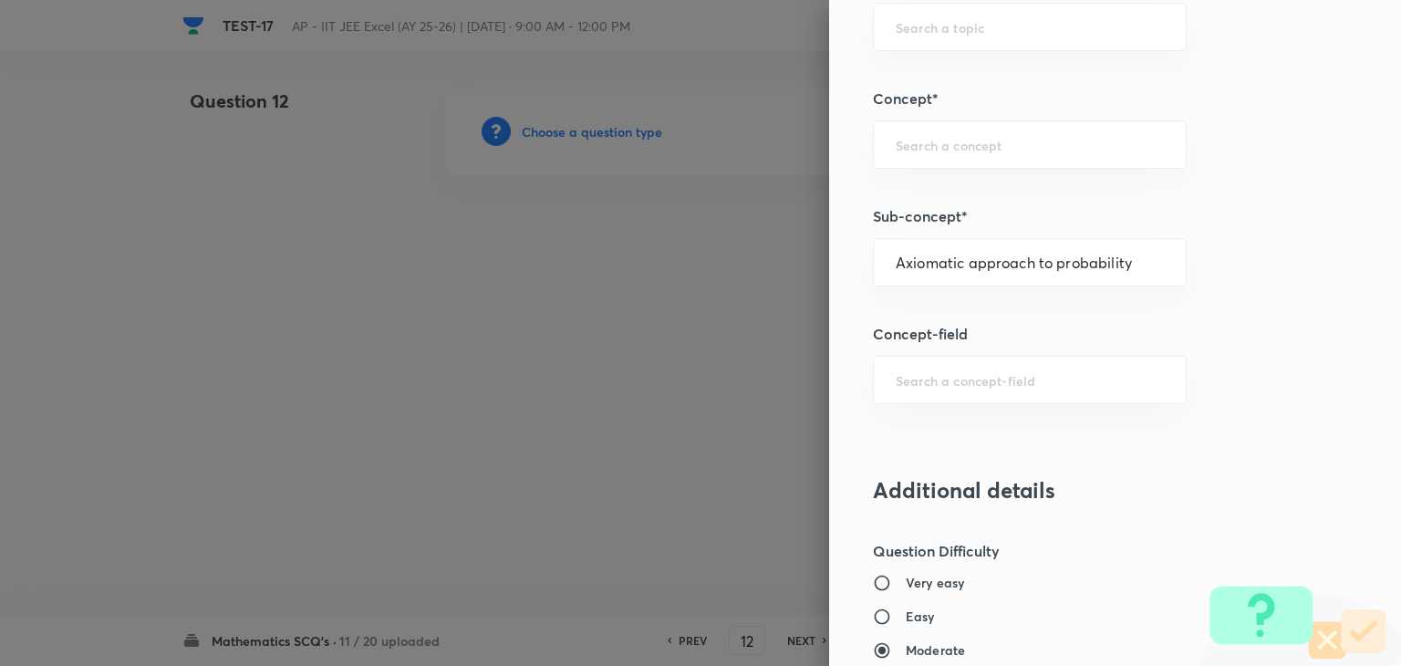
type input "Mathematics"
type input "Algebra"
type input "Probability"
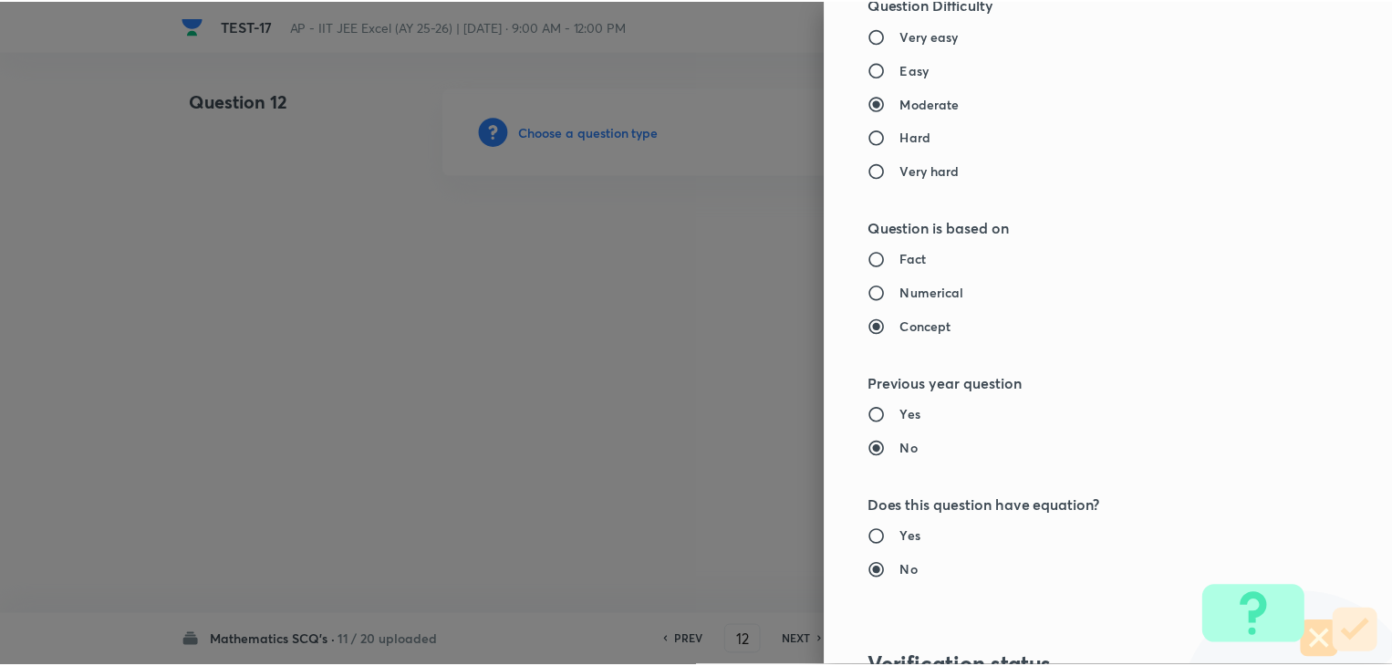
scroll to position [1940, 0]
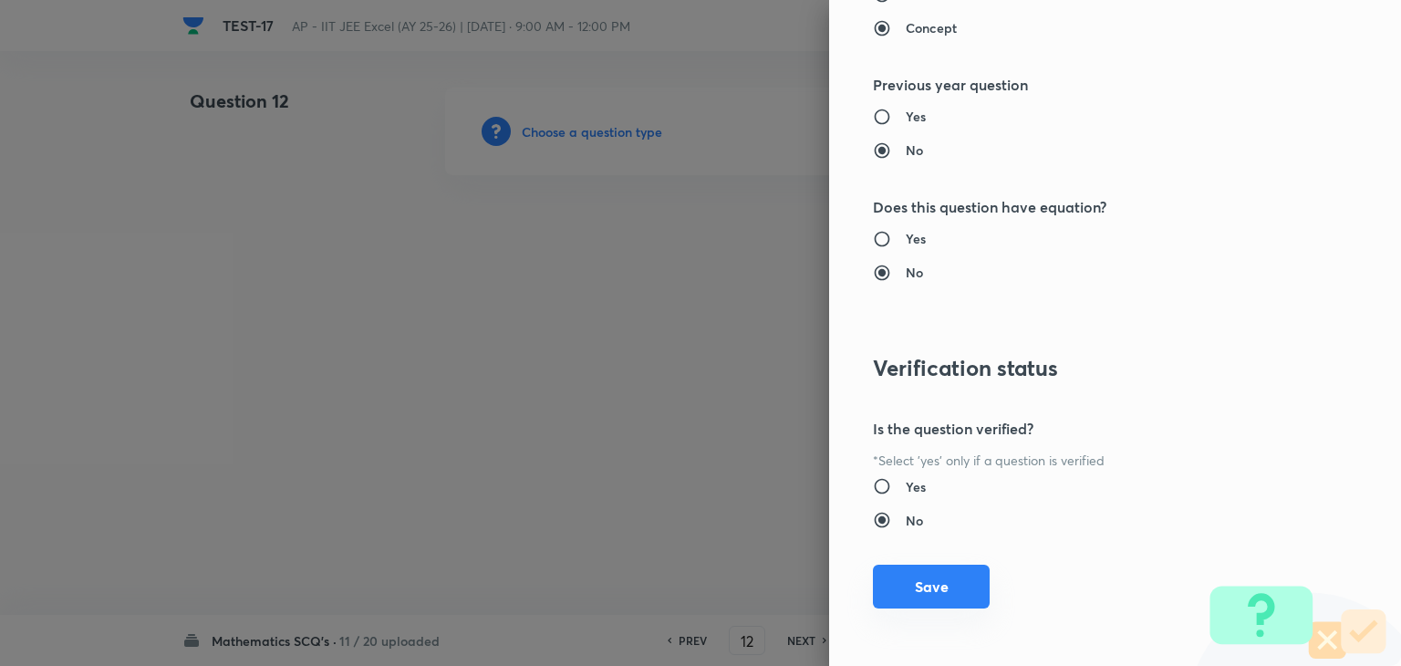
drag, startPoint x: 909, startPoint y: 576, endPoint x: 907, endPoint y: 567, distance: 9.3
click at [909, 571] on button "Save" at bounding box center [931, 587] width 117 height 44
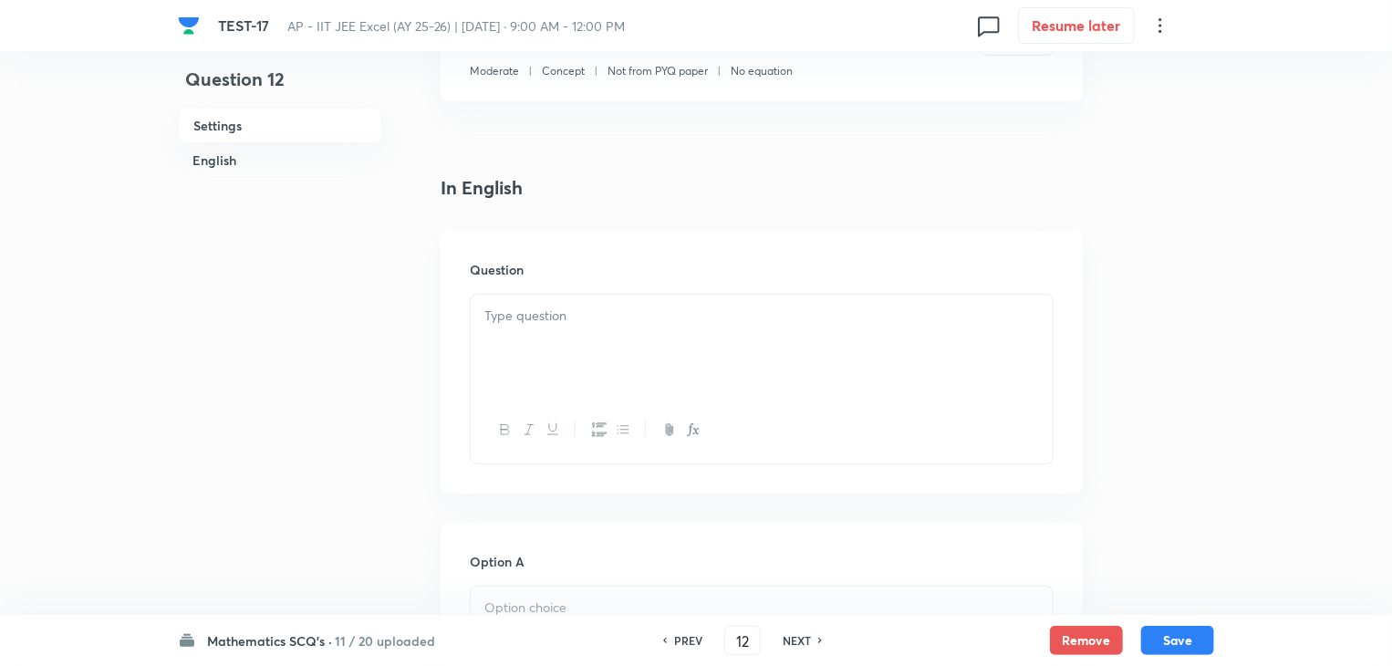
scroll to position [365, 0]
click at [589, 296] on div at bounding box center [762, 343] width 582 height 102
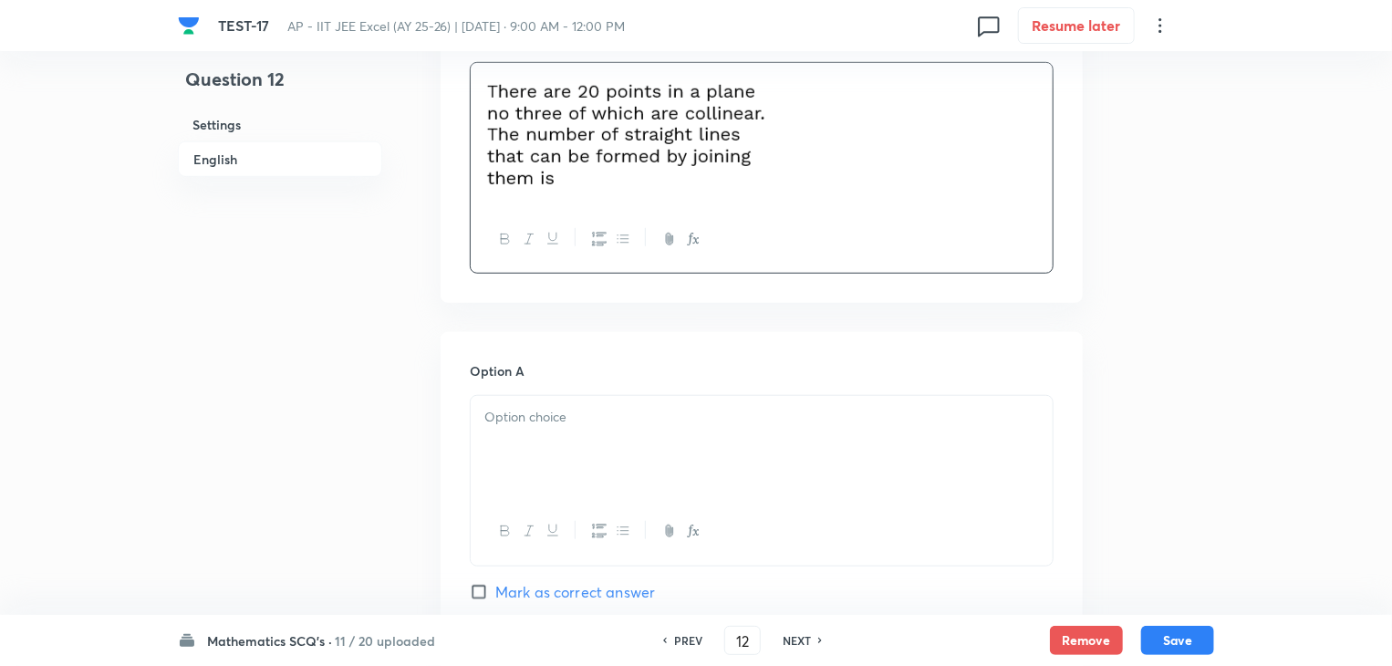
scroll to position [821, 0]
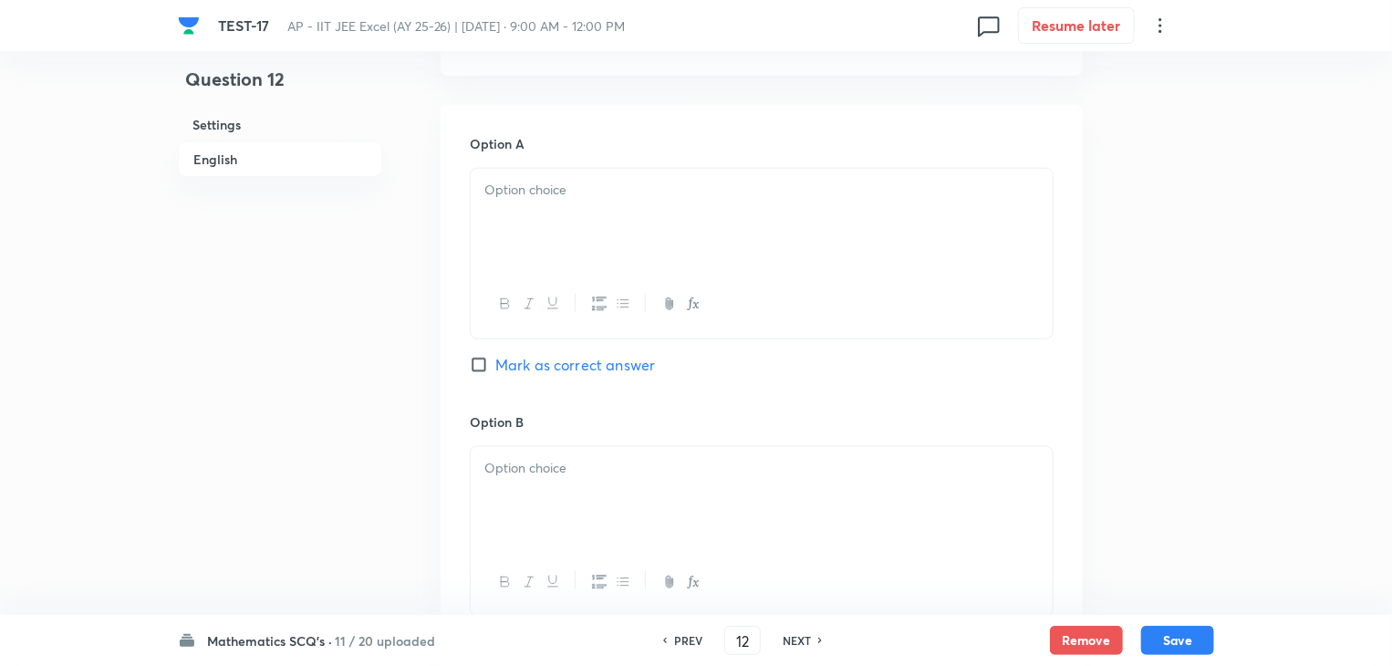
click at [618, 206] on div at bounding box center [762, 220] width 582 height 102
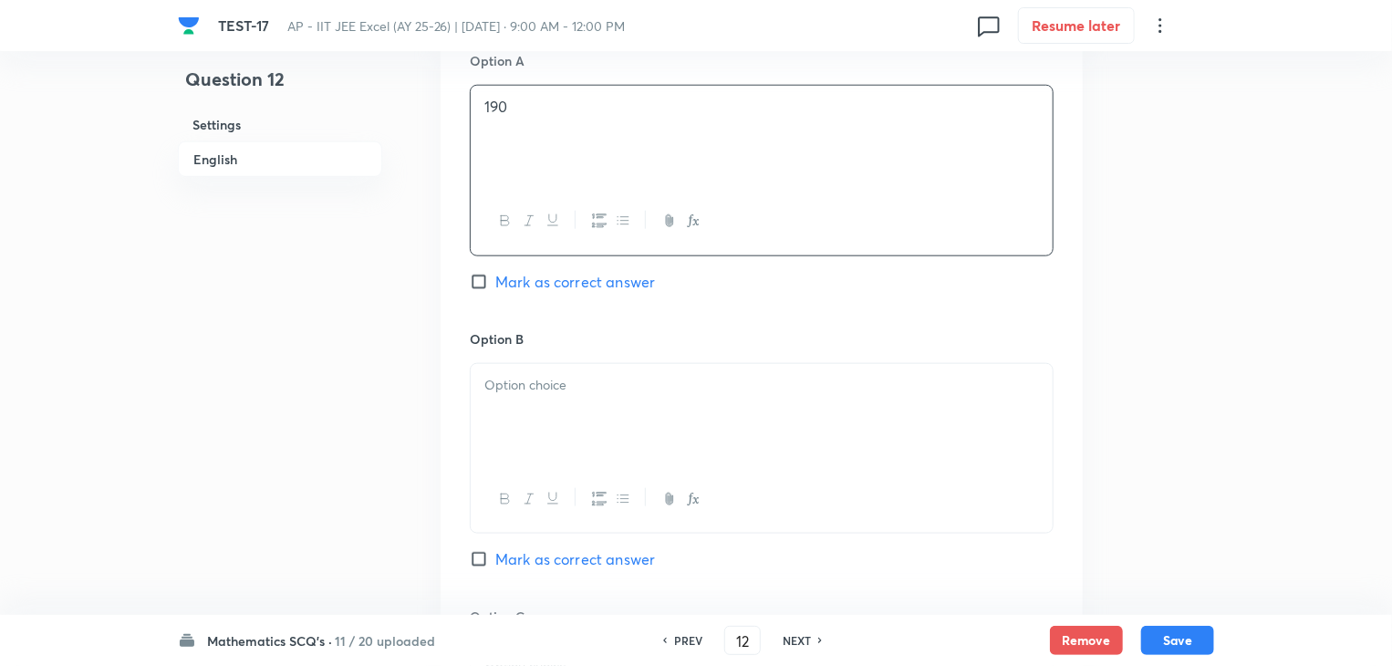
scroll to position [1003, 0]
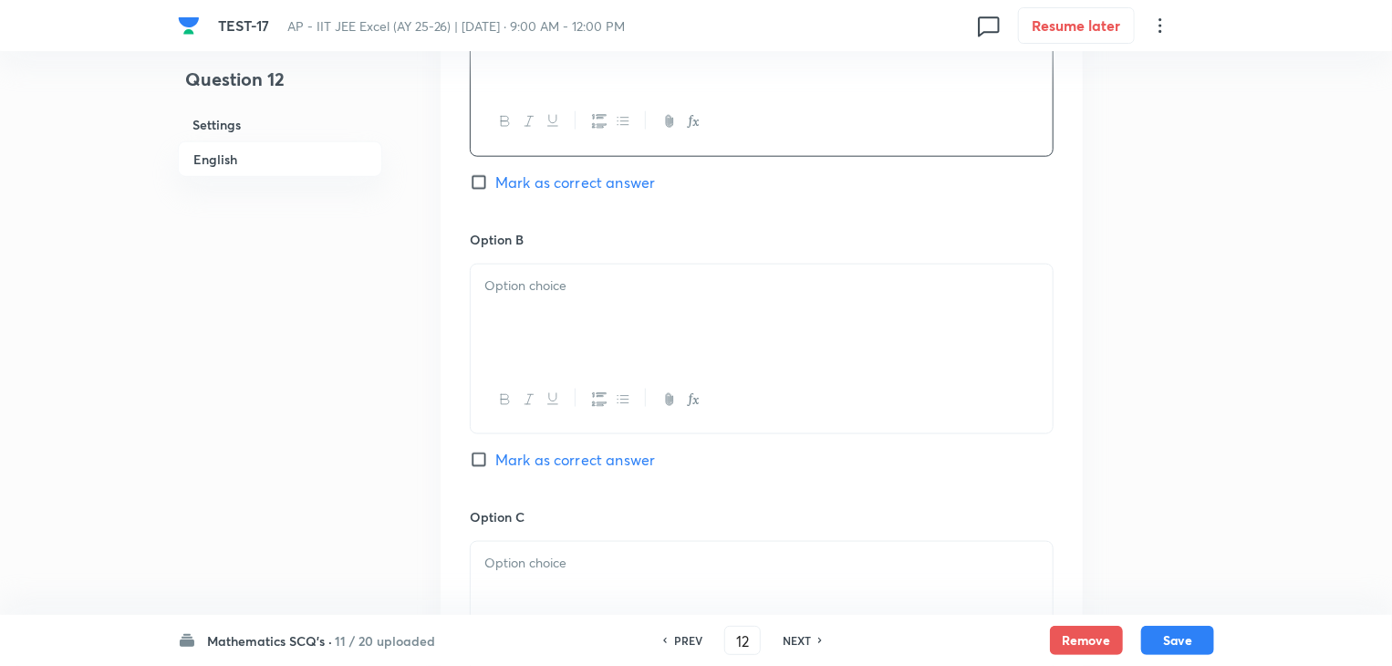
click at [550, 286] on p at bounding box center [761, 285] width 555 height 21
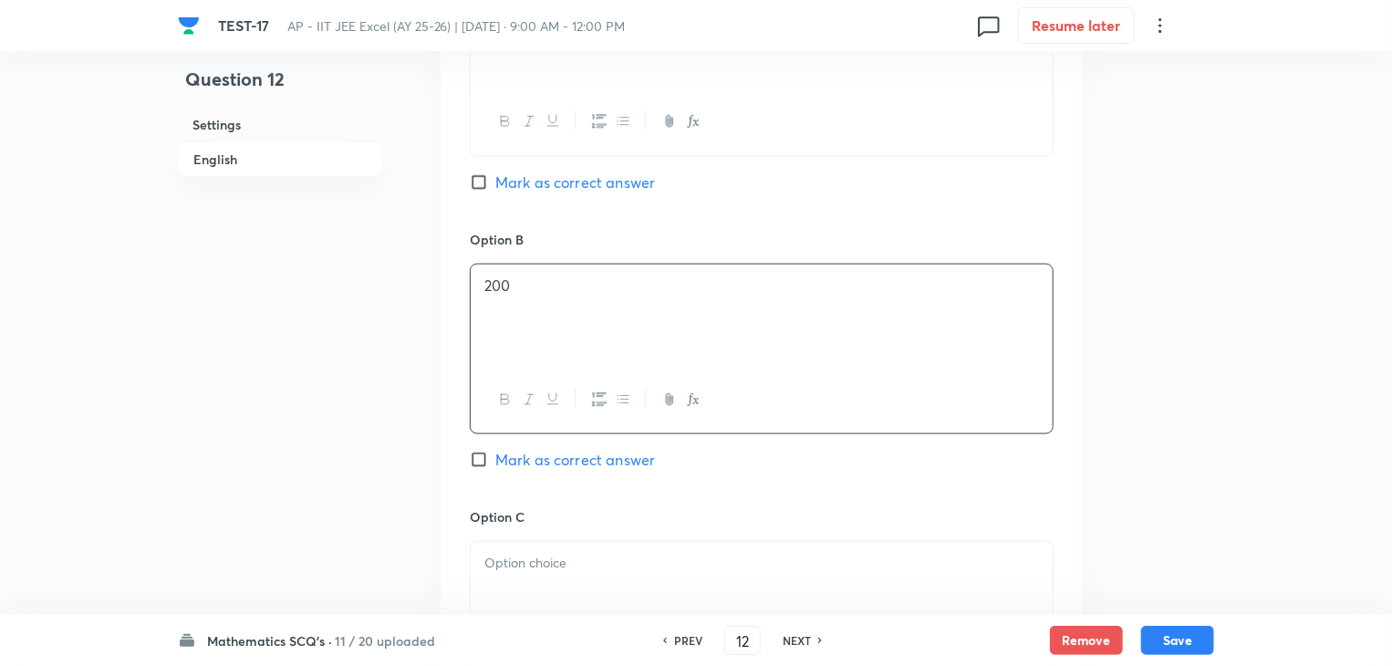
click at [781, 292] on p "200" at bounding box center [761, 285] width 555 height 21
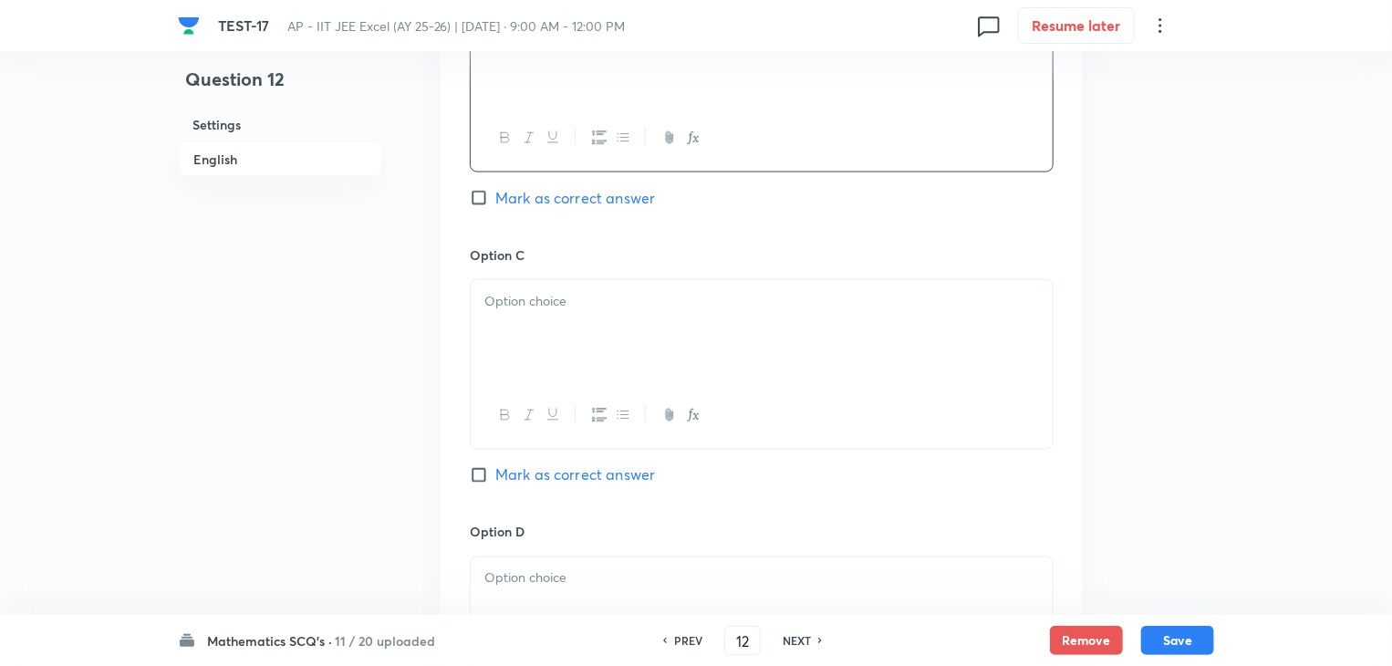
scroll to position [1277, 0]
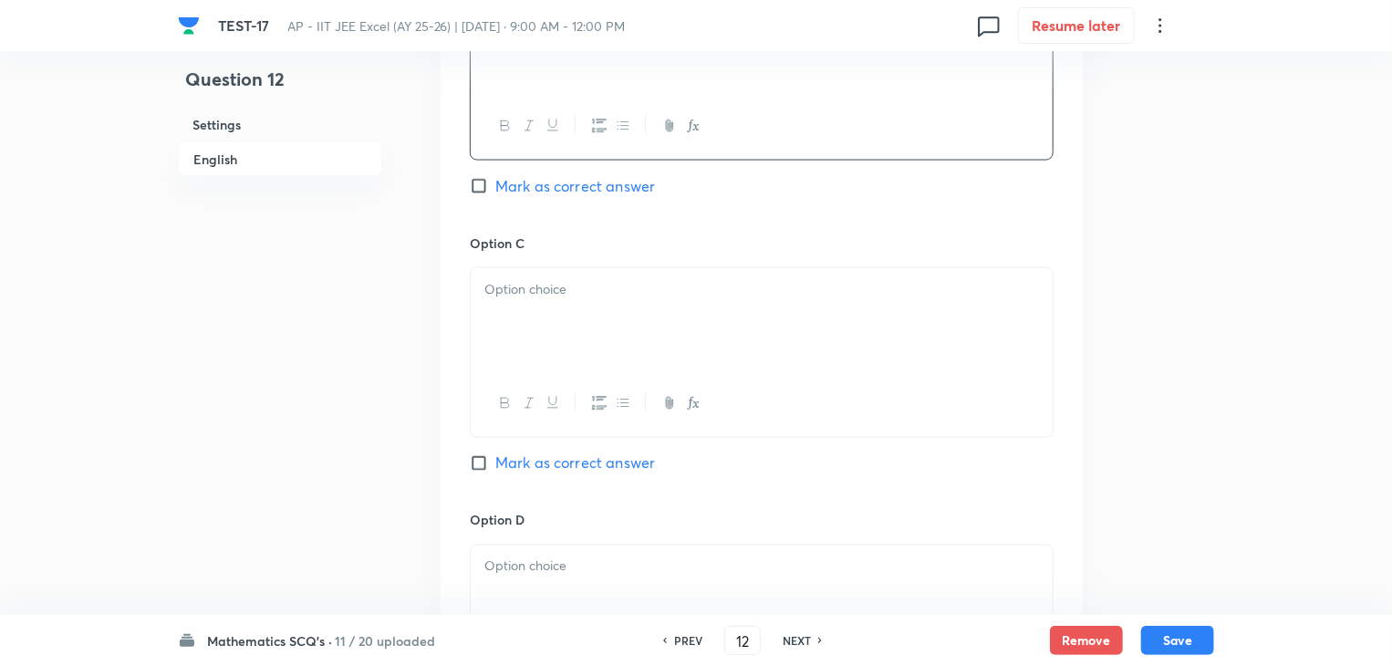
click at [599, 321] on div at bounding box center [762, 319] width 582 height 102
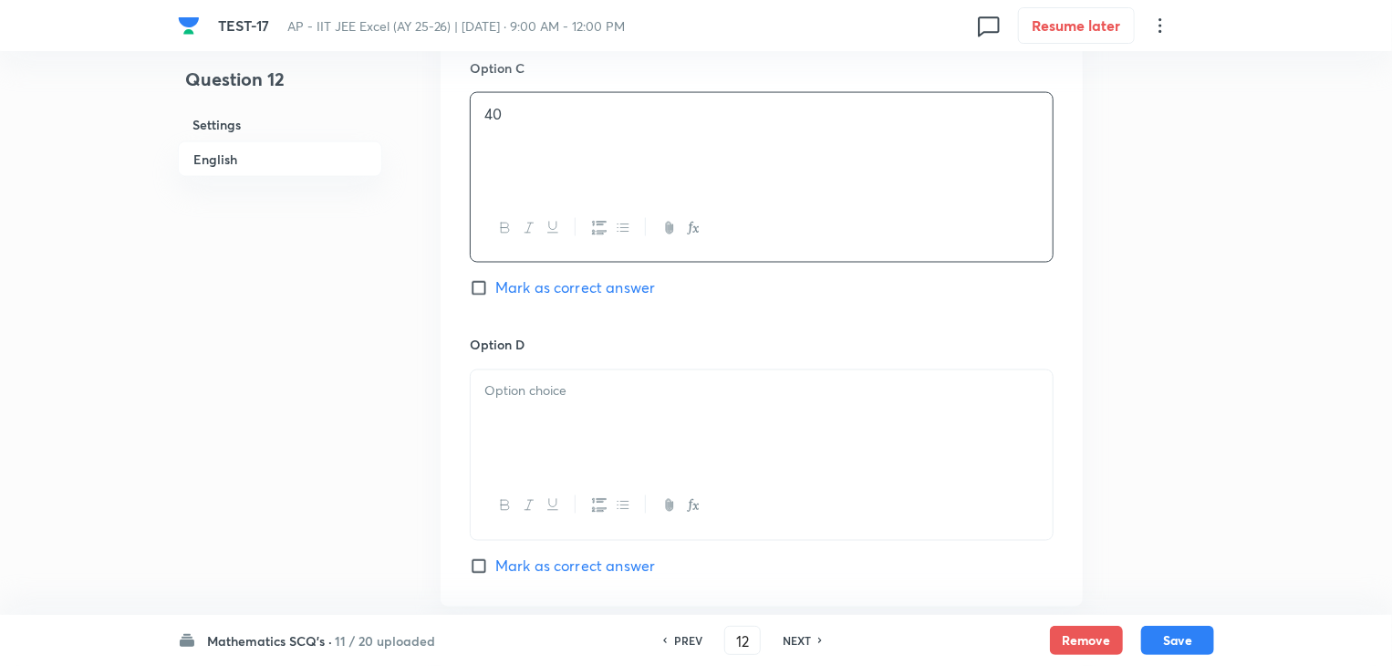
scroll to position [1460, 0]
click at [554, 410] on div at bounding box center [762, 414] width 582 height 102
